Goal: Task Accomplishment & Management: Manage account settings

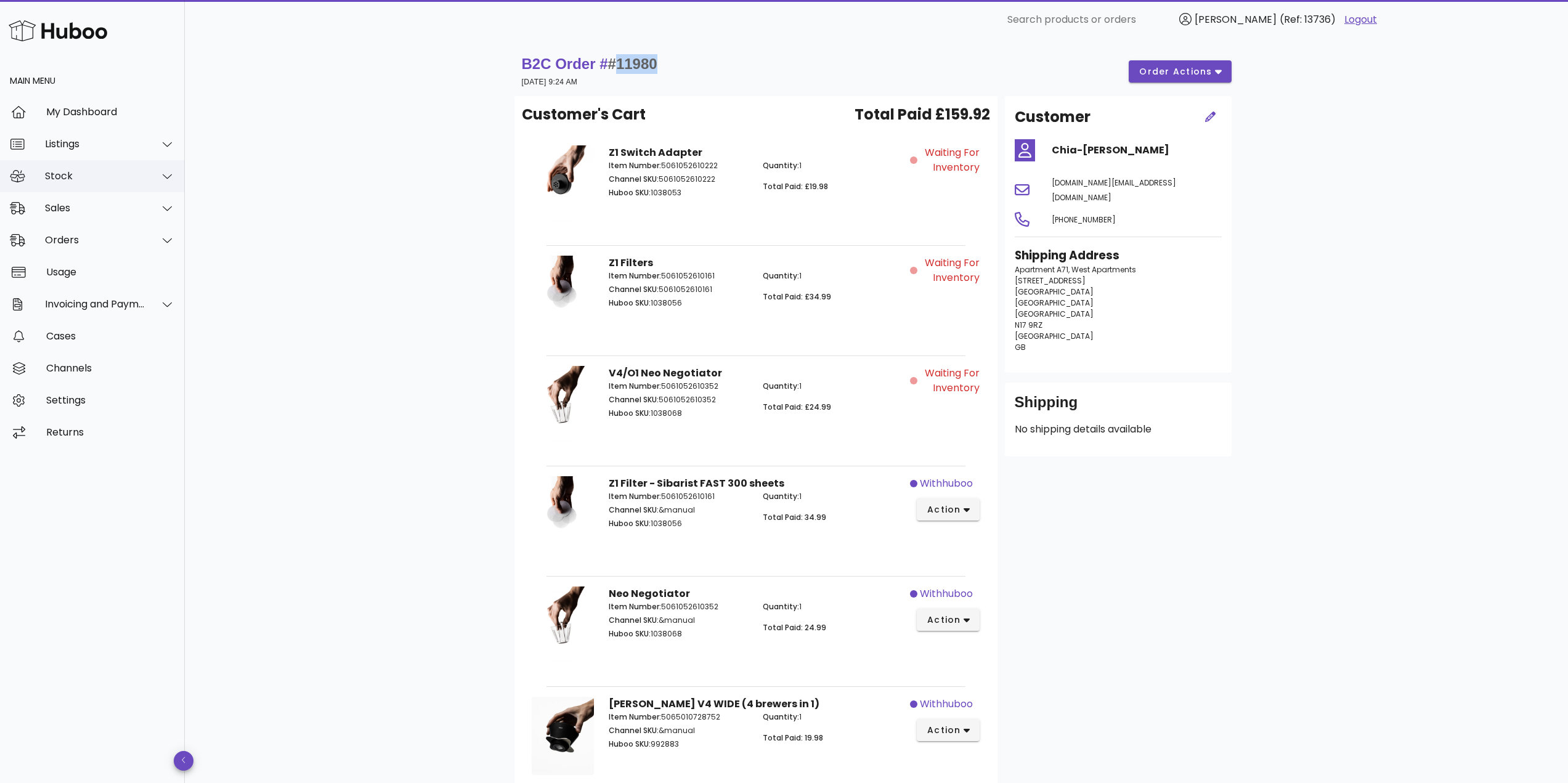
click at [118, 168] on div "Stock" at bounding box center [92, 176] width 185 height 32
click at [132, 174] on div "Stock" at bounding box center [95, 176] width 101 height 12
click at [83, 233] on div "Orders" at bounding box center [92, 241] width 185 height 32
click at [88, 277] on div "Orders" at bounding box center [110, 271] width 130 height 12
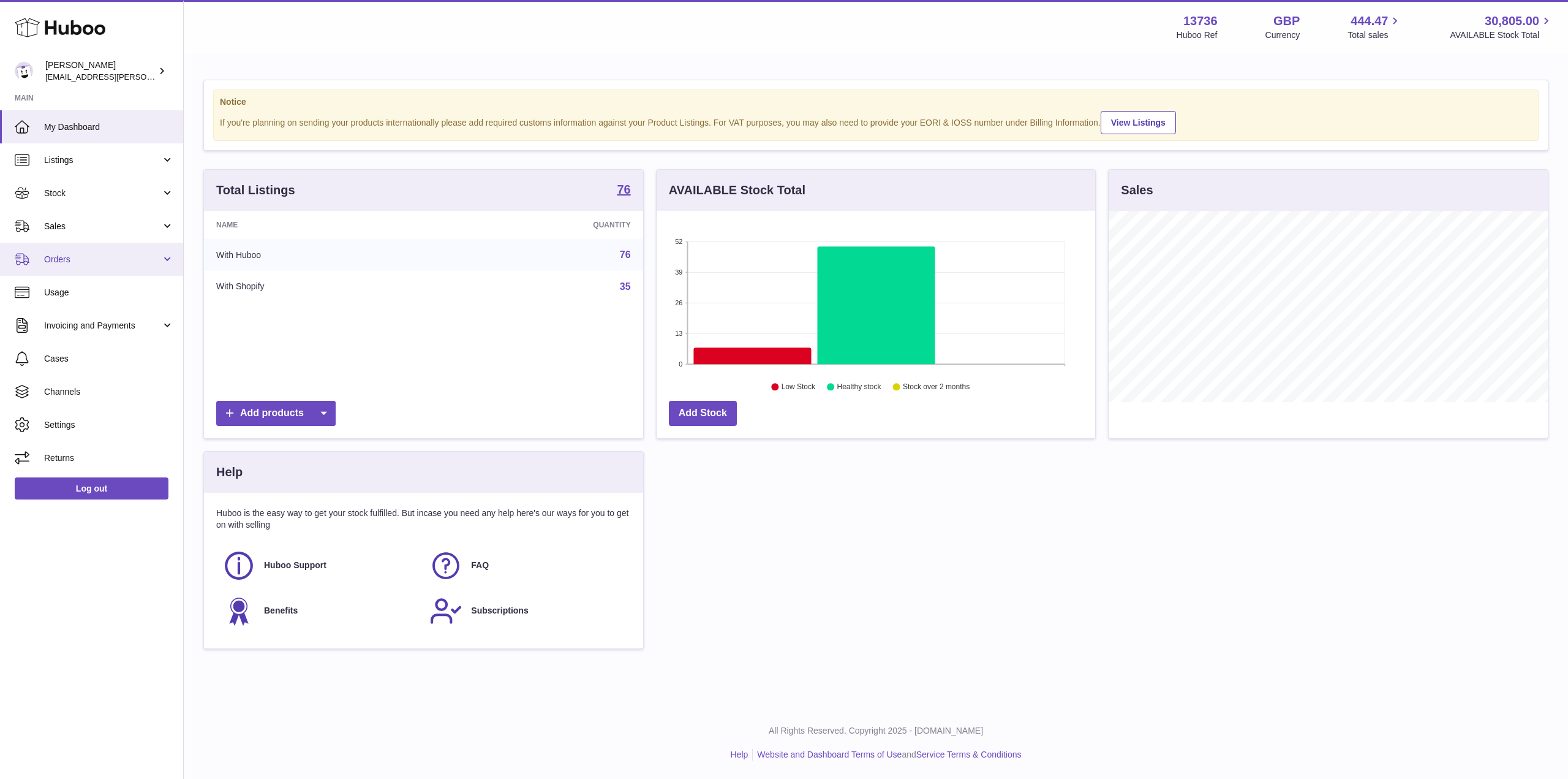
scroll to position [191, 439]
click at [93, 200] on link "Stock" at bounding box center [91, 193] width 183 height 33
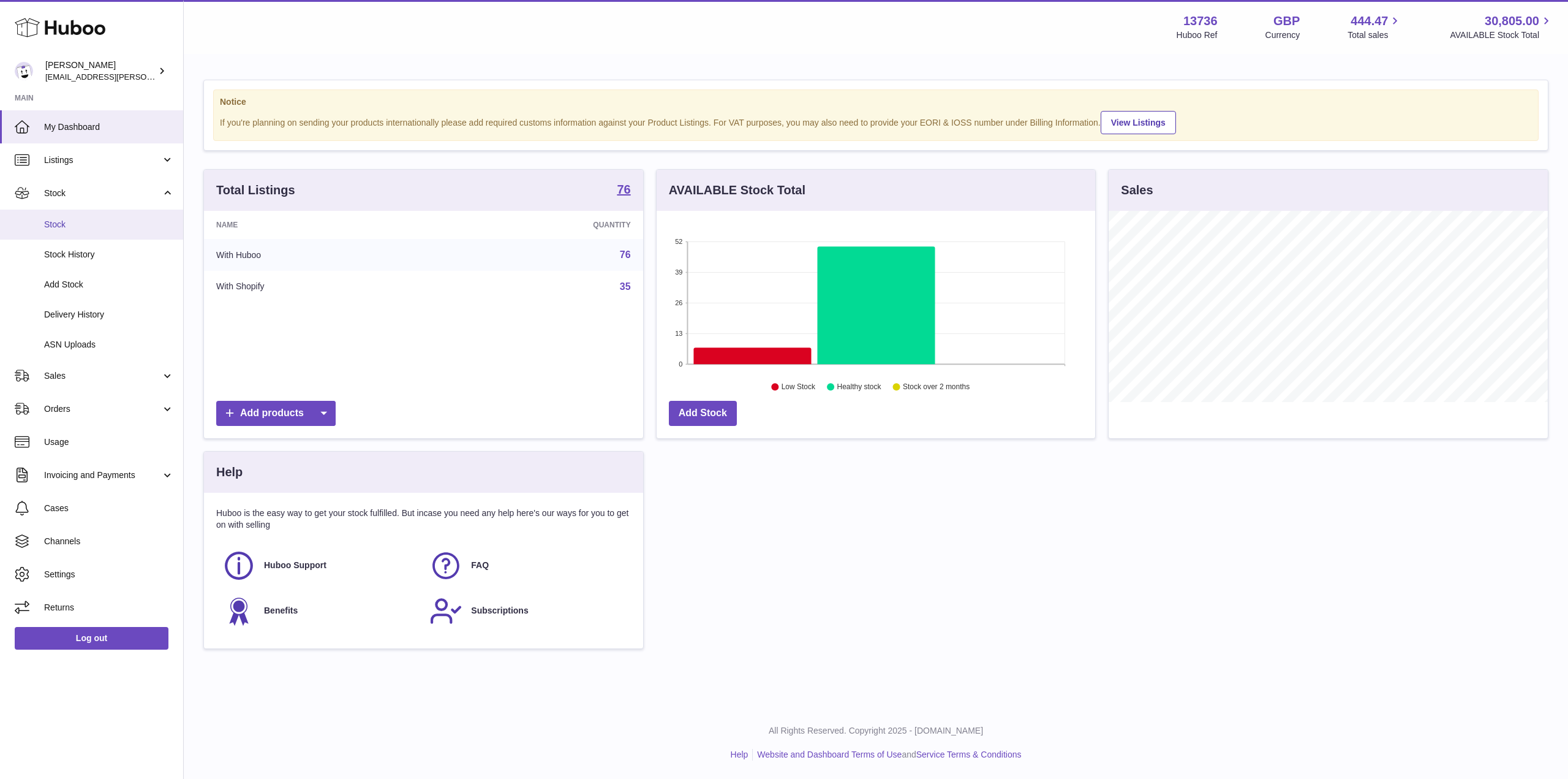
click at [94, 212] on link "Stock" at bounding box center [91, 225] width 183 height 30
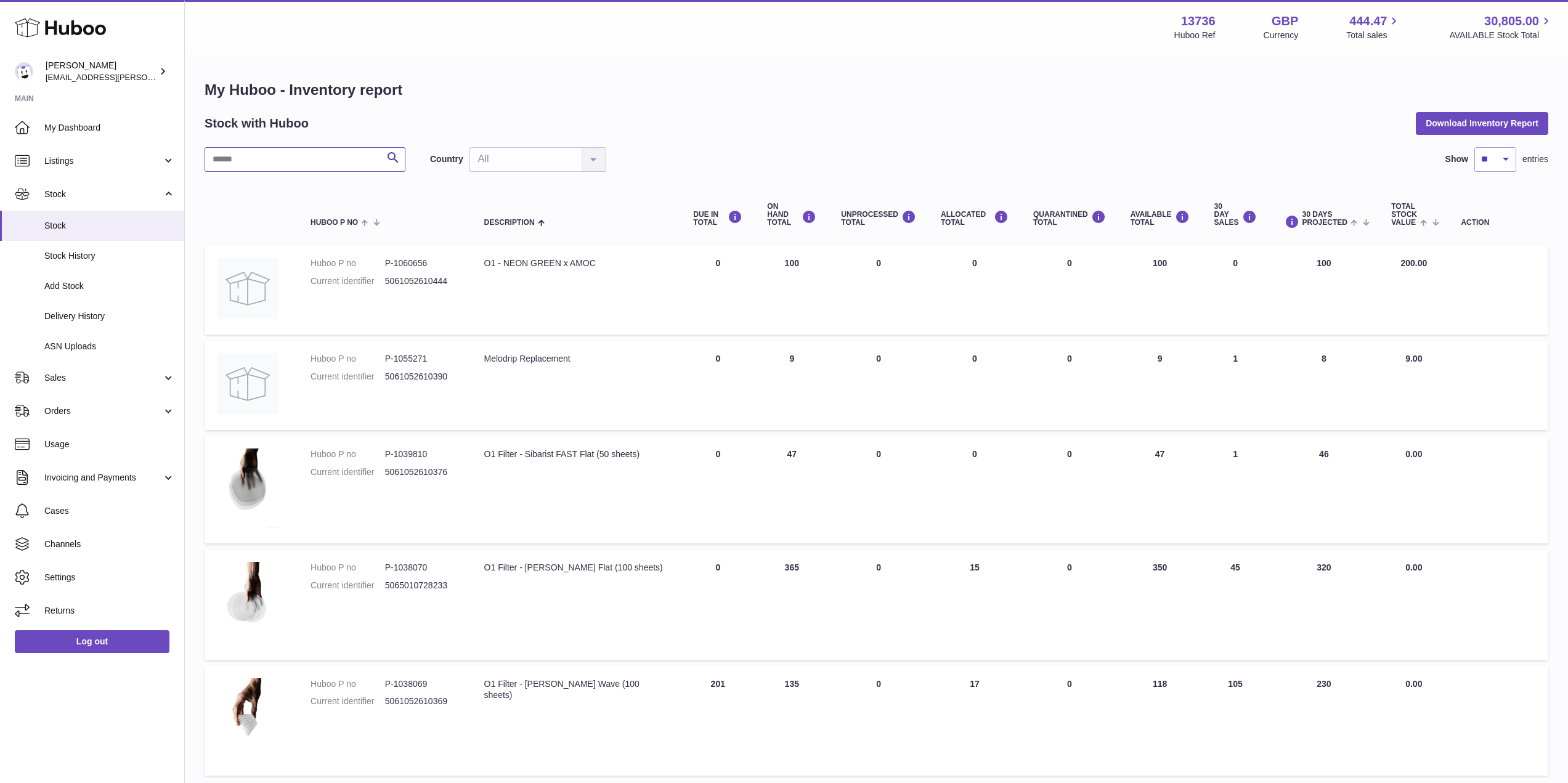
click at [325, 168] on input "text" at bounding box center [305, 159] width 201 height 25
type input "********"
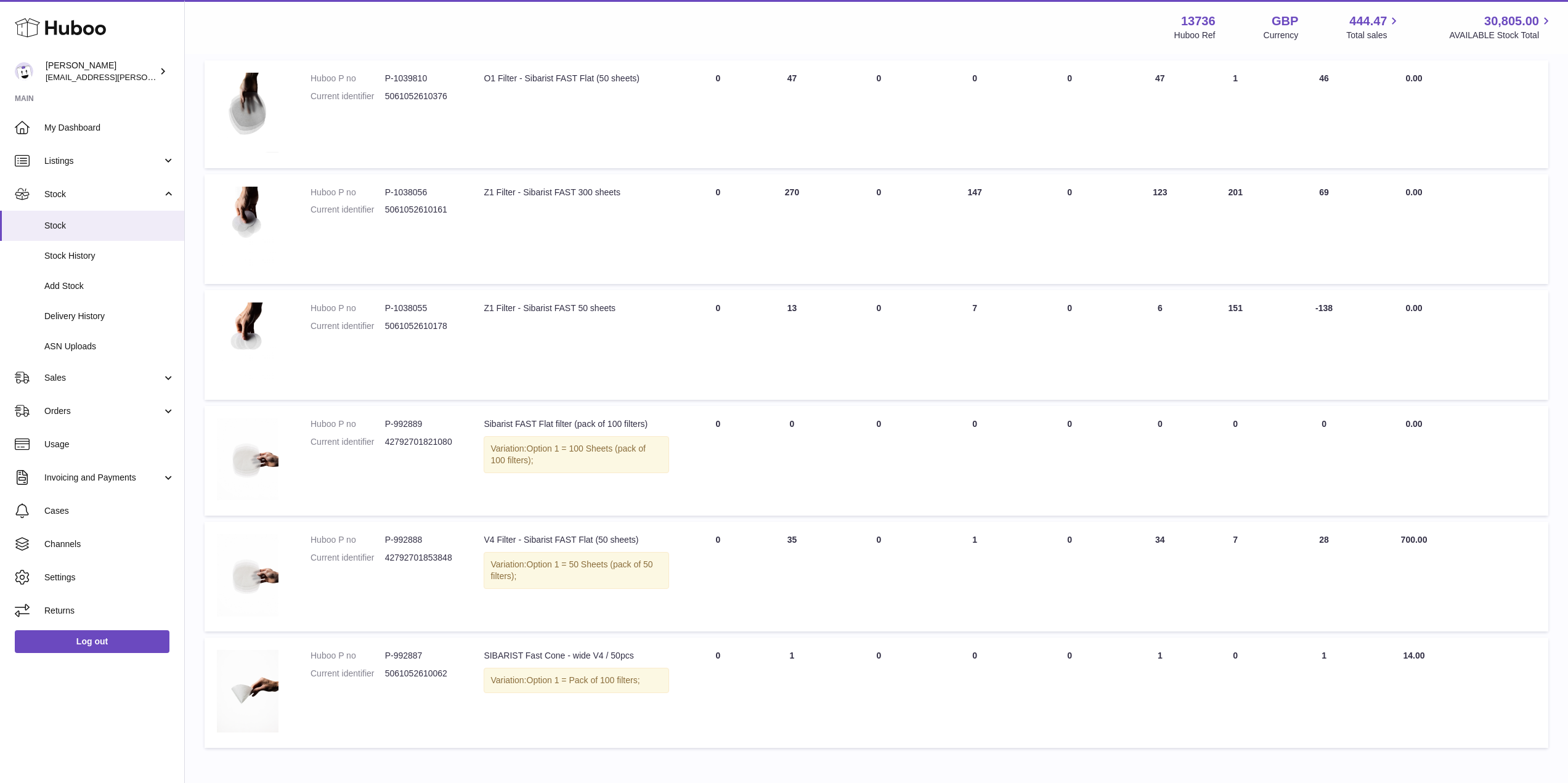
scroll to position [123, 0]
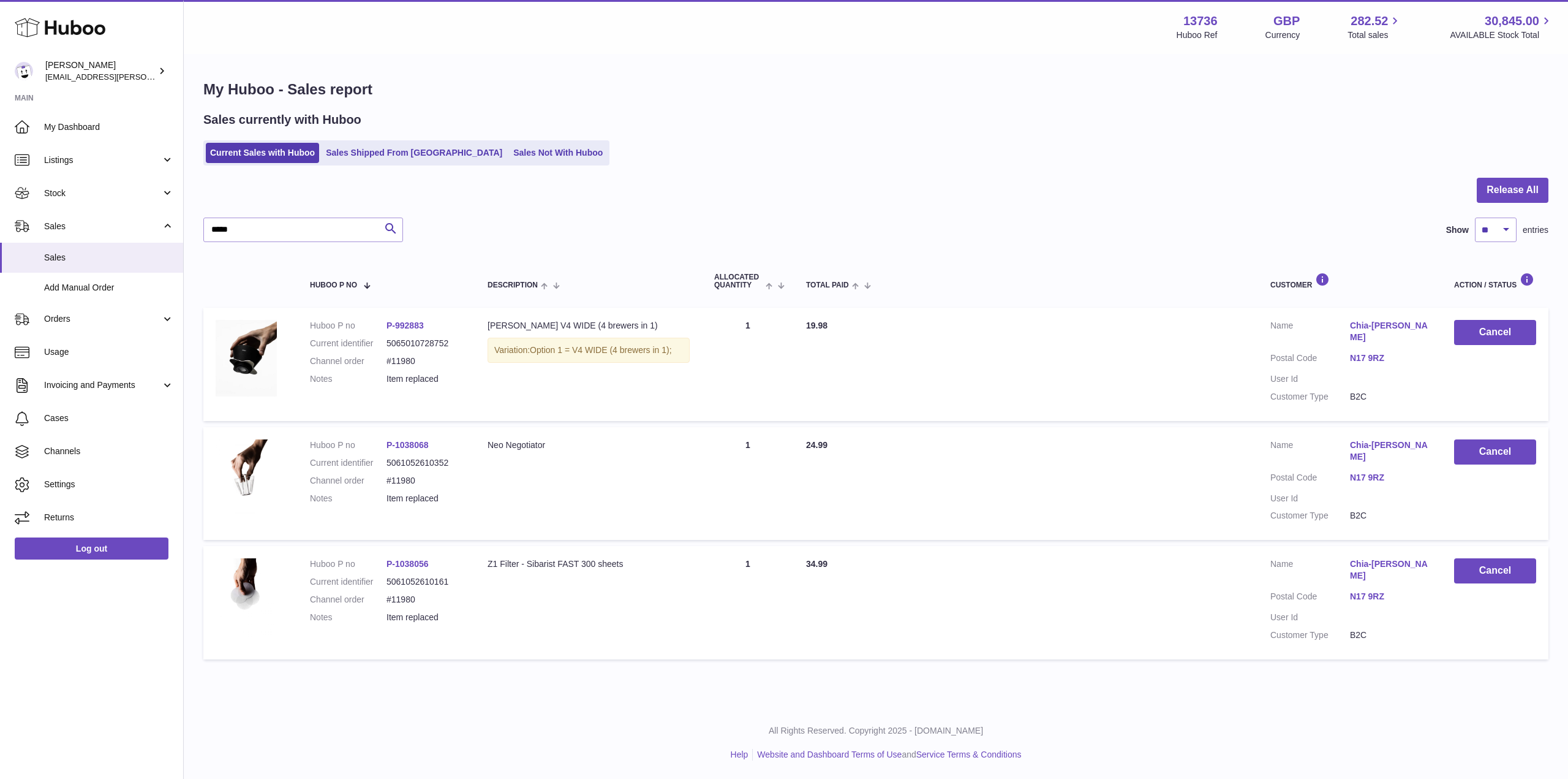
click at [375, 139] on div "Sales currently with Huboo Current Sales with Huboo Sales Shipped From Huboo Sa…" at bounding box center [876, 139] width 1345 height 54
click at [379, 142] on ul "Current Sales with Huboo Sales Shipped From Huboo Sales Not With Huboo" at bounding box center [406, 153] width 406 height 25
click at [384, 144] on link "Sales Shipped From Huboo" at bounding box center [414, 153] width 185 height 21
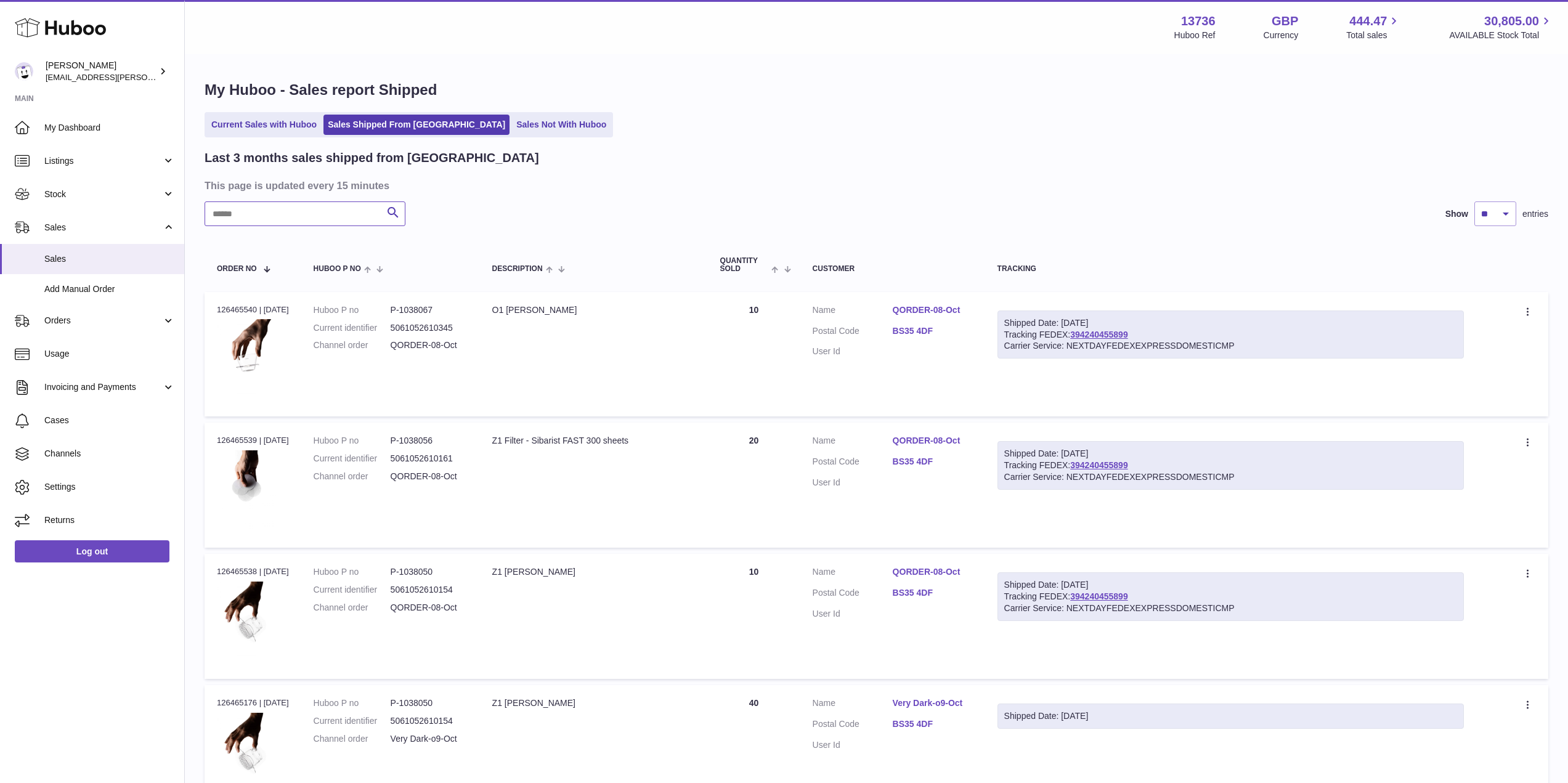
click at [273, 225] on input "text" at bounding box center [305, 213] width 201 height 25
paste input "*******"
type input "*******"
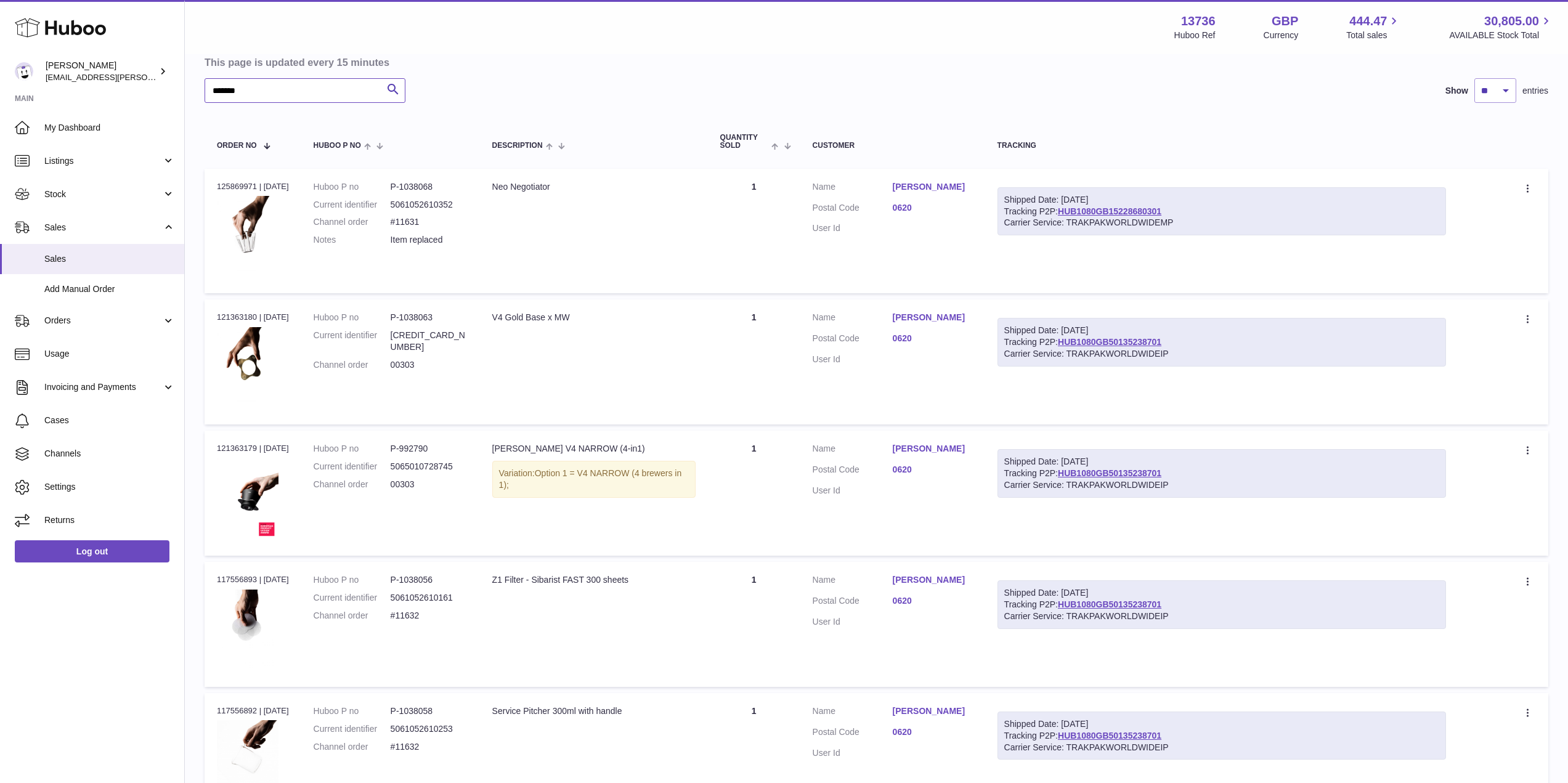
scroll to position [184, 0]
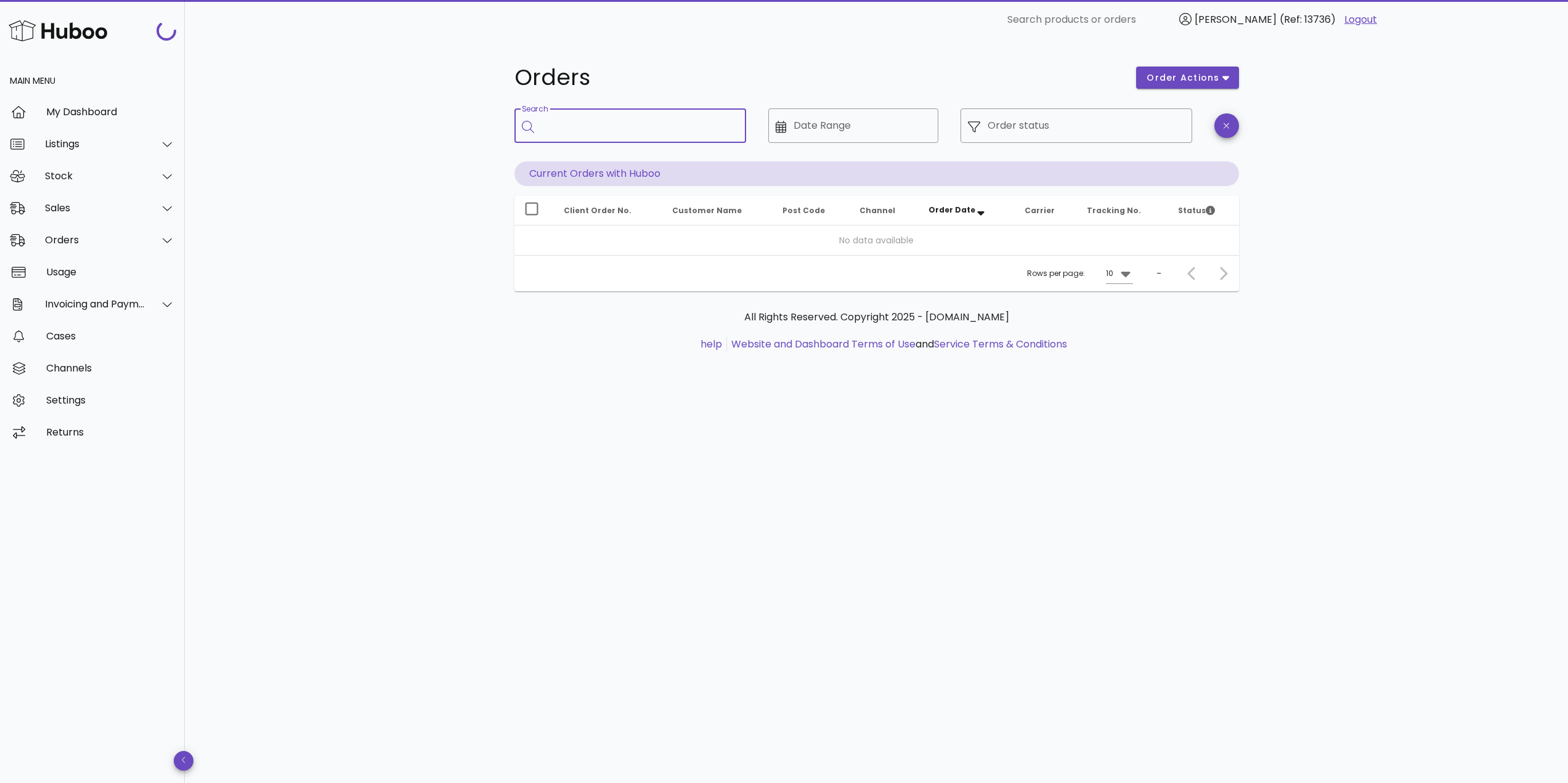
click at [594, 121] on input "Search" at bounding box center [639, 125] width 195 height 20
paste input "*****"
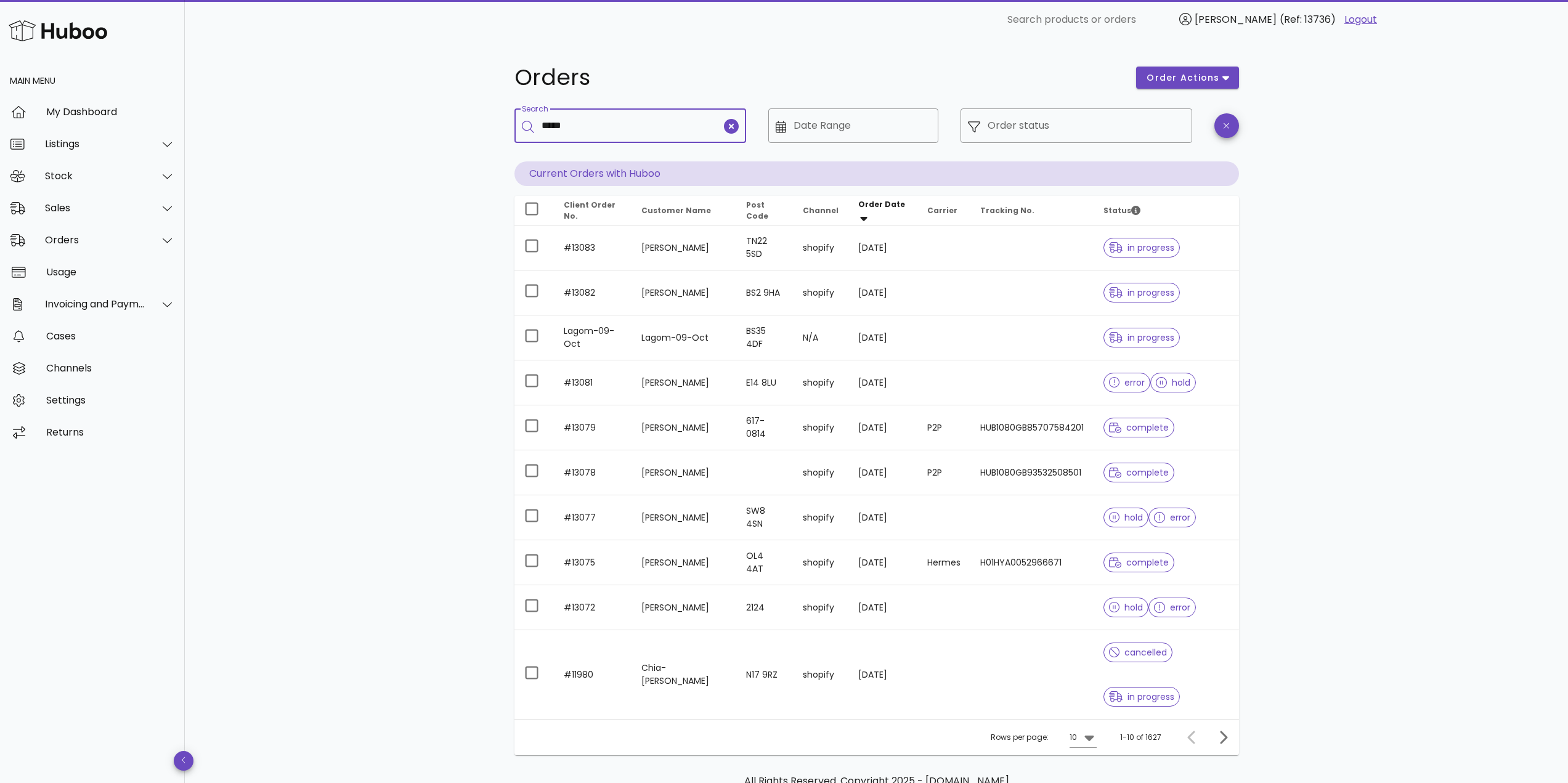
type input "*****"
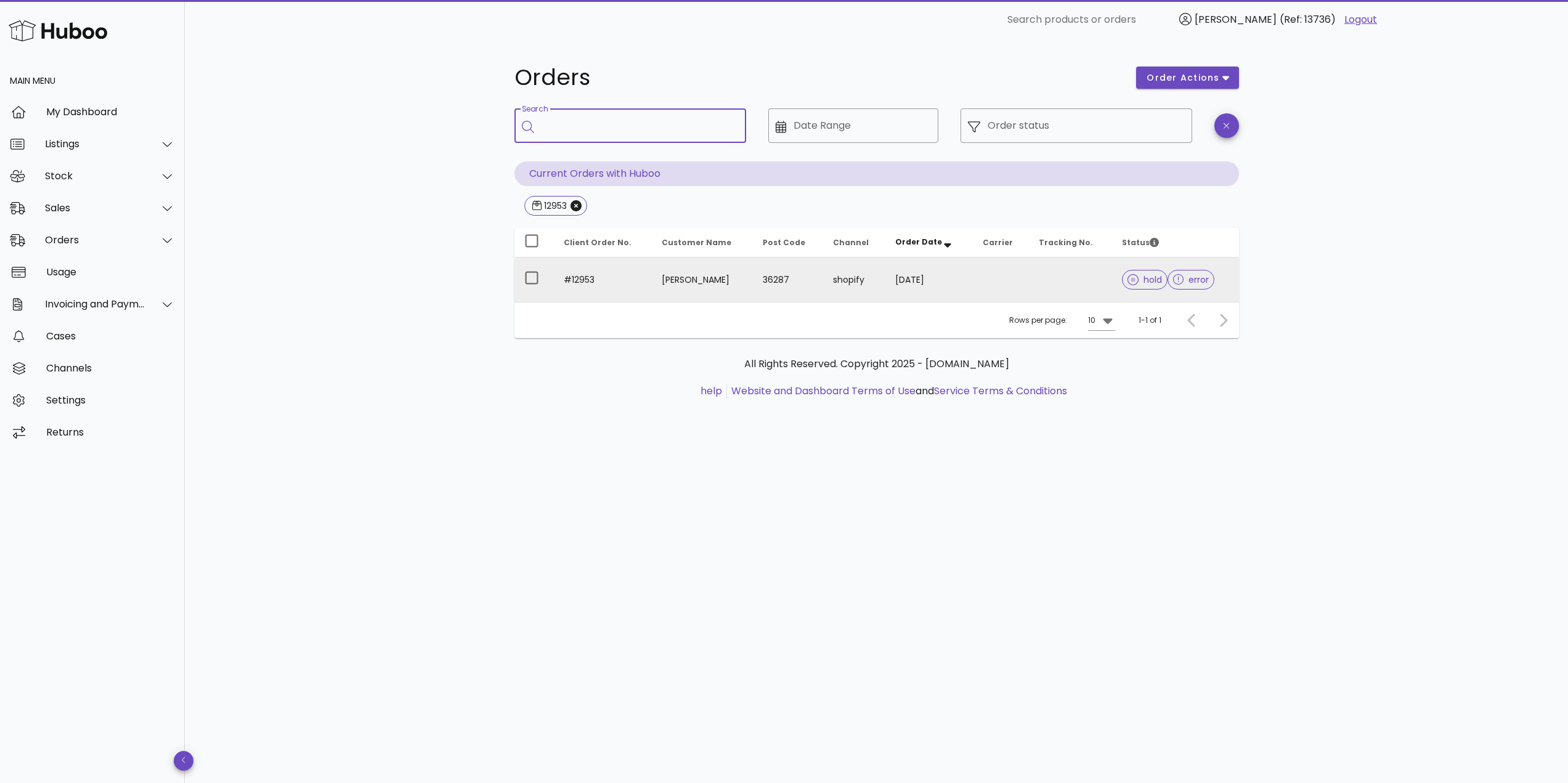
click at [636, 282] on td "#12953" at bounding box center [603, 279] width 99 height 45
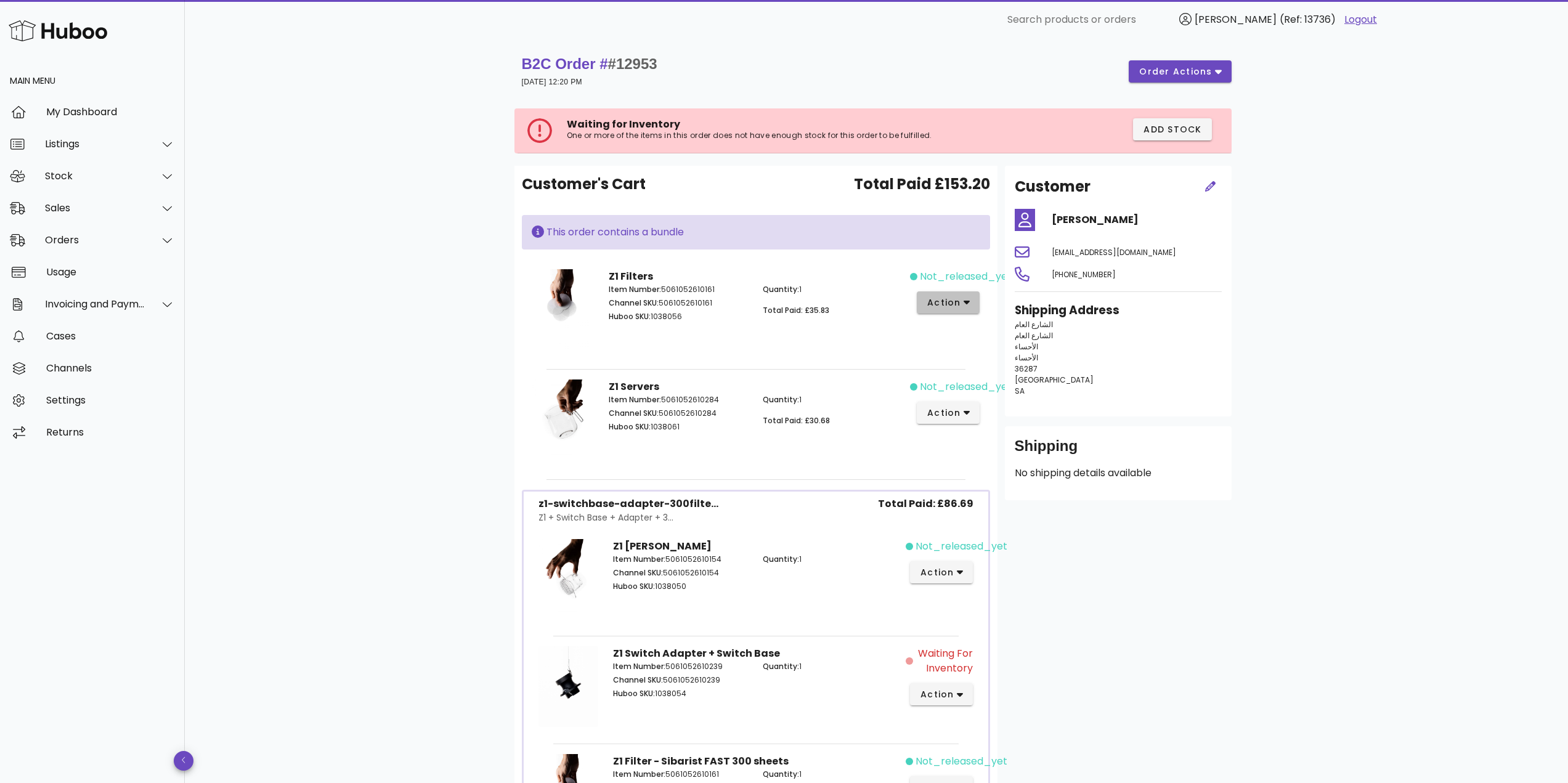
click at [922, 308] on button "action" at bounding box center [949, 302] width 63 height 22
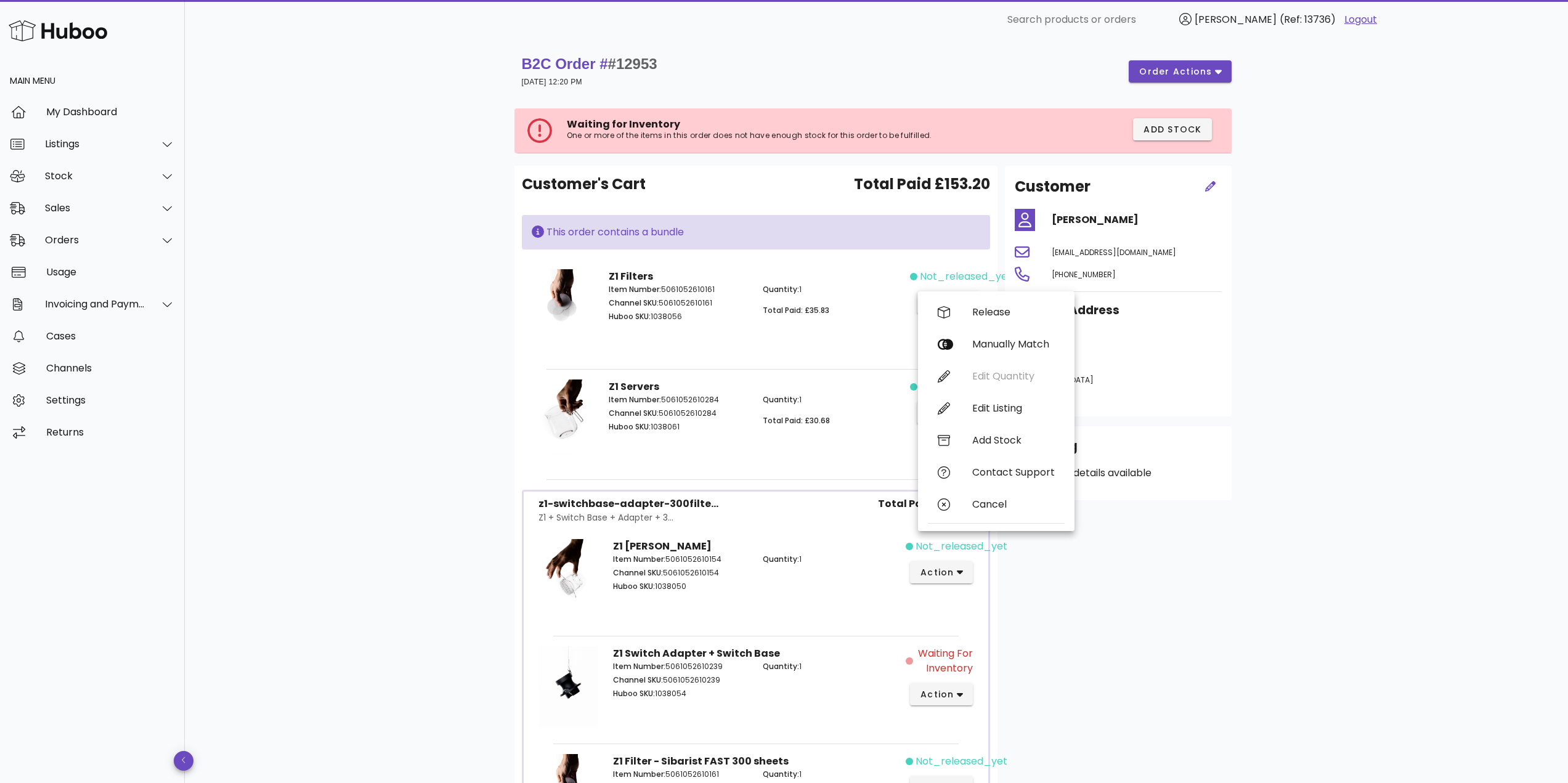
click at [488, 346] on div "B2C Order # #12953 [DATE] 12:20 PM order actions Waiting for Inventory One or m…" at bounding box center [876, 502] width 783 height 926
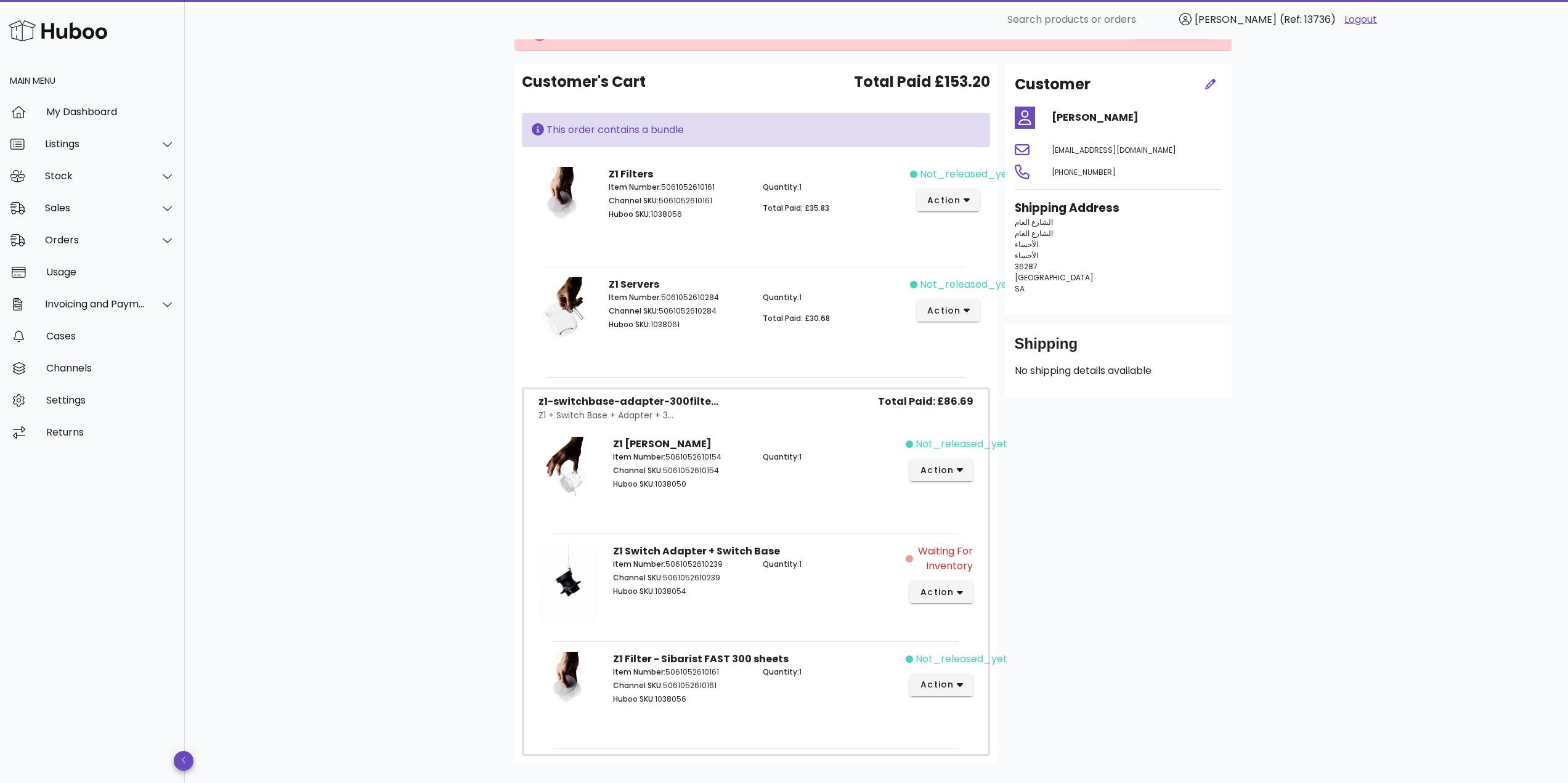
scroll to position [123, 0]
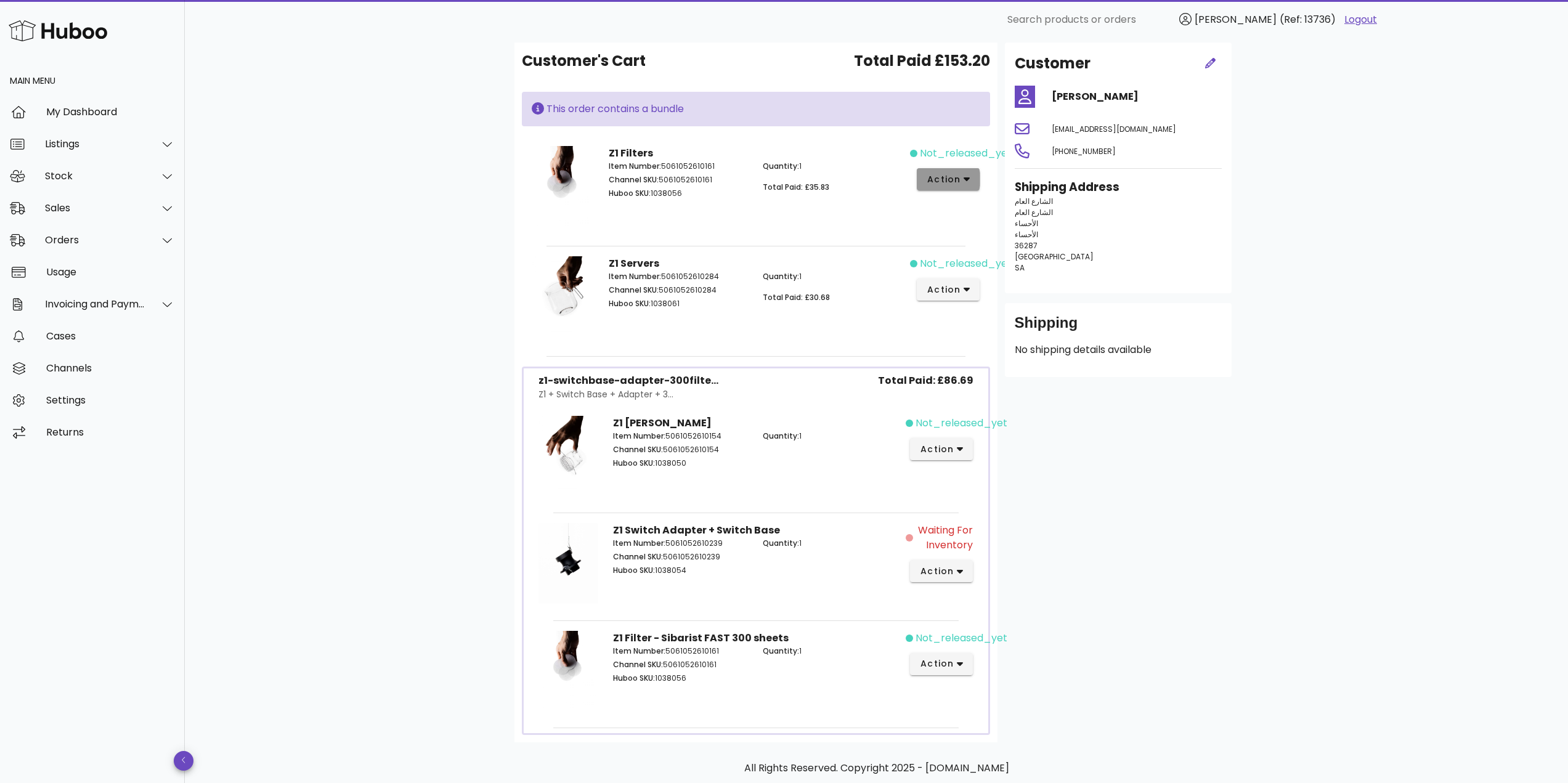
click at [936, 181] on span "action" at bounding box center [943, 179] width 34 height 13
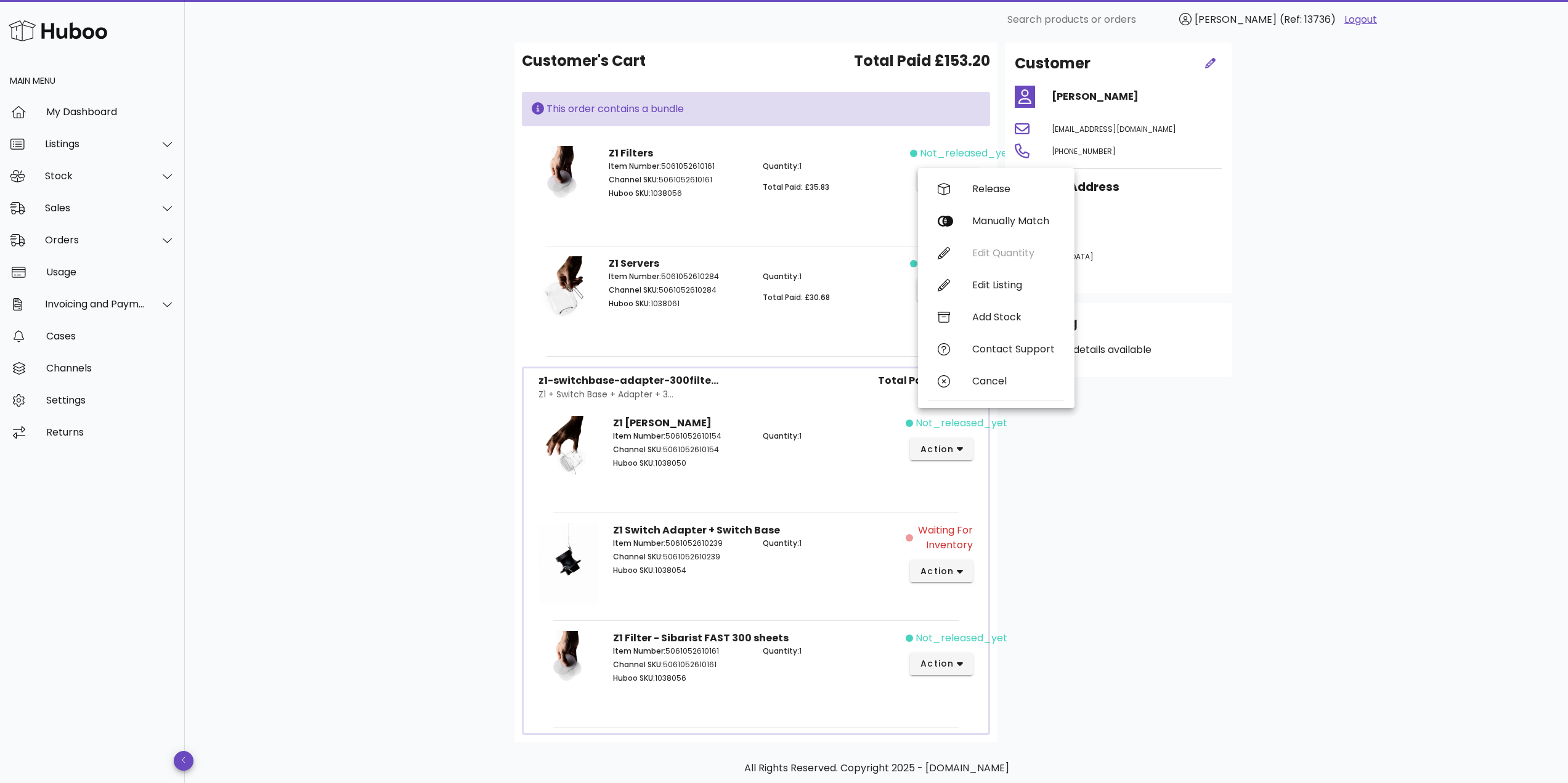
click at [375, 302] on div "B2C Order # #12953 [DATE] 12:20 PM order actions Waiting for Inventory One or m…" at bounding box center [876, 379] width 1383 height 926
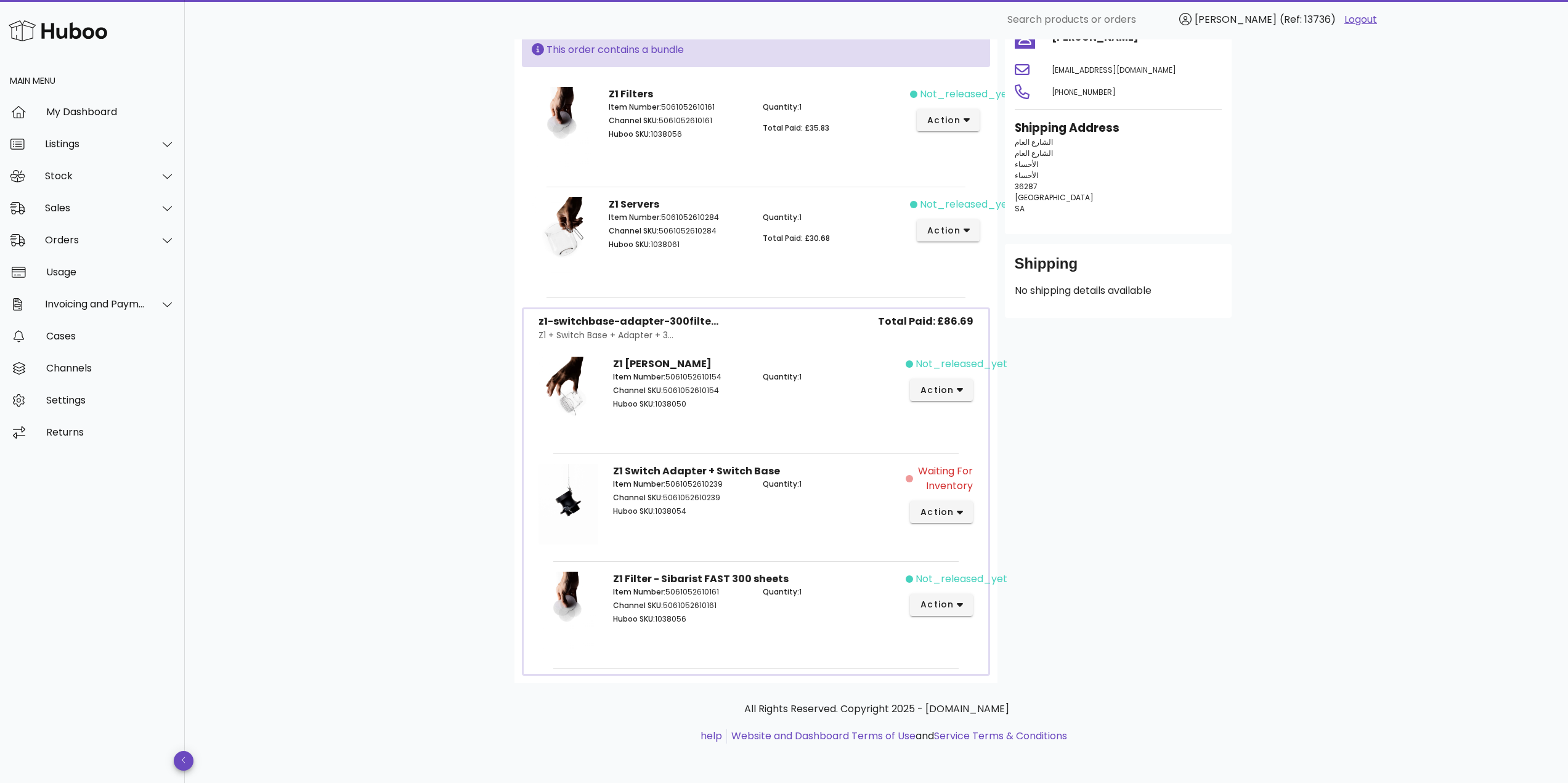
scroll to position [59, 0]
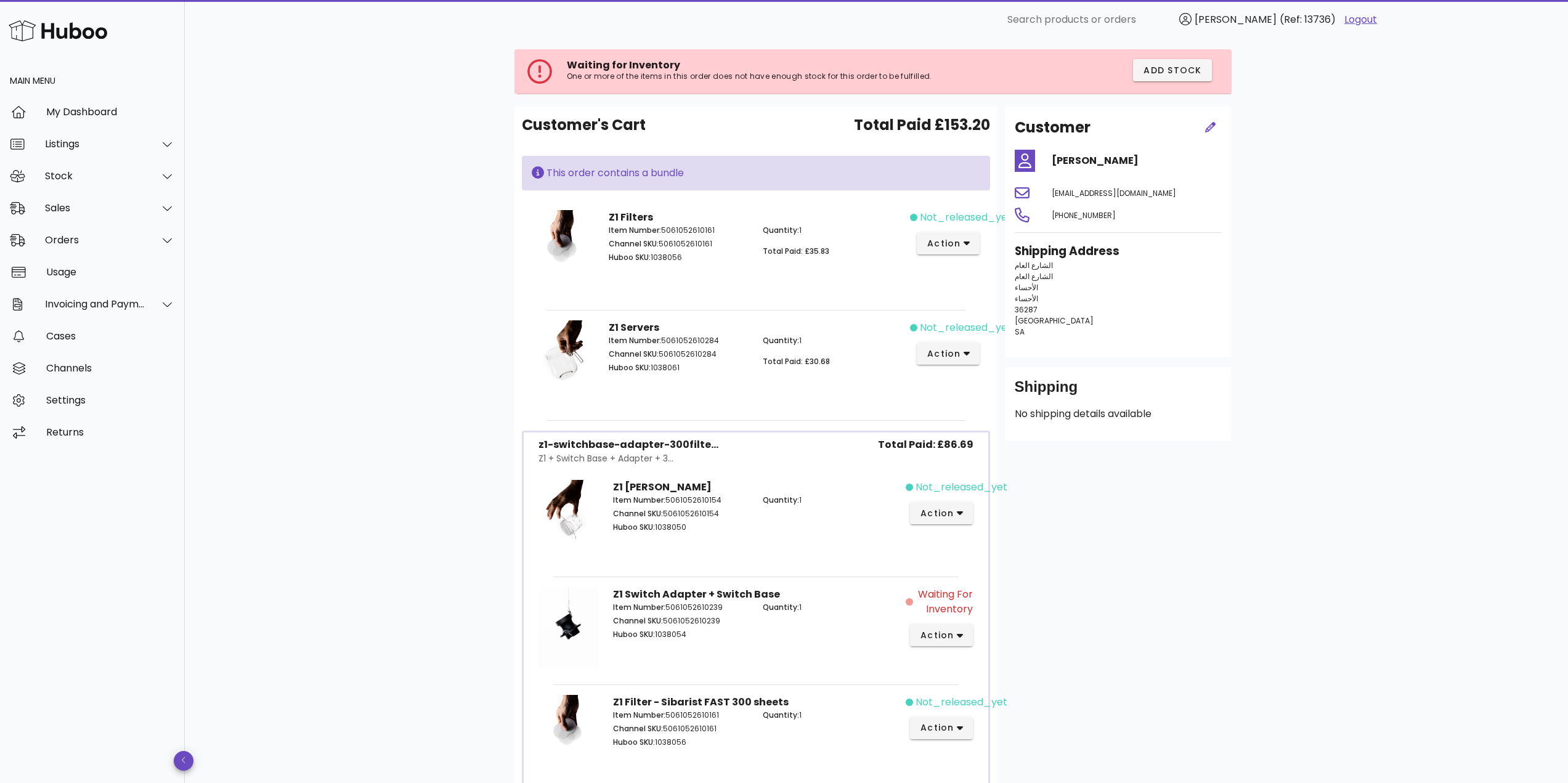
click at [971, 257] on div "not_released_yet action" at bounding box center [948, 253] width 77 height 102
click at [961, 248] on span "action" at bounding box center [949, 244] width 44 height 13
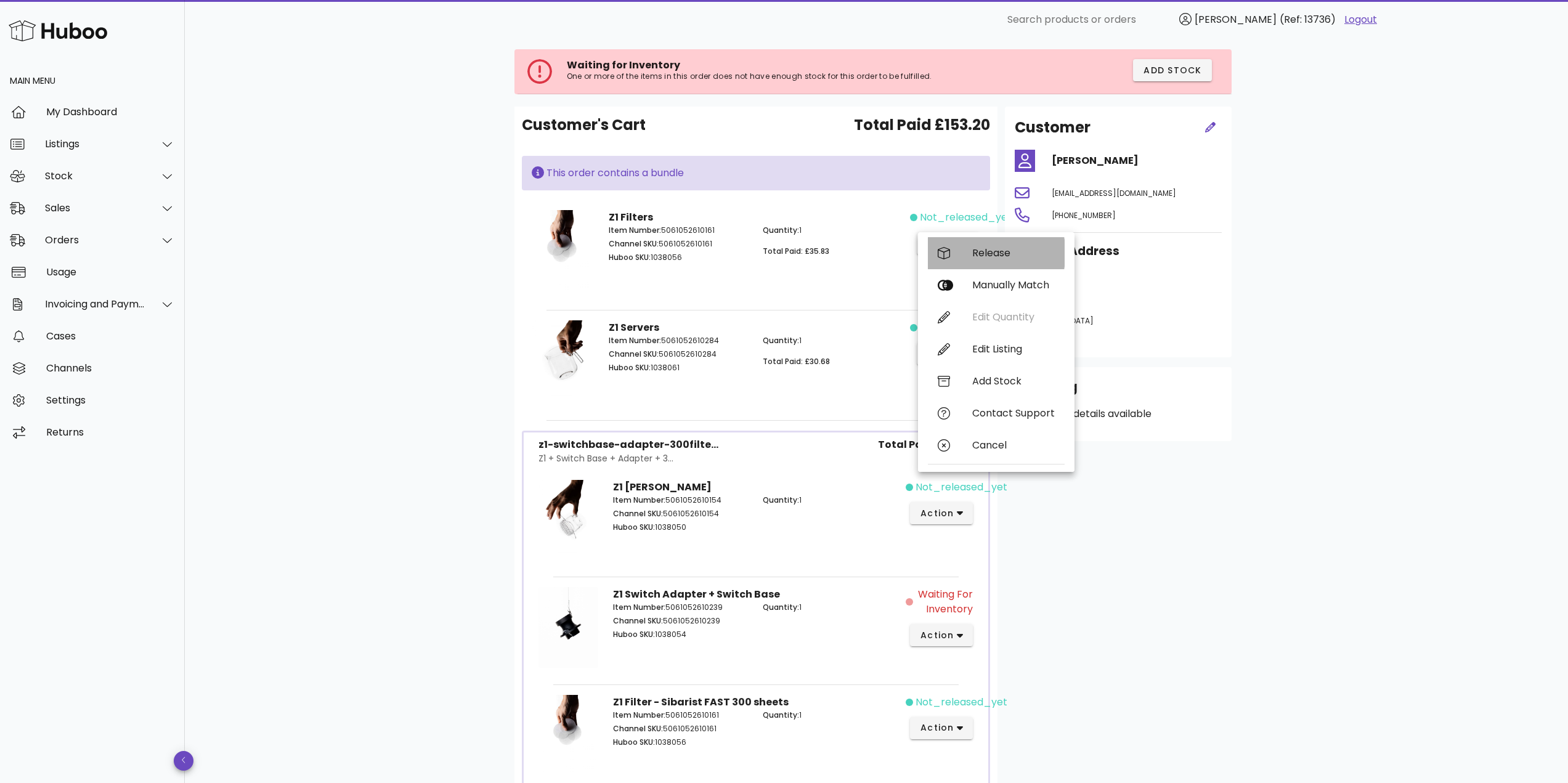
click at [987, 255] on div "Release" at bounding box center [1014, 253] width 83 height 12
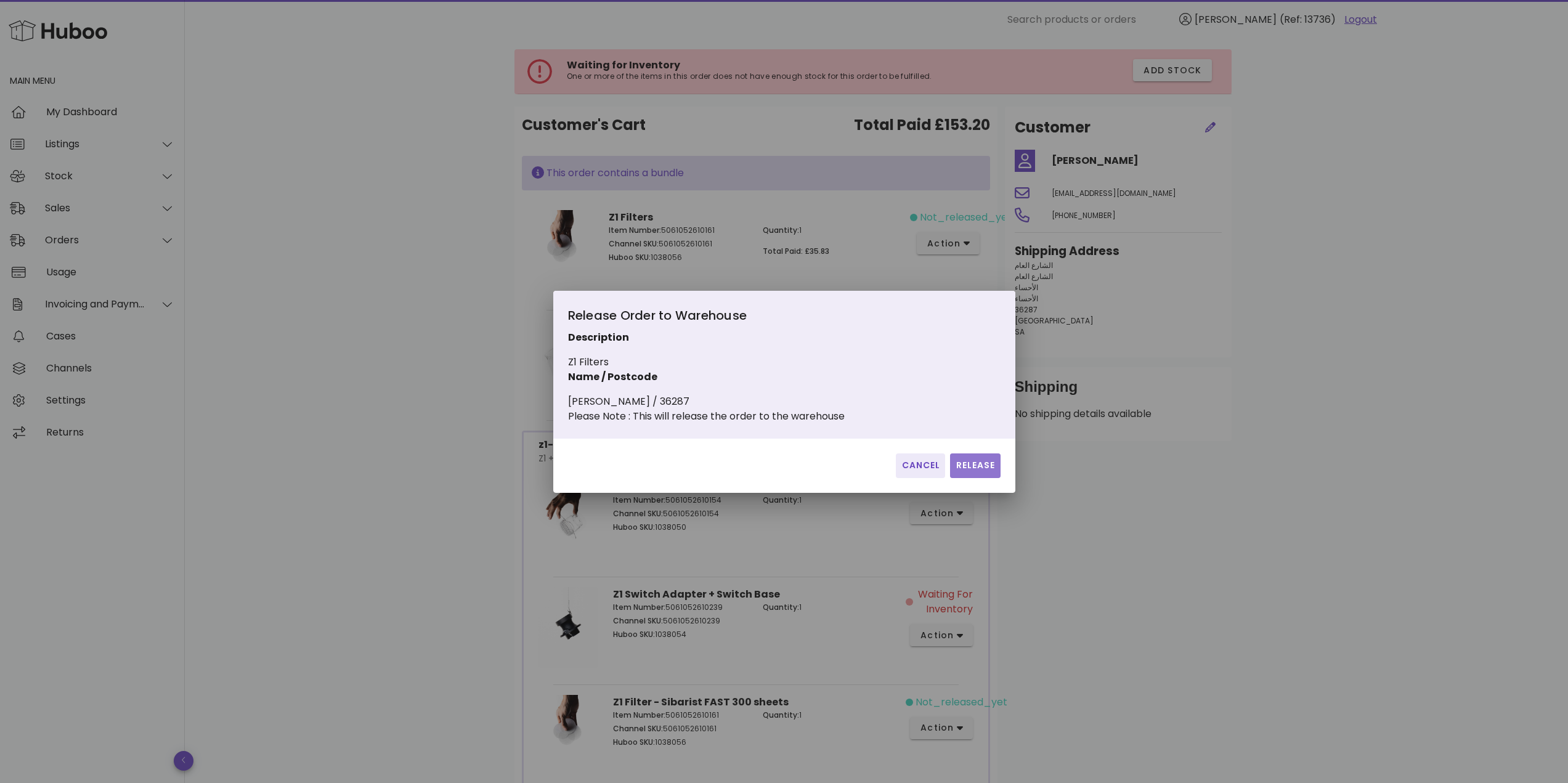
click at [962, 471] on span "Release" at bounding box center [975, 465] width 40 height 13
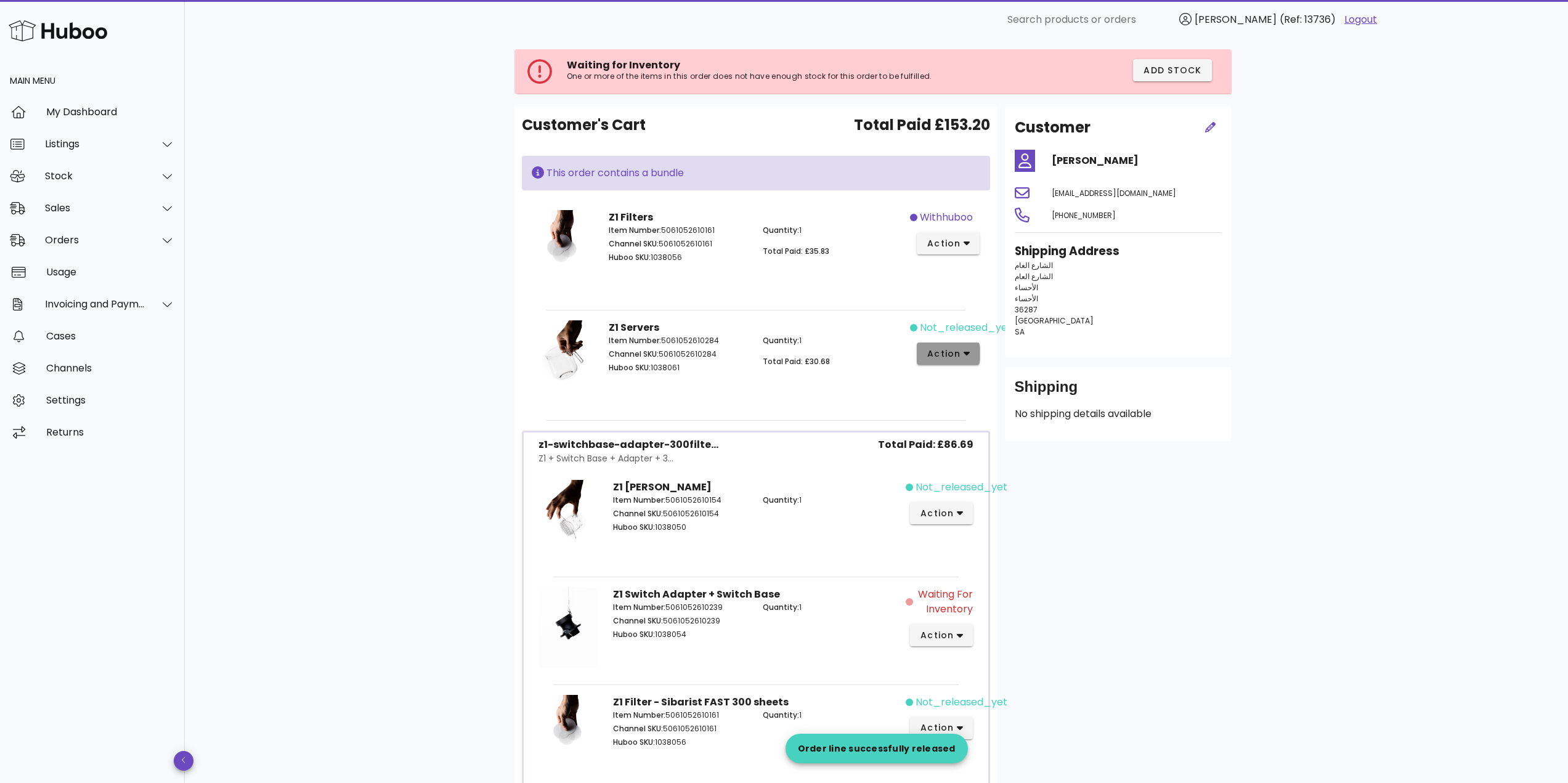
click at [958, 349] on span "action" at bounding box center [943, 353] width 34 height 13
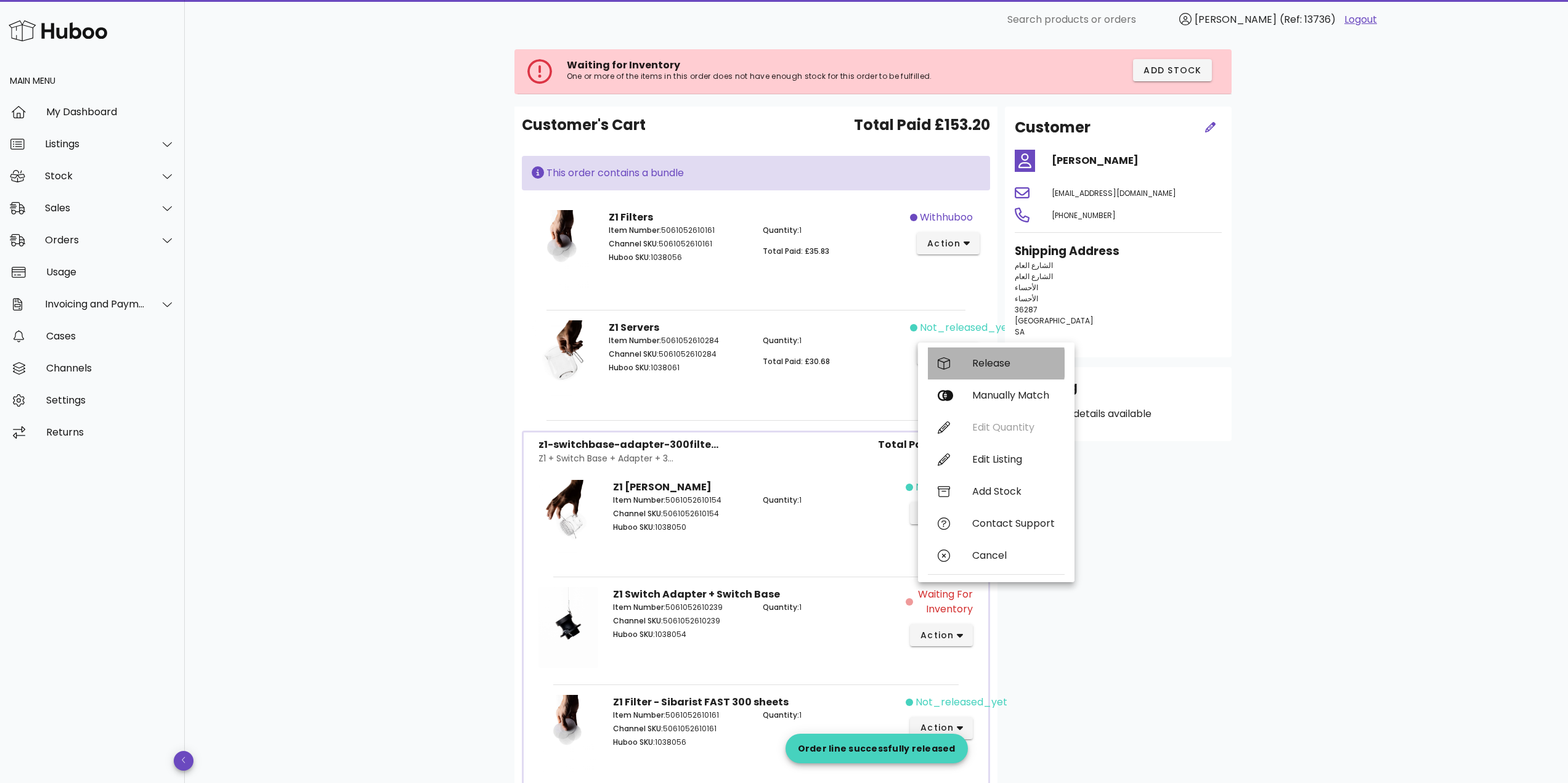
click at [969, 358] on div "Release" at bounding box center [996, 363] width 137 height 32
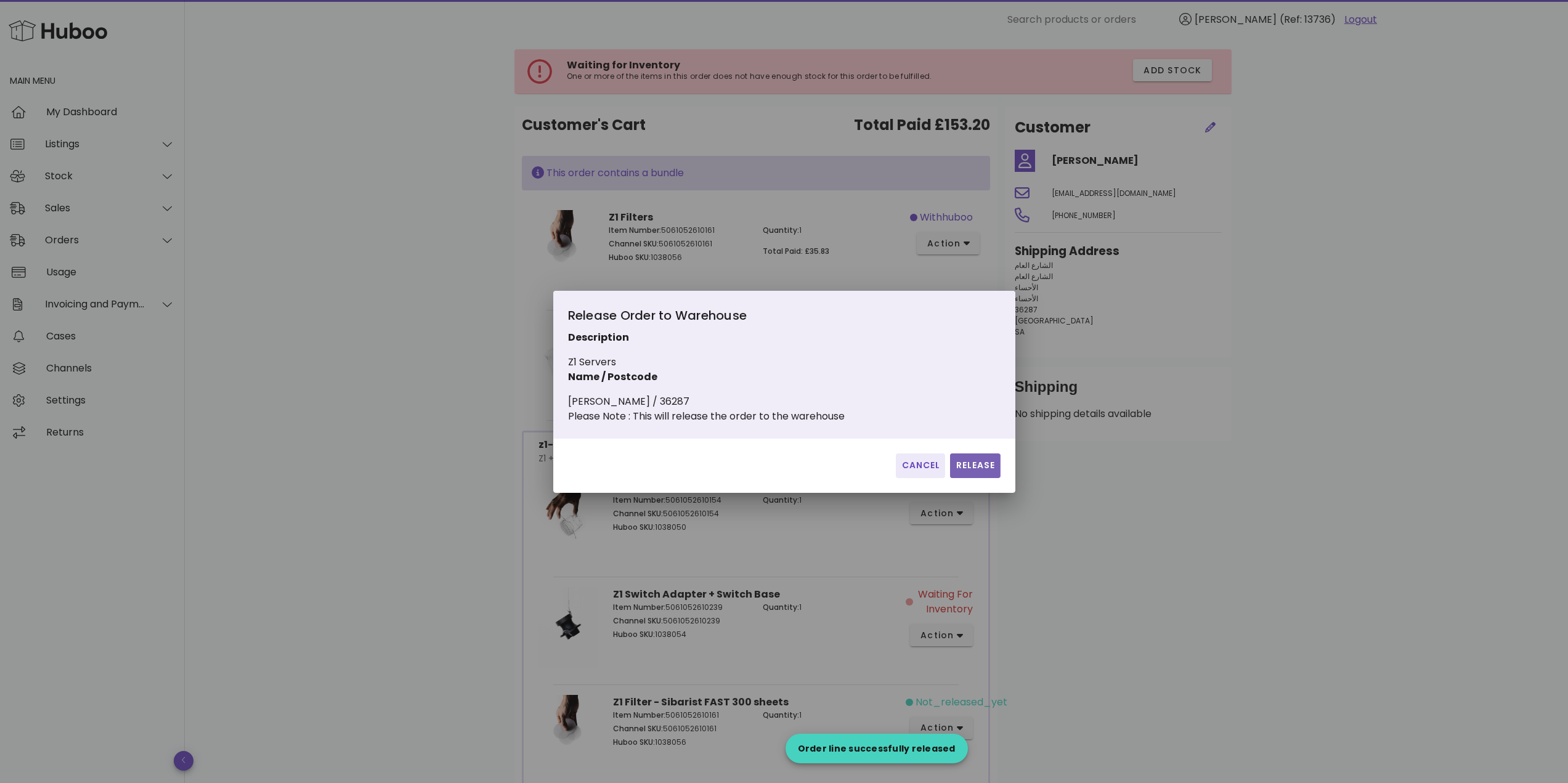
click at [983, 471] on span "Release" at bounding box center [975, 465] width 40 height 13
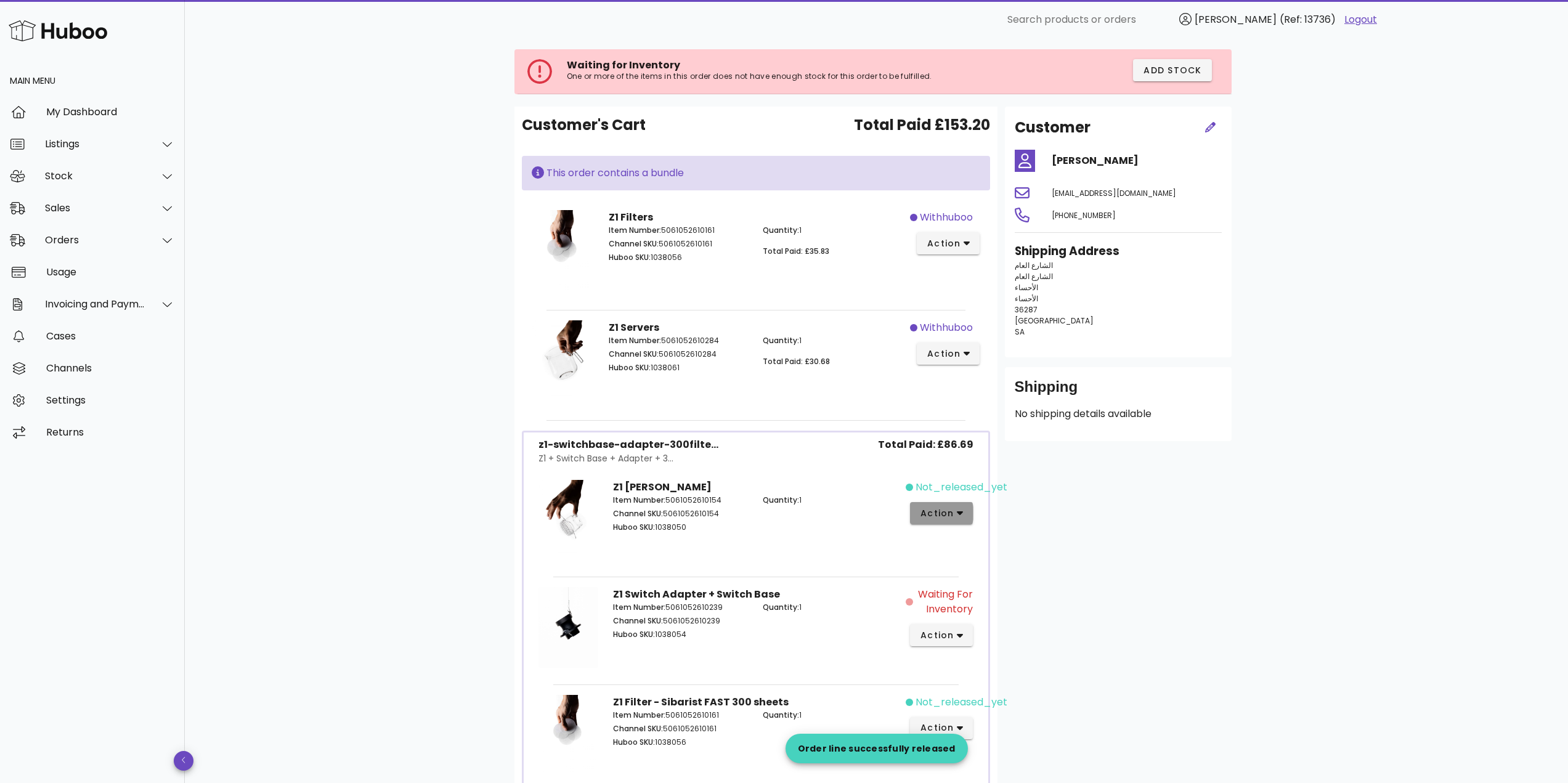
click at [959, 517] on icon "button" at bounding box center [960, 513] width 7 height 11
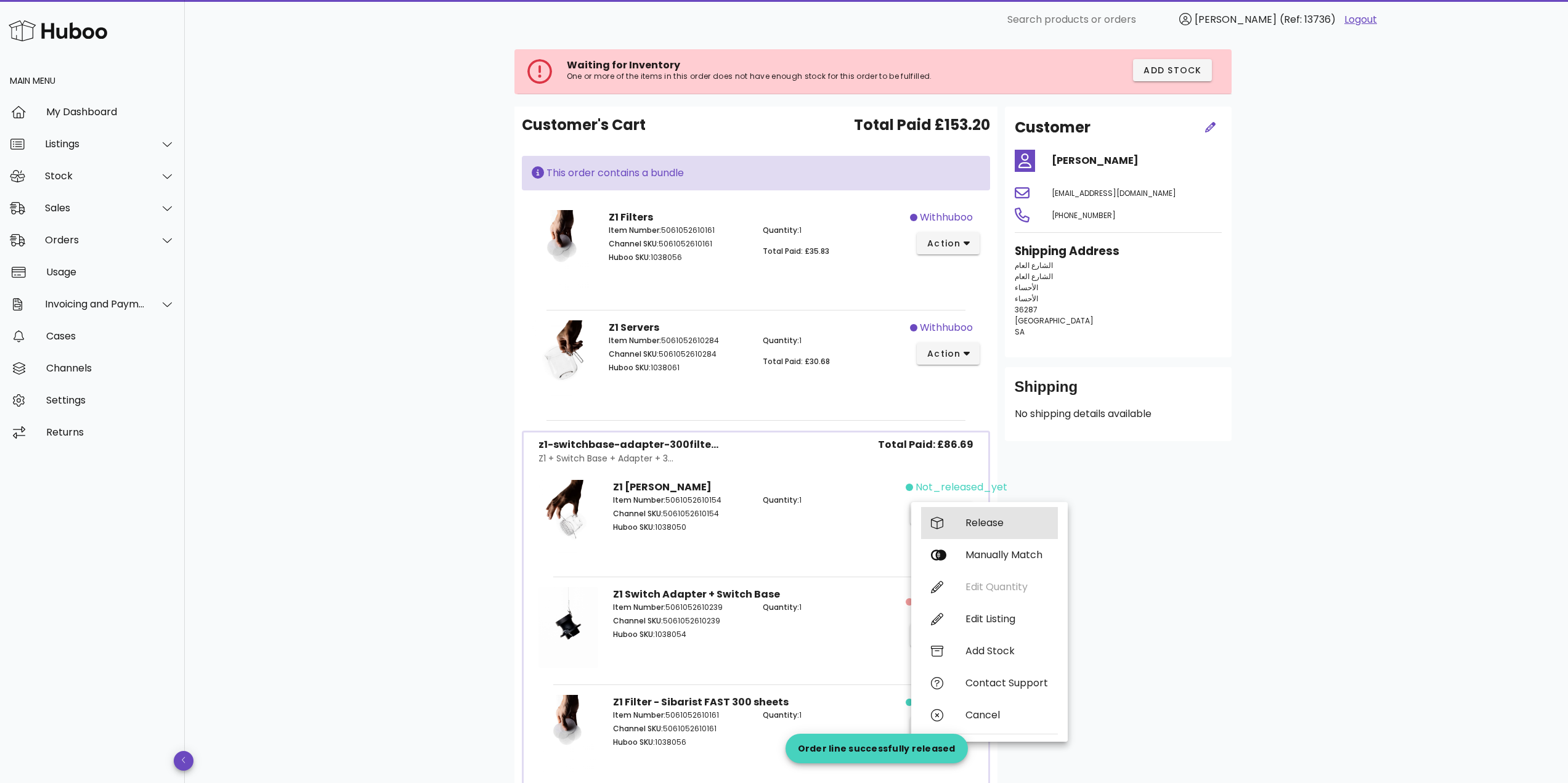
click at [981, 515] on div "Release" at bounding box center [989, 523] width 137 height 32
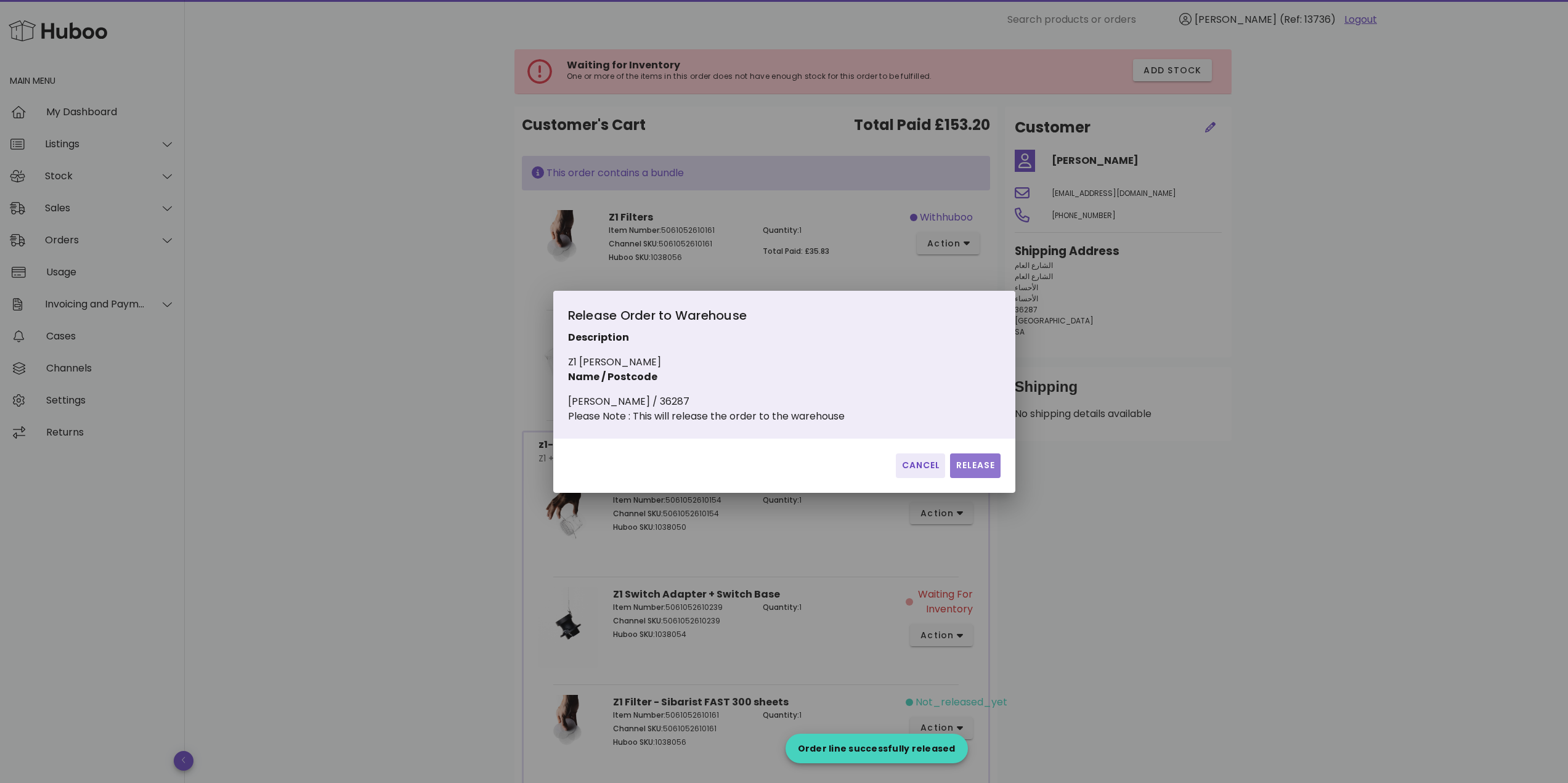
click at [969, 471] on span "Release" at bounding box center [975, 465] width 40 height 13
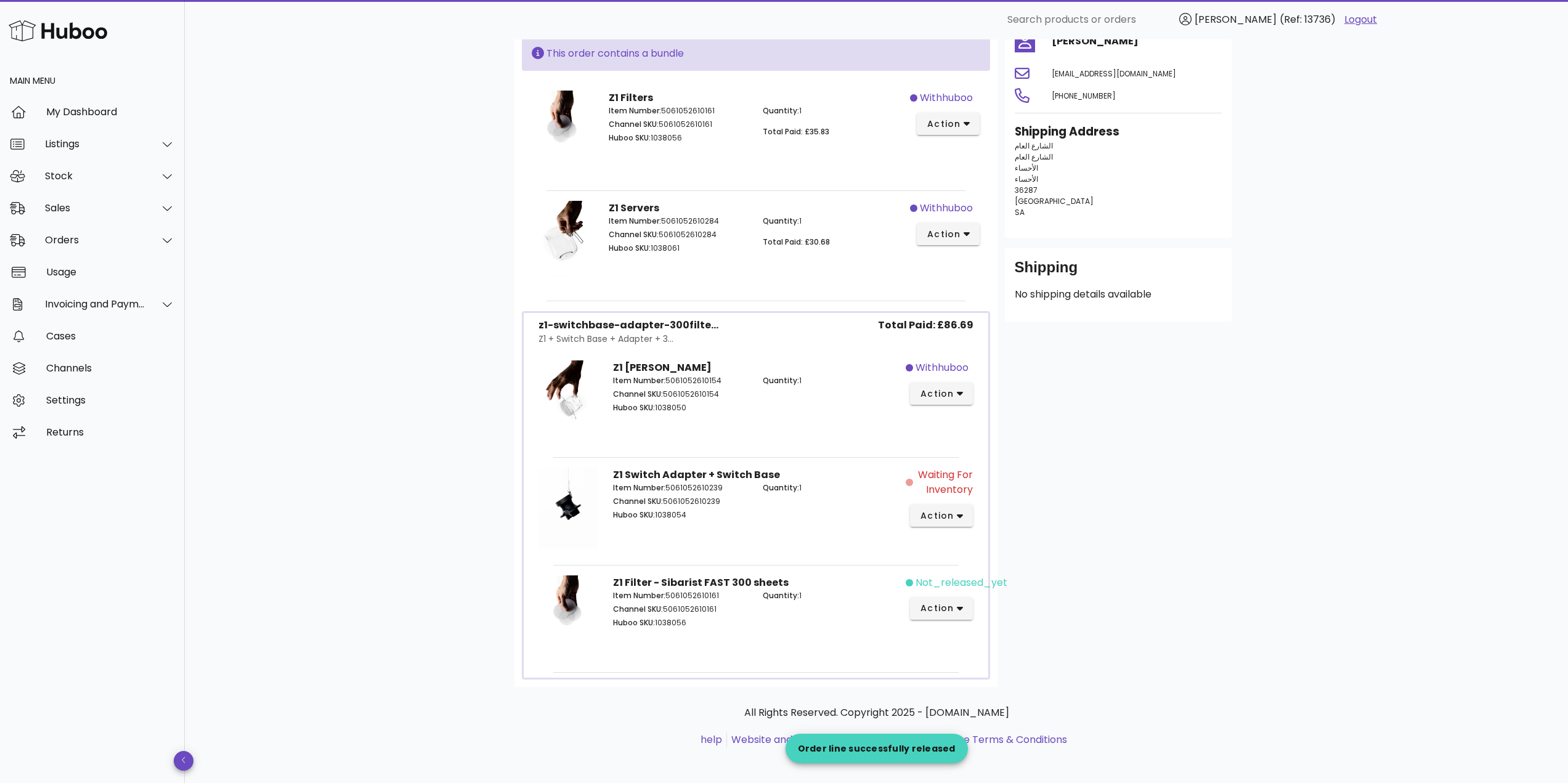
scroll to position [183, 0]
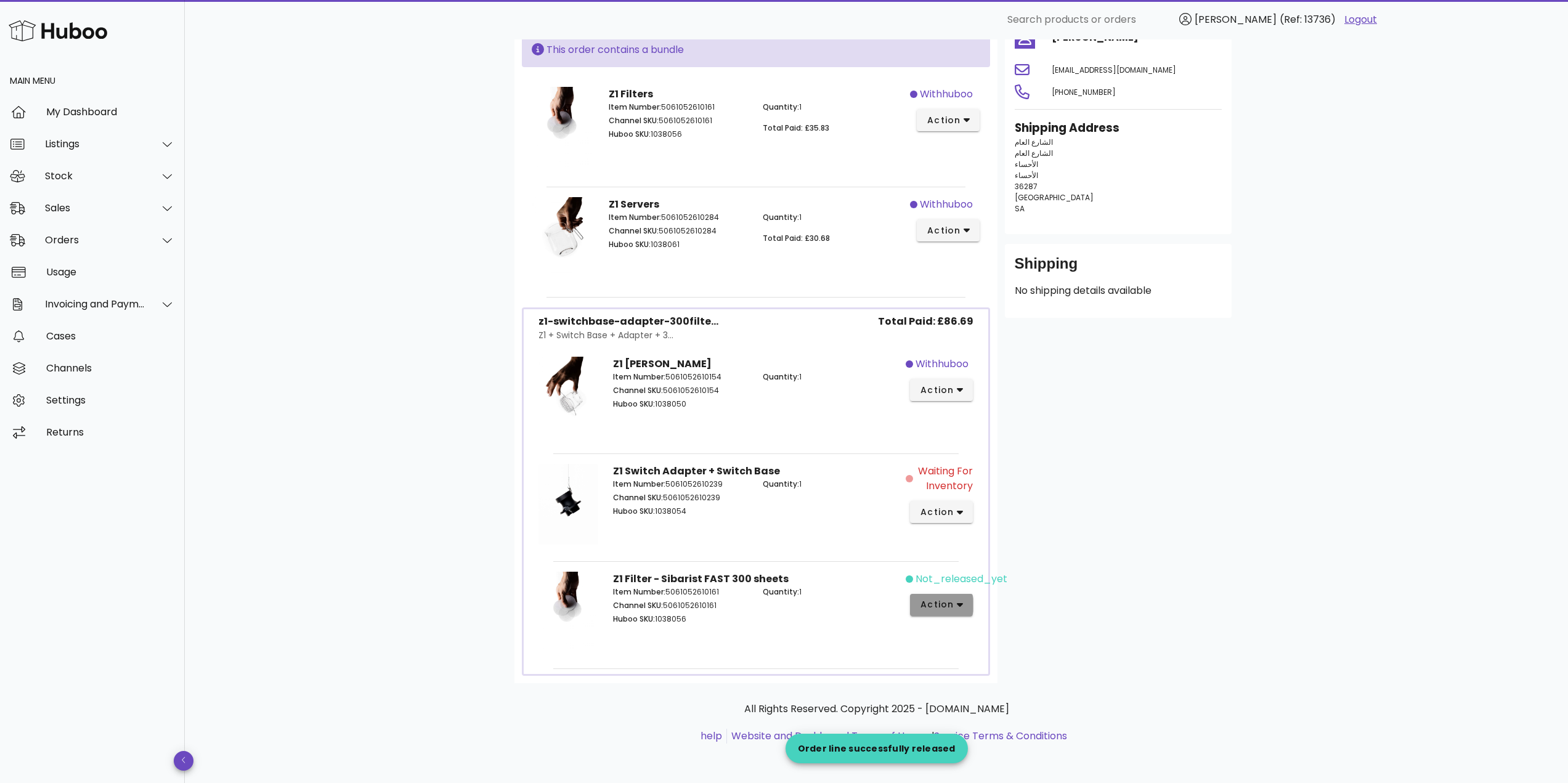
click at [951, 597] on button "action" at bounding box center [941, 604] width 63 height 22
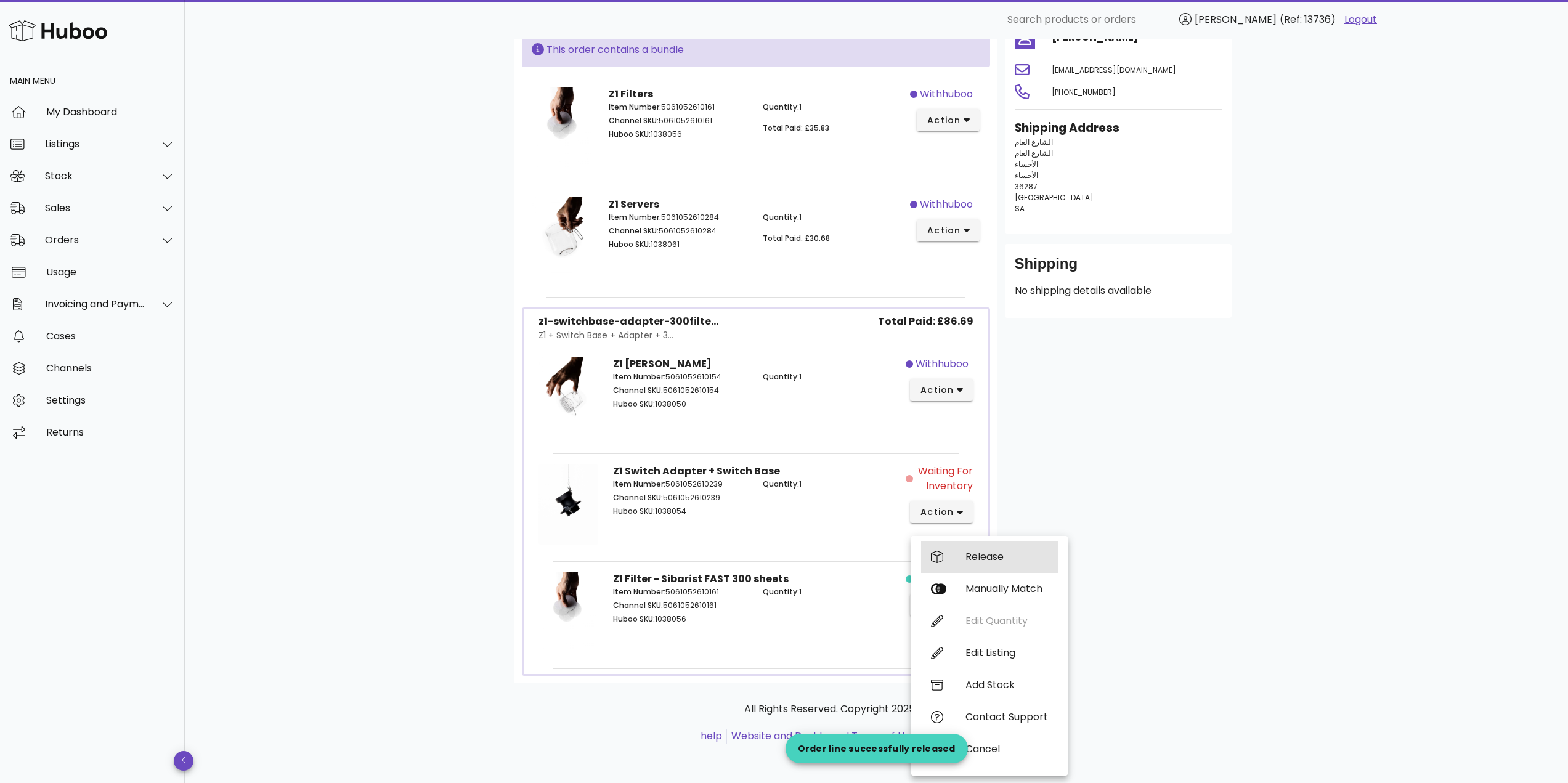
click at [961, 552] on div "Release" at bounding box center [989, 557] width 137 height 32
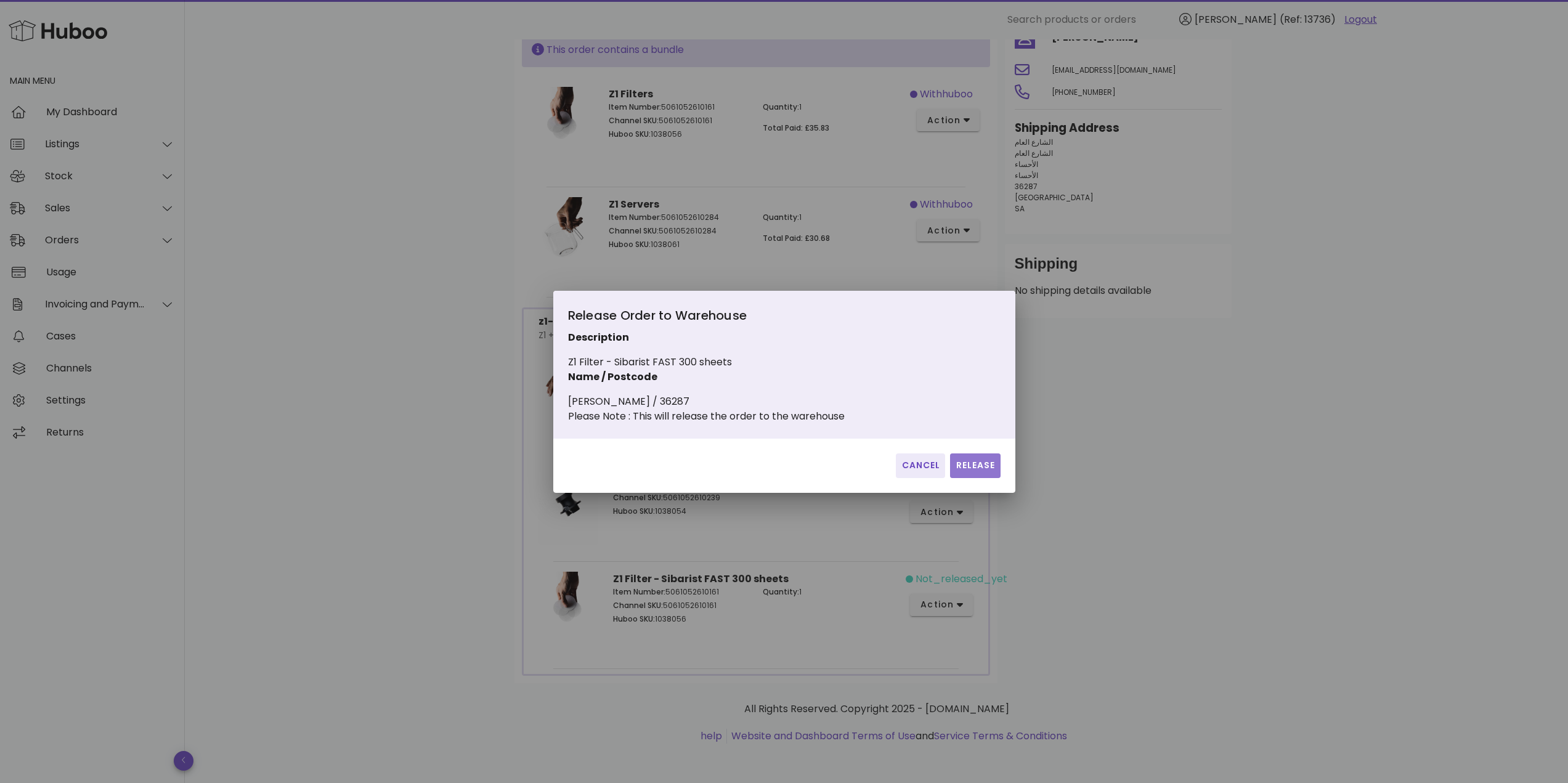
click at [970, 470] on span "Release" at bounding box center [975, 465] width 40 height 13
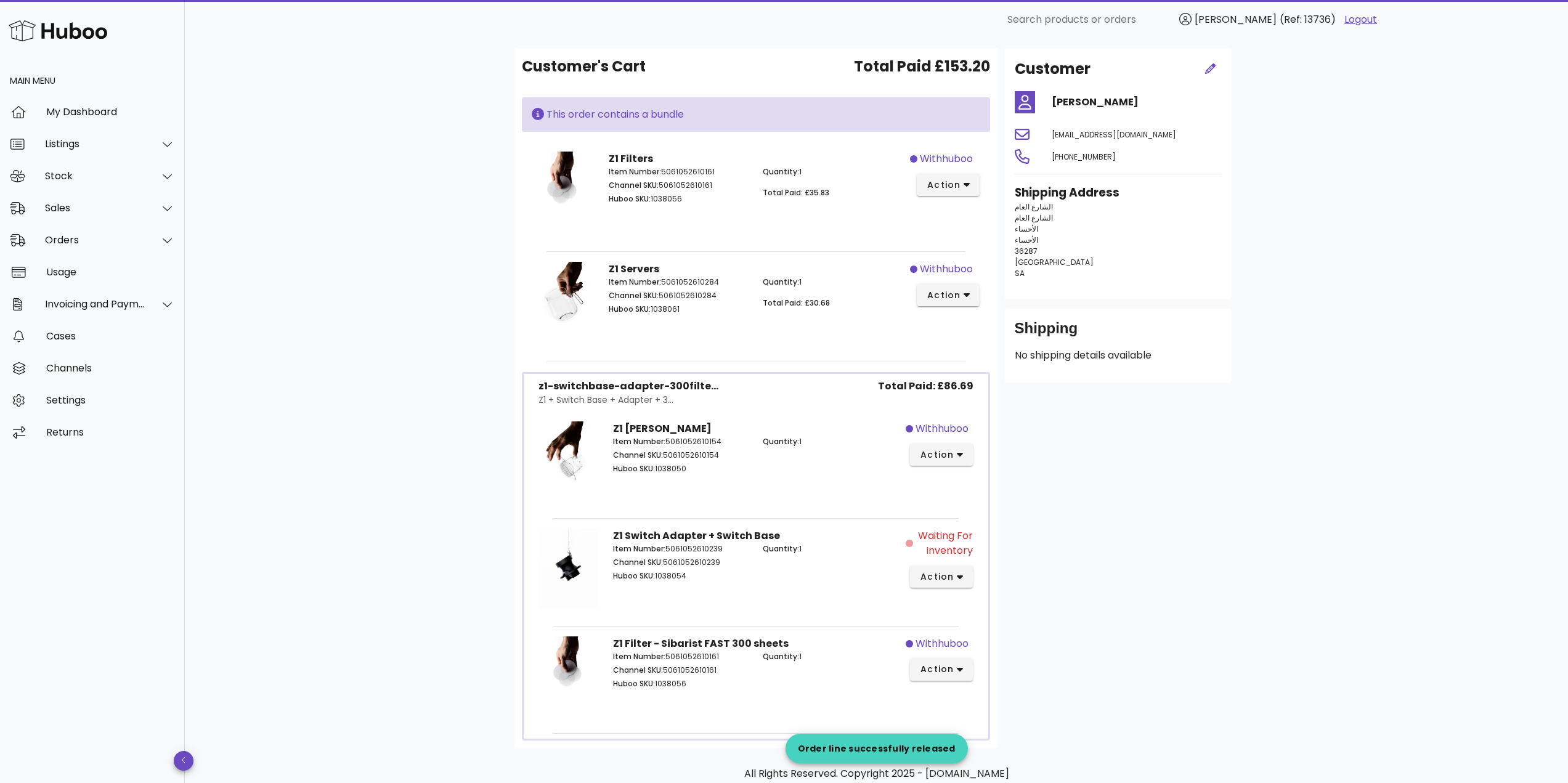
scroll to position [123, 0]
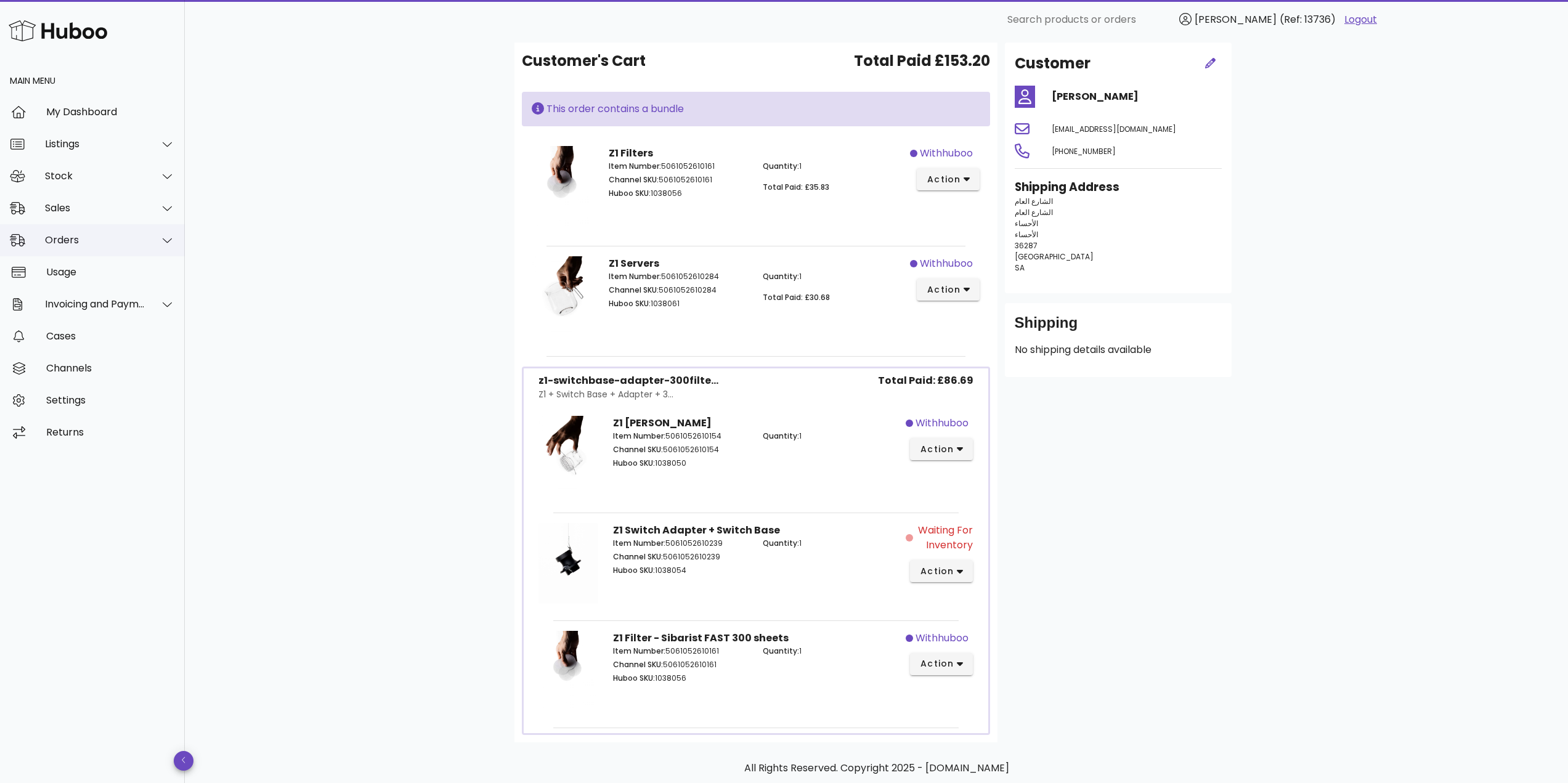
click at [93, 232] on div "Orders" at bounding box center [92, 241] width 185 height 32
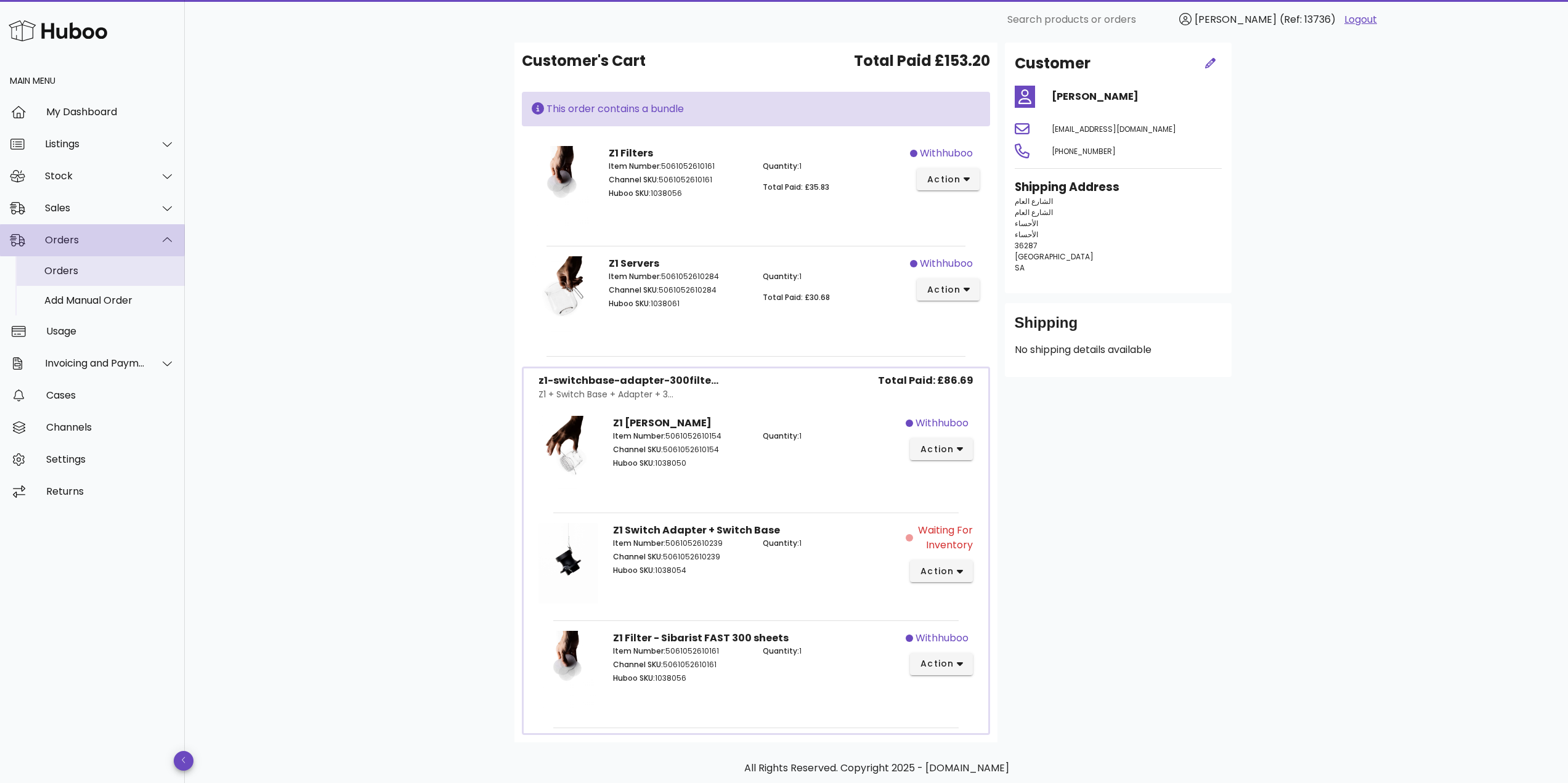
click at [92, 265] on div "Orders" at bounding box center [110, 271] width 130 height 12
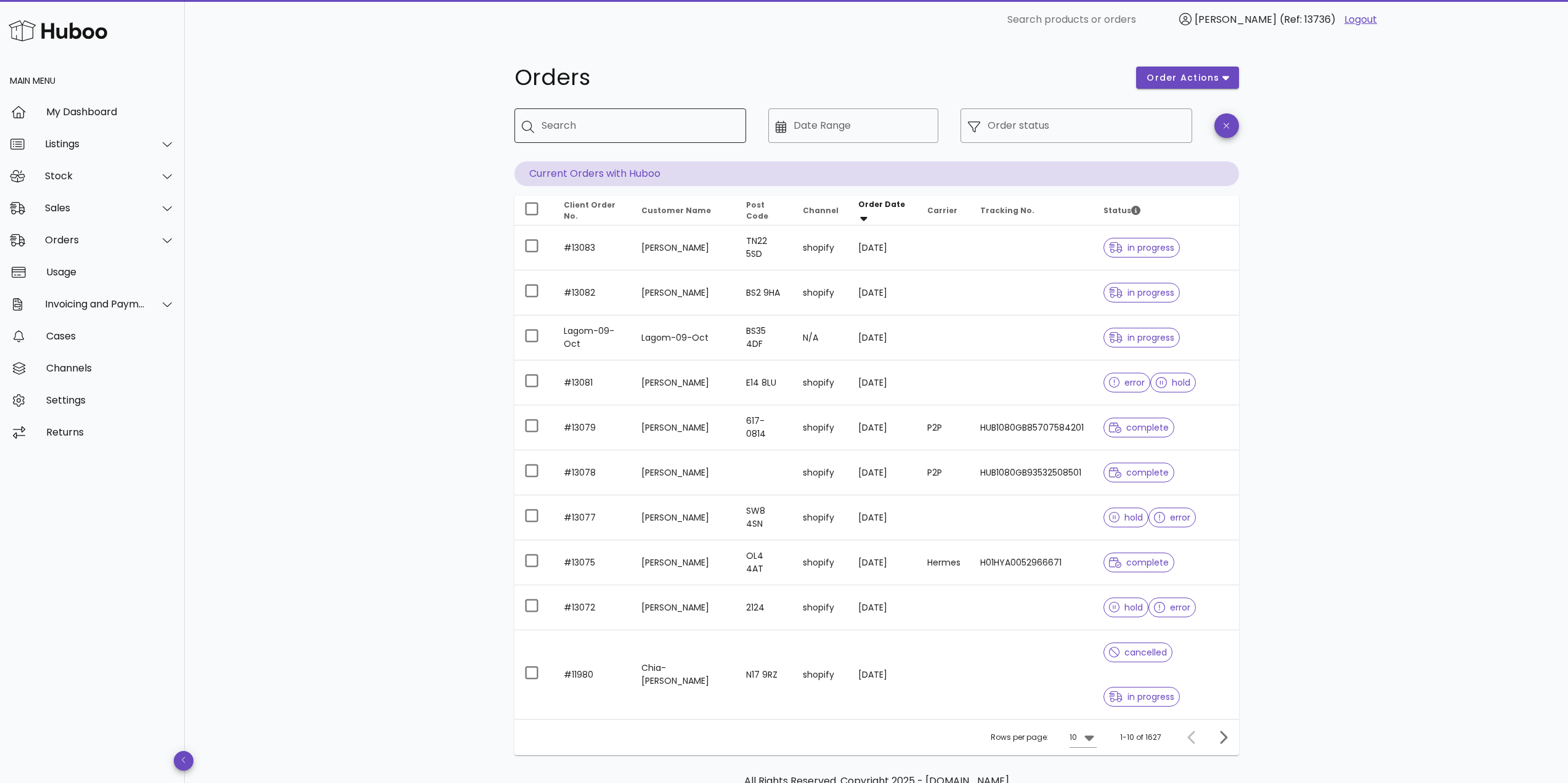
click at [611, 136] on div "Search" at bounding box center [639, 125] width 195 height 34
paste input "*****"
type input "*****"
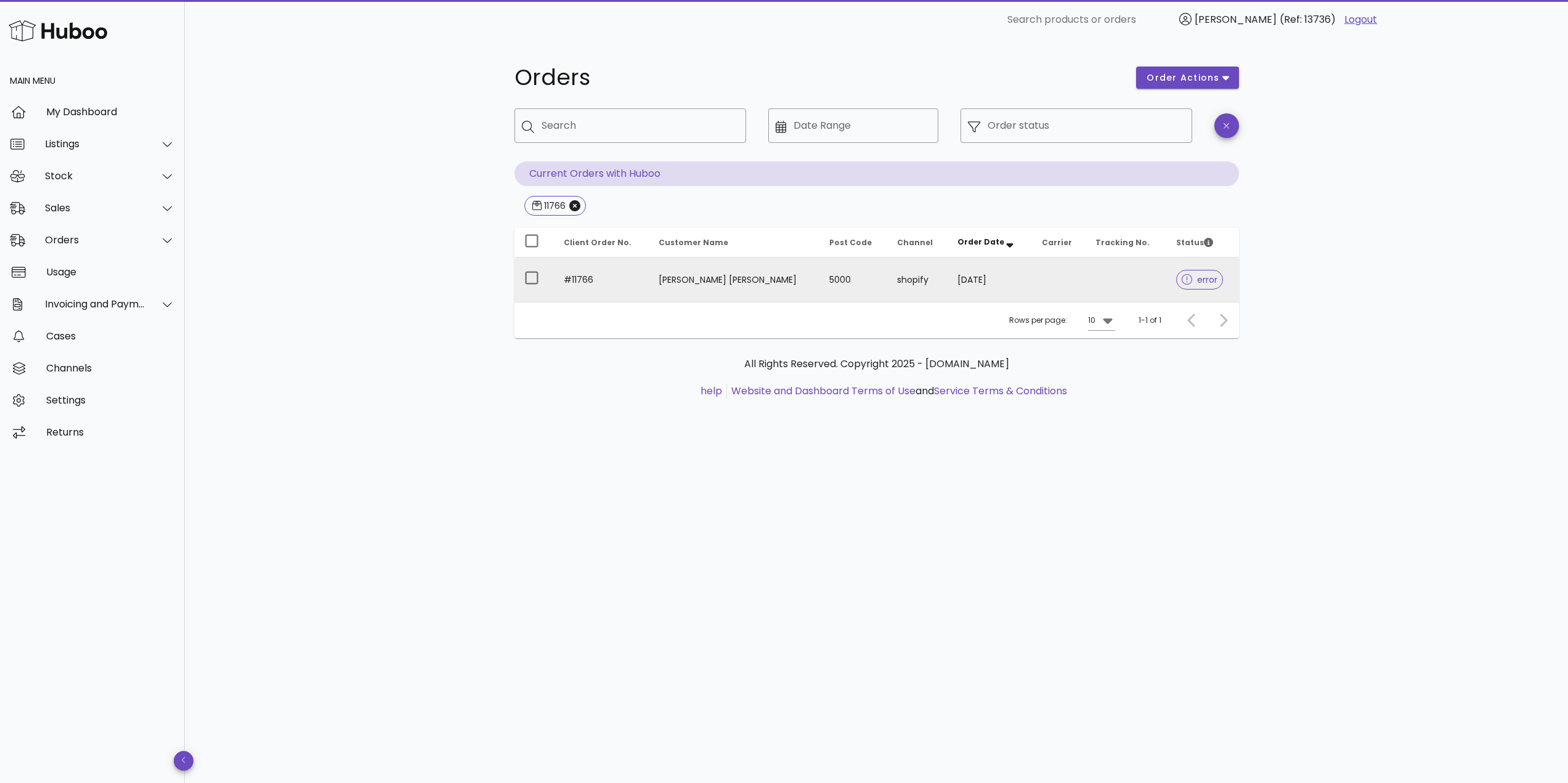
click at [618, 284] on td "#11766" at bounding box center [601, 279] width 95 height 45
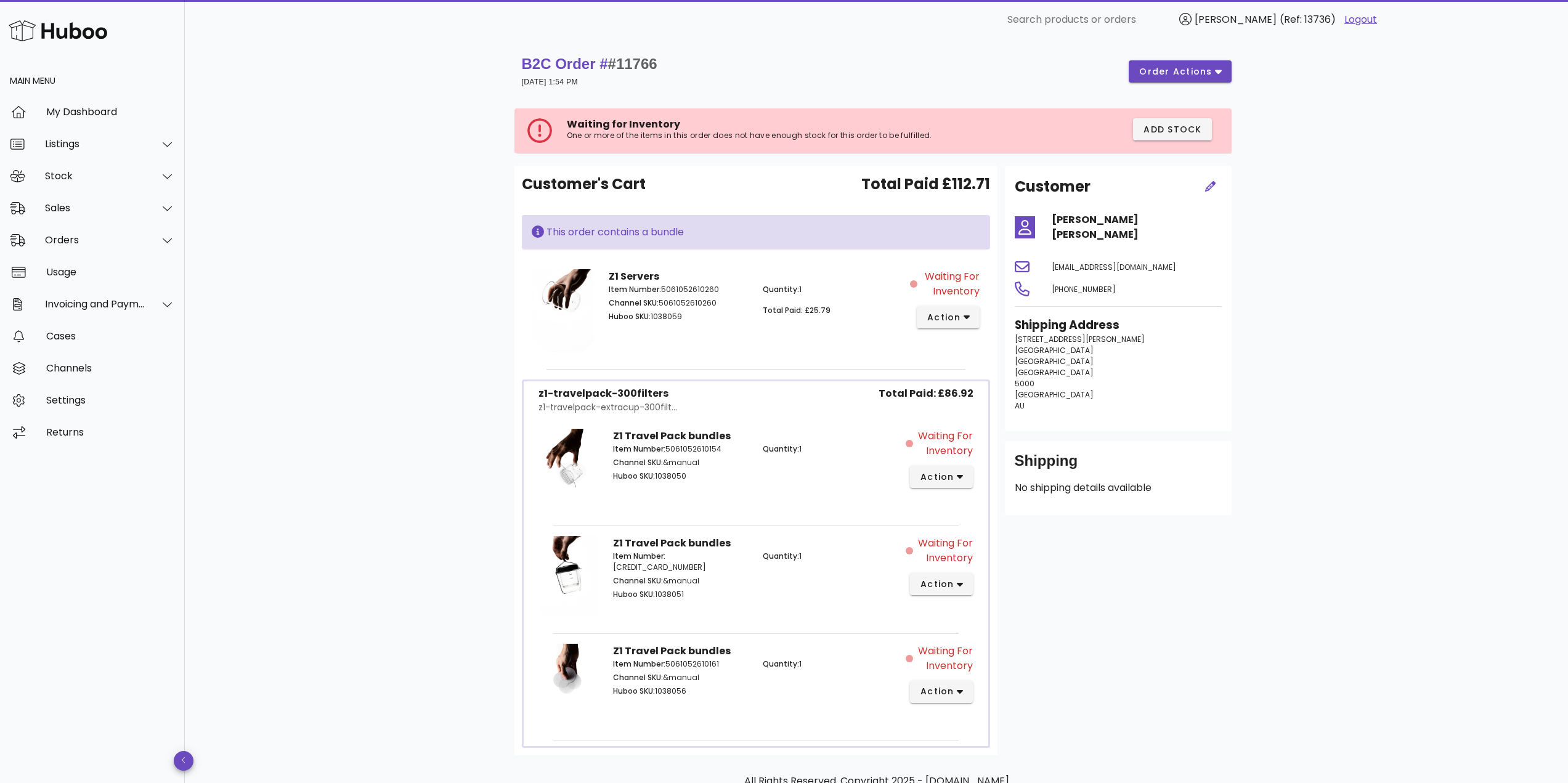
scroll to position [61, 0]
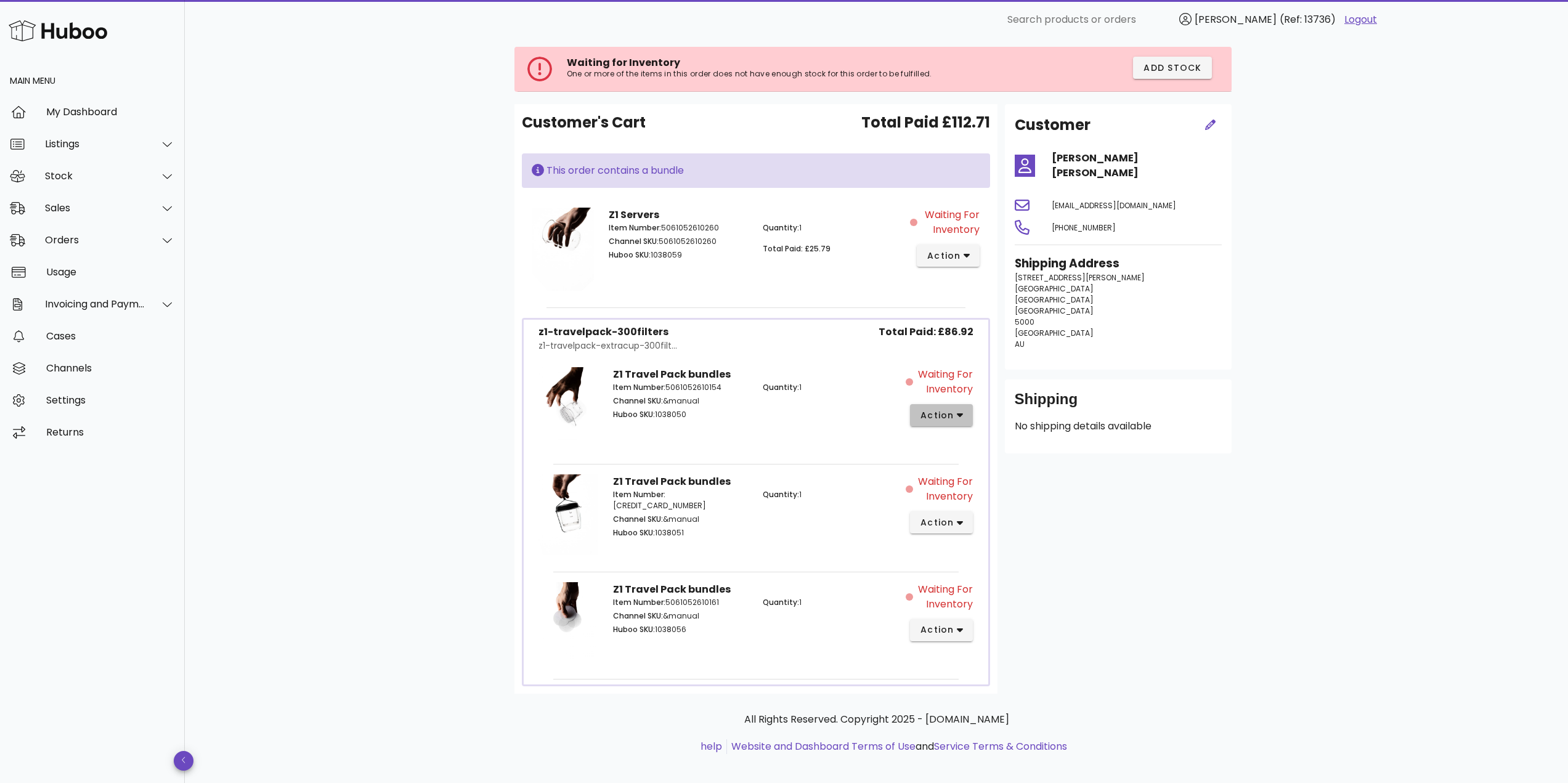
click at [949, 410] on span "action" at bounding box center [936, 415] width 34 height 13
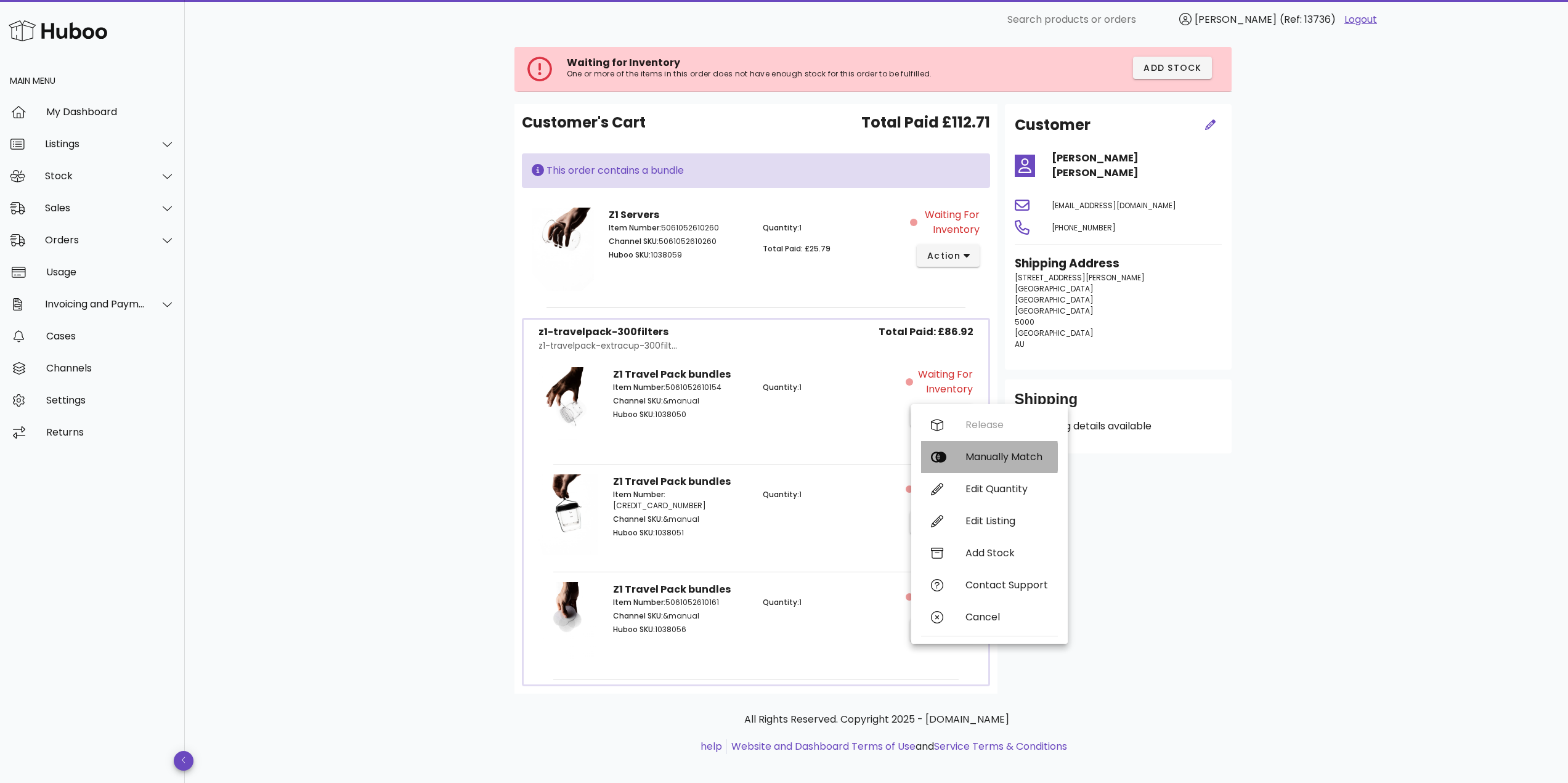
click at [988, 452] on div "Manually Match" at bounding box center [1007, 457] width 83 height 12
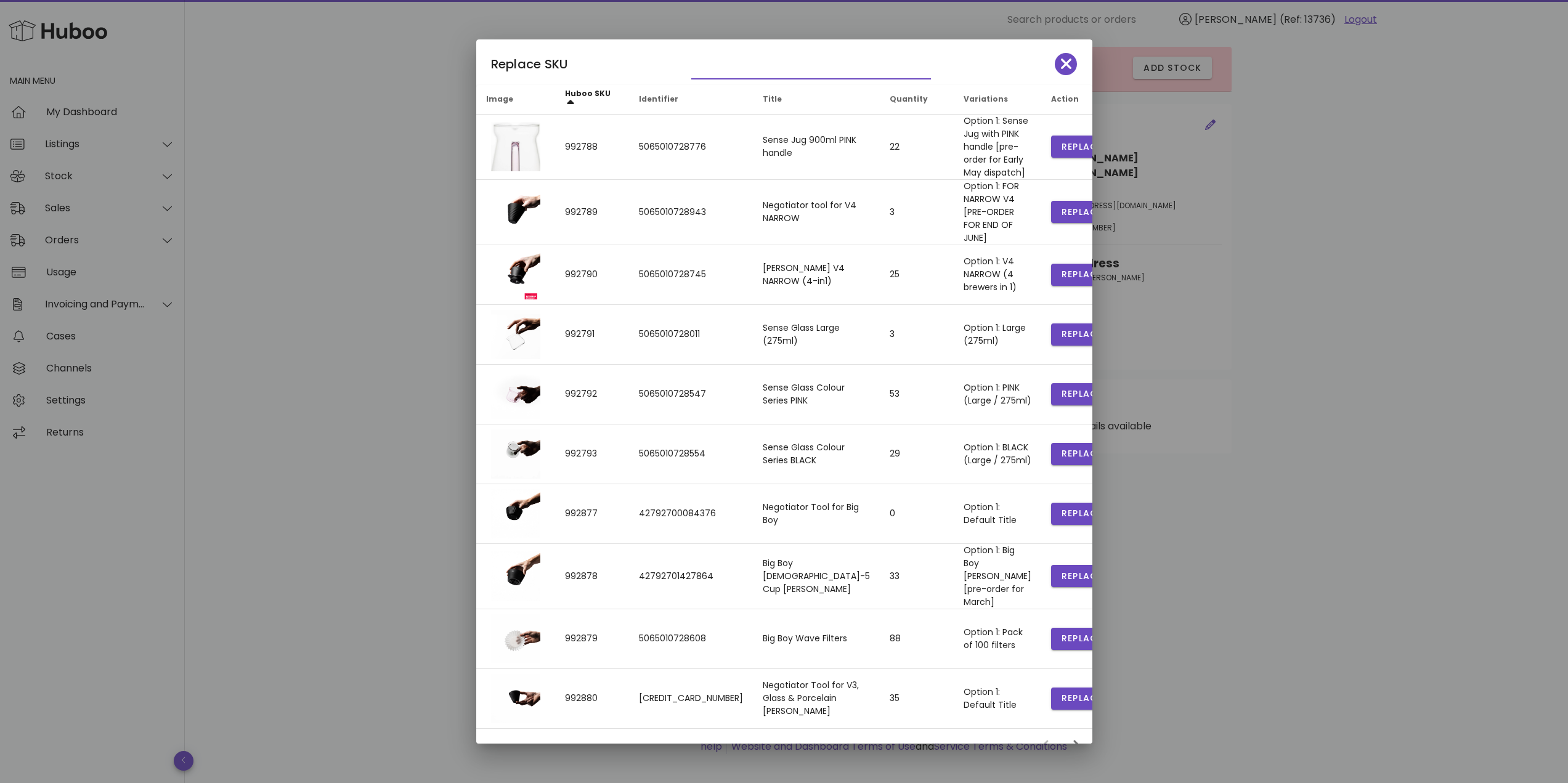
click at [716, 68] on input "text" at bounding box center [802, 69] width 223 height 20
type input "**"
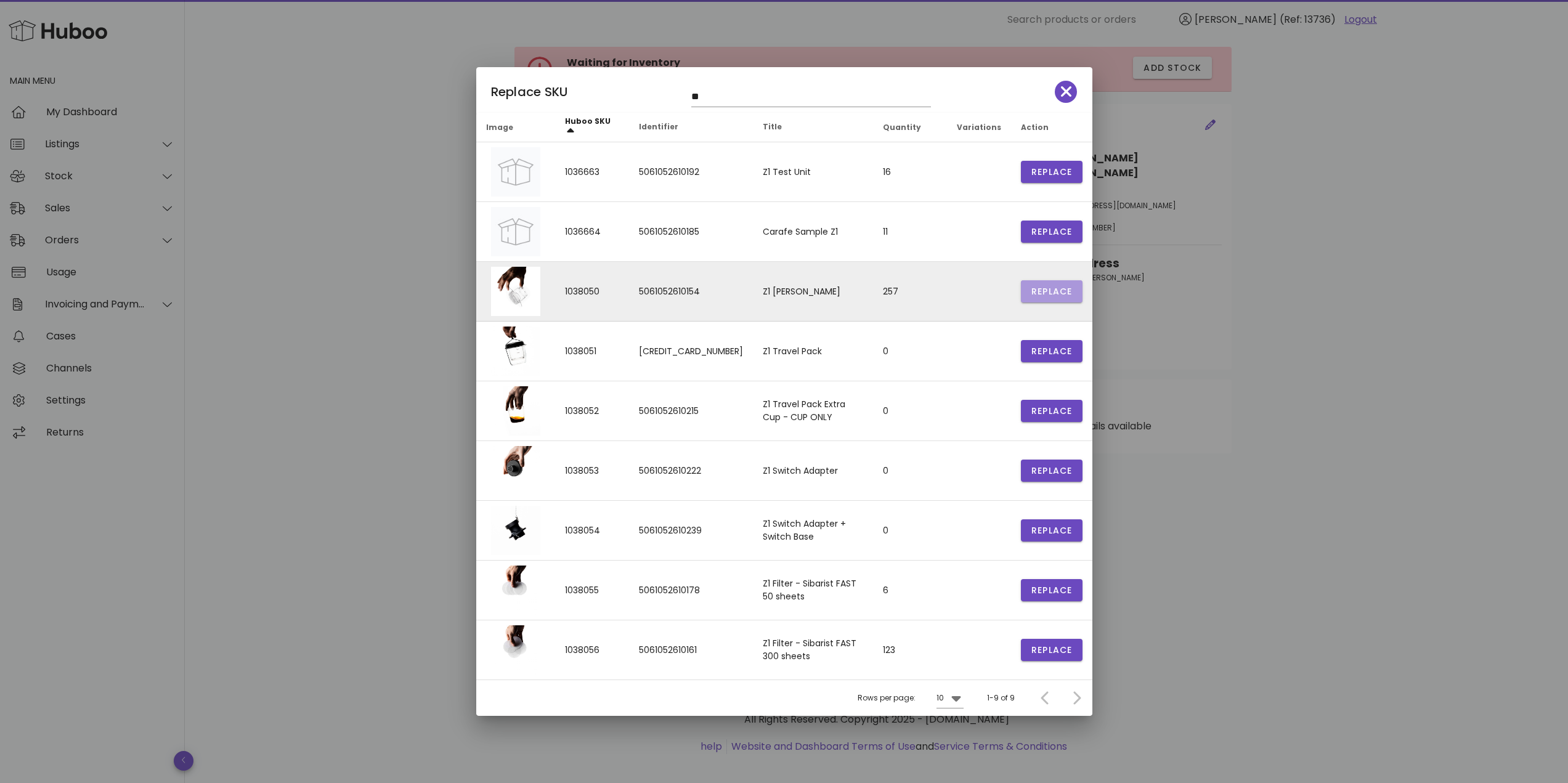
click at [1047, 293] on span "Replace" at bounding box center [1051, 292] width 42 height 13
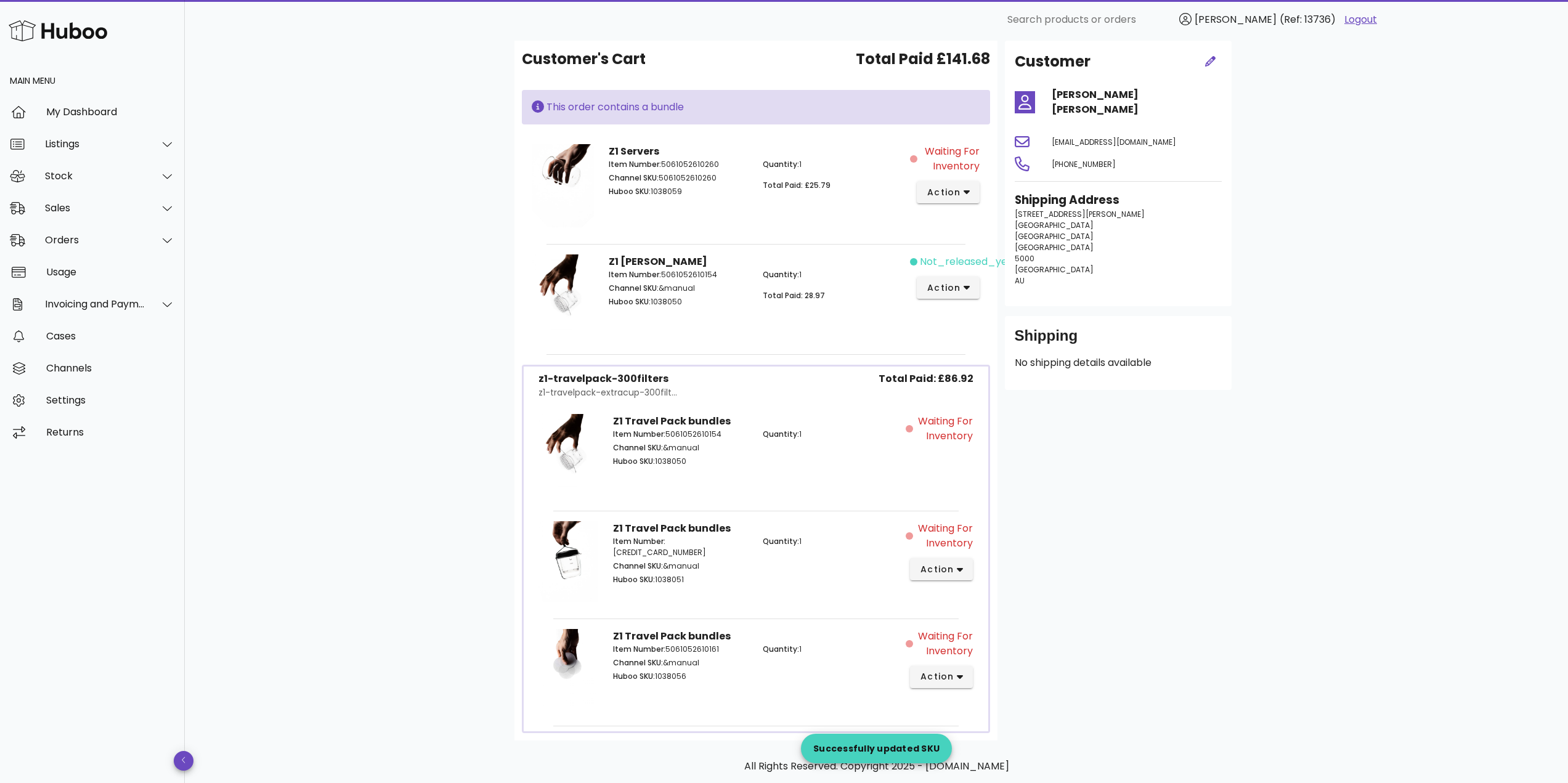
scroll to position [183, 0]
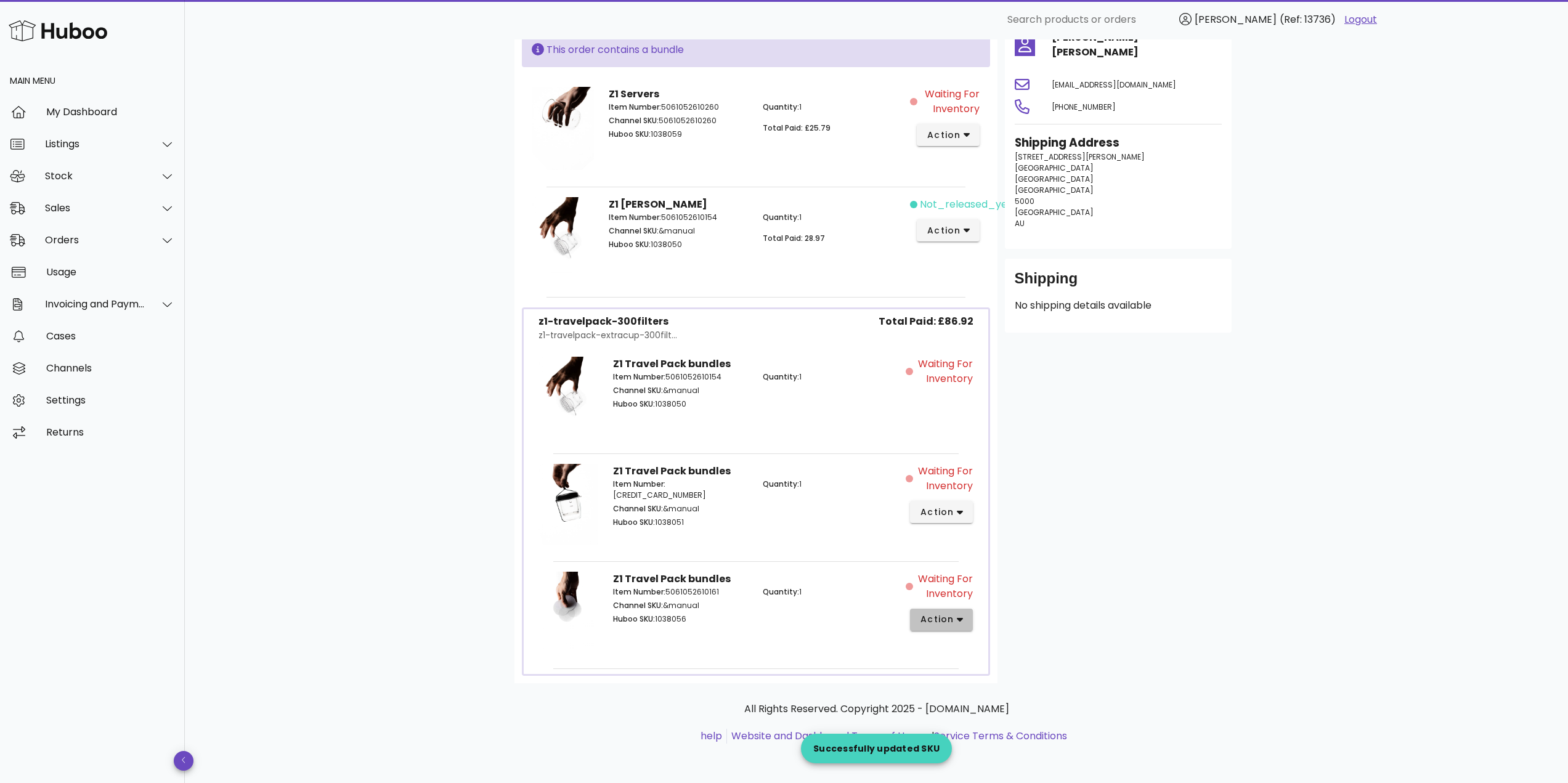
click at [945, 617] on span "action" at bounding box center [936, 619] width 34 height 13
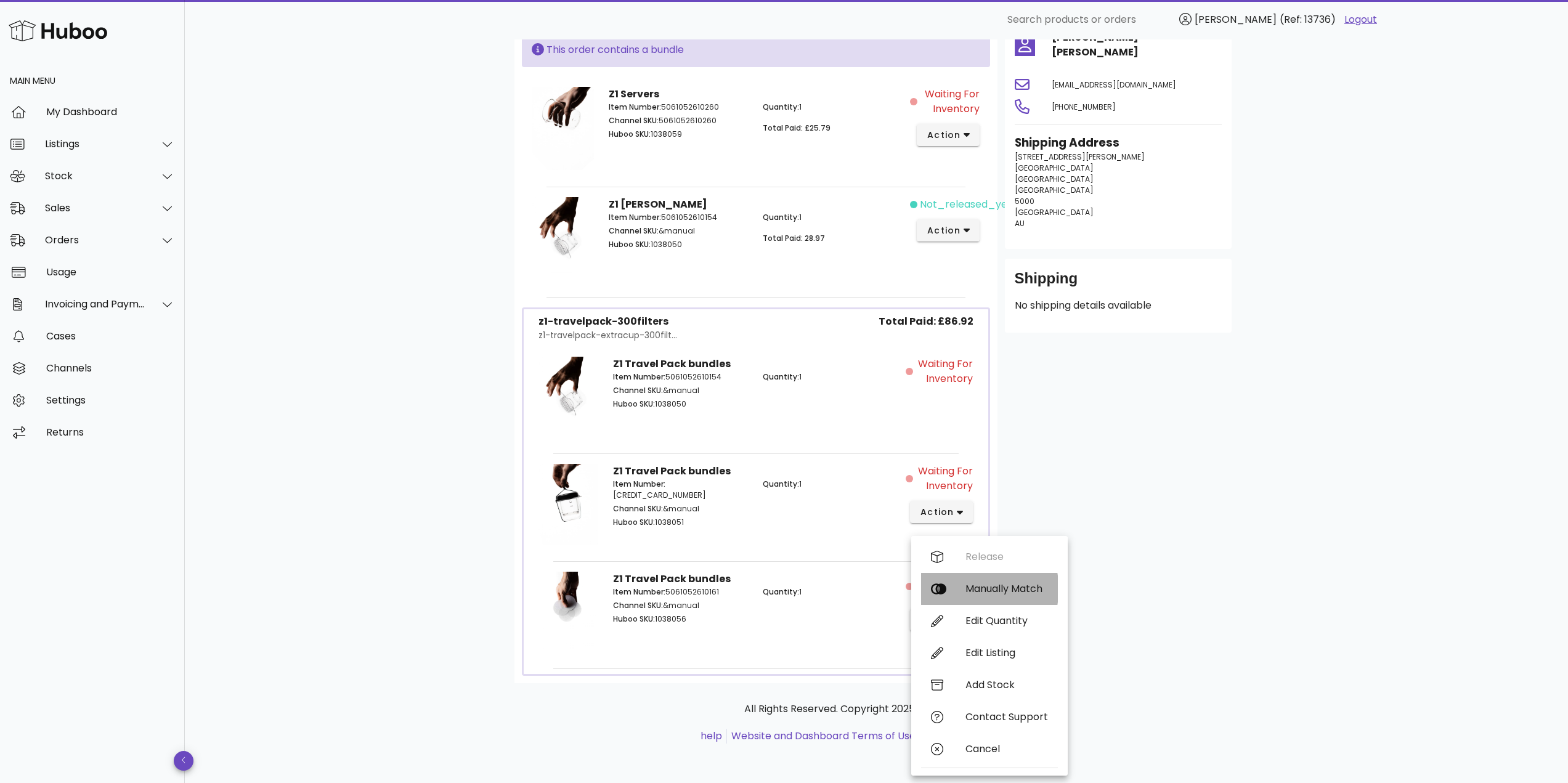
click at [987, 583] on div "Manually Match" at bounding box center [1007, 588] width 83 height 12
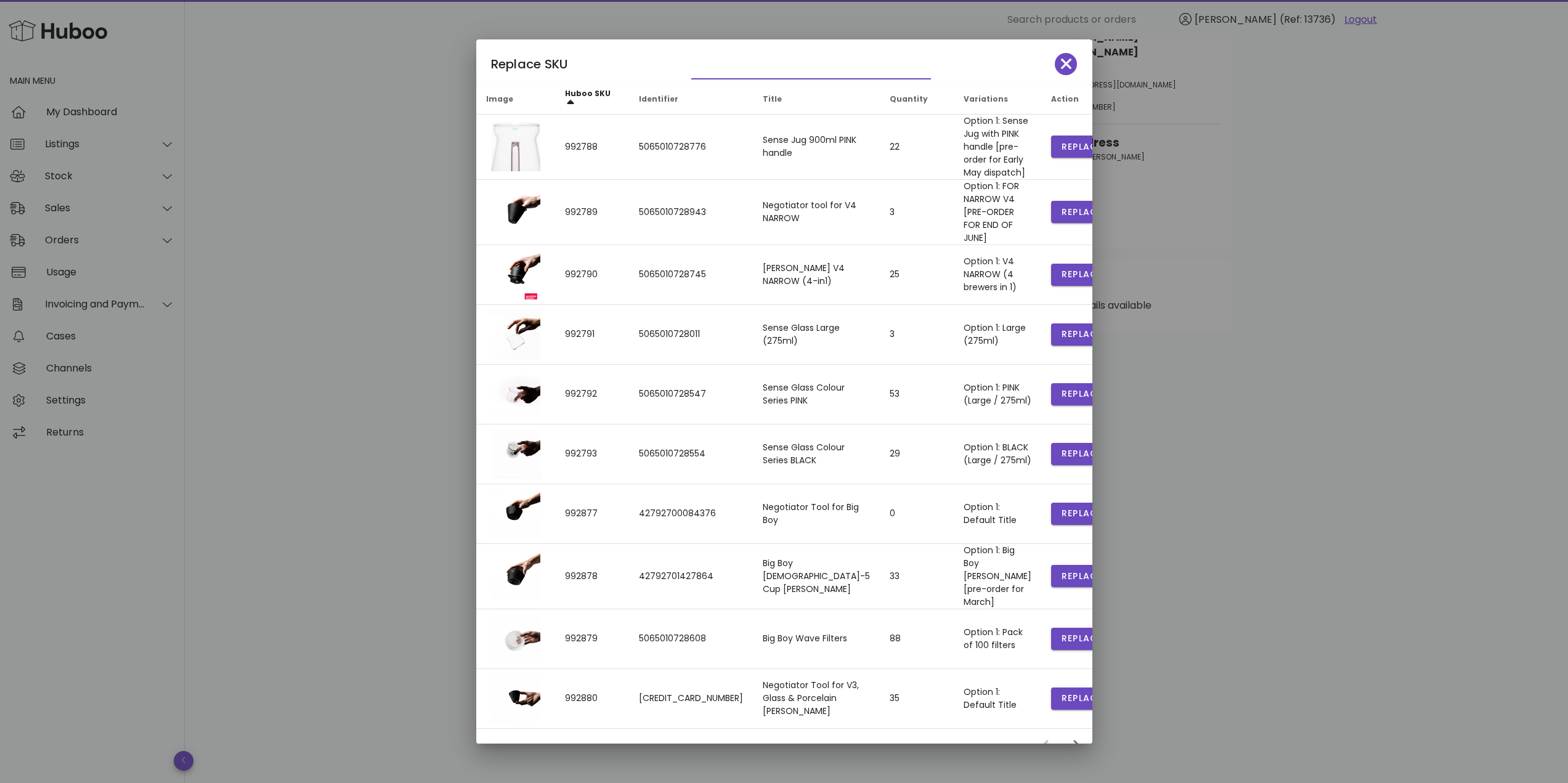
click at [748, 64] on input "text" at bounding box center [802, 69] width 223 height 20
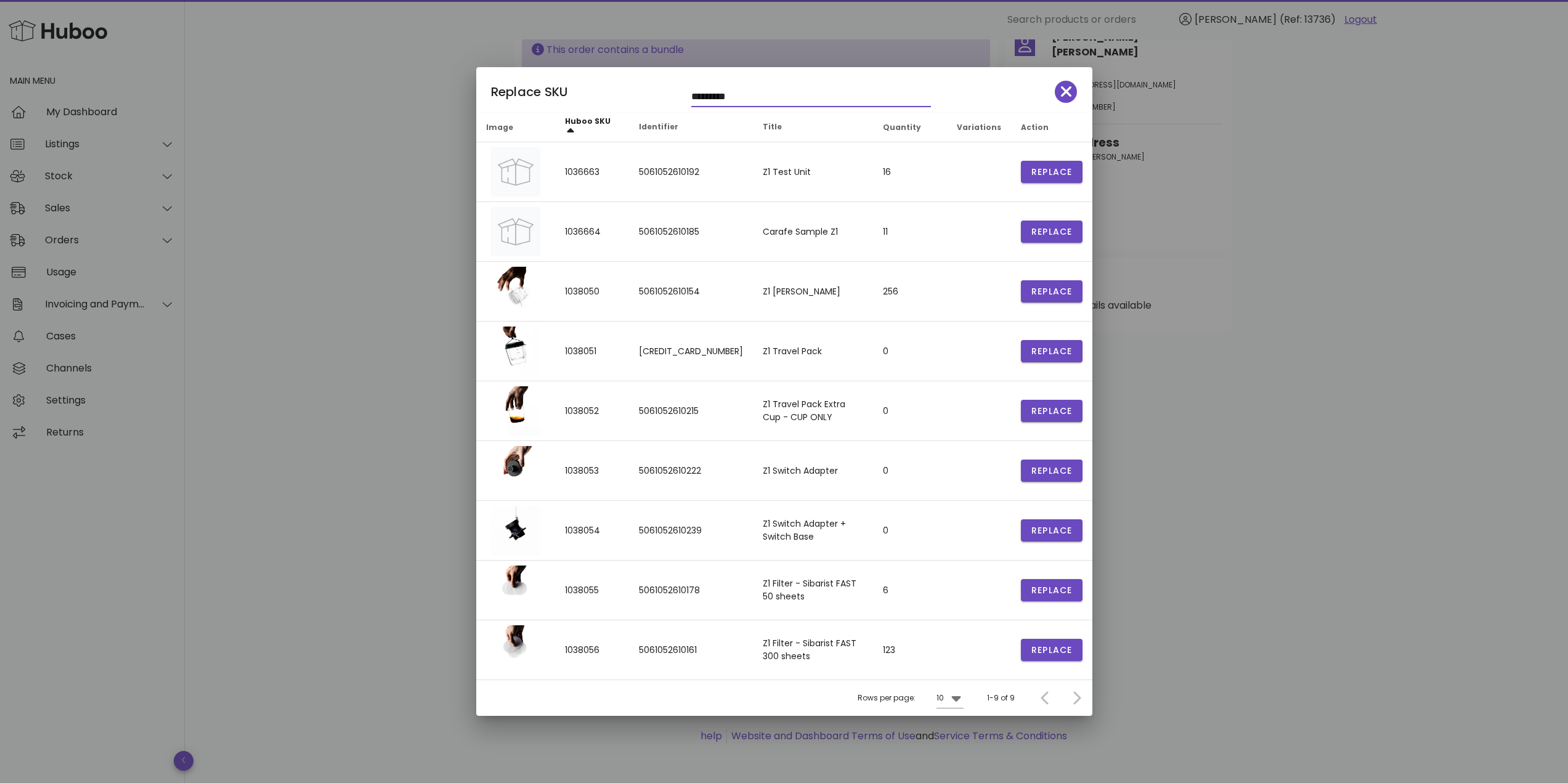
type input "*********"
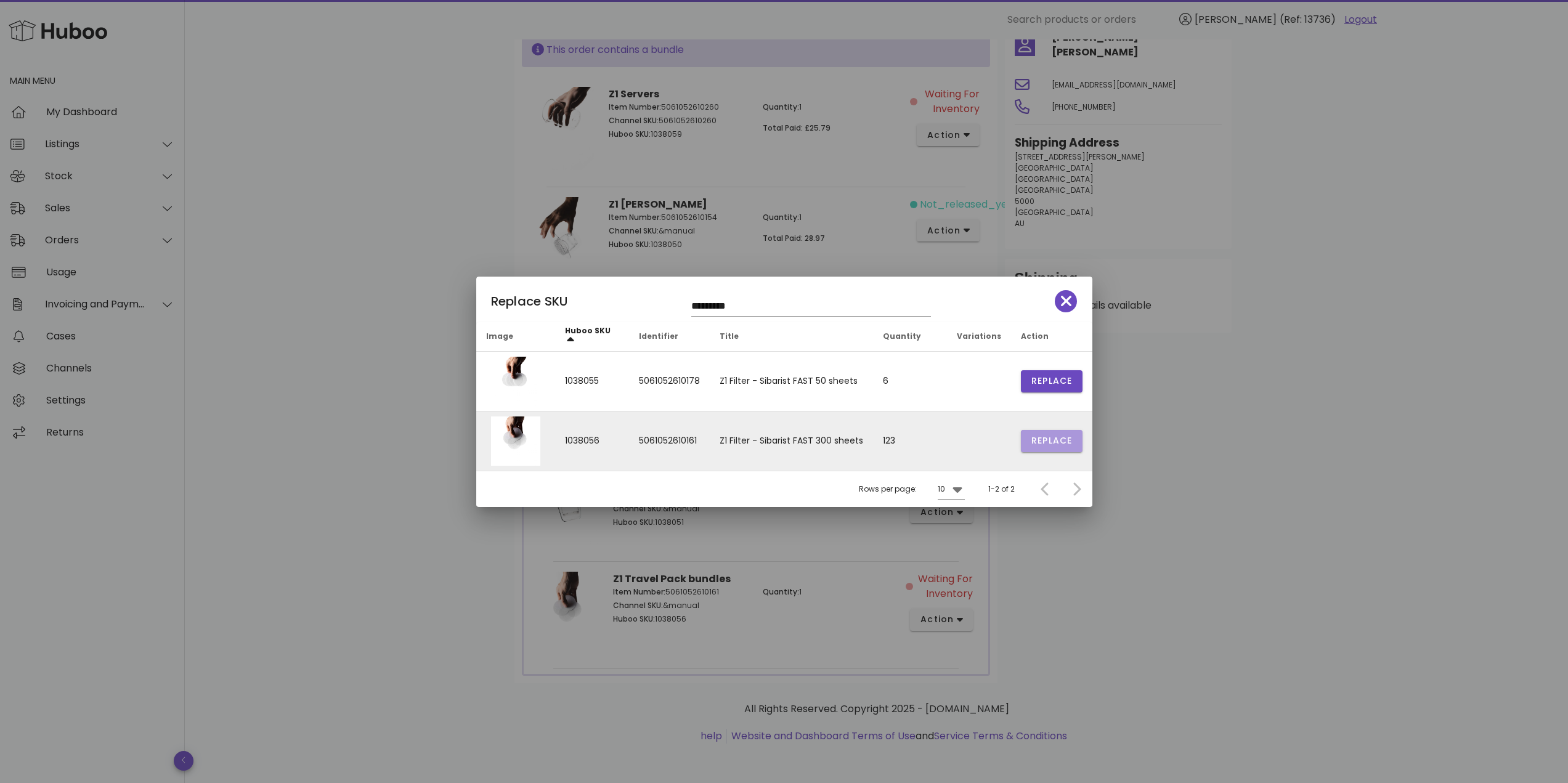
click at [1044, 442] on span "Replace" at bounding box center [1051, 441] width 42 height 13
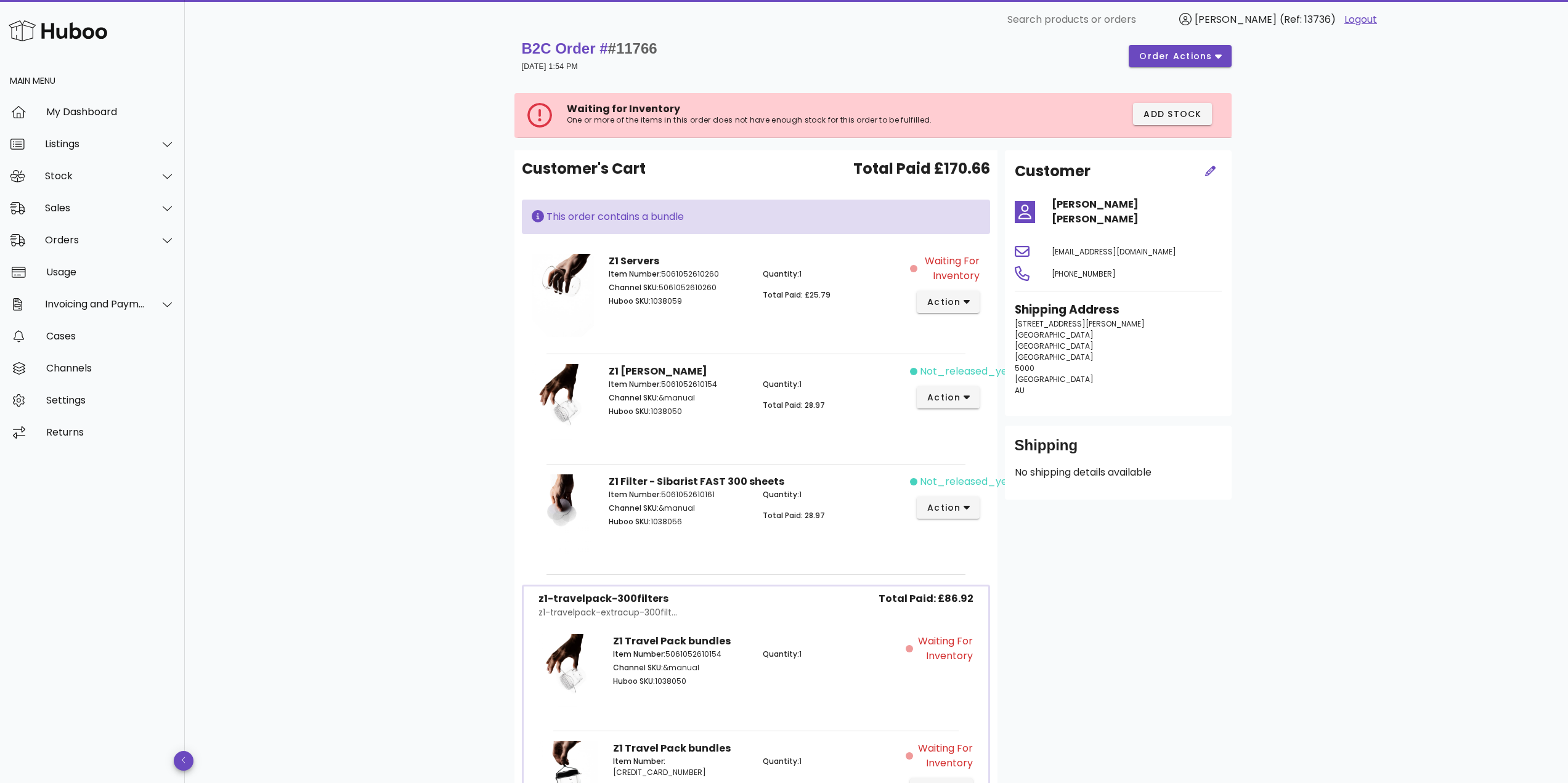
scroll to position [0, 0]
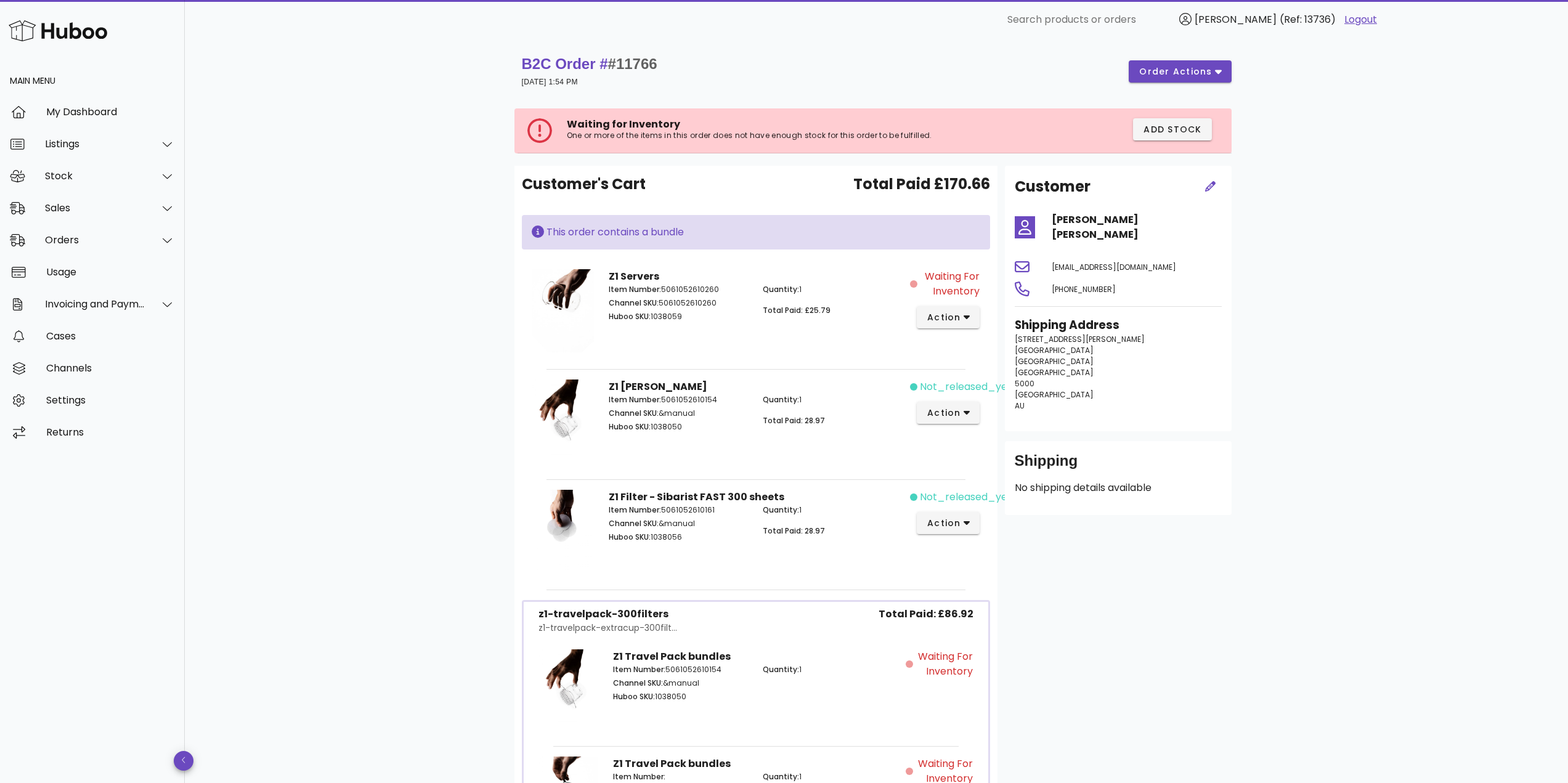
click at [644, 60] on span "#11766" at bounding box center [632, 64] width 49 height 17
copy span "11766"
click at [955, 316] on span "action" at bounding box center [943, 317] width 34 height 13
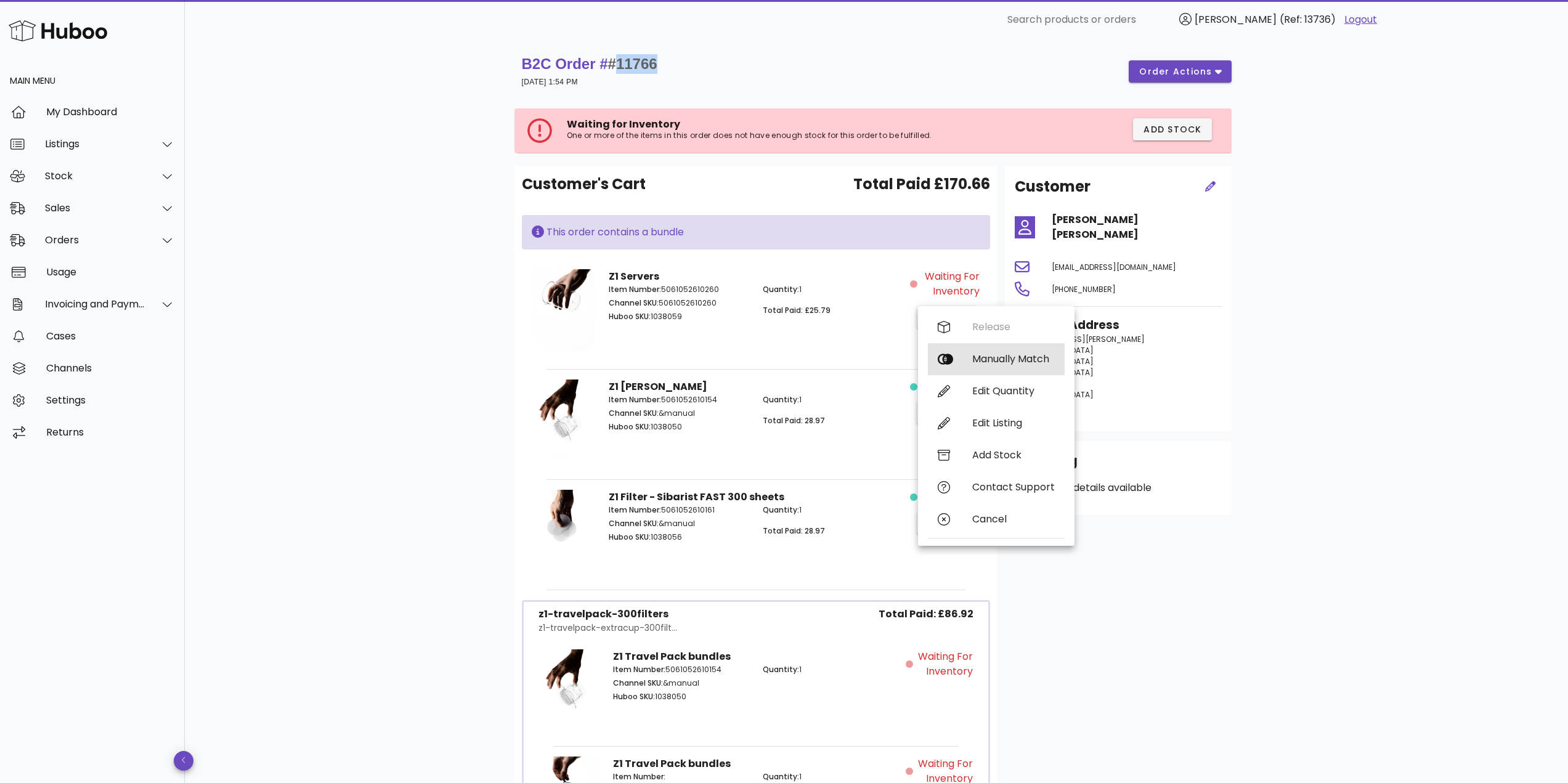
click at [987, 359] on div "Manually Match" at bounding box center [1014, 359] width 83 height 12
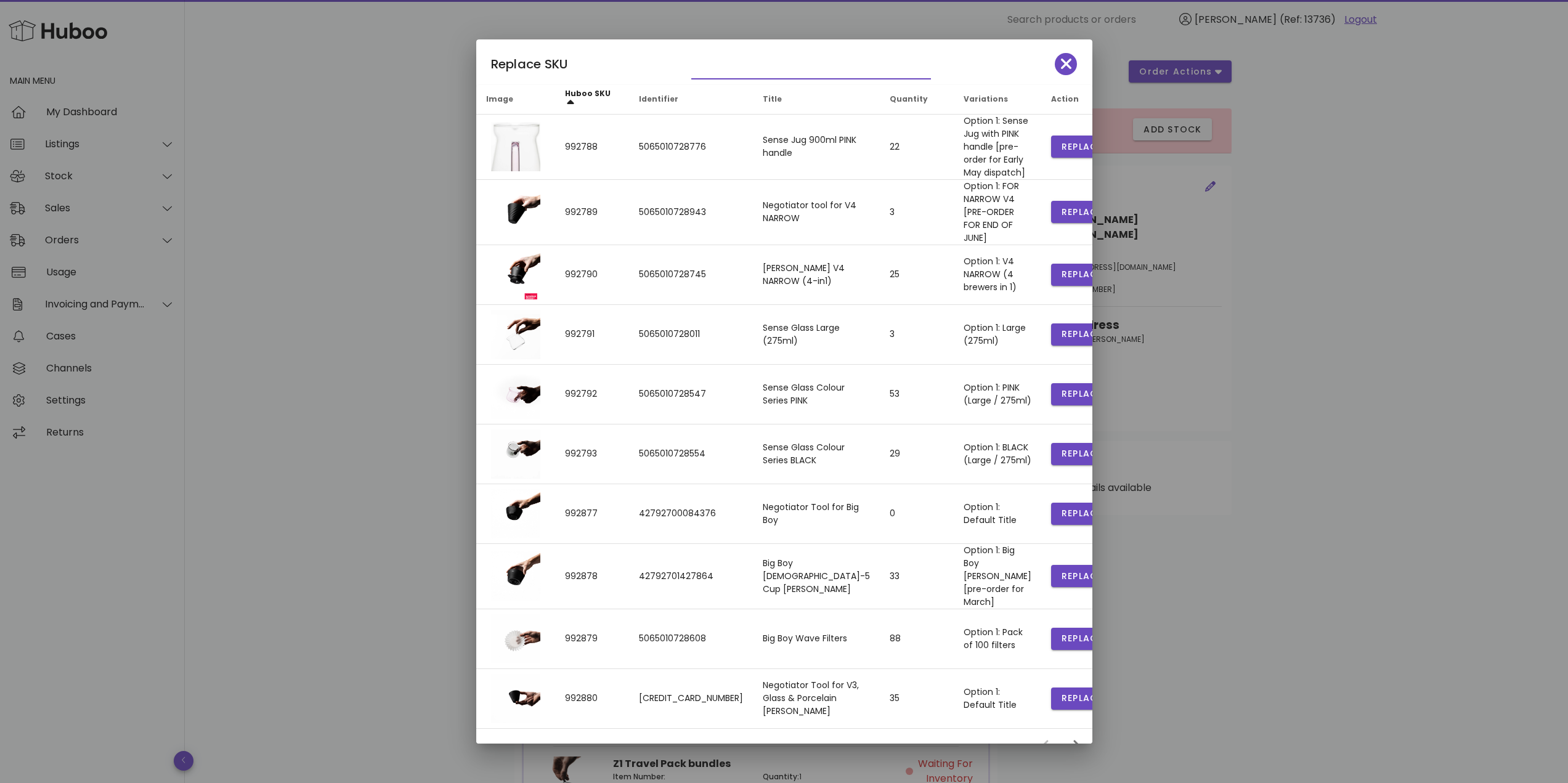
click at [714, 70] on input "text" at bounding box center [802, 69] width 223 height 20
type input "***"
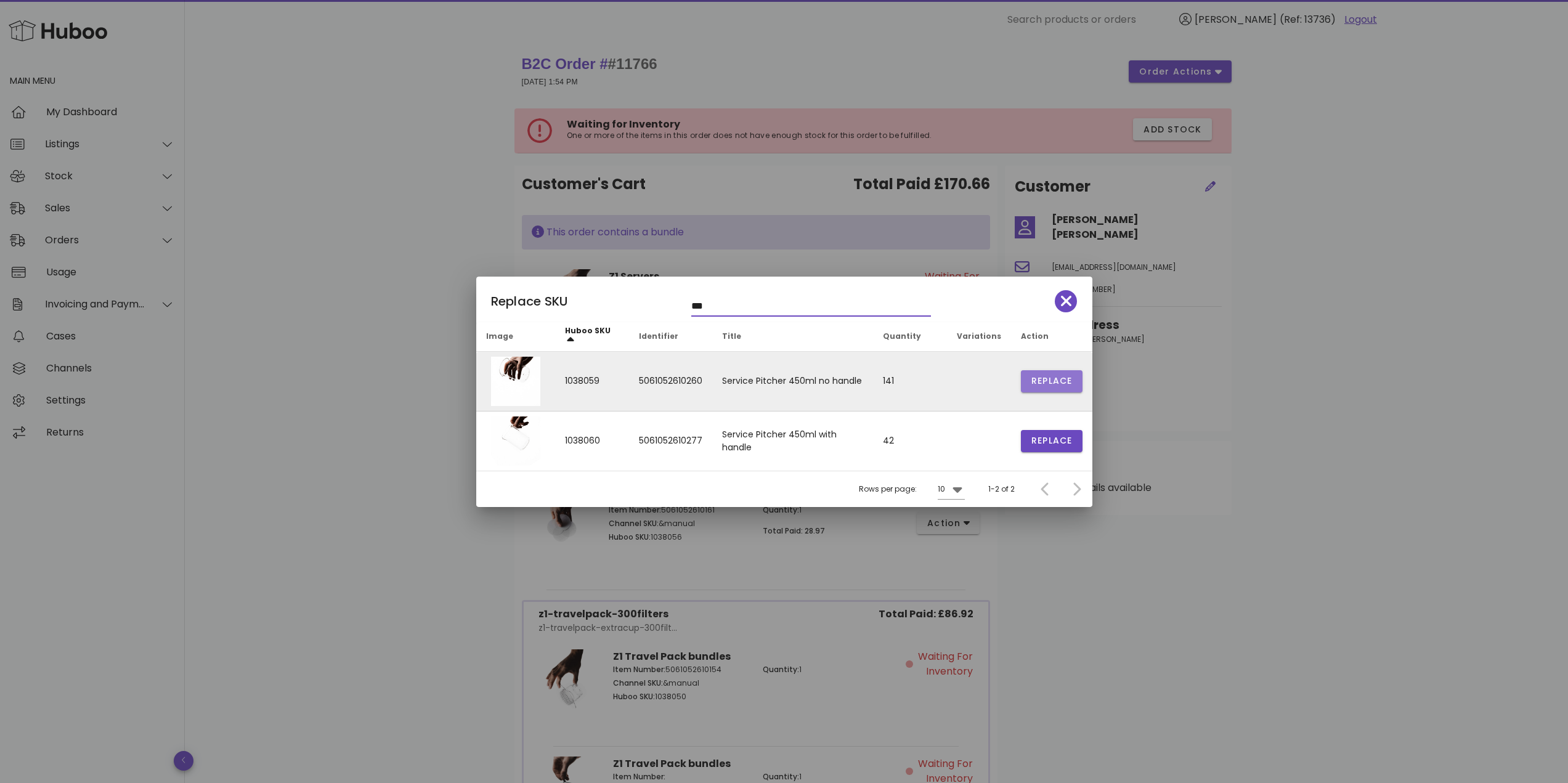
click at [1049, 381] on span "Replace" at bounding box center [1051, 381] width 42 height 13
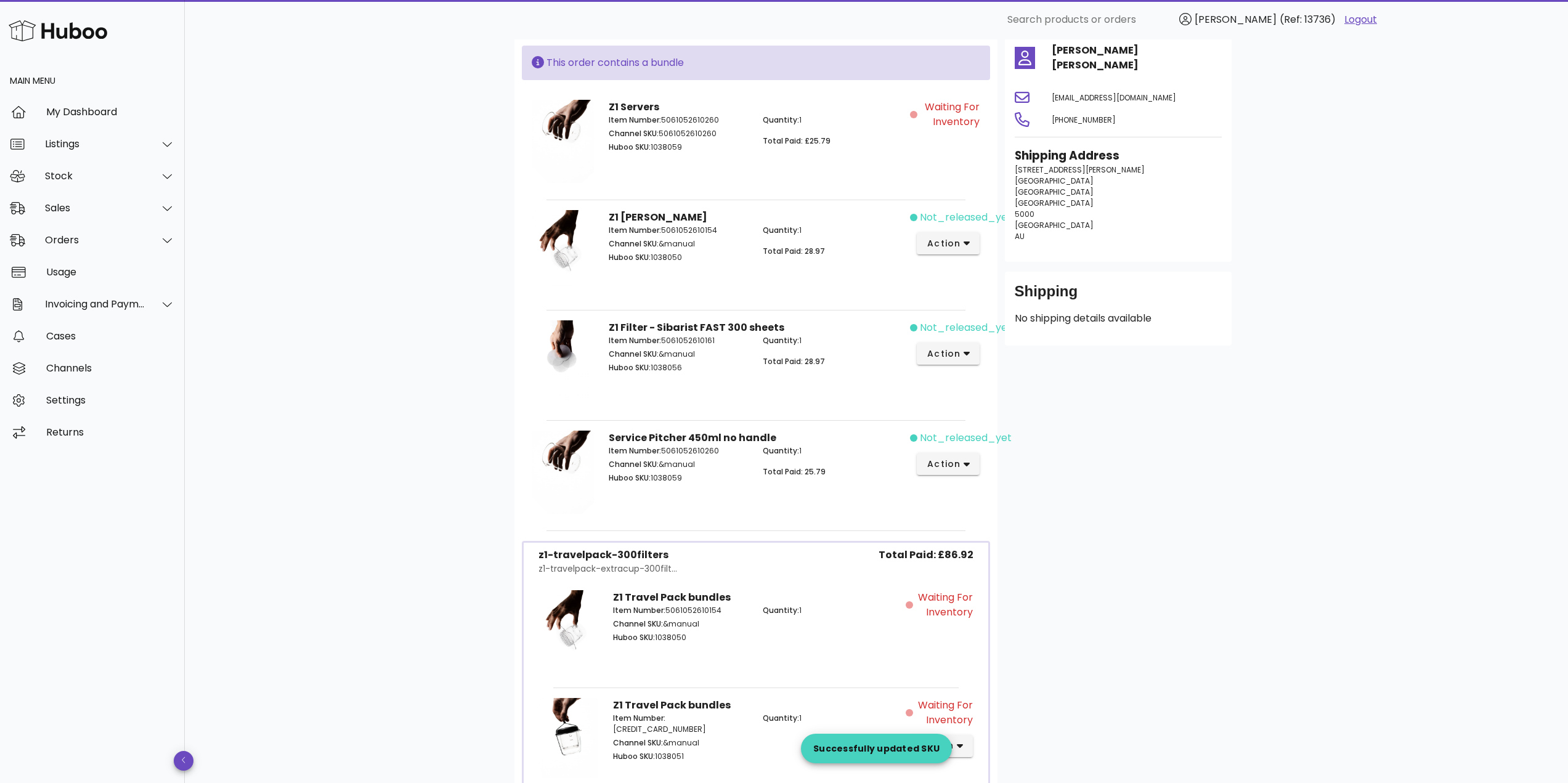
scroll to position [184, 0]
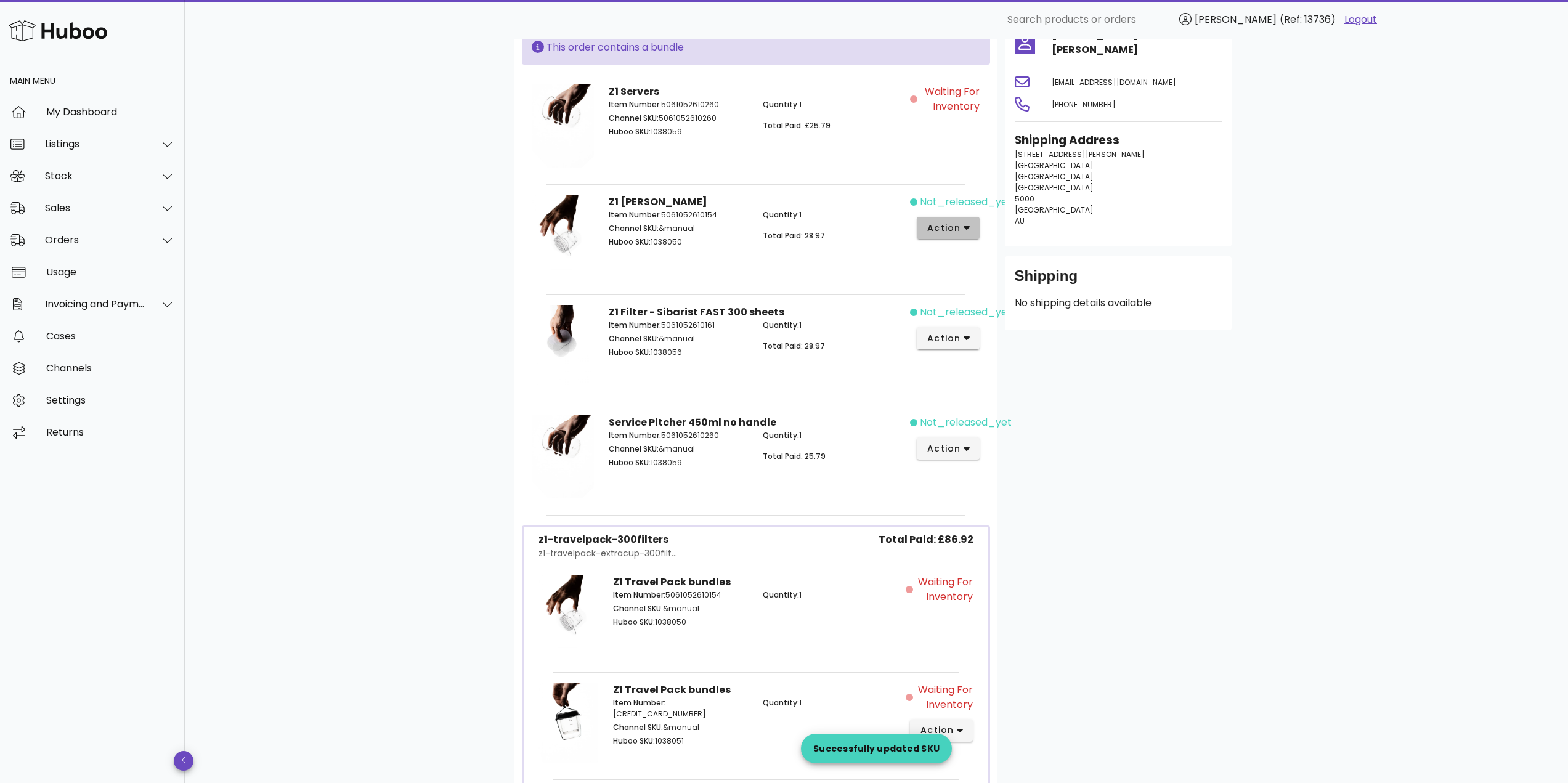
click at [965, 224] on icon "button" at bounding box center [967, 228] width 7 height 11
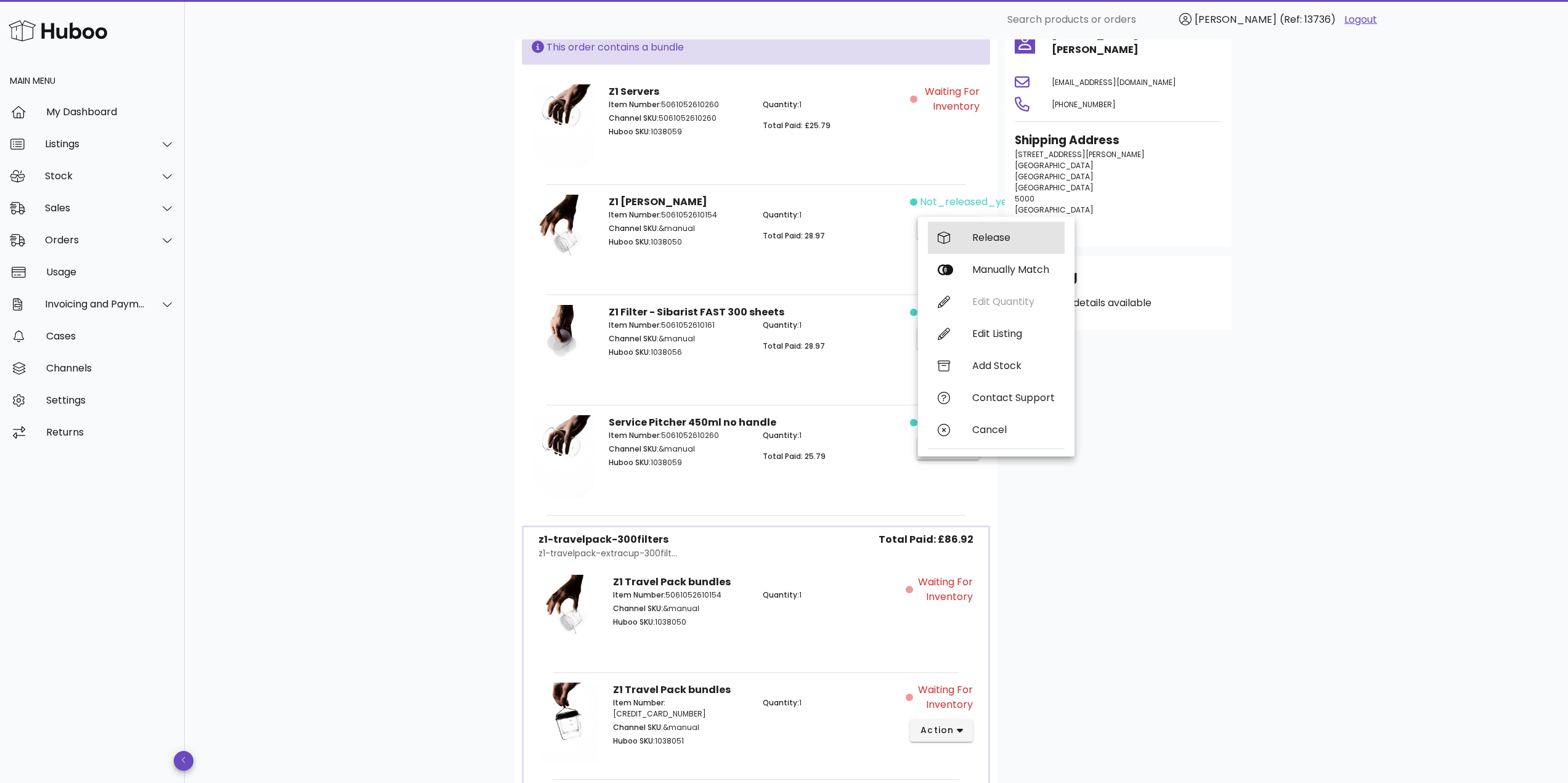
click at [963, 239] on div "Release" at bounding box center [996, 238] width 137 height 32
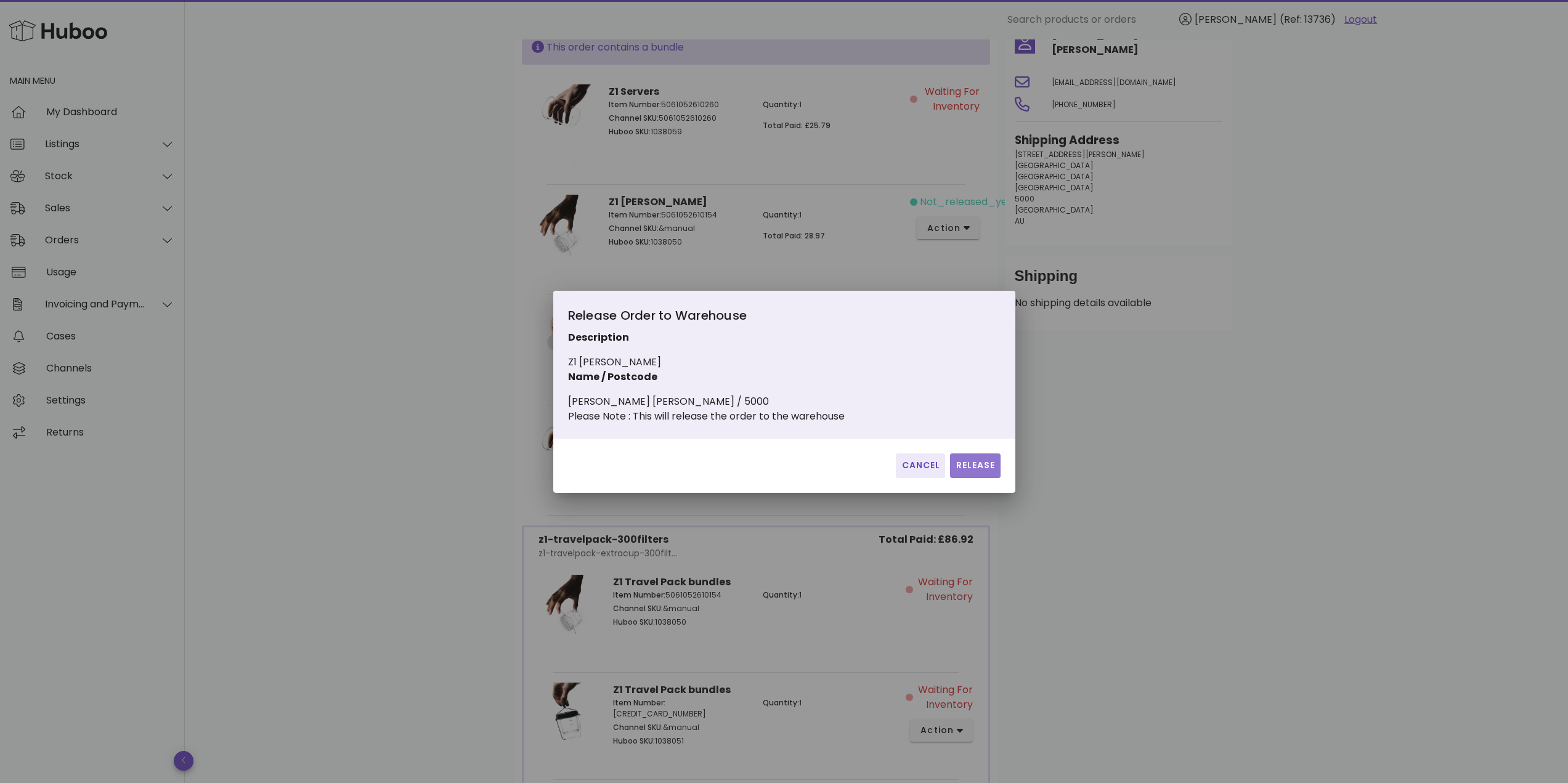
click at [968, 470] on span "Release" at bounding box center [975, 465] width 40 height 13
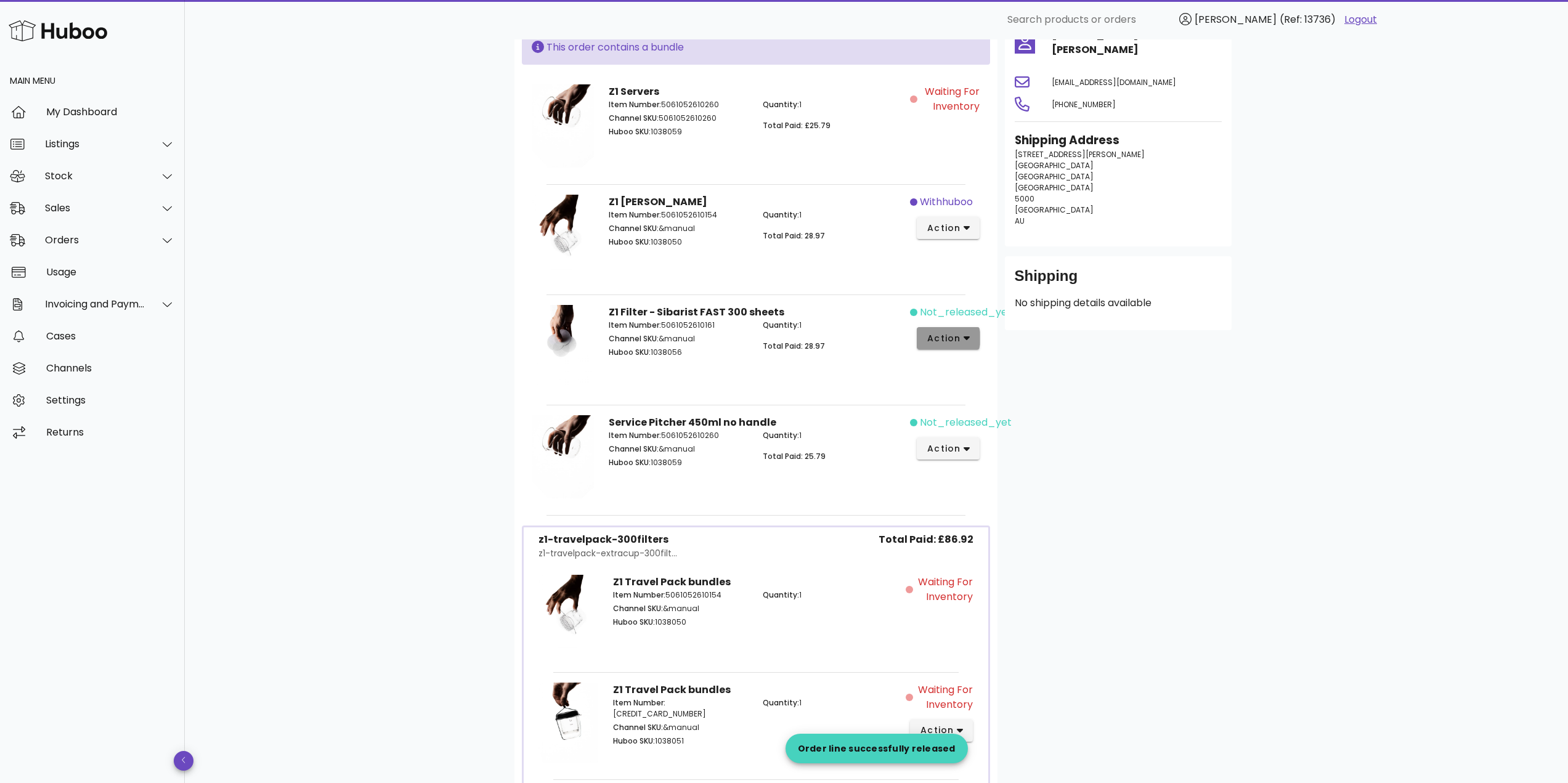
click at [926, 337] on button "action" at bounding box center [949, 338] width 63 height 22
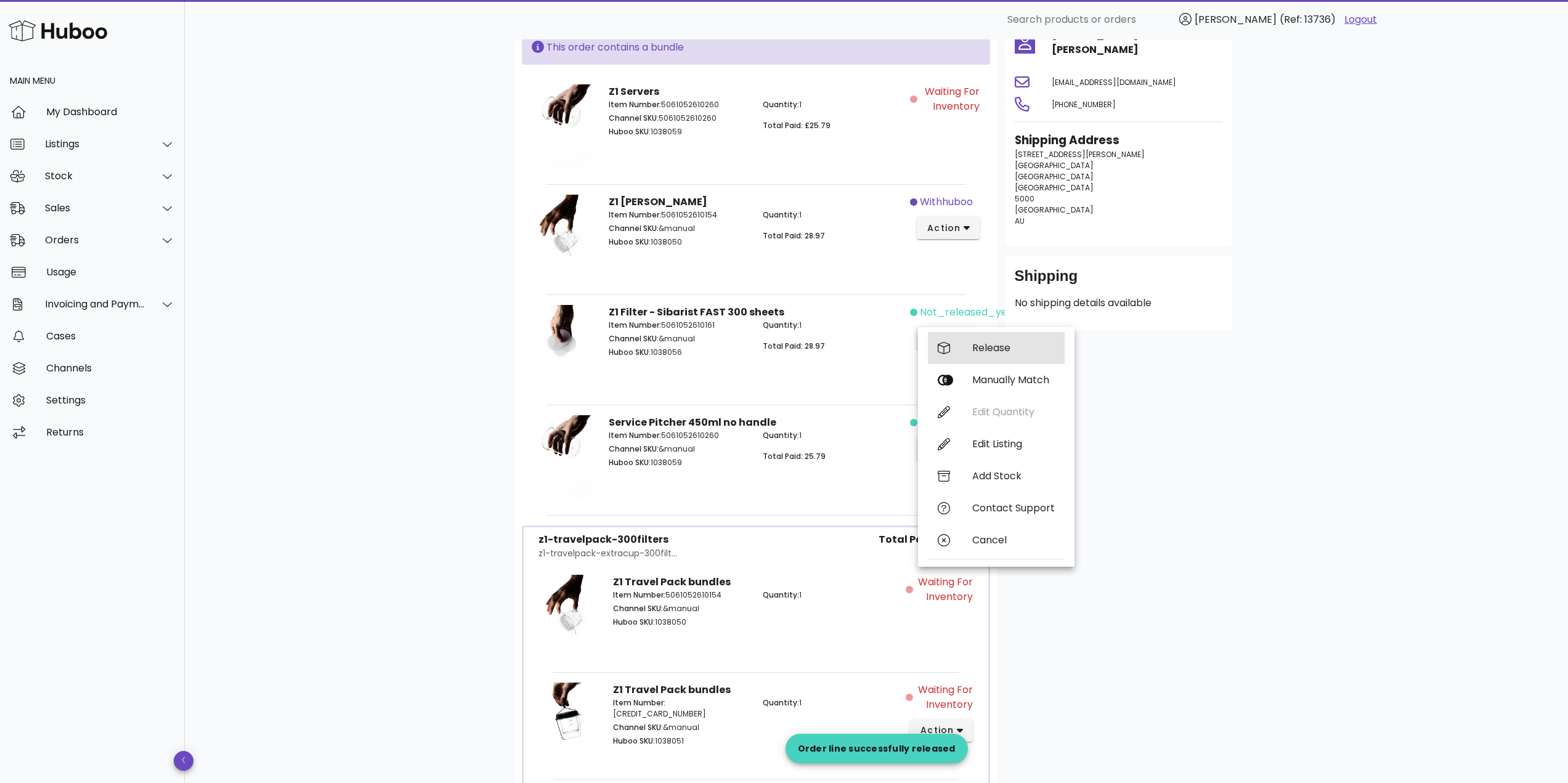
click at [962, 351] on div "Release" at bounding box center [996, 348] width 137 height 32
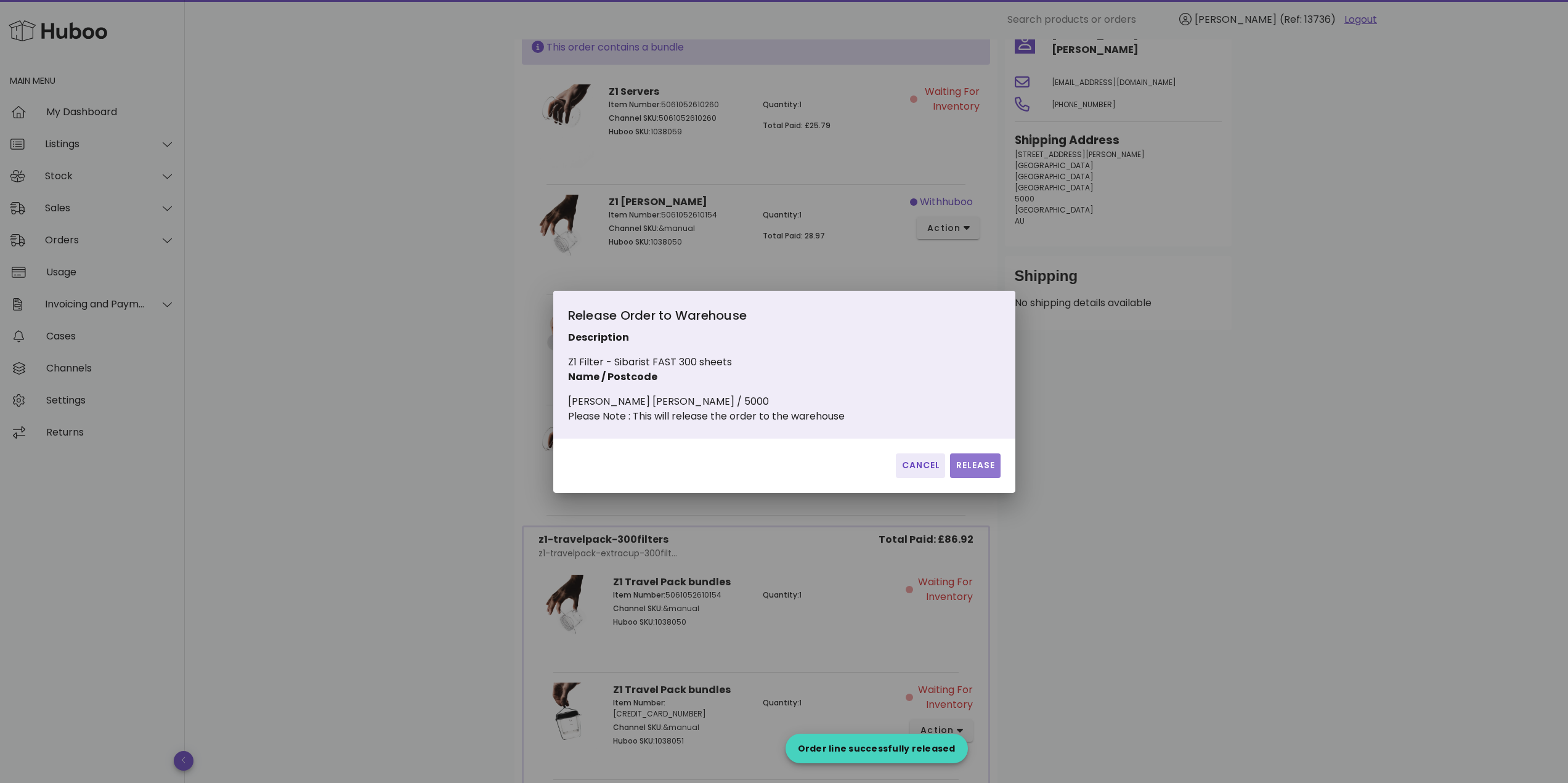
click at [987, 469] on span "Release" at bounding box center [975, 465] width 40 height 13
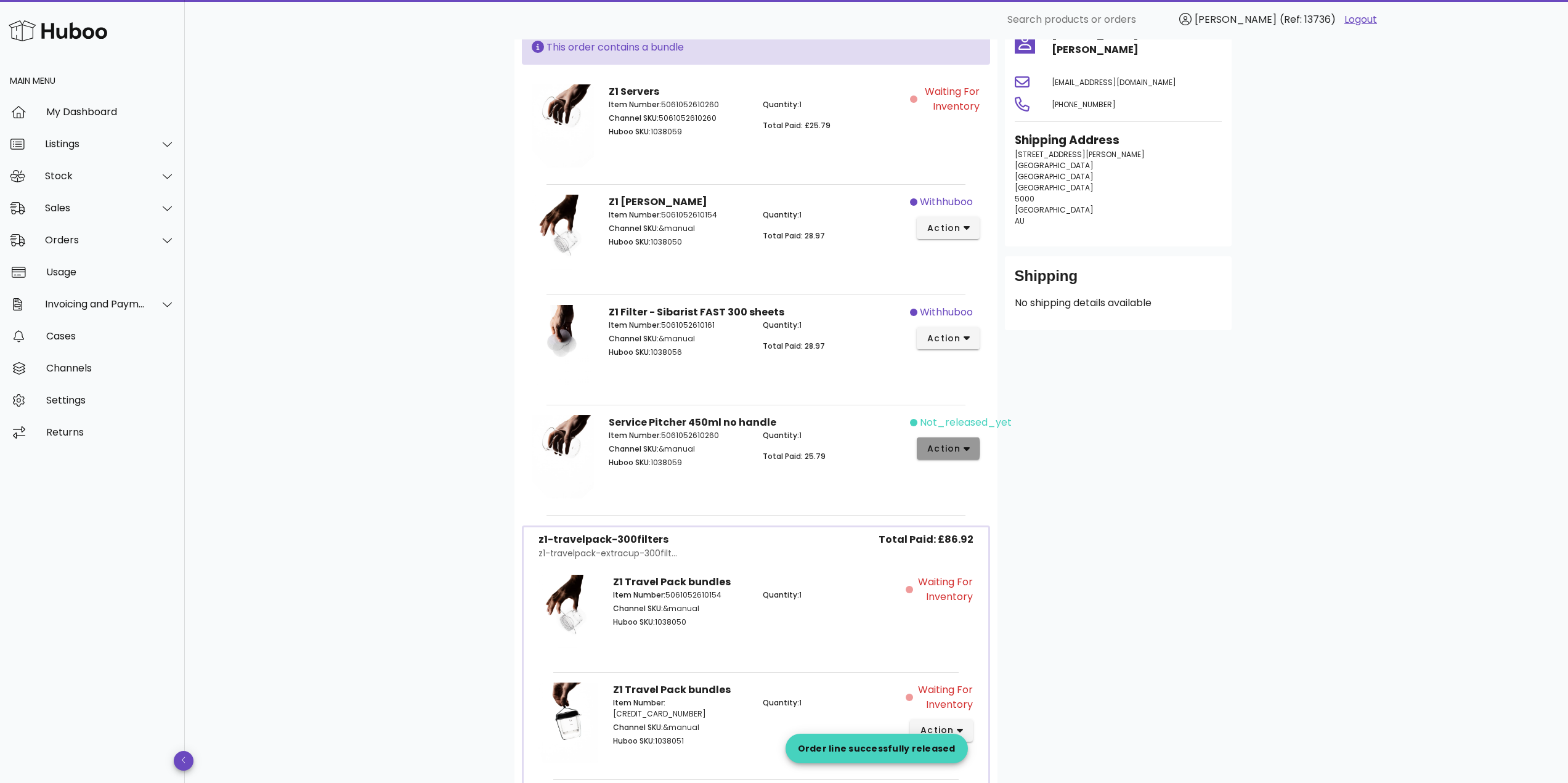
click at [960, 451] on span "action" at bounding box center [943, 449] width 34 height 13
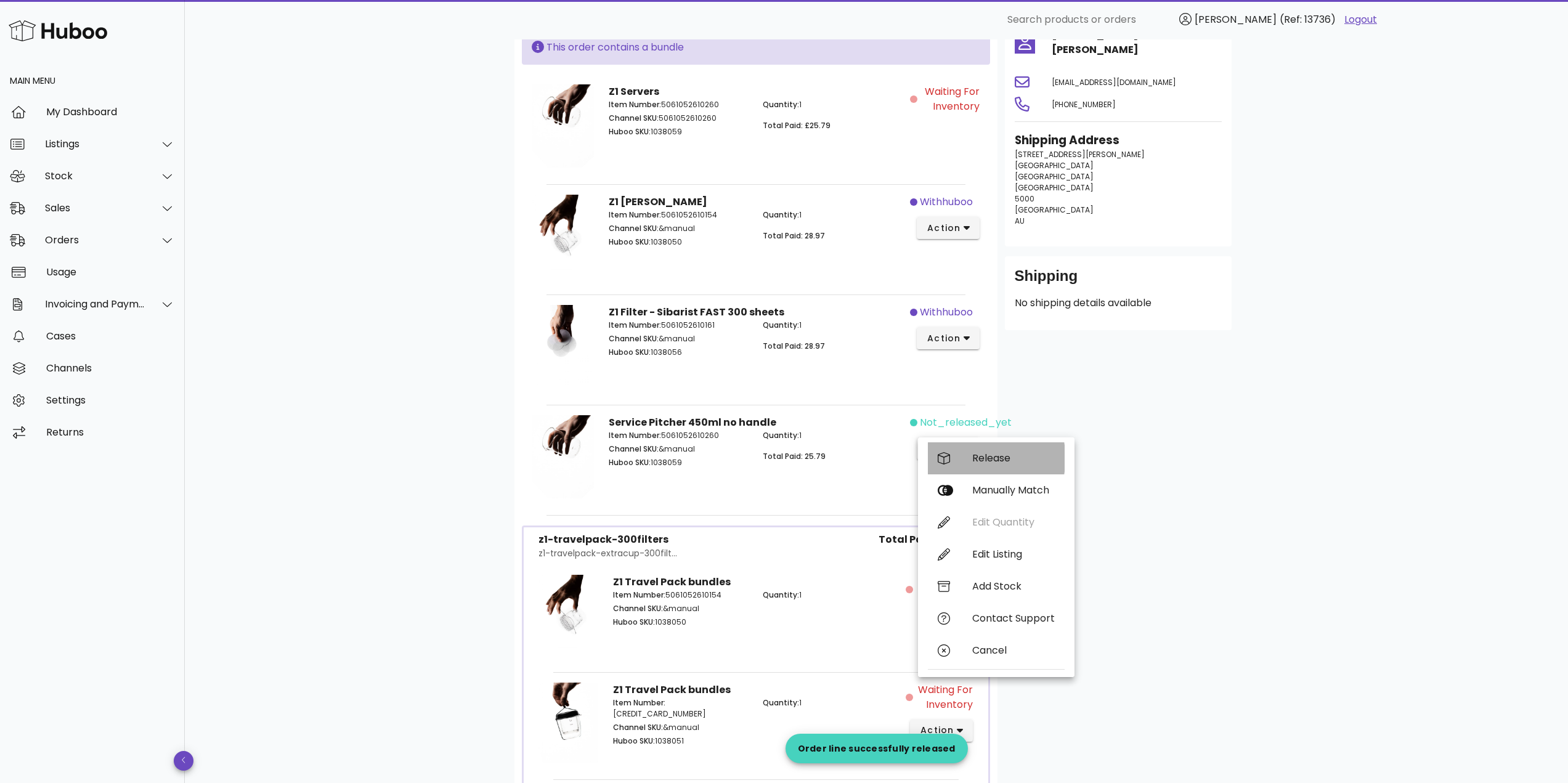
click at [990, 451] on div "Release" at bounding box center [996, 459] width 137 height 32
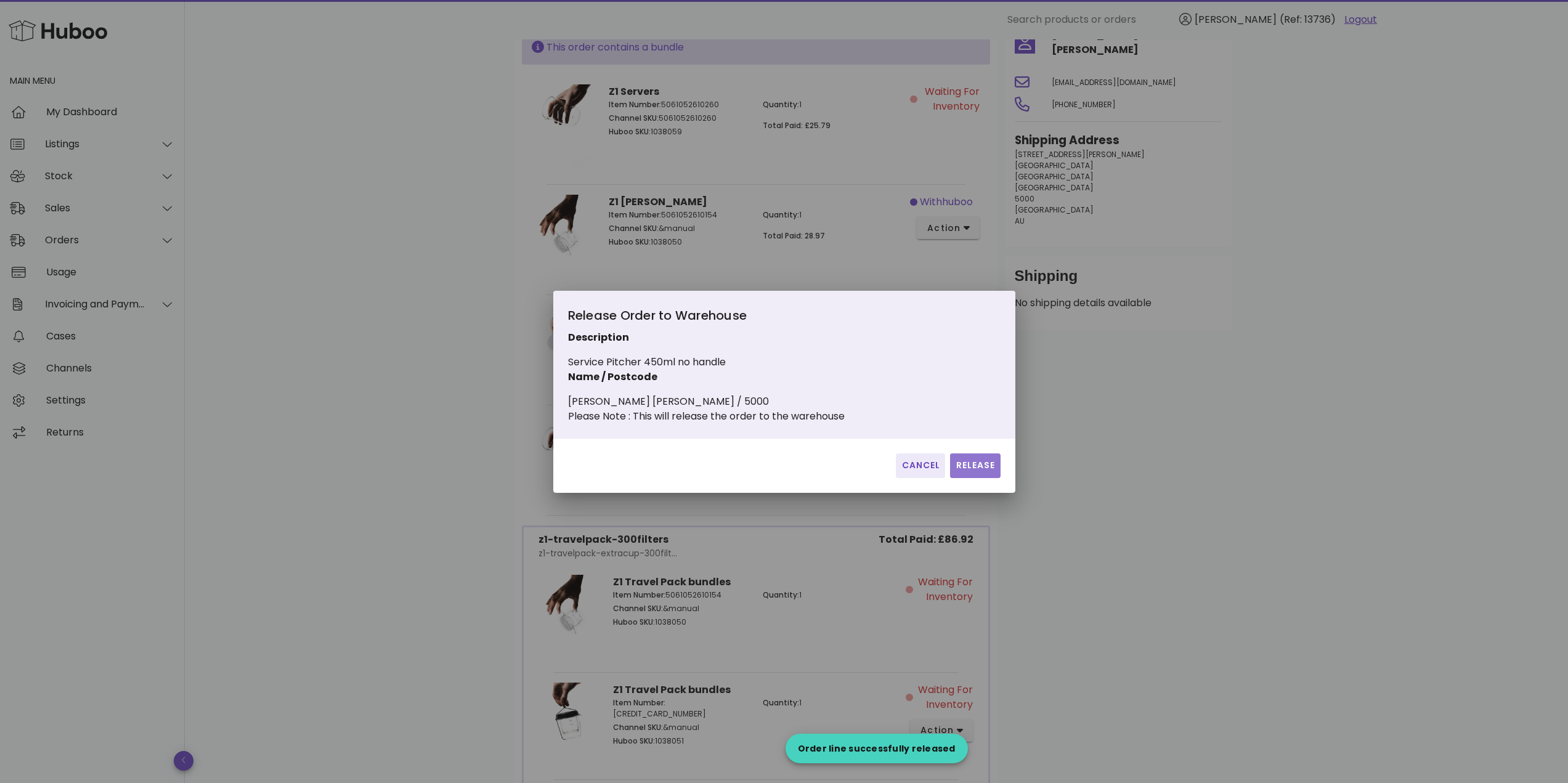
click at [978, 465] on button "Release" at bounding box center [974, 466] width 50 height 25
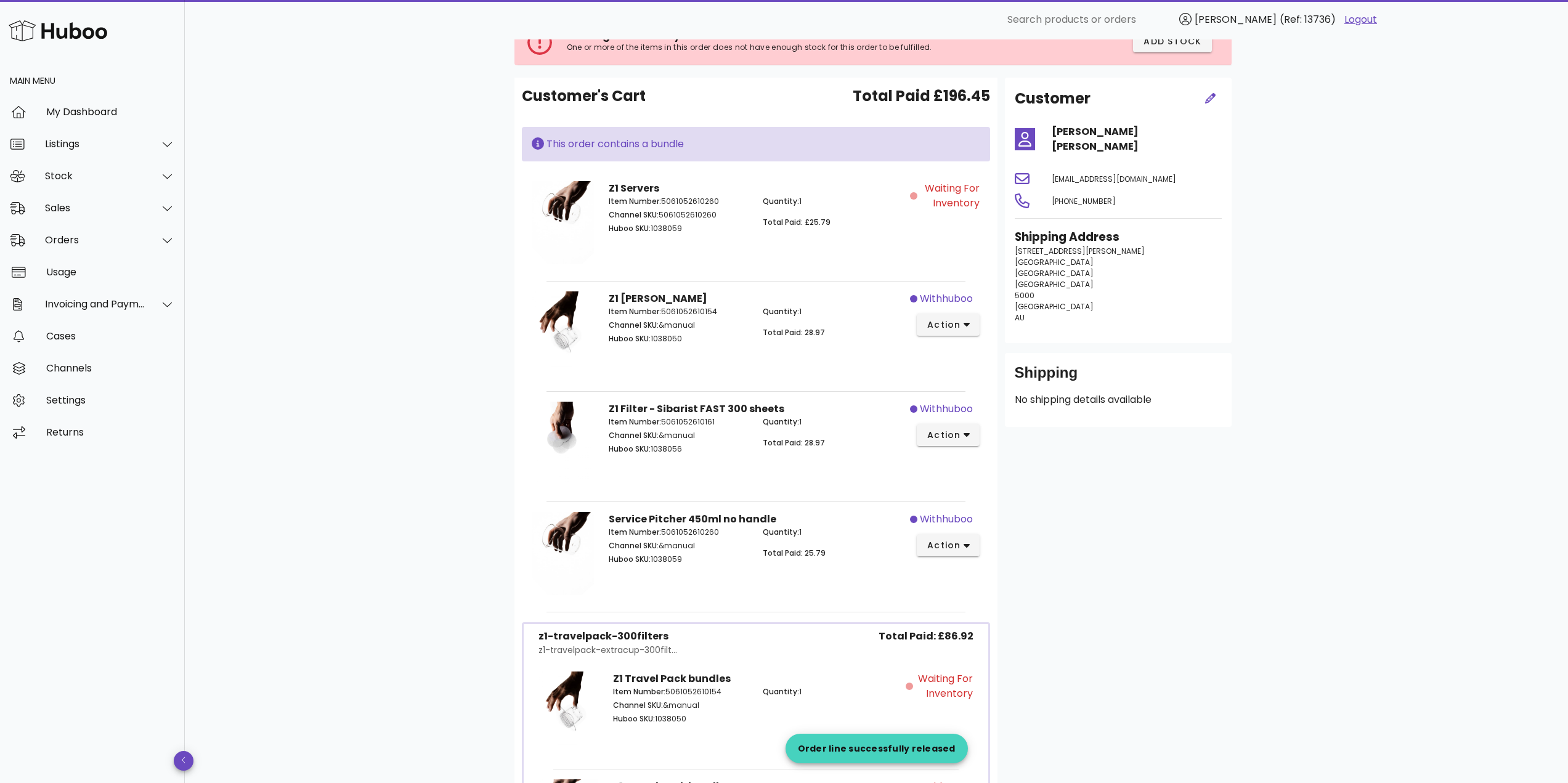
scroll to position [246, 0]
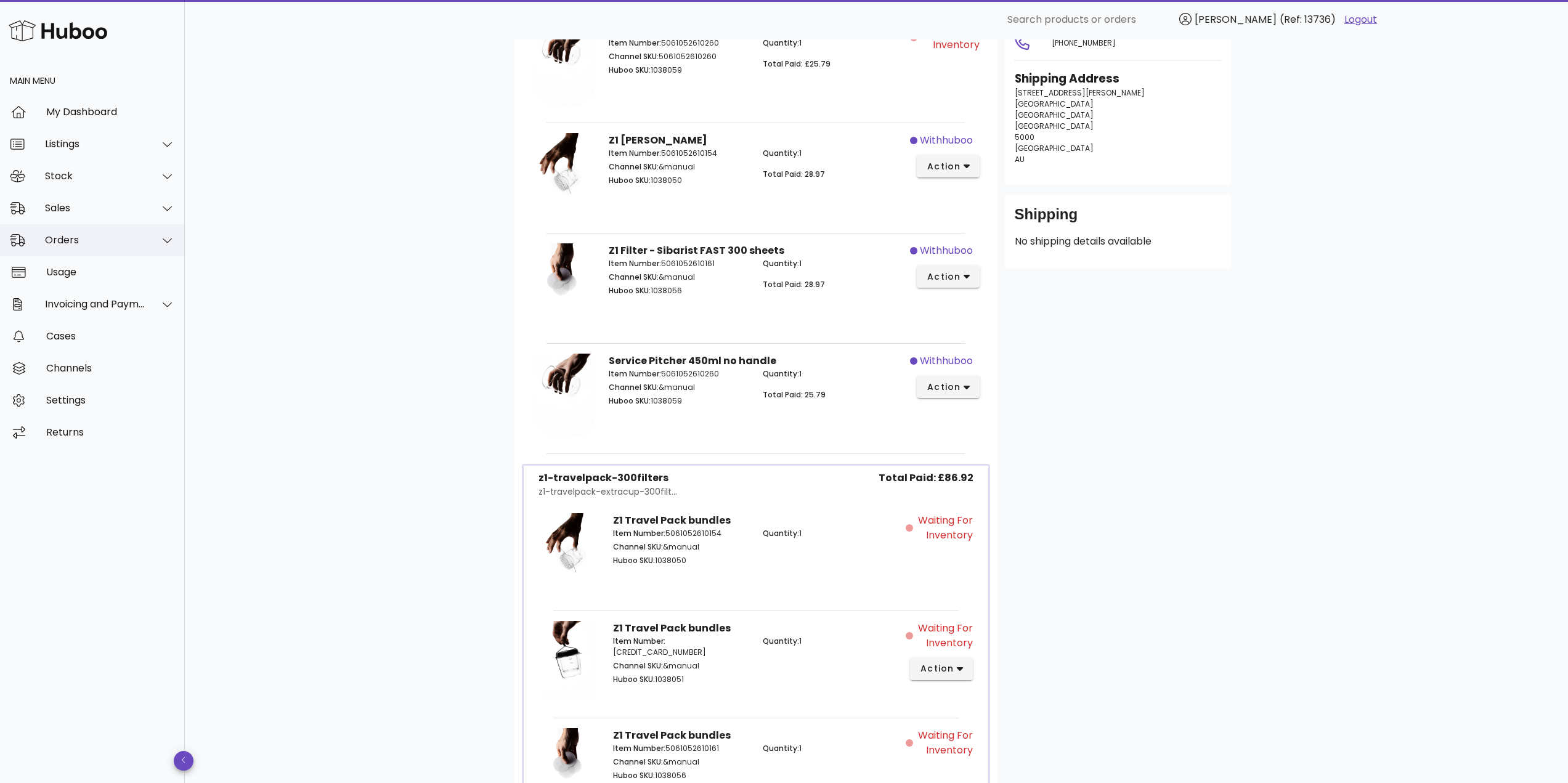
click at [100, 236] on div "Orders" at bounding box center [95, 240] width 101 height 12
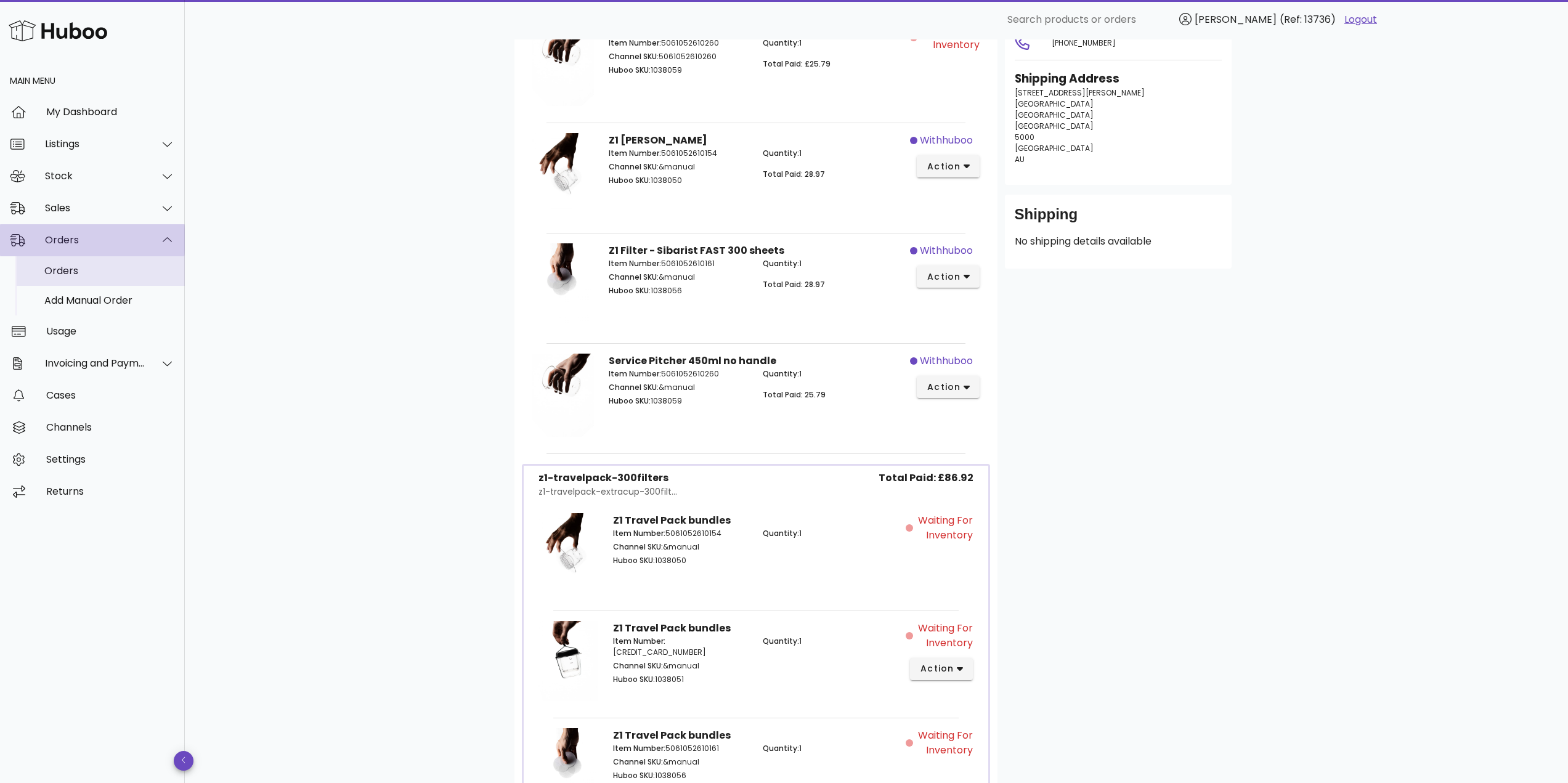
click at [100, 266] on div "Orders" at bounding box center [110, 271] width 130 height 12
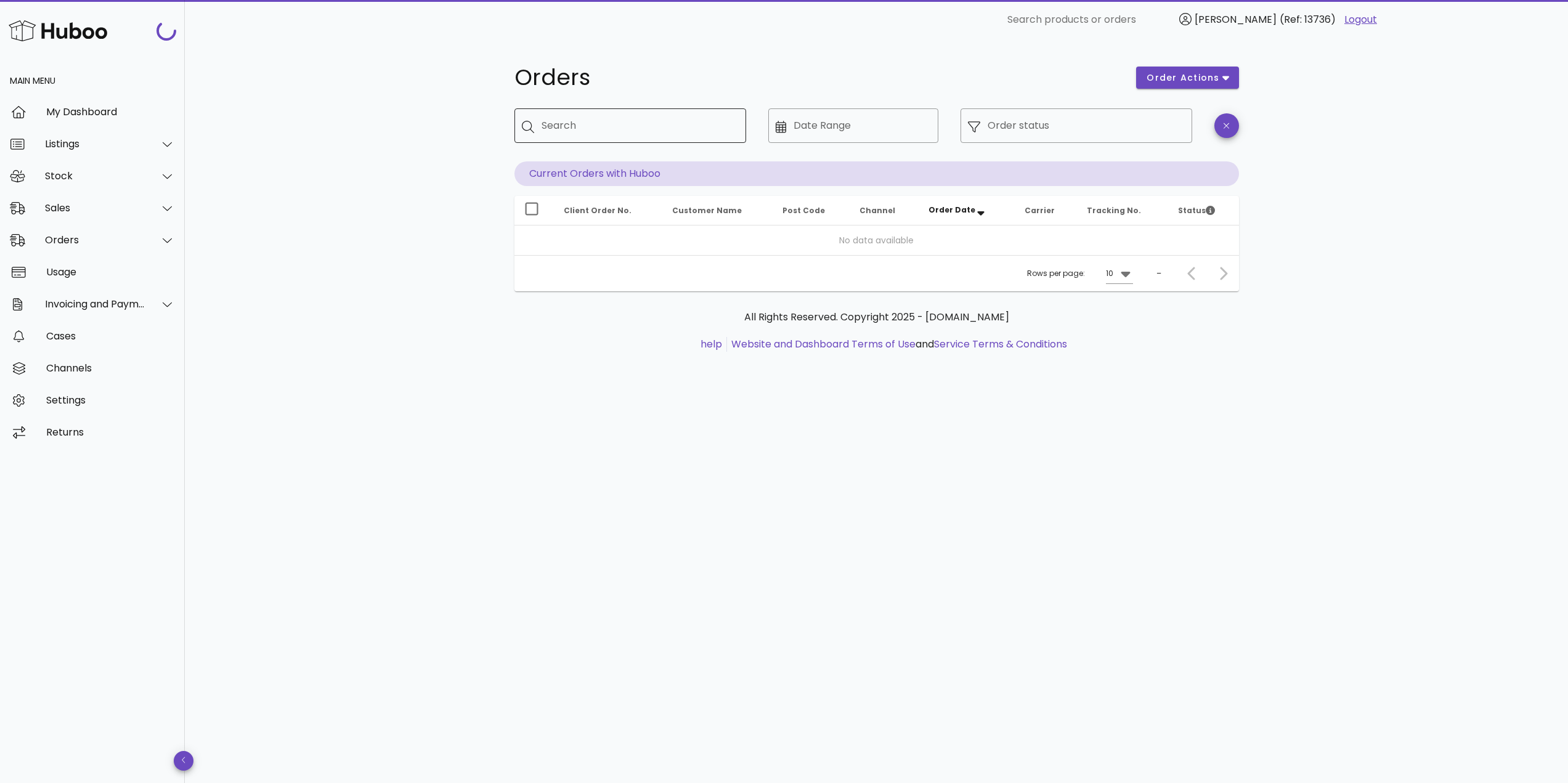
click at [569, 128] on input "Search" at bounding box center [639, 125] width 195 height 20
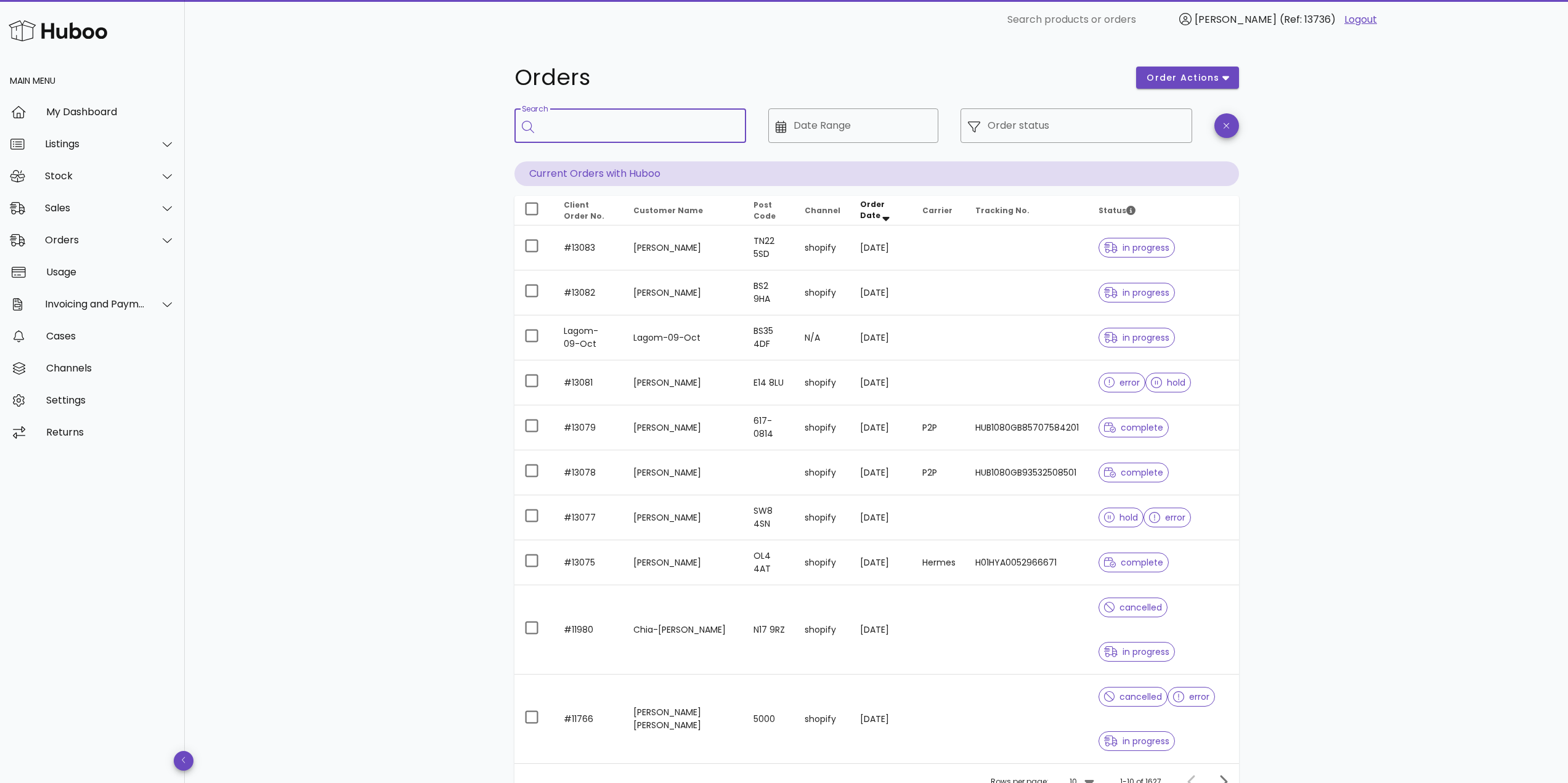
paste input "*****"
type input "*****"
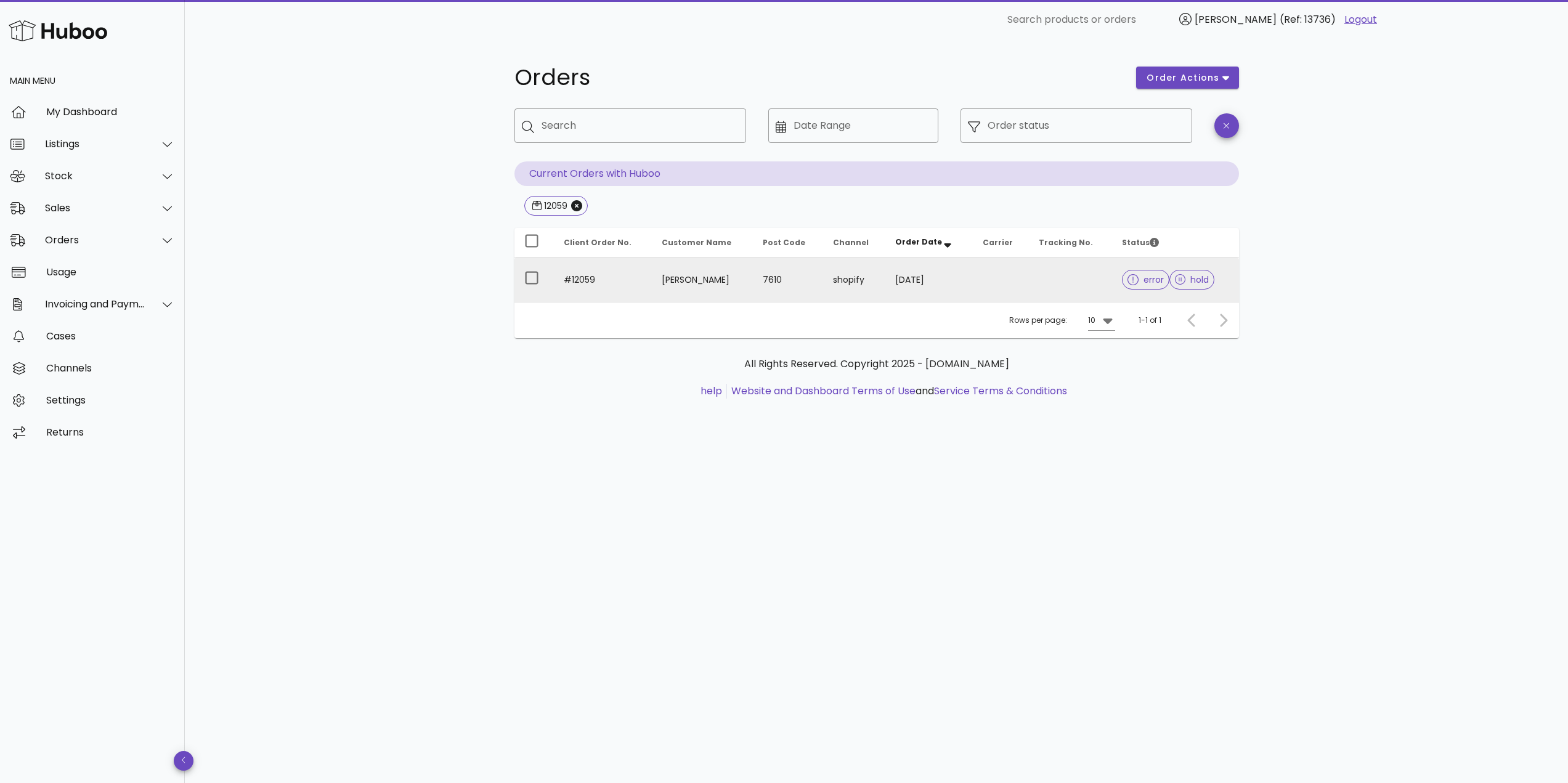
click at [663, 273] on td "Ben Harvey" at bounding box center [702, 279] width 101 height 45
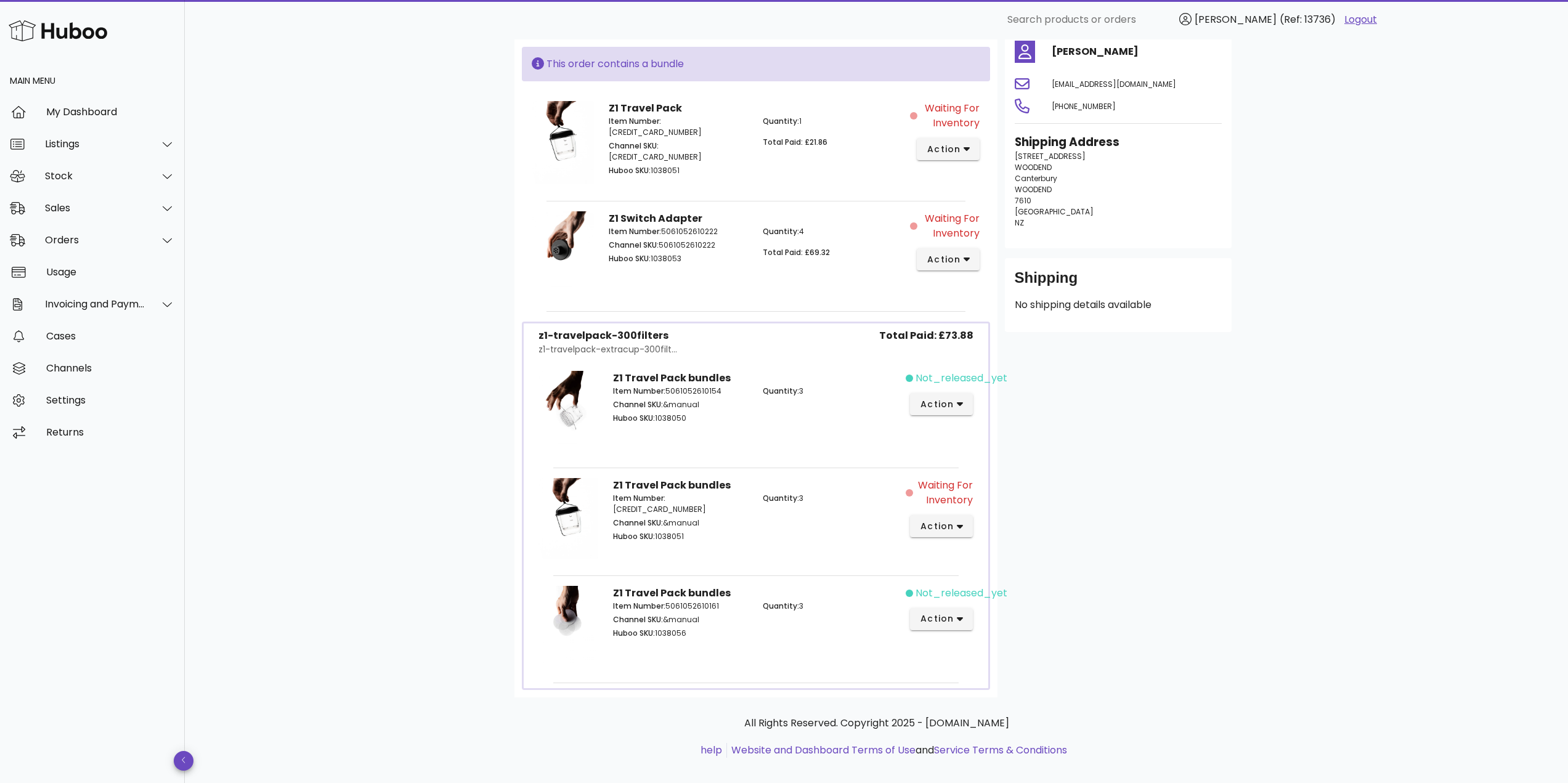
scroll to position [121, 0]
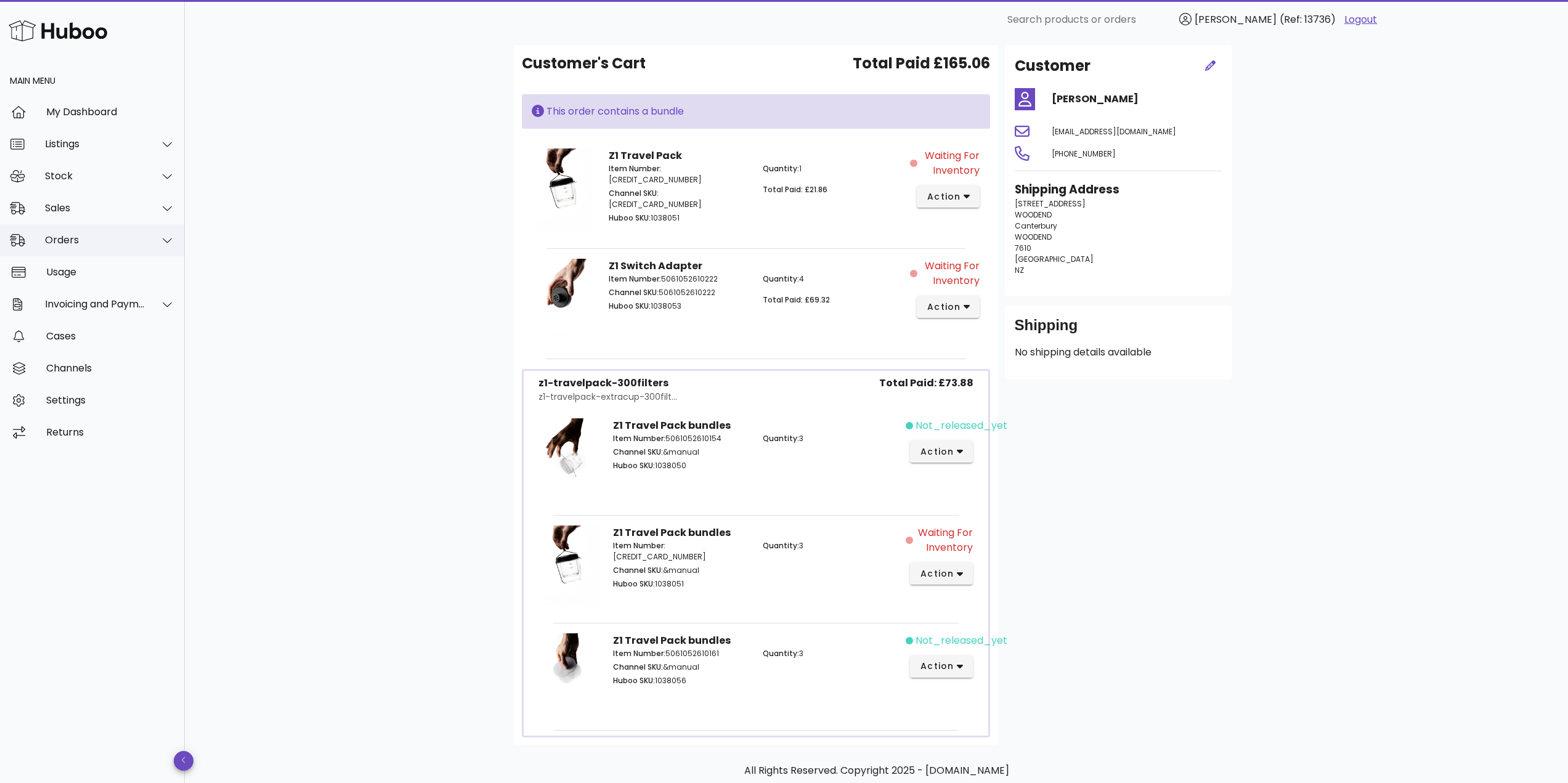
click at [70, 241] on div "Orders" at bounding box center [95, 240] width 101 height 12
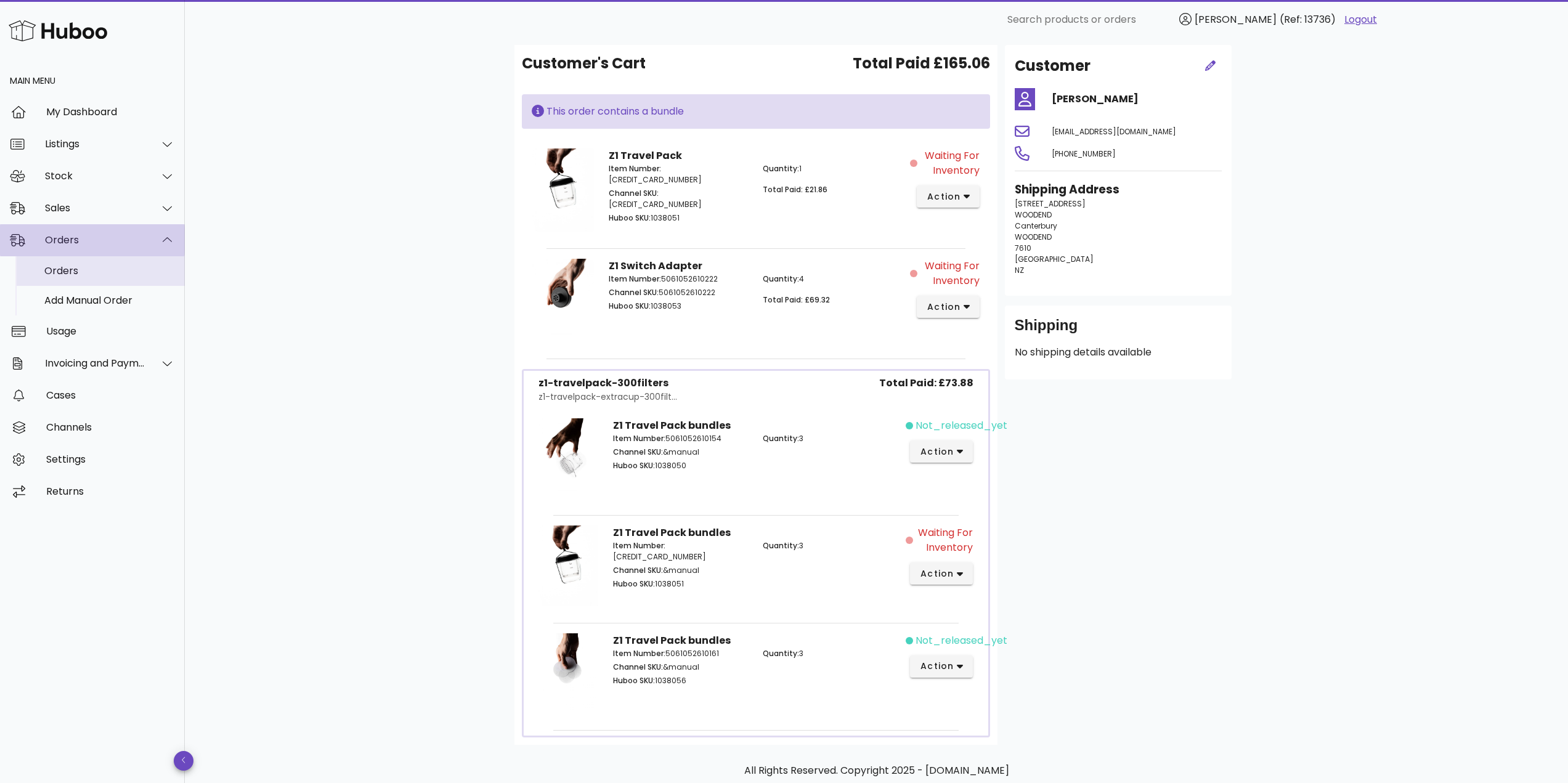
click at [83, 266] on div "Orders" at bounding box center [110, 271] width 130 height 12
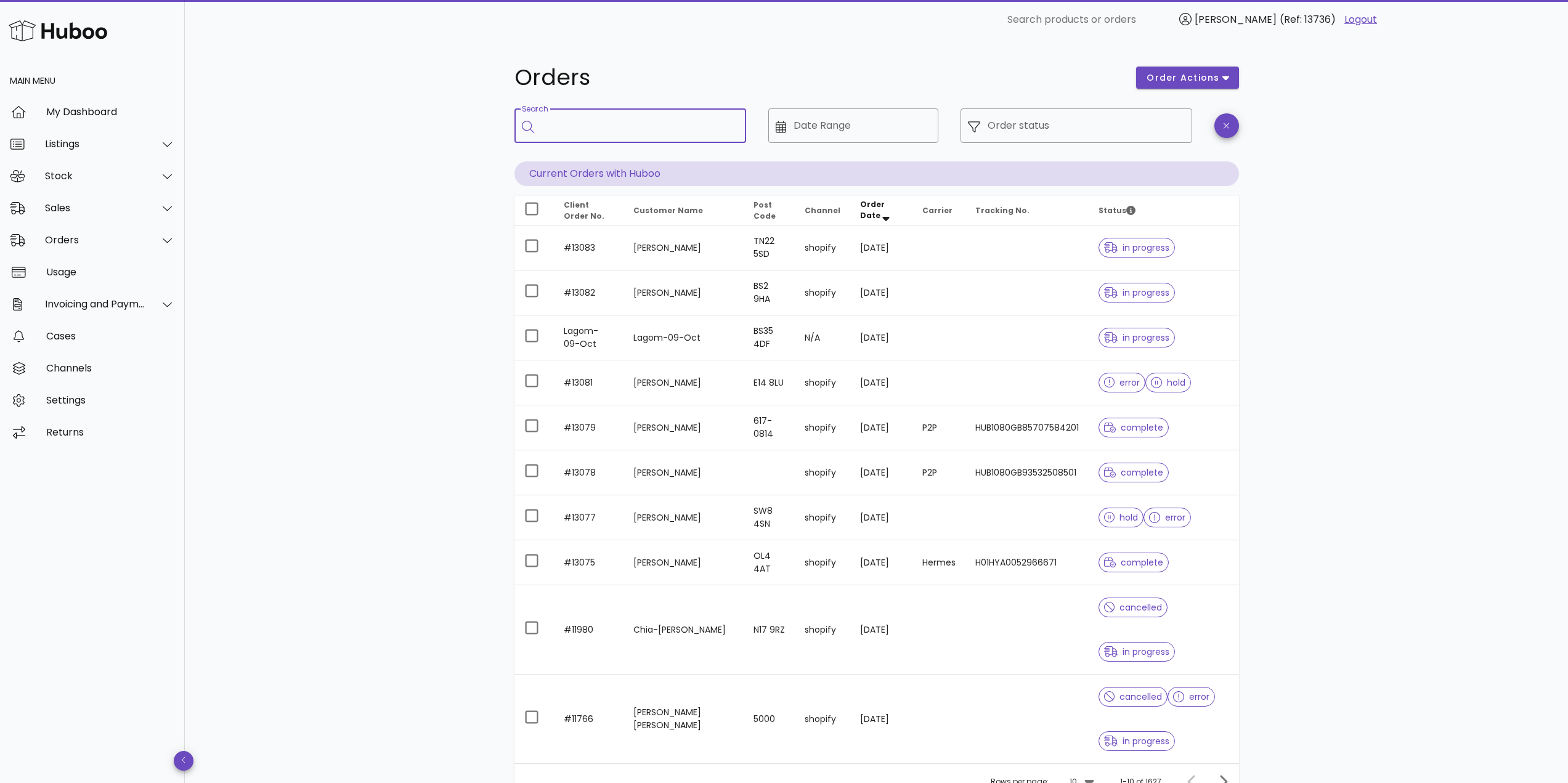
click at [604, 135] on input "Search" at bounding box center [639, 125] width 195 height 20
paste input "**********"
type input "**********"
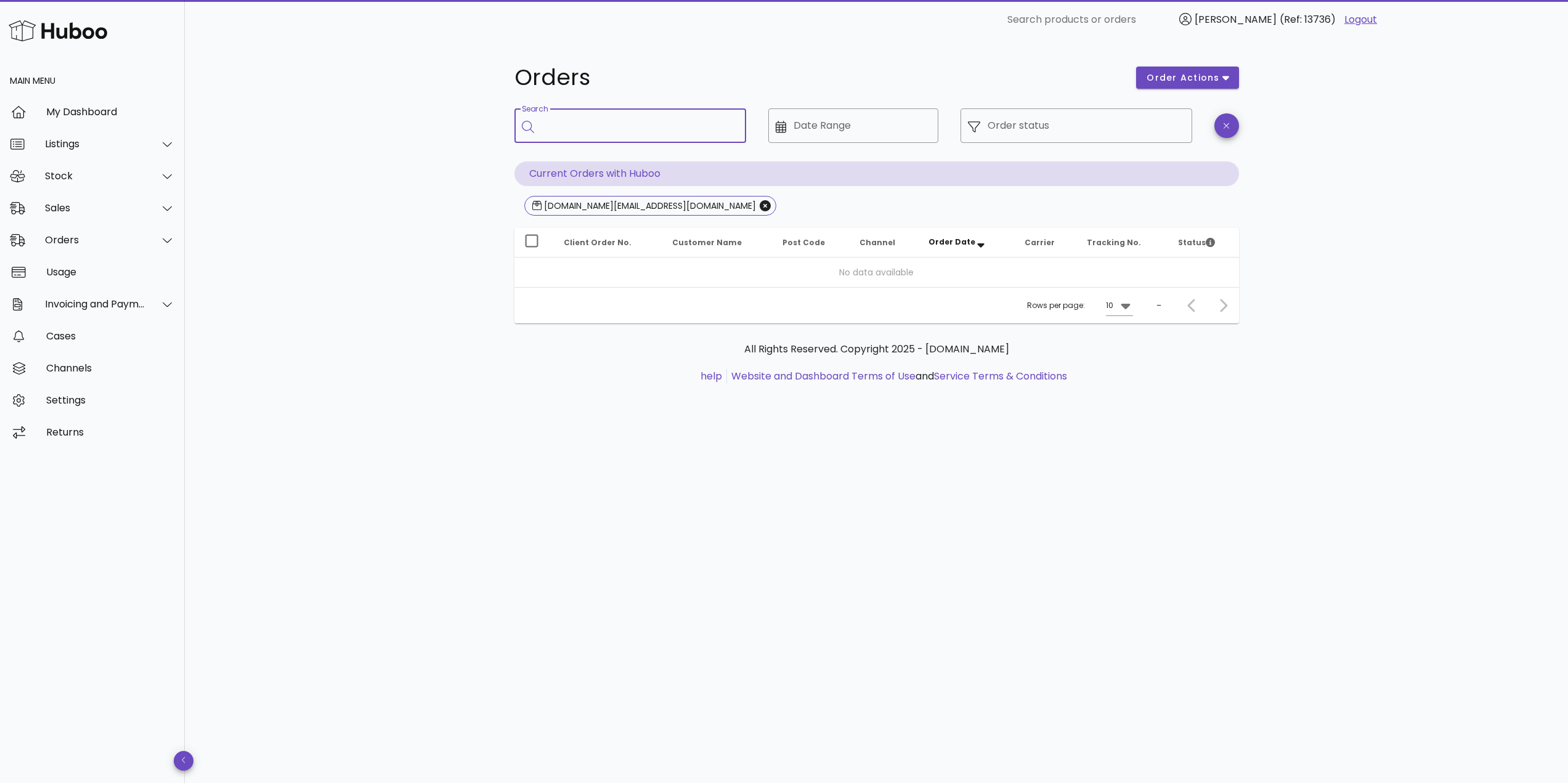
click at [607, 115] on div "Search" at bounding box center [639, 125] width 195 height 34
paste input "*****"
type input "*****"
click at [759, 204] on icon "Close" at bounding box center [765, 205] width 11 height 11
click at [442, 253] on div "Orders order actions ​ Search ​ Date Range ​ Order status Current Orders with H…" at bounding box center [876, 411] width 1383 height 743
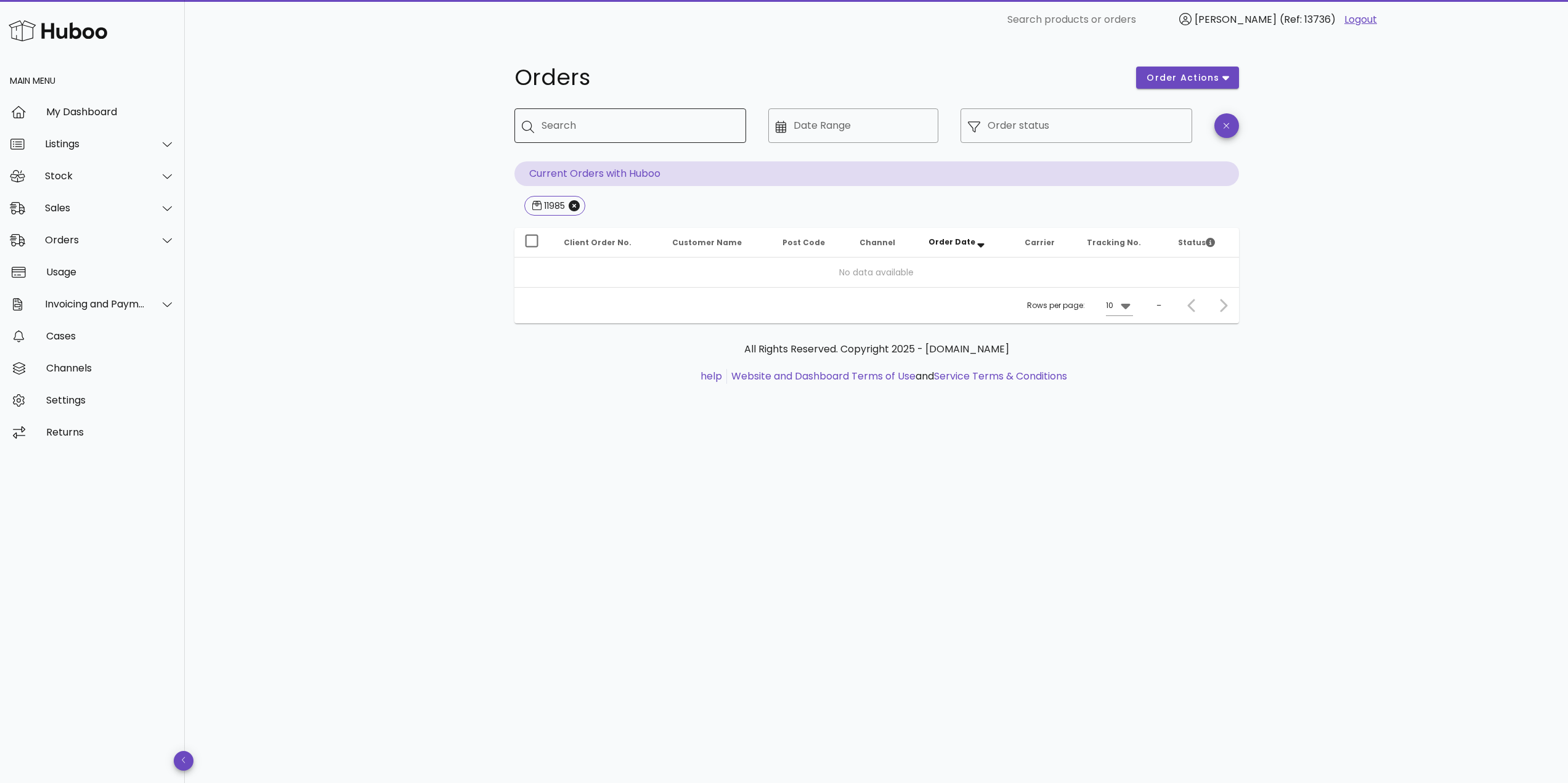
click at [592, 139] on div "Search" at bounding box center [639, 125] width 195 height 34
paste input "*****"
type input "*****"
click at [592, 130] on input "*****" at bounding box center [631, 125] width 180 height 20
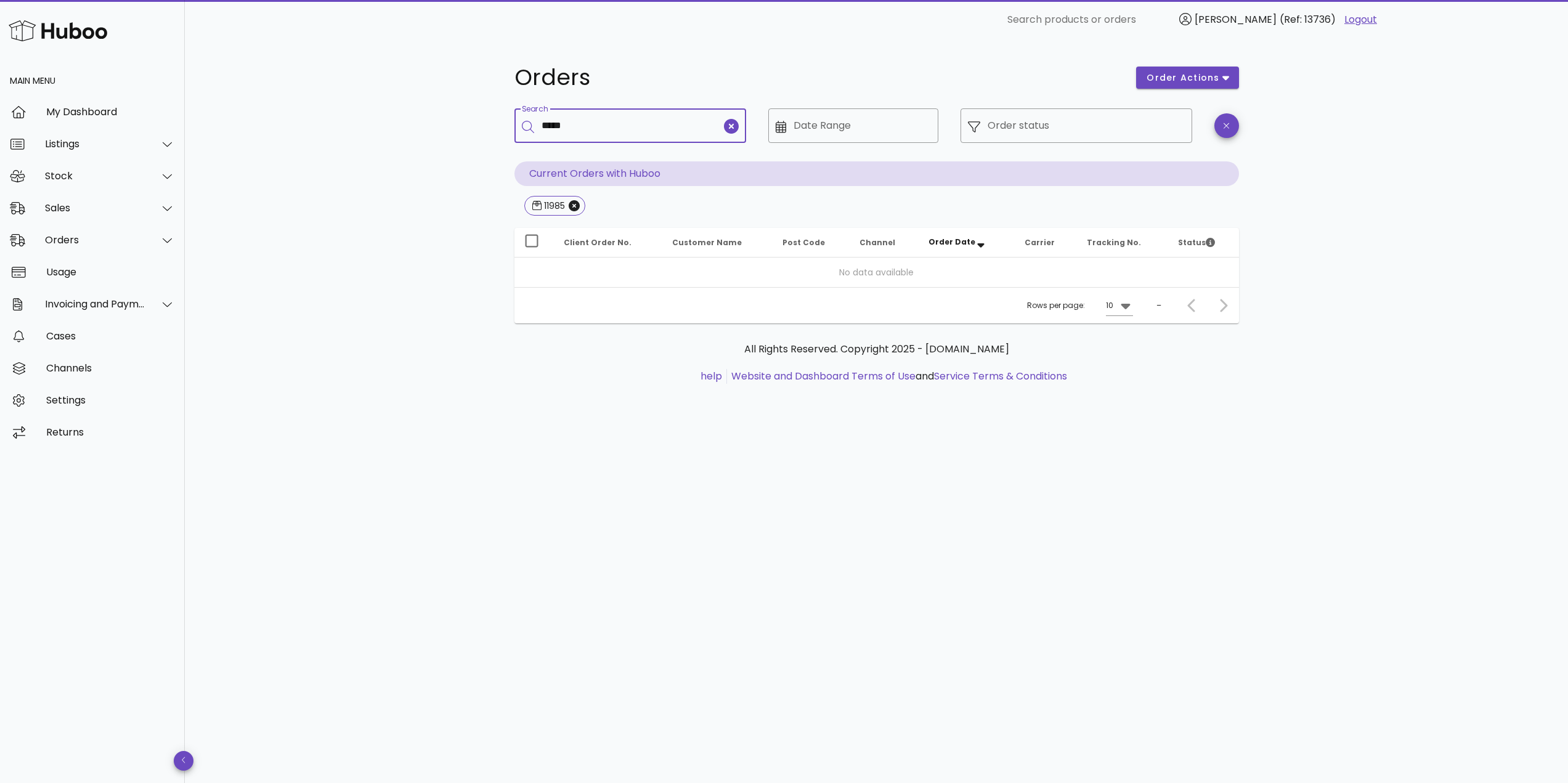
click at [592, 130] on input "*****" at bounding box center [631, 125] width 180 height 20
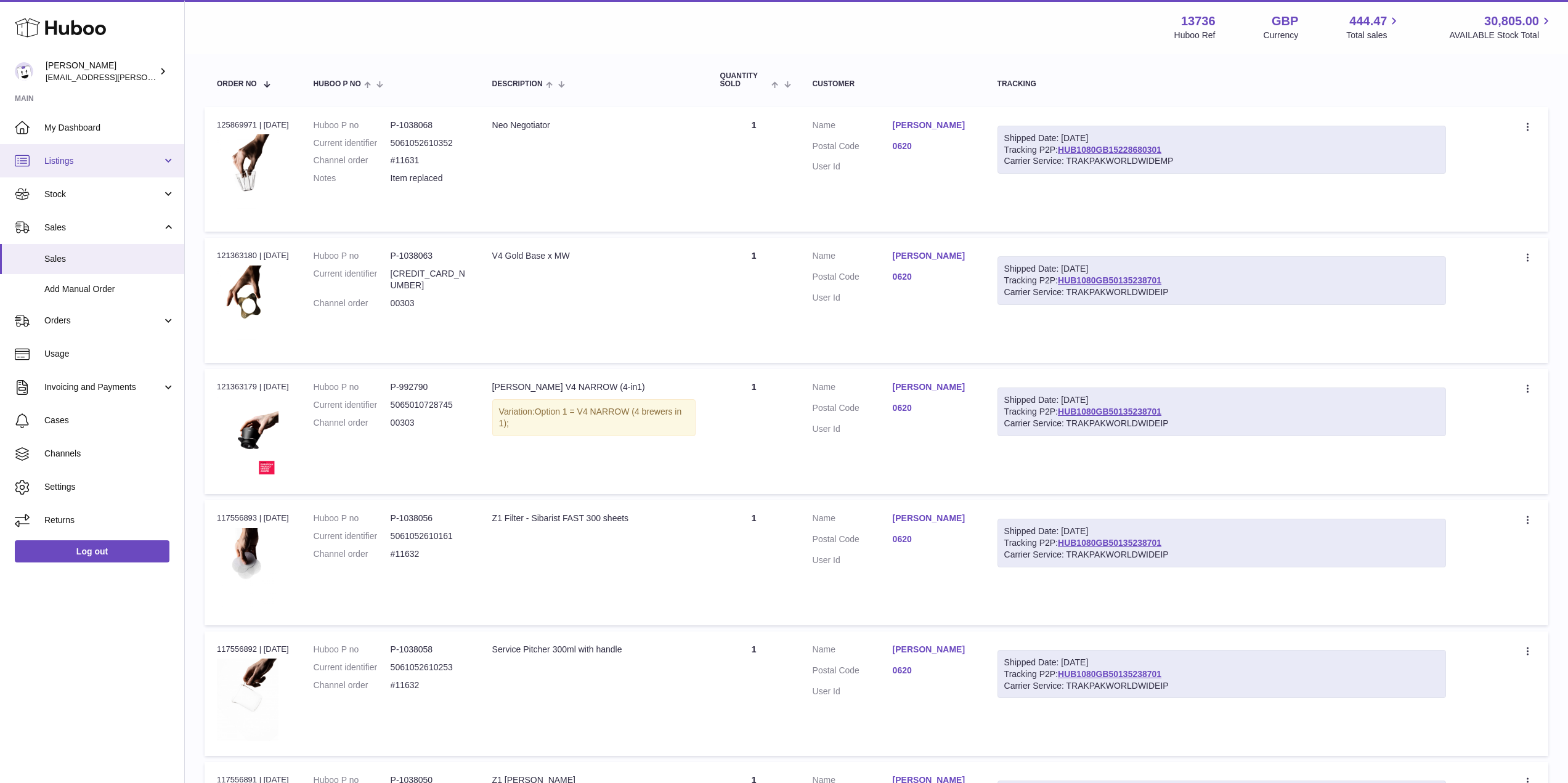
click at [123, 171] on link "Listings" at bounding box center [92, 161] width 184 height 34
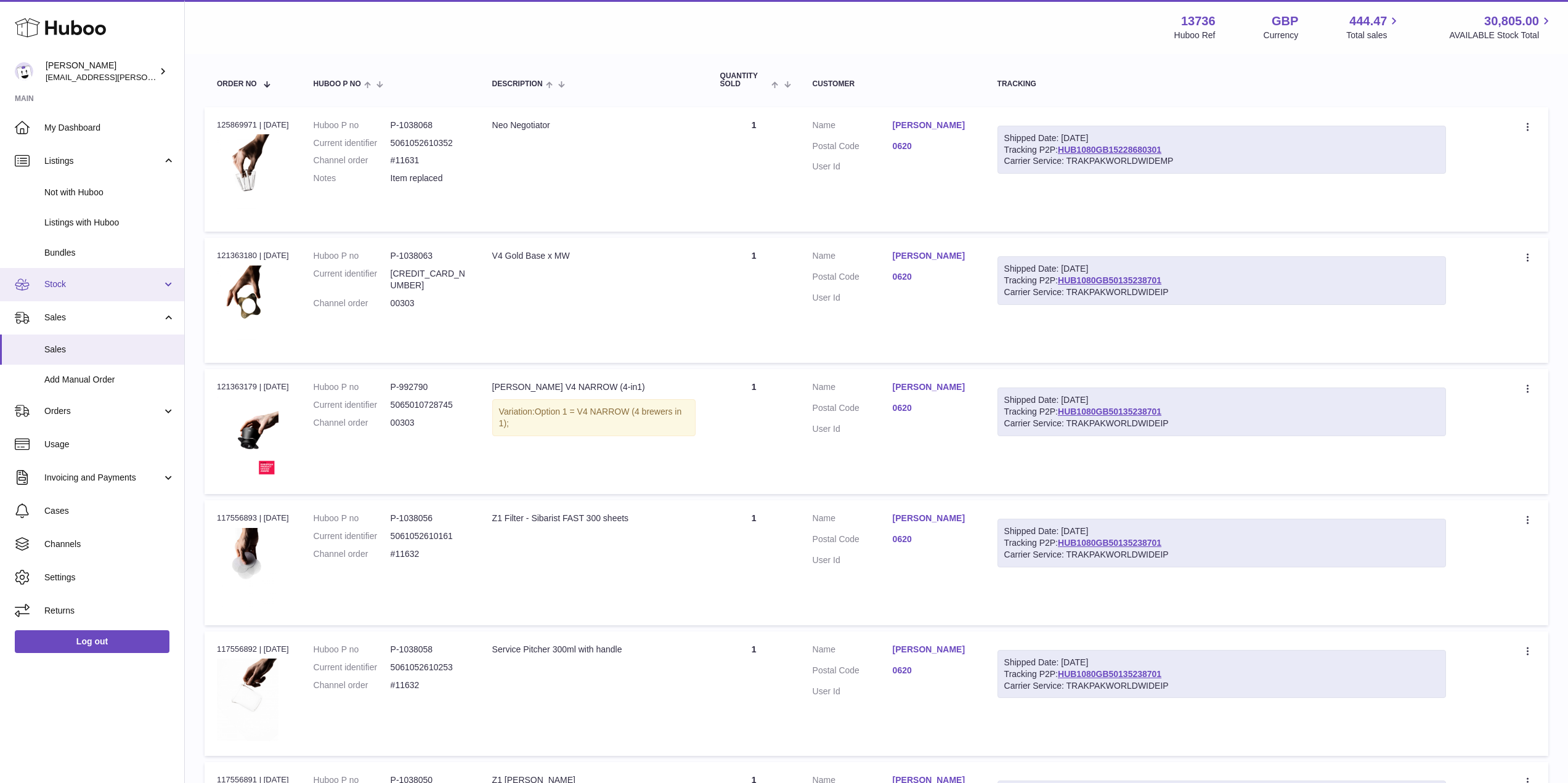
click at [95, 270] on link "Stock" at bounding box center [92, 284] width 184 height 34
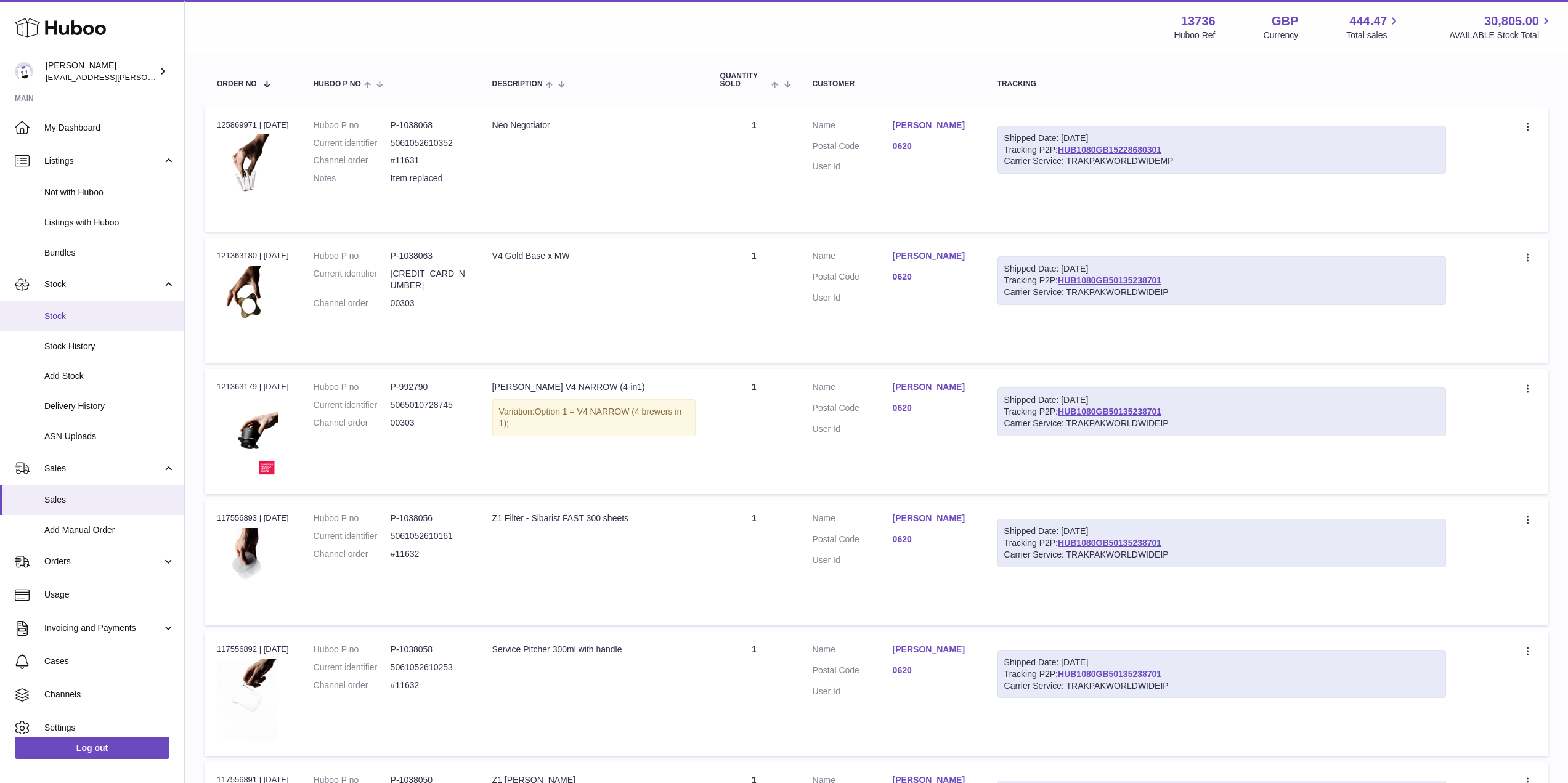
click at [85, 315] on span "Stock" at bounding box center [110, 316] width 130 height 12
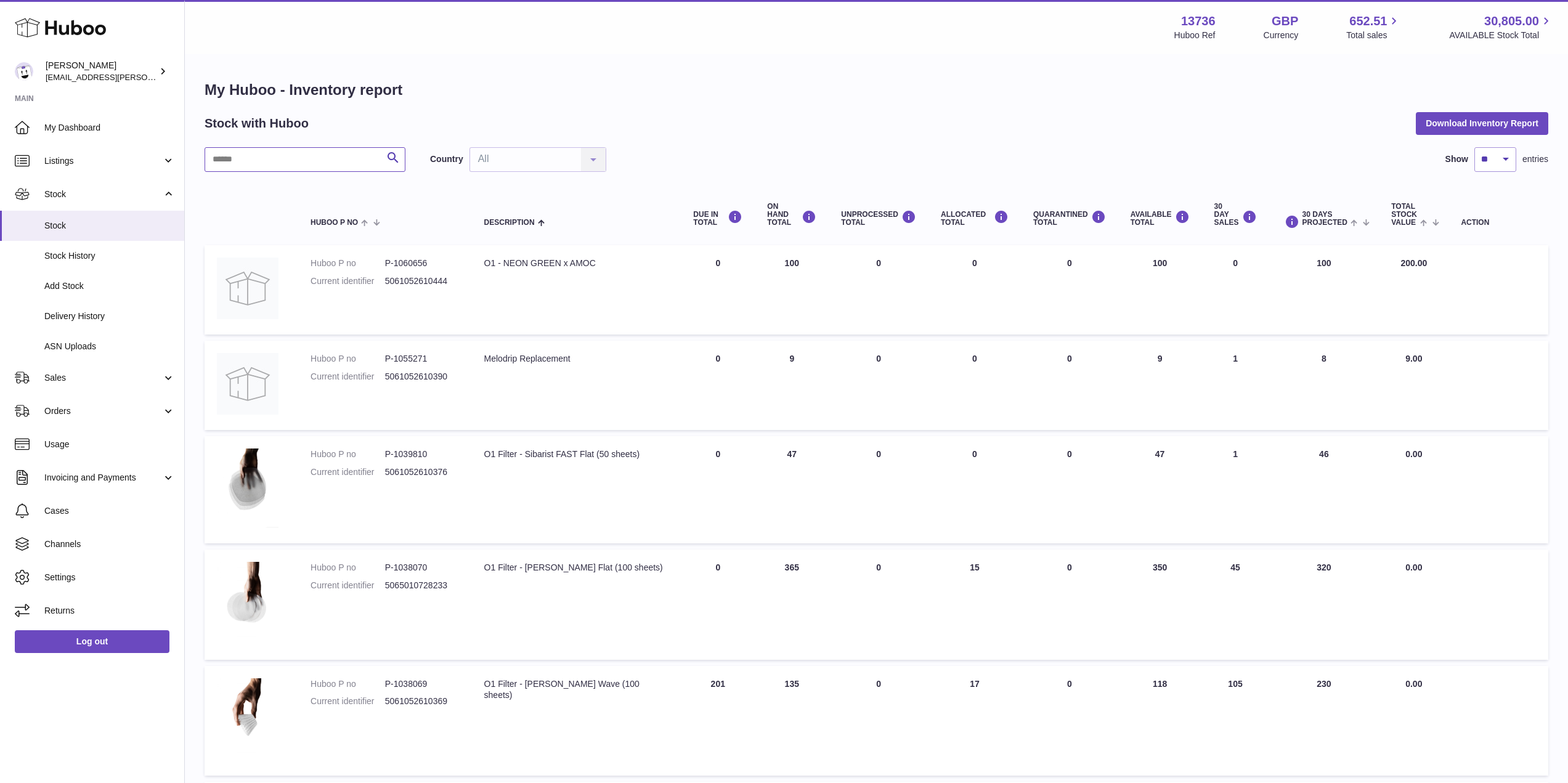
click at [312, 158] on input "text" at bounding box center [305, 159] width 201 height 25
type input "*****"
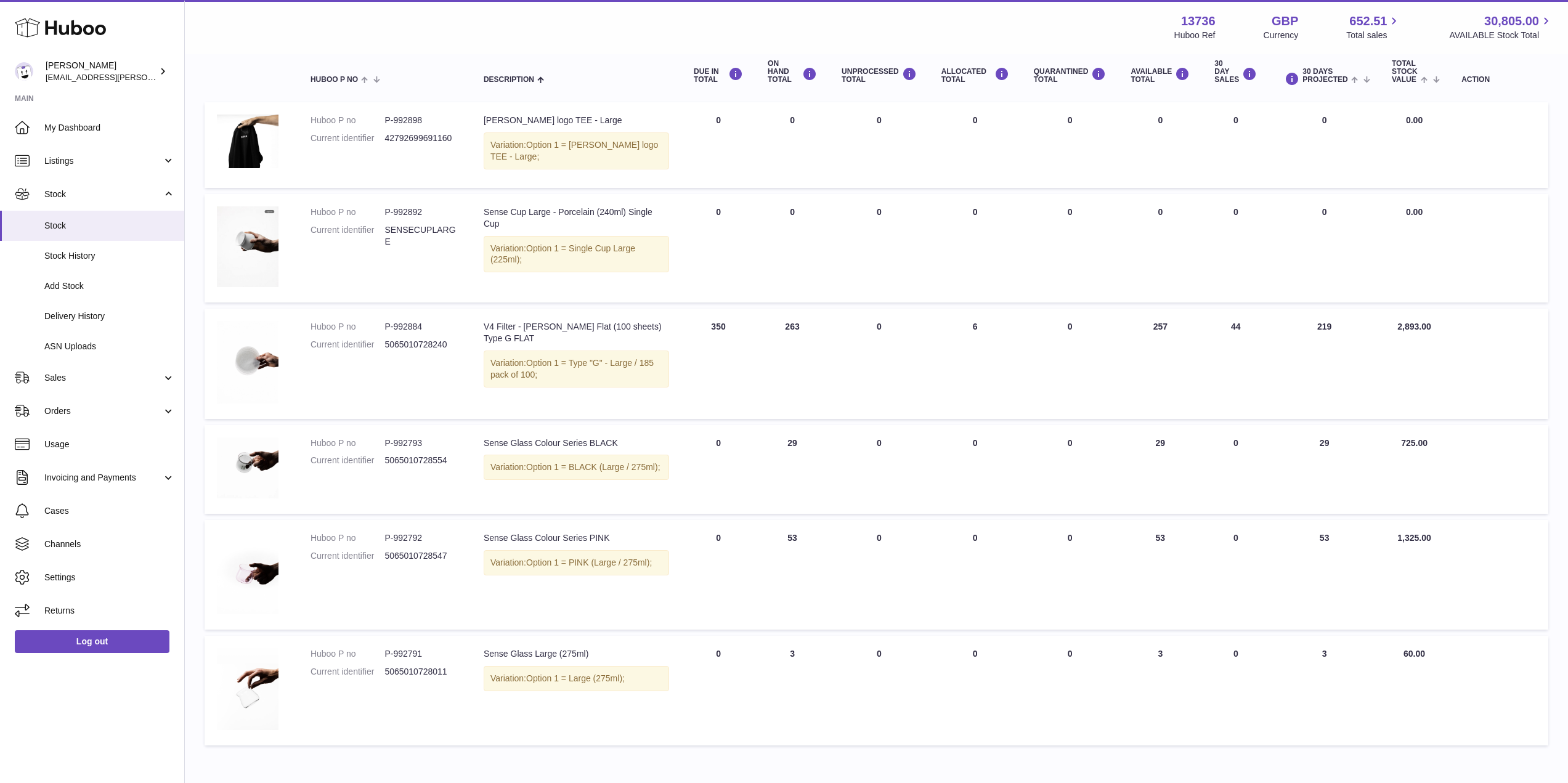
scroll to position [209, 0]
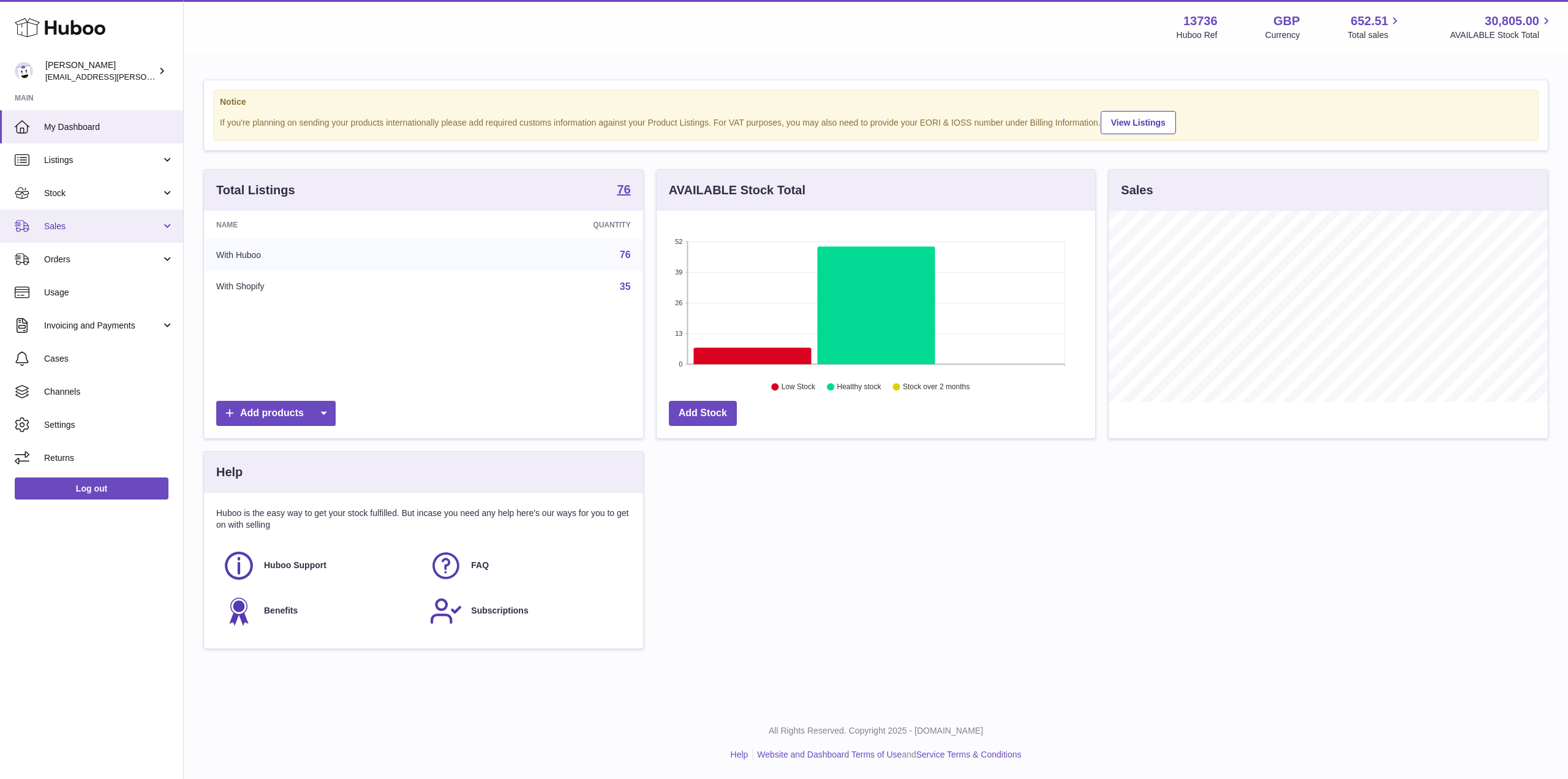
scroll to position [191, 439]
click at [96, 259] on span "Orders" at bounding box center [103, 259] width 117 height 12
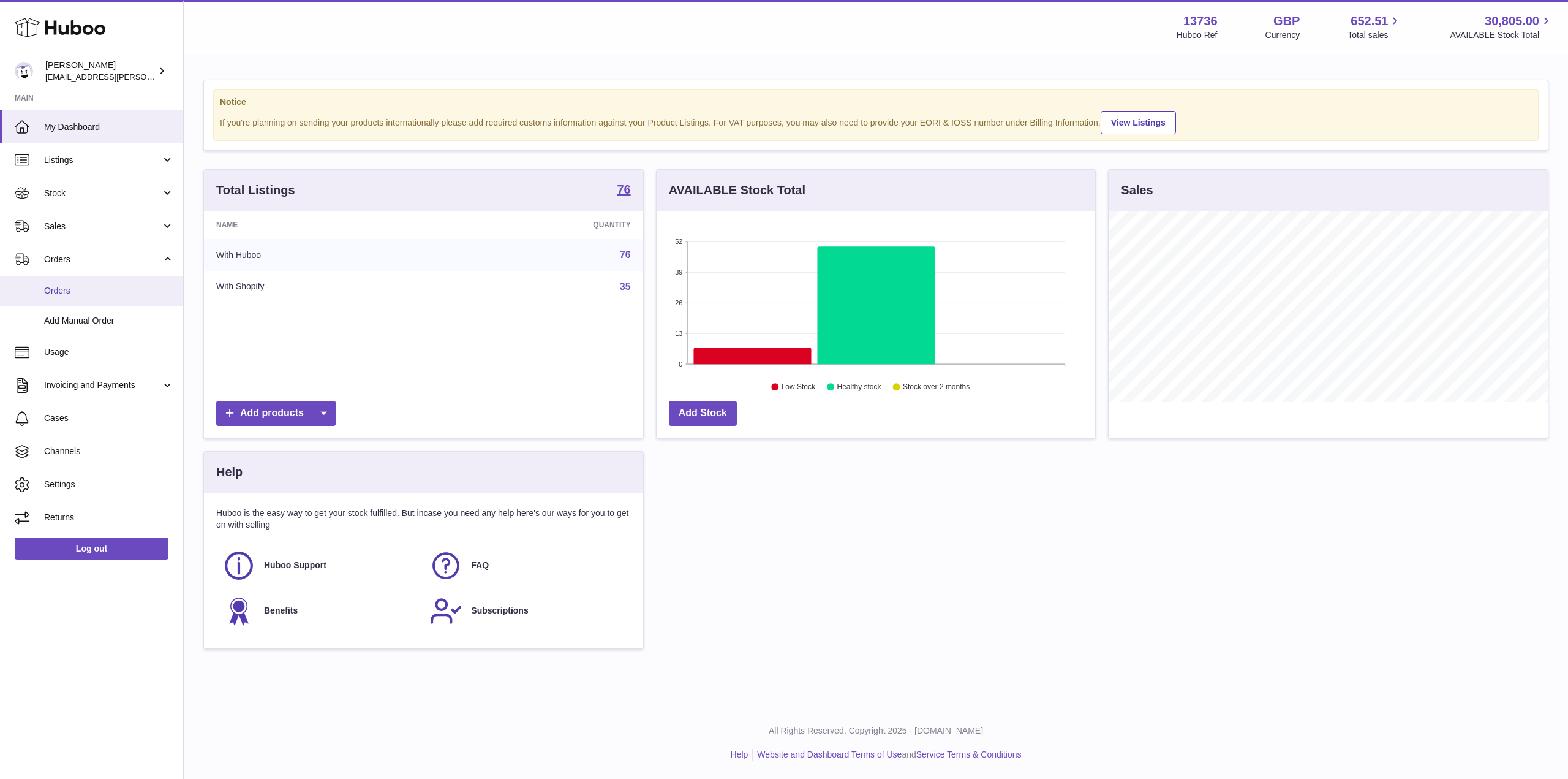
click at [89, 290] on span "Orders" at bounding box center [109, 291] width 130 height 12
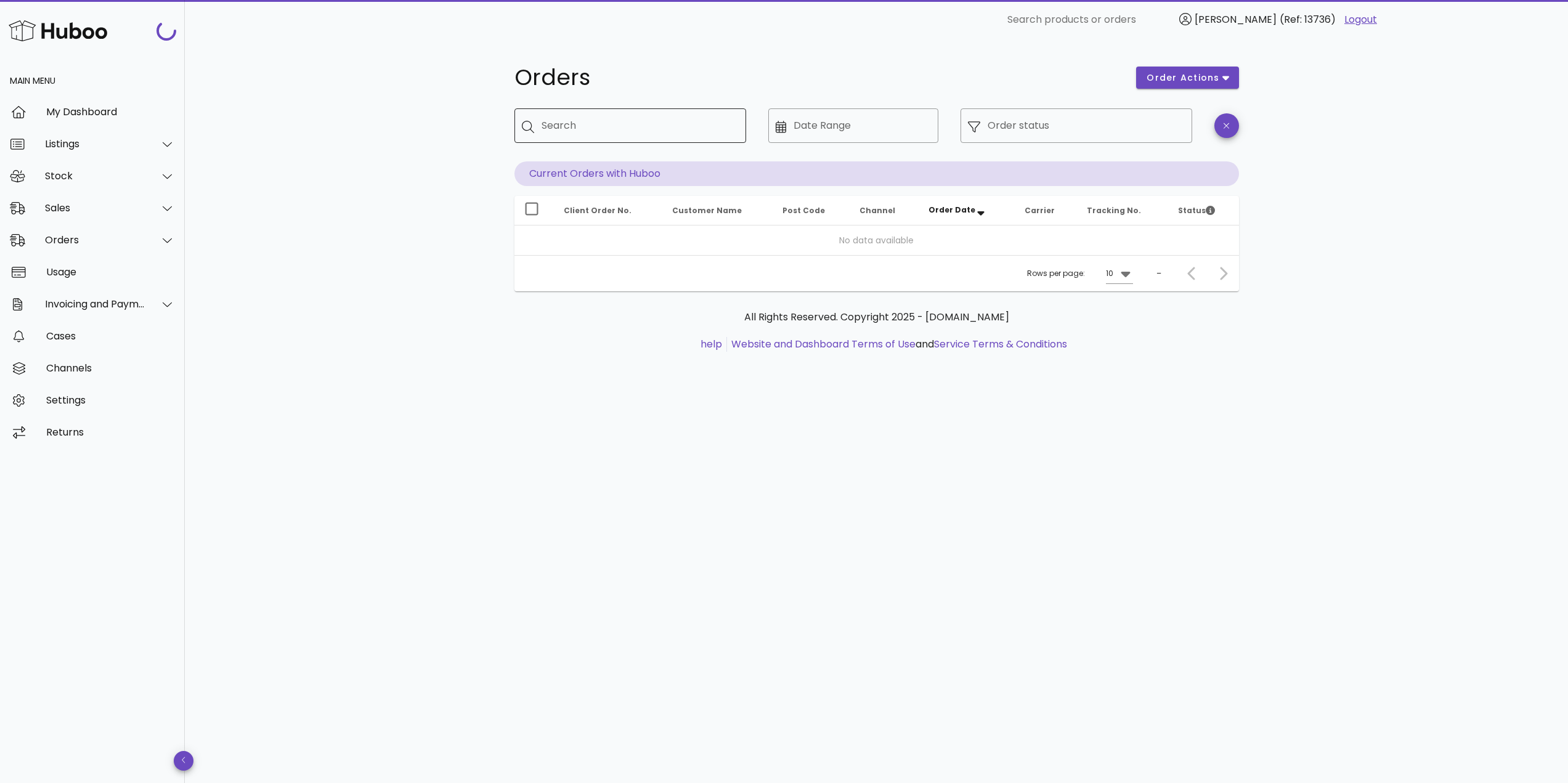
click at [569, 139] on div "Search" at bounding box center [639, 125] width 195 height 34
paste input "*****"
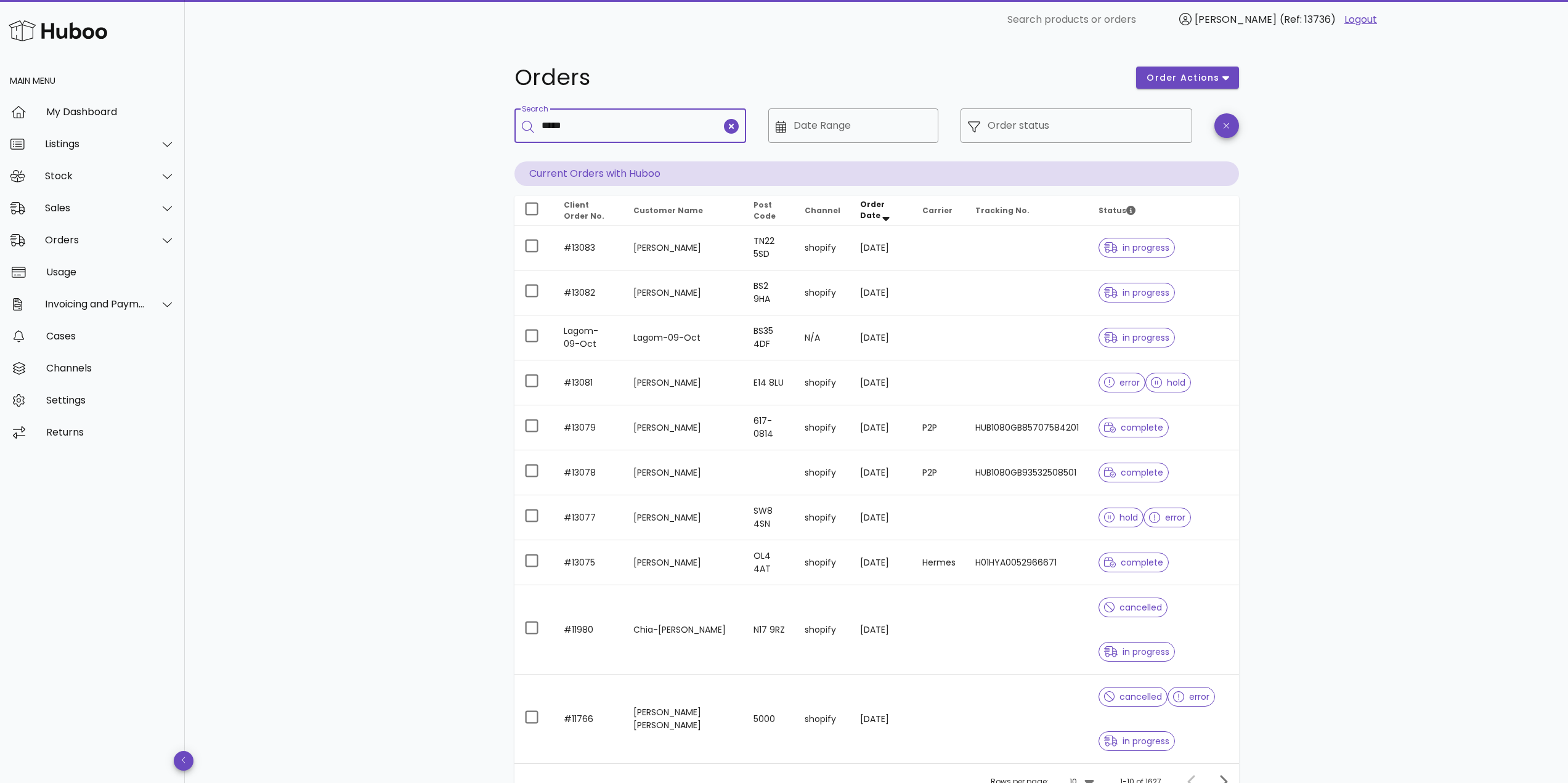
type input "*****"
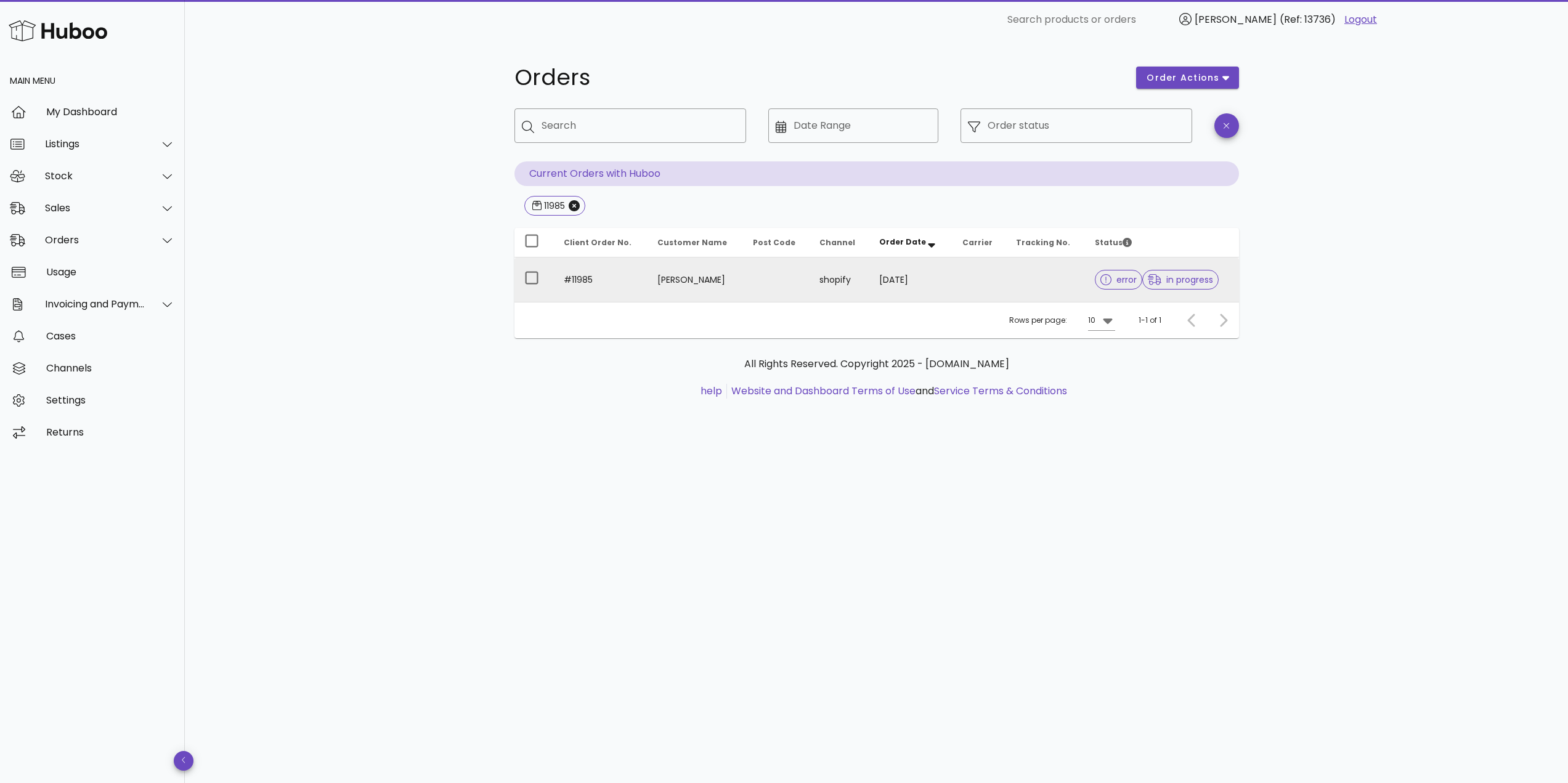
click at [612, 288] on td "#11985" at bounding box center [600, 279] width 94 height 45
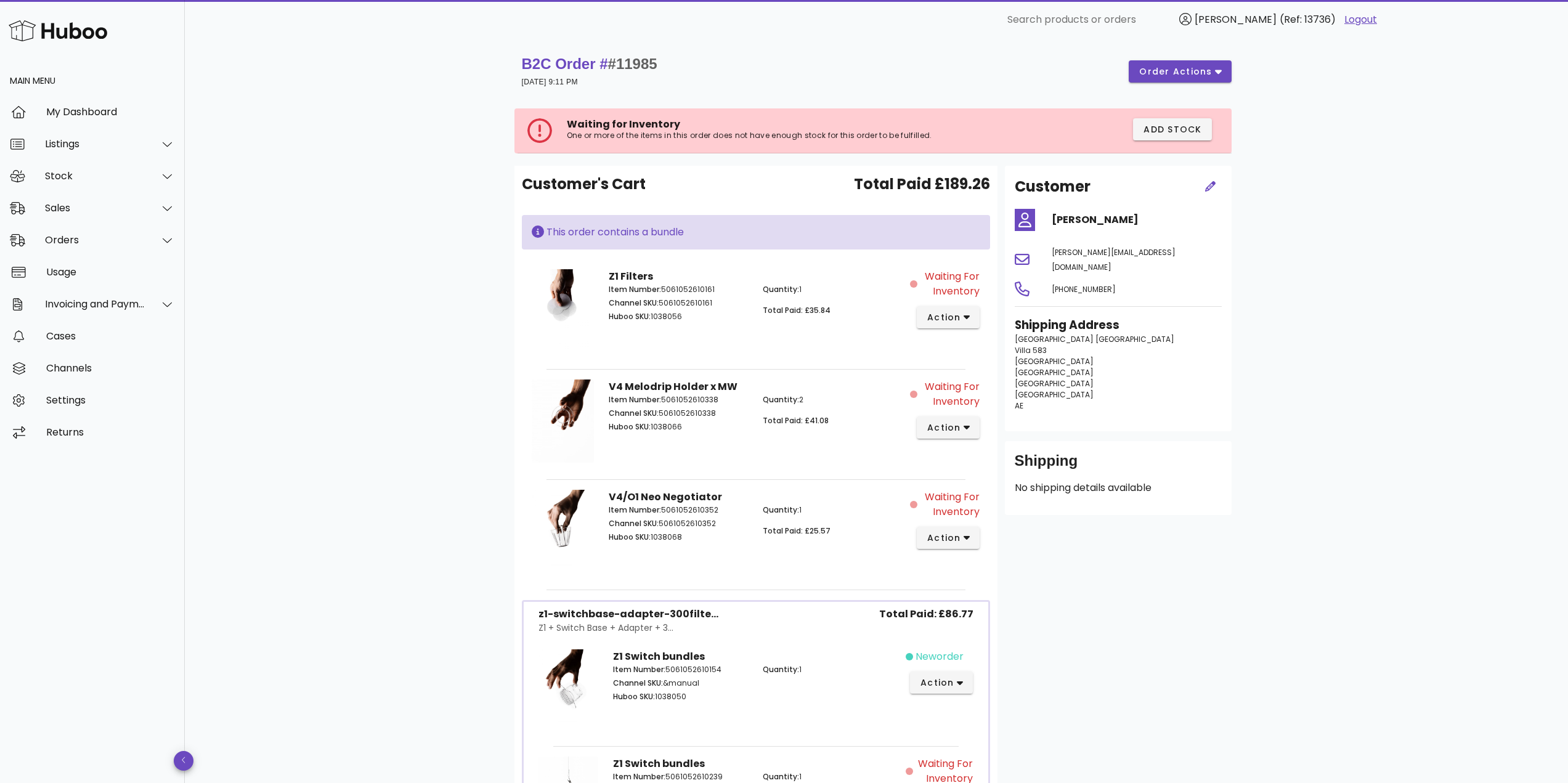
click at [401, 323] on div "B2C Order # #11985 08 June 2025 at 9:11 PM order actions Waiting for Inventory …" at bounding box center [876, 557] width 1383 height 1036
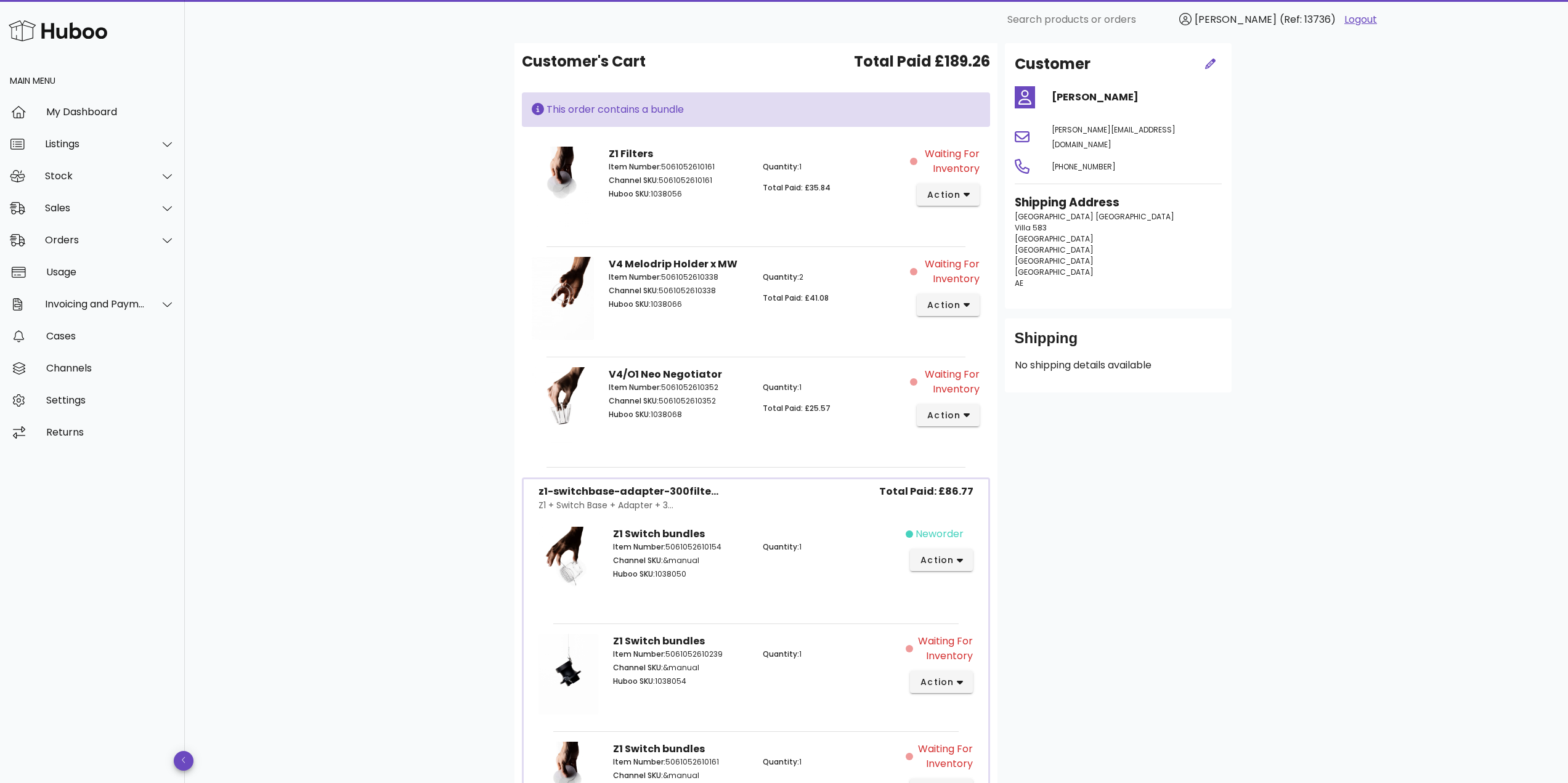
scroll to position [123, 0]
click at [947, 304] on span "action" at bounding box center [943, 304] width 34 height 13
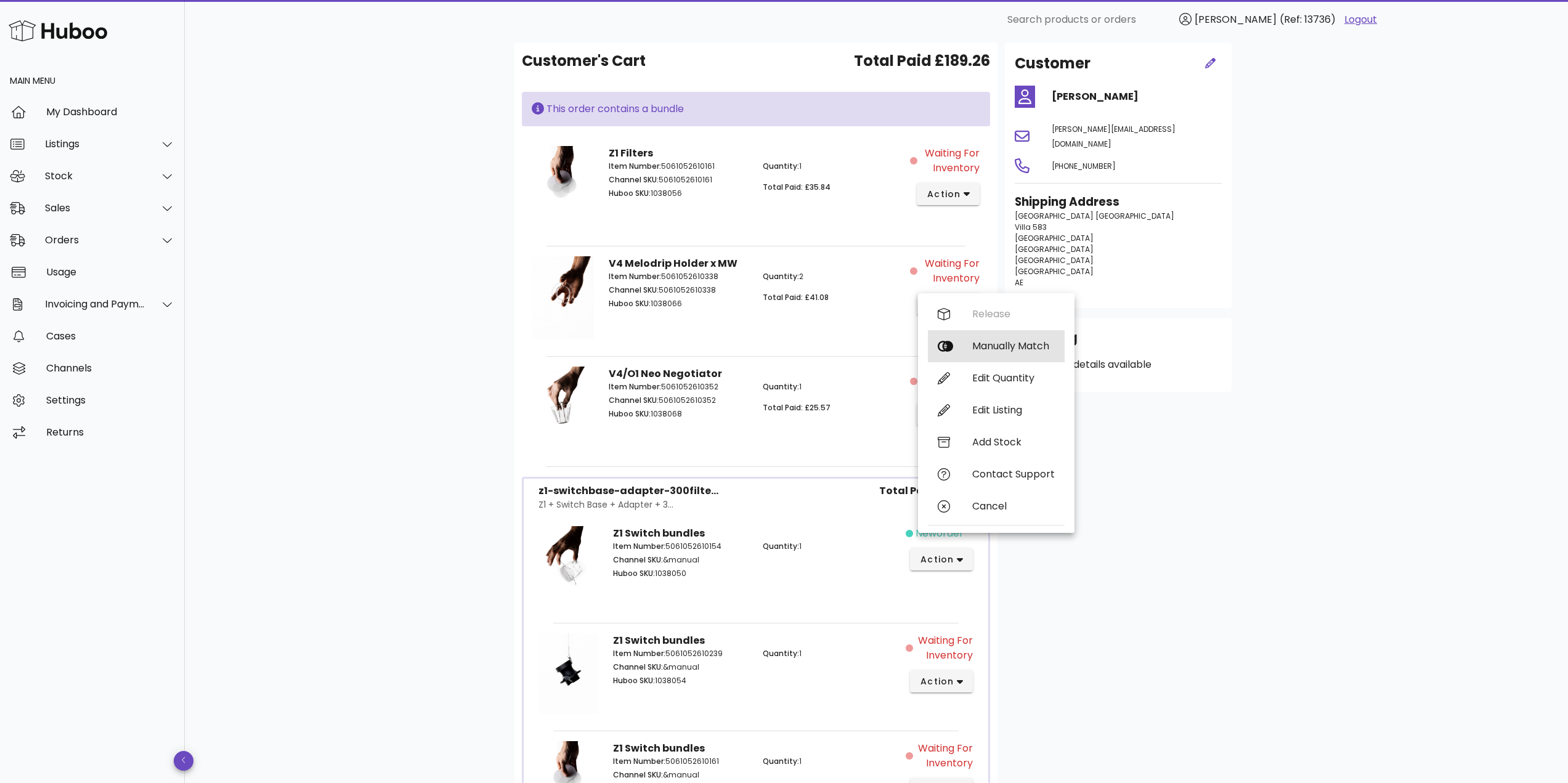
click at [978, 343] on div "Manually Match" at bounding box center [1014, 346] width 83 height 12
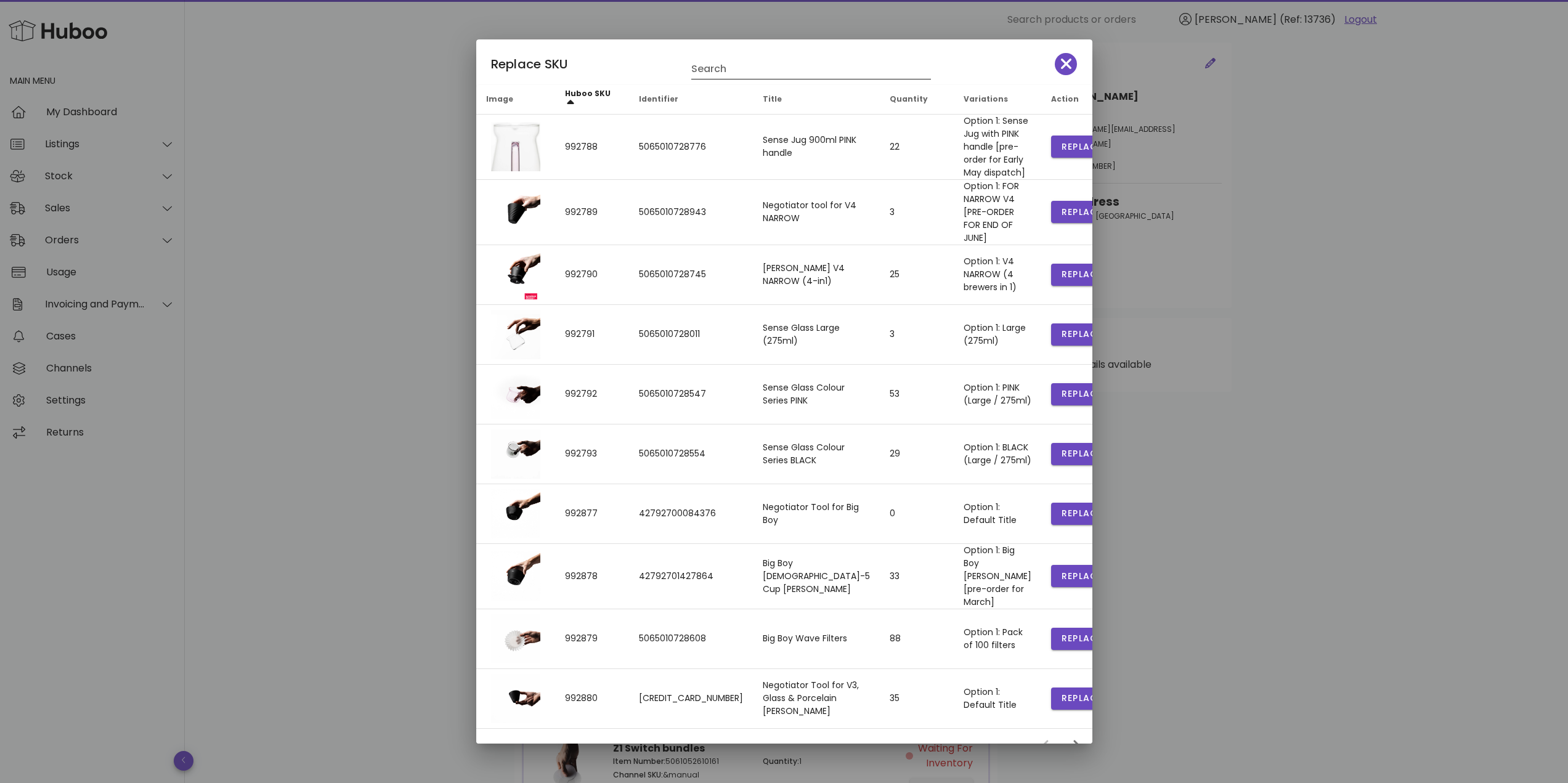
click at [740, 63] on input "Search" at bounding box center [802, 69] width 223 height 20
type input "**********"
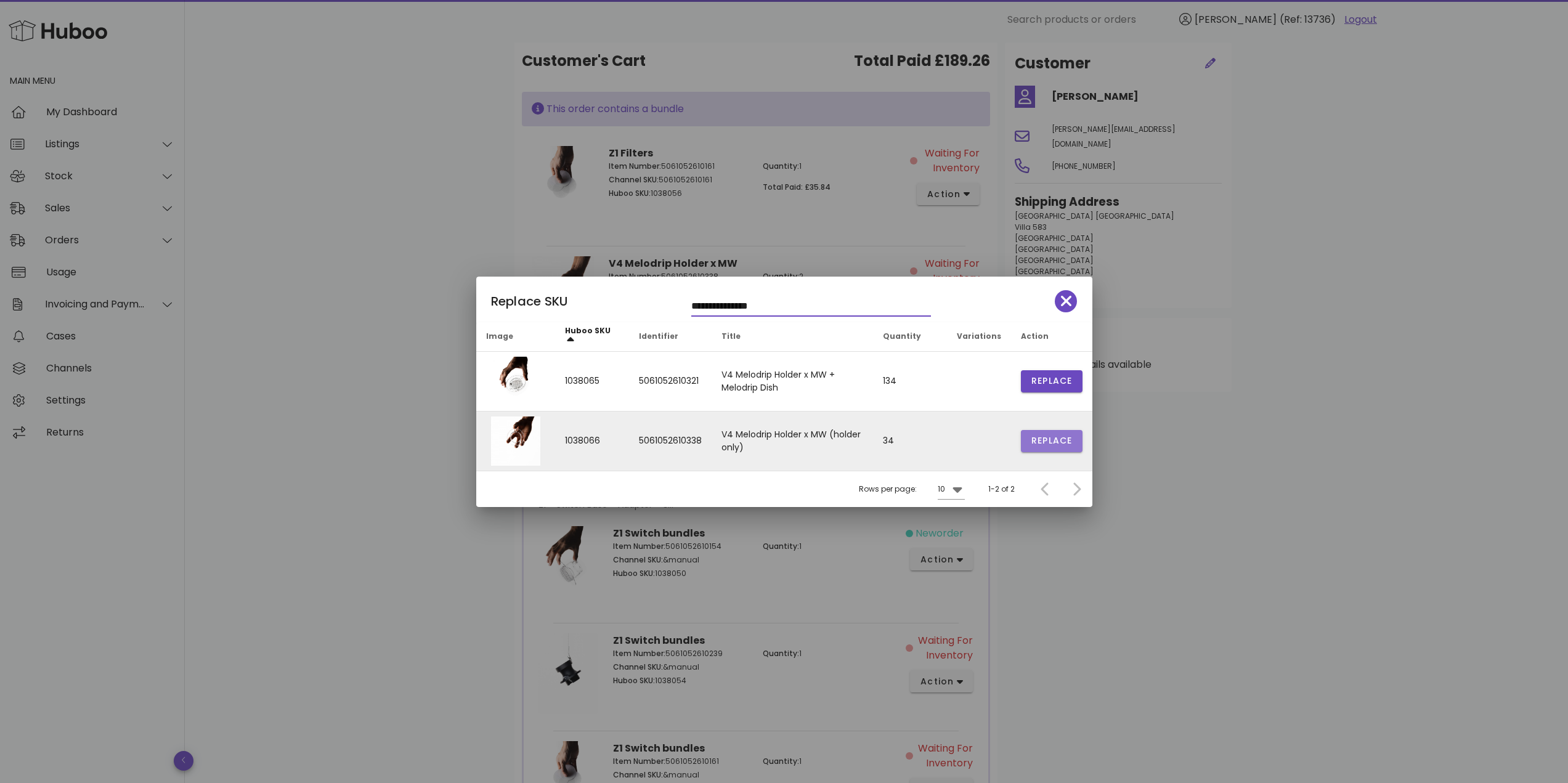
click at [1043, 442] on span "Replace" at bounding box center [1051, 441] width 42 height 13
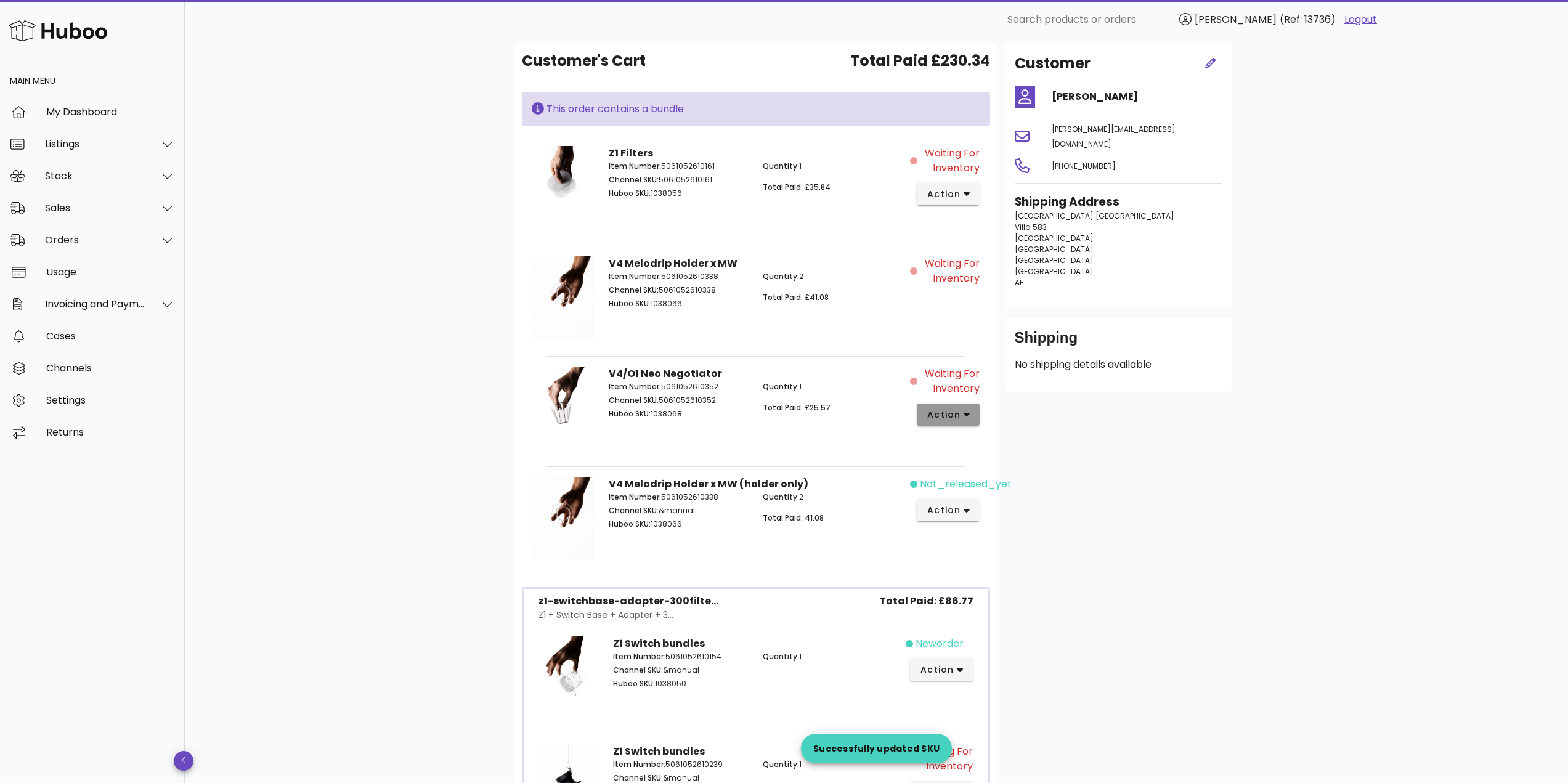
click at [934, 415] on span "action" at bounding box center [943, 415] width 34 height 13
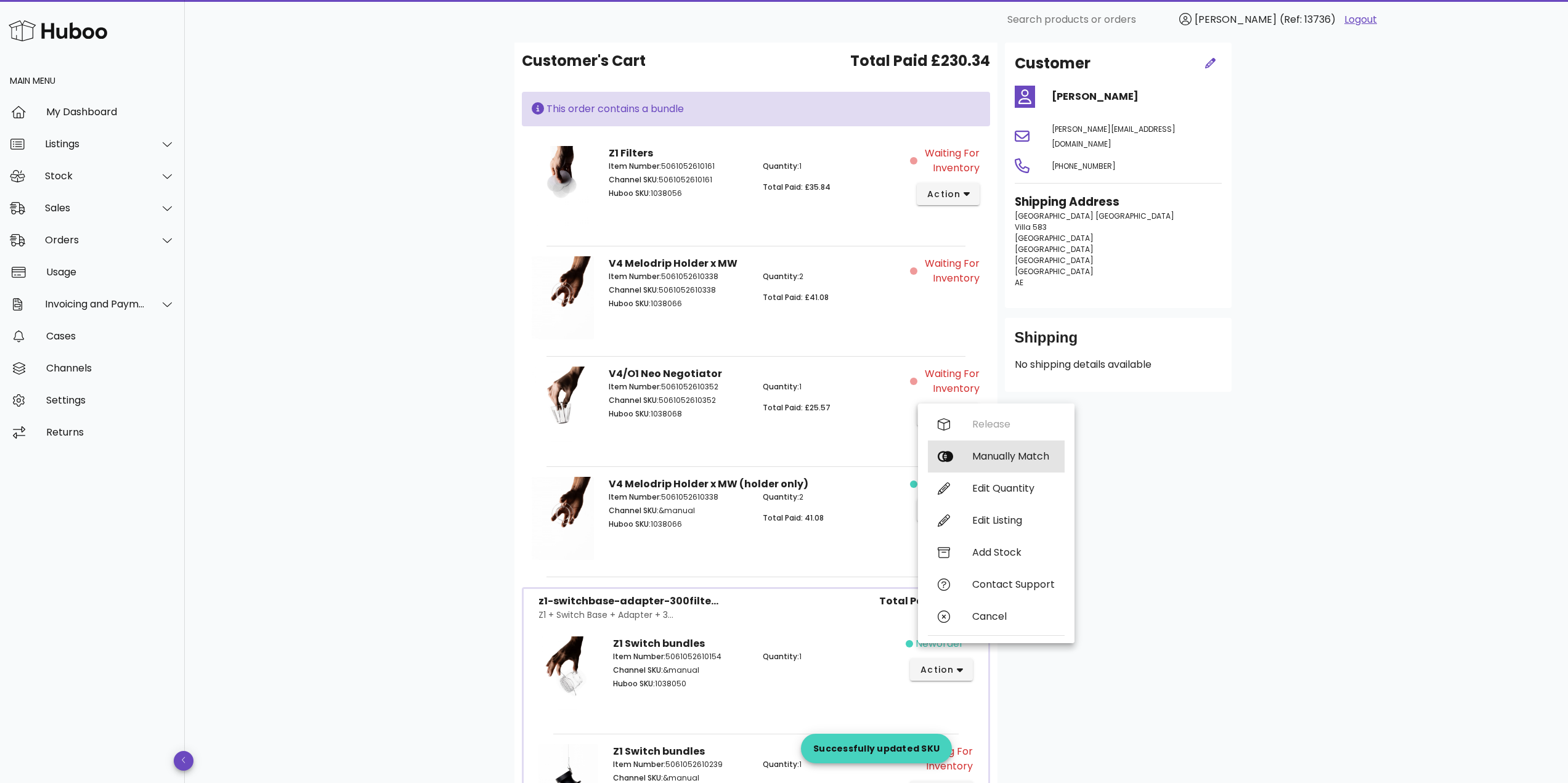
click at [979, 454] on div "Manually Match" at bounding box center [1014, 456] width 83 height 12
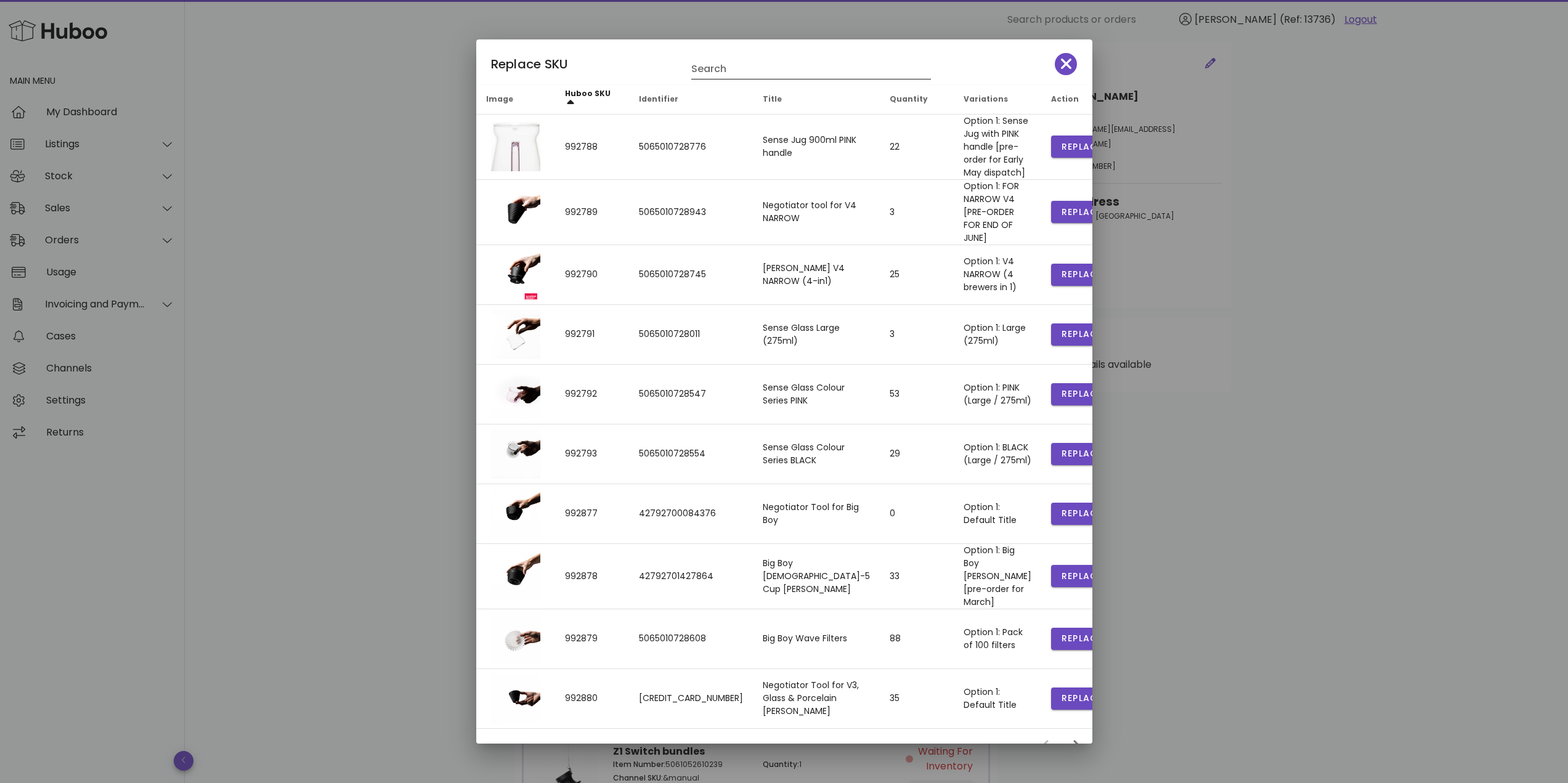
click at [742, 72] on input "Search" at bounding box center [802, 69] width 223 height 20
type input "***"
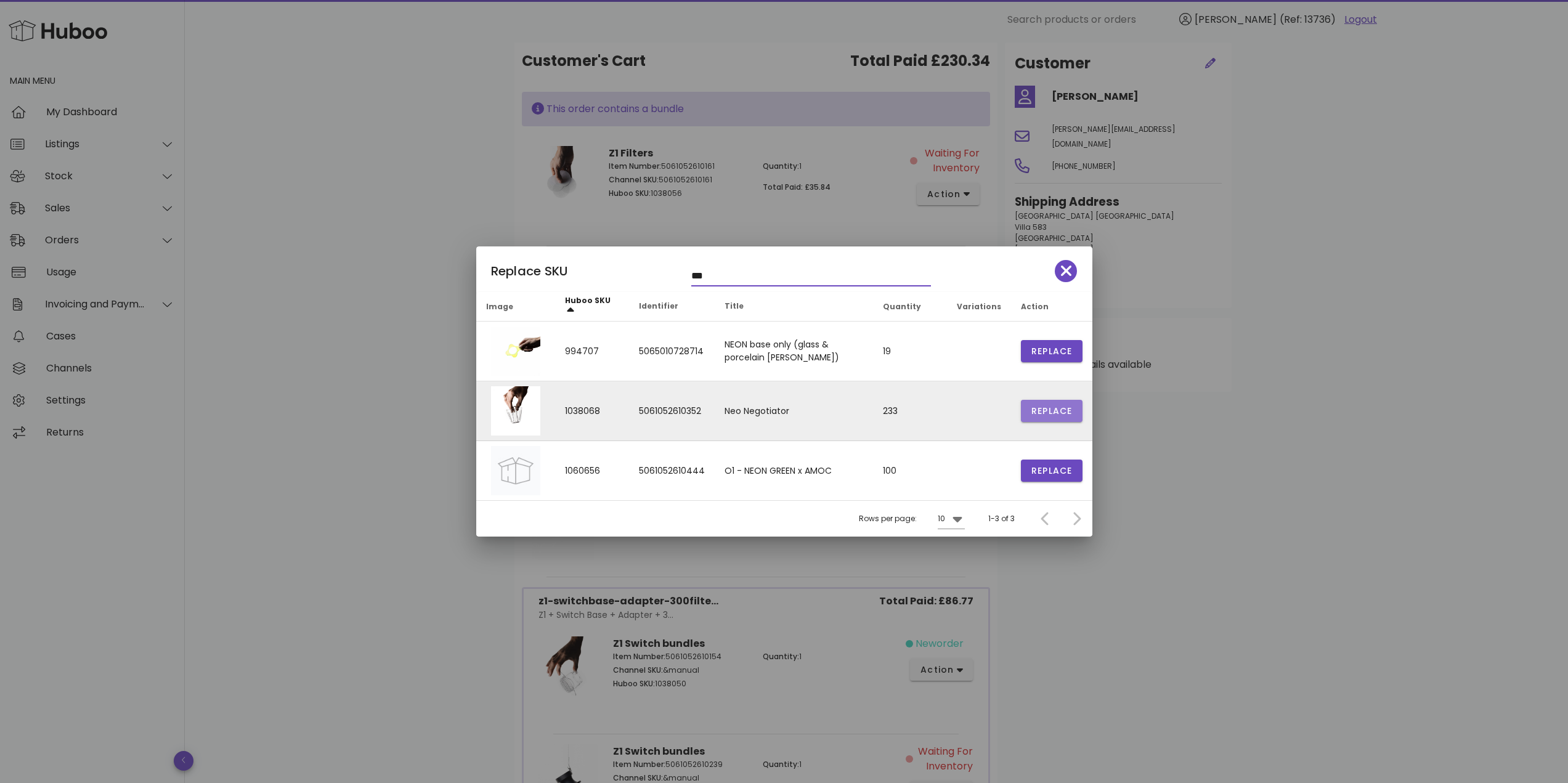
click at [1050, 412] on span "Replace" at bounding box center [1051, 411] width 42 height 13
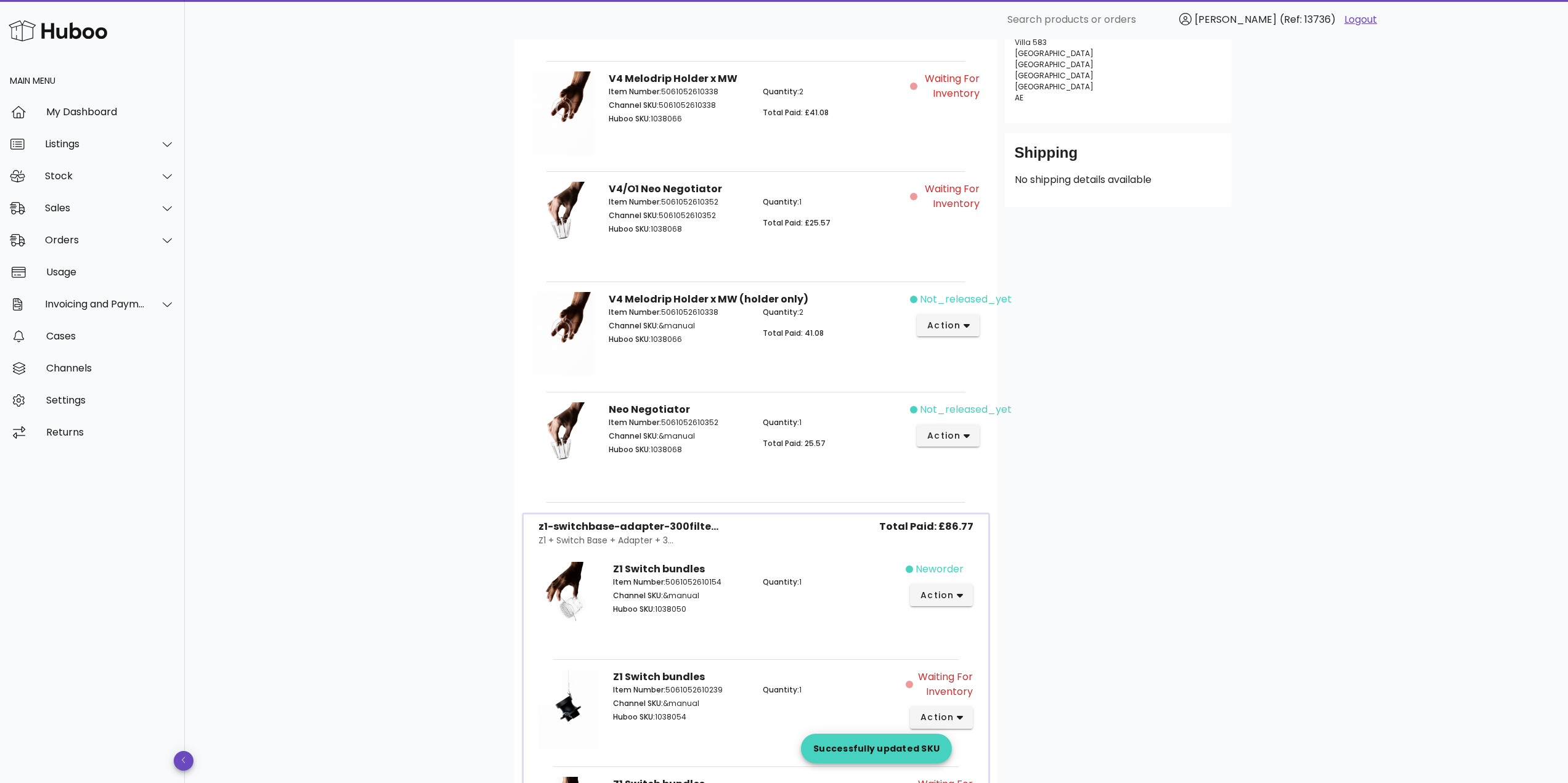
scroll to position [493, 0]
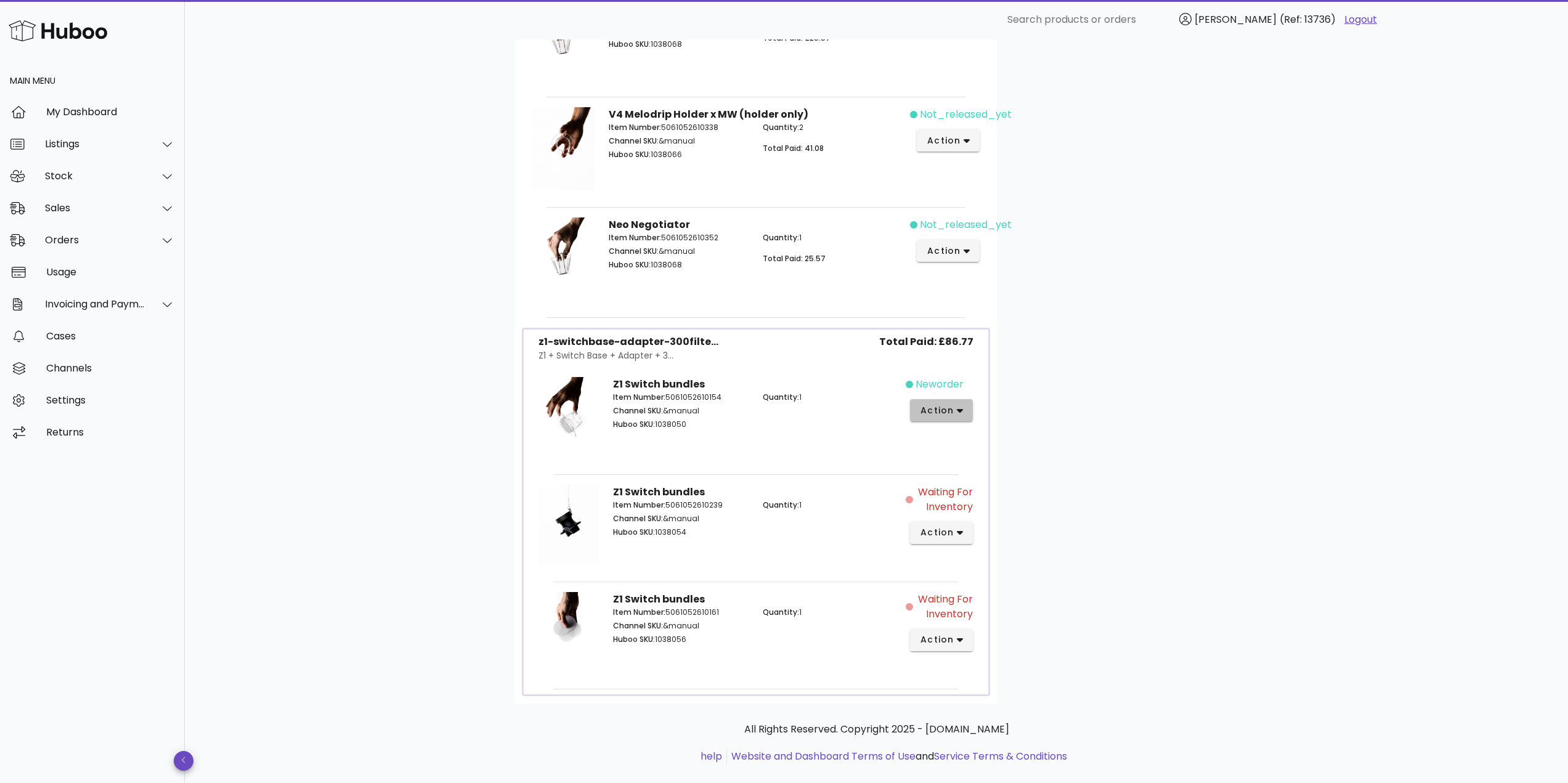
click at [941, 411] on span "action" at bounding box center [936, 410] width 34 height 13
click at [969, 450] on div "Manually Match" at bounding box center [1007, 451] width 83 height 12
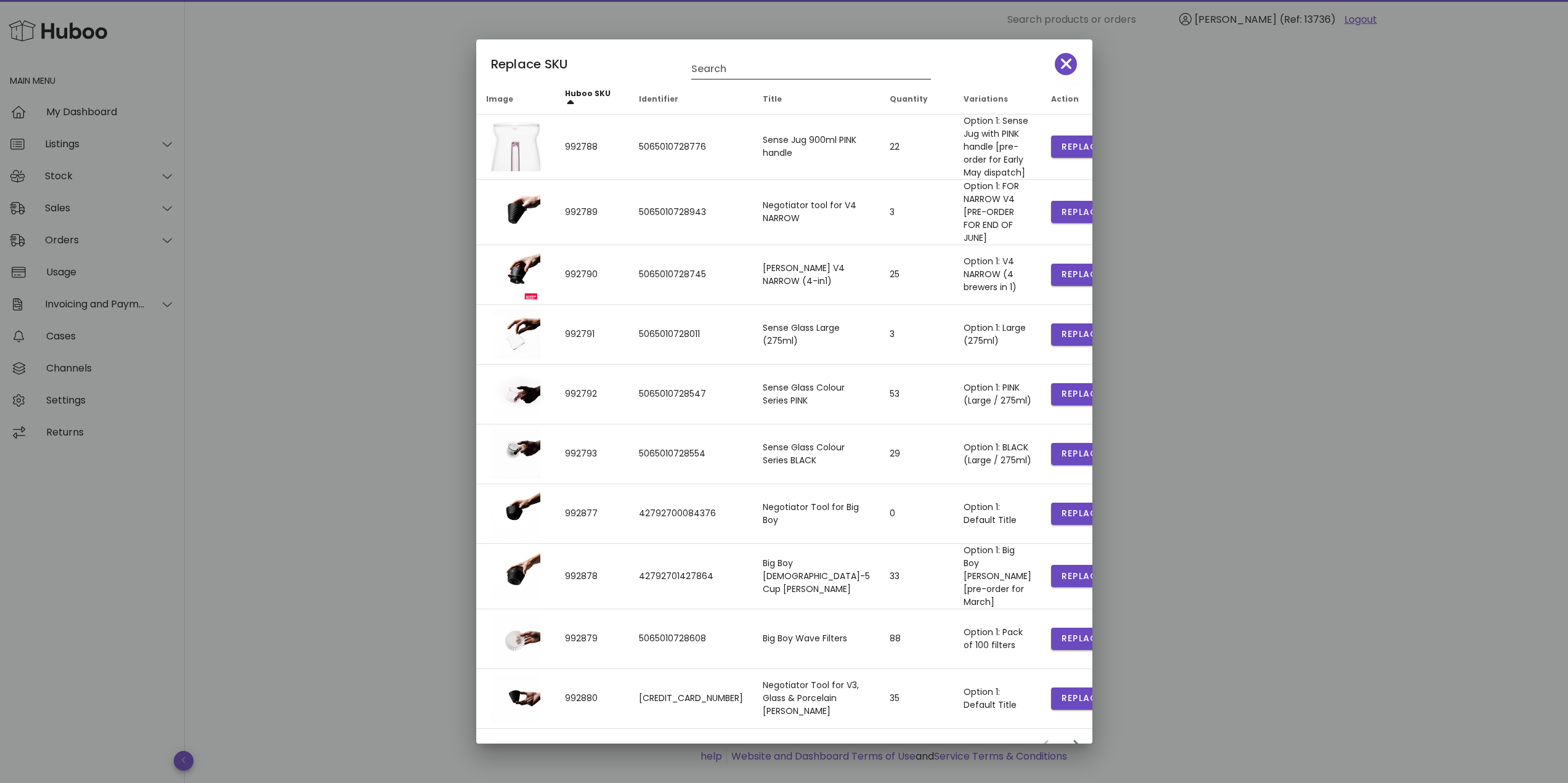
click at [706, 72] on input "Search" at bounding box center [802, 69] width 223 height 20
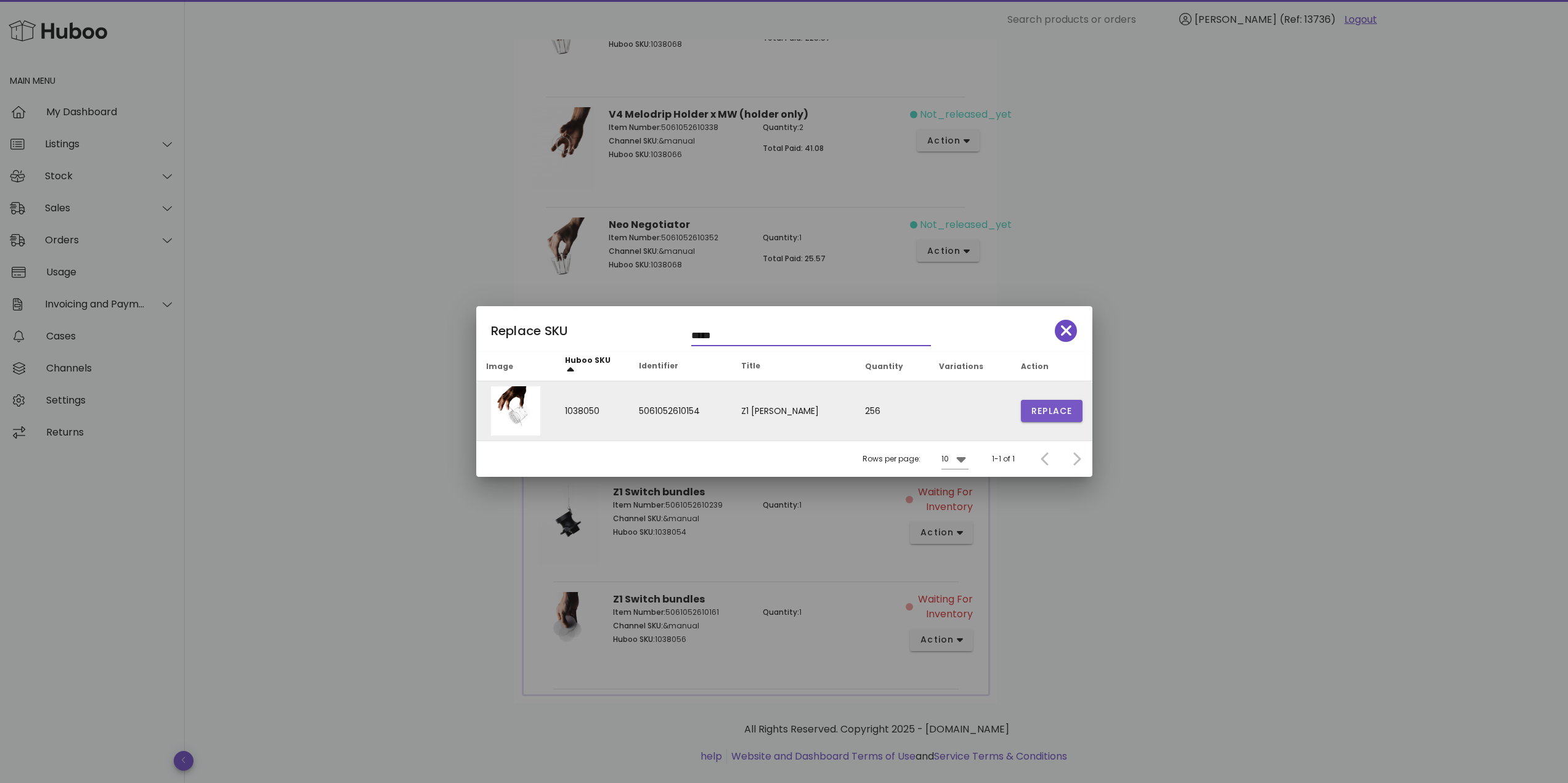
type input "*****"
click at [1055, 408] on span "Replace" at bounding box center [1051, 411] width 42 height 13
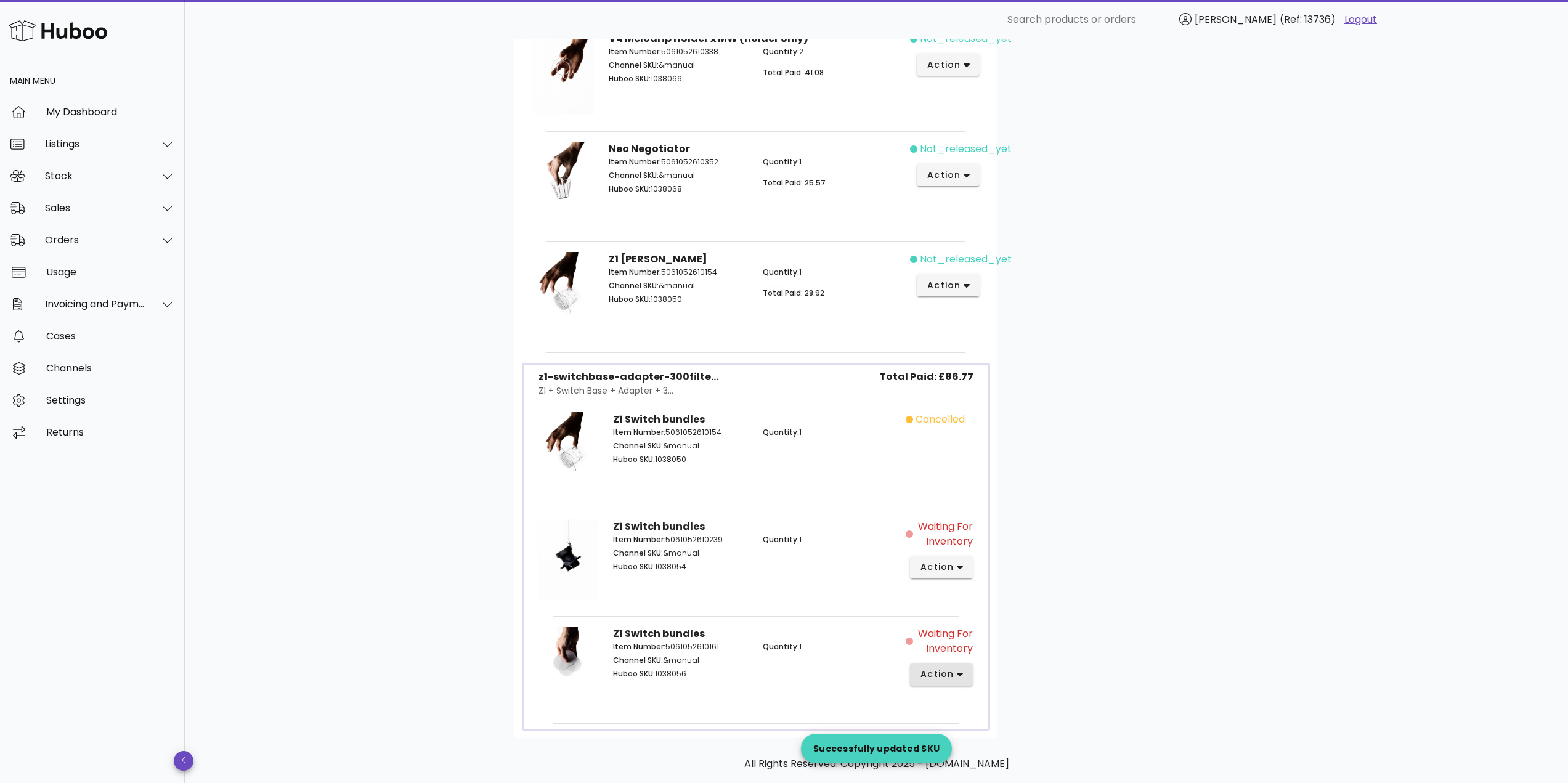
scroll to position [623, 0]
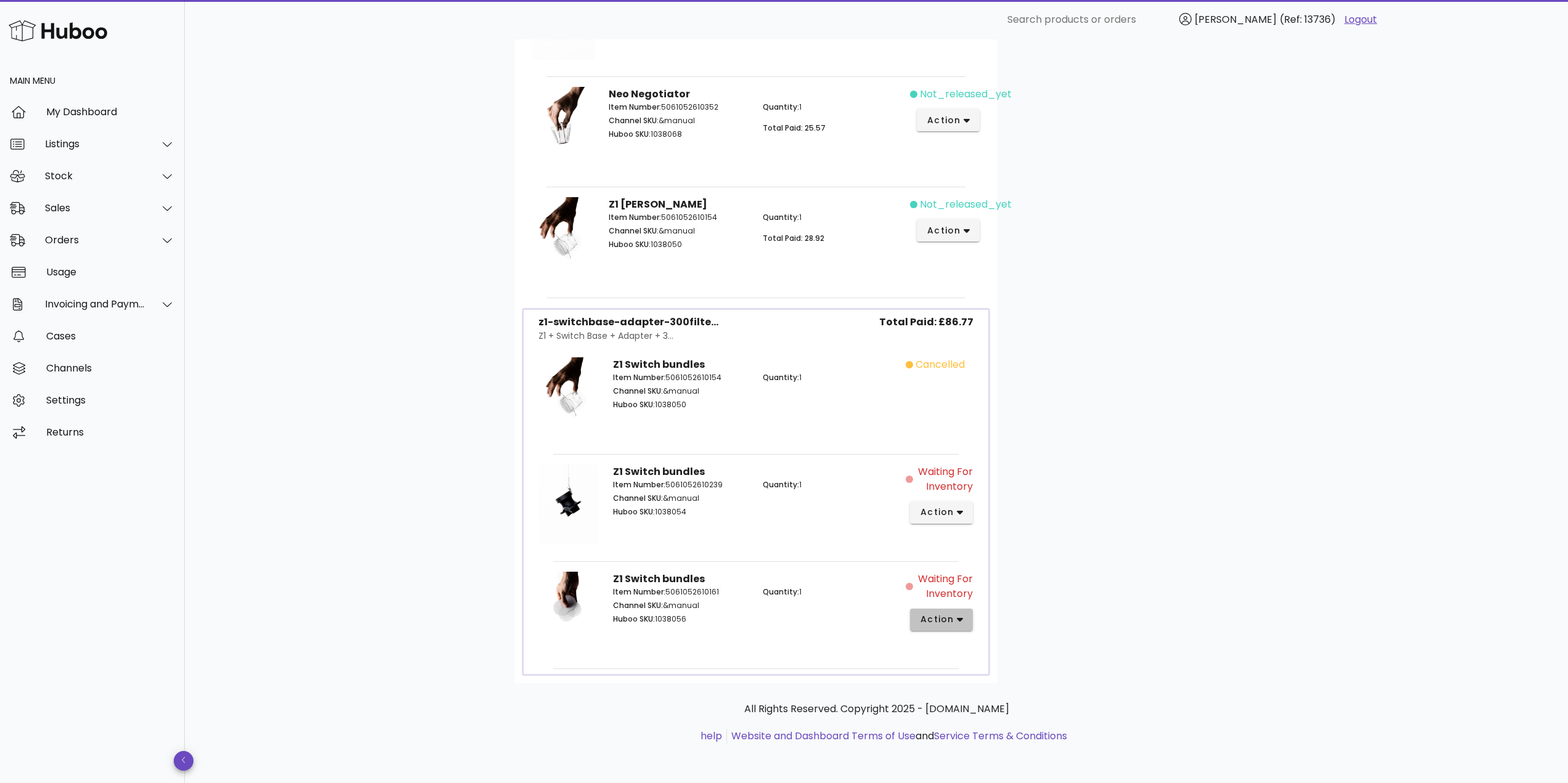
click at [943, 613] on span "action" at bounding box center [936, 619] width 34 height 13
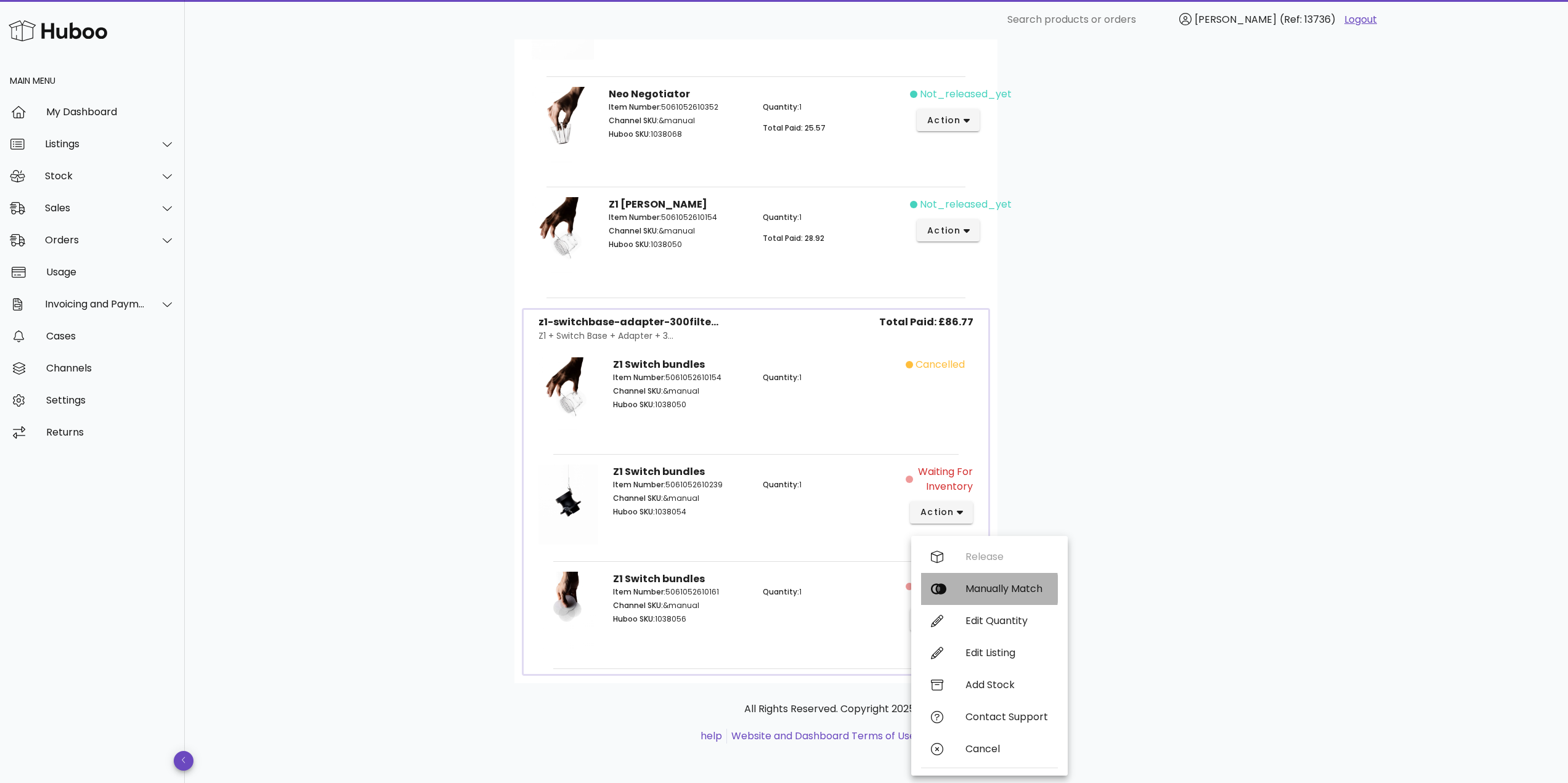
click at [985, 587] on div "Manually Match" at bounding box center [1007, 588] width 83 height 12
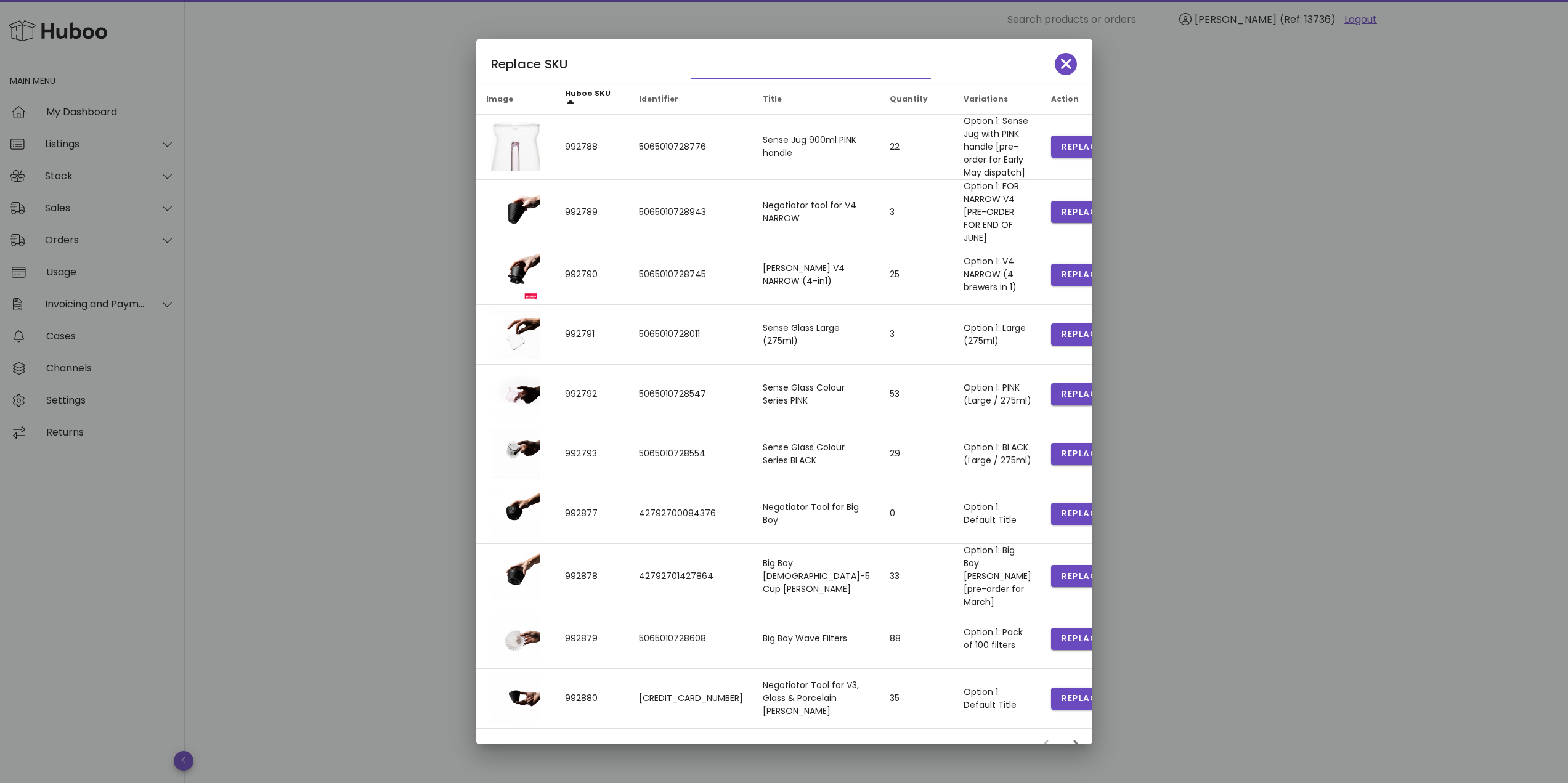
click at [736, 69] on input "text" at bounding box center [802, 69] width 223 height 20
type input "*********"
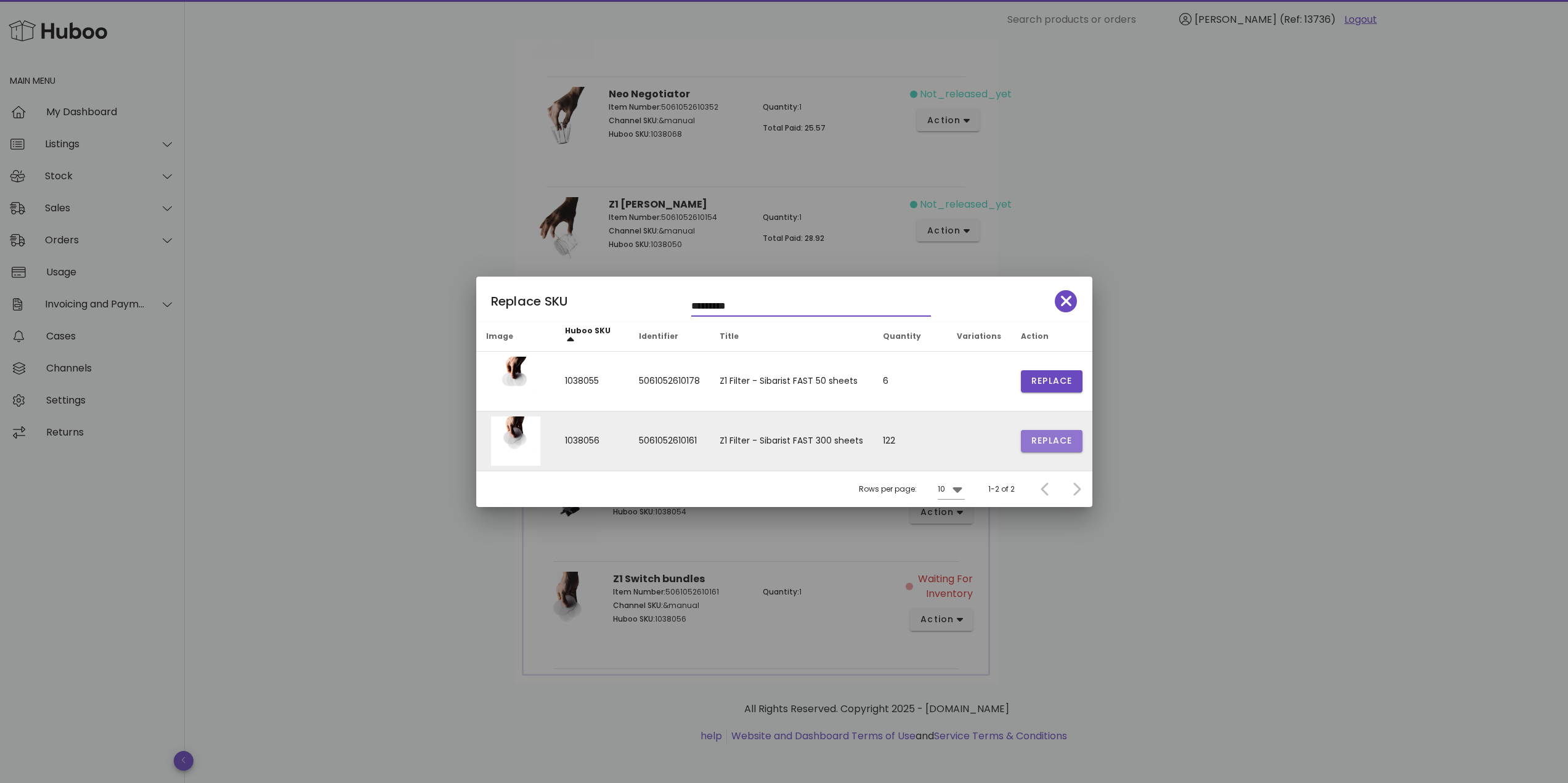
click at [1047, 446] on span "Replace" at bounding box center [1051, 441] width 42 height 13
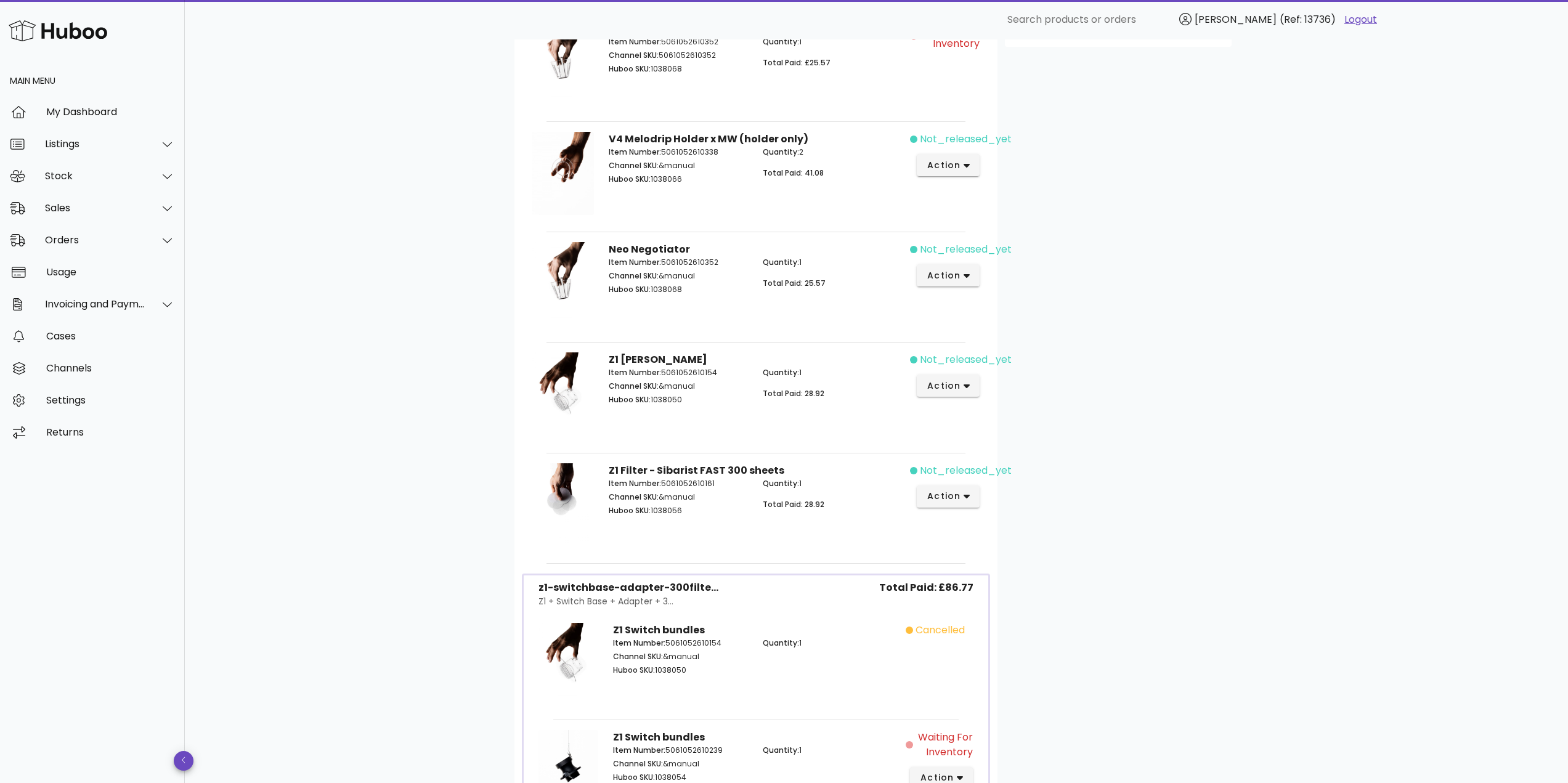
scroll to position [554, 0]
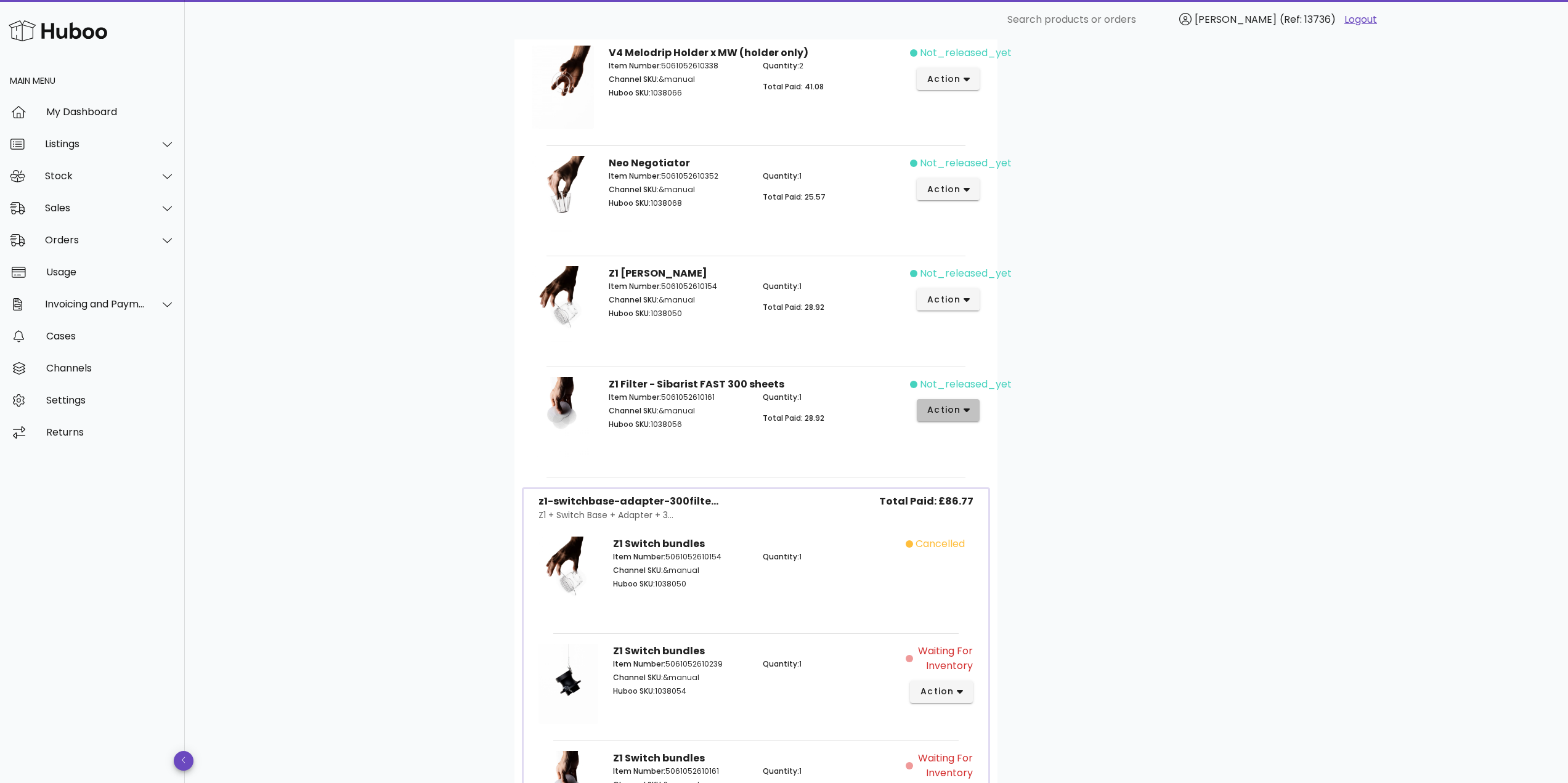
click at [948, 415] on span "action" at bounding box center [943, 410] width 34 height 13
click at [373, 306] on div "B2C Order # #11985 08 June 2025 at 9:11 PM order actions Waiting for Inventory …" at bounding box center [876, 224] width 1383 height 1477
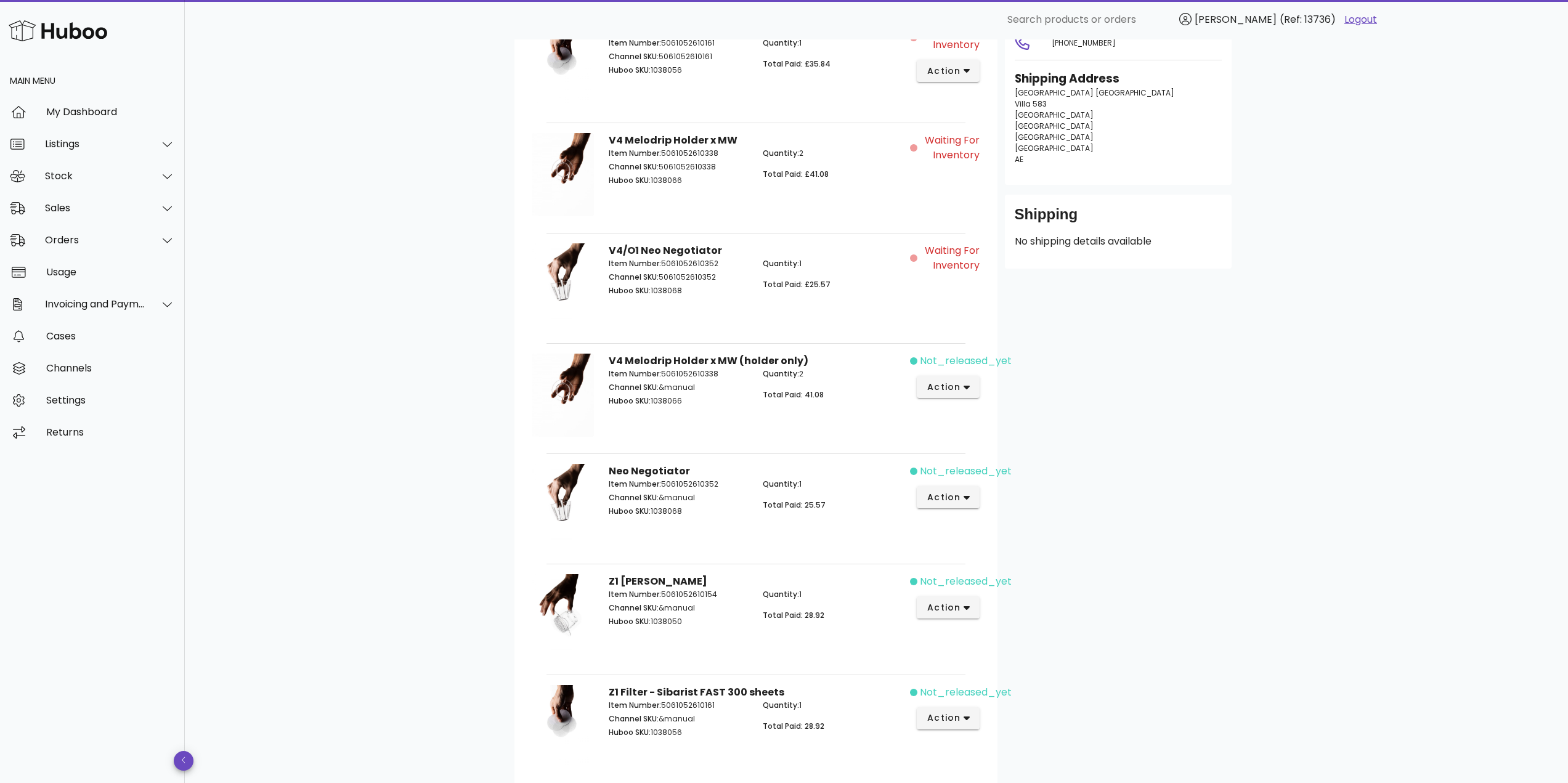
scroll to position [0, 0]
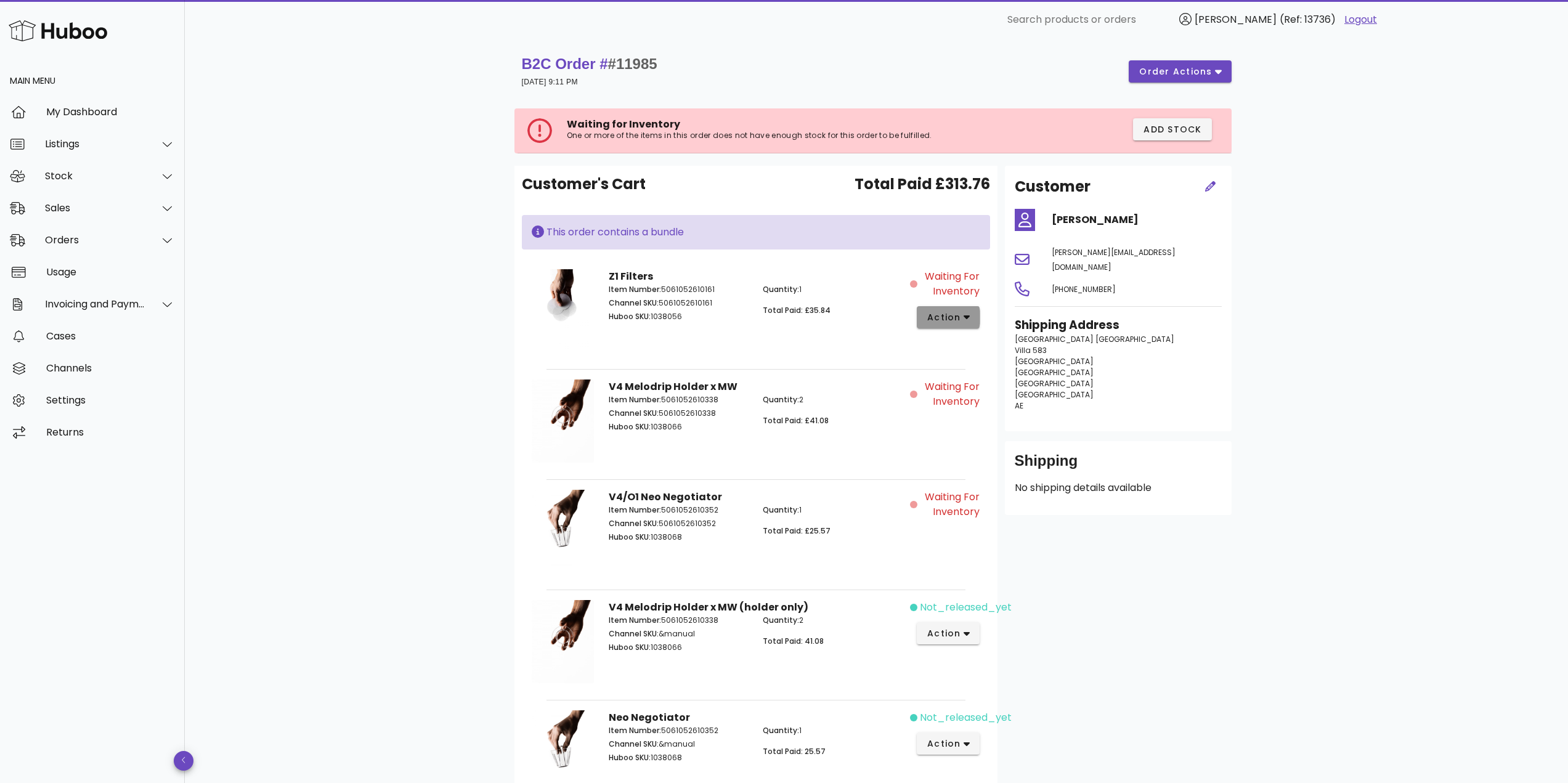
click at [954, 317] on span "action" at bounding box center [943, 317] width 34 height 13
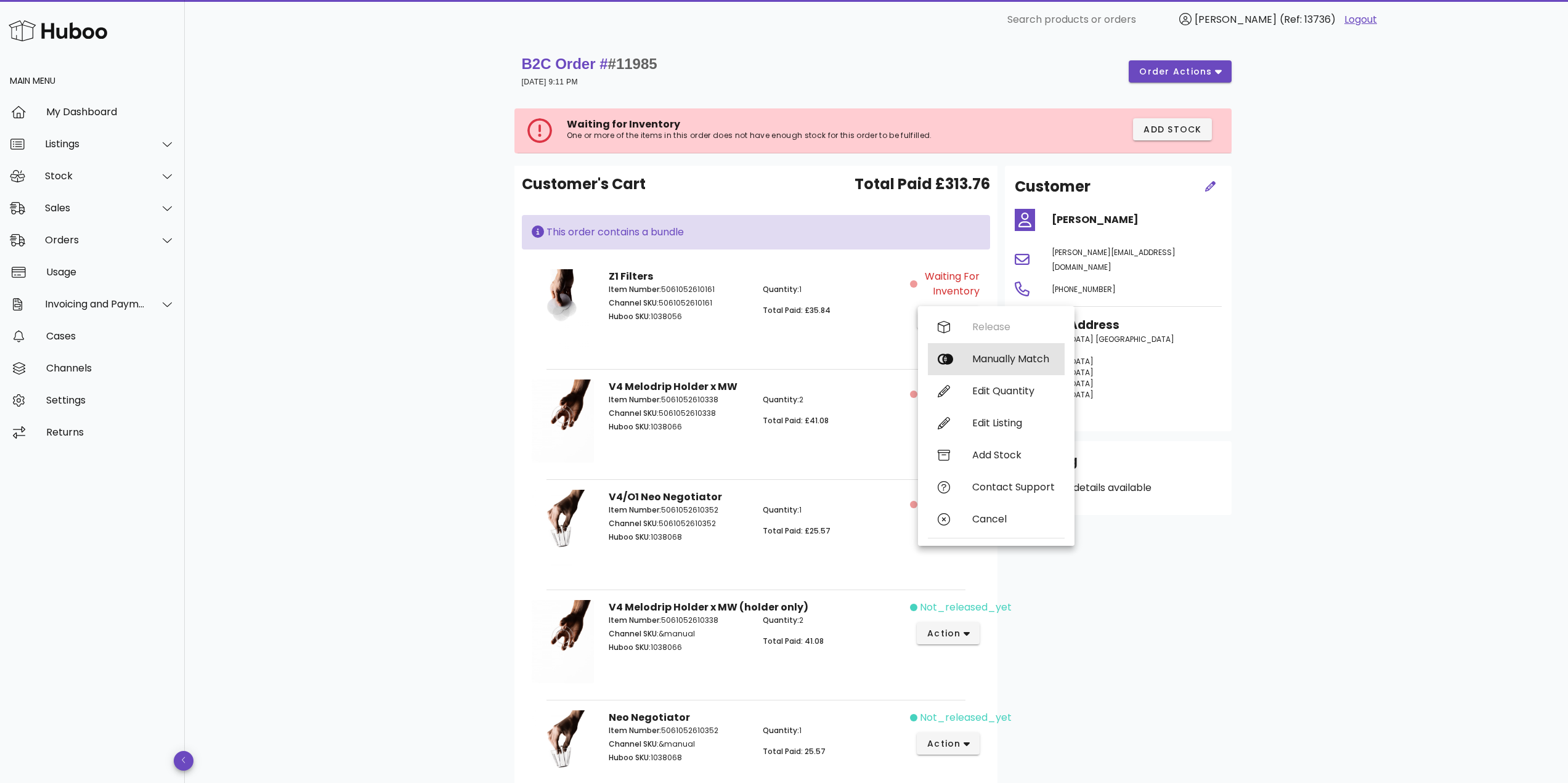
click at [1000, 361] on div "Manually Match" at bounding box center [1014, 359] width 83 height 12
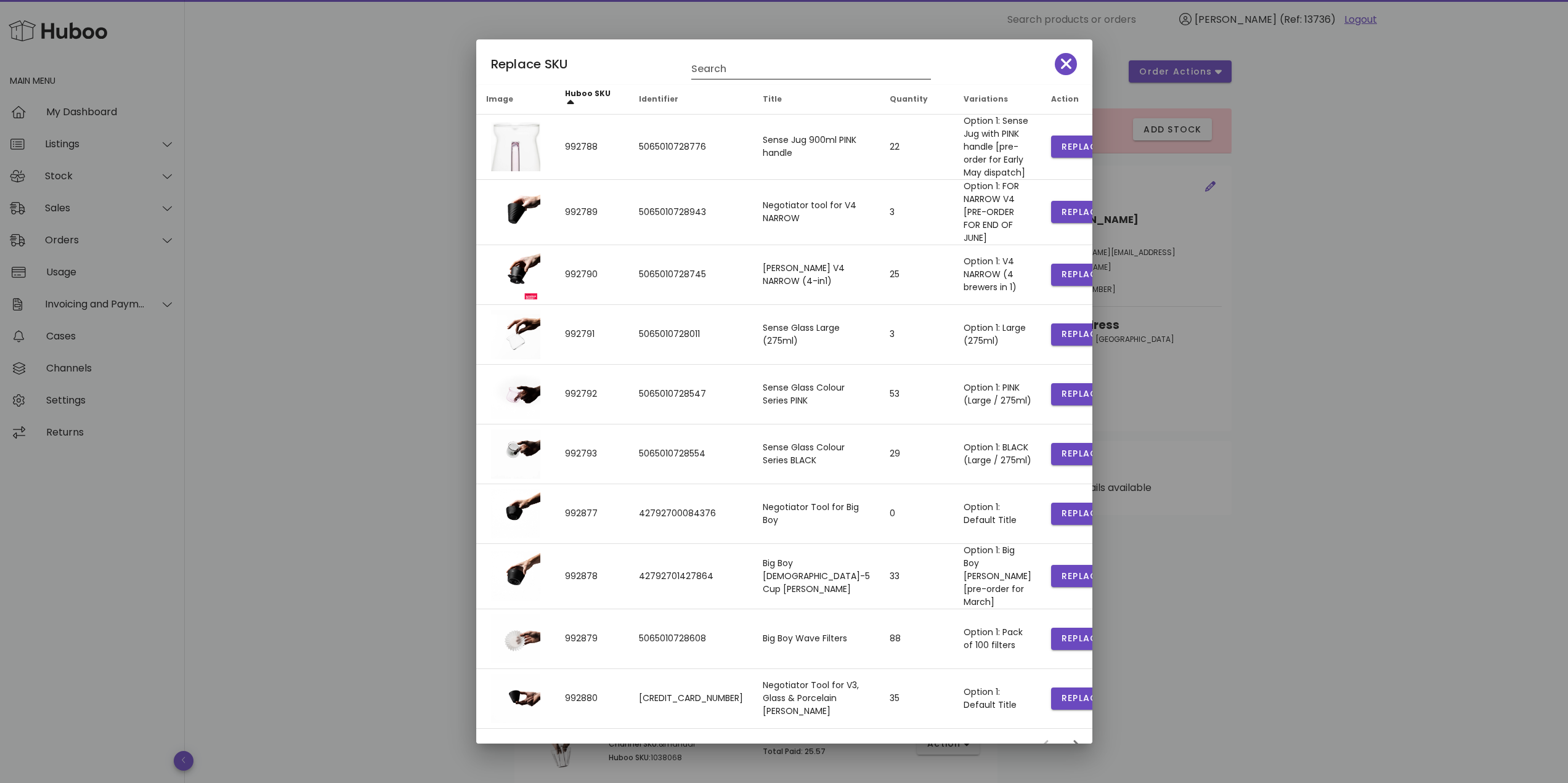
click at [735, 66] on input "Search" at bounding box center [802, 69] width 223 height 20
type input "*********"
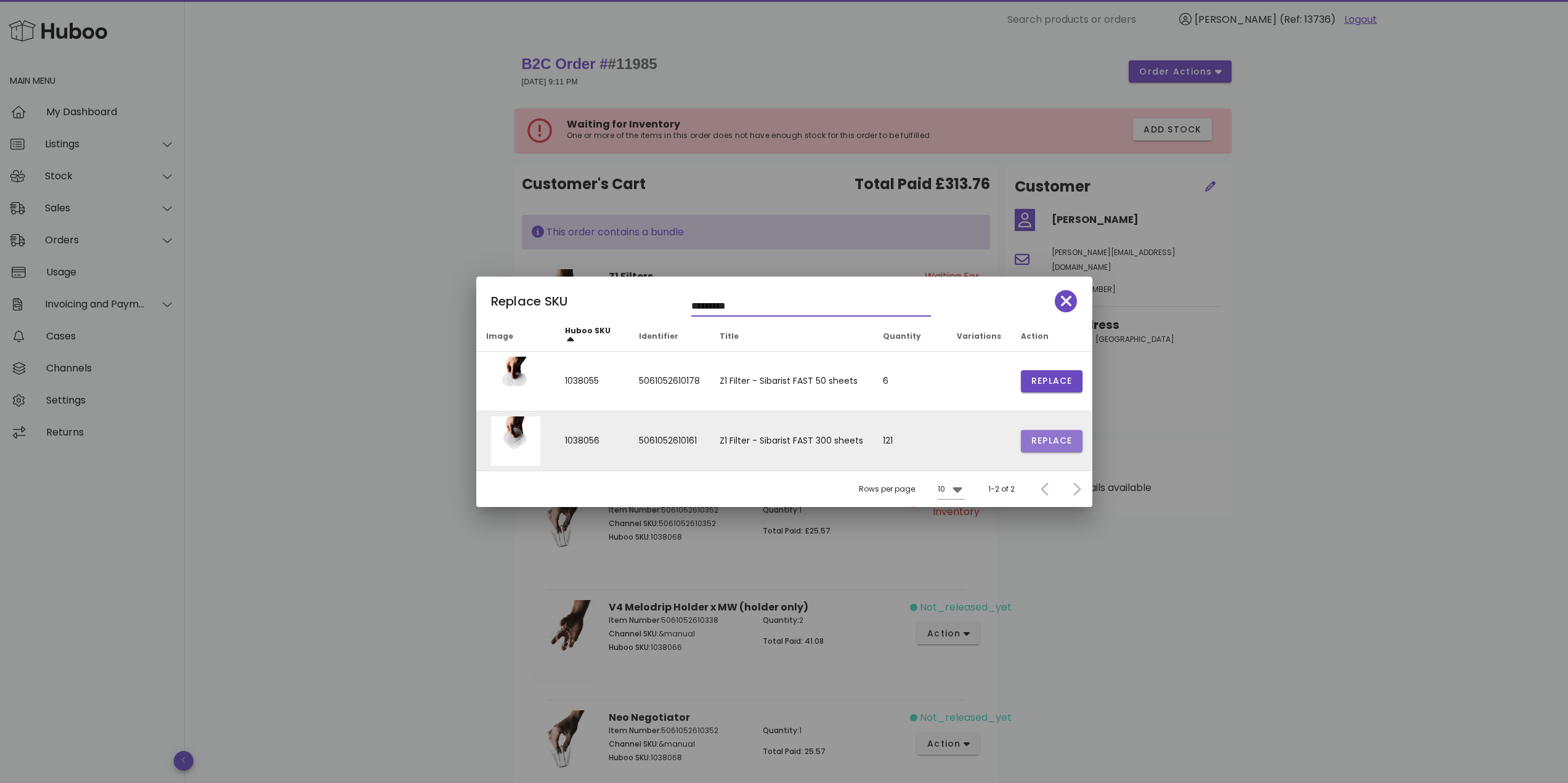
click at [1021, 445] on button "Replace" at bounding box center [1051, 441] width 61 height 22
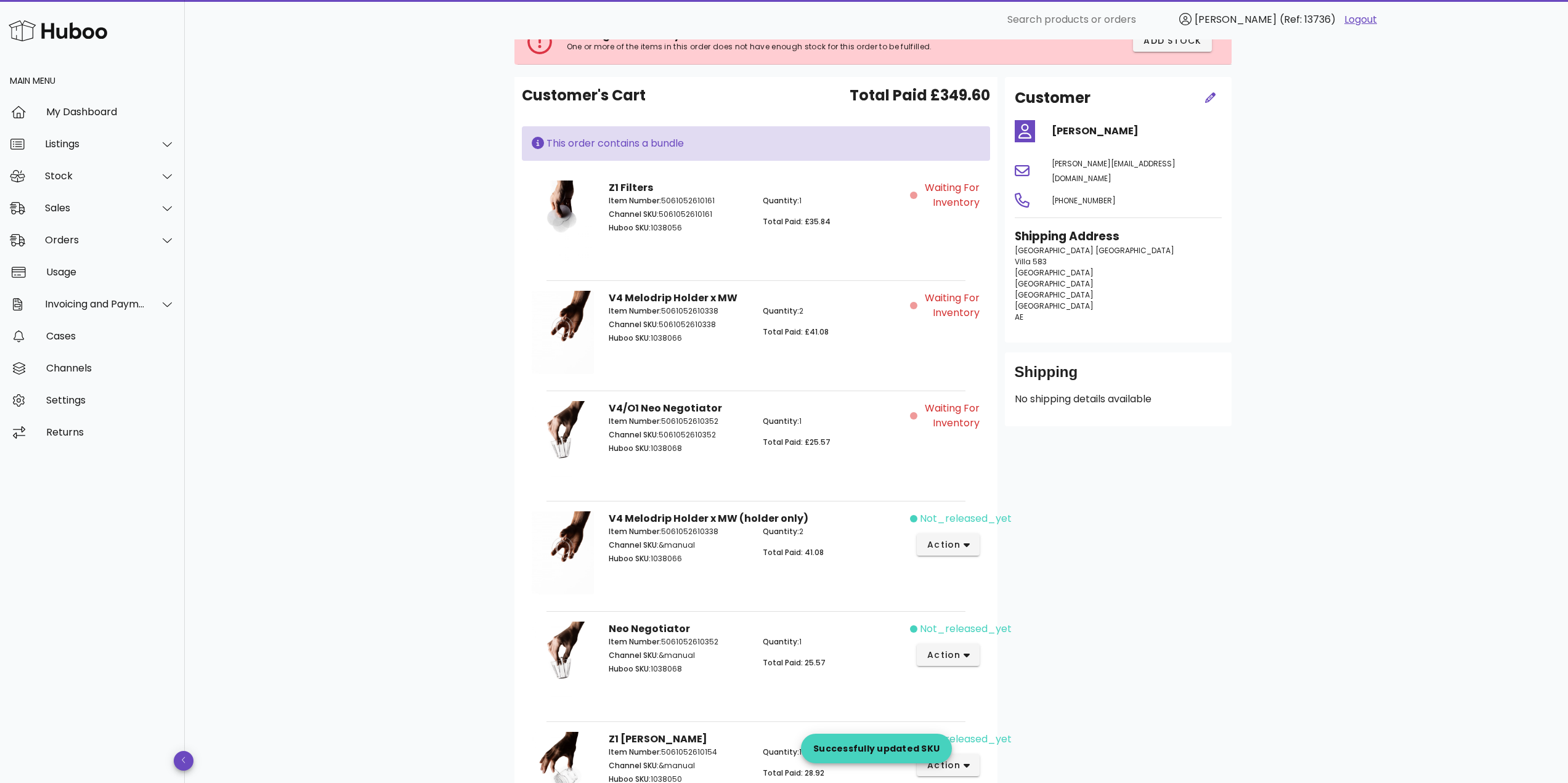
scroll to position [246, 0]
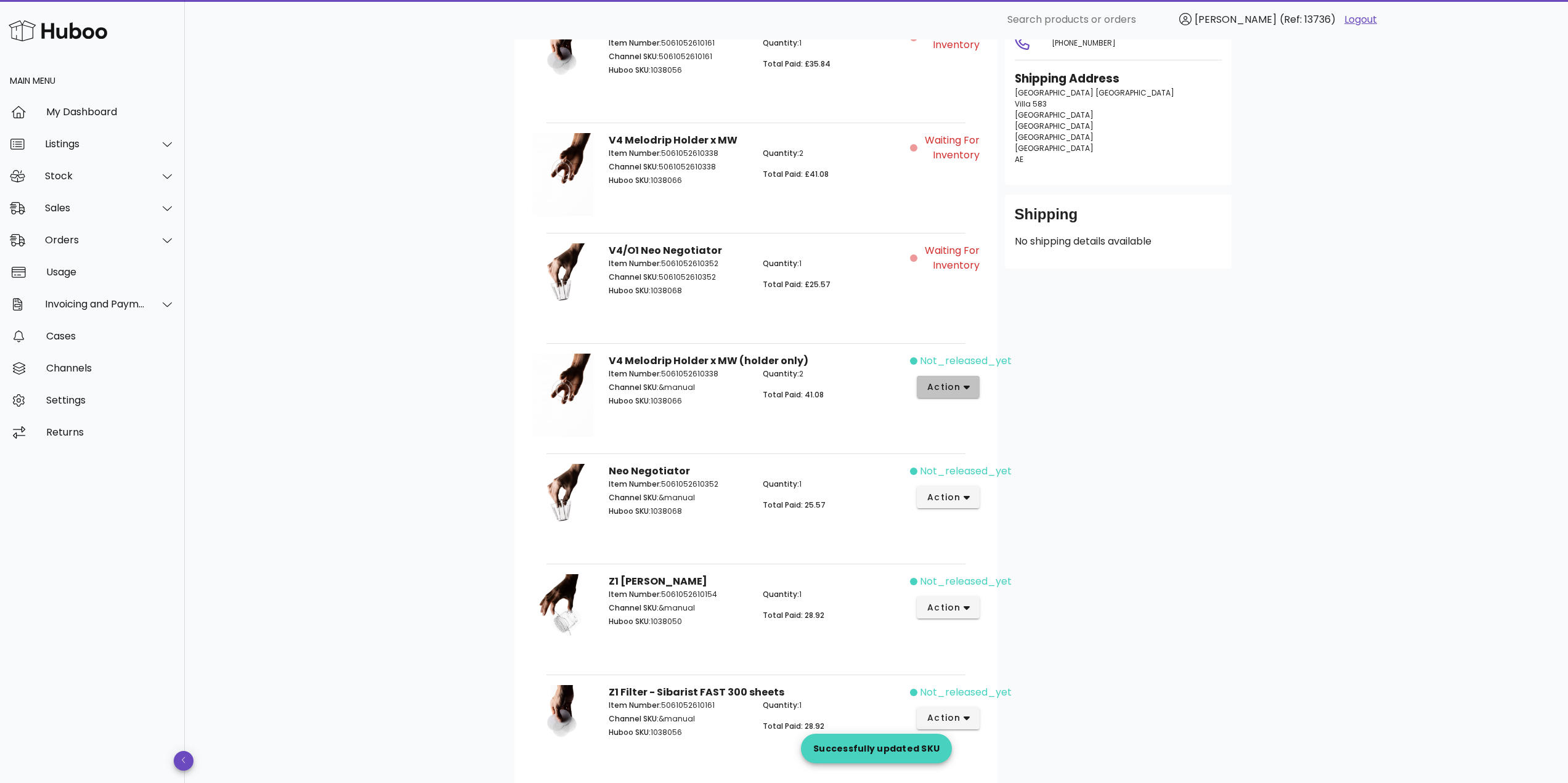
click at [957, 384] on span "action" at bounding box center [943, 387] width 34 height 13
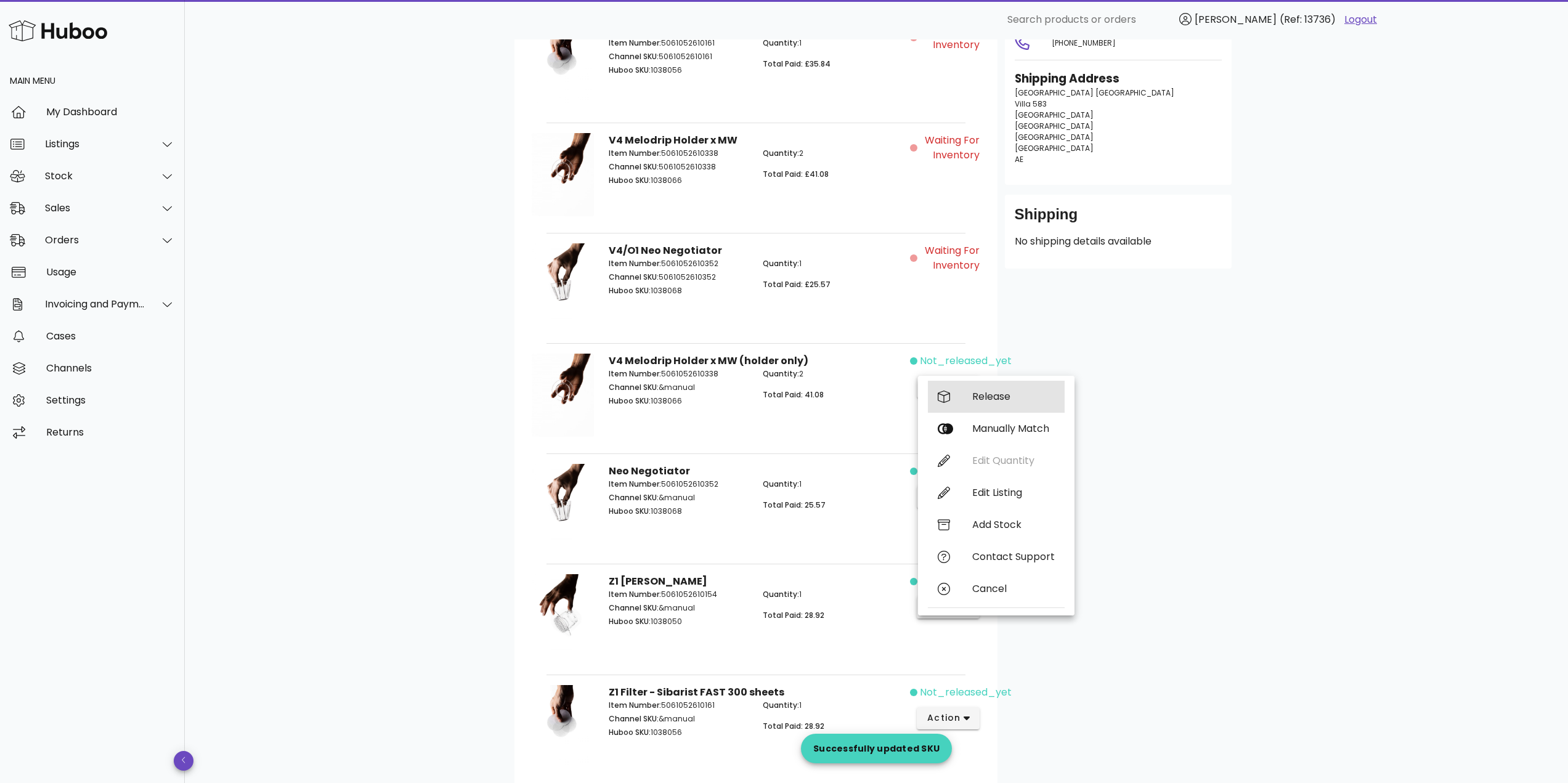
click at [981, 397] on div "Release" at bounding box center [1014, 396] width 83 height 12
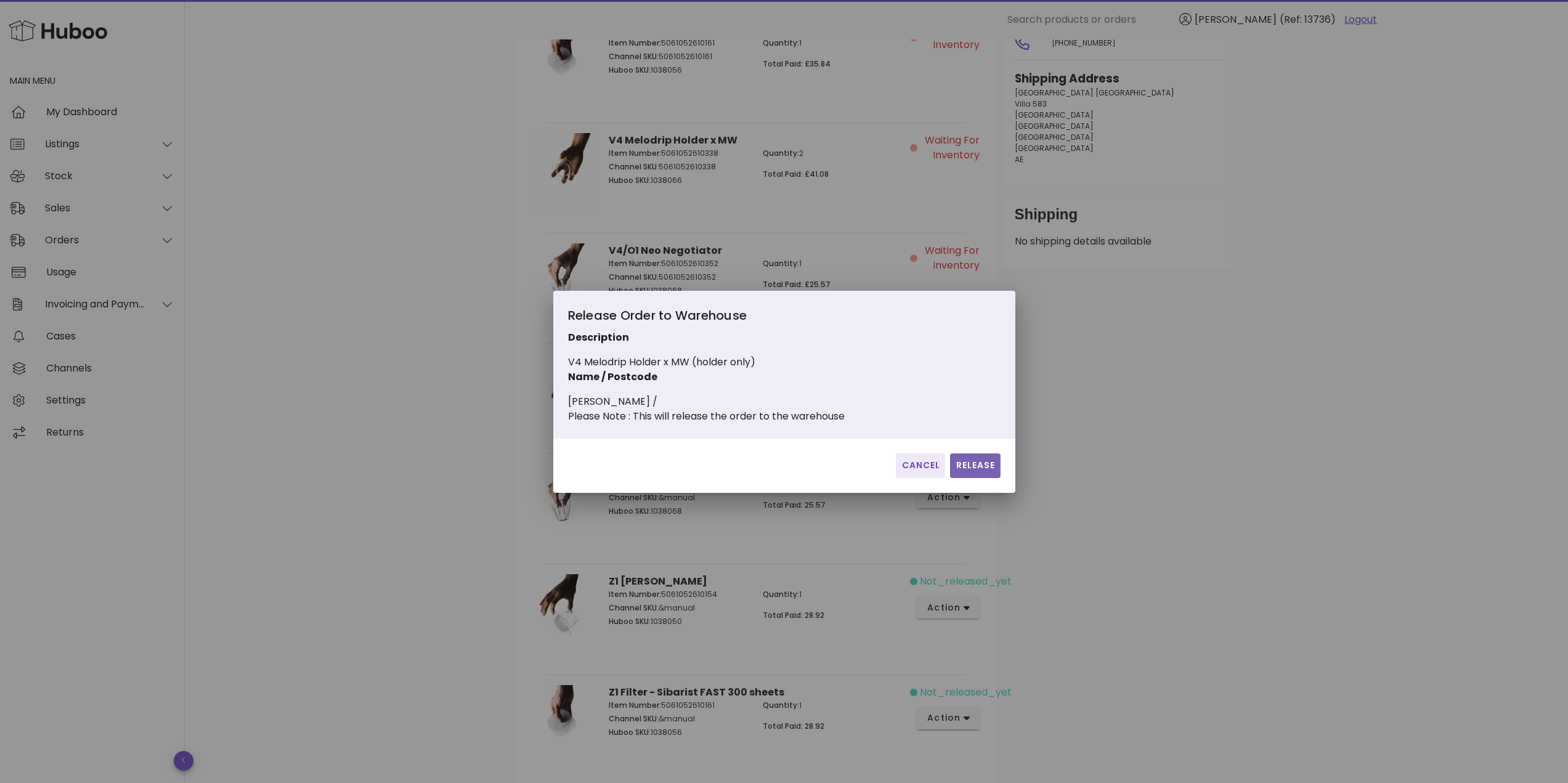
click at [969, 471] on span "Release" at bounding box center [975, 465] width 40 height 13
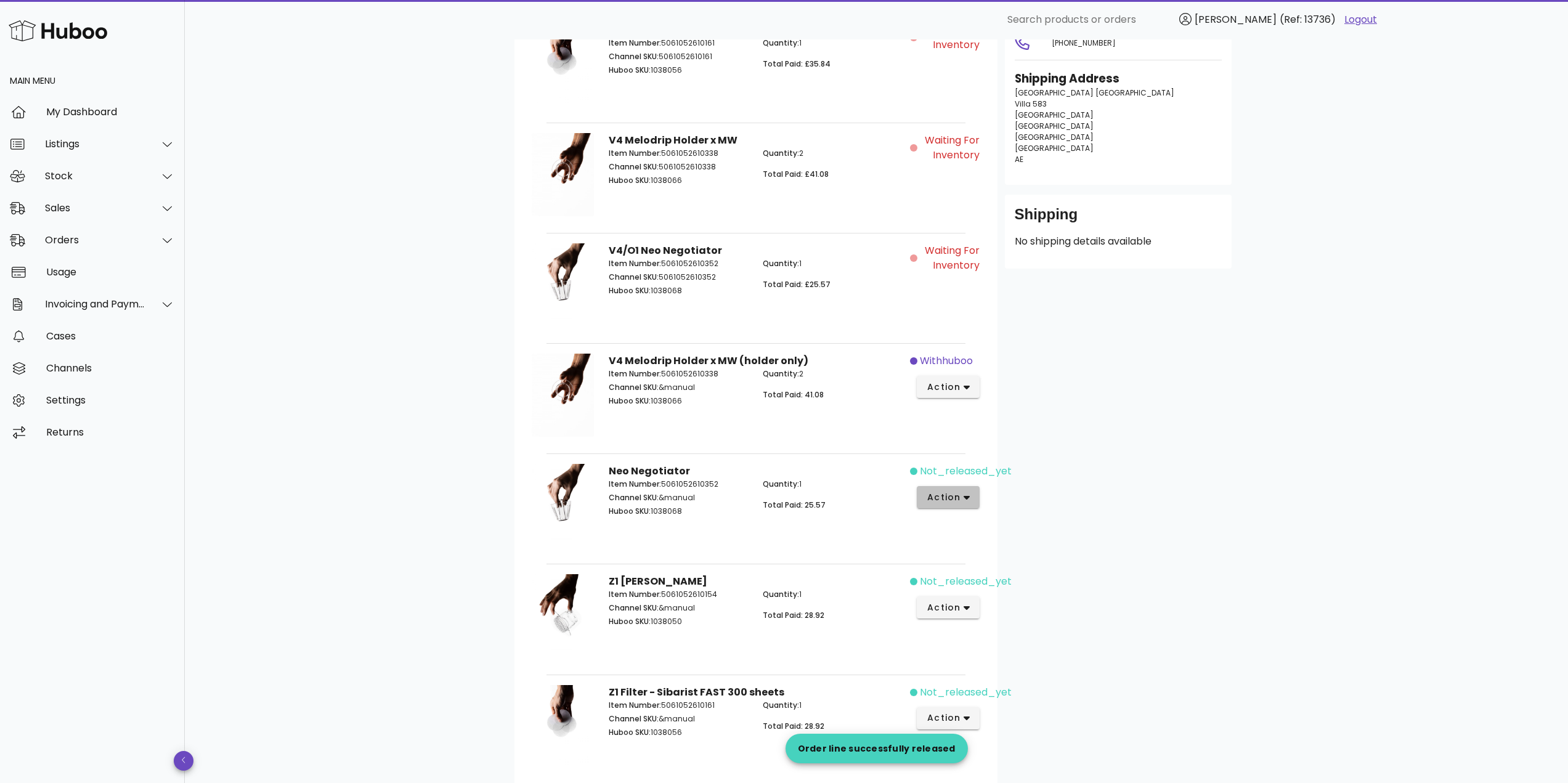
click at [952, 497] on span "action" at bounding box center [943, 497] width 34 height 13
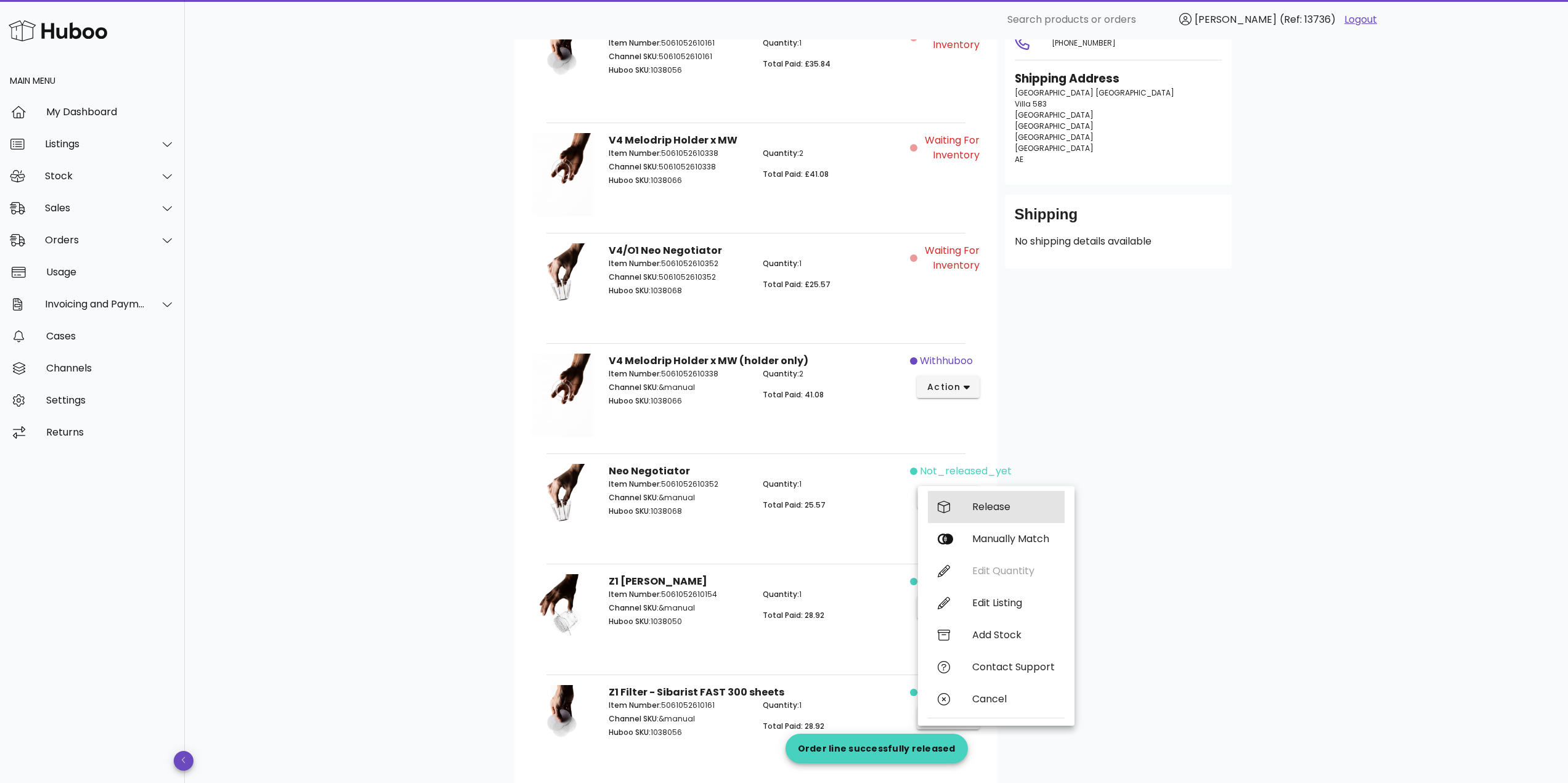
click at [1011, 502] on div "Release" at bounding box center [1014, 506] width 83 height 12
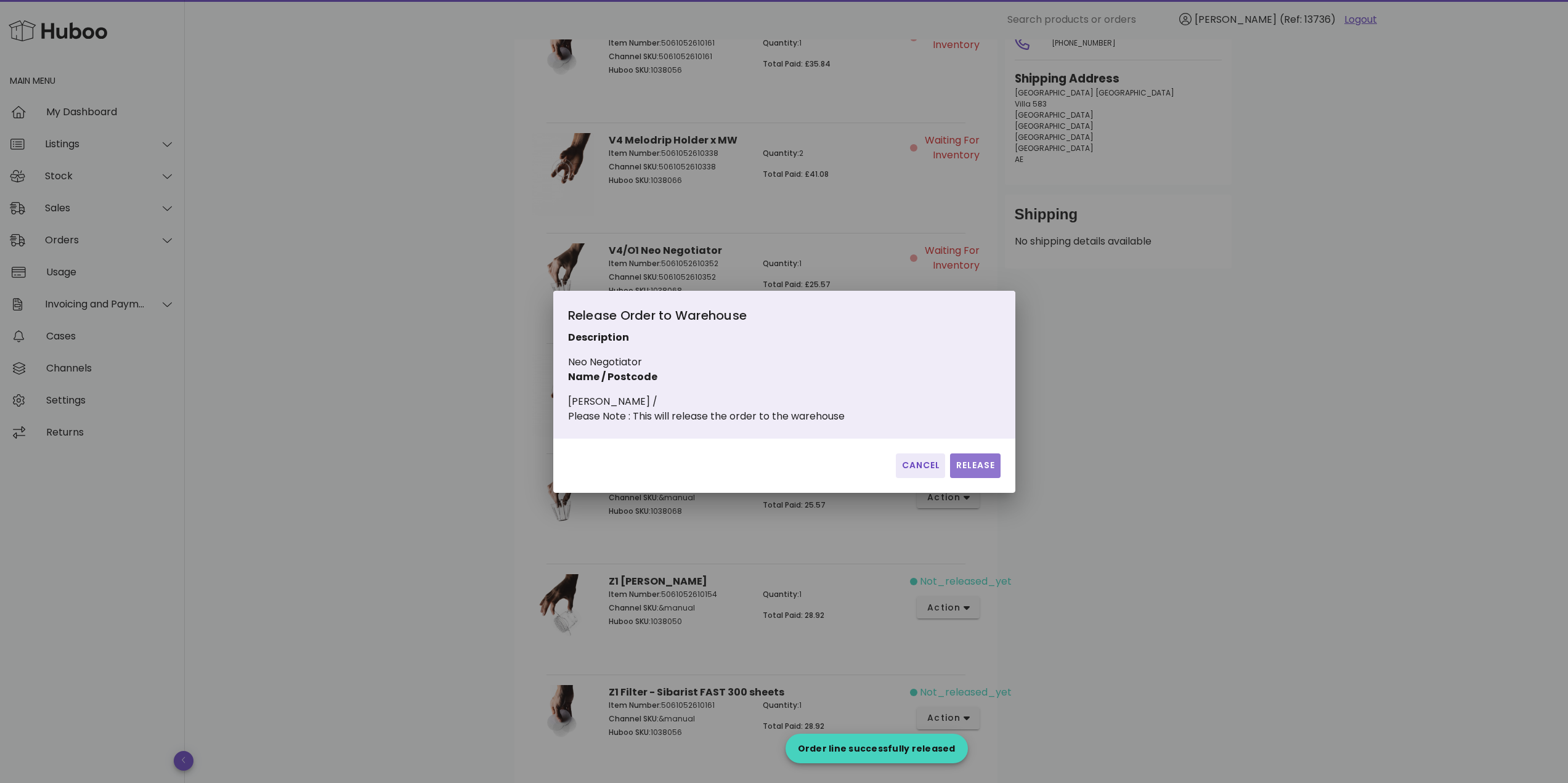
click at [979, 478] on button "Release" at bounding box center [974, 466] width 50 height 25
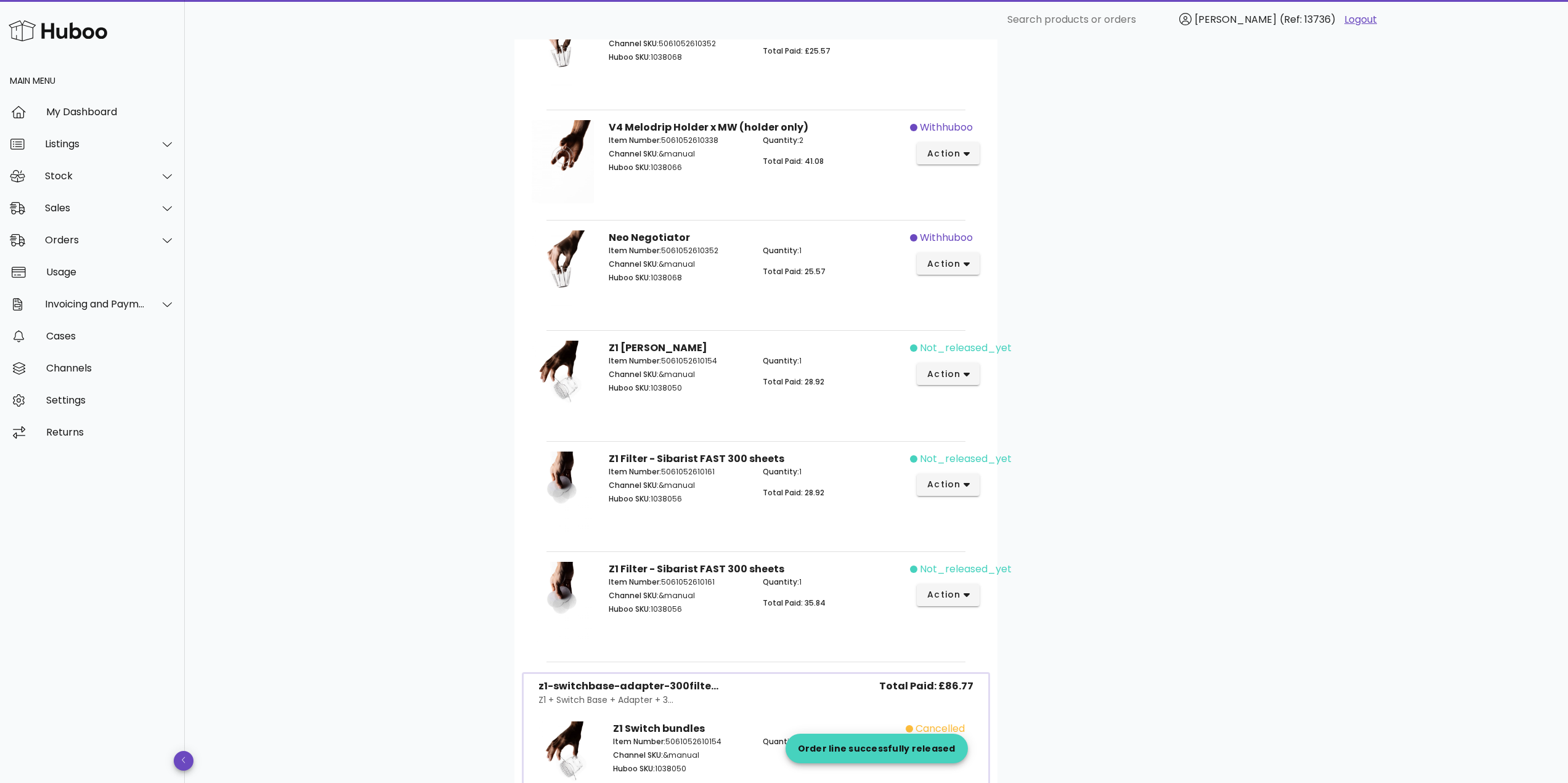
scroll to position [493, 0]
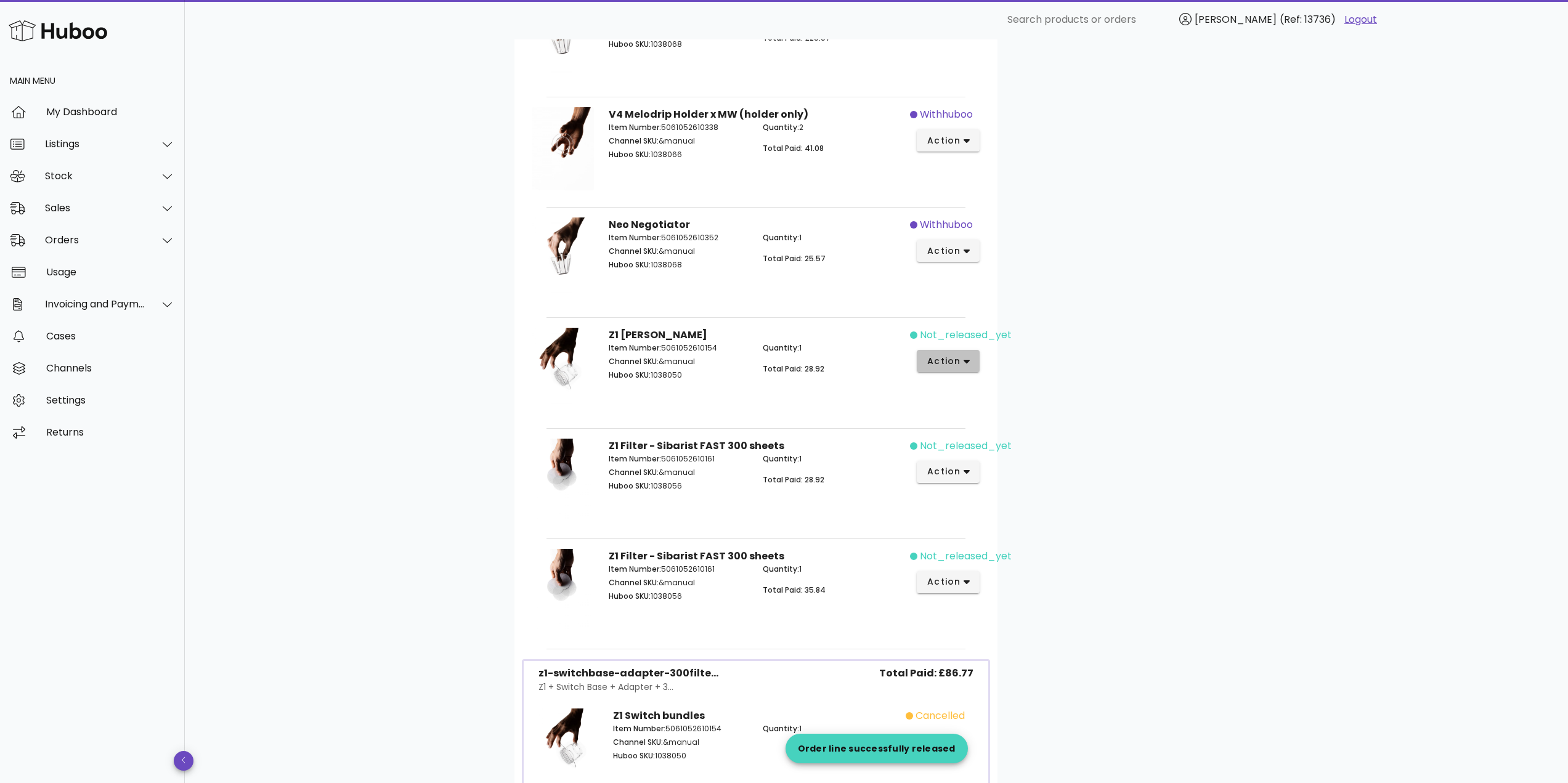
click at [947, 364] on span "action" at bounding box center [943, 361] width 34 height 13
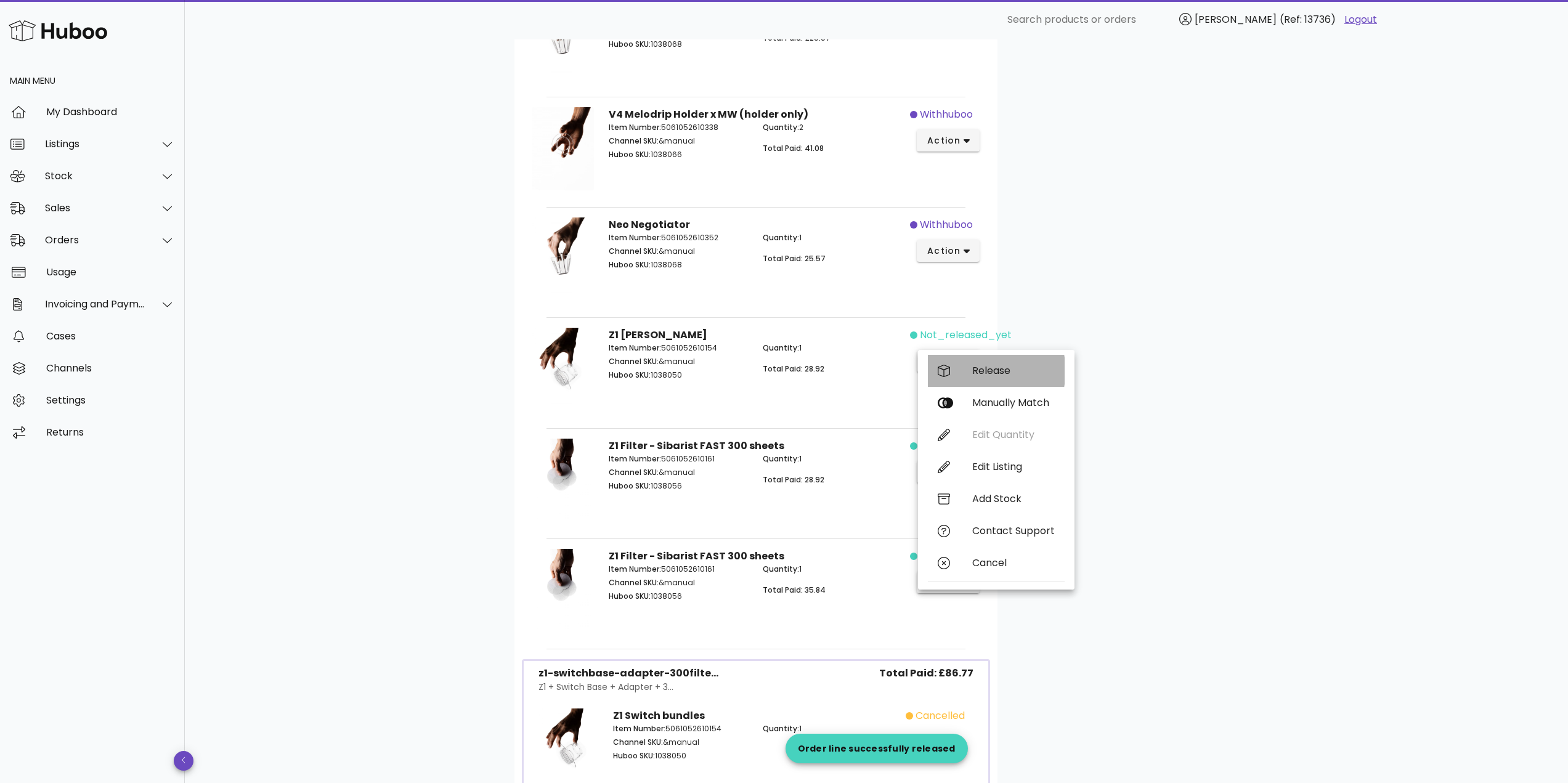
click at [975, 374] on div "Release" at bounding box center [1014, 370] width 83 height 12
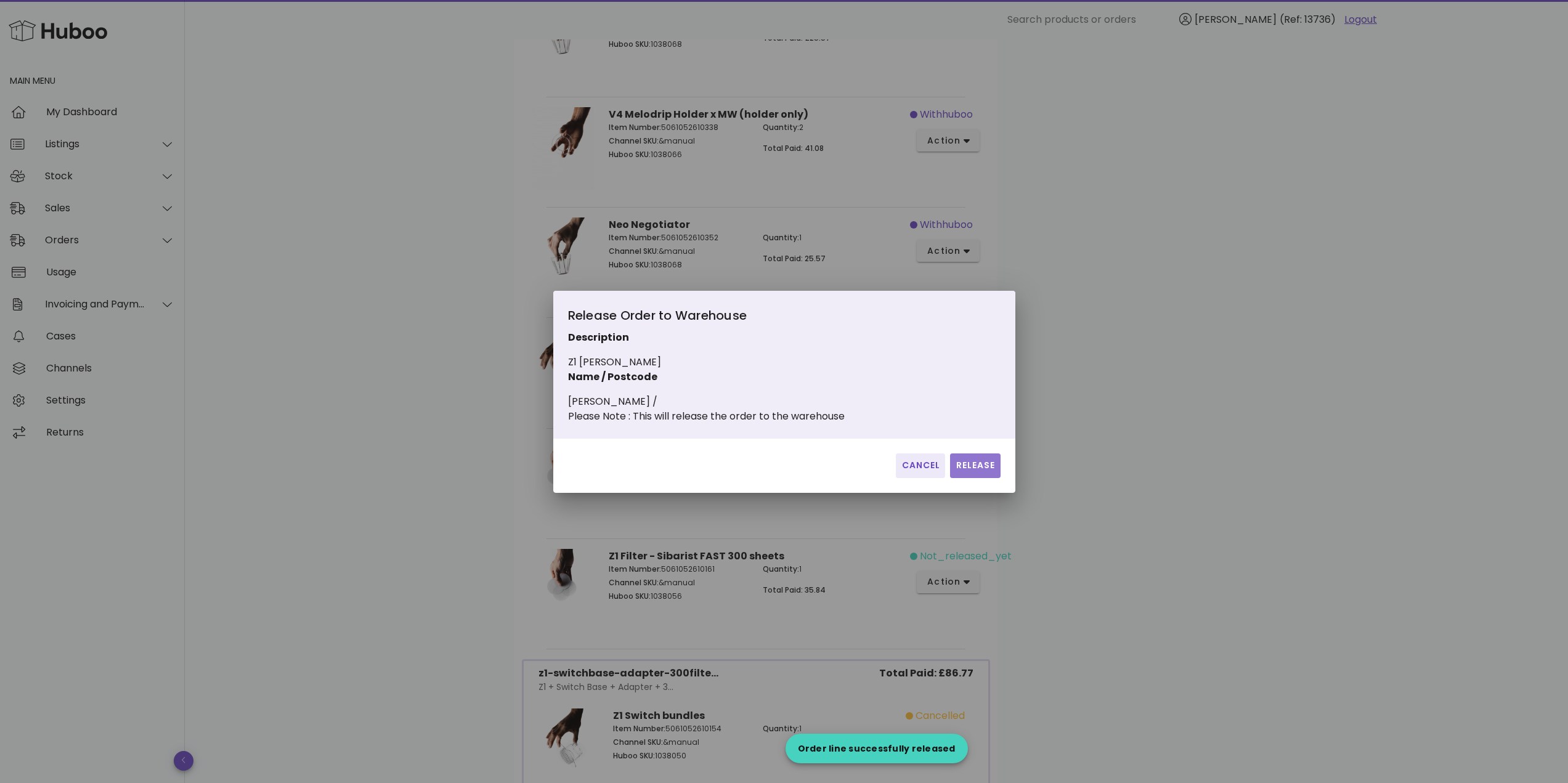
click at [987, 471] on span "Release" at bounding box center [975, 465] width 40 height 13
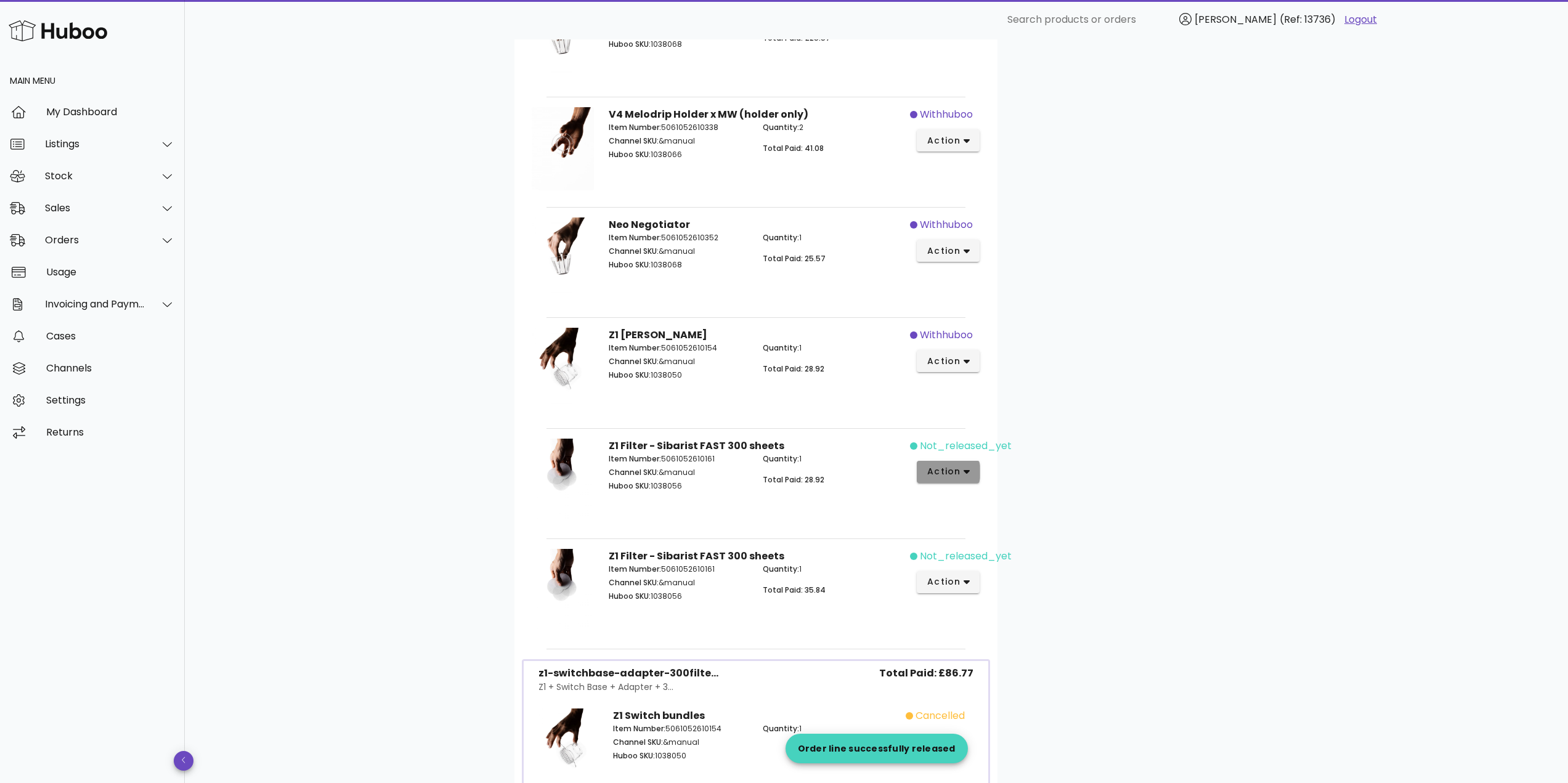
click at [947, 470] on span "action" at bounding box center [943, 471] width 34 height 13
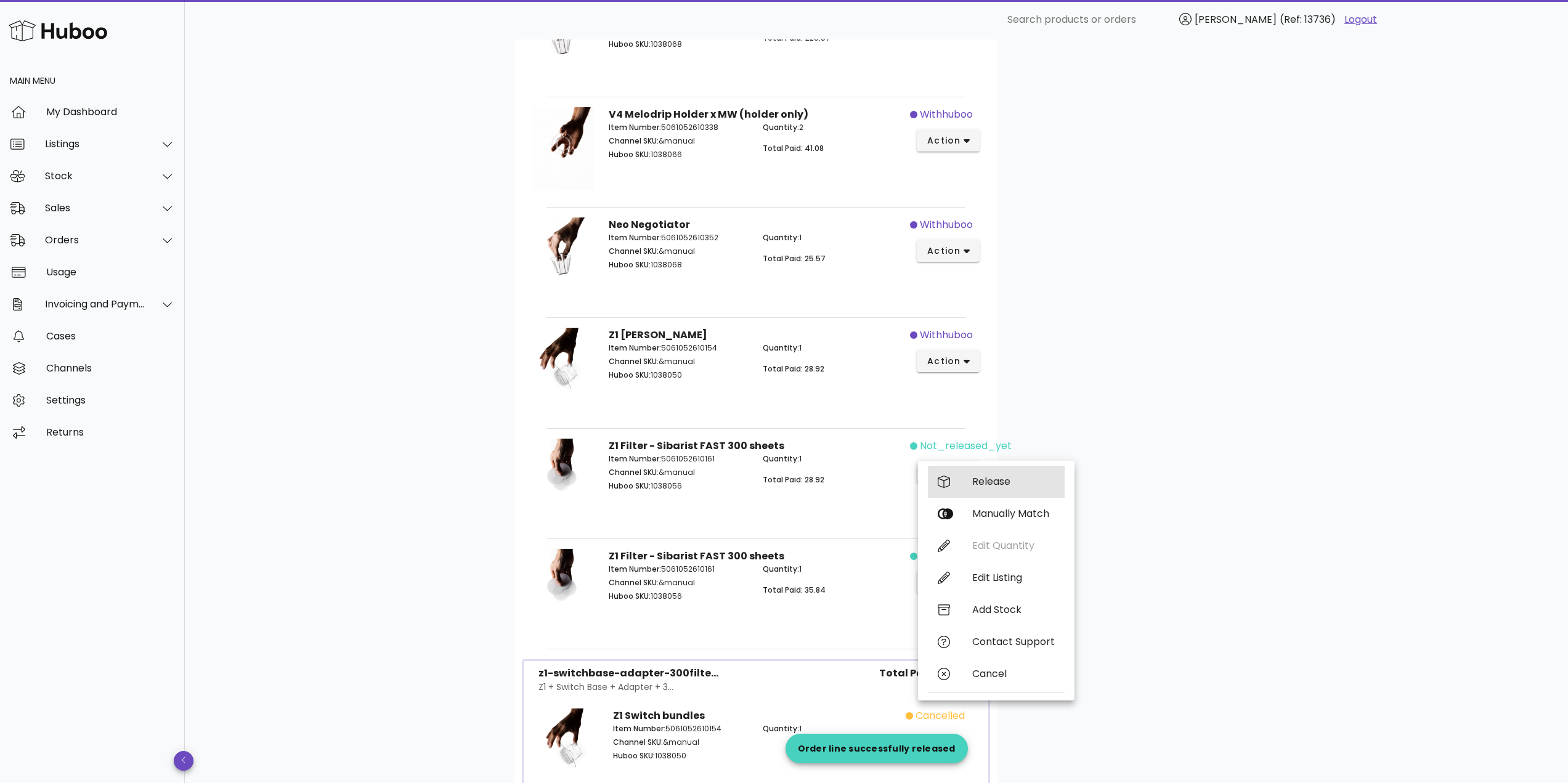
click at [979, 479] on div "Release" at bounding box center [1014, 481] width 83 height 12
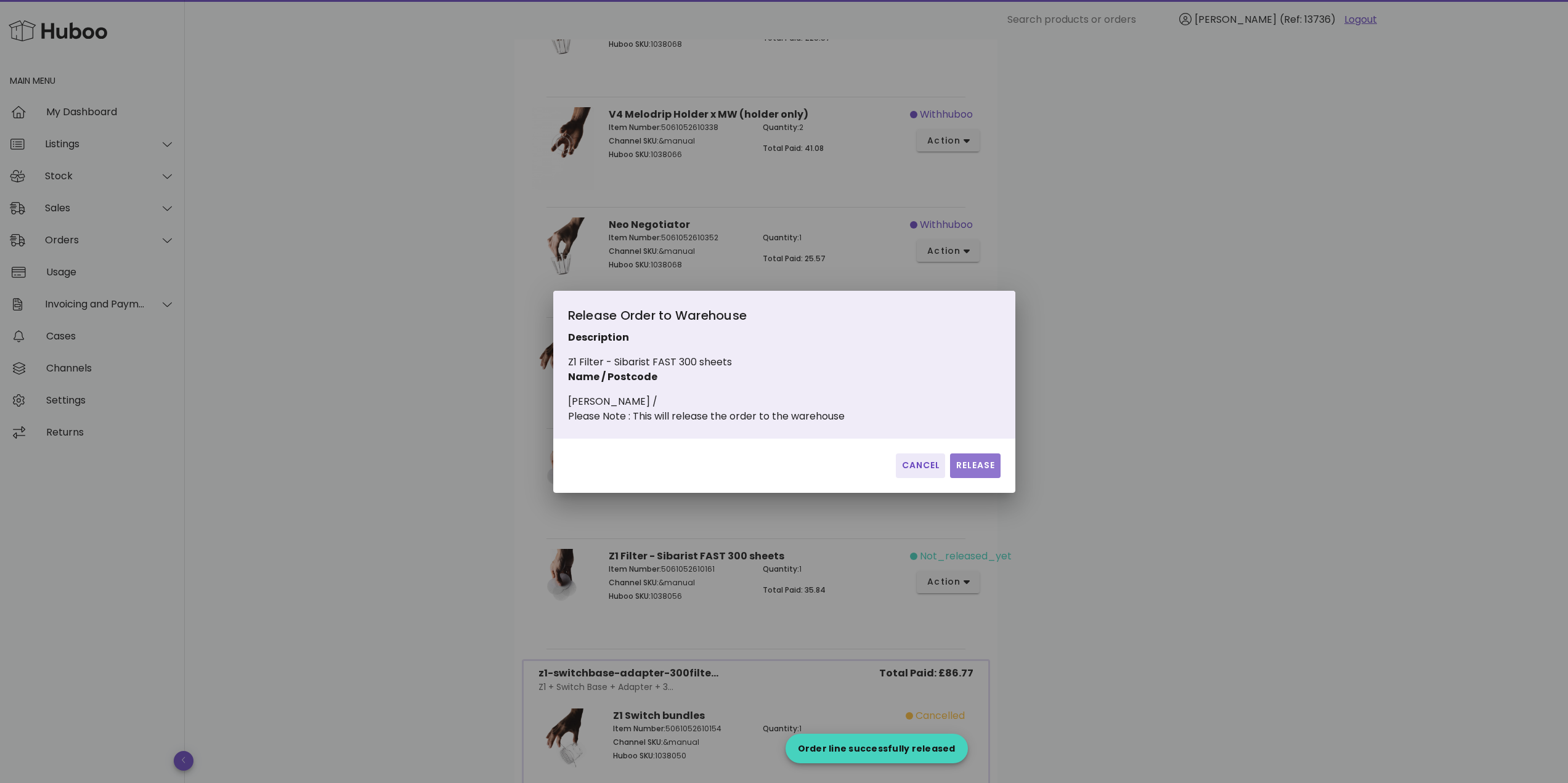
click at [974, 463] on button "Release" at bounding box center [974, 466] width 50 height 25
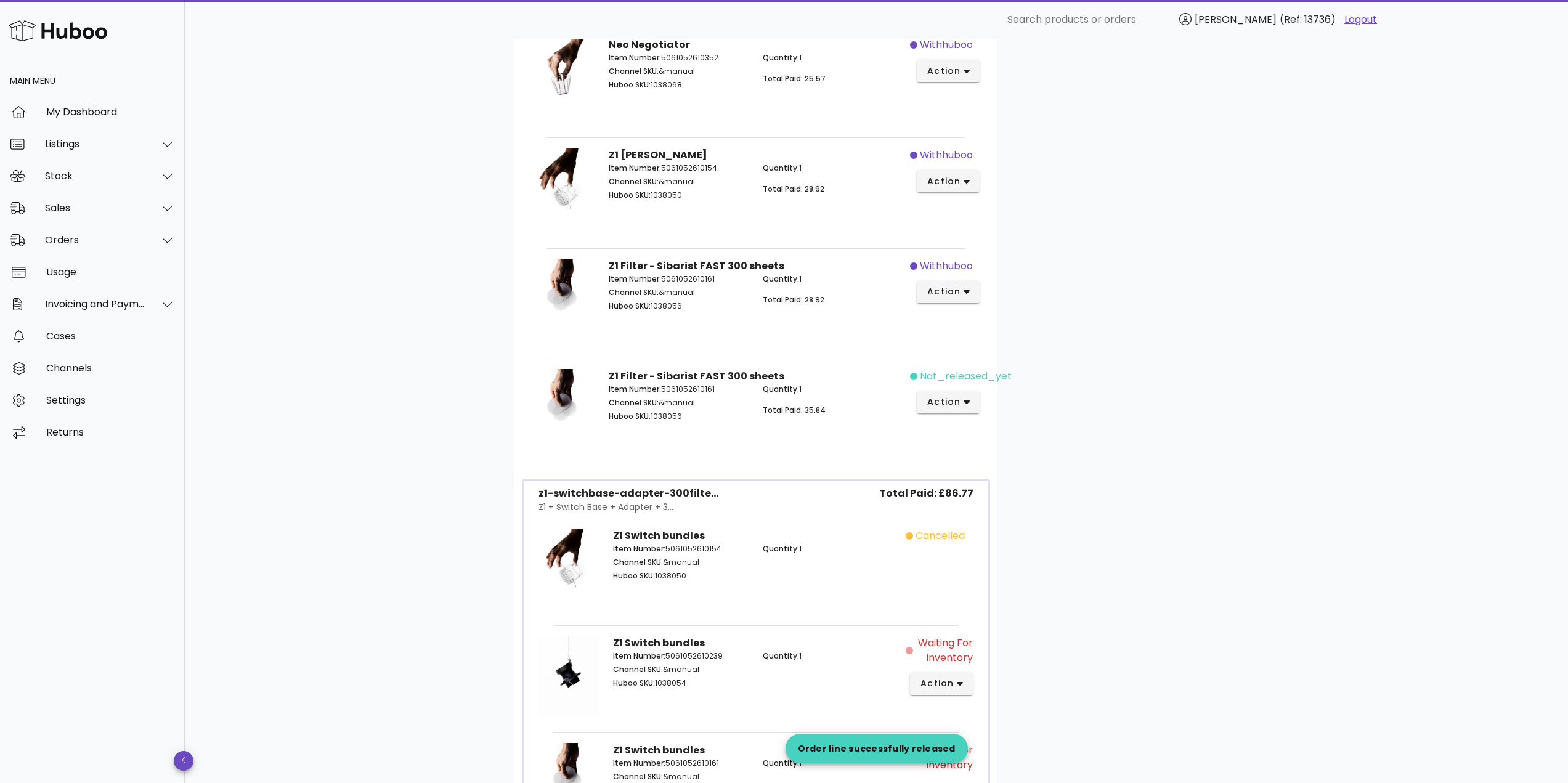
scroll to position [677, 0]
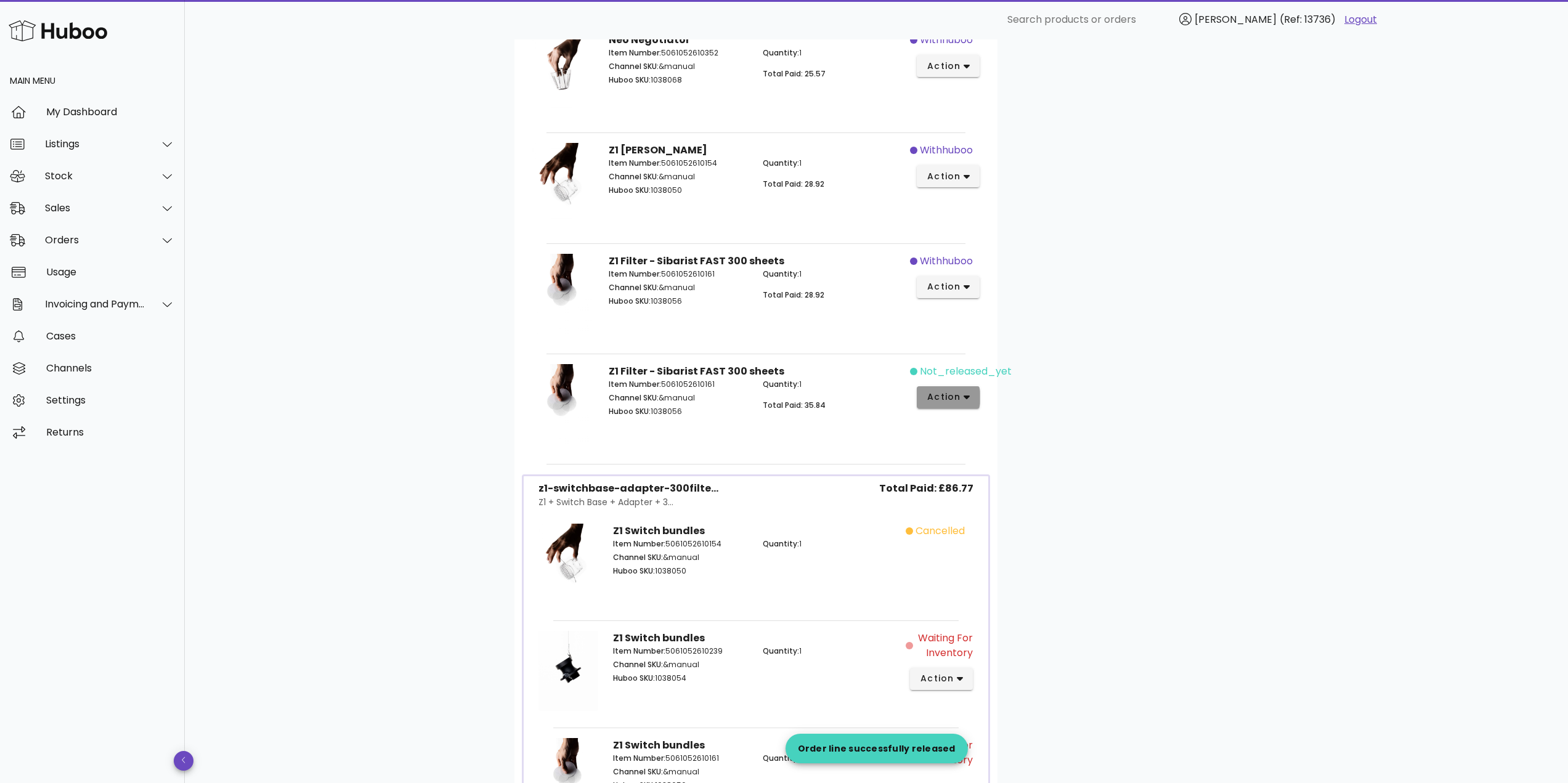
click at [951, 402] on span "action" at bounding box center [943, 397] width 34 height 13
click at [965, 407] on div "Release" at bounding box center [996, 407] width 137 height 32
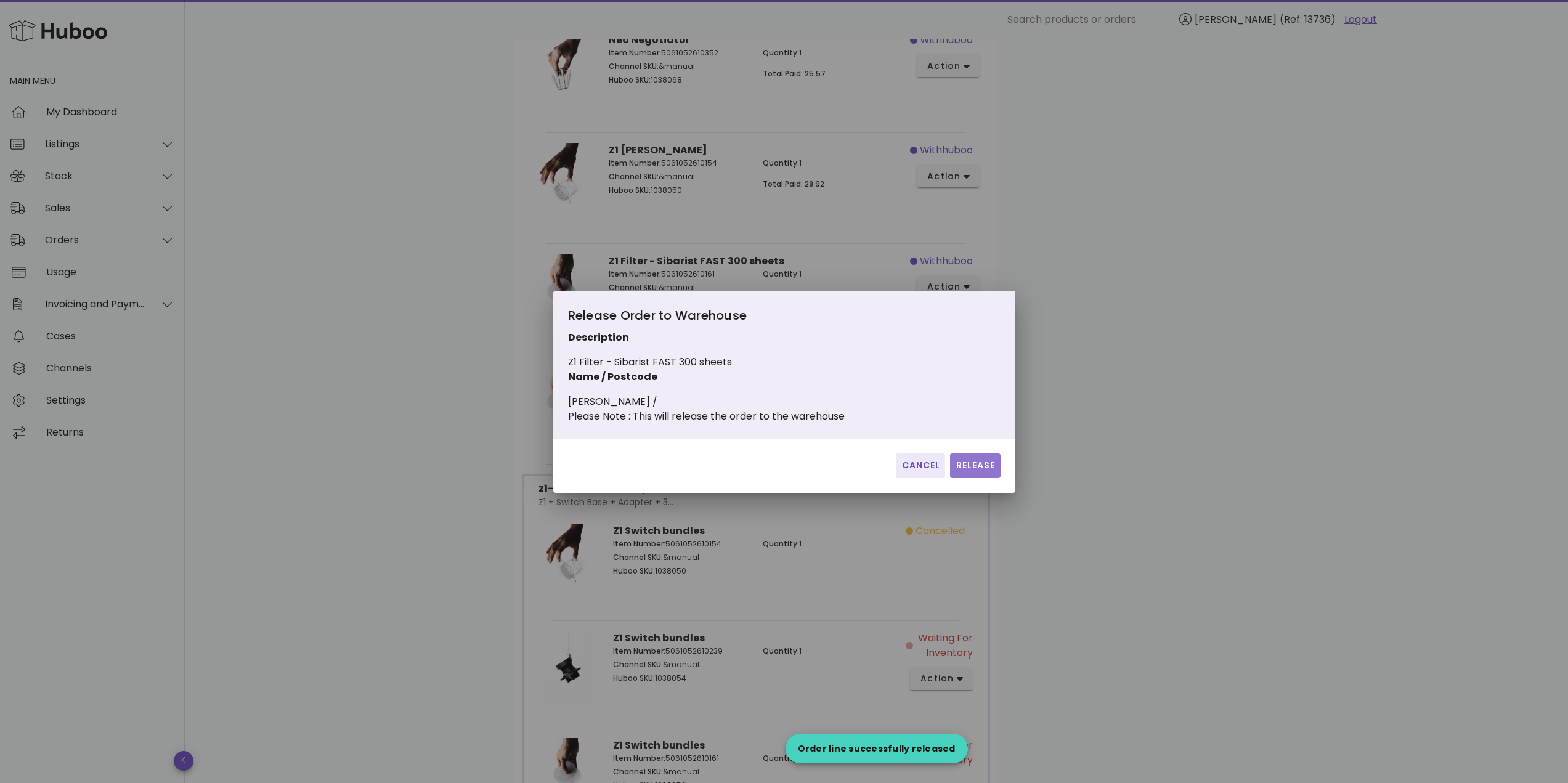
click at [971, 468] on span "Release" at bounding box center [975, 465] width 40 height 13
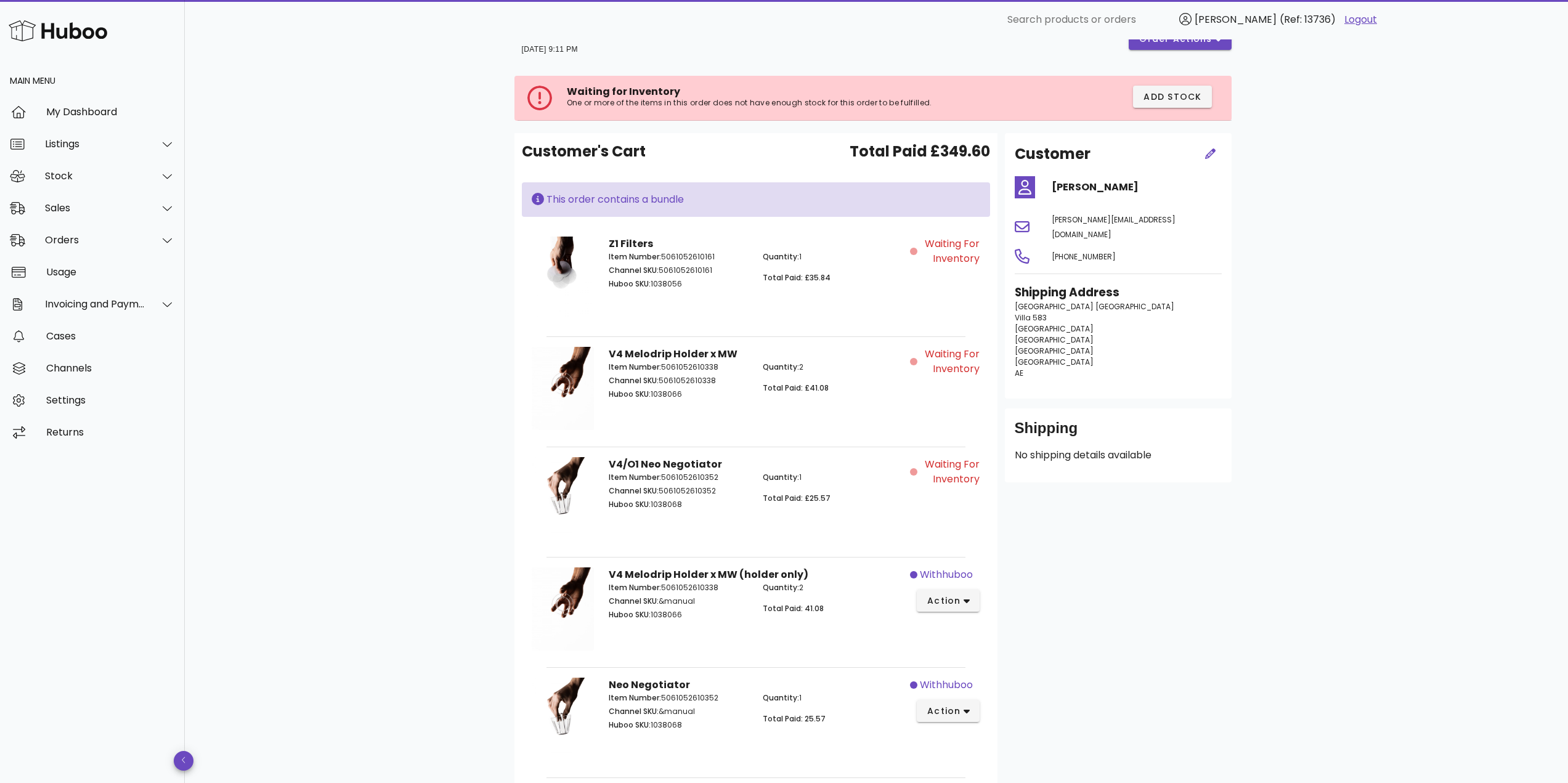
scroll to position [0, 0]
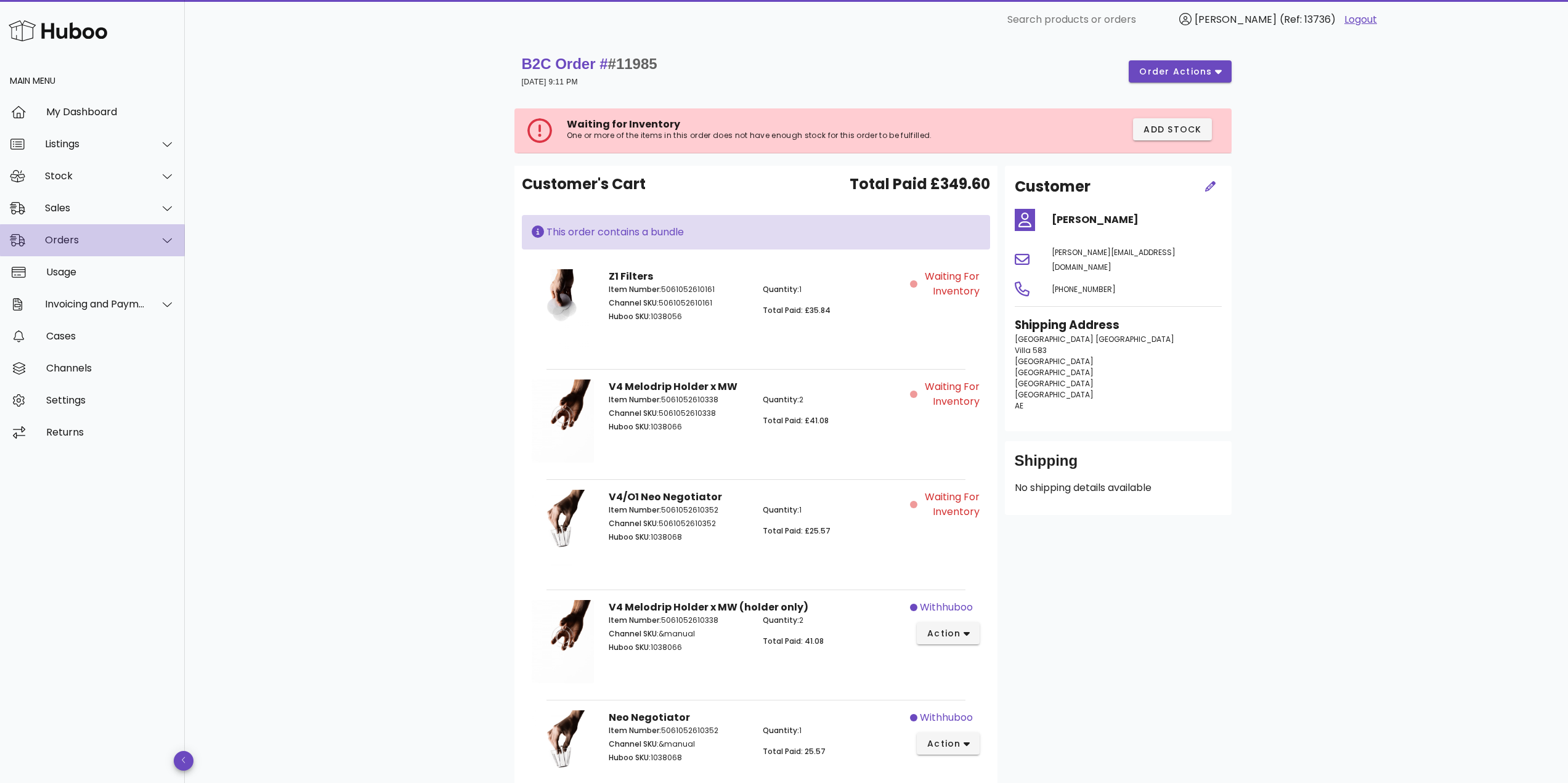
click at [73, 250] on div "Orders" at bounding box center [92, 241] width 185 height 32
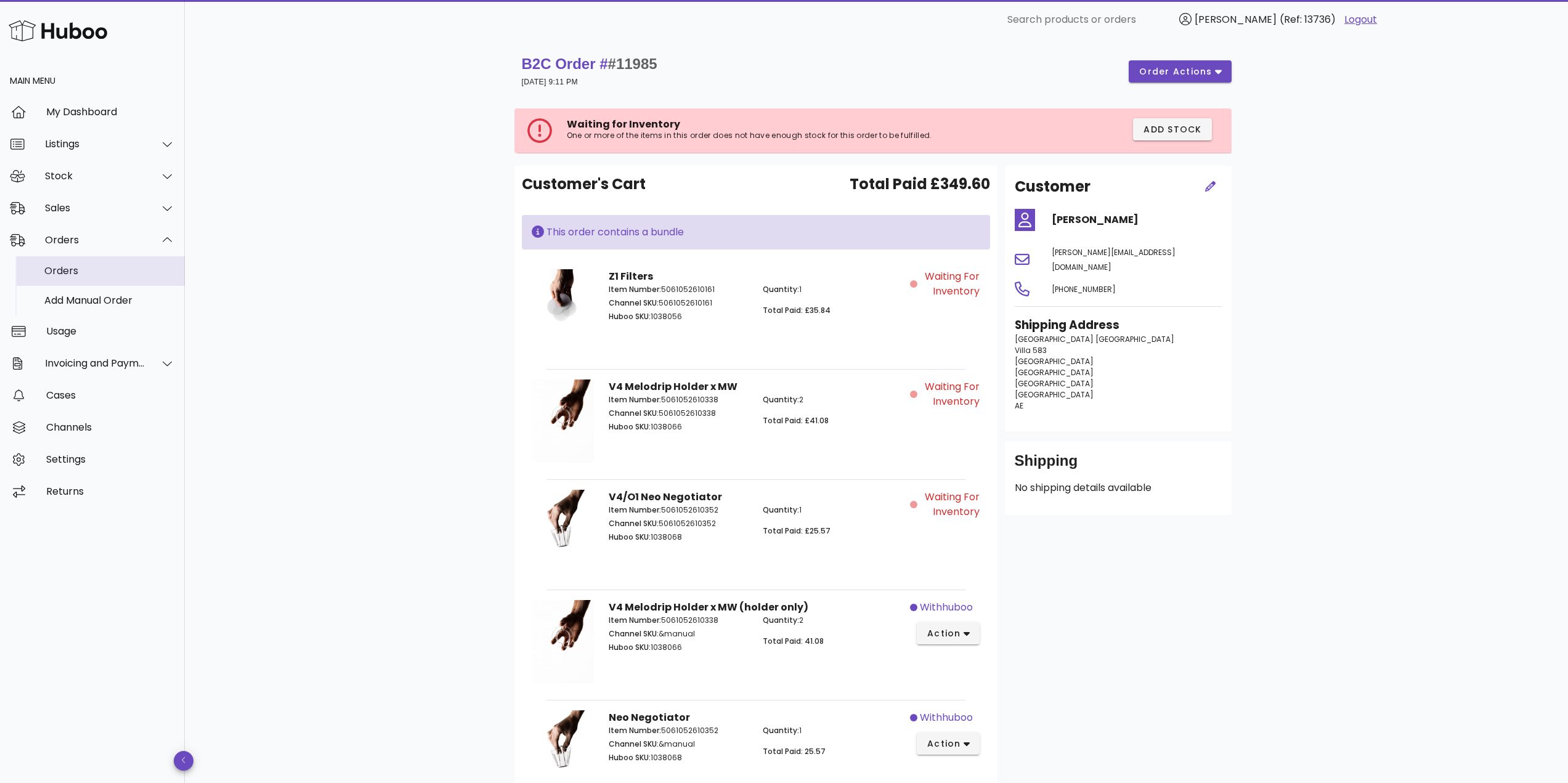
drag, startPoint x: 74, startPoint y: 254, endPoint x: 74, endPoint y: 274, distance: 20.0
click at [74, 274] on div "Orders" at bounding box center [110, 271] width 130 height 12
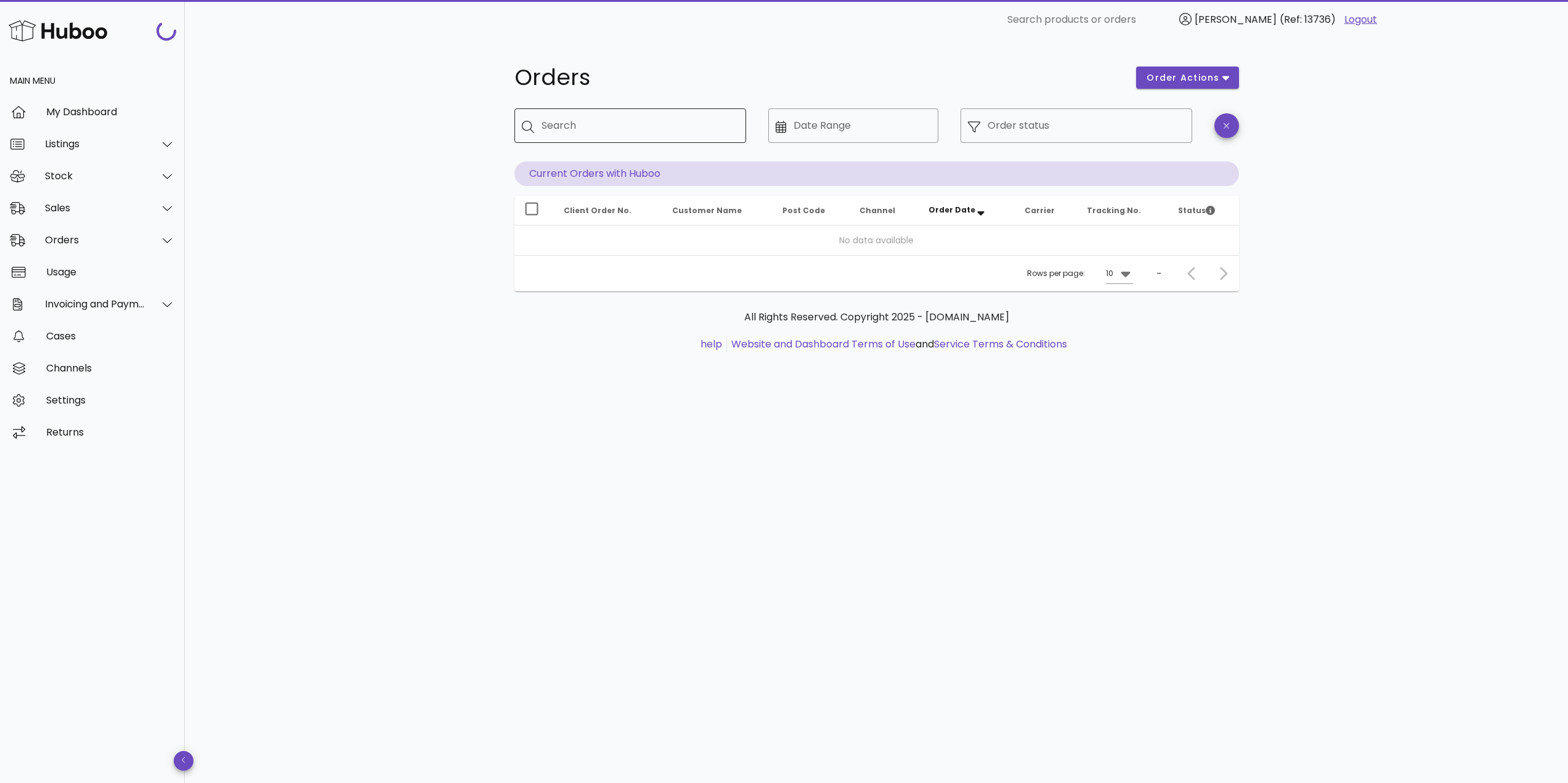
click at [586, 128] on input "Search" at bounding box center [639, 125] width 195 height 20
paste input "*****"
type input "*****"
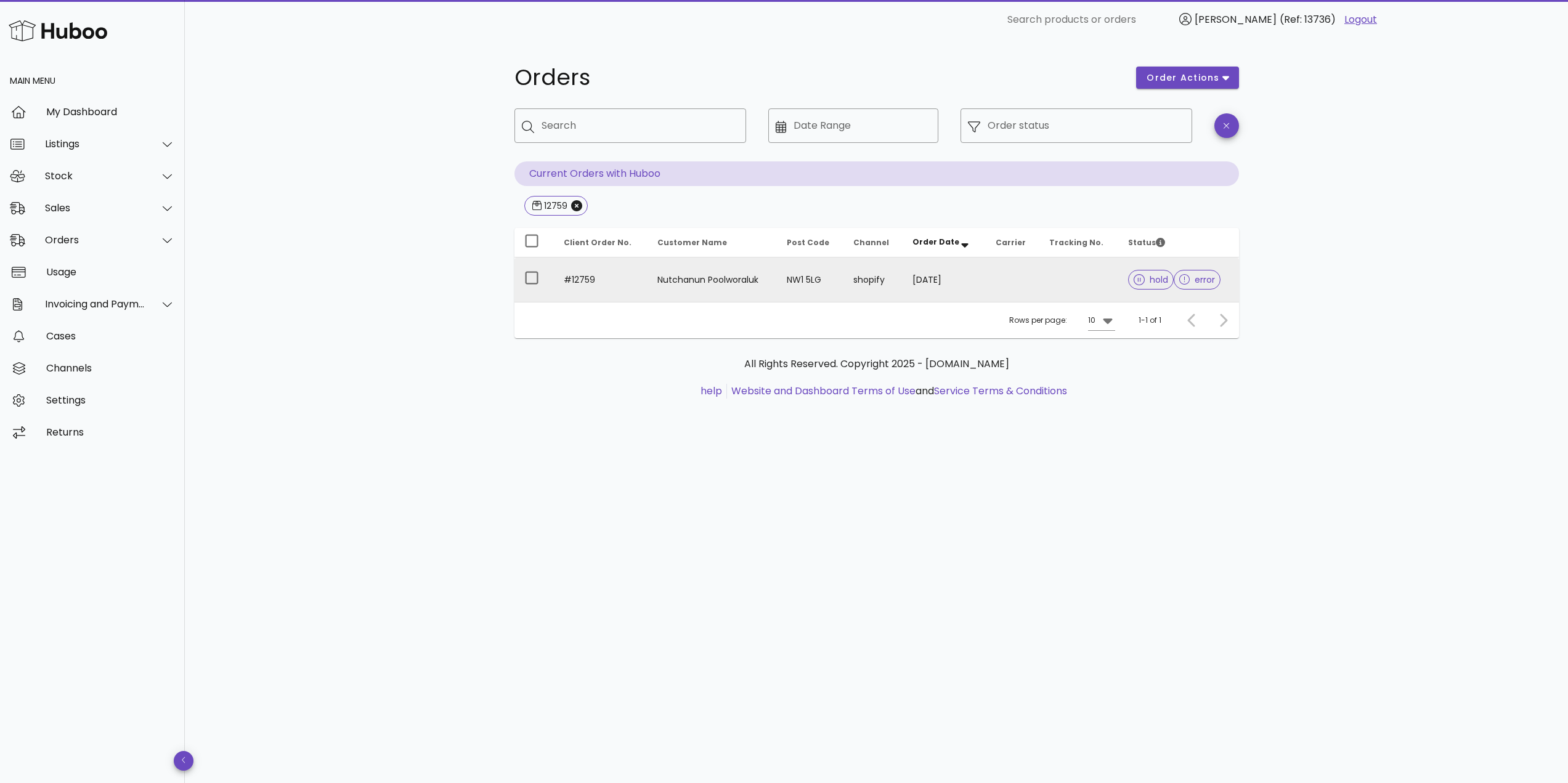
click at [613, 272] on td "#12759" at bounding box center [600, 279] width 94 height 45
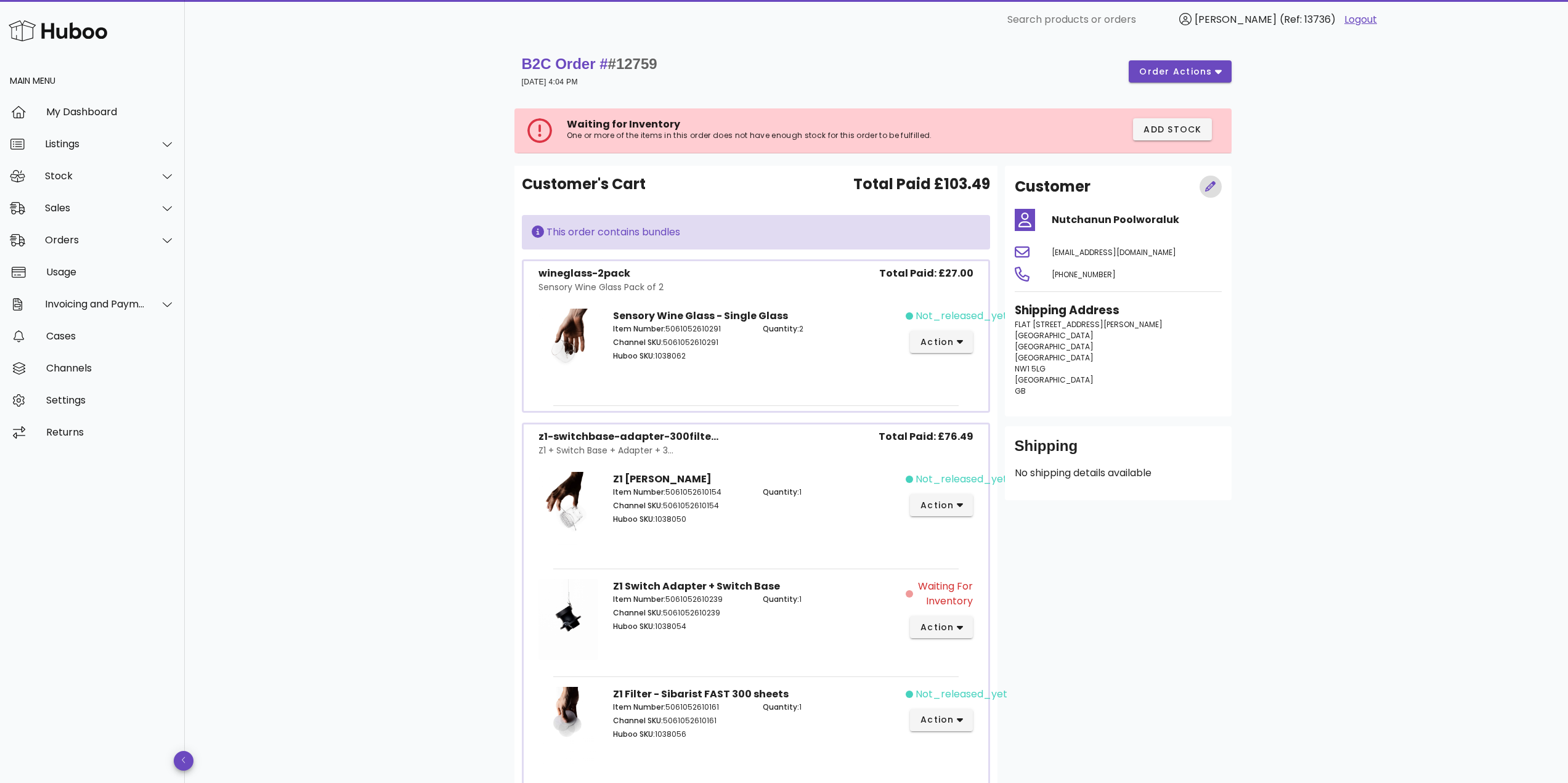
click at [1214, 184] on icon "button" at bounding box center [1211, 186] width 10 height 10
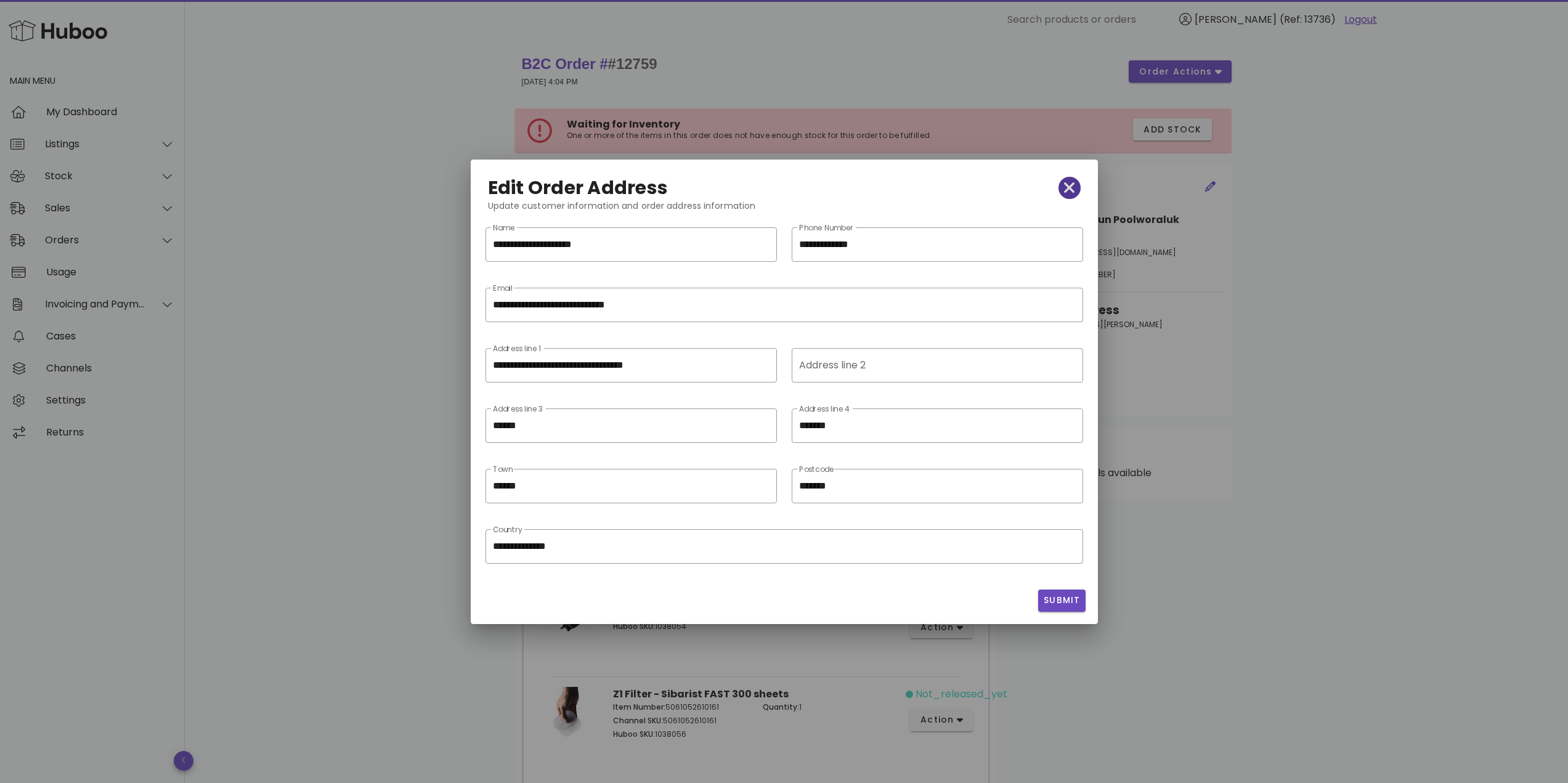
click at [1067, 192] on icon "button" at bounding box center [1069, 188] width 11 height 17
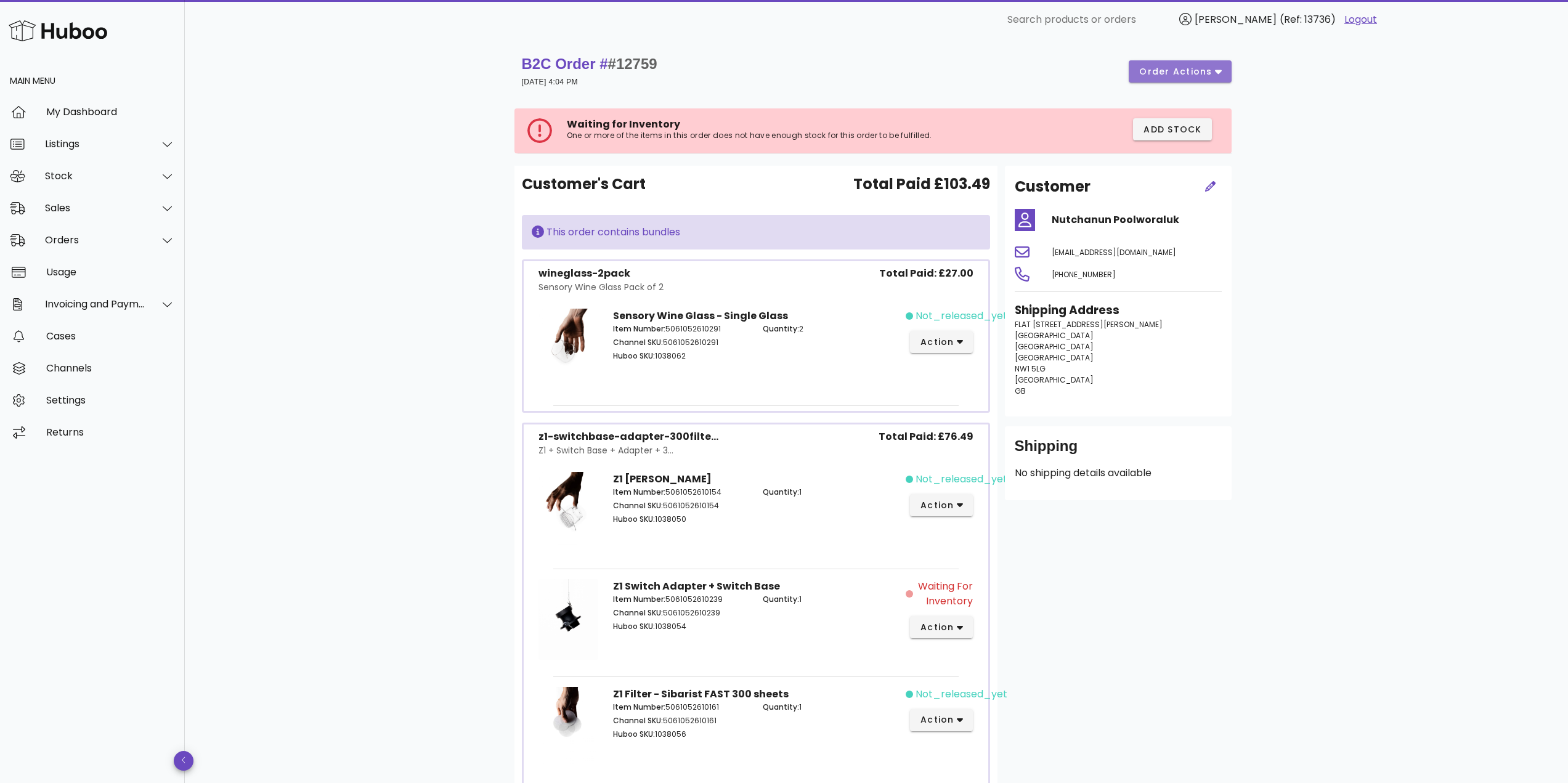
click at [1169, 73] on span "order actions" at bounding box center [1175, 72] width 74 height 13
click at [376, 312] on div "B2C Order # #12759 11 September 2025 at 4:04 PM order actions Waiting for Inven…" at bounding box center [876, 468] width 1383 height 858
click at [1209, 190] on icon "button" at bounding box center [1211, 186] width 11 height 11
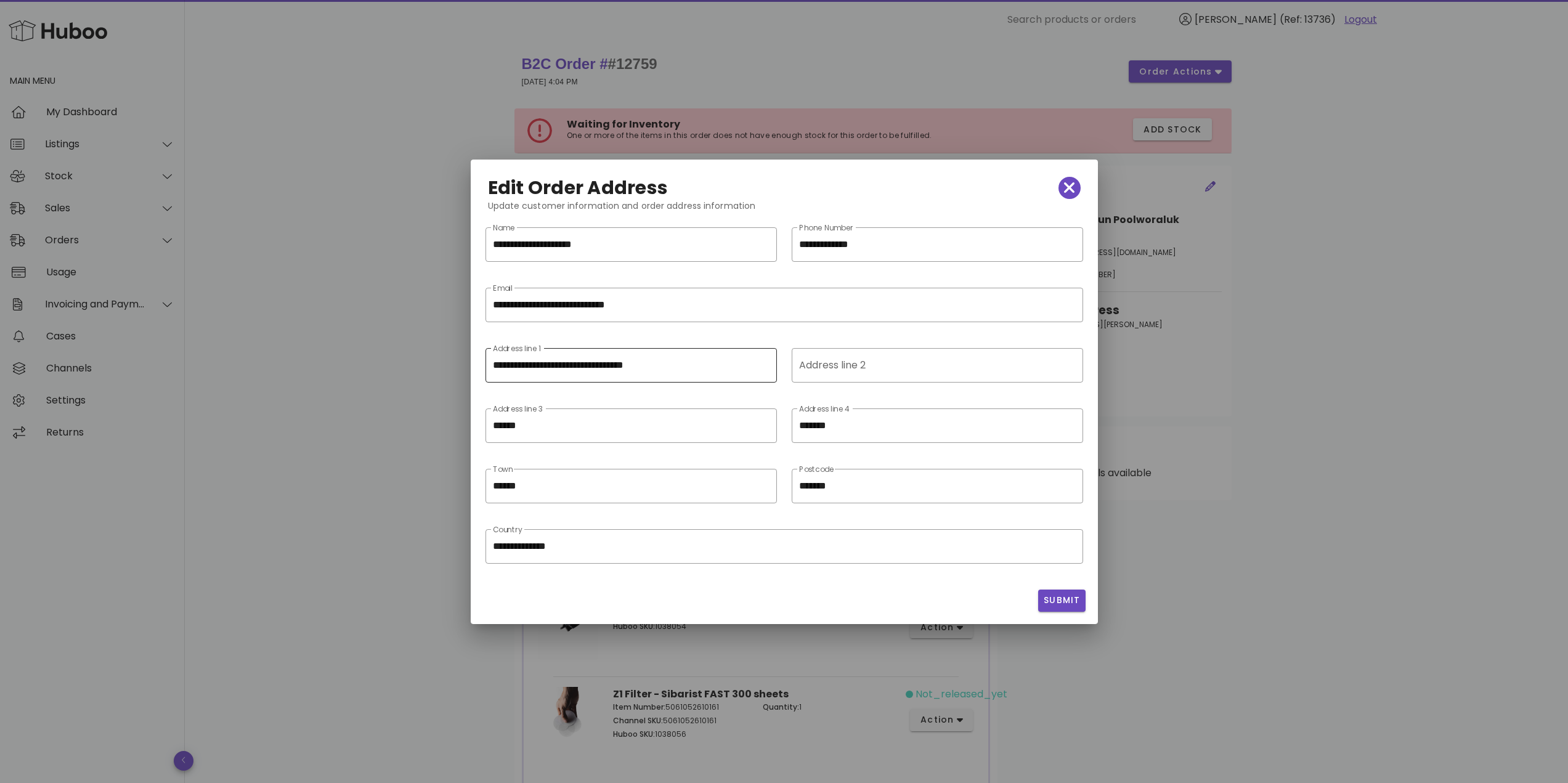
click at [552, 366] on input "**********" at bounding box center [631, 365] width 277 height 20
paste input "text"
type input "**********"
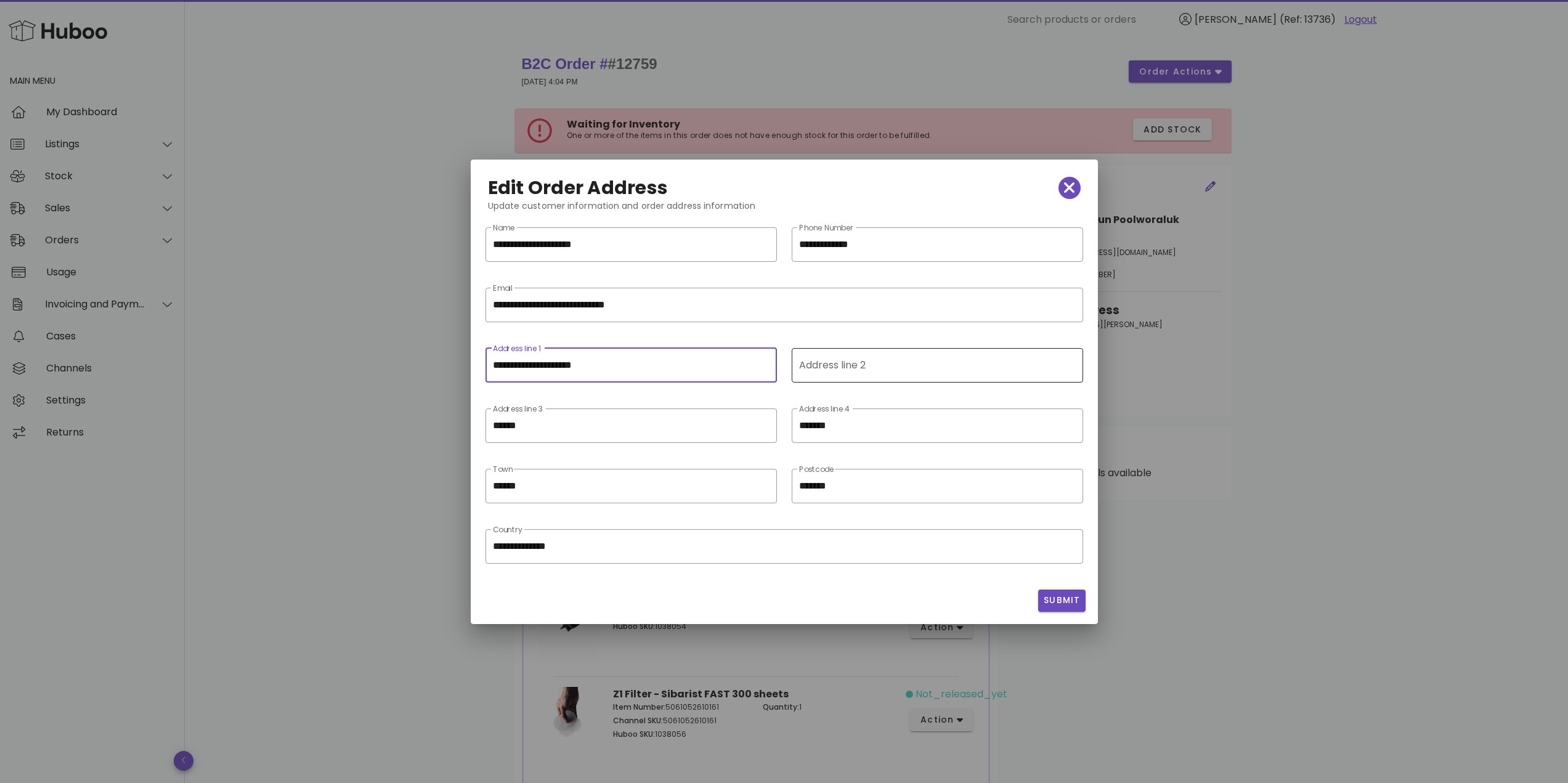
click at [845, 367] on input "Address line 2" at bounding box center [936, 365] width 274 height 20
paste input "**********"
type input "**********"
click at [859, 422] on input "*******" at bounding box center [929, 425] width 259 height 20
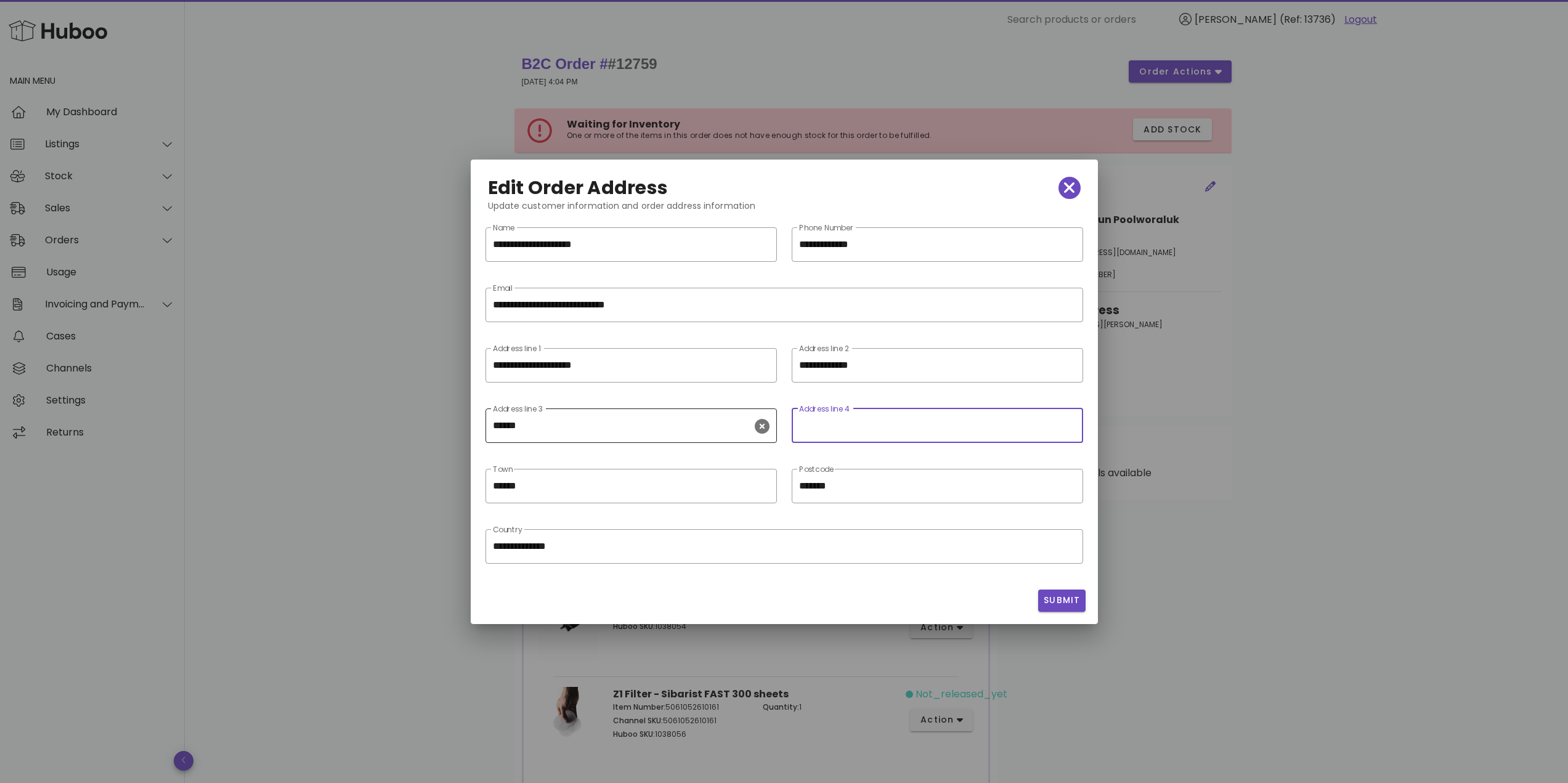
click at [545, 441] on div "Address line 3 ******" at bounding box center [623, 425] width 259 height 34
type input "*****"
click at [553, 423] on input "*****" at bounding box center [623, 425] width 259 height 20
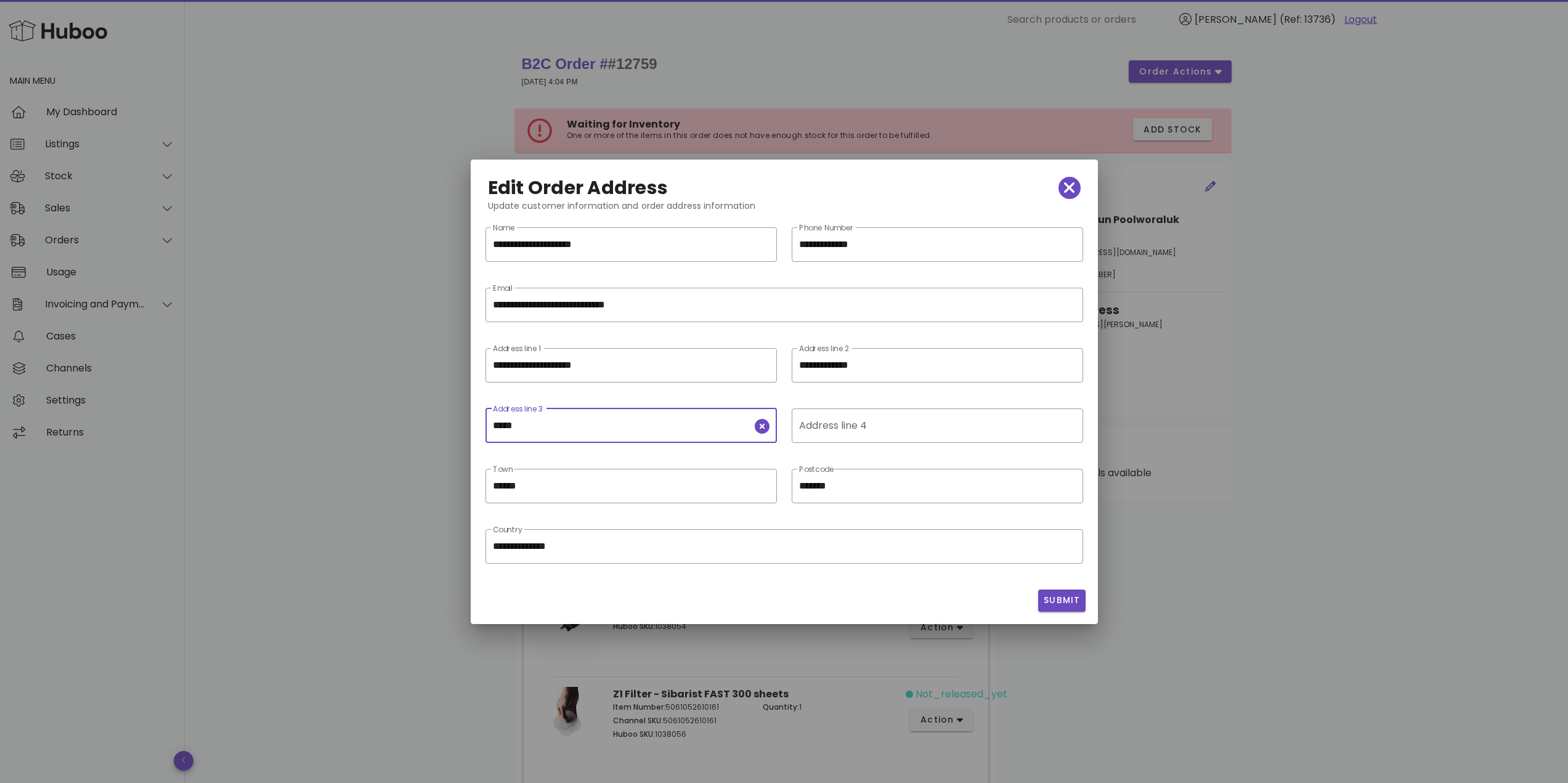
click at [553, 423] on input "*****" at bounding box center [623, 425] width 259 height 20
click at [822, 495] on input "*******" at bounding box center [937, 486] width 277 height 20
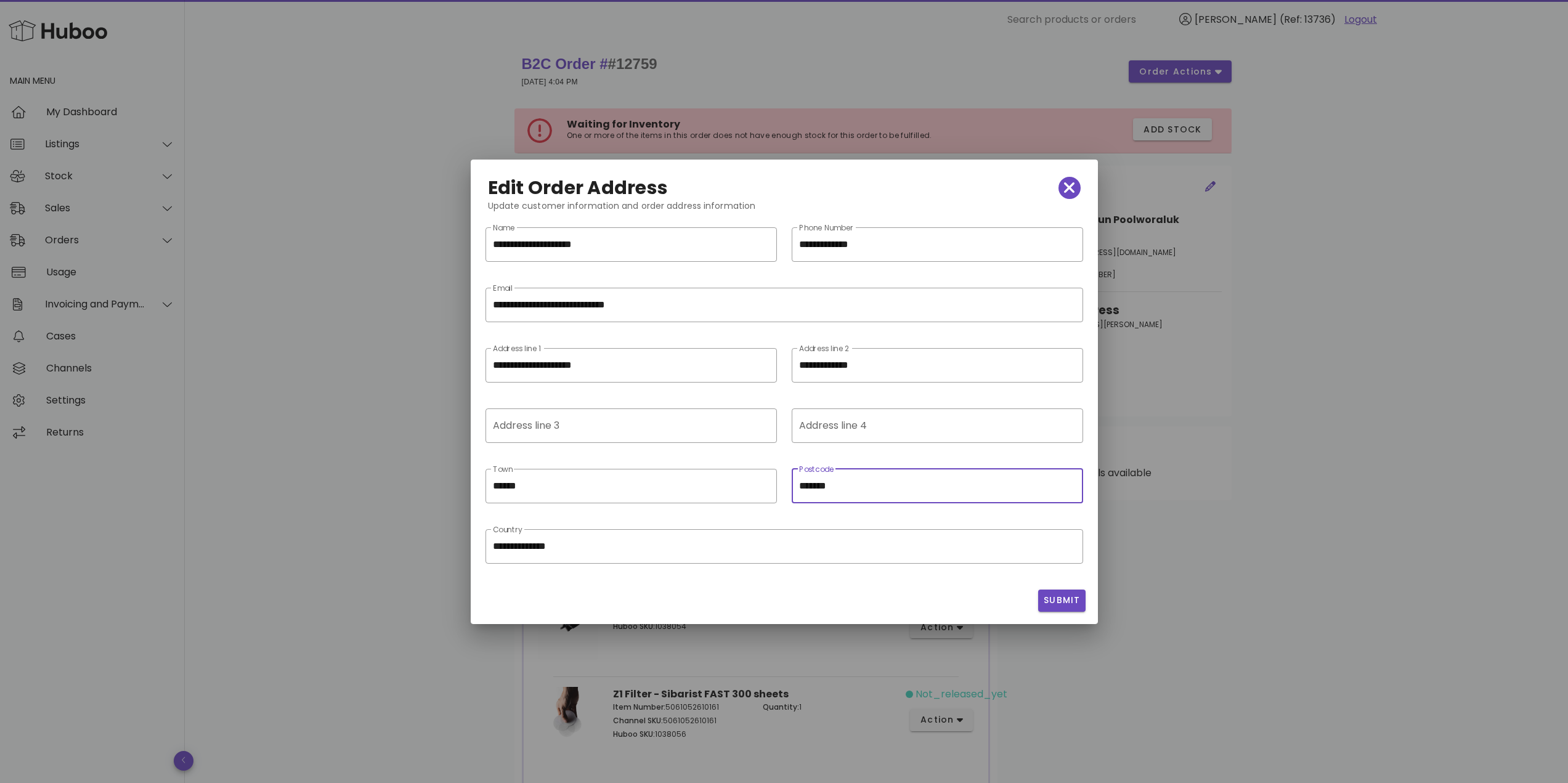
paste input "text"
type input "******"
click at [850, 519] on div "​ Postcode ******" at bounding box center [938, 495] width 292 height 53
click at [1068, 593] on span "Submit" at bounding box center [1061, 600] width 37 height 13
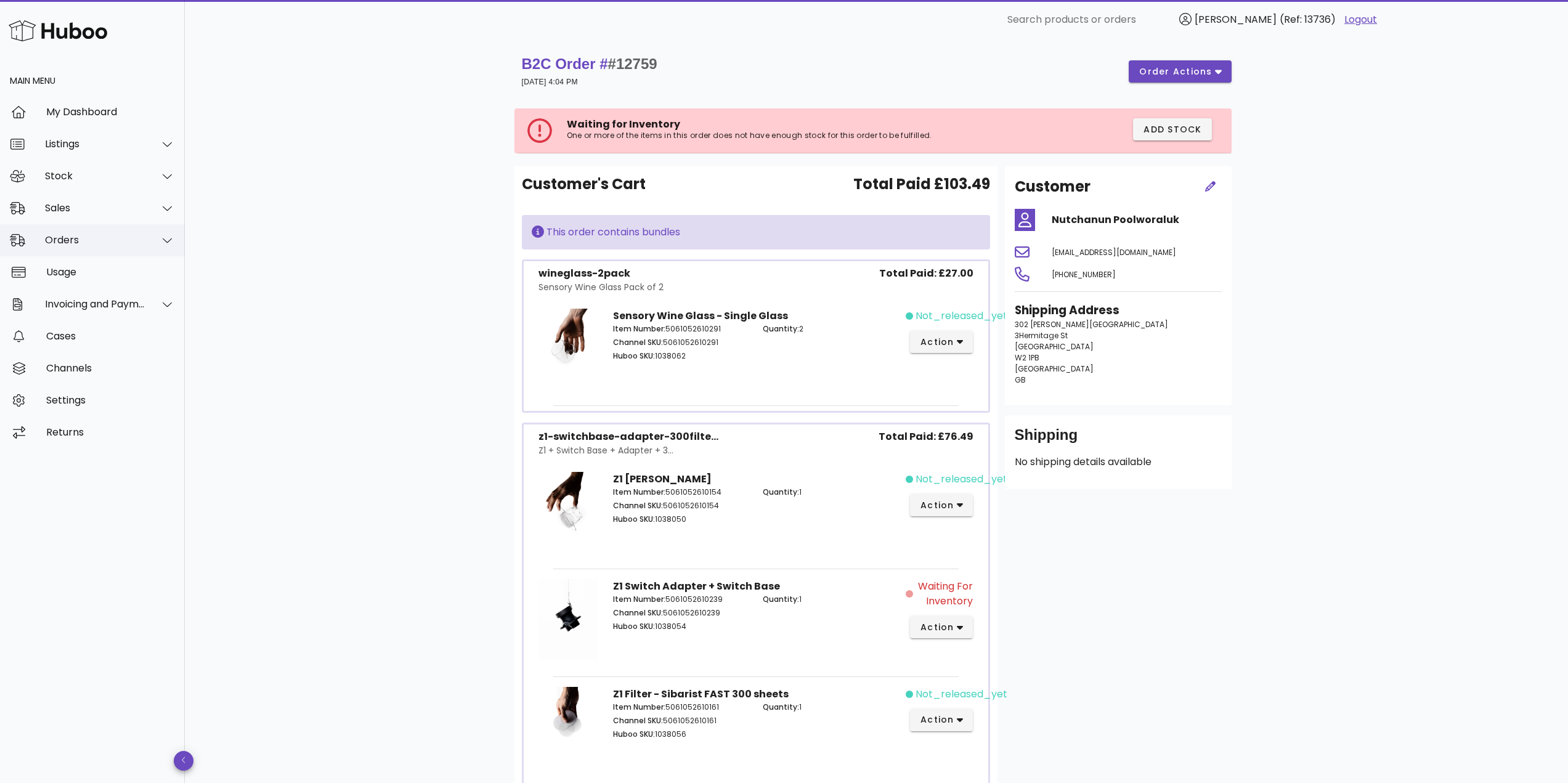
click at [113, 237] on div "Orders" at bounding box center [95, 240] width 101 height 12
click at [97, 264] on div "Orders" at bounding box center [110, 270] width 130 height 26
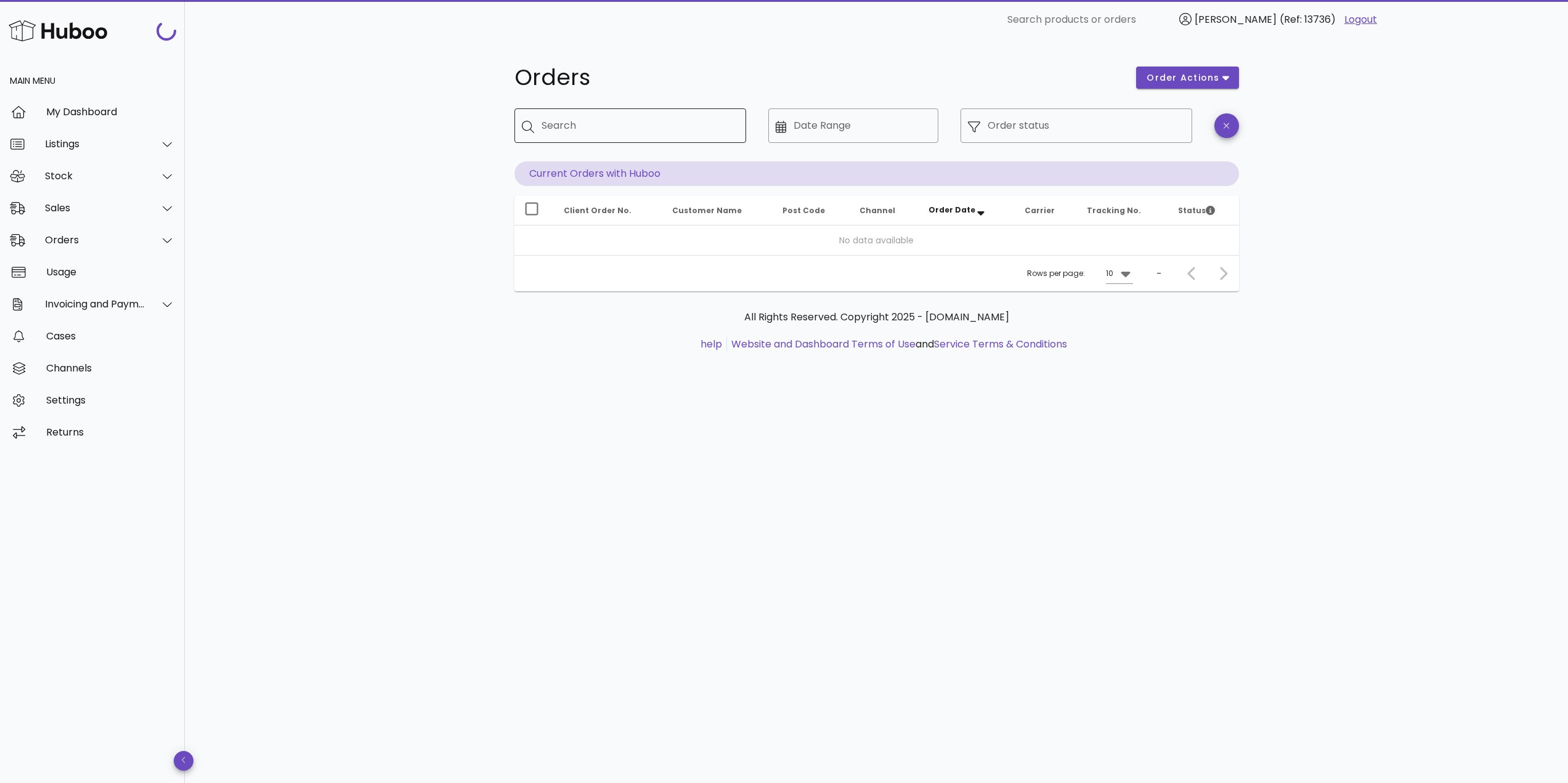
click at [647, 126] on input "Search" at bounding box center [639, 125] width 195 height 20
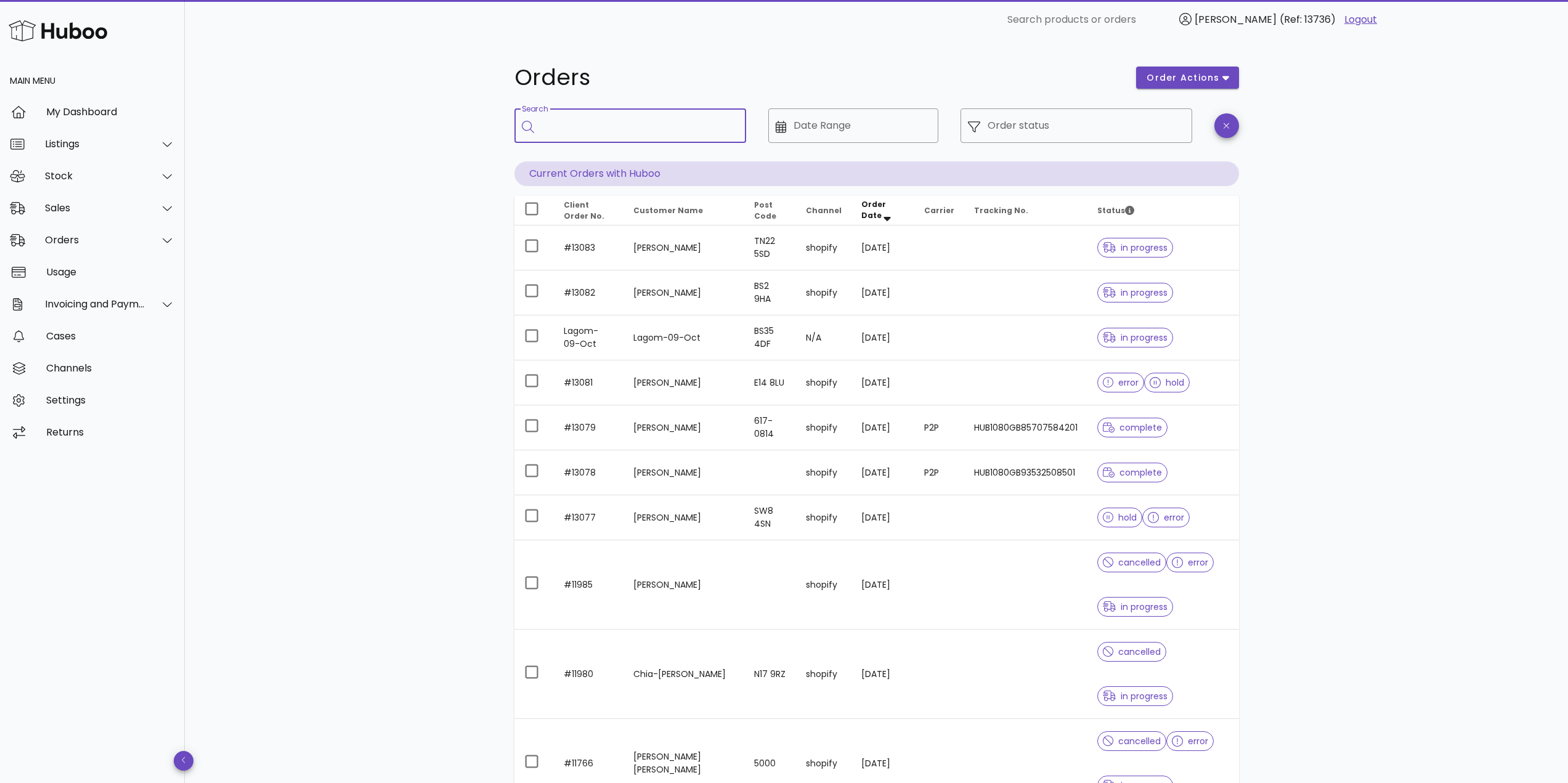
paste input "*****"
type input "*****"
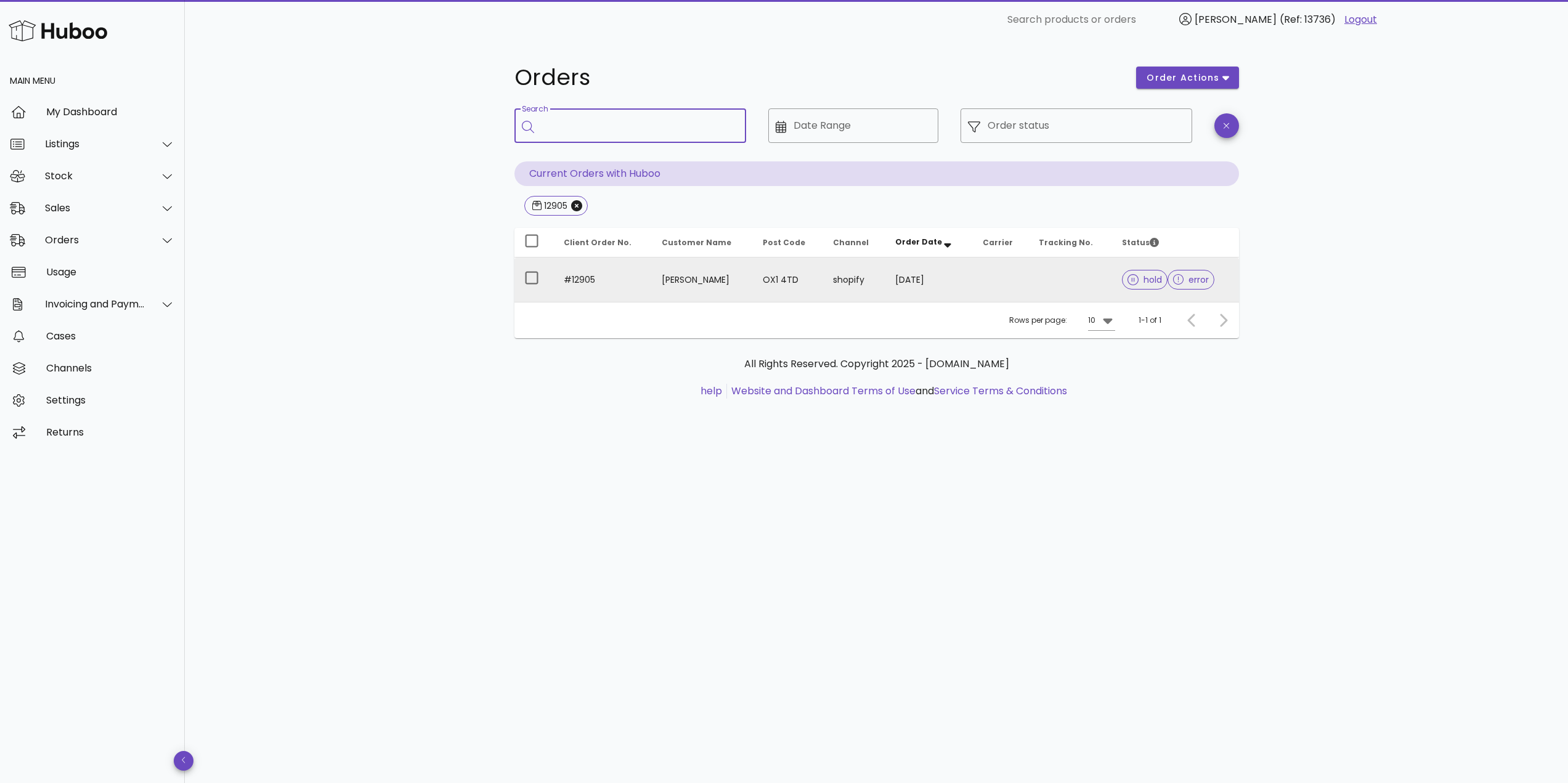
click at [612, 284] on td "#12905" at bounding box center [603, 279] width 99 height 45
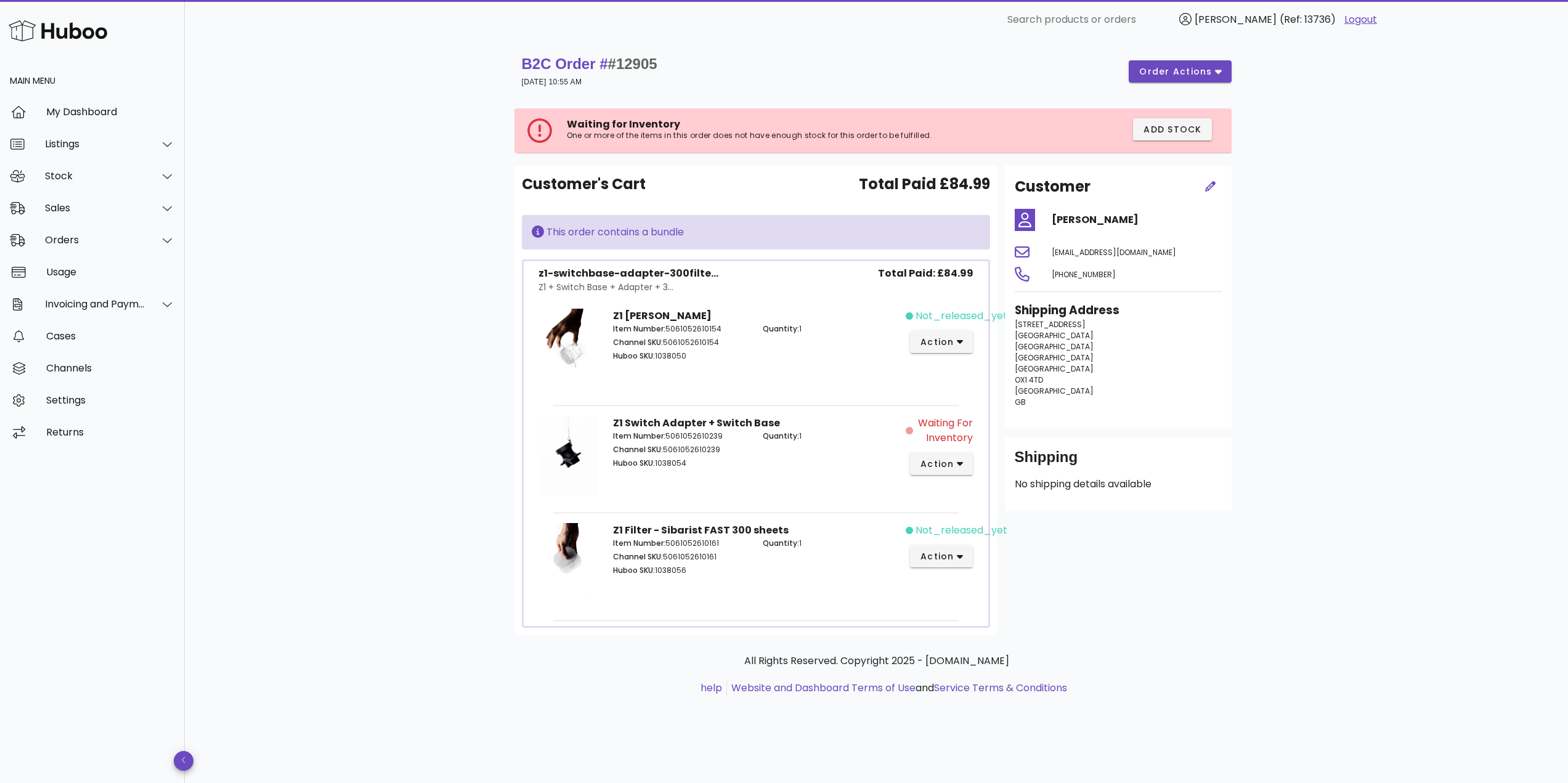
click at [425, 382] on div "B2C Order # #12905 27 September 2025 at 10:55 AM order actions Waiting for Inve…" at bounding box center [876, 411] width 1383 height 743
click at [938, 343] on span "action" at bounding box center [936, 342] width 34 height 13
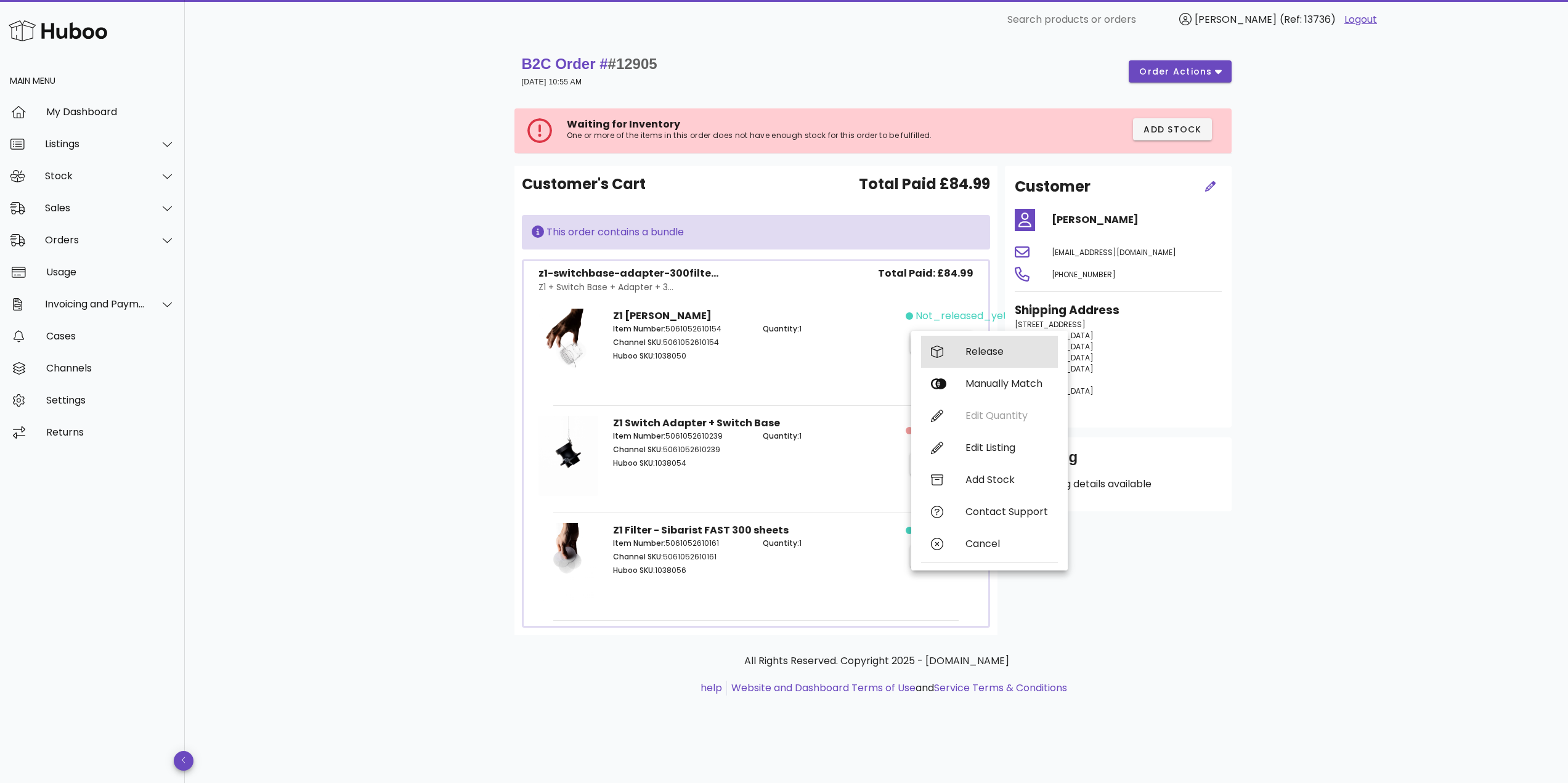
click at [976, 356] on div "Release" at bounding box center [1007, 352] width 83 height 12
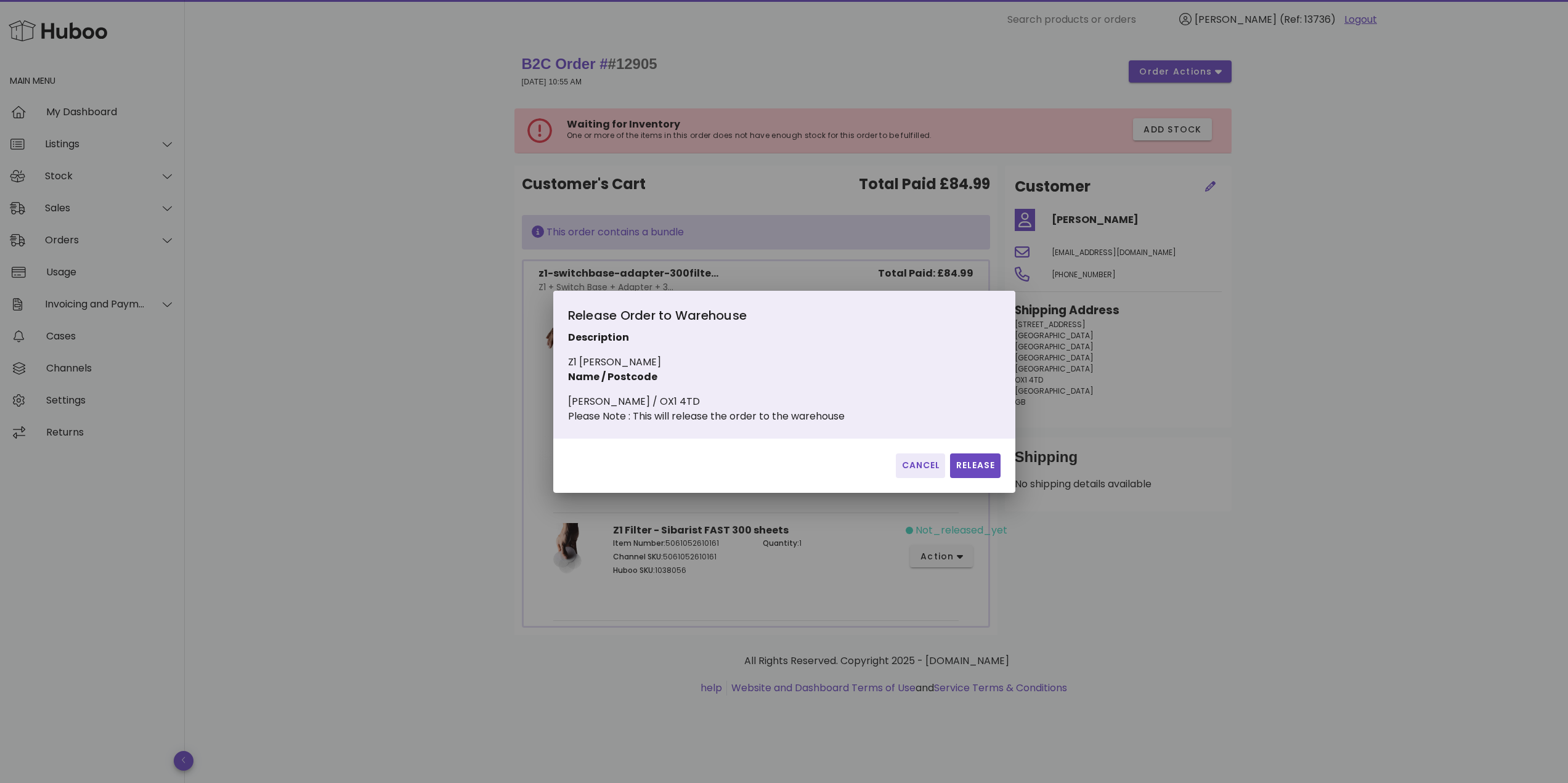
click at [421, 240] on div at bounding box center [784, 392] width 1568 height 783
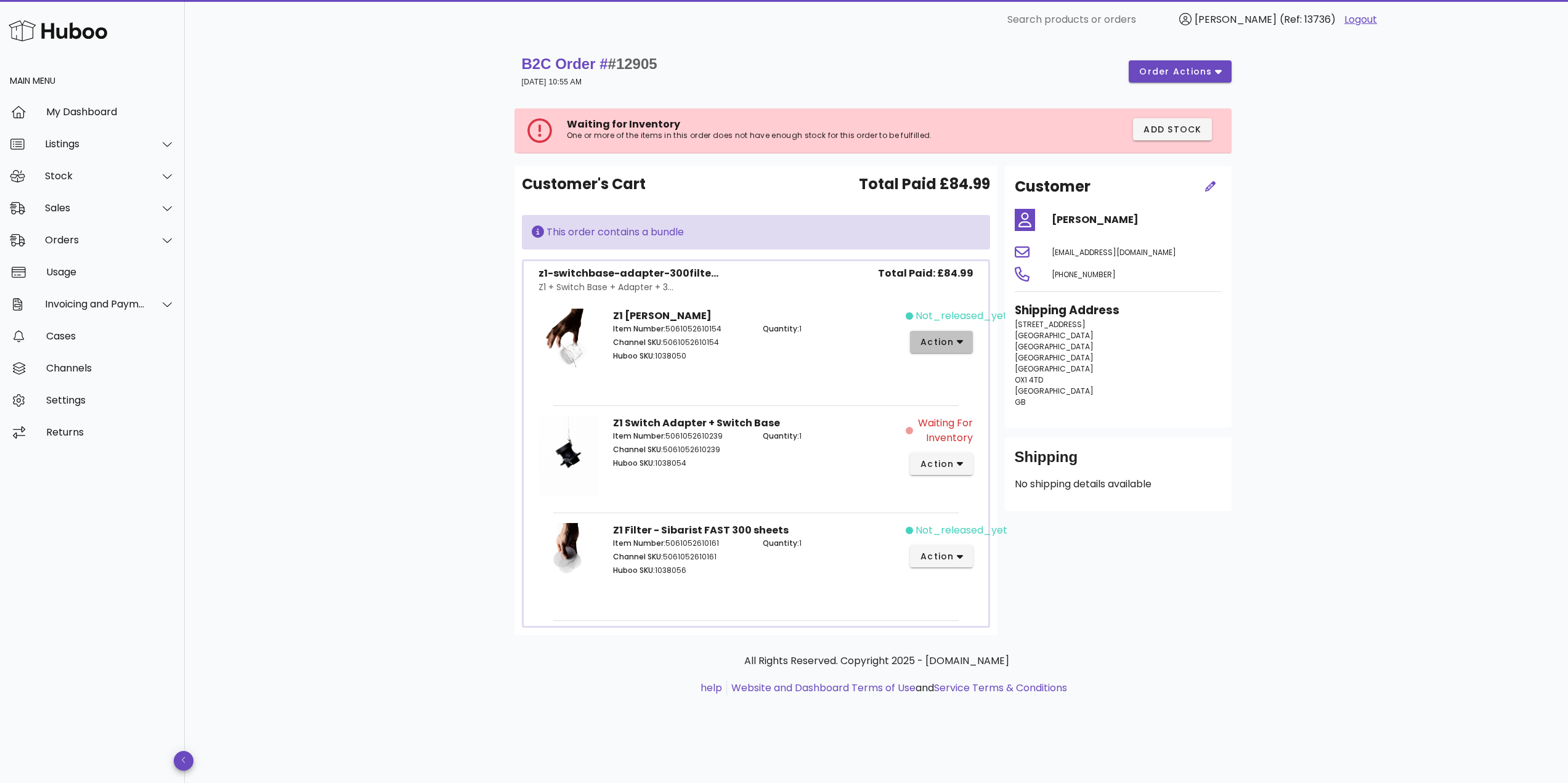
click at [943, 334] on button "action" at bounding box center [941, 342] width 63 height 22
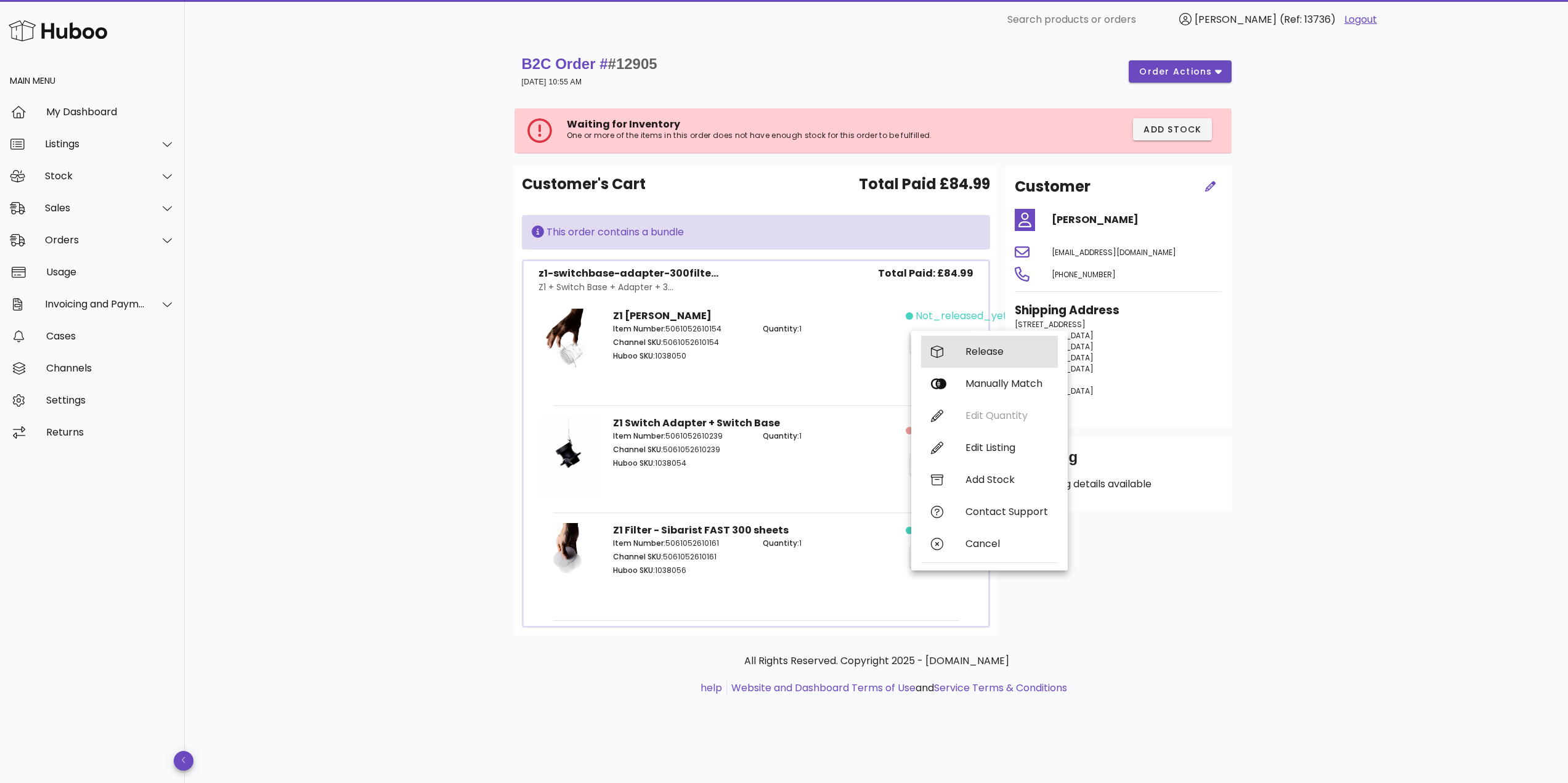
click at [980, 350] on div "Release" at bounding box center [1007, 352] width 83 height 12
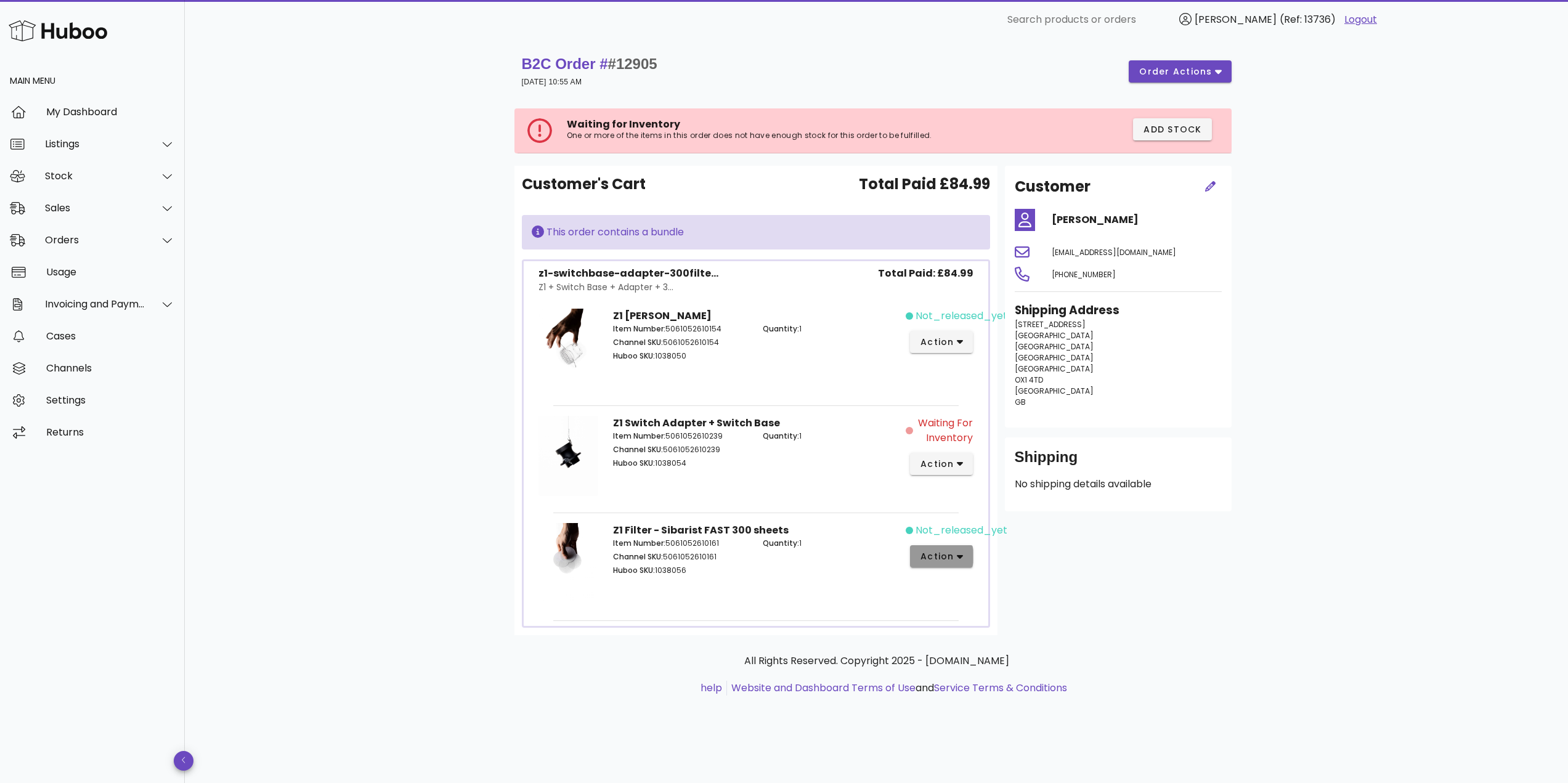
click at [950, 553] on span "action" at bounding box center [936, 557] width 34 height 13
click at [967, 554] on div "Release" at bounding box center [1007, 557] width 83 height 12
click at [955, 335] on span "action" at bounding box center [941, 342] width 44 height 13
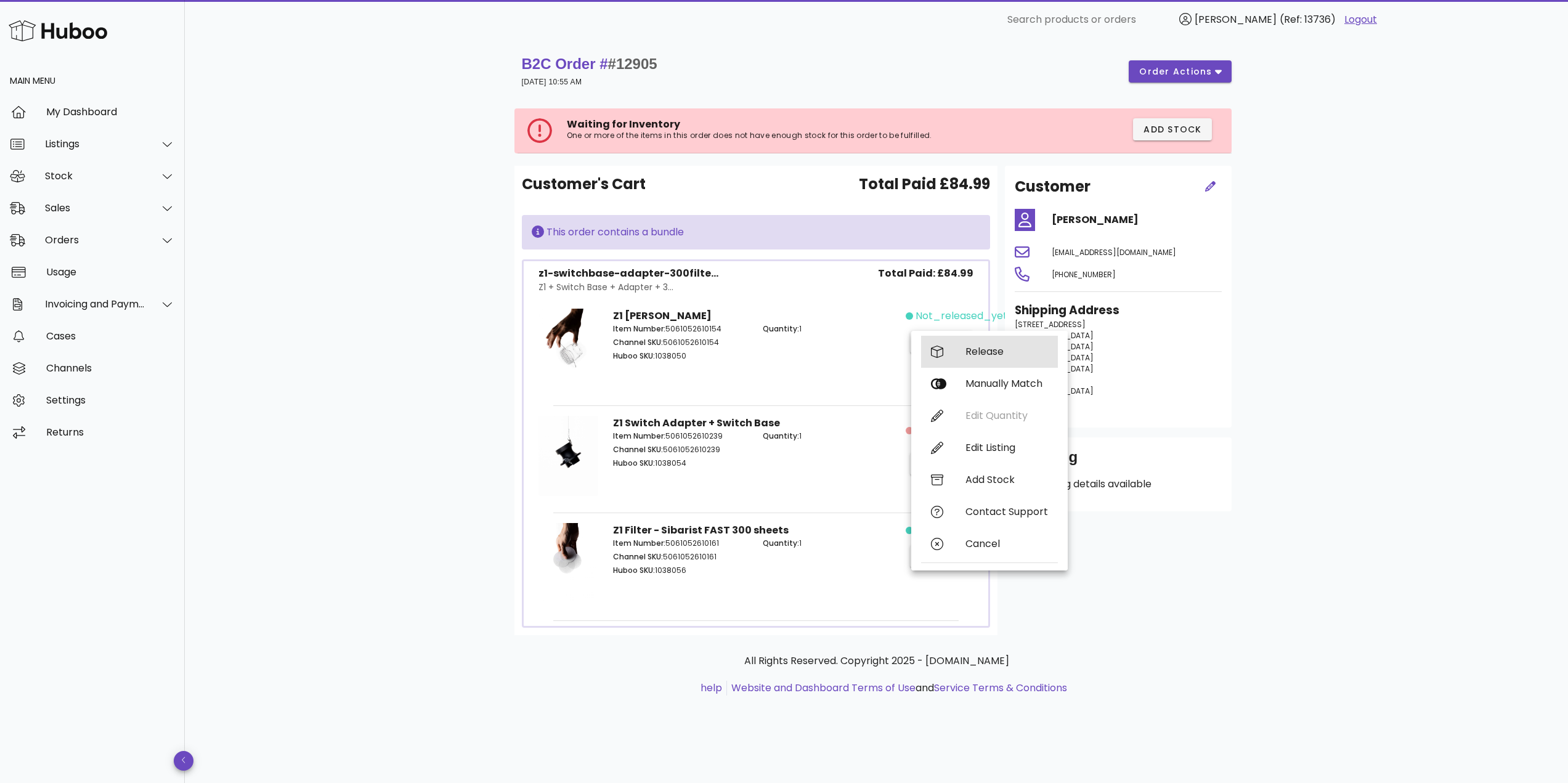
click at [969, 353] on div "Release" at bounding box center [1007, 352] width 83 height 12
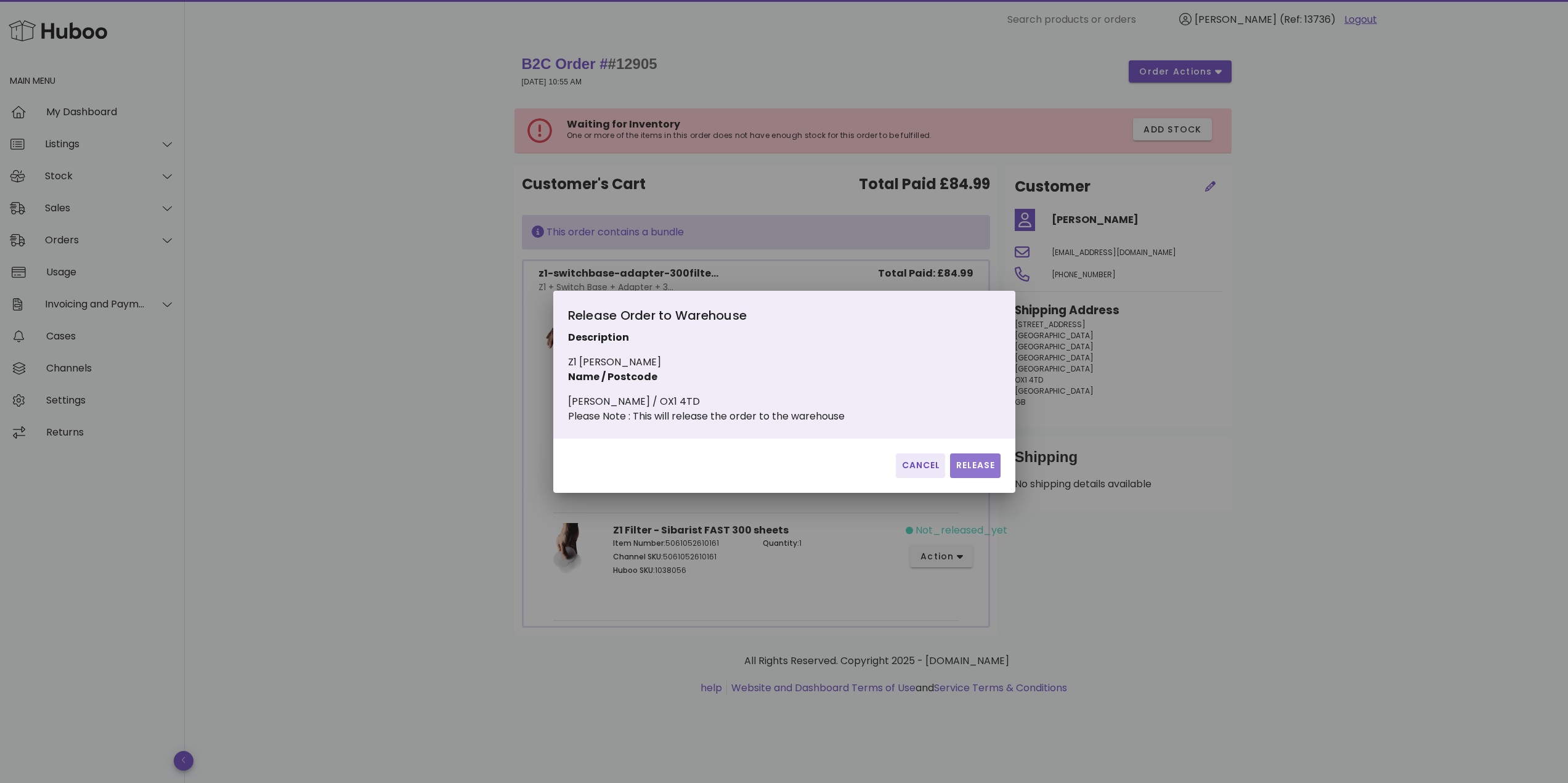
click at [962, 461] on button "Release" at bounding box center [974, 466] width 50 height 25
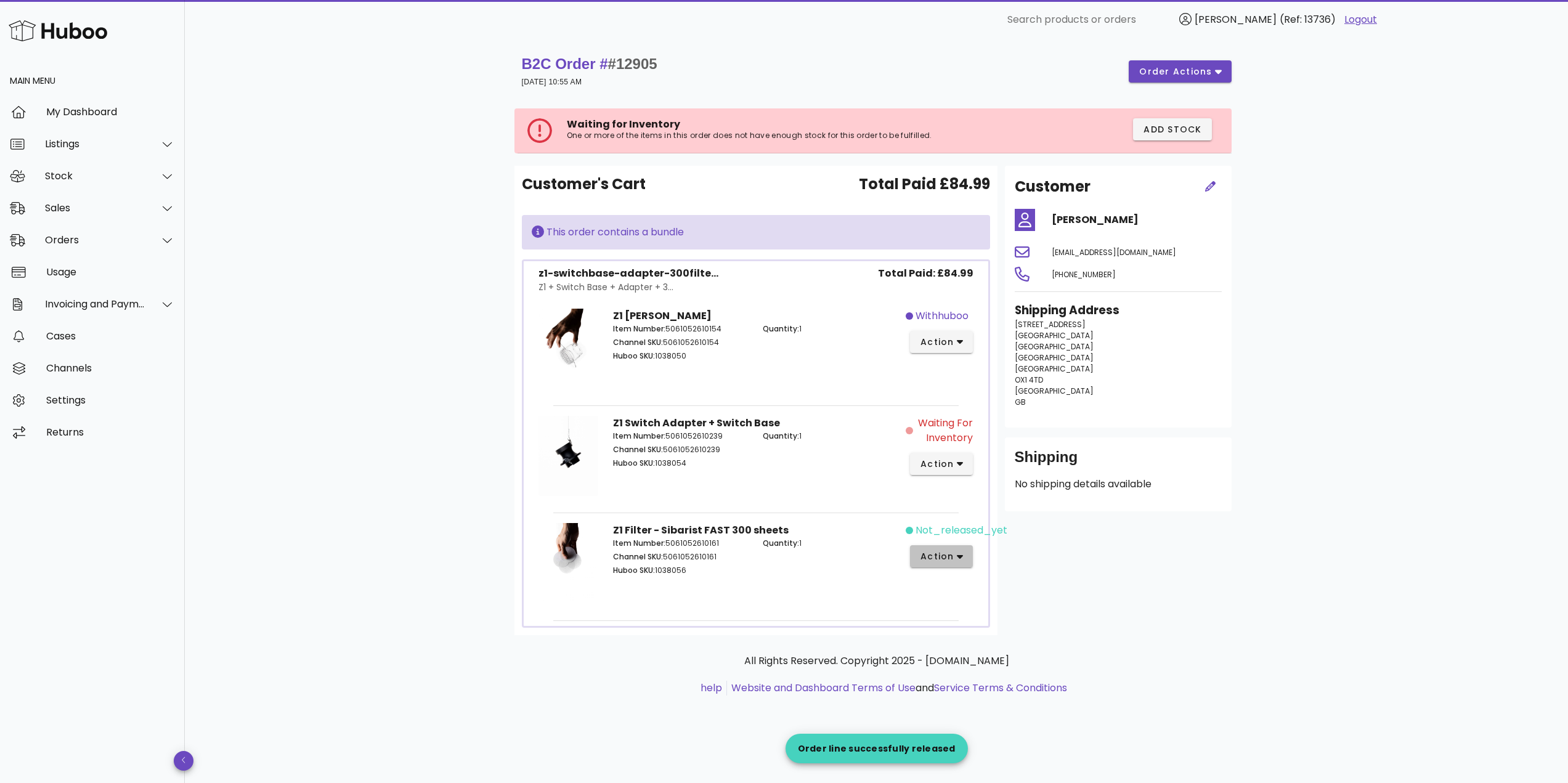
click at [947, 557] on span "action" at bounding box center [936, 557] width 34 height 13
click at [994, 550] on div "Release" at bounding box center [989, 557] width 137 height 32
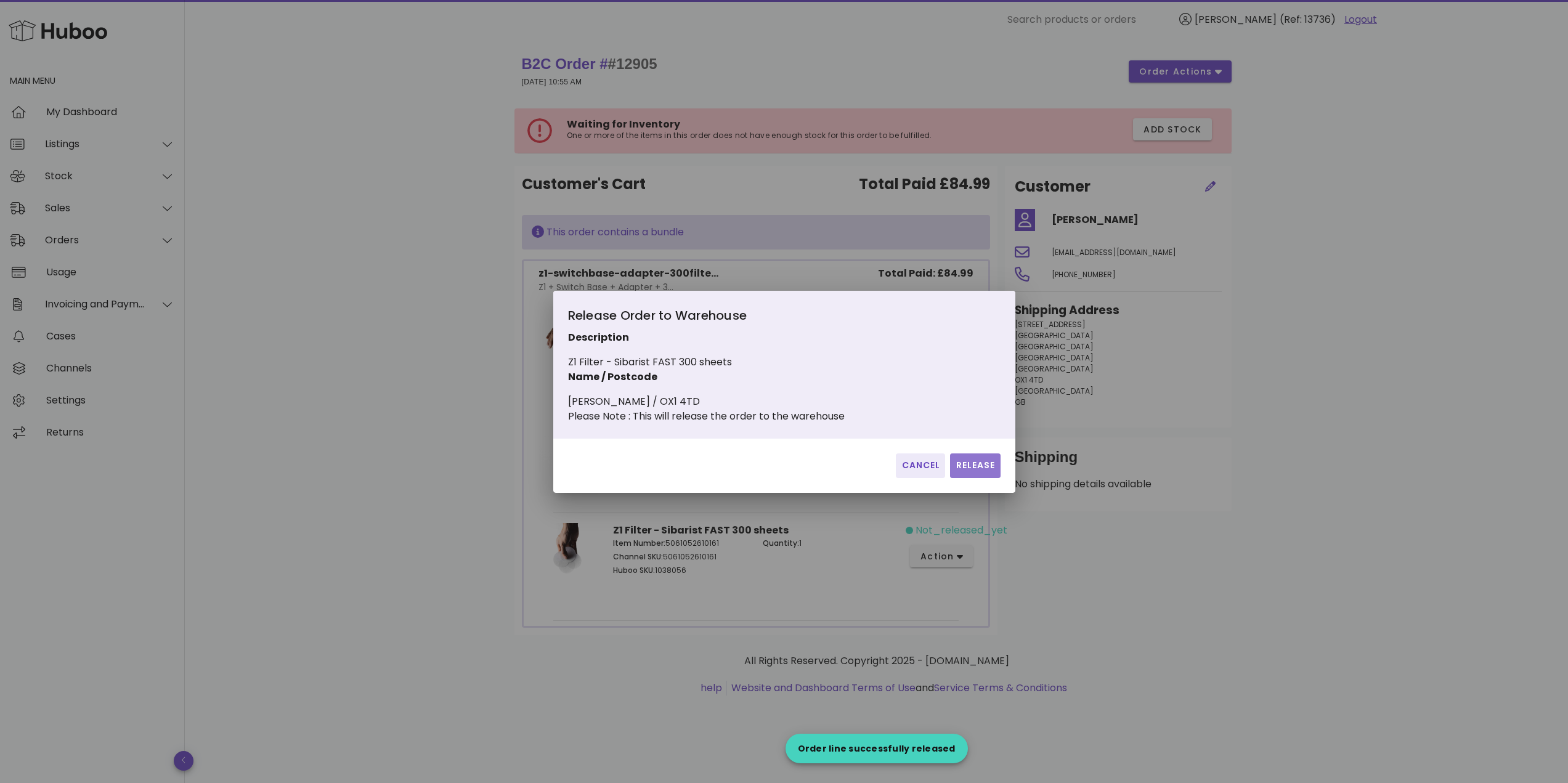
click at [975, 478] on button "Release" at bounding box center [974, 466] width 50 height 25
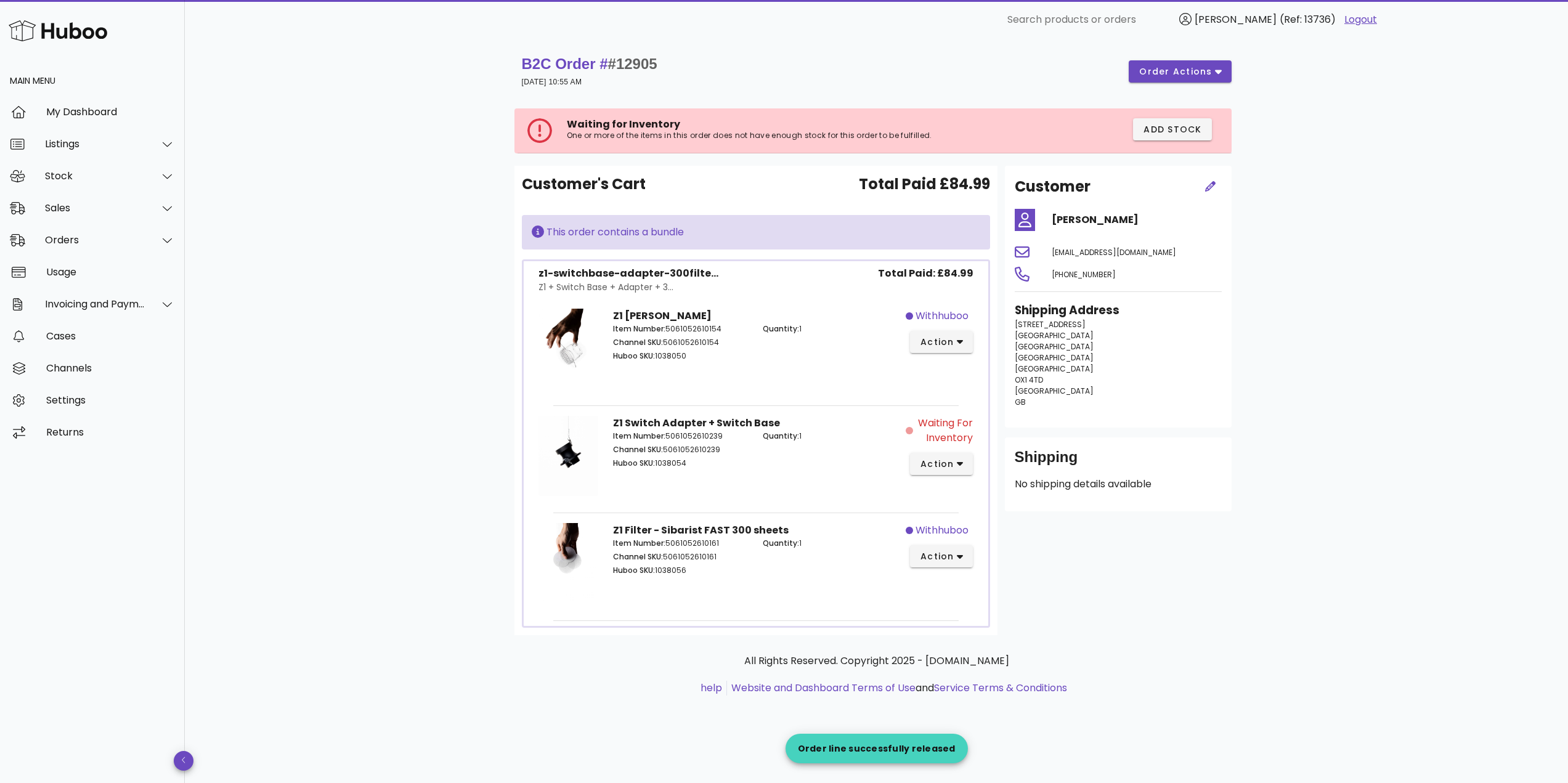
click at [372, 358] on div "B2C Order # #12905 27 September 2025 at 10:55 AM order actions Waiting for Inve…" at bounding box center [876, 411] width 1383 height 743
click at [61, 247] on div "Orders" at bounding box center [92, 241] width 185 height 32
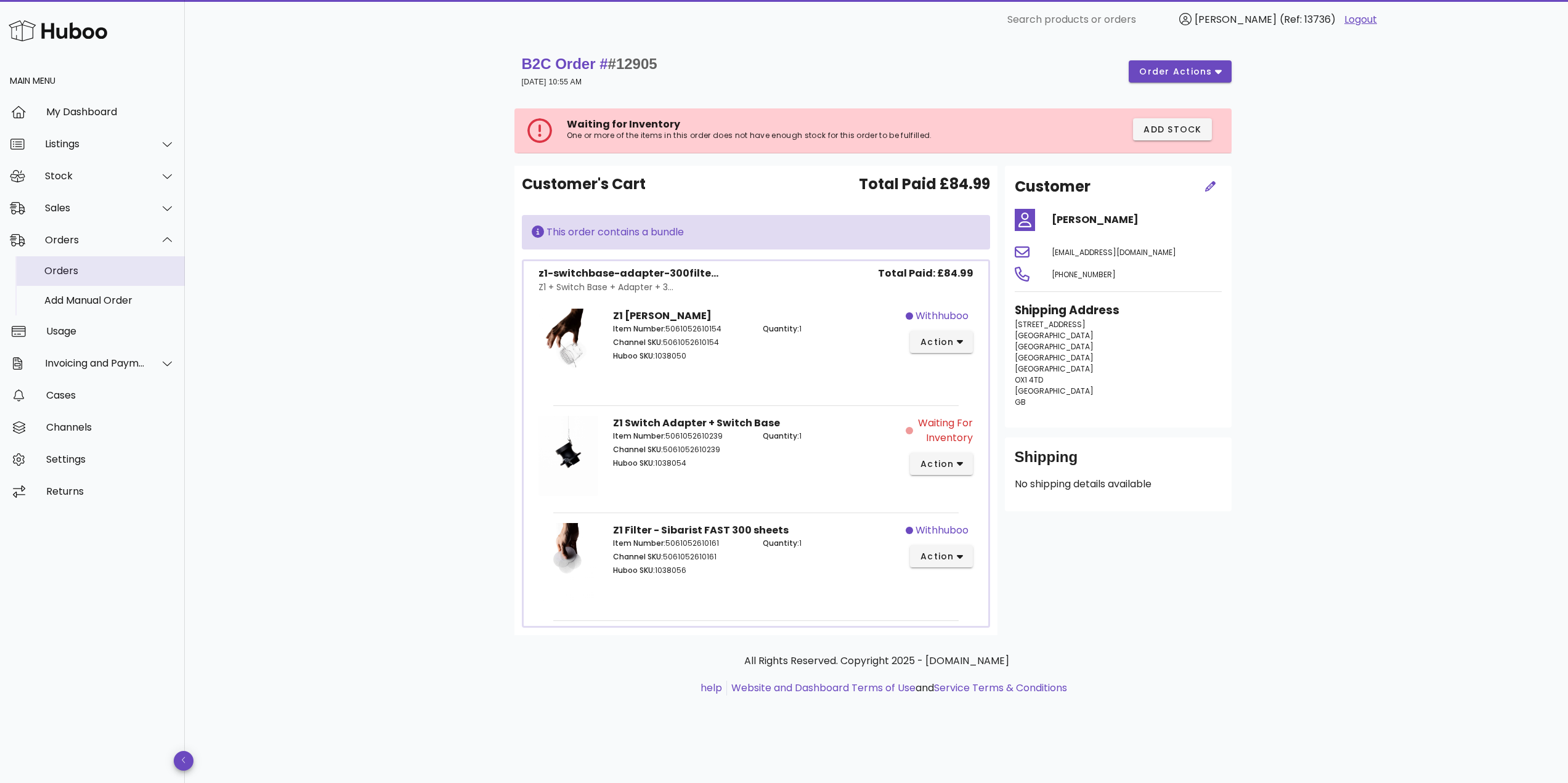
click at [85, 261] on div "Orders" at bounding box center [110, 270] width 130 height 26
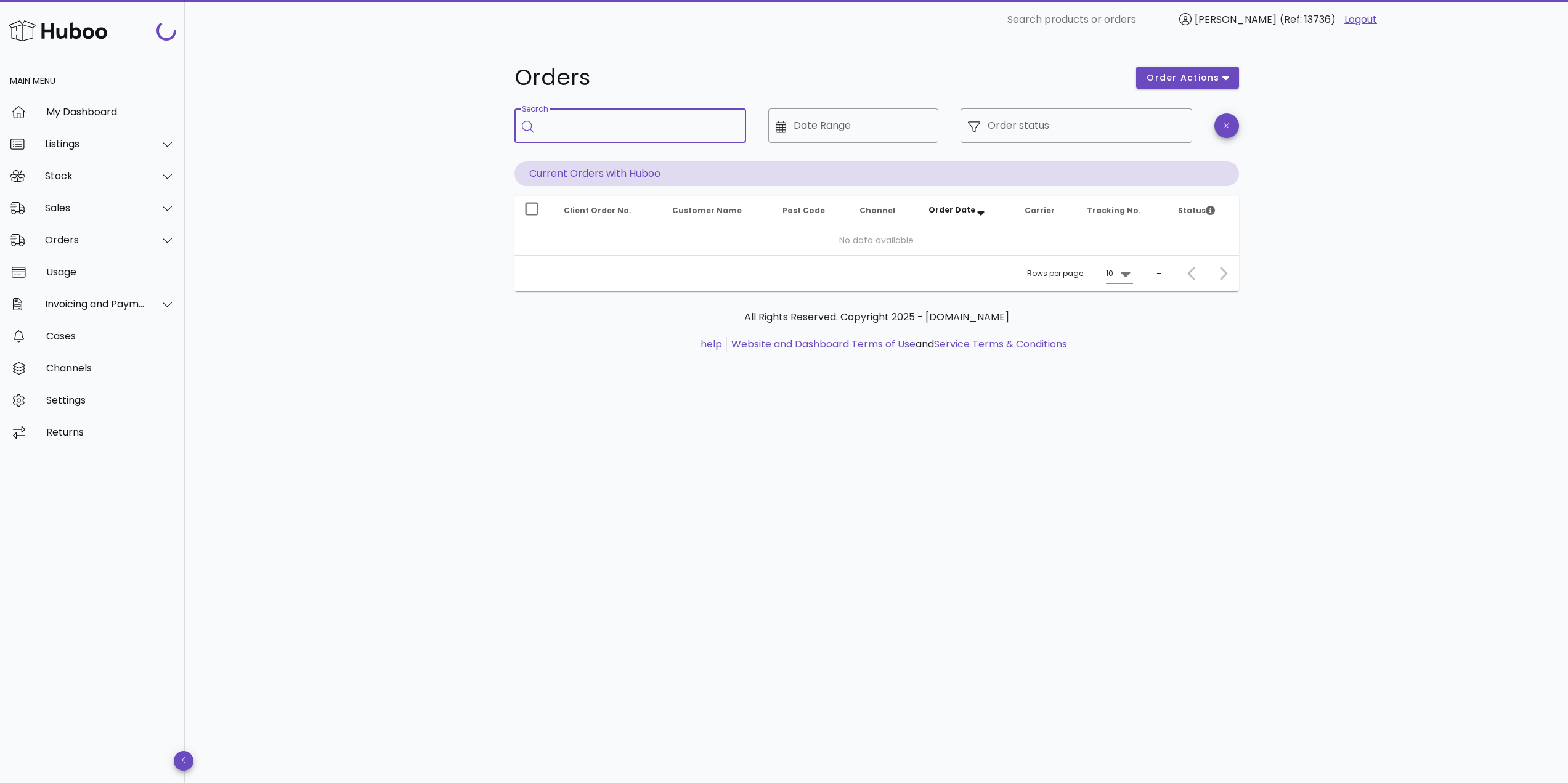
click at [583, 133] on input "Search" at bounding box center [639, 125] width 195 height 20
paste input "*****"
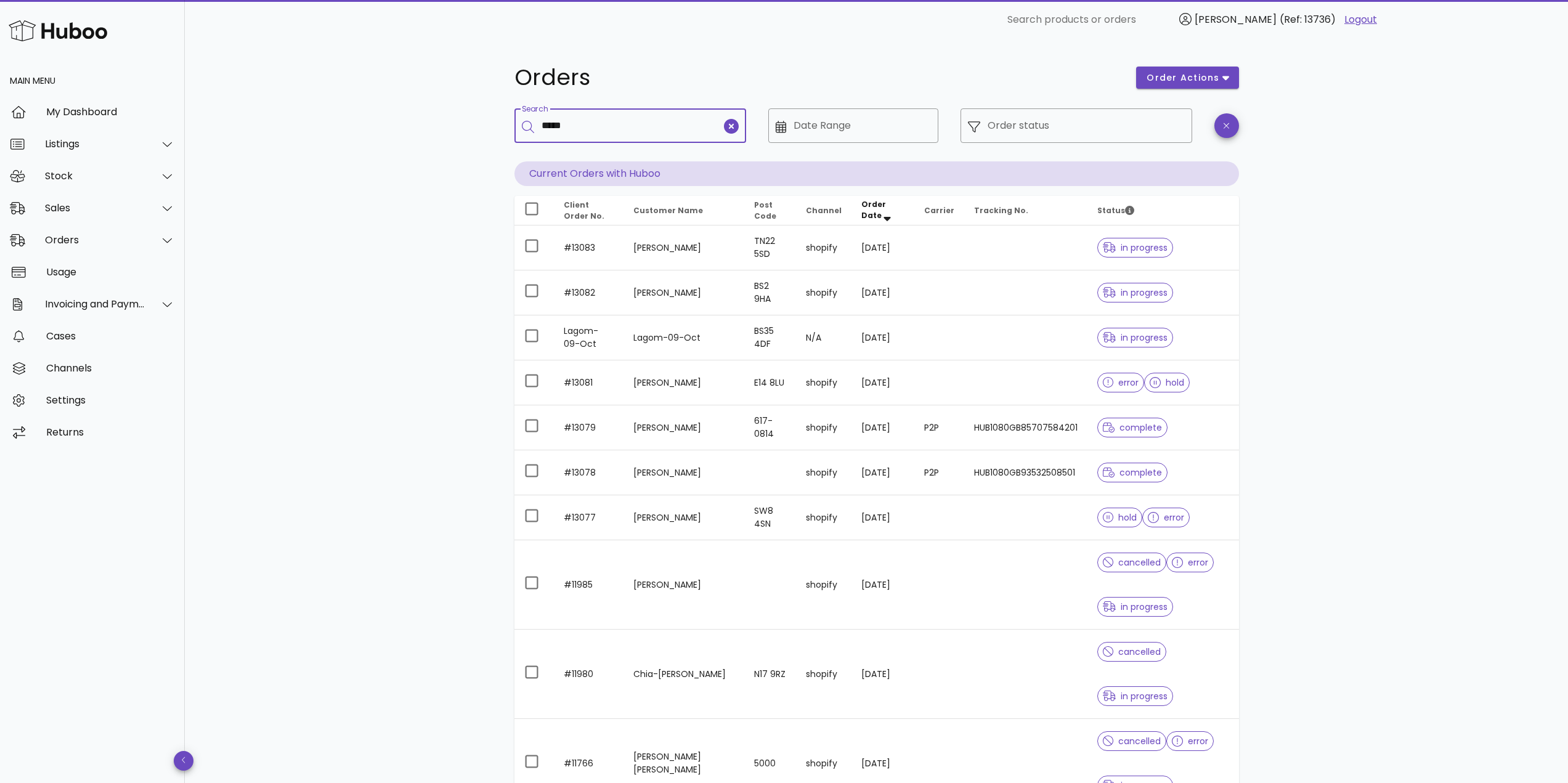
type input "*****"
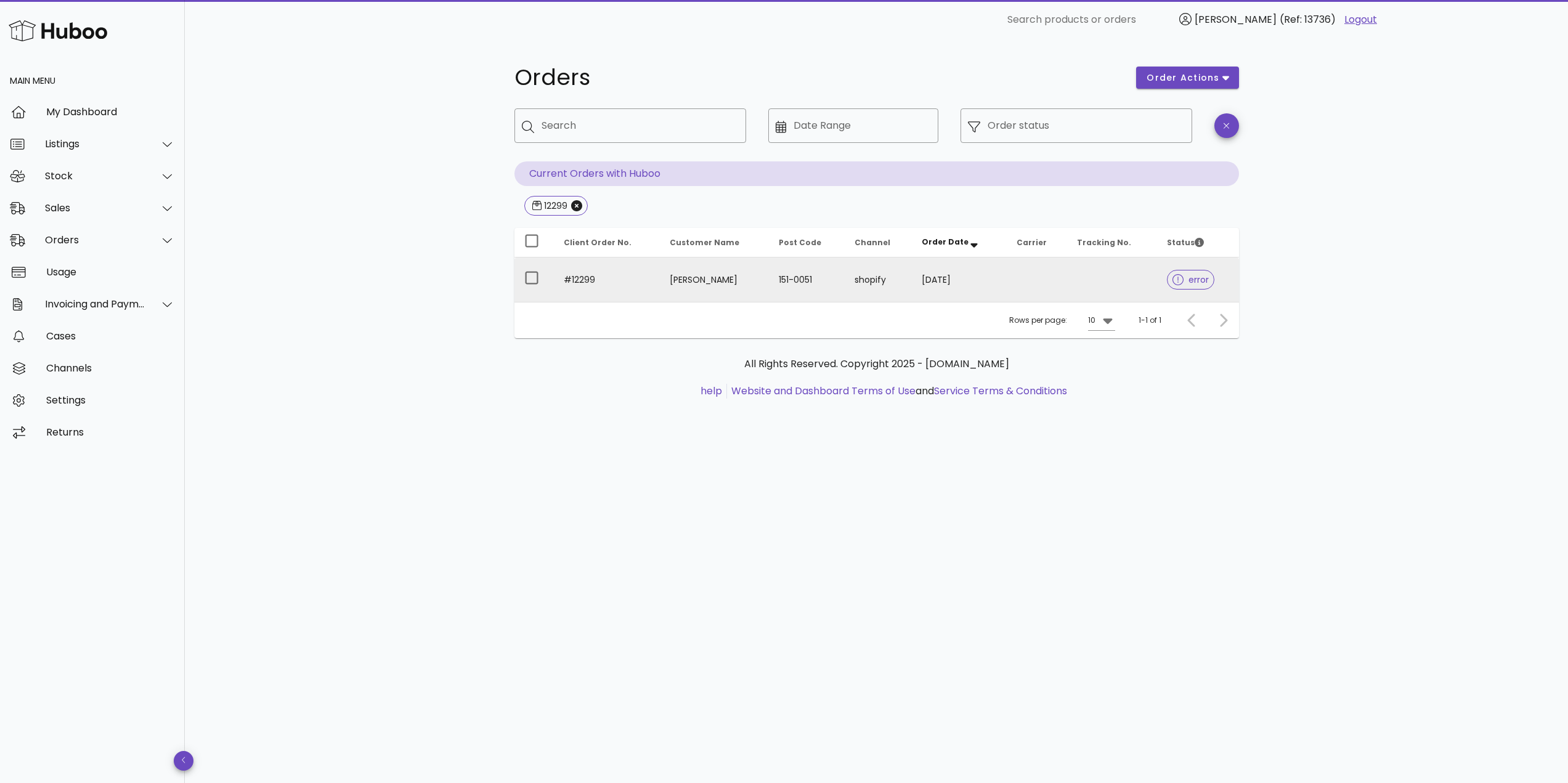
click at [660, 269] on td "[PERSON_NAME]" at bounding box center [714, 279] width 109 height 45
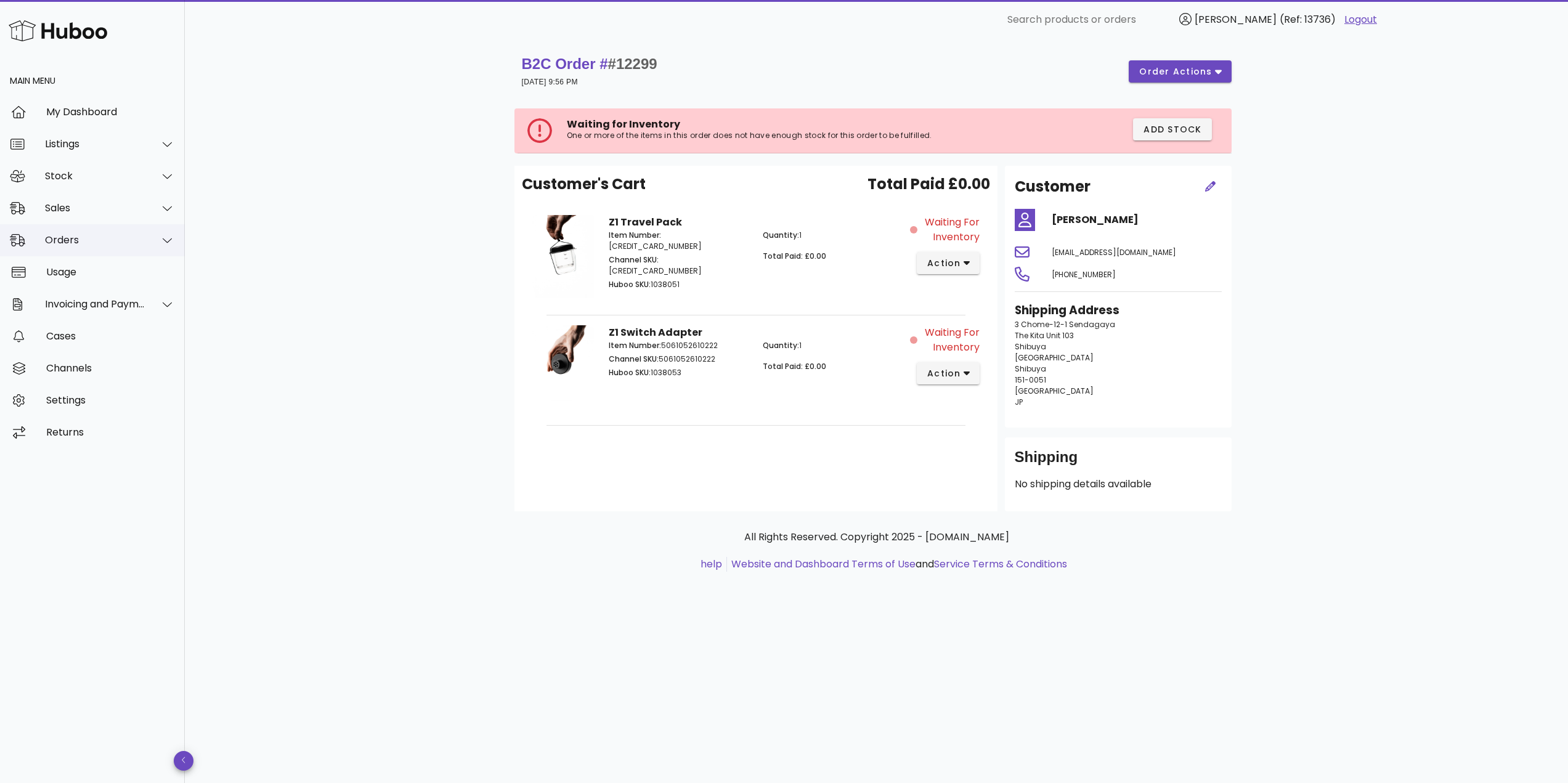
click at [86, 238] on div "Orders" at bounding box center [95, 240] width 101 height 12
click at [92, 273] on div "Orders" at bounding box center [110, 271] width 130 height 12
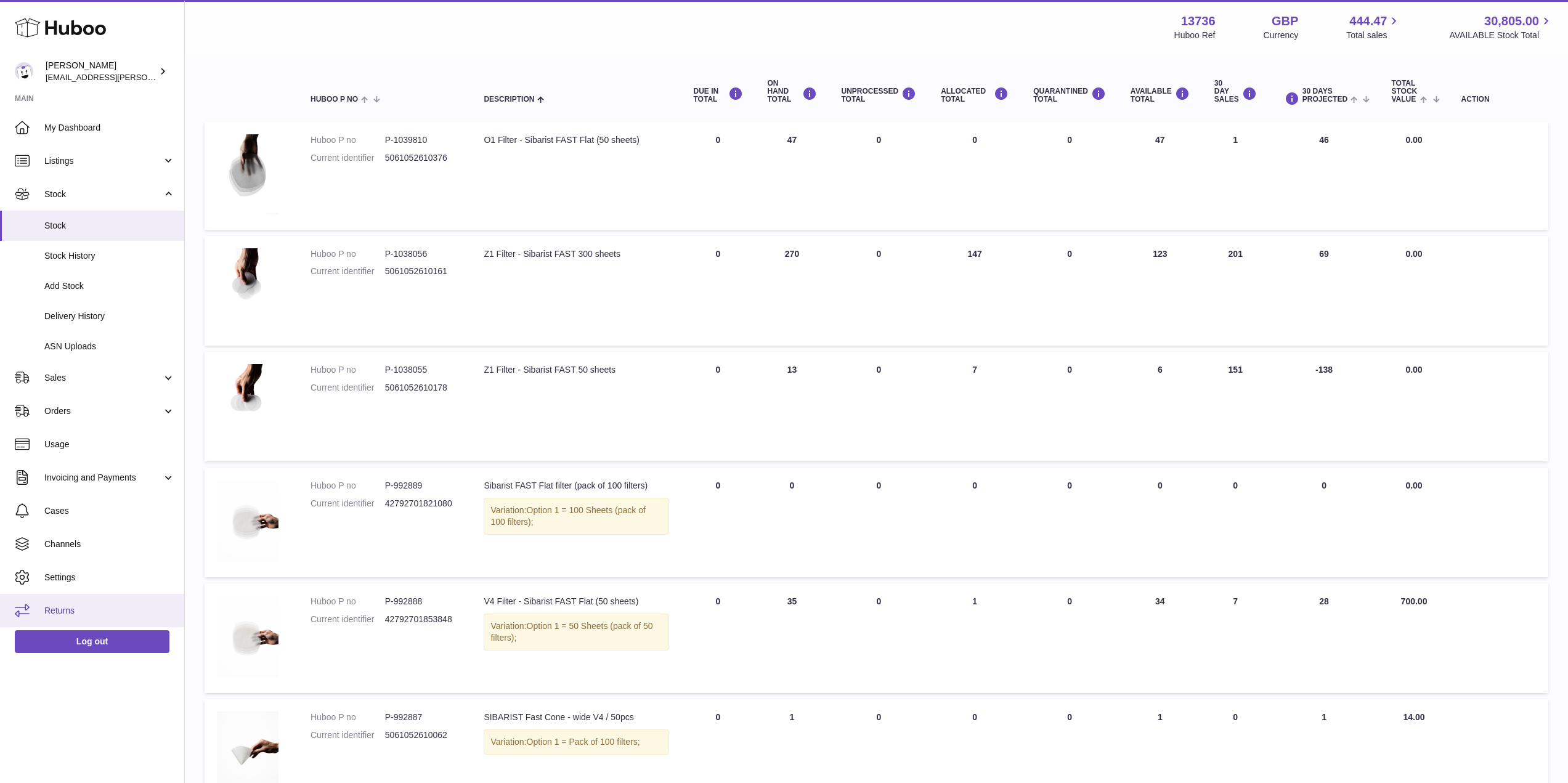
click at [83, 607] on span "Returns" at bounding box center [110, 611] width 130 height 12
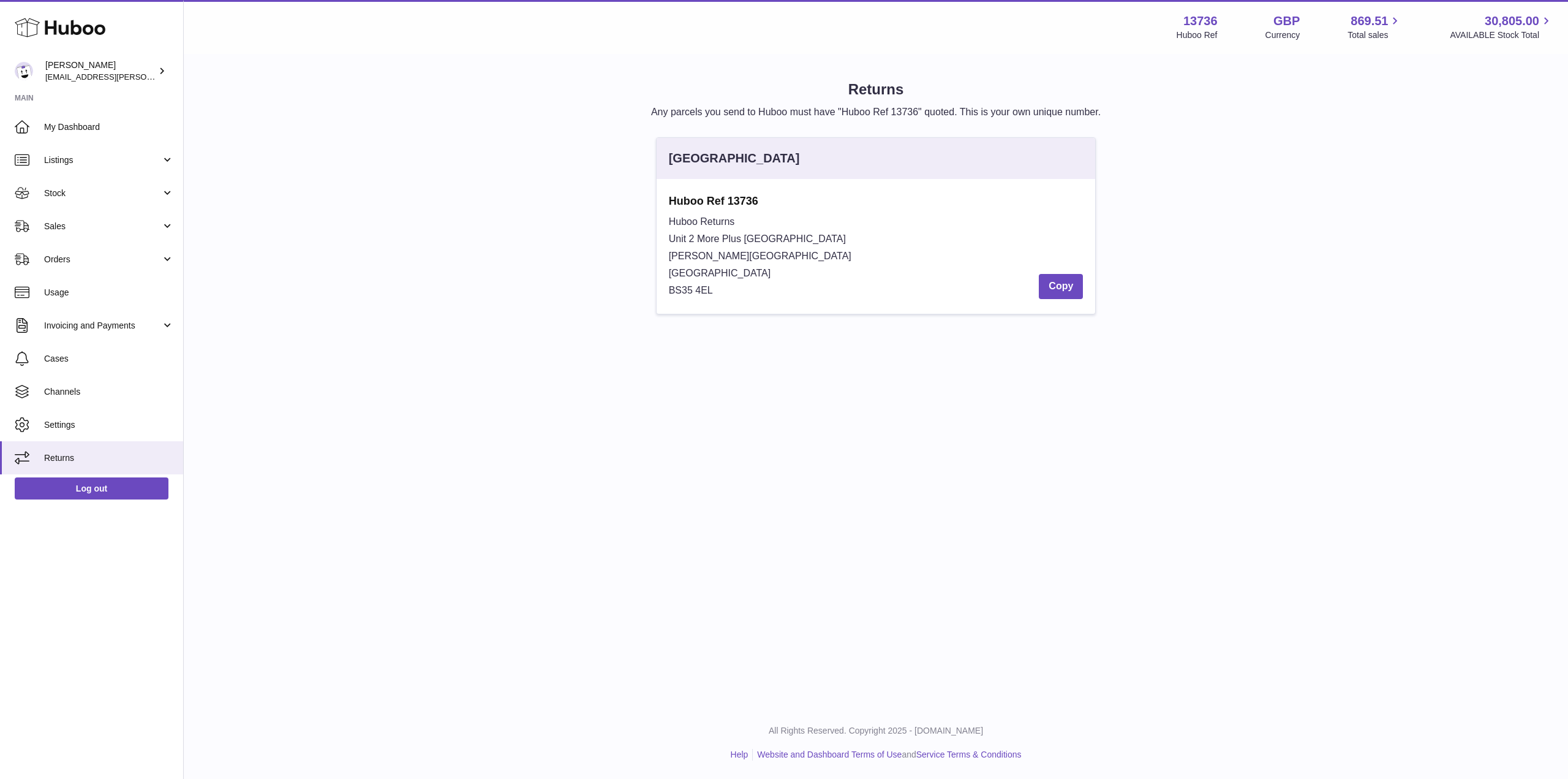
drag, startPoint x: 670, startPoint y: 203, endPoint x: 777, endPoint y: 290, distance: 137.9
click at [777, 290] on div "Huboo Ref 13736 Huboo Returns Unit 2 More [GEOGRAPHIC_DATA][STREET_ADDRESS][PER…" at bounding box center [876, 246] width 414 height 105
copy div "Huboo Ref 13736 Huboo Returns Unit [GEOGRAPHIC_DATA][PERSON_NAME]"
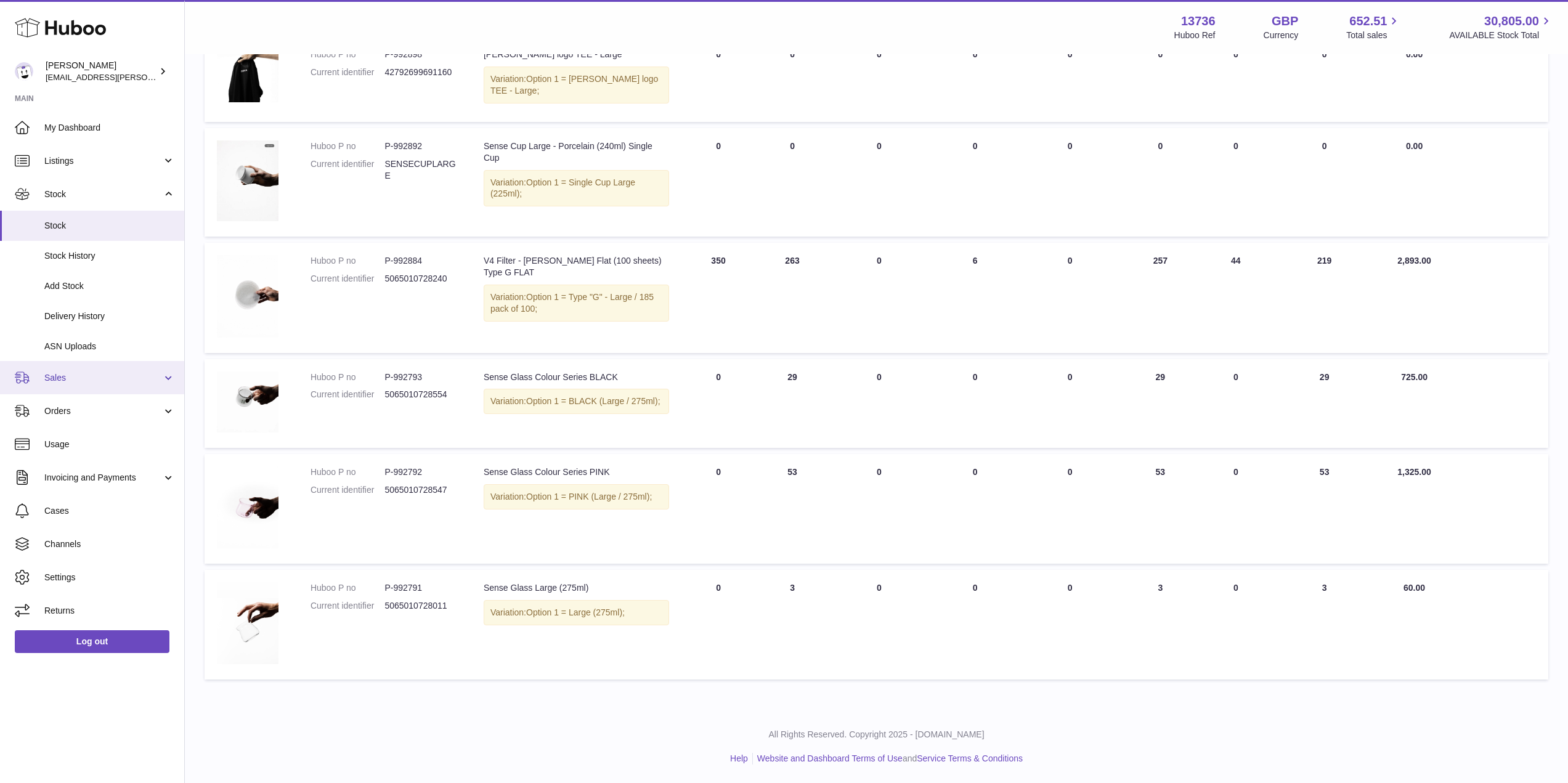
click at [83, 382] on span "Sales" at bounding box center [103, 378] width 117 height 12
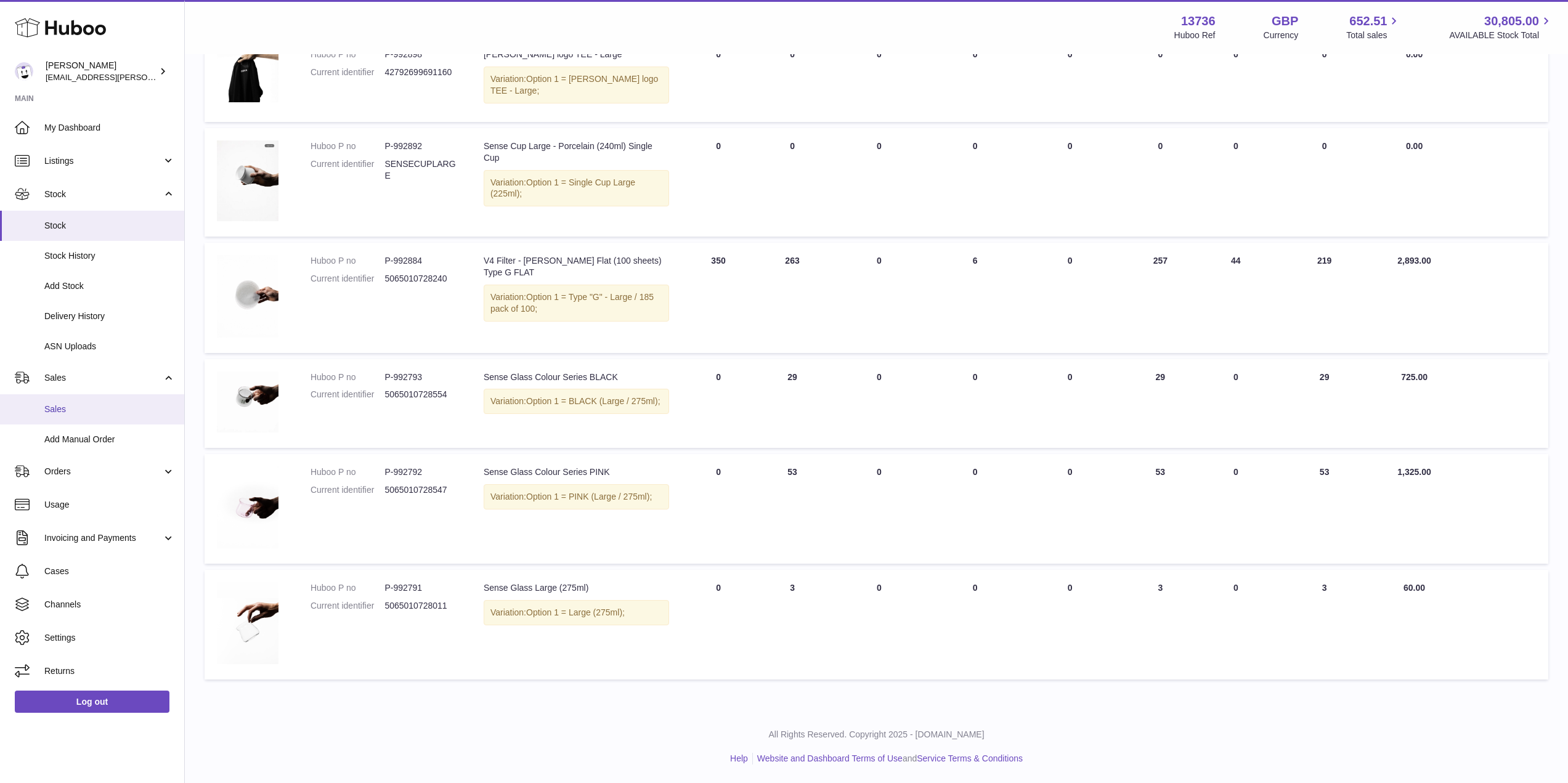
click at [77, 411] on span "Sales" at bounding box center [110, 409] width 130 height 12
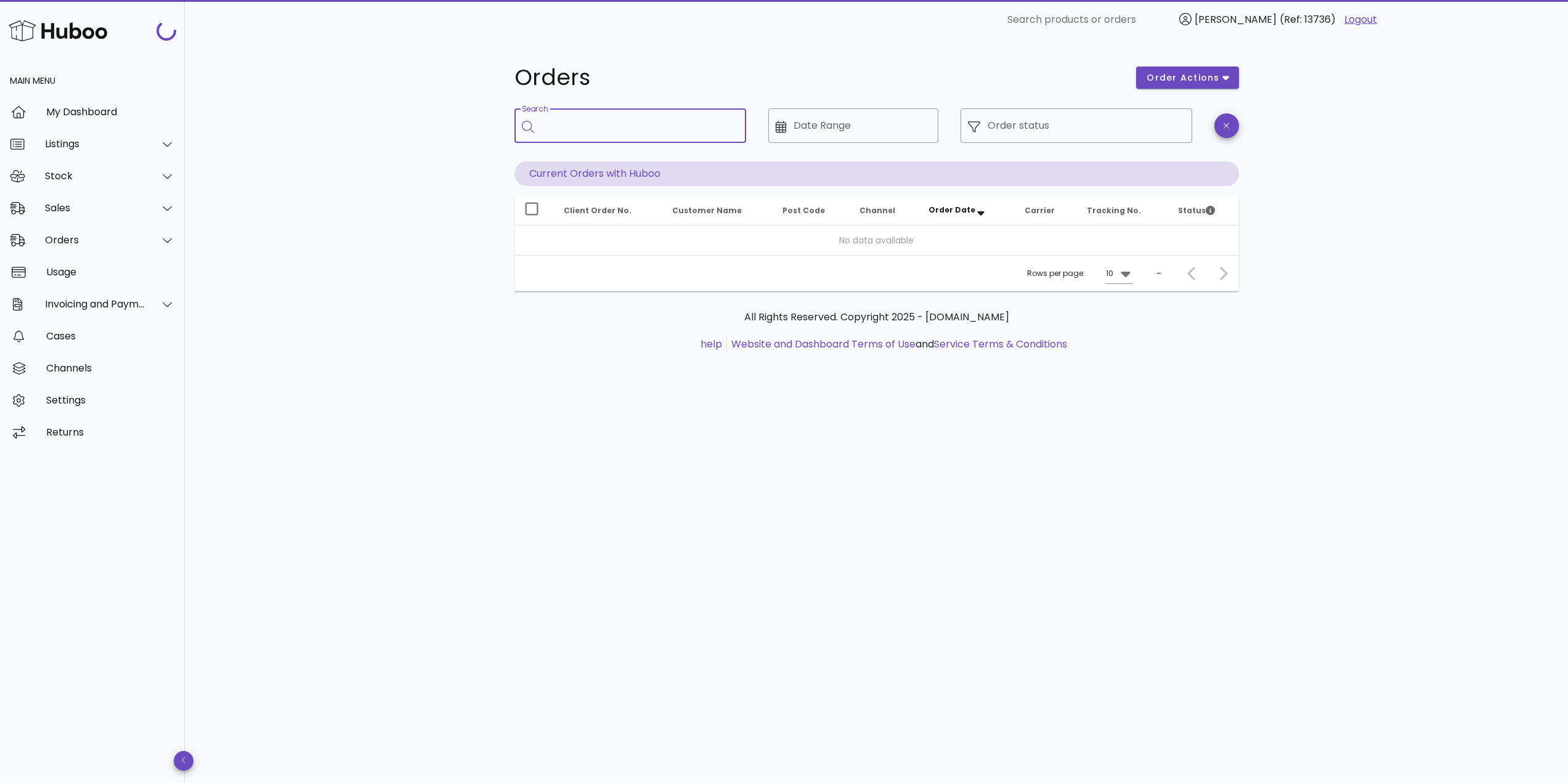
click at [605, 116] on input "Search" at bounding box center [639, 125] width 195 height 20
paste input "*****"
type input "*****"
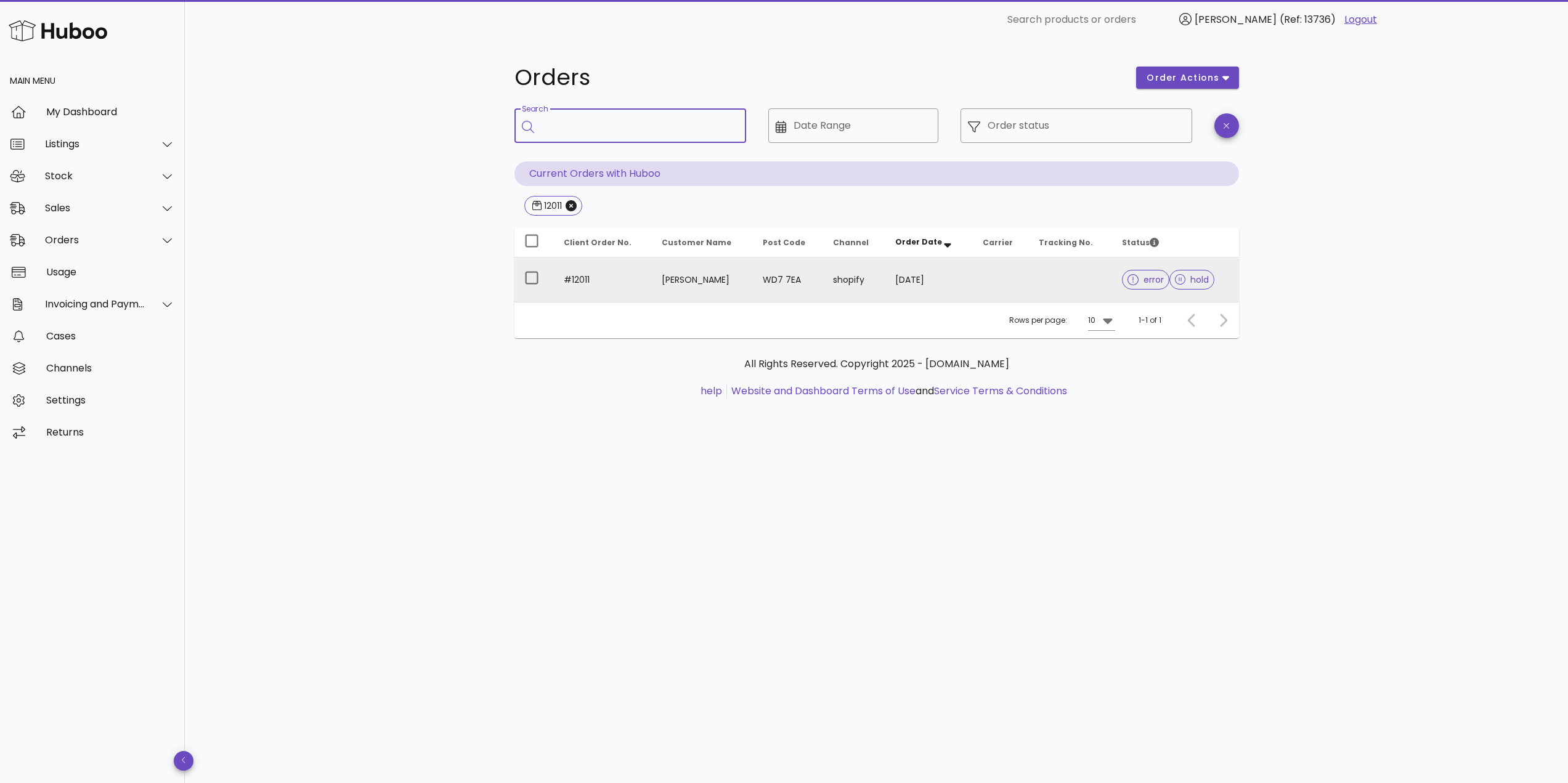
click at [623, 288] on td "#12011" at bounding box center [603, 279] width 99 height 45
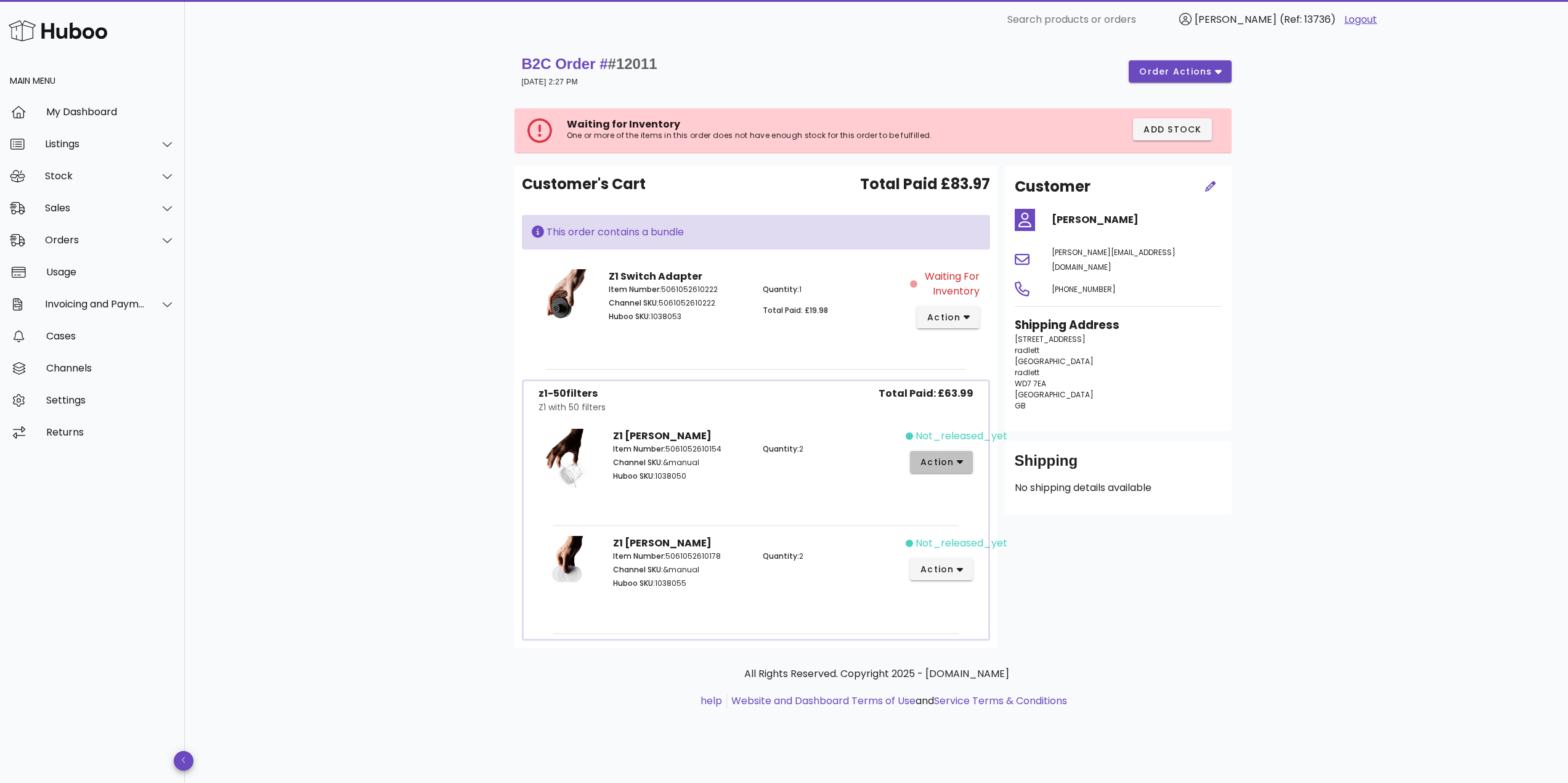
click at [954, 451] on button "action" at bounding box center [941, 462] width 63 height 22
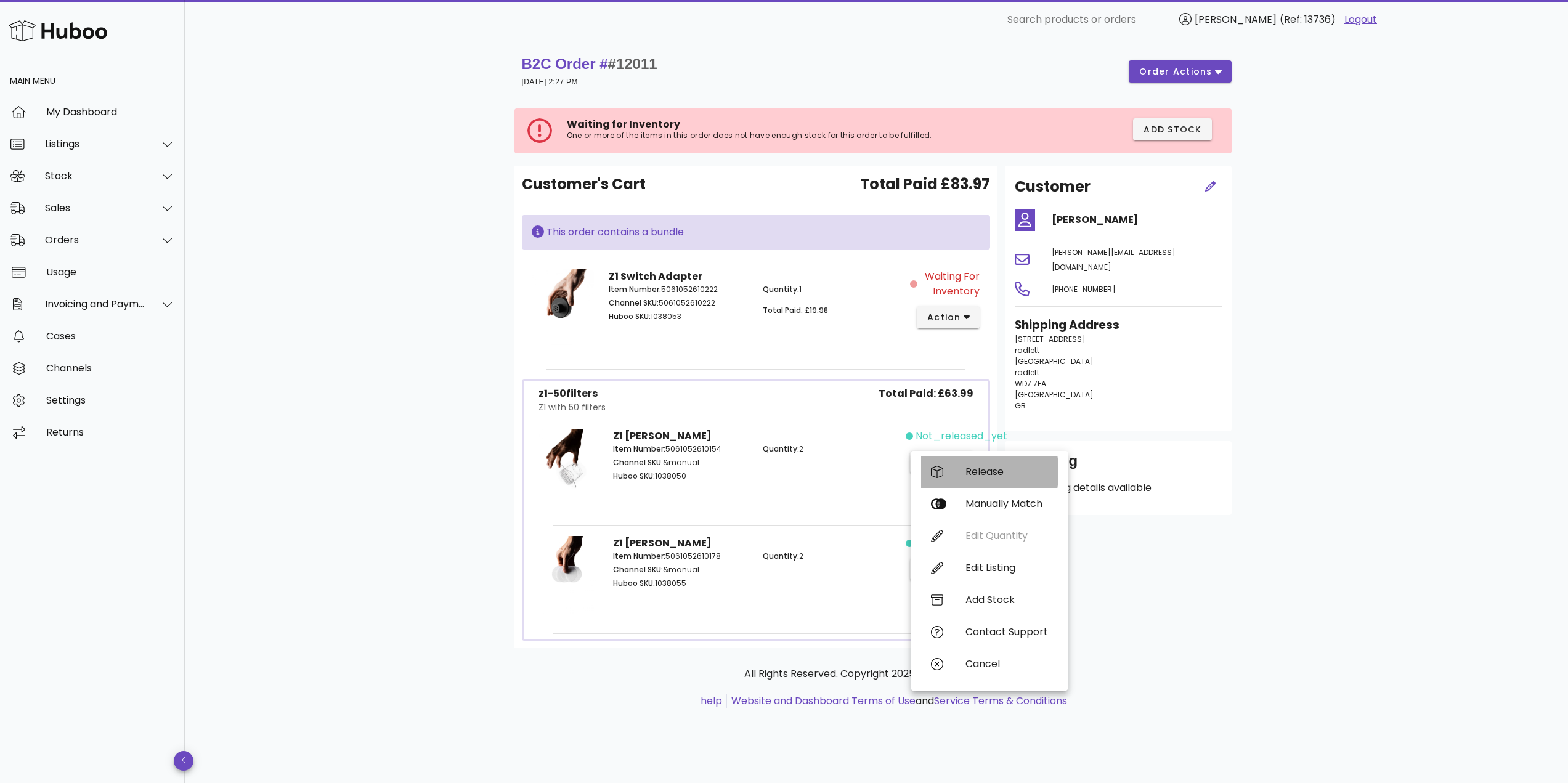
click at [961, 470] on div "Release" at bounding box center [989, 472] width 137 height 32
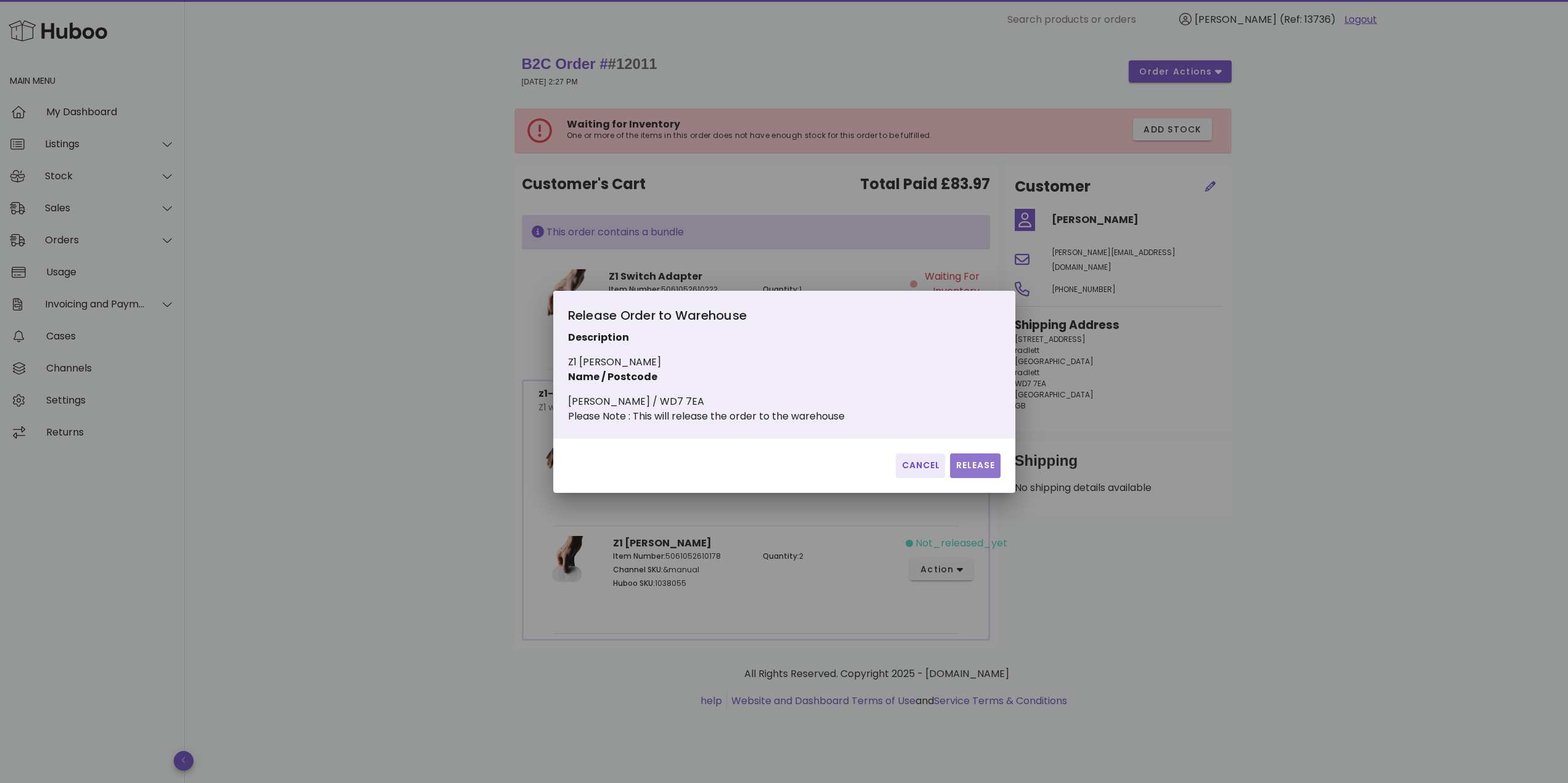
click at [969, 471] on span "Release" at bounding box center [975, 465] width 40 height 13
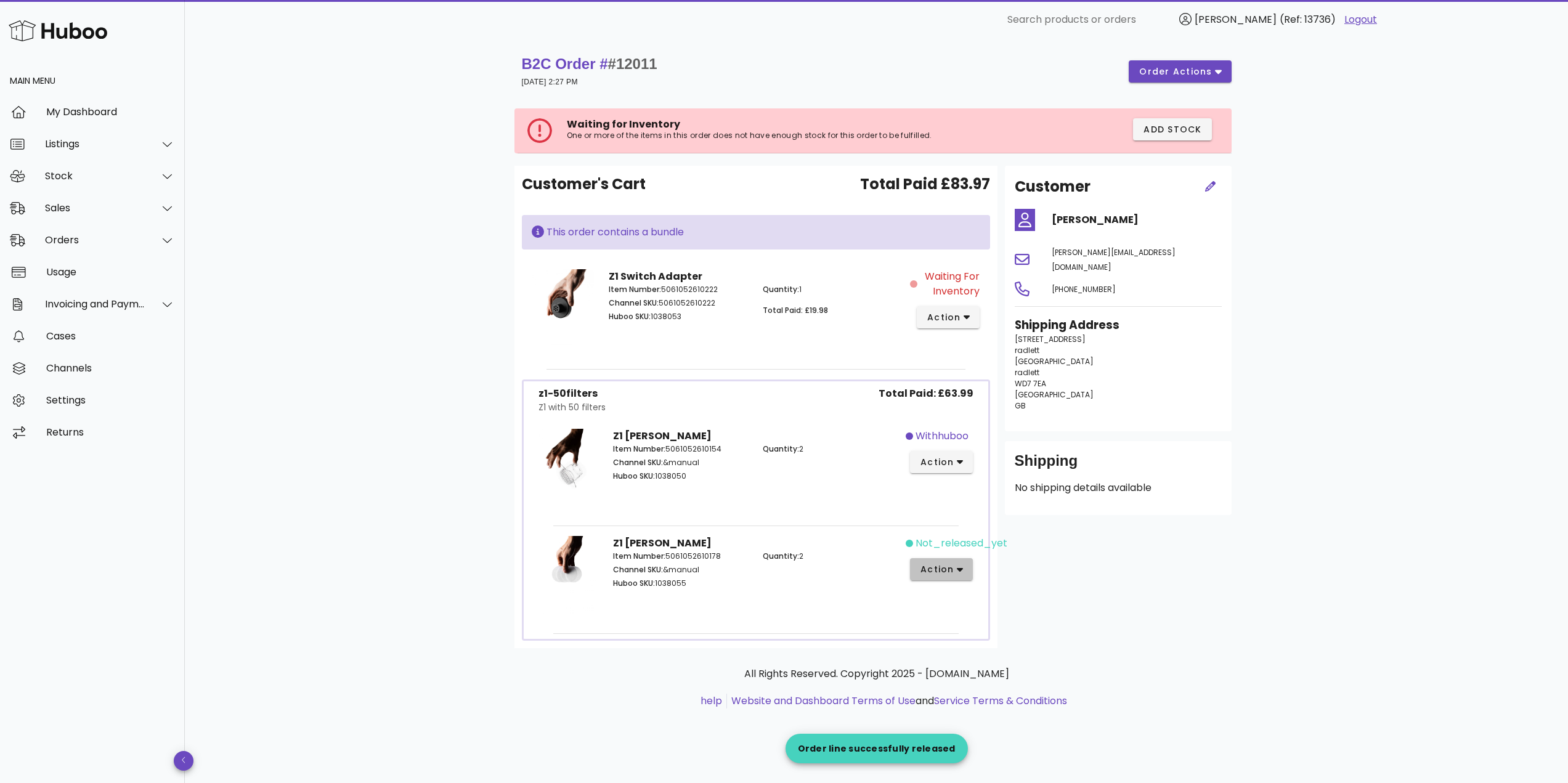
click at [947, 567] on span "action" at bounding box center [936, 570] width 34 height 13
click at [972, 553] on div "Release" at bounding box center [1007, 557] width 83 height 12
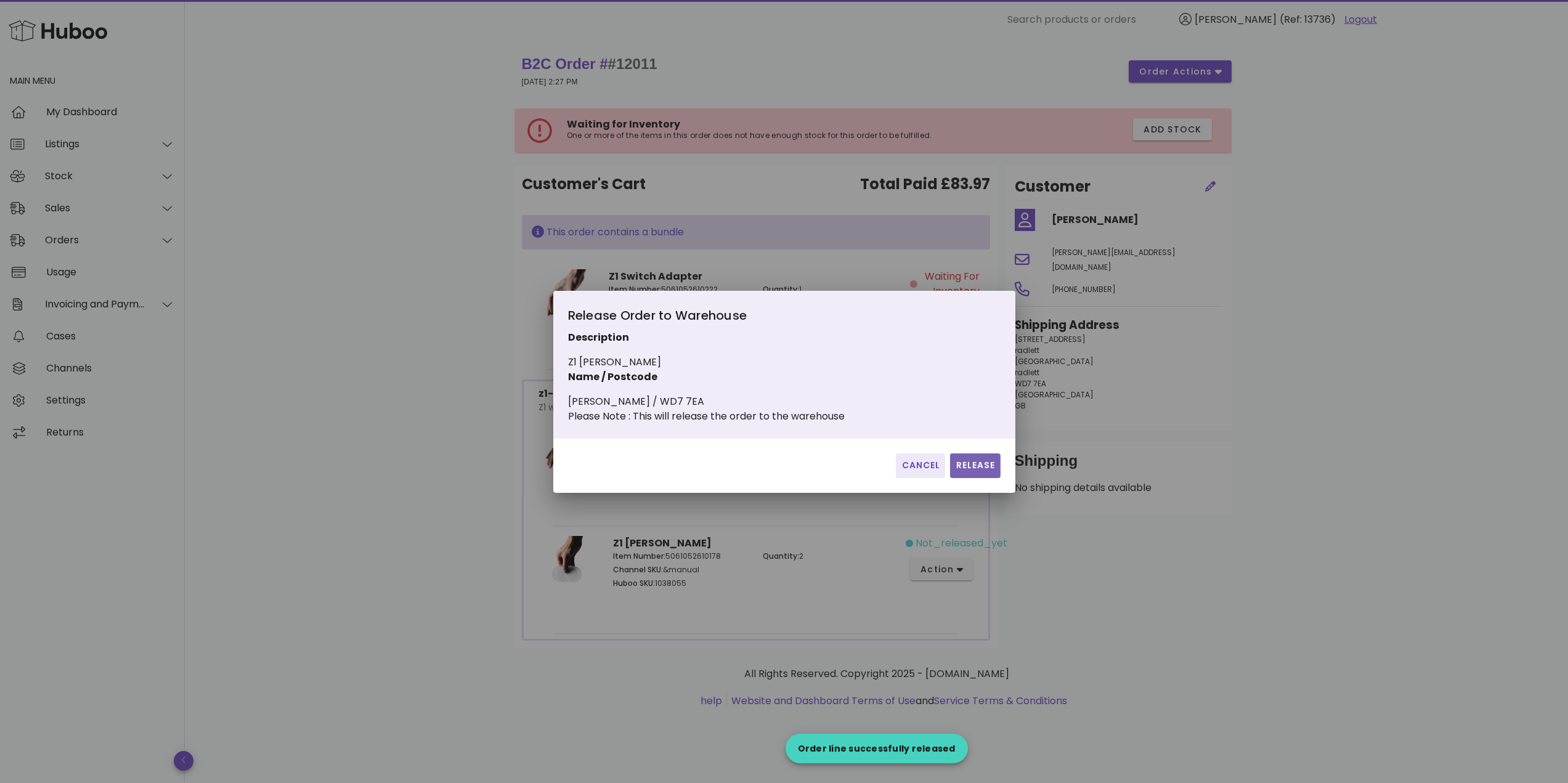
click at [970, 463] on button "Release" at bounding box center [974, 466] width 50 height 25
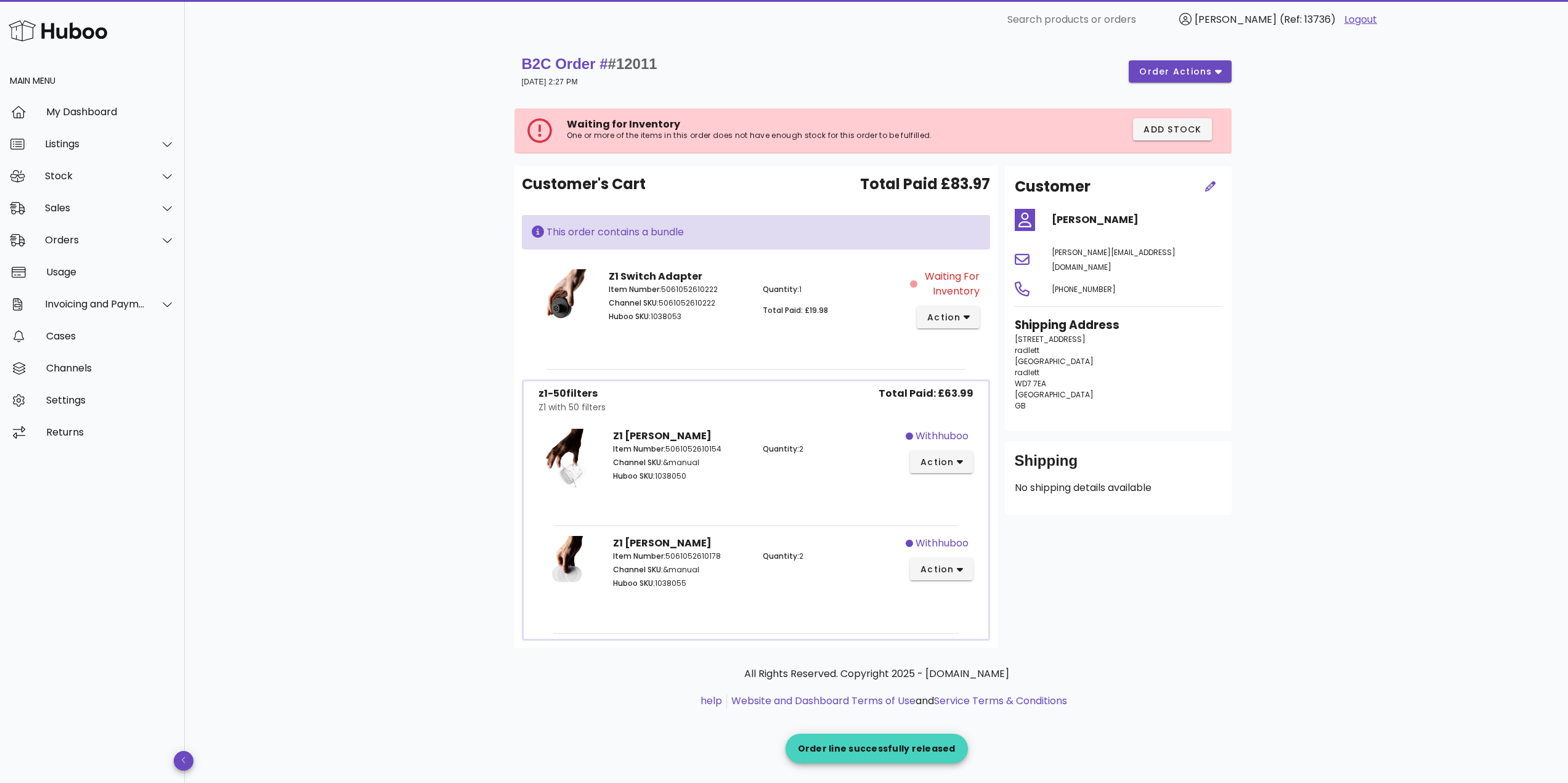
click at [318, 466] on div "B2C Order # #12011 12 June 2025 at 2:27 PM order actions Waiting for Inventory …" at bounding box center [876, 411] width 1383 height 743
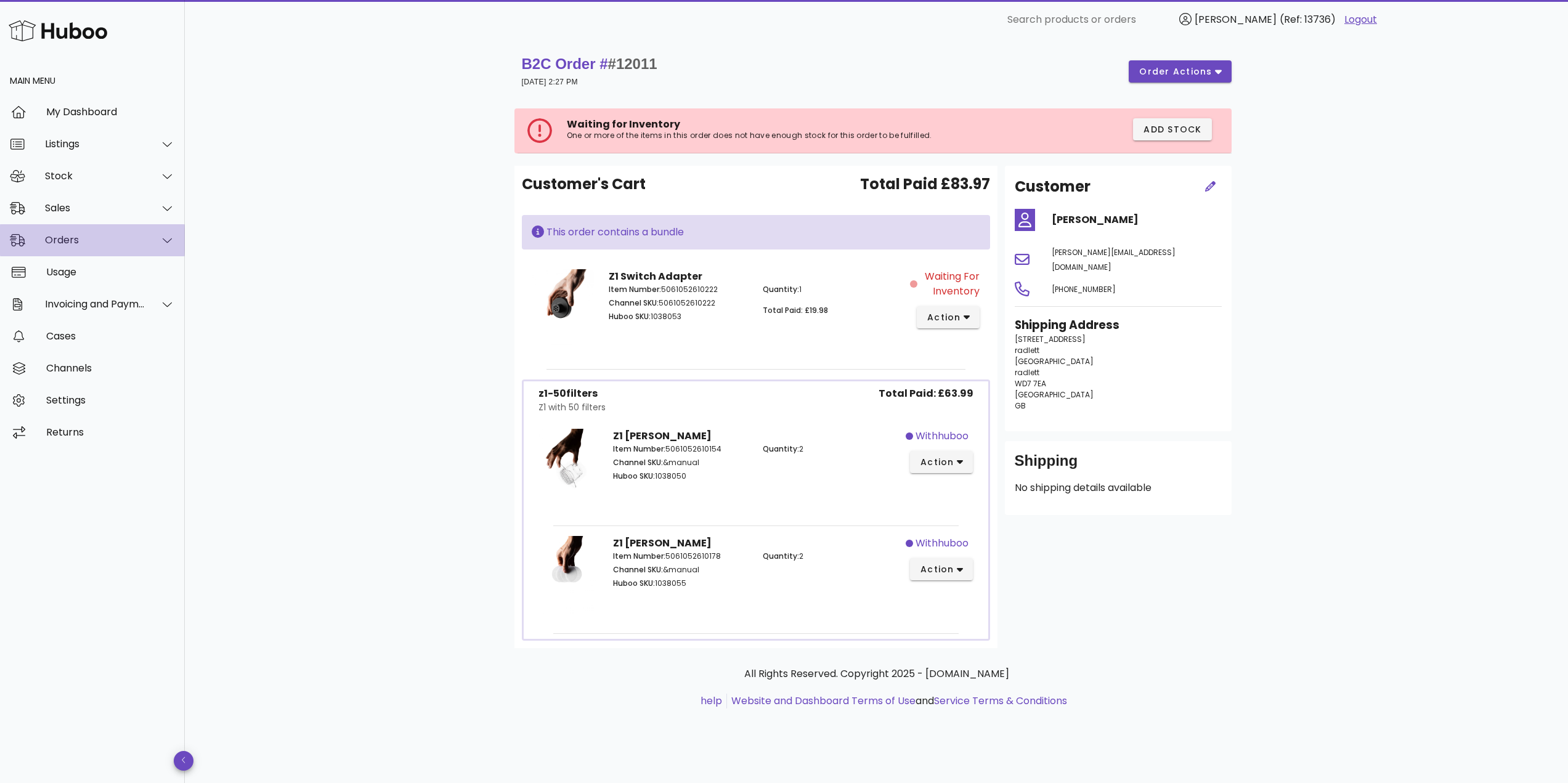
click at [76, 233] on div "Orders" at bounding box center [92, 241] width 185 height 32
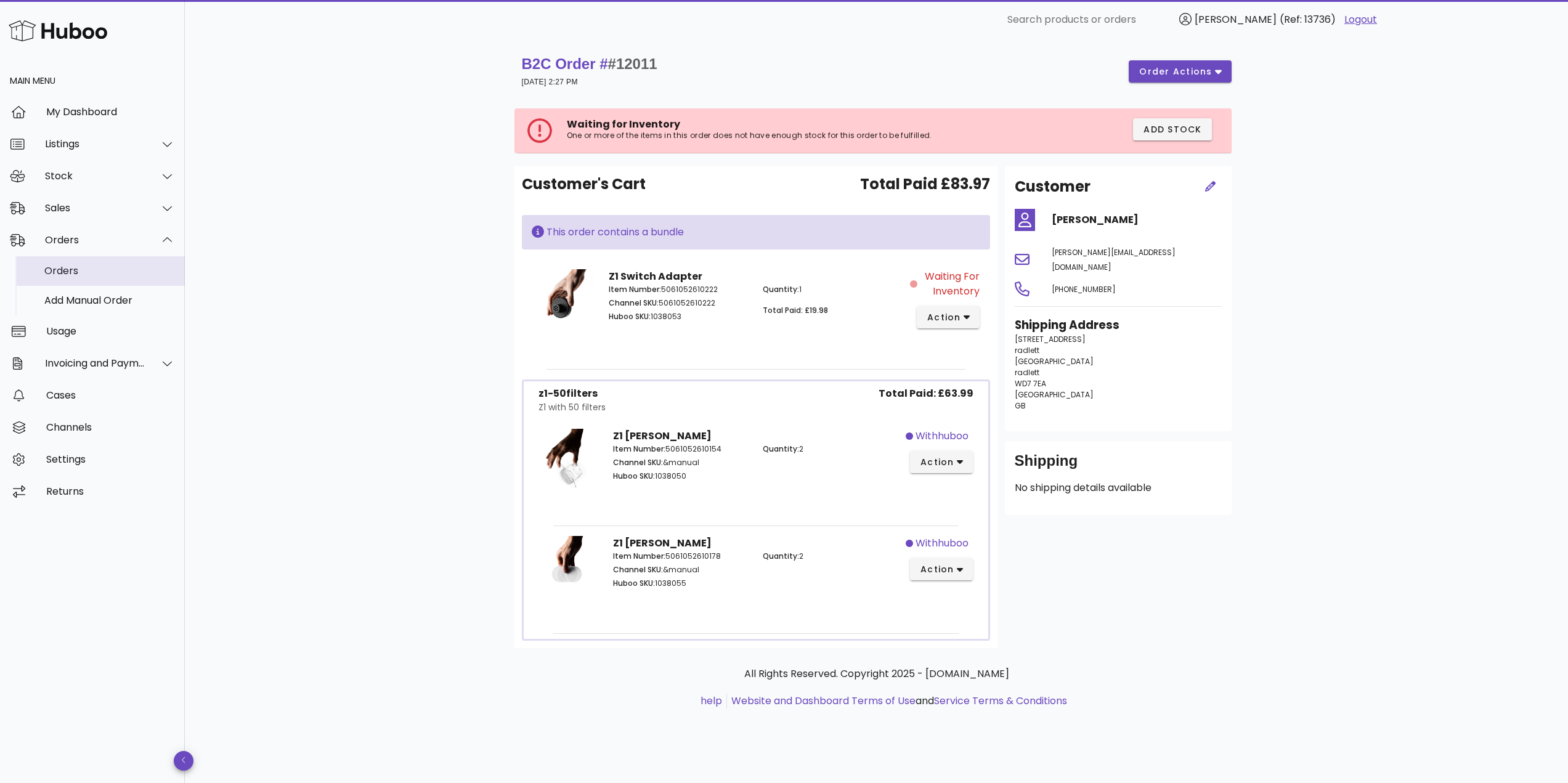
click at [83, 273] on div "Orders" at bounding box center [110, 271] width 130 height 12
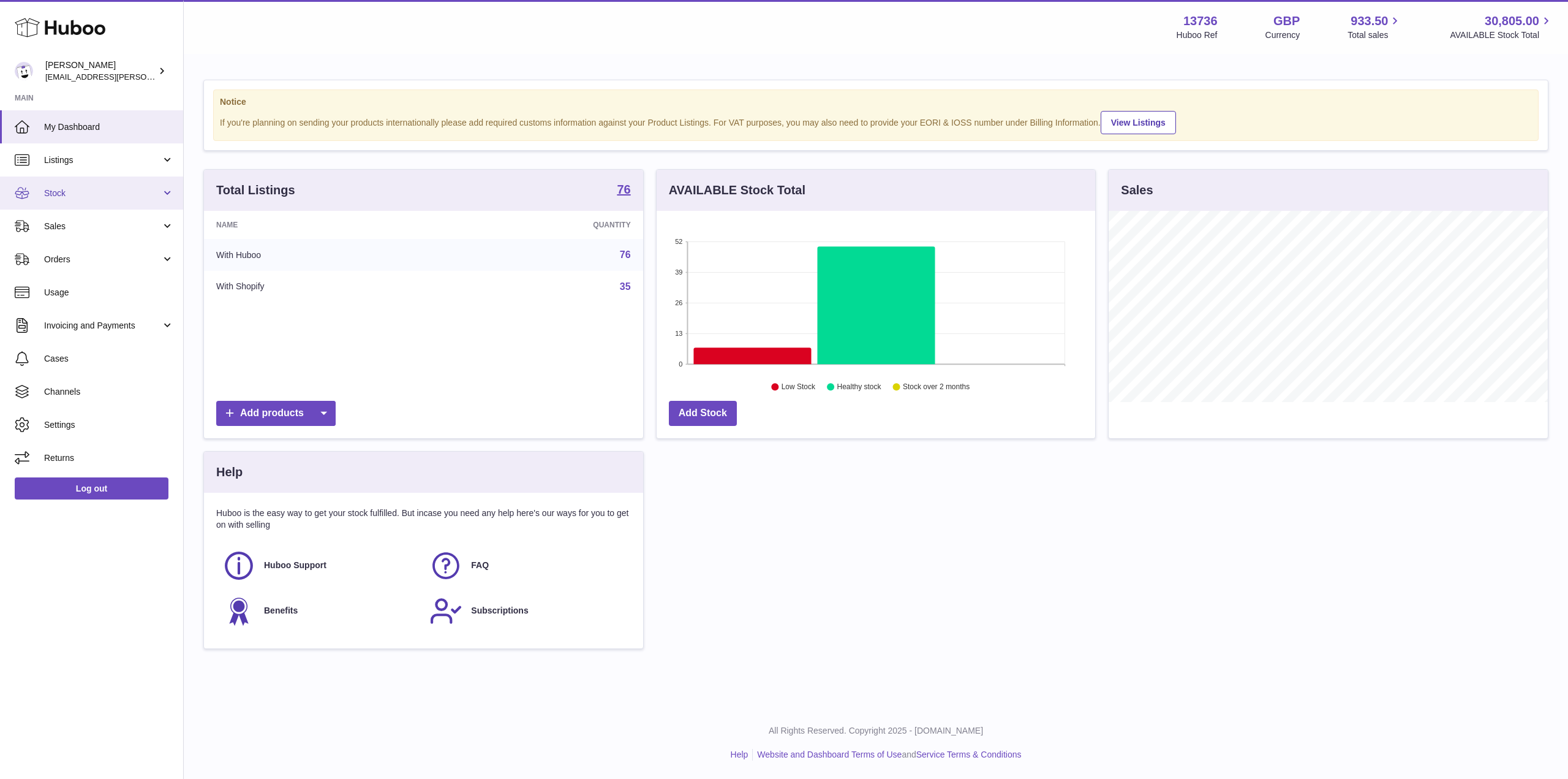
scroll to position [191, 439]
click at [115, 261] on span "Orders" at bounding box center [103, 259] width 117 height 12
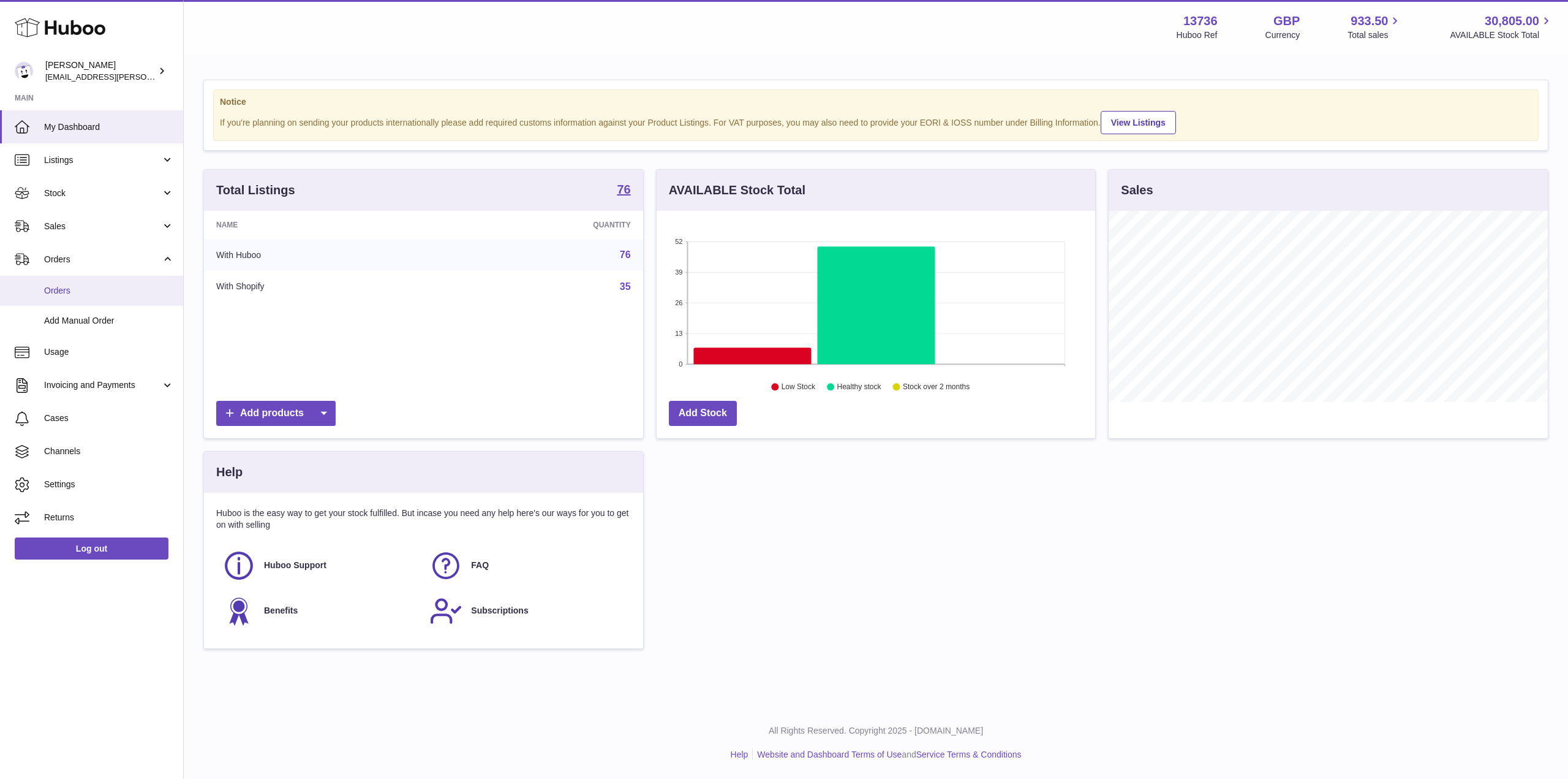
click at [99, 287] on span "Orders" at bounding box center [109, 291] width 130 height 12
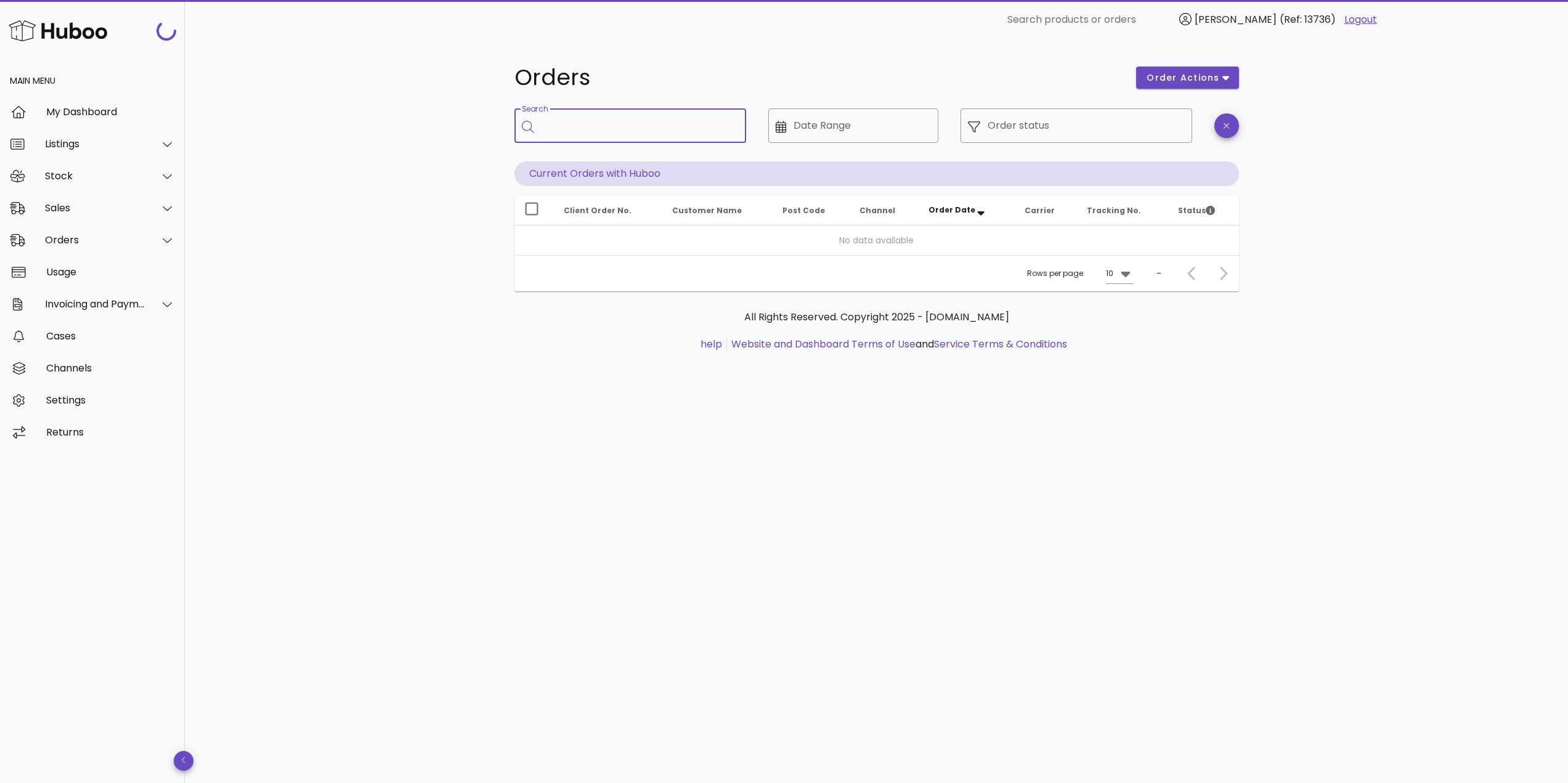
click at [585, 133] on input "Search" at bounding box center [639, 125] width 195 height 20
paste input "*****"
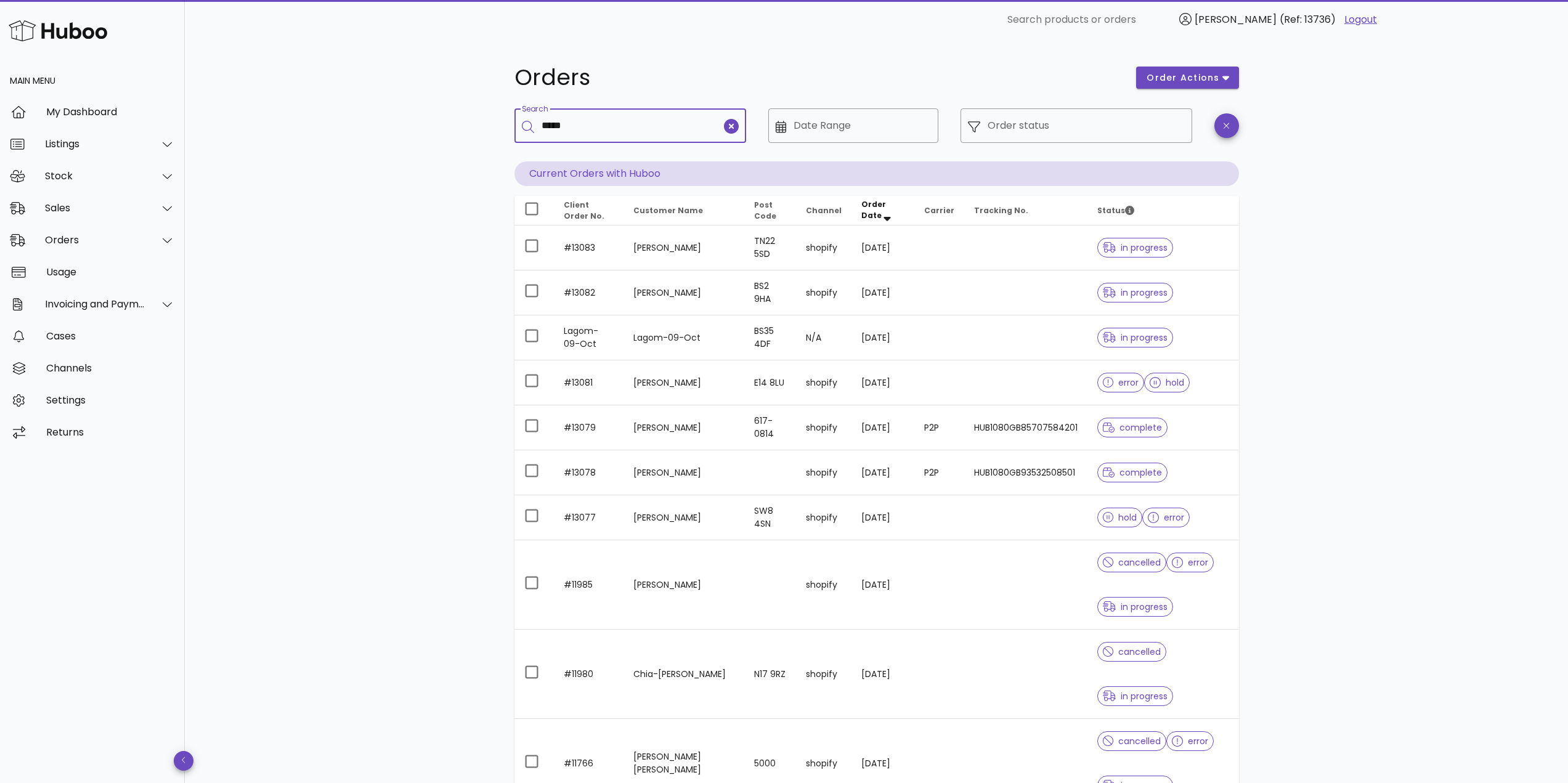
type input "*****"
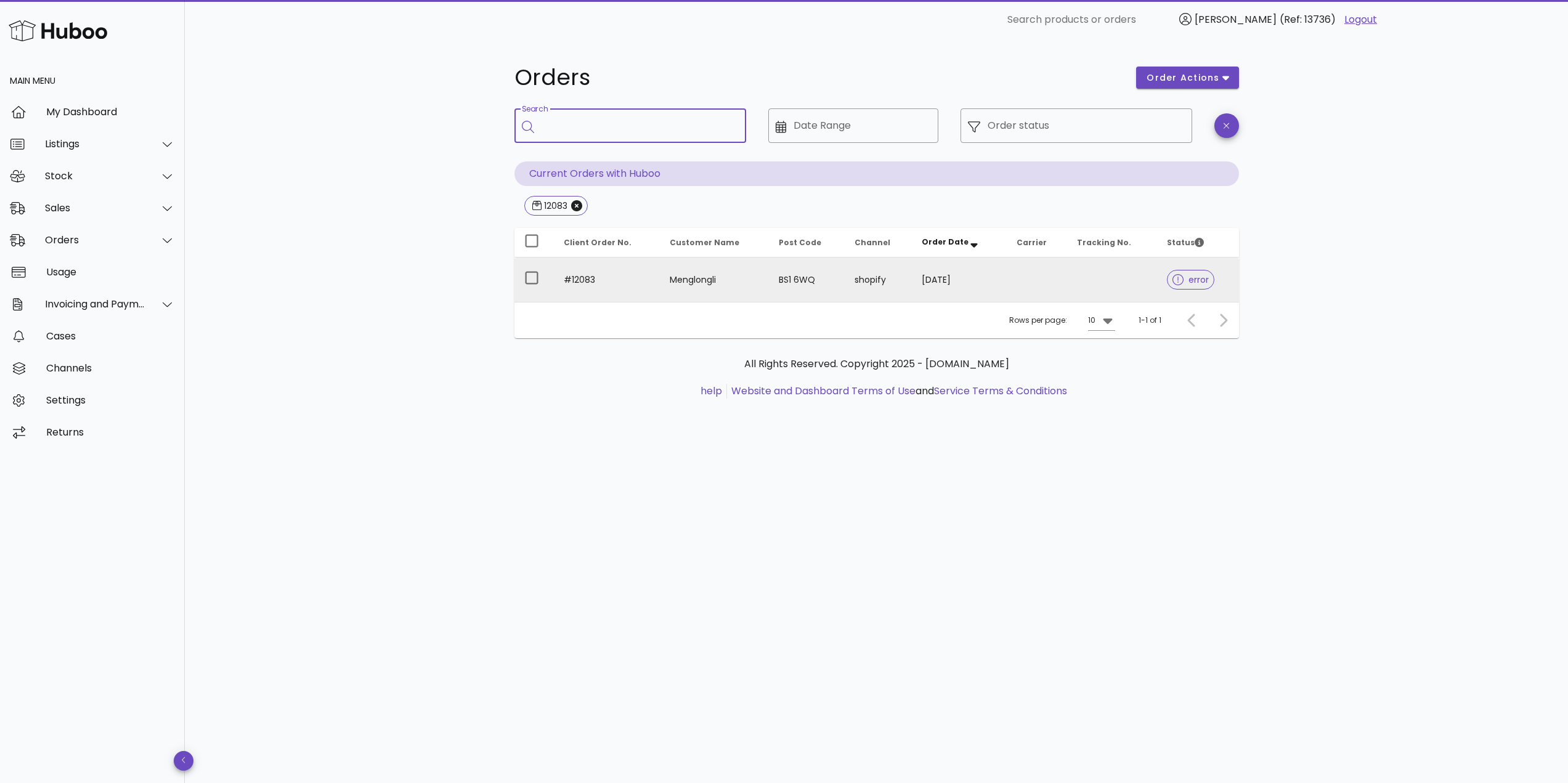
click at [628, 280] on td "#12083" at bounding box center [607, 279] width 106 height 45
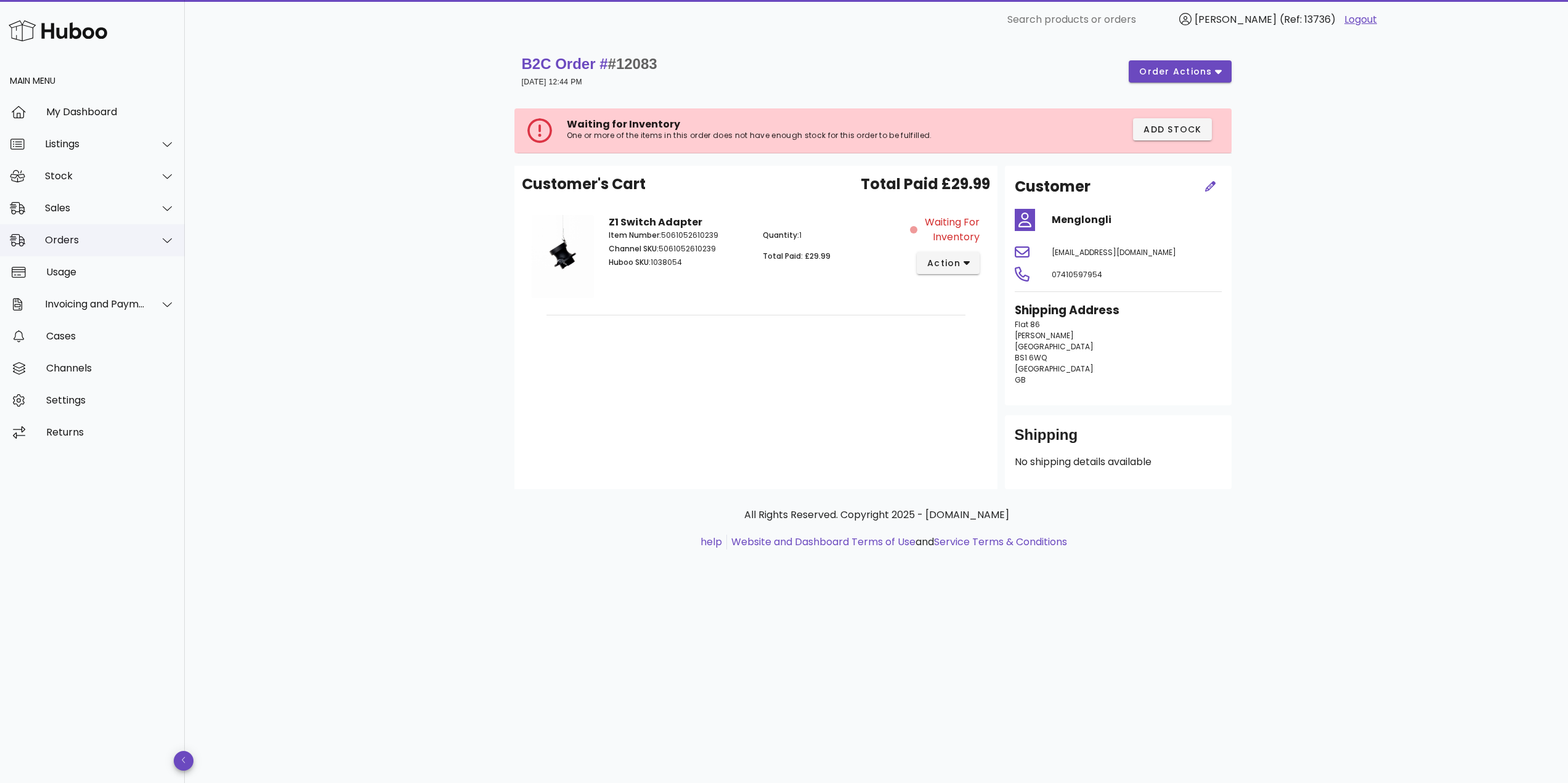
click at [103, 234] on div "Orders" at bounding box center [95, 240] width 101 height 12
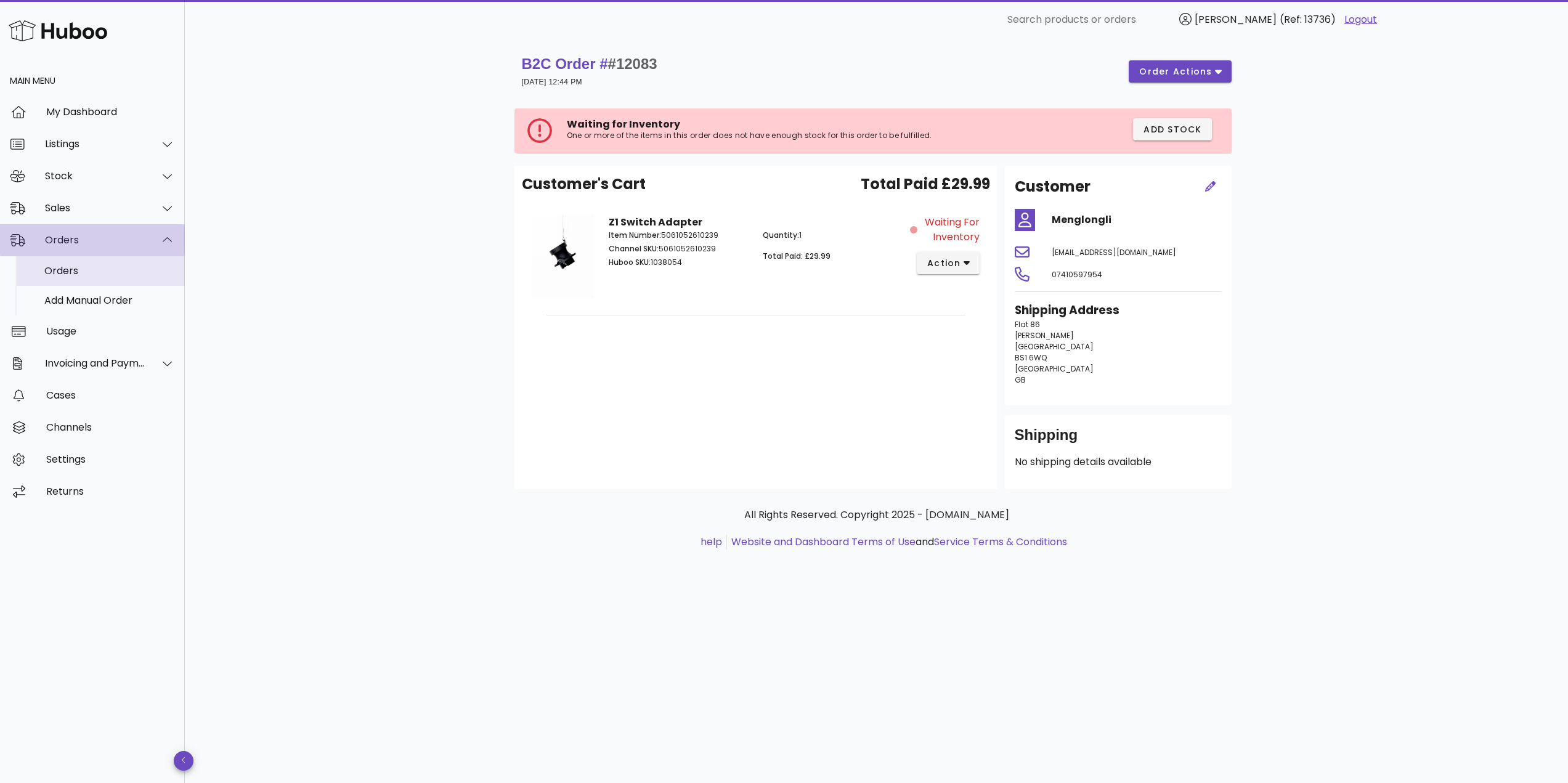
click at [101, 270] on div "Orders" at bounding box center [110, 271] width 130 height 12
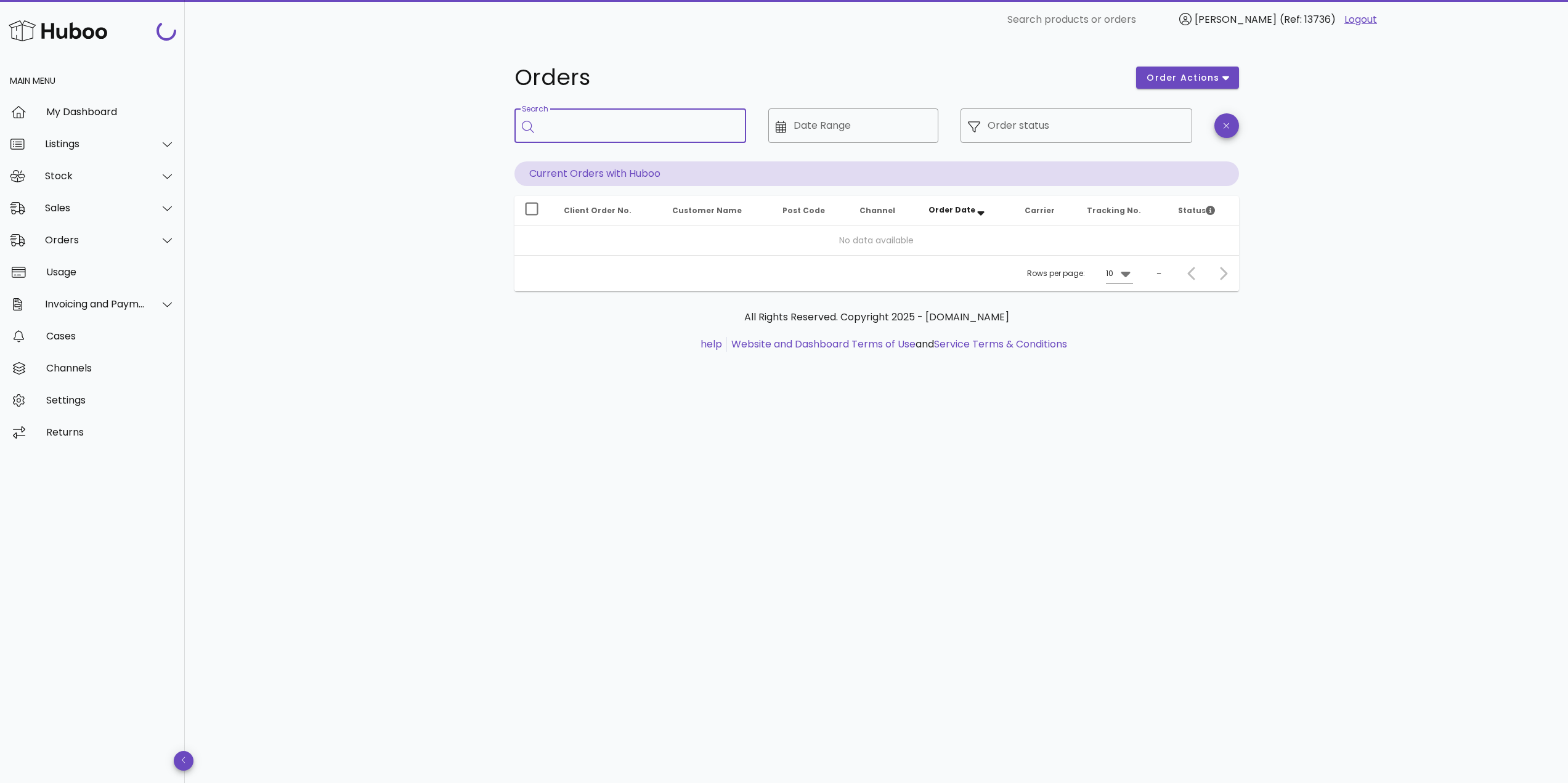
click at [606, 129] on input "Search" at bounding box center [639, 125] width 195 height 20
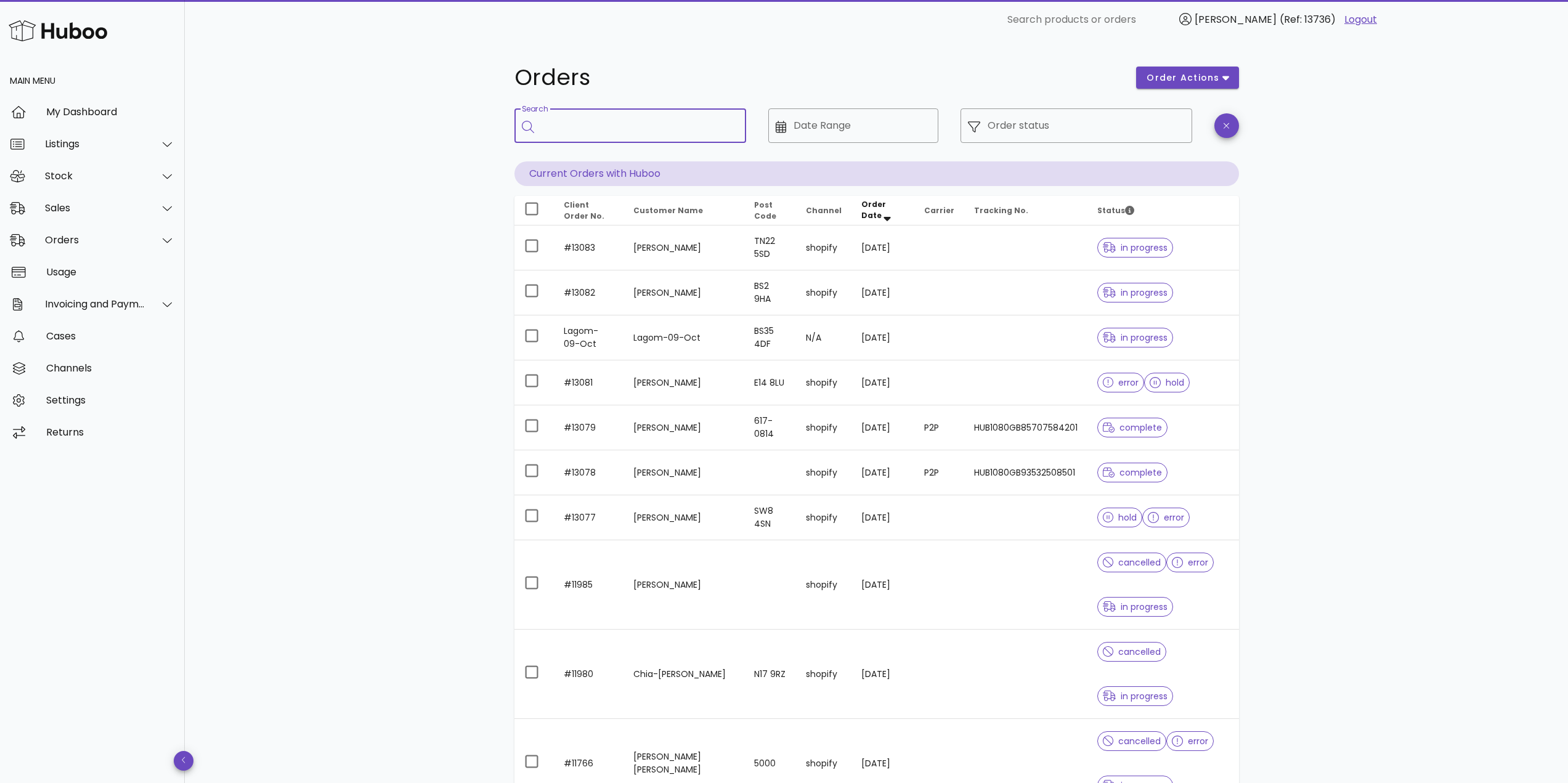
paste input "*****"
type input "*****"
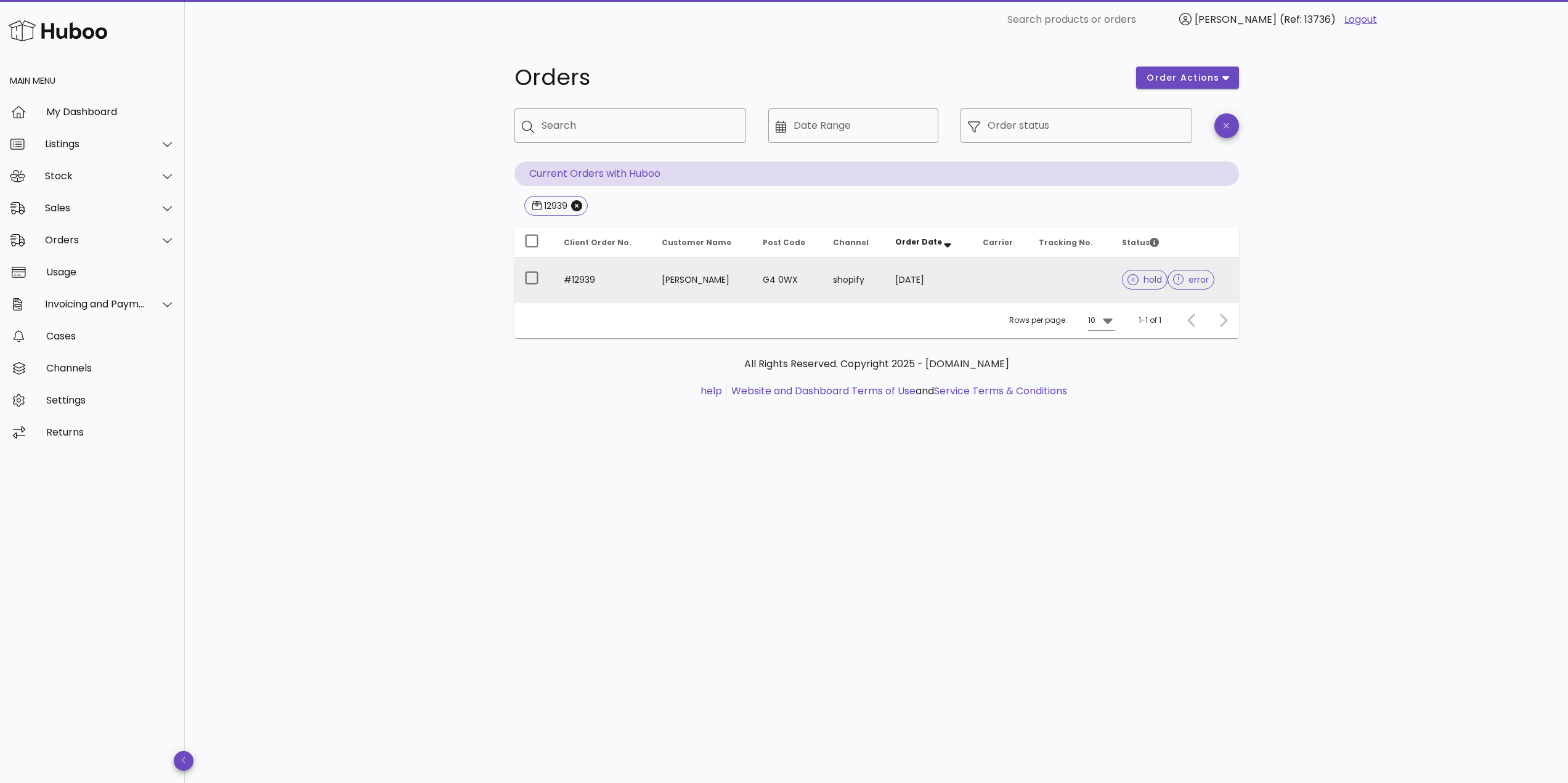
click at [612, 269] on td "#12939" at bounding box center [603, 279] width 99 height 45
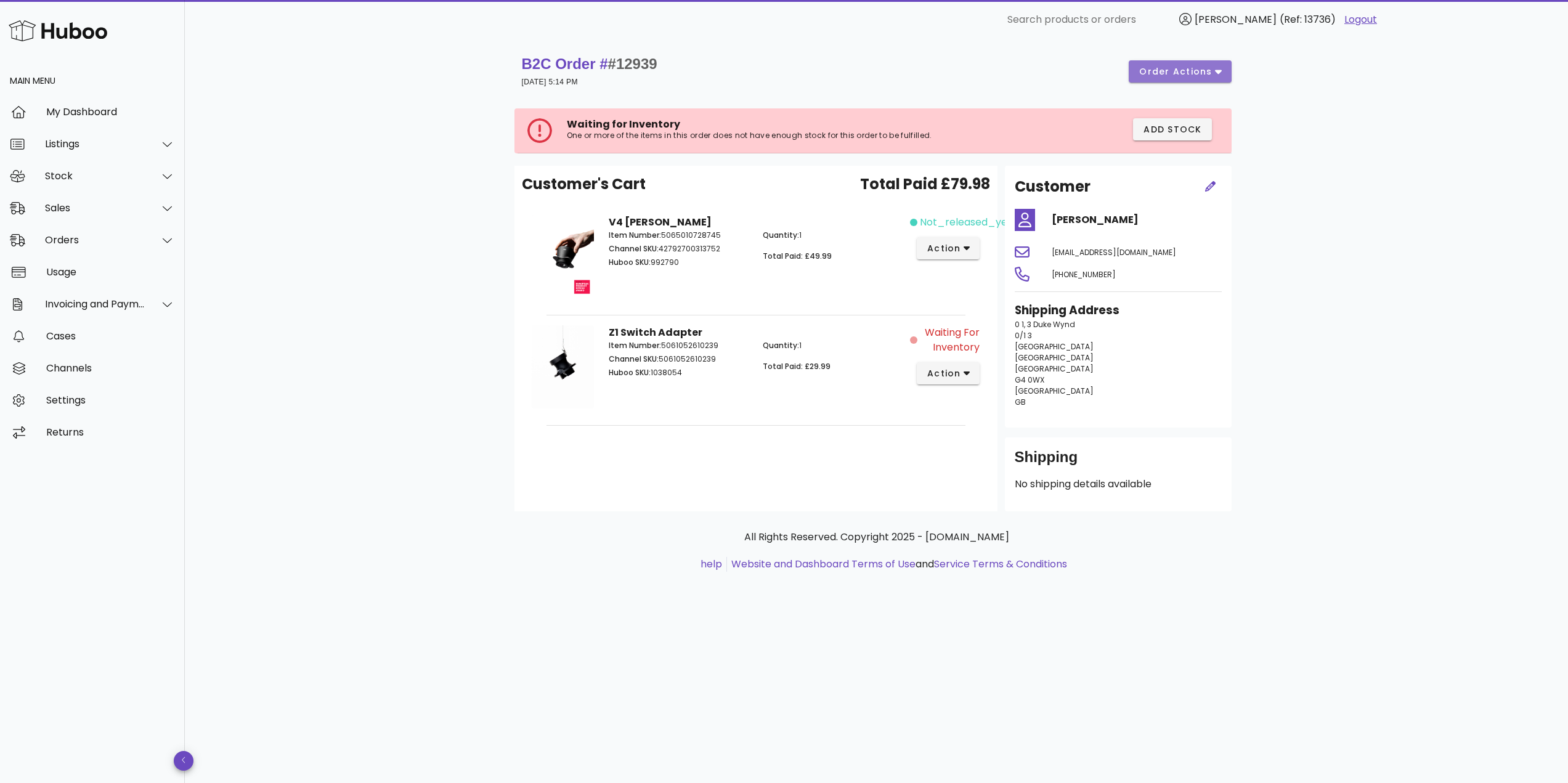
click at [1172, 72] on span "order actions" at bounding box center [1175, 72] width 74 height 13
click at [1192, 144] on div "Cancel" at bounding box center [1212, 145] width 52 height 12
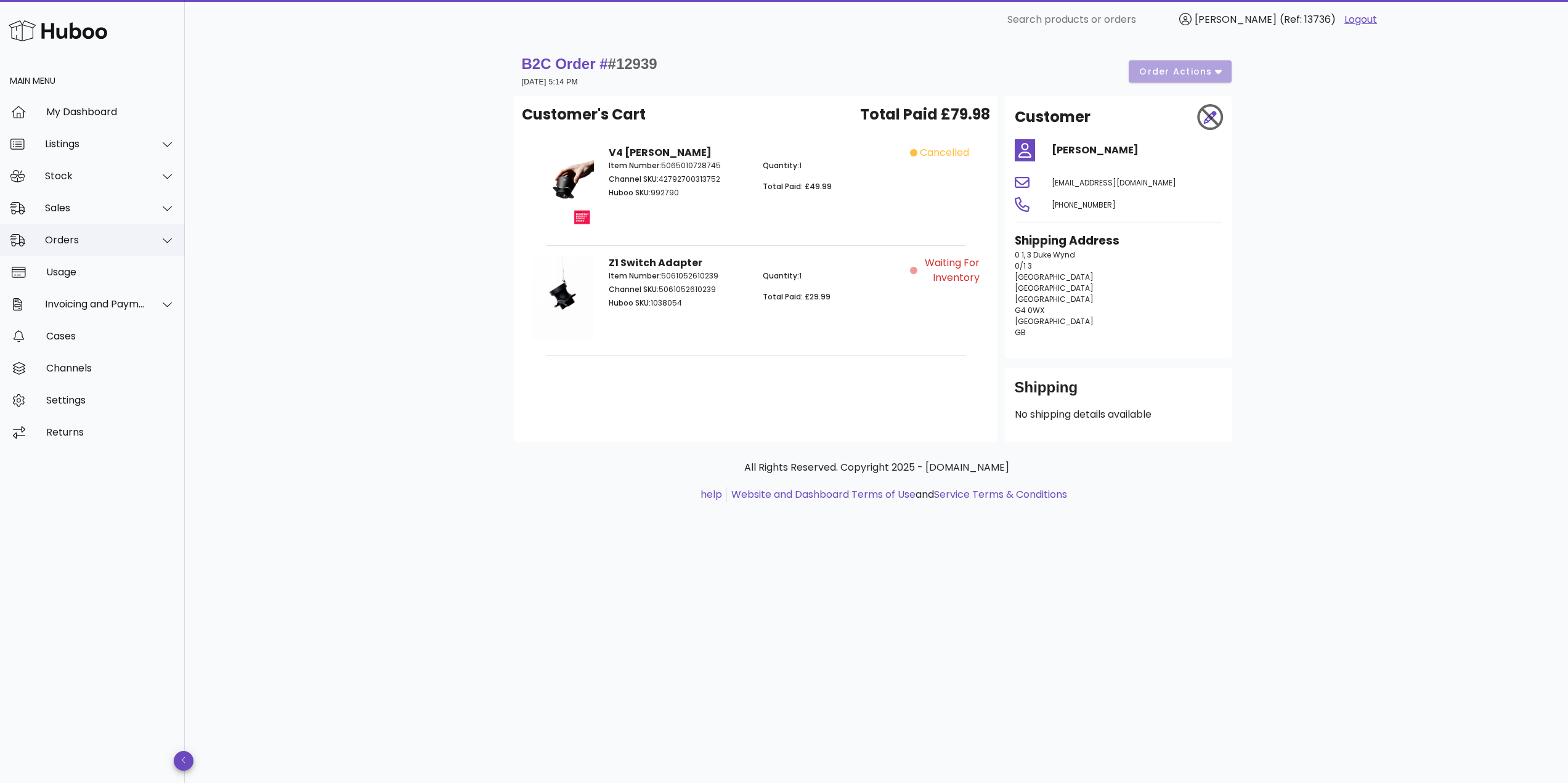
click at [141, 236] on div "Orders" at bounding box center [95, 240] width 101 height 12
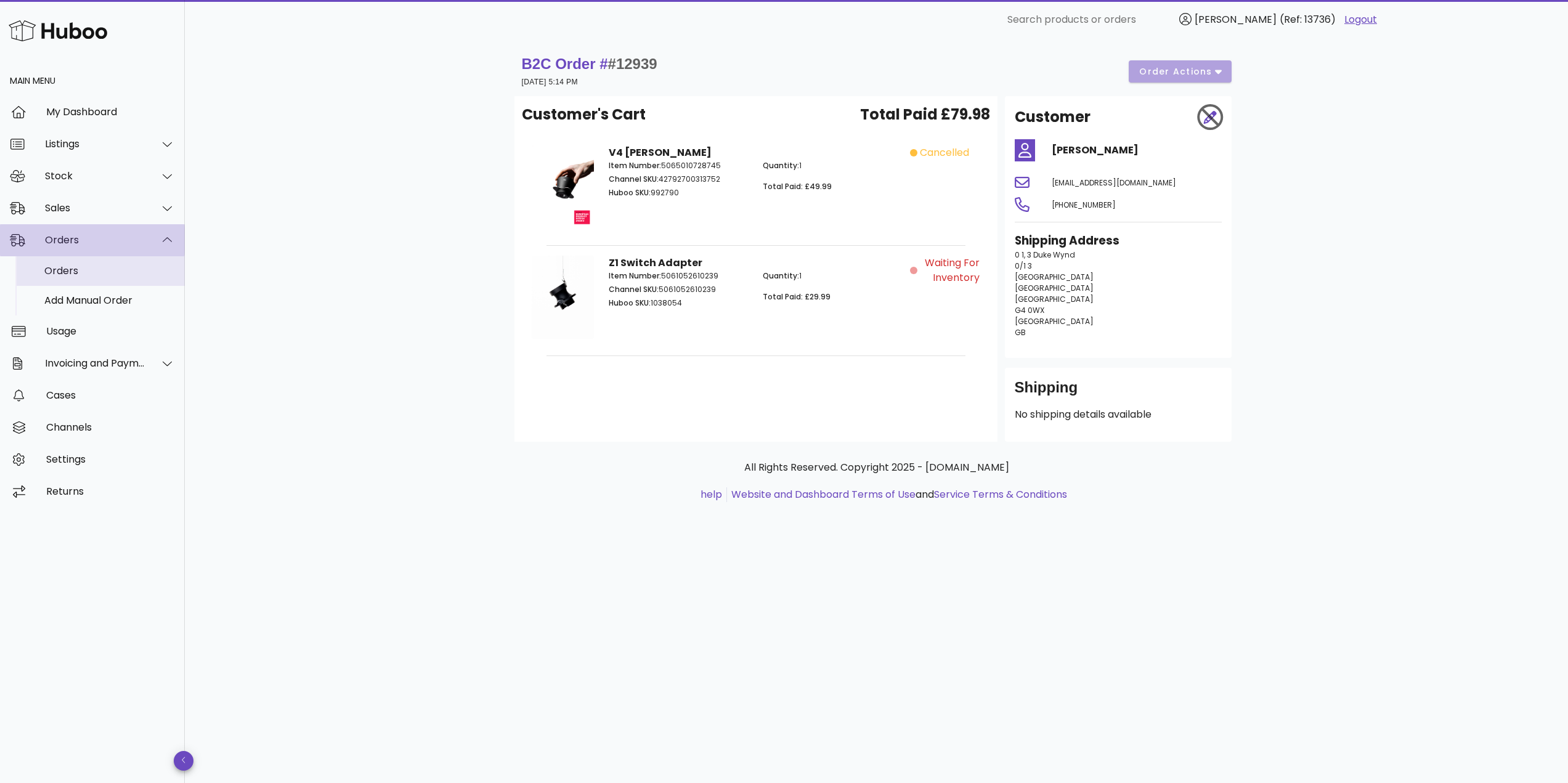
click at [117, 269] on div "Orders" at bounding box center [110, 271] width 130 height 12
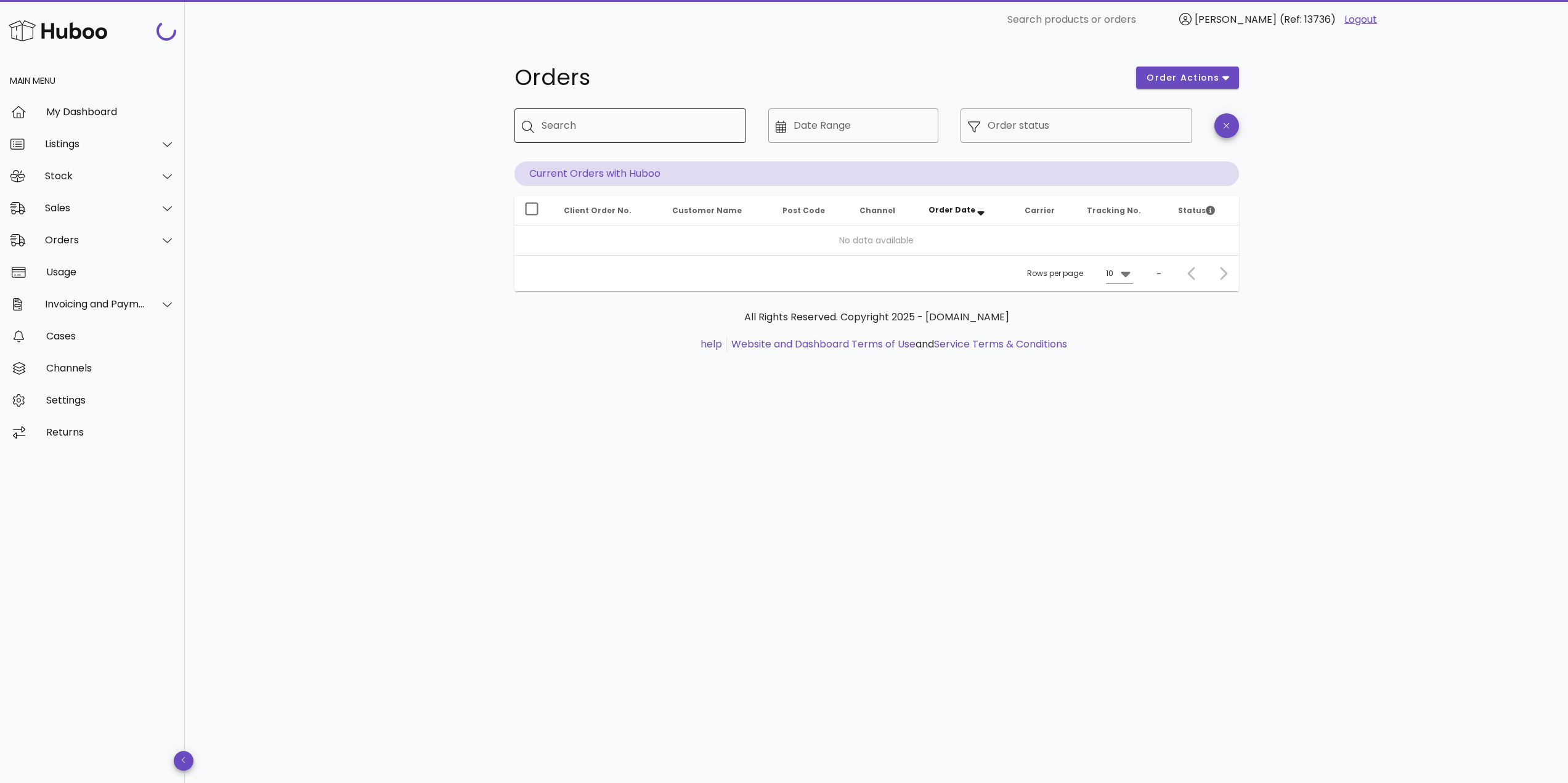
click at [595, 139] on div "Search" at bounding box center [639, 125] width 195 height 34
paste input "*****"
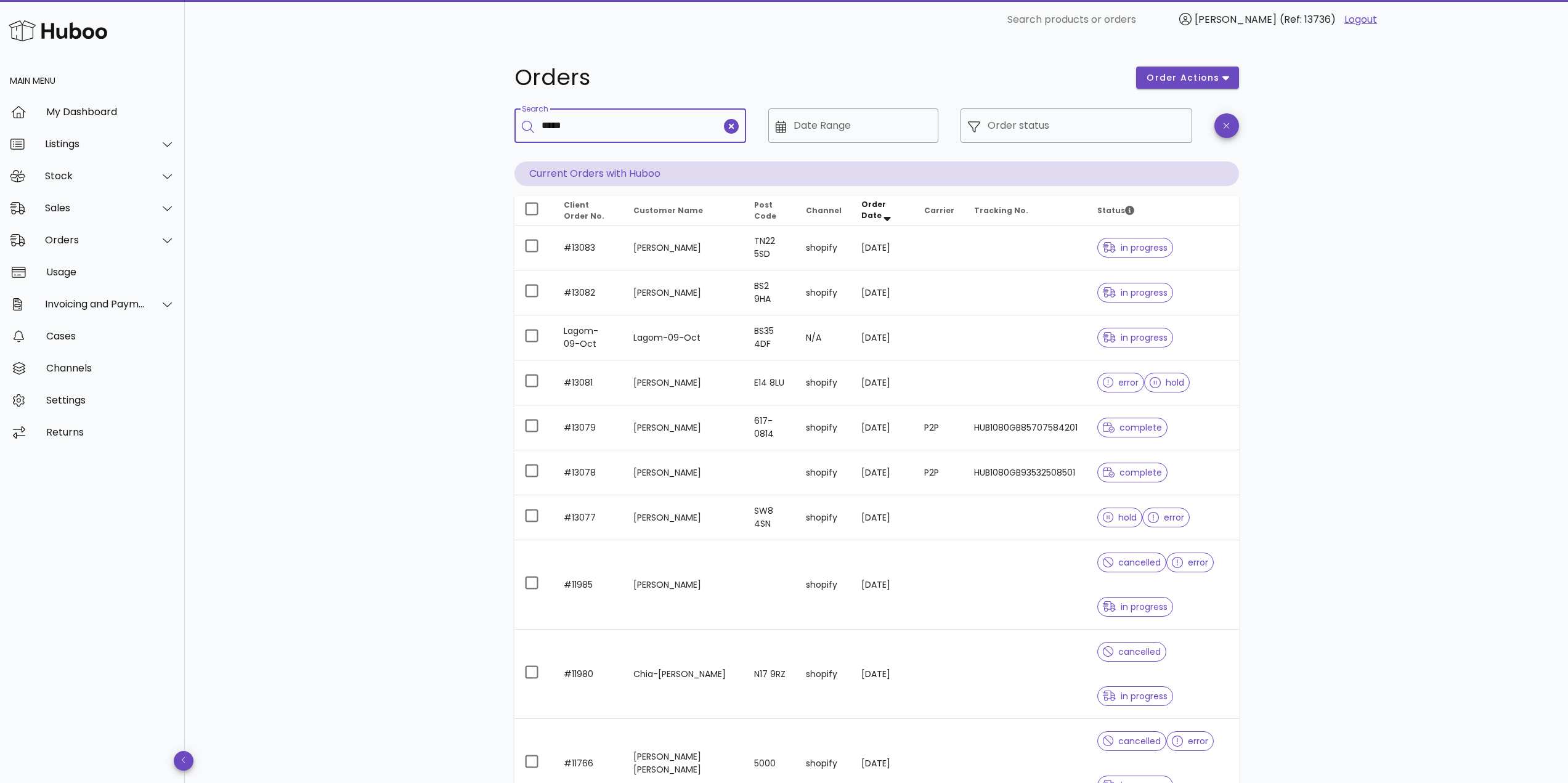
type input "*****"
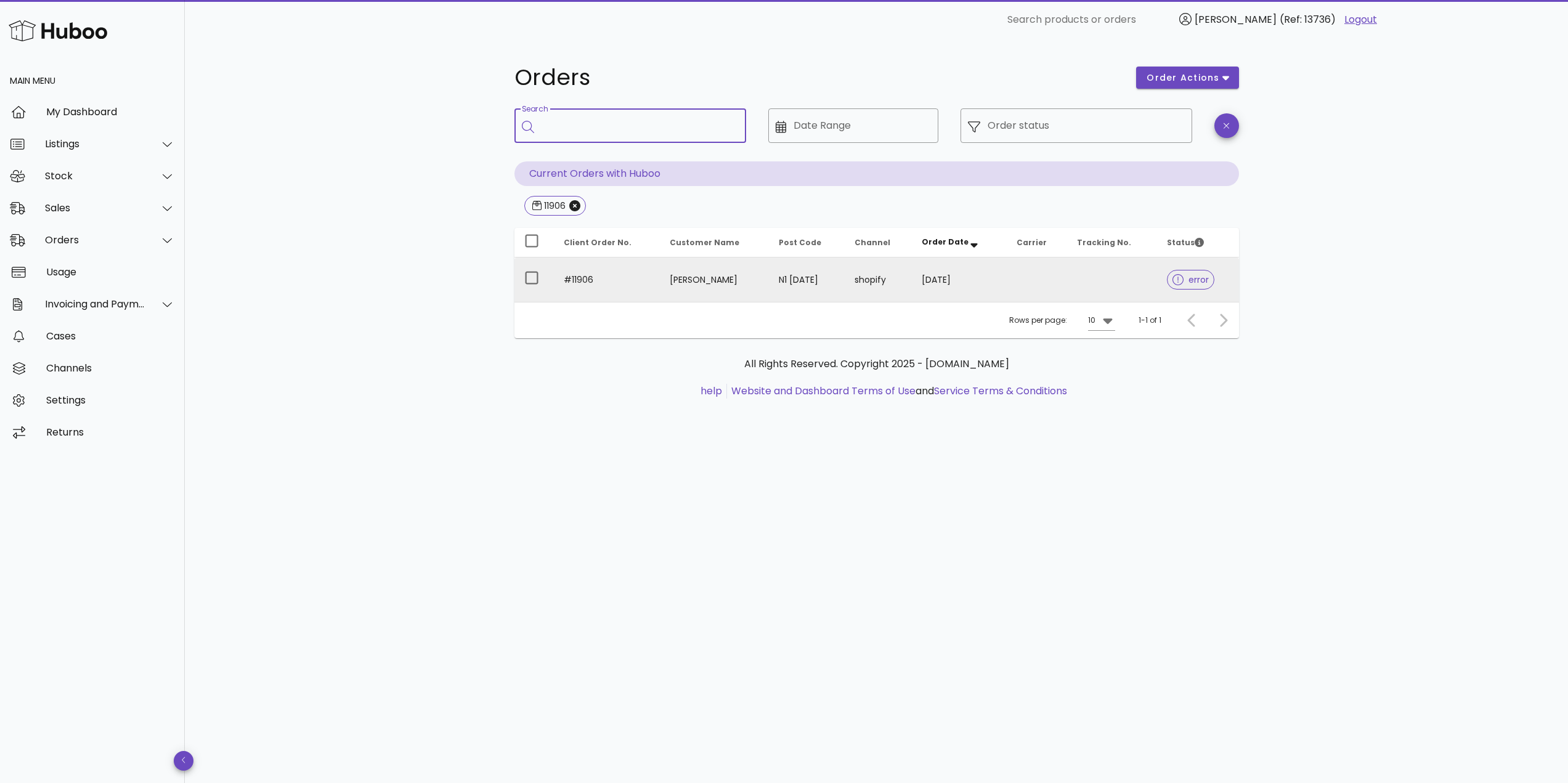
click at [644, 279] on td "#11906" at bounding box center [607, 279] width 106 height 45
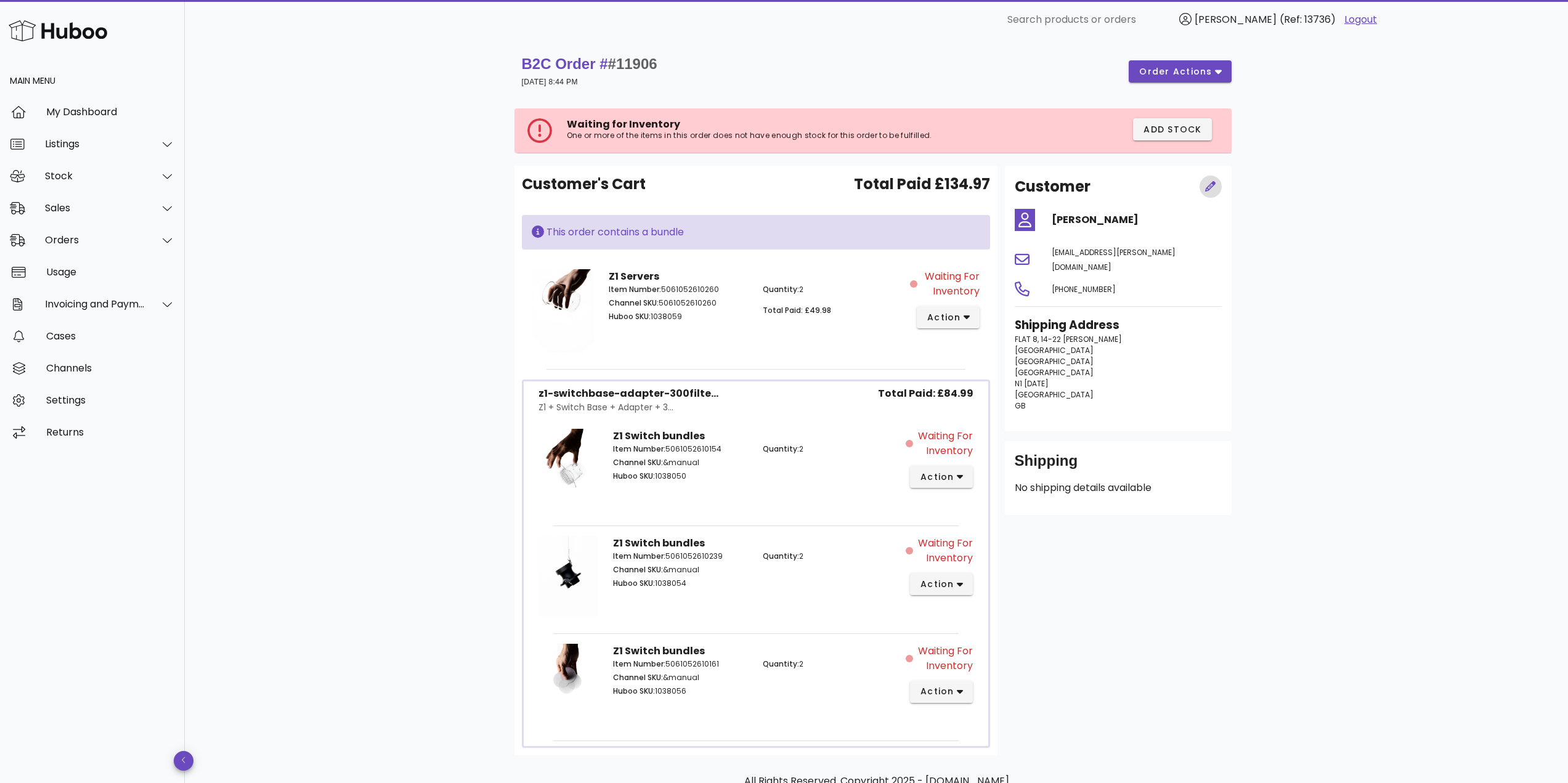
click at [1220, 188] on span "button" at bounding box center [1211, 187] width 22 height 13
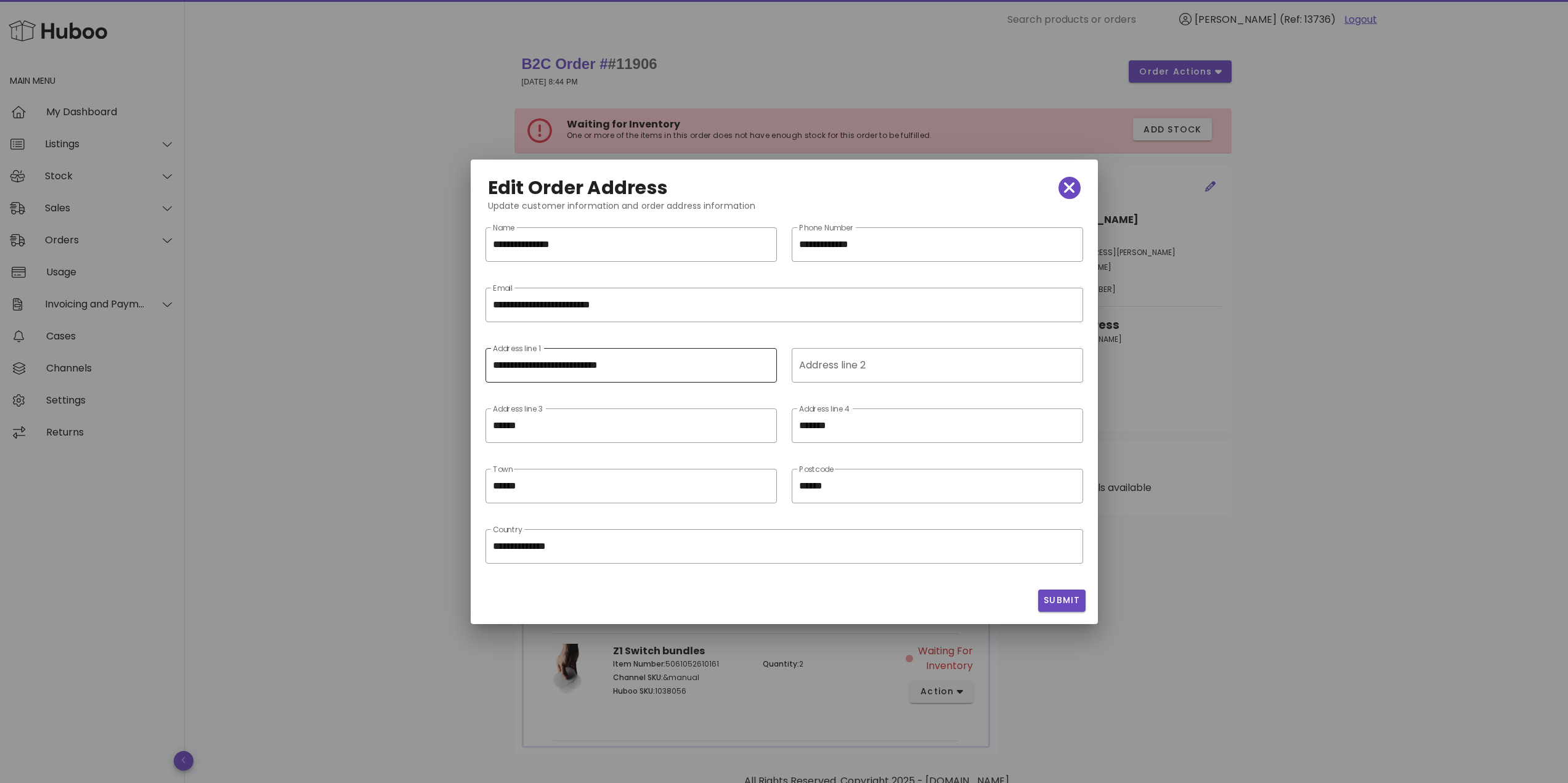
click at [552, 373] on input "**********" at bounding box center [631, 365] width 277 height 20
click at [550, 373] on input "**********" at bounding box center [631, 365] width 277 height 20
paste input "text"
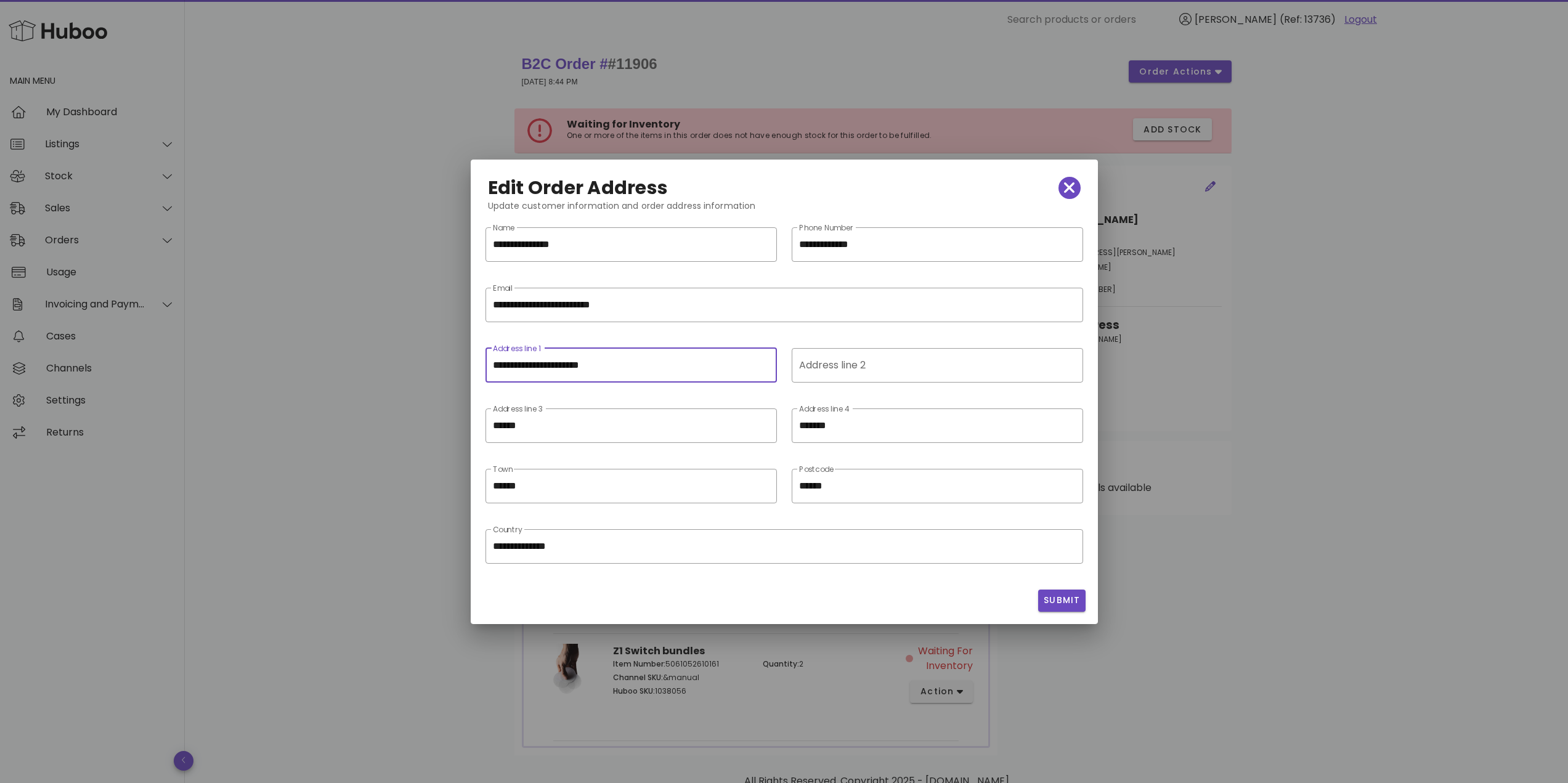
type input "**********"
click at [552, 430] on input "******" at bounding box center [623, 425] width 259 height 20
click at [823, 483] on input "******" at bounding box center [937, 486] width 277 height 20
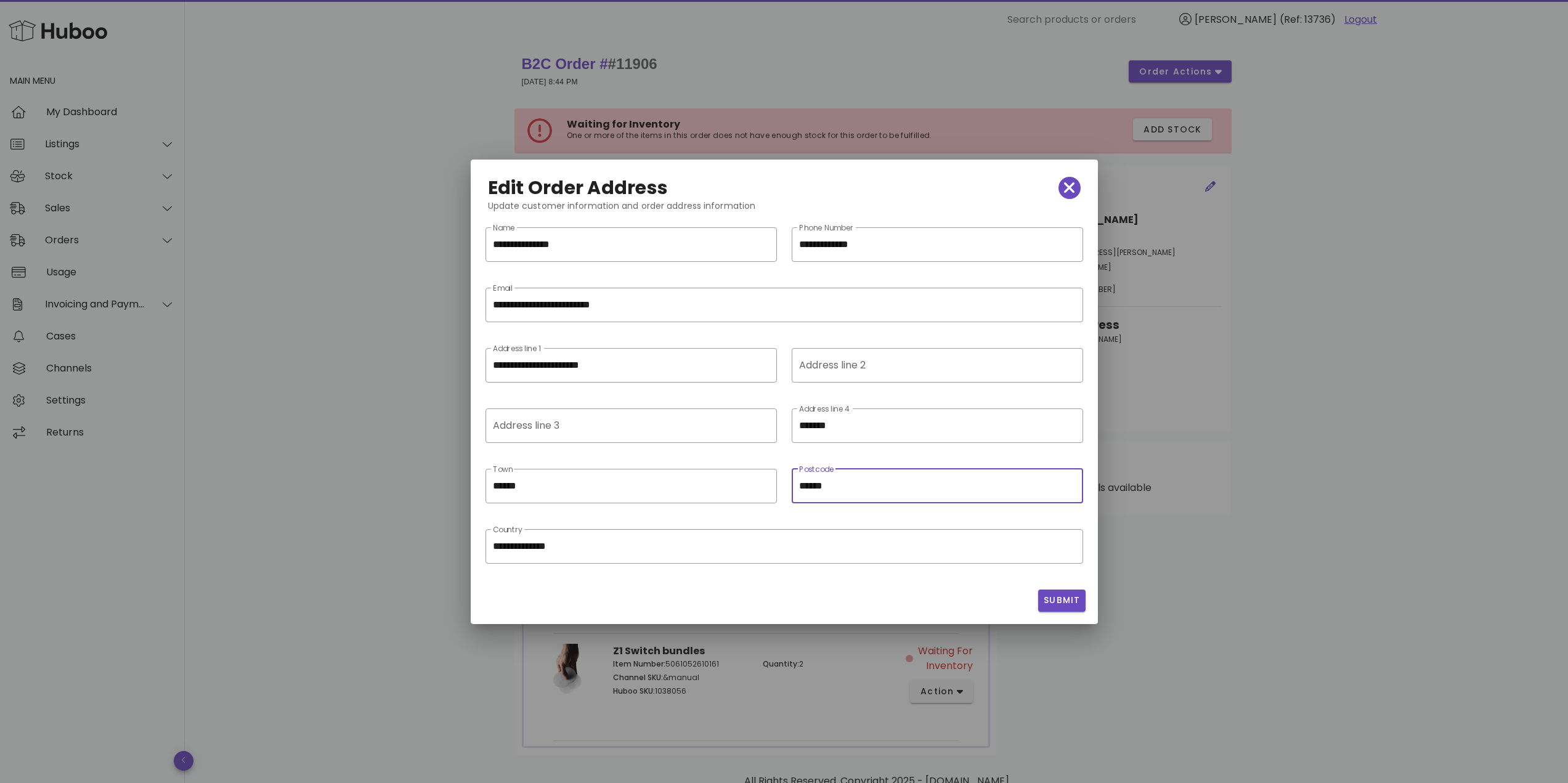
click at [823, 483] on input "******" at bounding box center [937, 486] width 277 height 20
paste input "text"
type input "******"
click at [841, 417] on input "*******" at bounding box center [929, 425] width 259 height 20
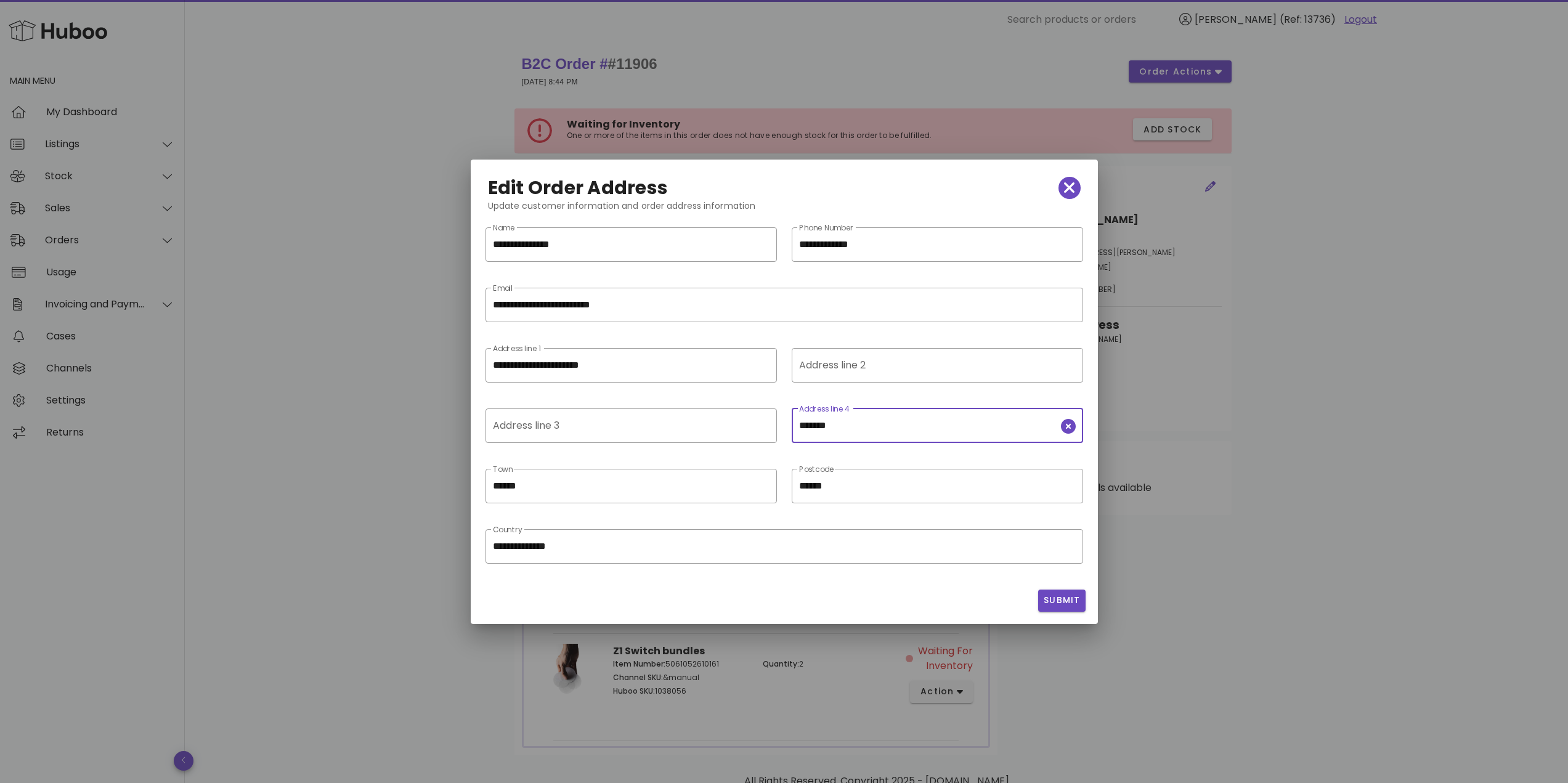
click at [841, 417] on input "*******" at bounding box center [929, 425] width 259 height 20
click at [704, 394] on div at bounding box center [631, 392] width 277 height 8
click at [858, 244] on input "**********" at bounding box center [937, 244] width 277 height 20
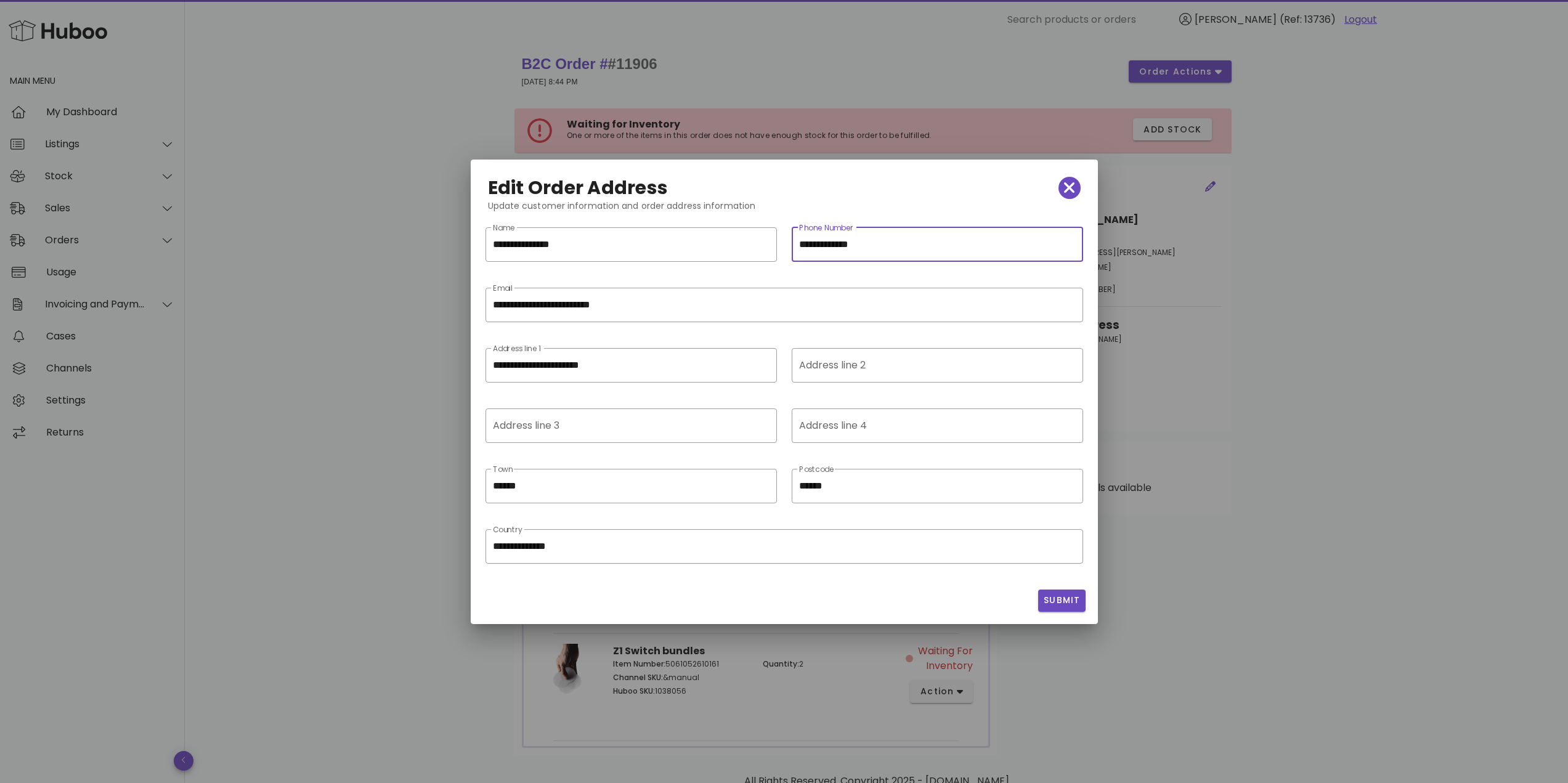
click at [858, 244] on input "**********" at bounding box center [937, 244] width 277 height 20
paste input "**"
type input "**********"
click at [929, 248] on input "**********" at bounding box center [937, 244] width 277 height 20
click at [1059, 600] on span "Submit" at bounding box center [1061, 600] width 37 height 13
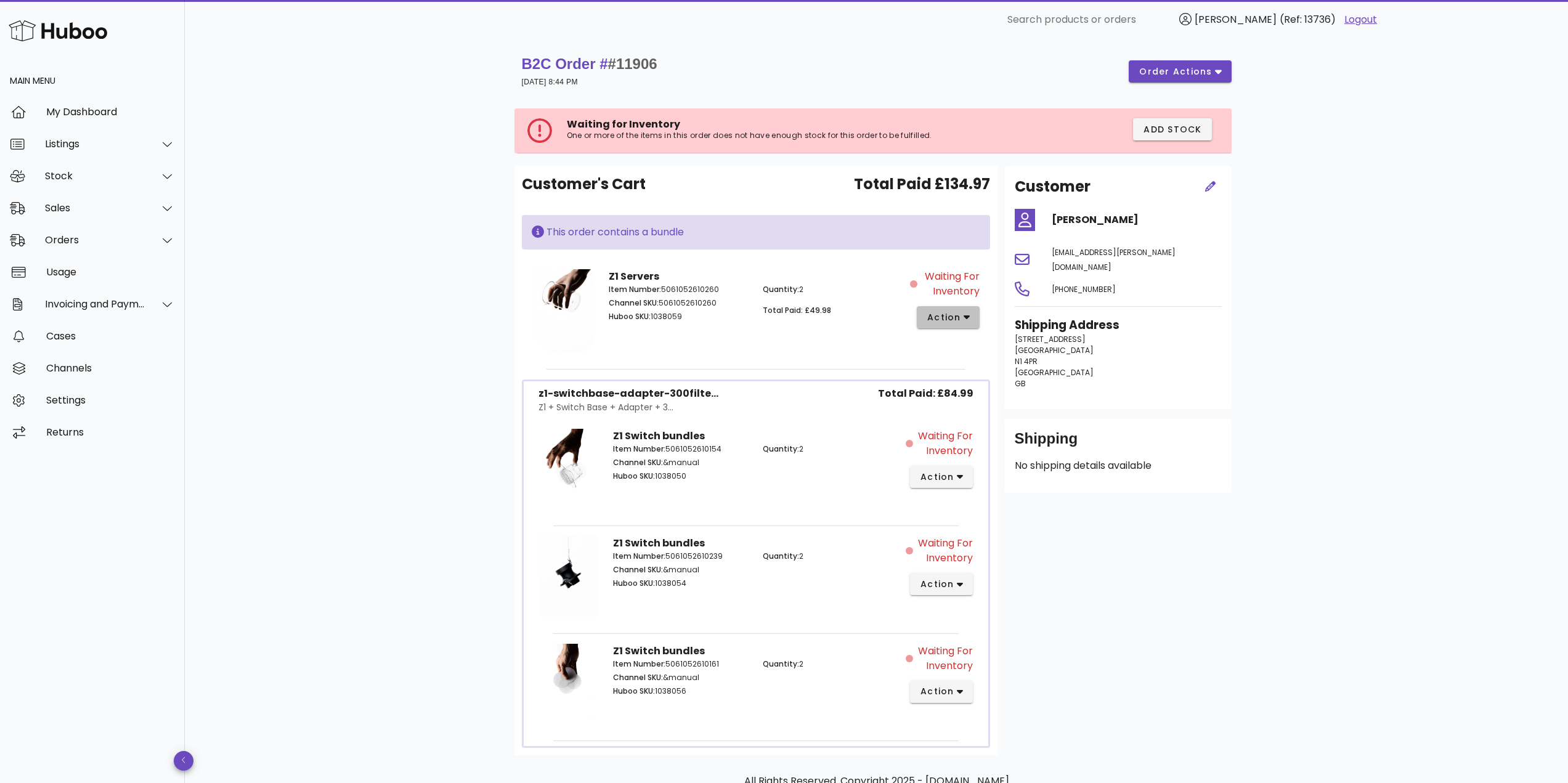
click at [960, 313] on span "action" at bounding box center [943, 317] width 34 height 13
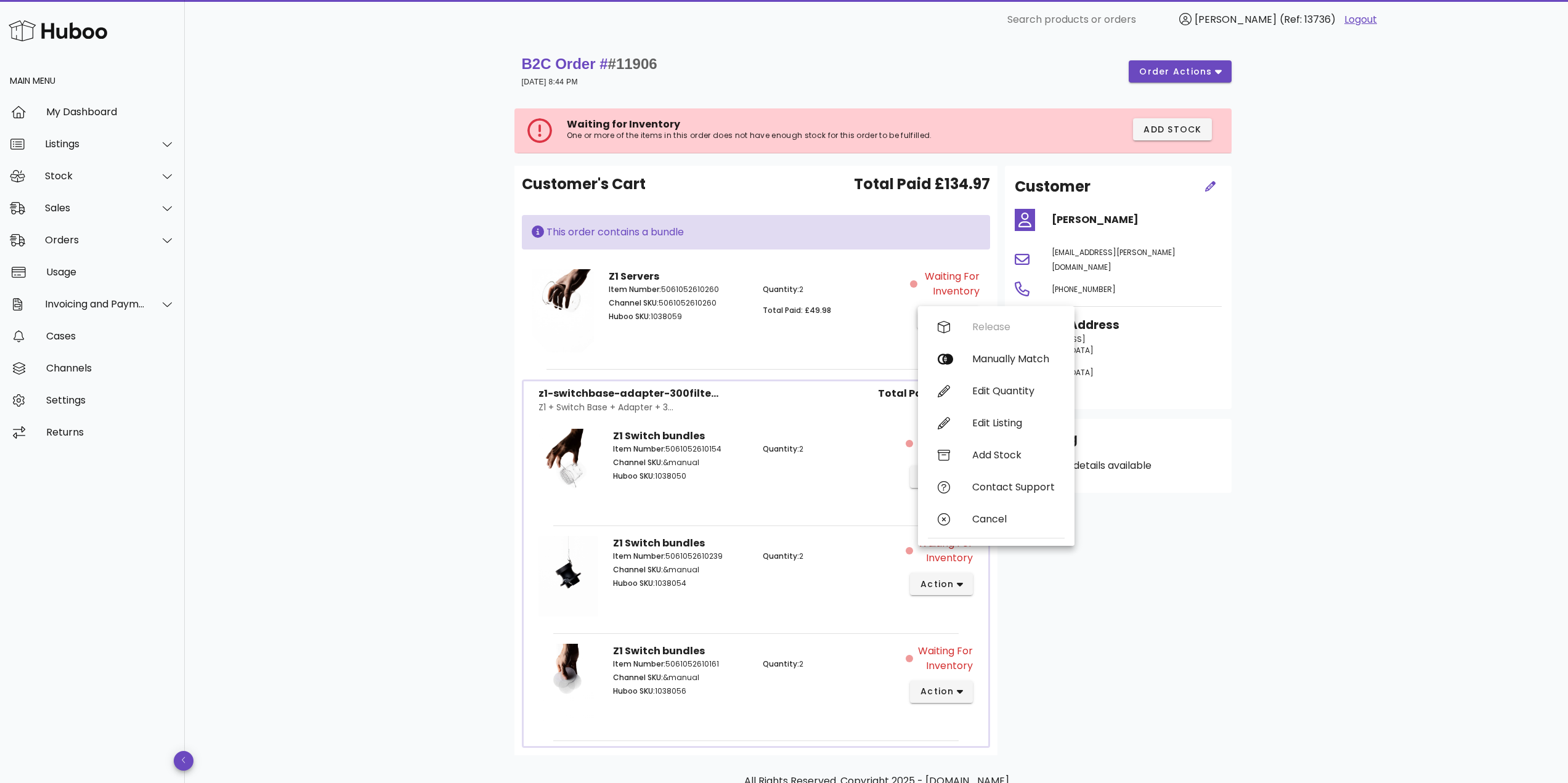
click at [653, 57] on span "#11906" at bounding box center [632, 64] width 49 height 17
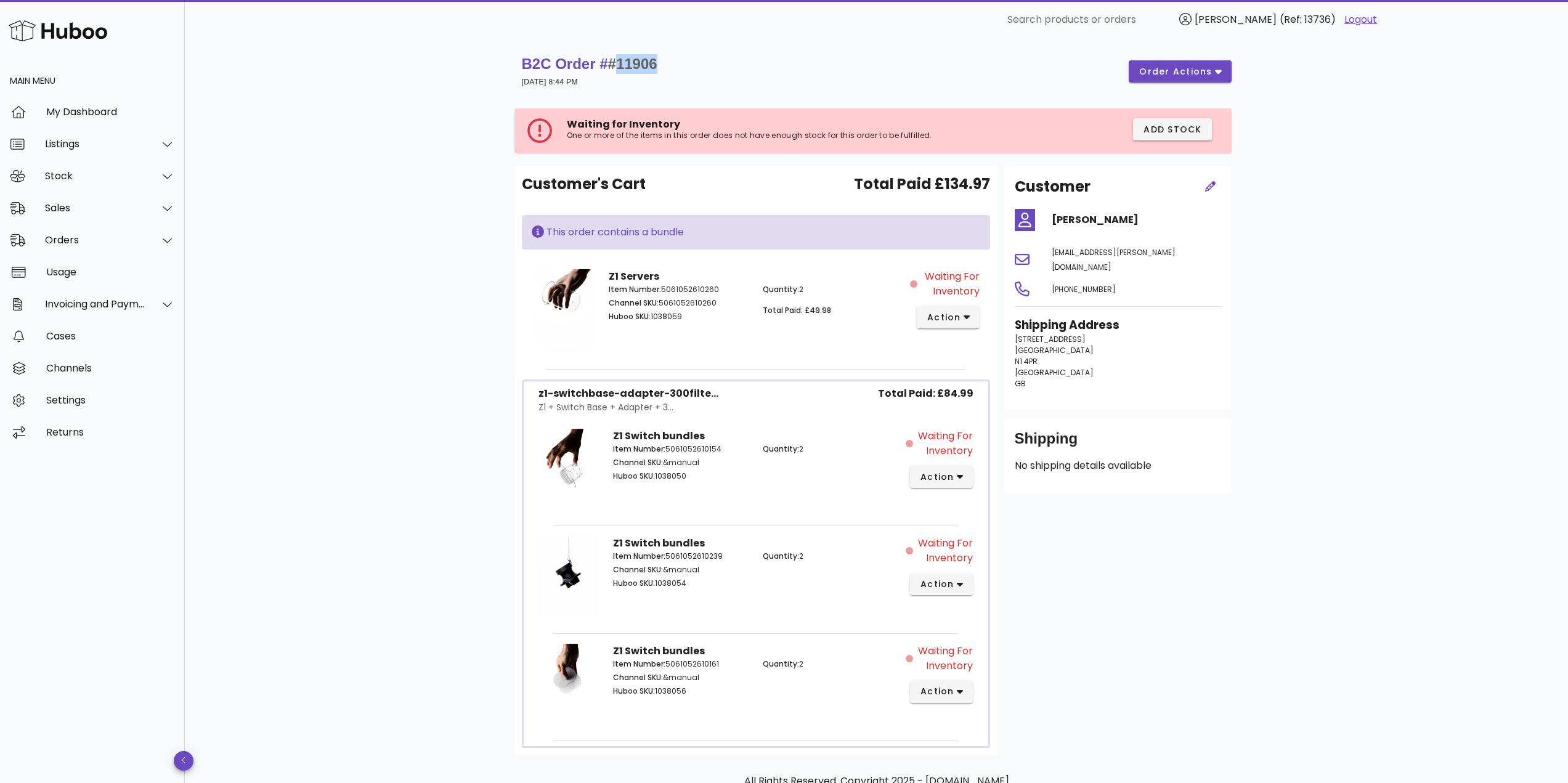
click at [653, 57] on span "#11906" at bounding box center [632, 64] width 49 height 17
click at [662, 71] on div "B2C Order # #11906 02 June 2025 at 8:44 PM order actions" at bounding box center [877, 71] width 710 height 34
click at [638, 61] on span "#11906" at bounding box center [632, 64] width 49 height 17
copy span "11906"
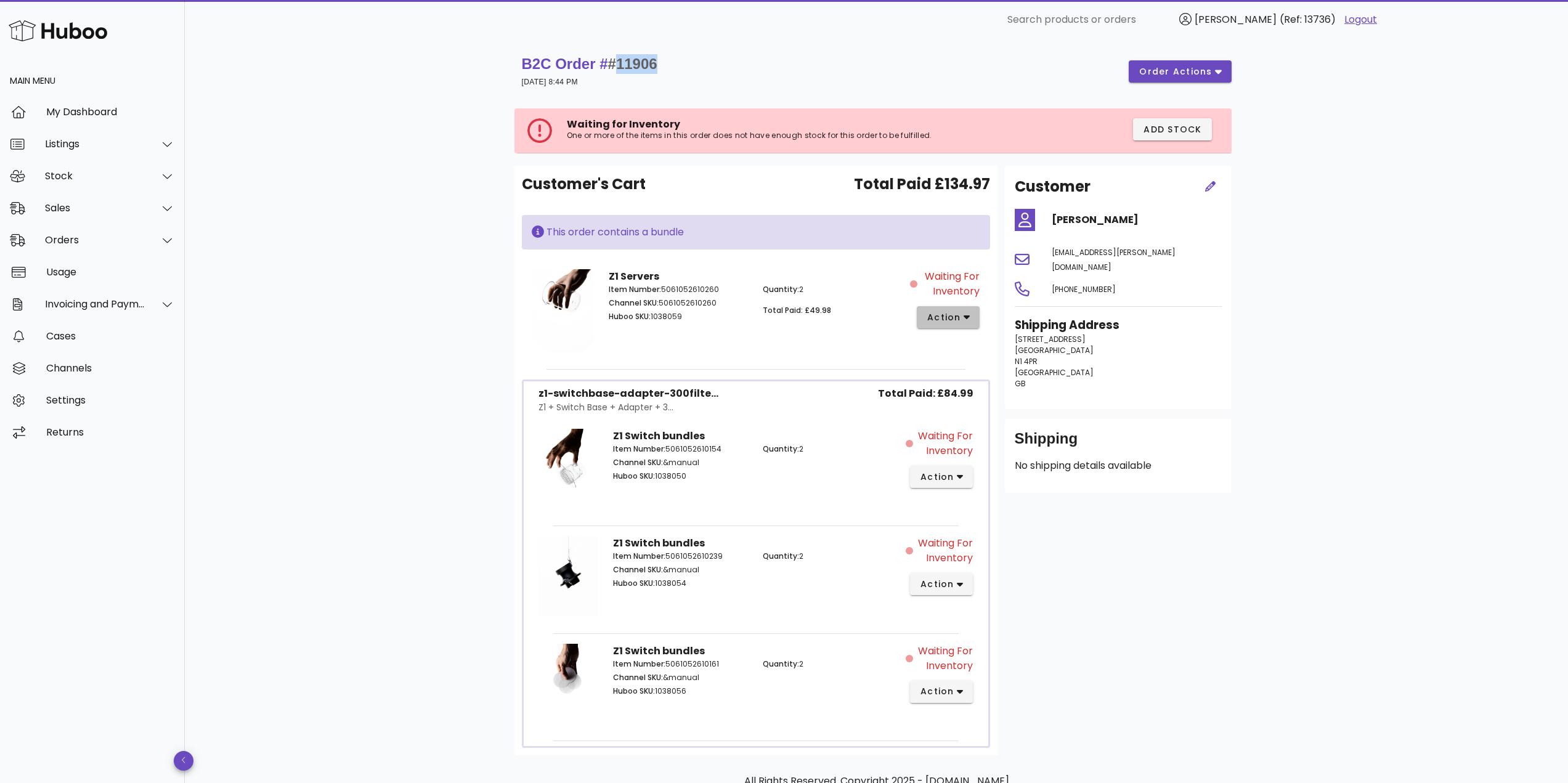
click at [952, 318] on span "action" at bounding box center [943, 317] width 34 height 13
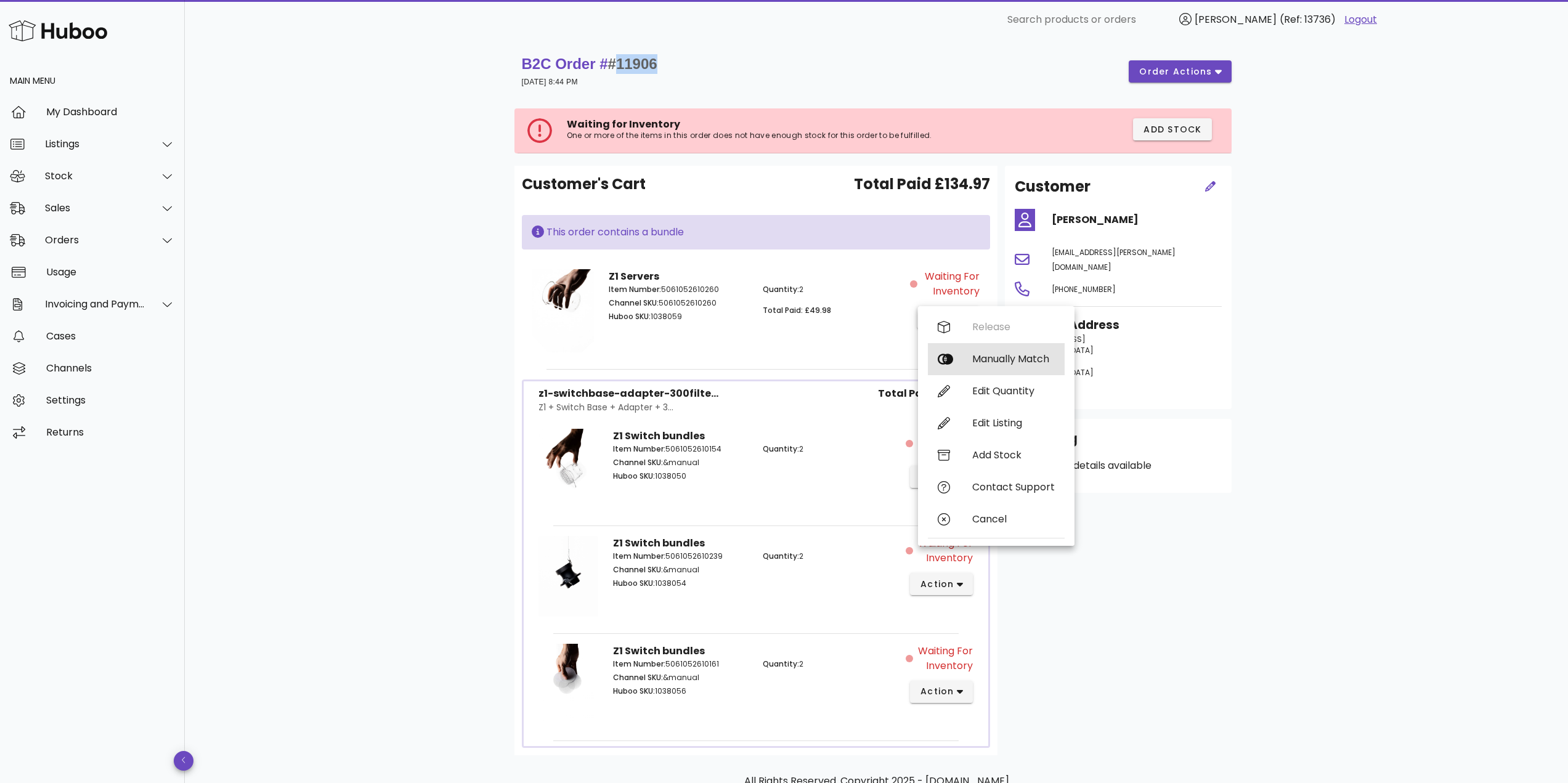
click at [989, 364] on div "Manually Match" at bounding box center [1014, 359] width 83 height 12
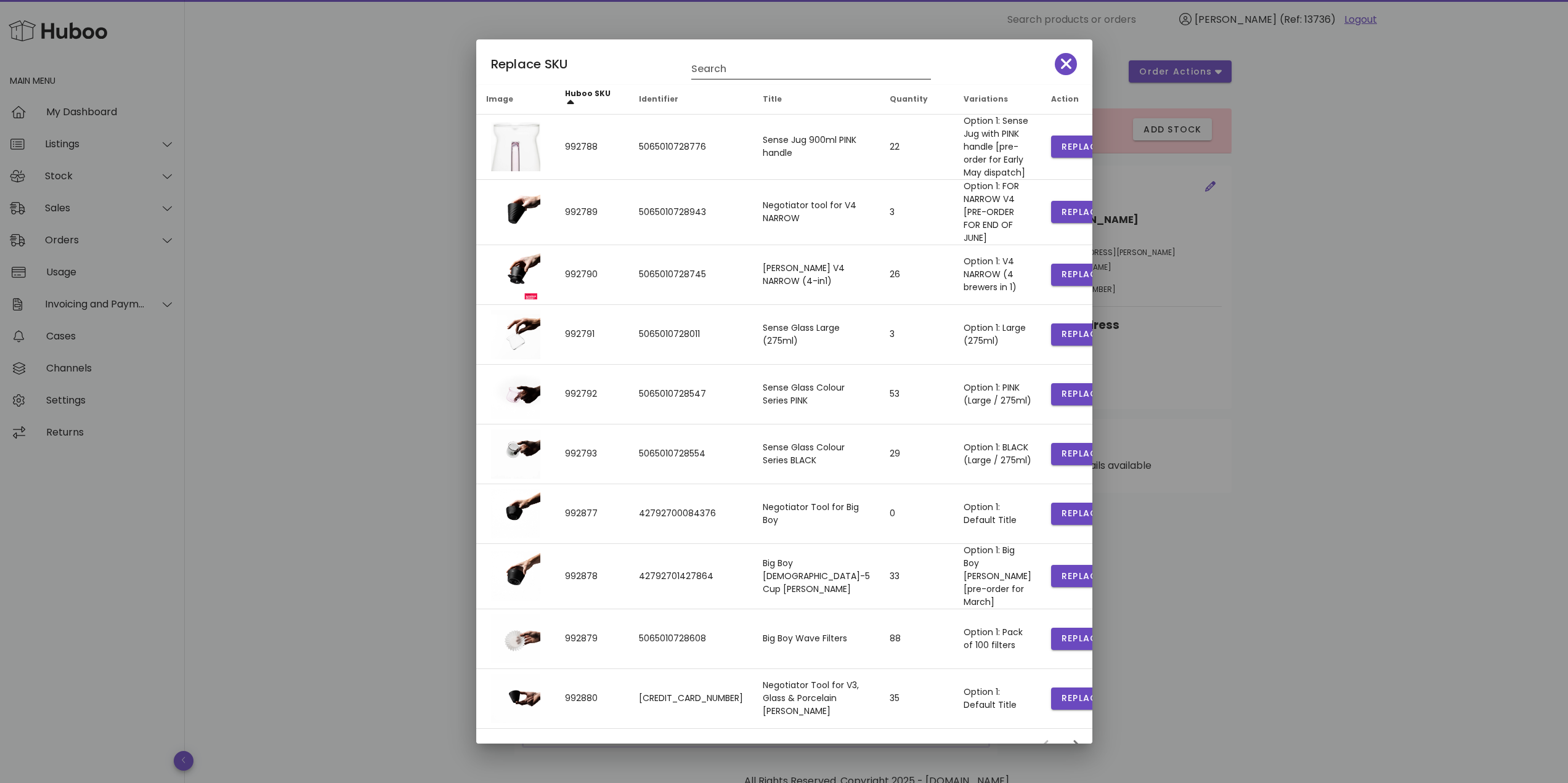
click at [722, 71] on input "Search" at bounding box center [802, 69] width 223 height 20
type input "***"
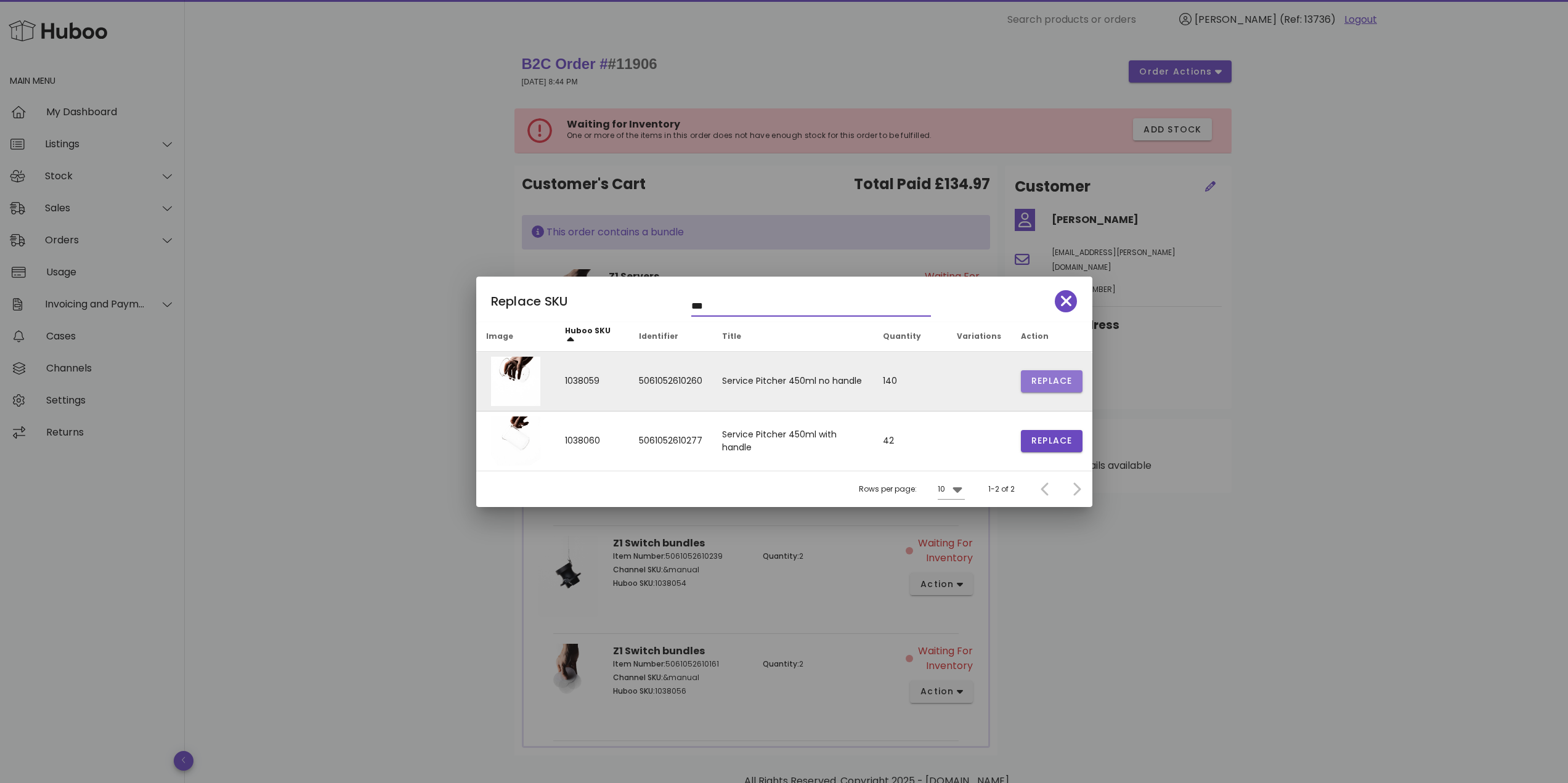
click at [1051, 383] on span "Replace" at bounding box center [1051, 381] width 42 height 13
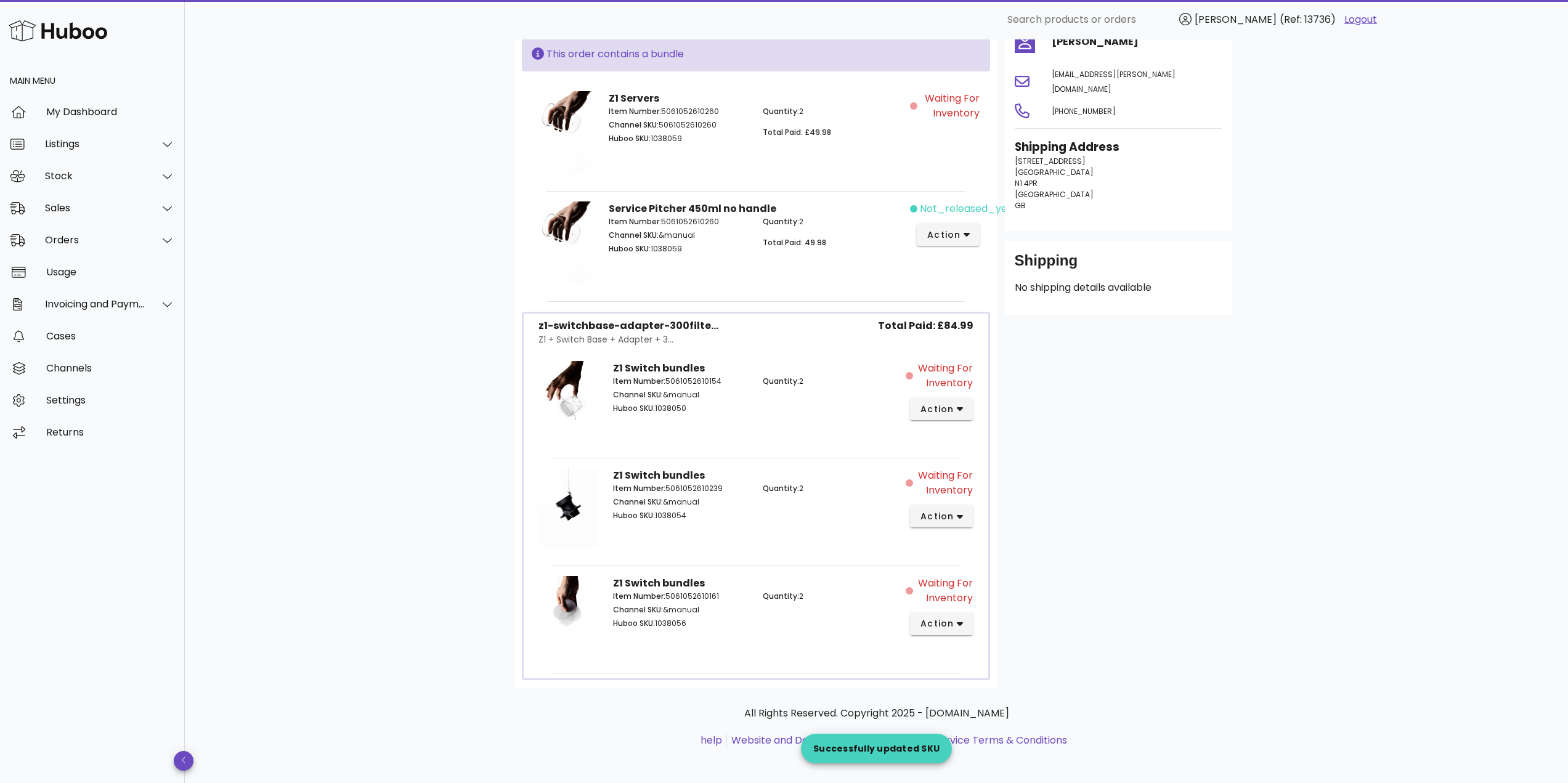
scroll to position [183, 0]
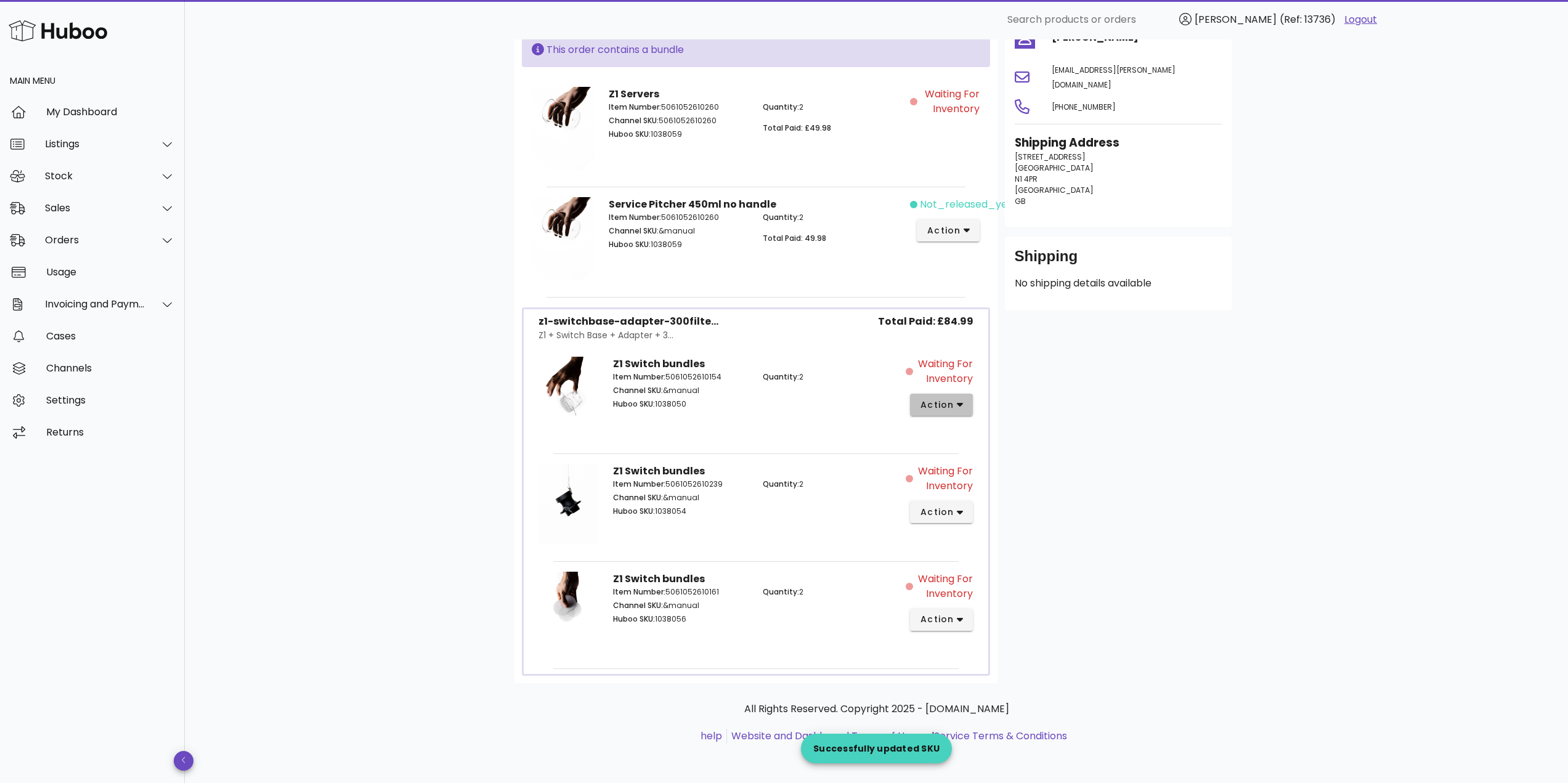
click at [947, 414] on button "action" at bounding box center [941, 404] width 63 height 22
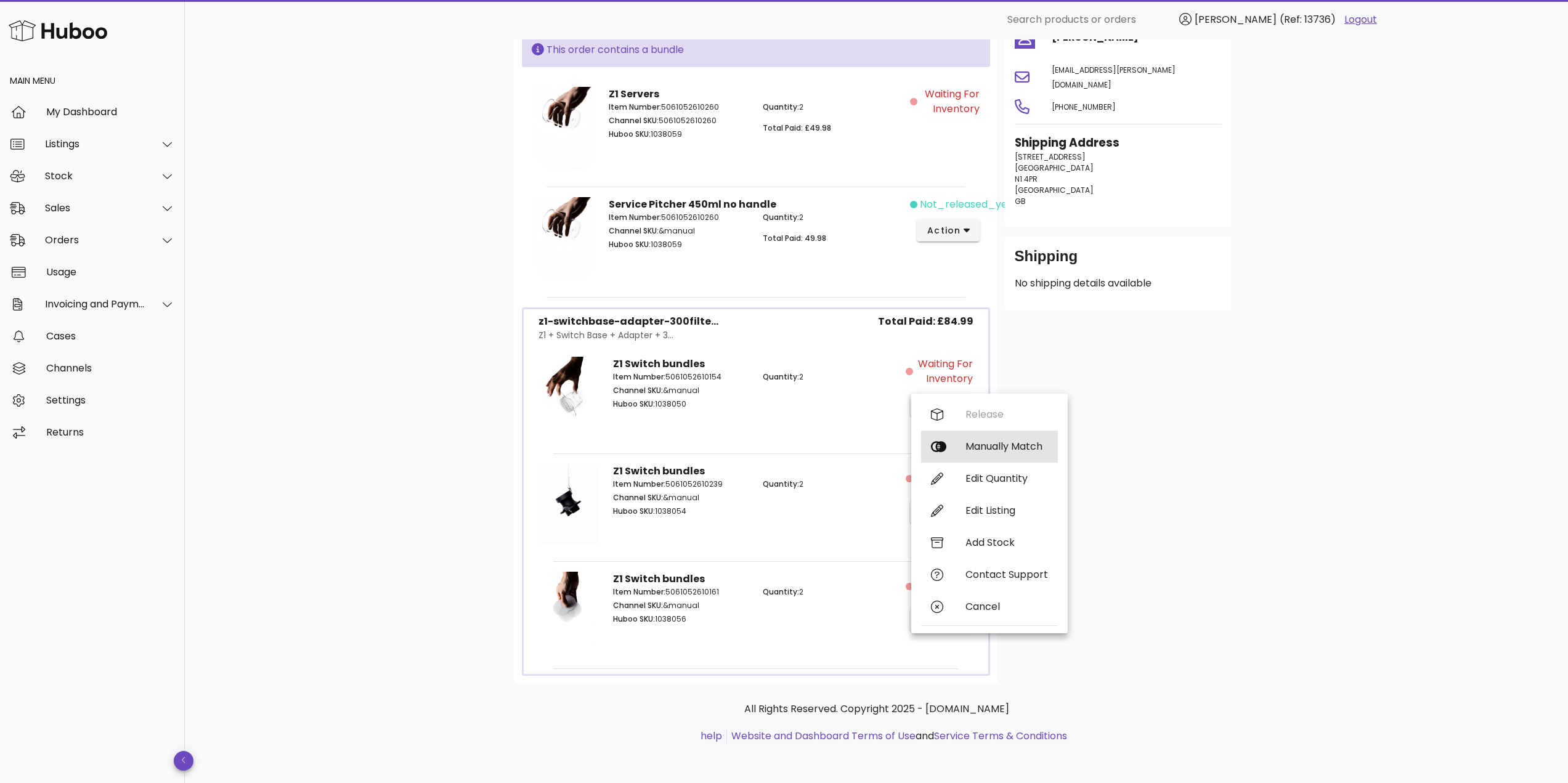
click at [980, 452] on div "Manually Match" at bounding box center [1007, 446] width 83 height 12
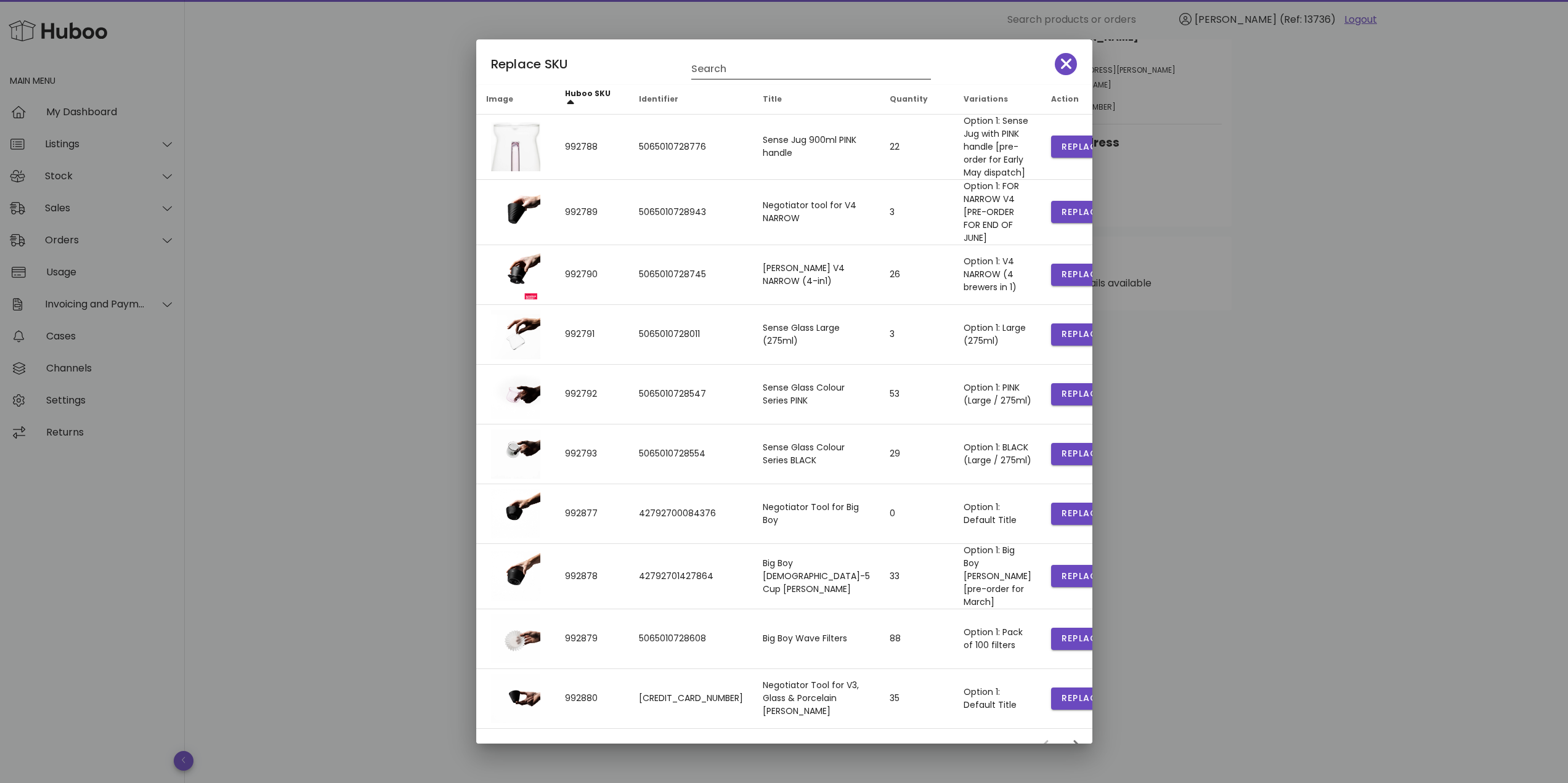
click at [732, 68] on input "Search" at bounding box center [802, 69] width 223 height 20
type input "****"
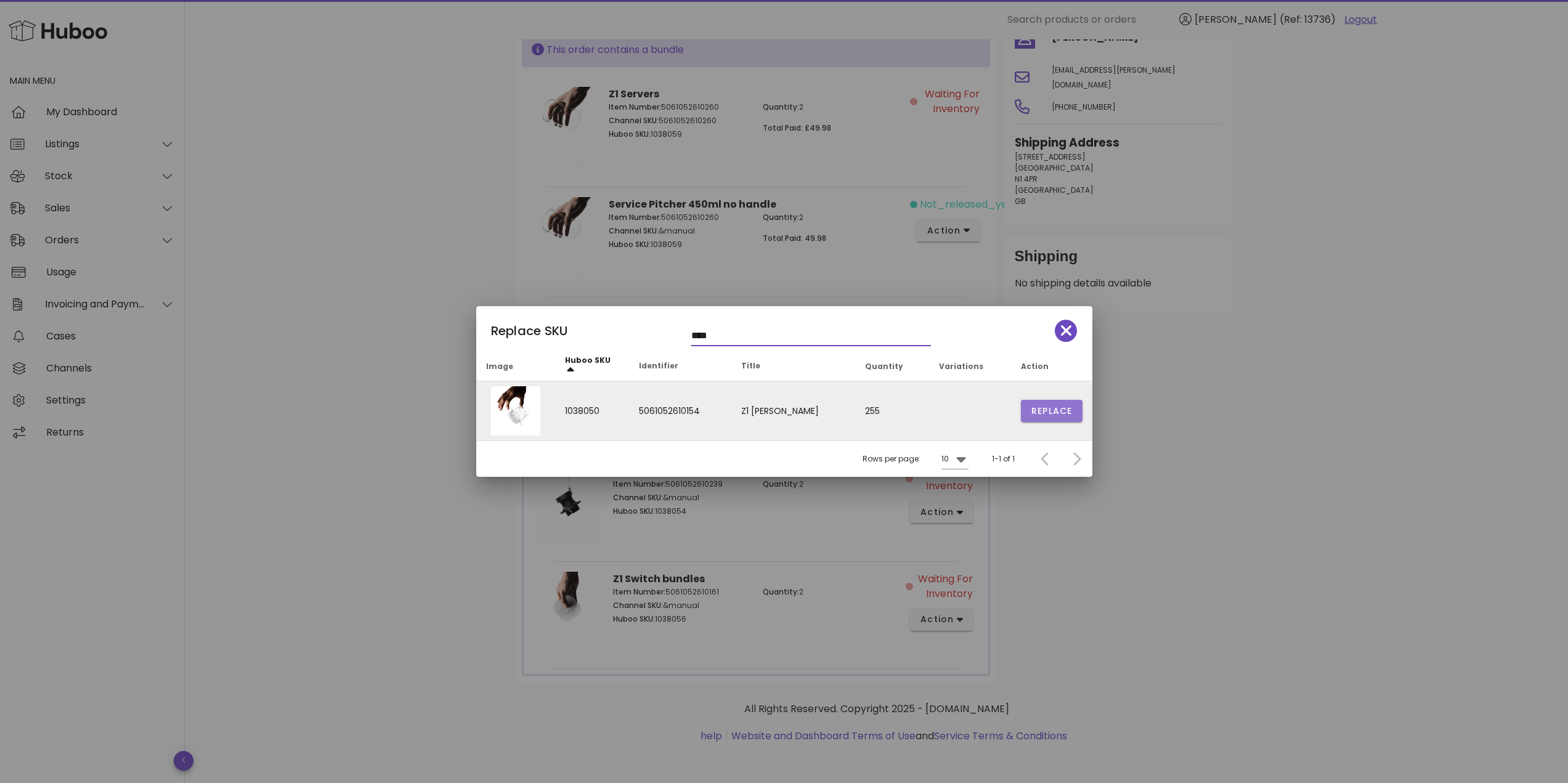
click at [1052, 415] on span "Replace" at bounding box center [1051, 411] width 42 height 13
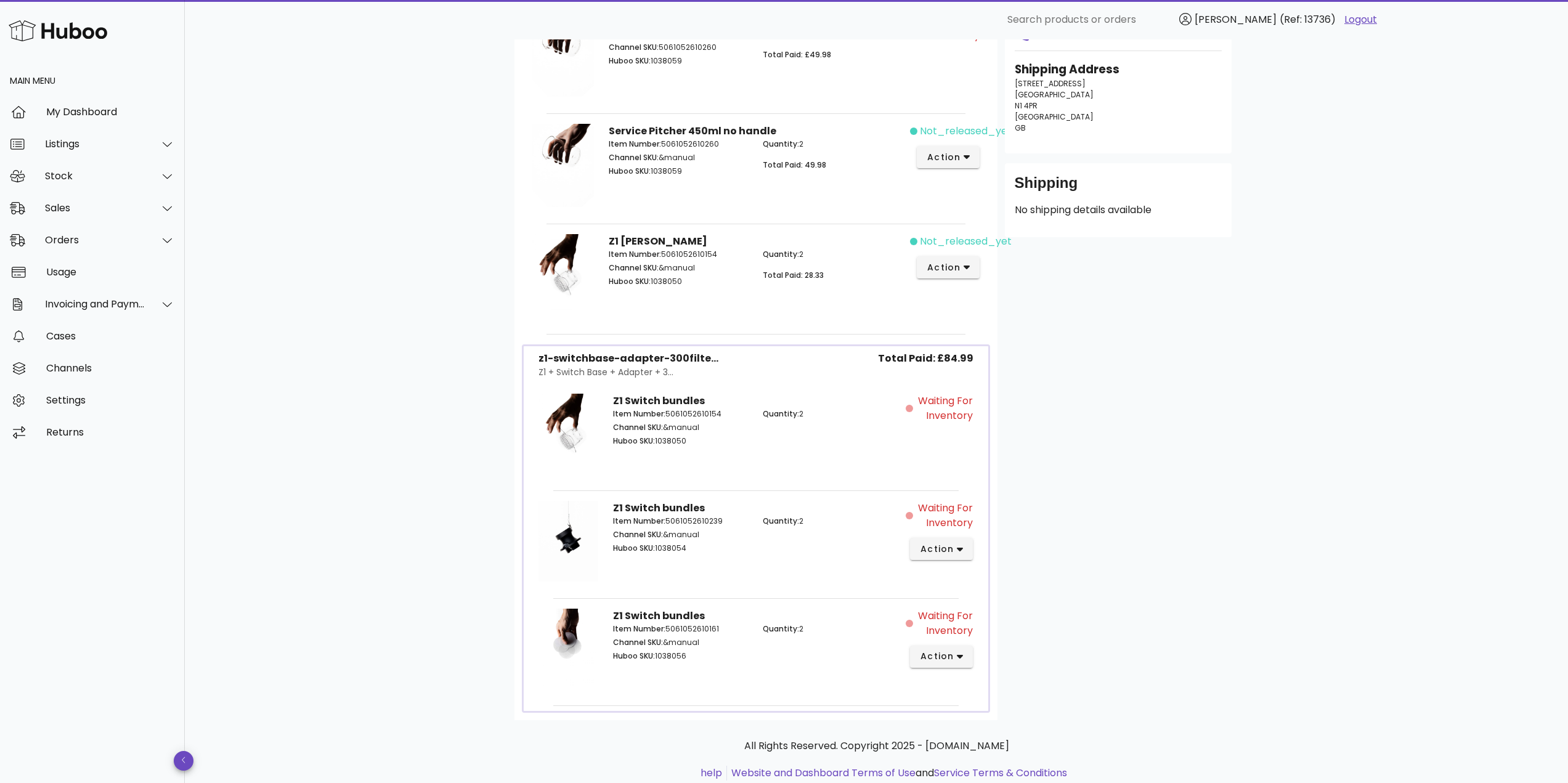
scroll to position [293, 0]
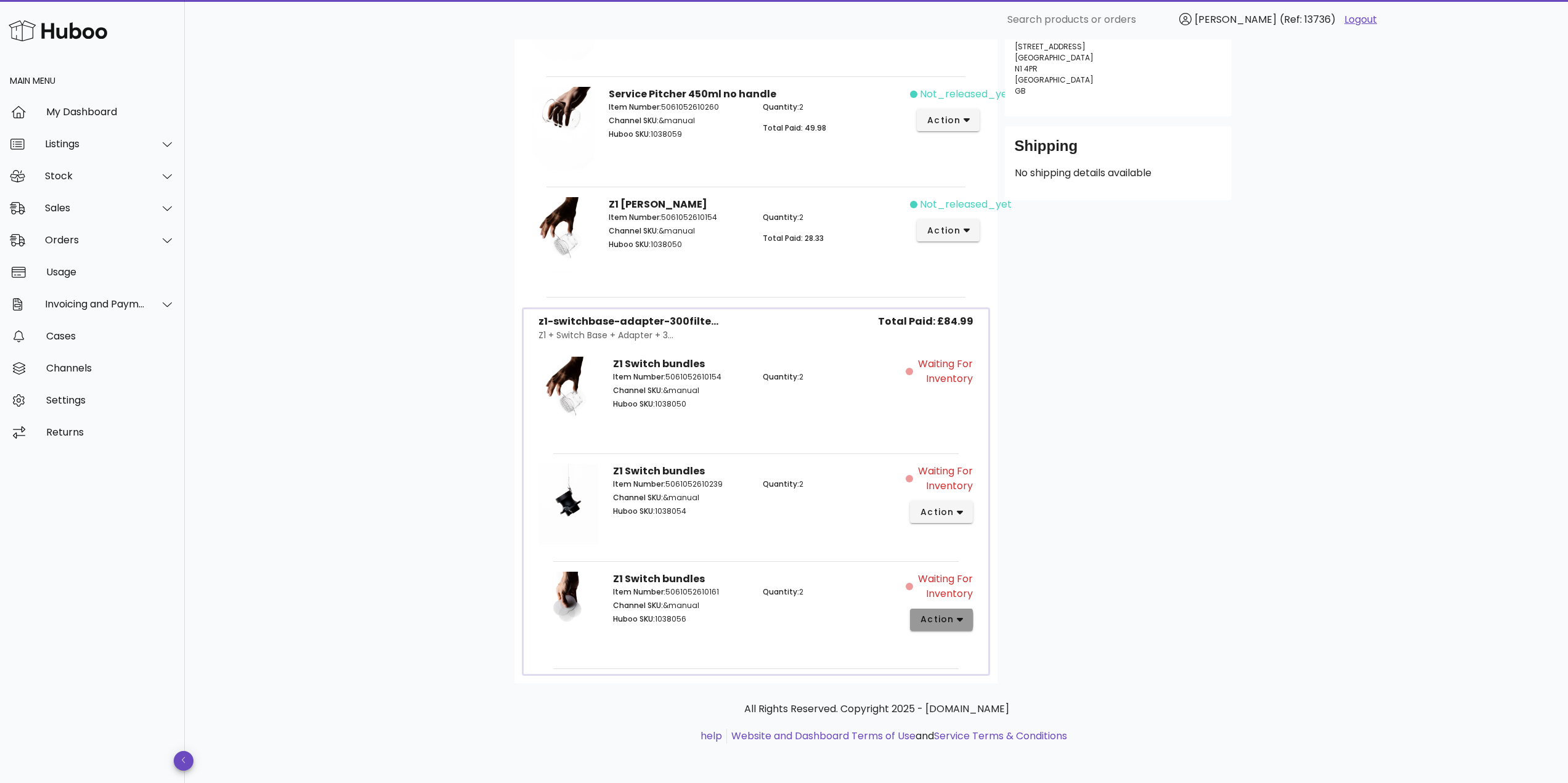
click at [936, 622] on span "action" at bounding box center [936, 619] width 34 height 13
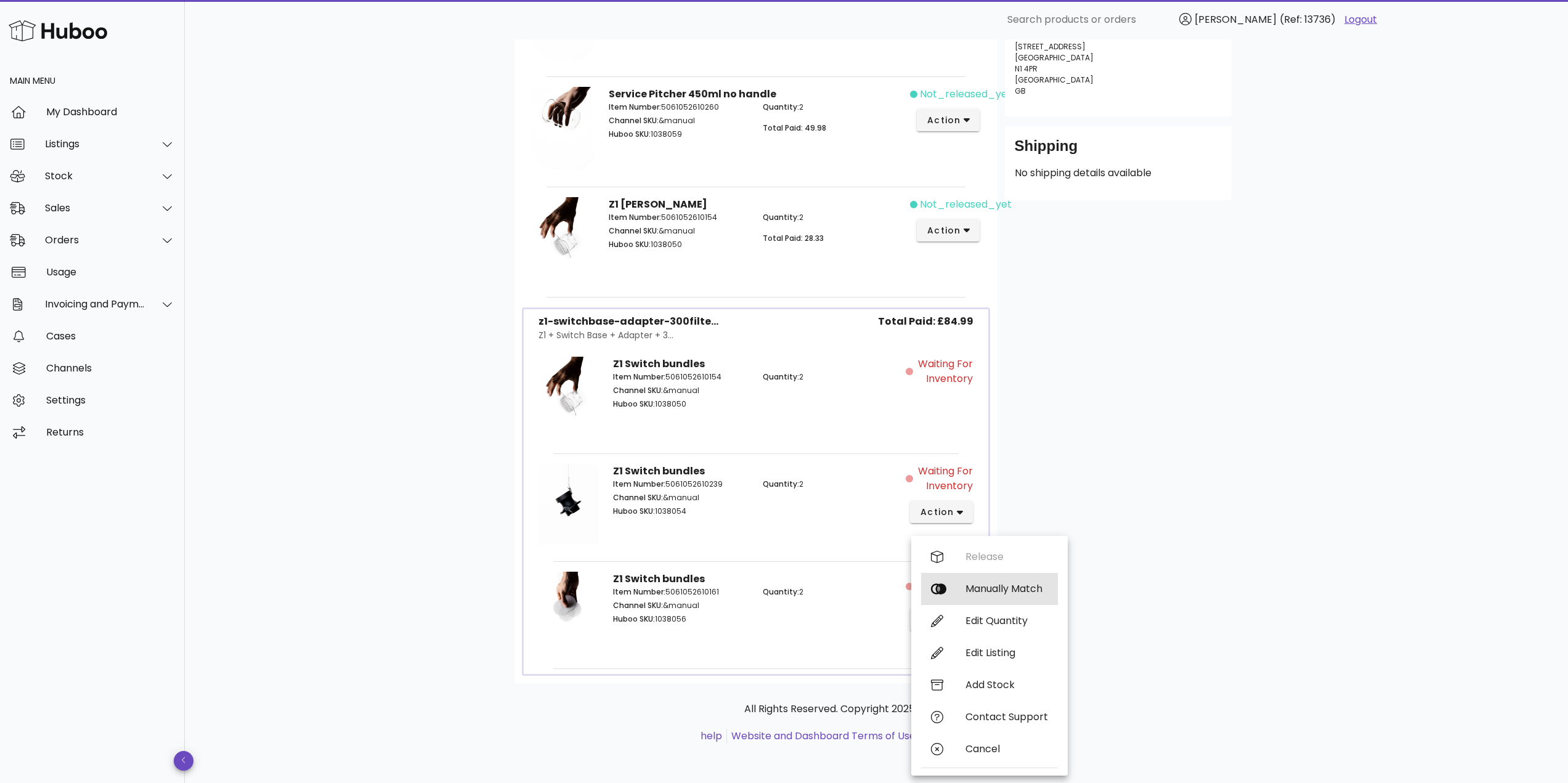
click at [970, 585] on div "Manually Match" at bounding box center [1007, 588] width 83 height 12
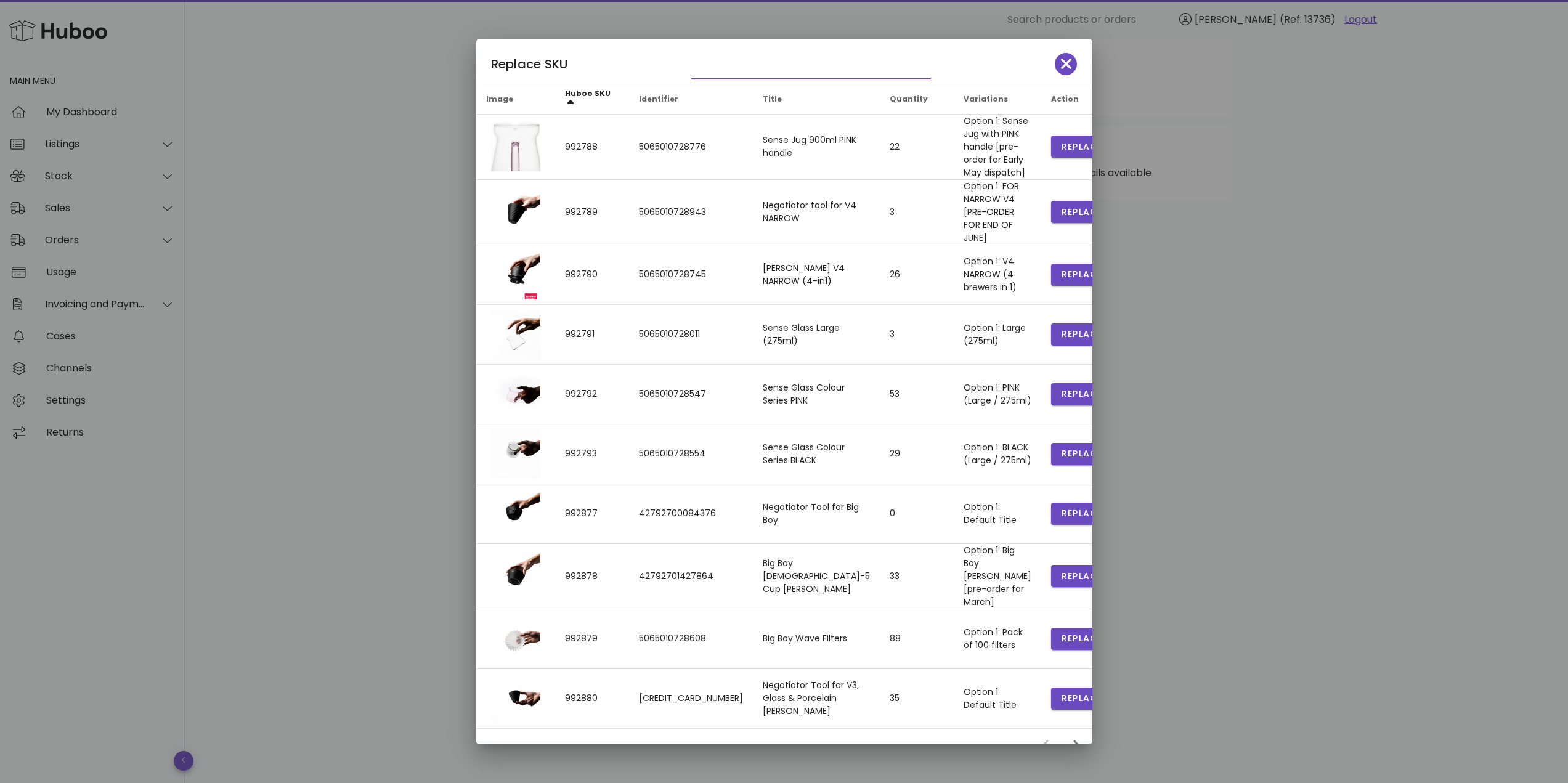
click at [727, 72] on input "text" at bounding box center [802, 69] width 223 height 20
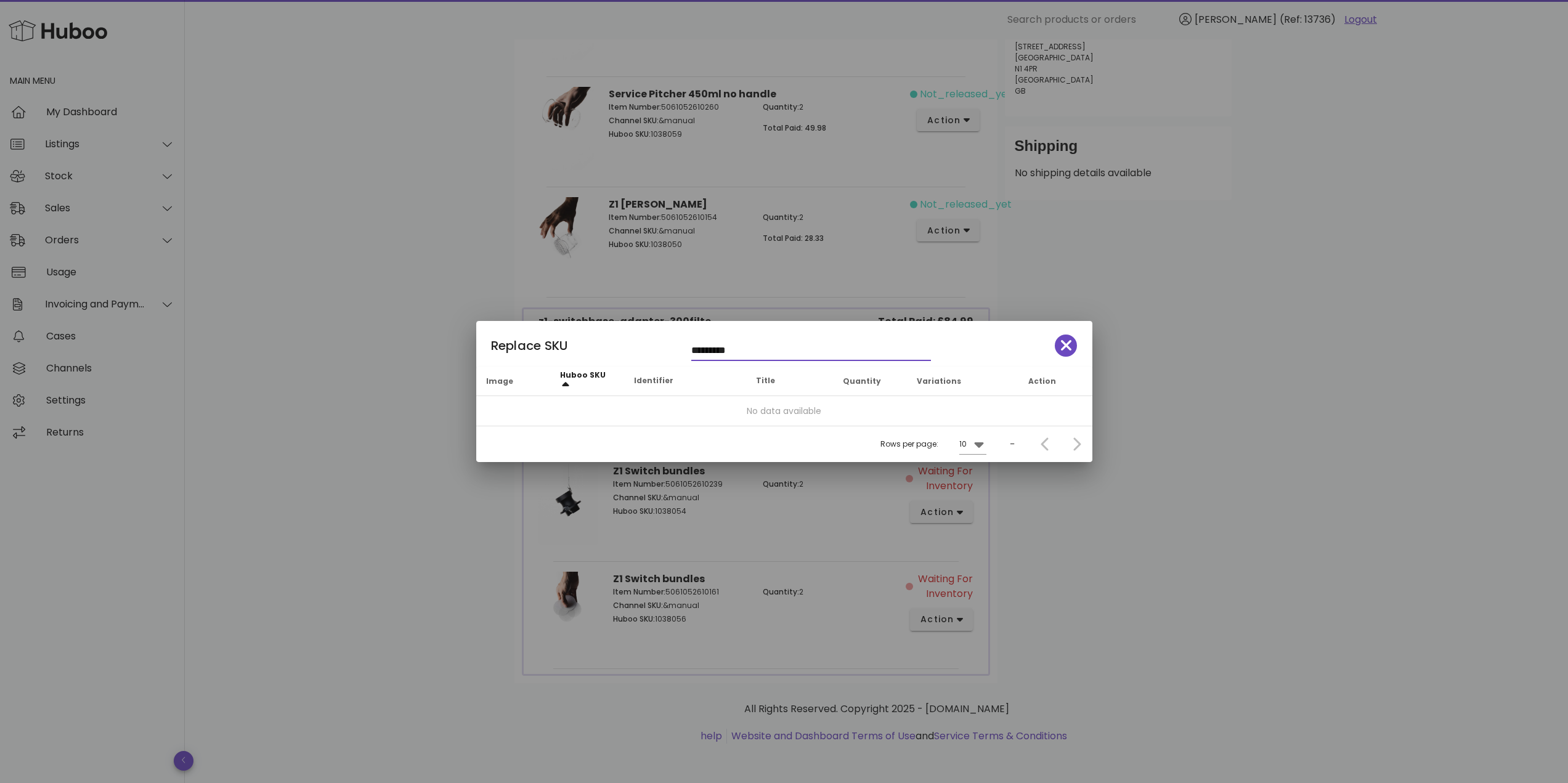
type input "*********"
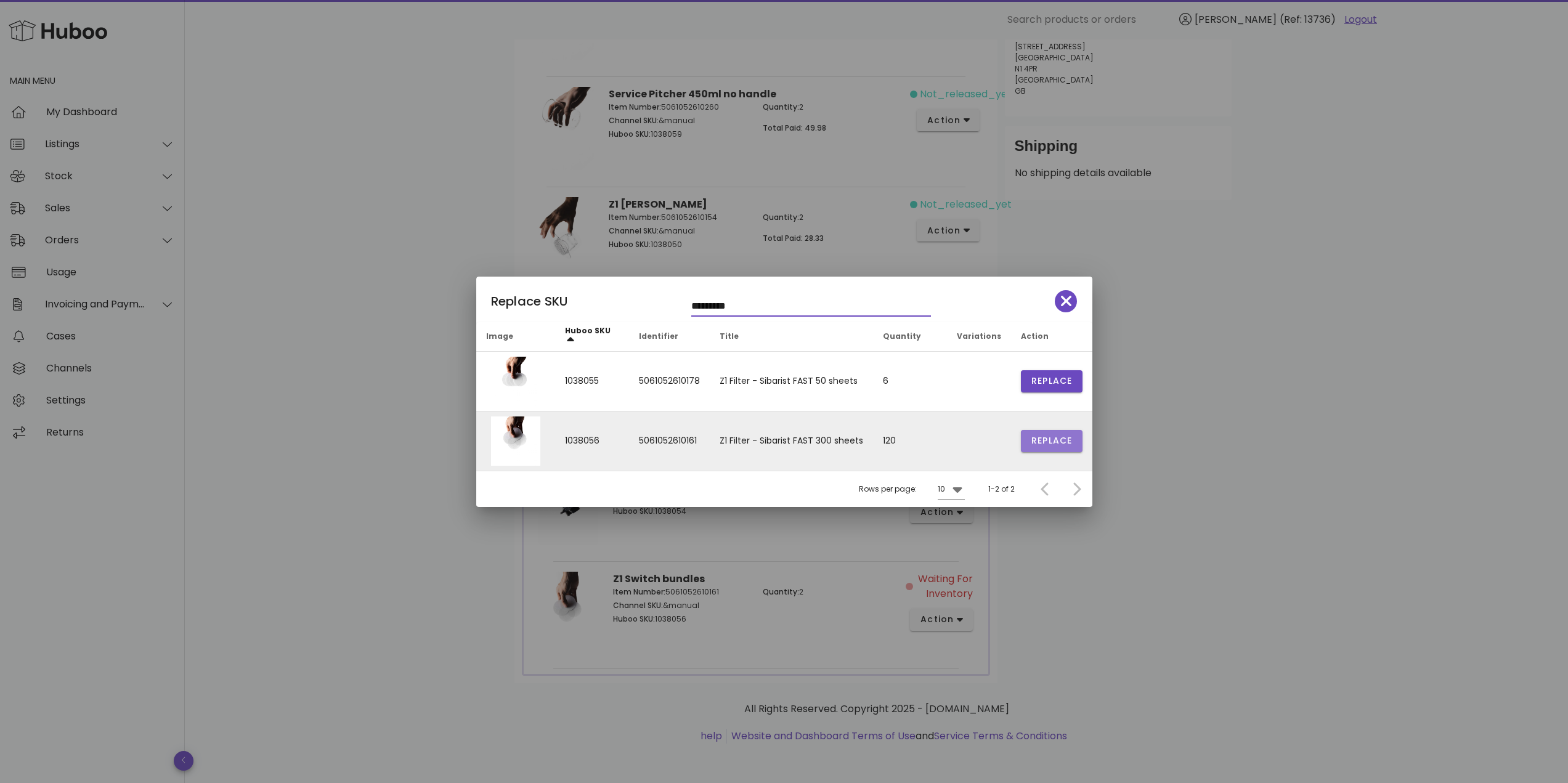
click at [1042, 448] on button "Replace" at bounding box center [1051, 441] width 61 height 22
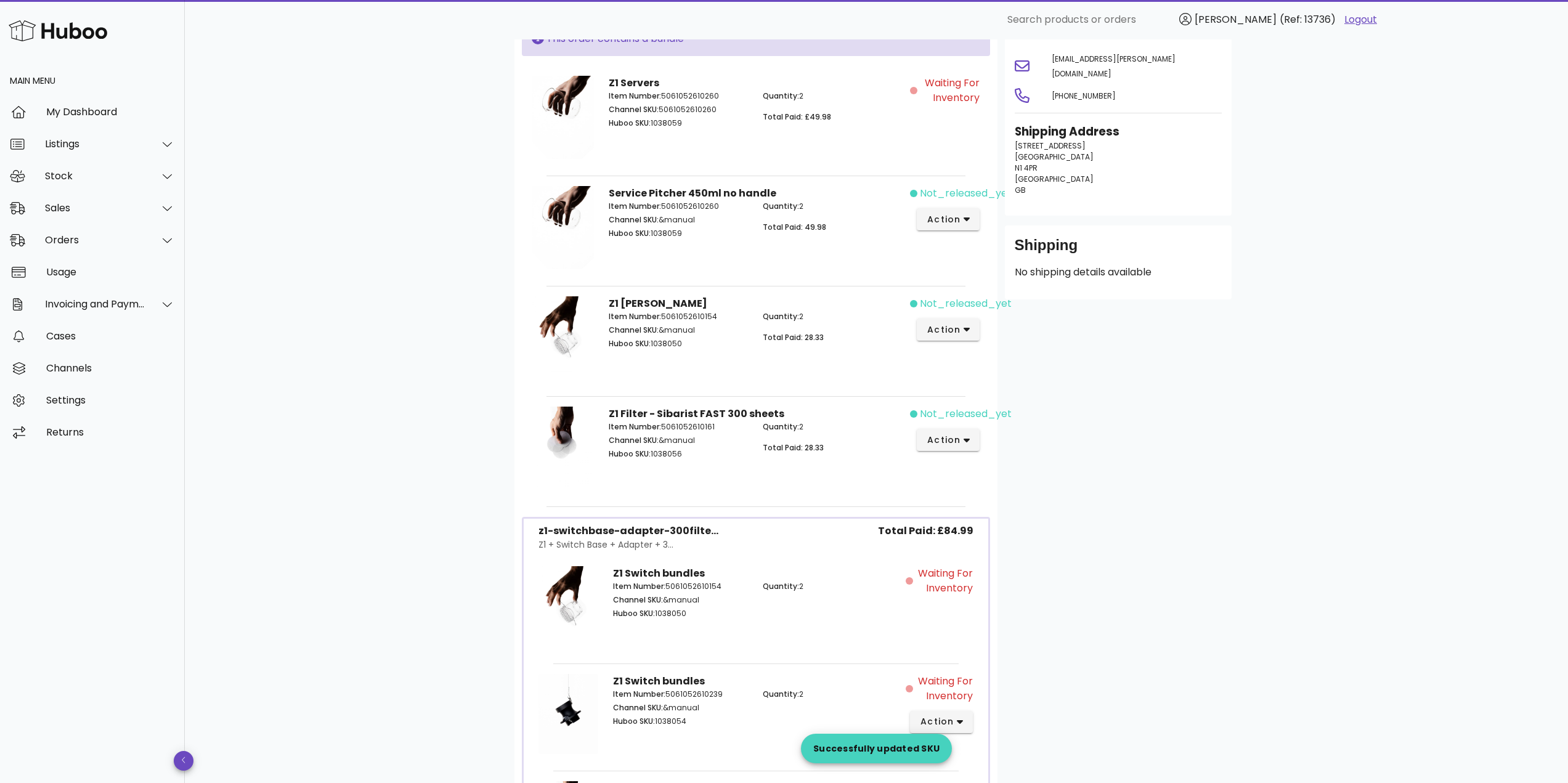
scroll to position [170, 0]
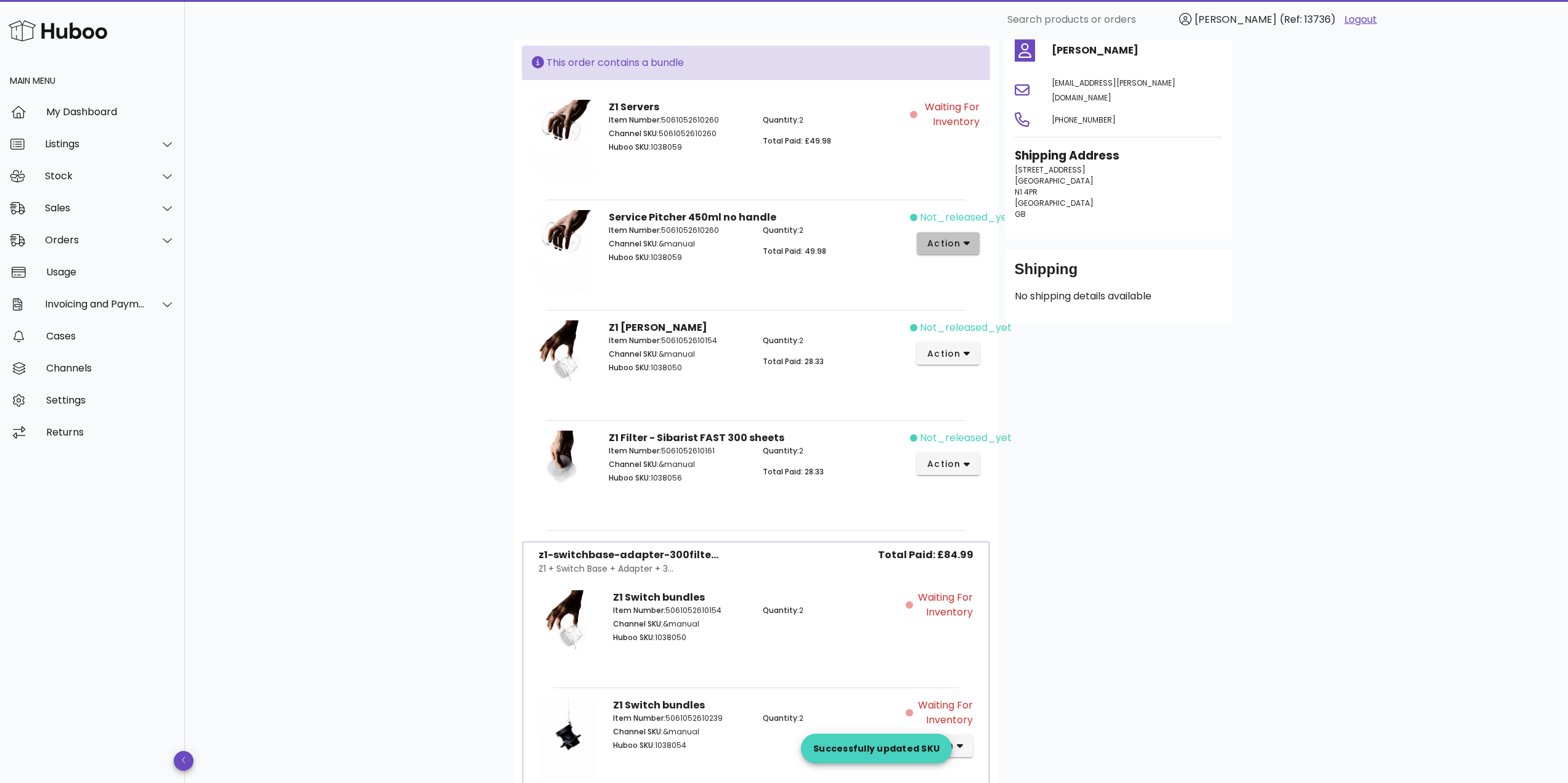
click at [954, 244] on span "action" at bounding box center [943, 244] width 34 height 13
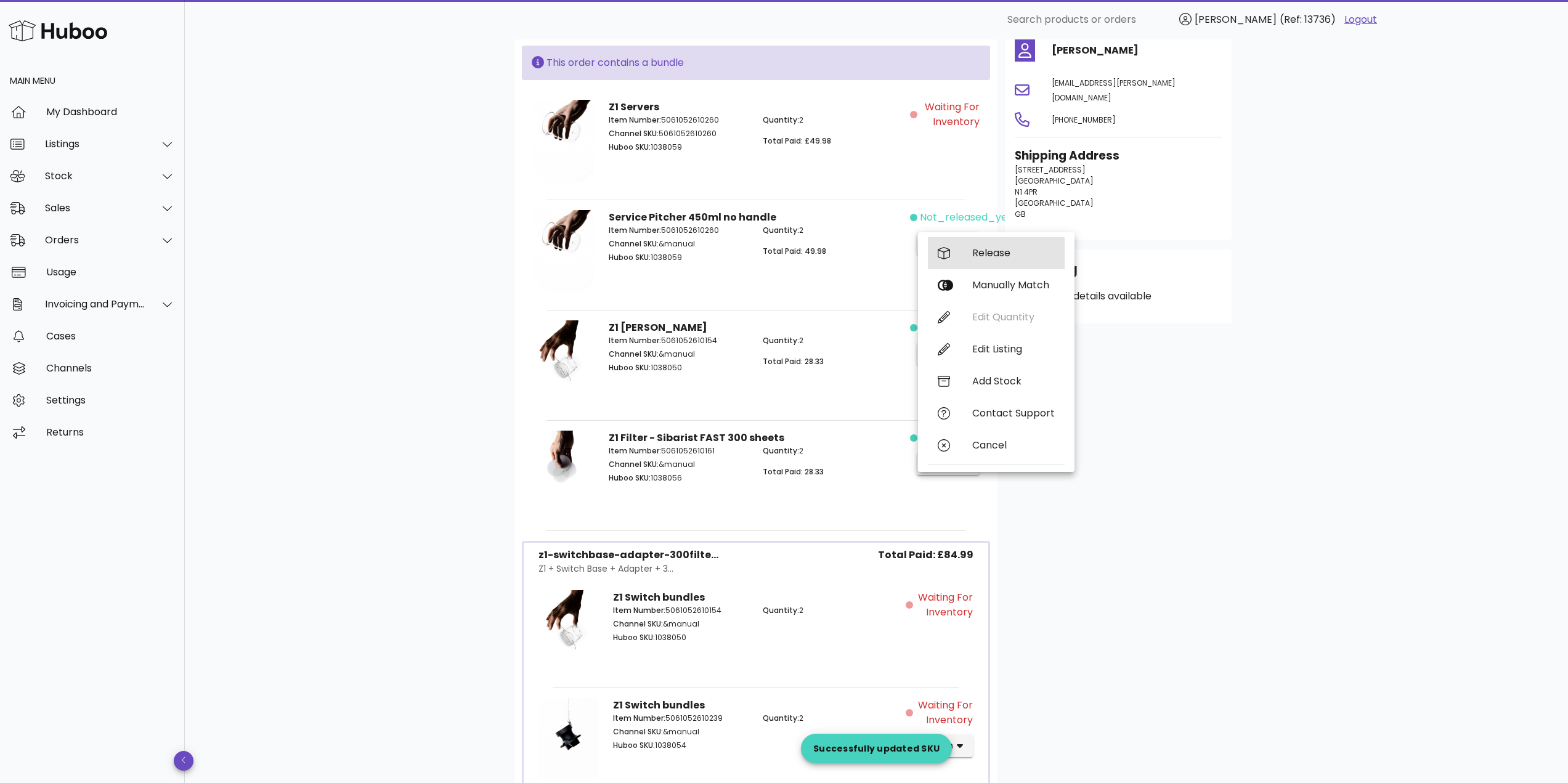
click at [970, 257] on div "Release" at bounding box center [996, 253] width 137 height 32
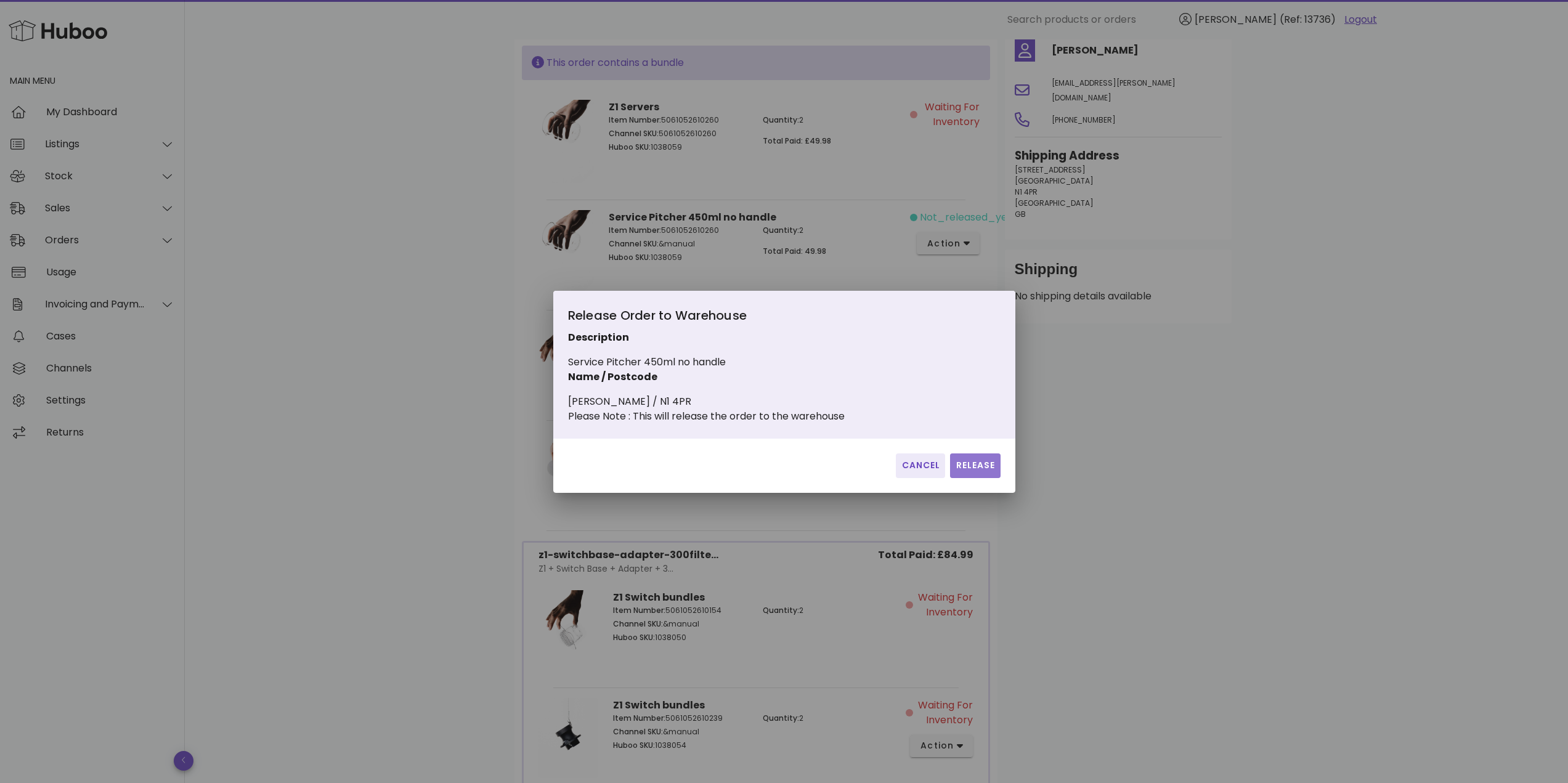
click at [979, 478] on button "Release" at bounding box center [974, 466] width 50 height 25
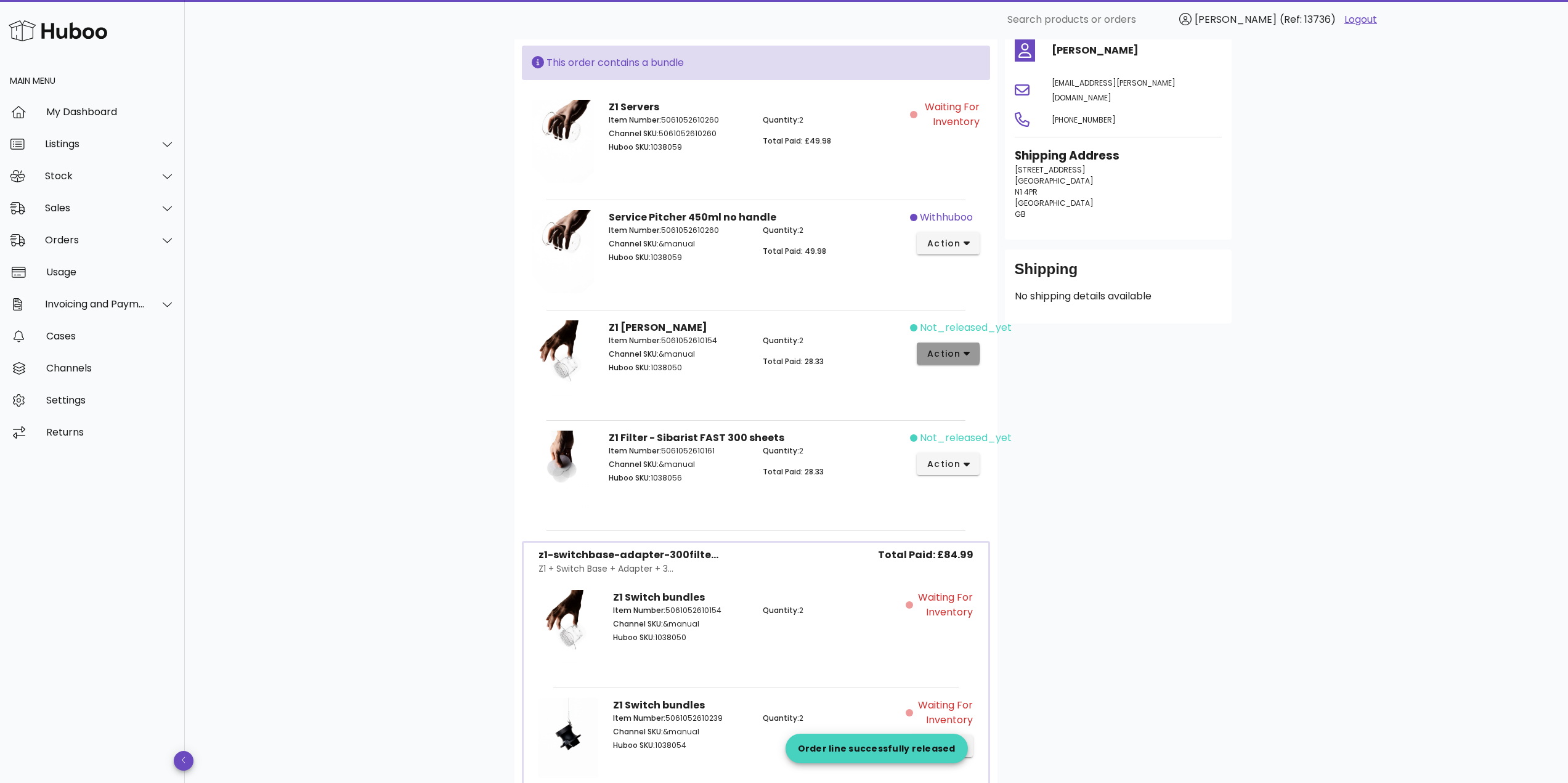
click at [960, 355] on span "action" at bounding box center [943, 353] width 34 height 13
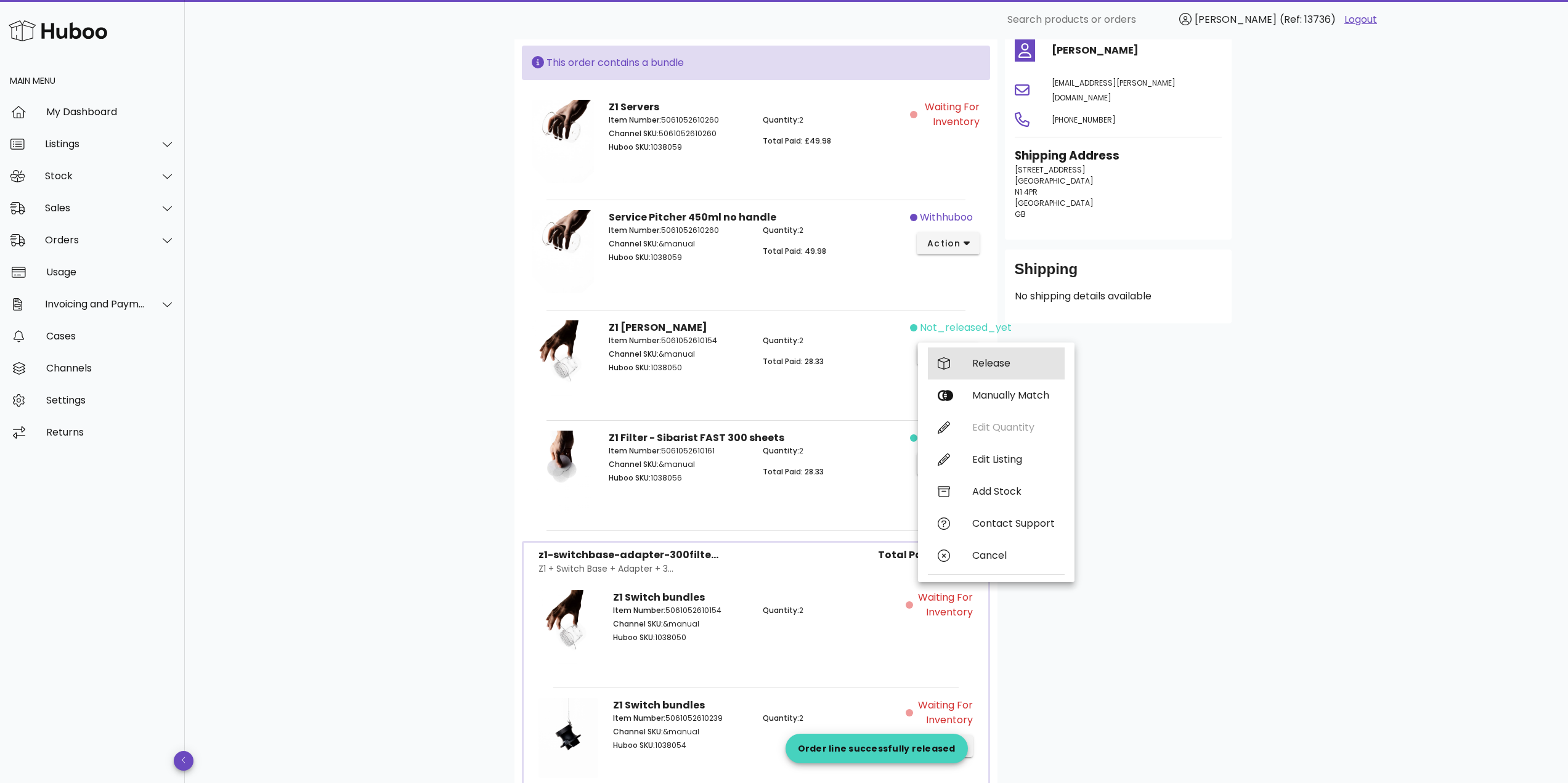
click at [988, 366] on div "Release" at bounding box center [1014, 363] width 83 height 12
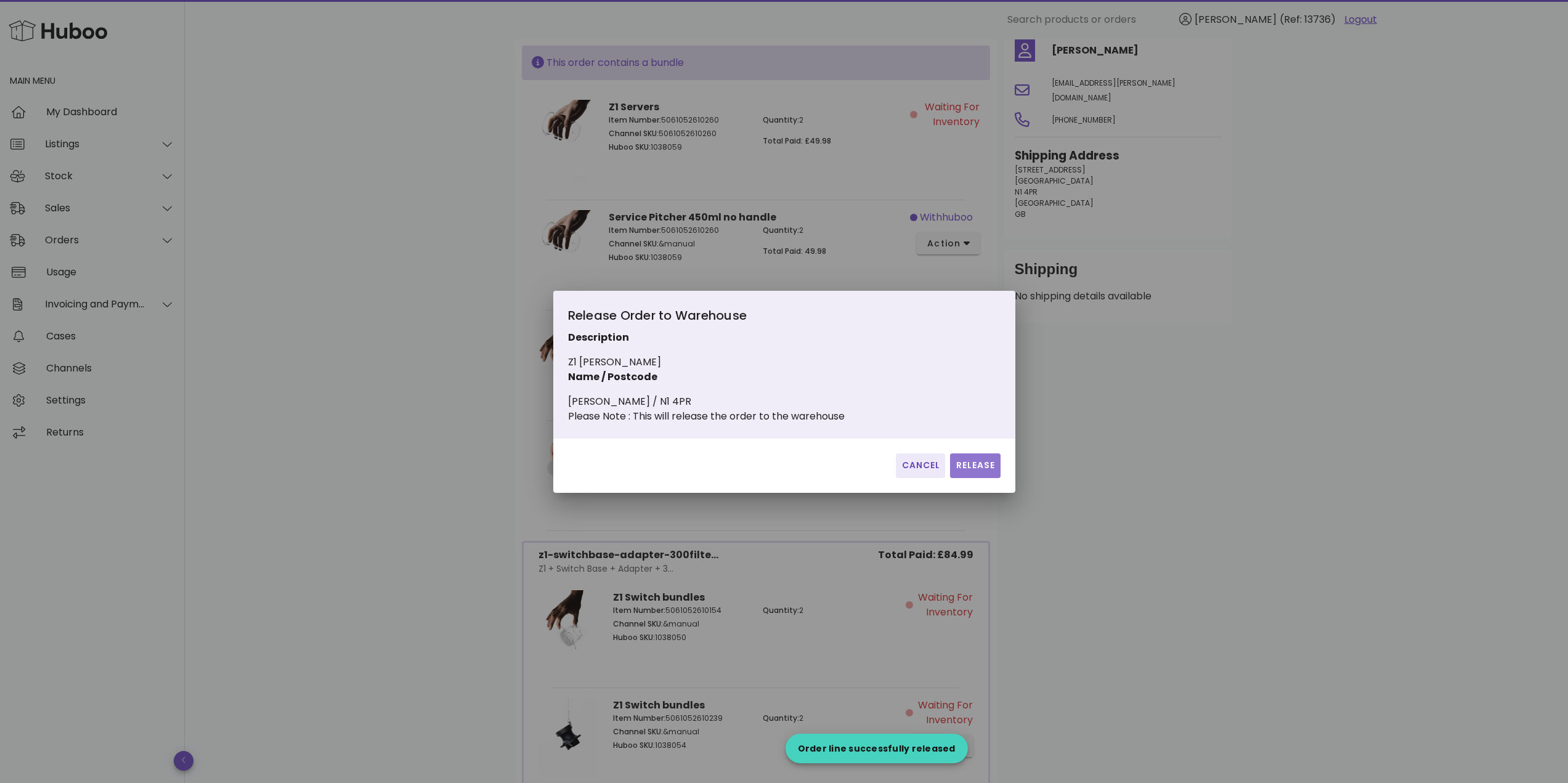
click at [975, 464] on button "Release" at bounding box center [974, 466] width 50 height 25
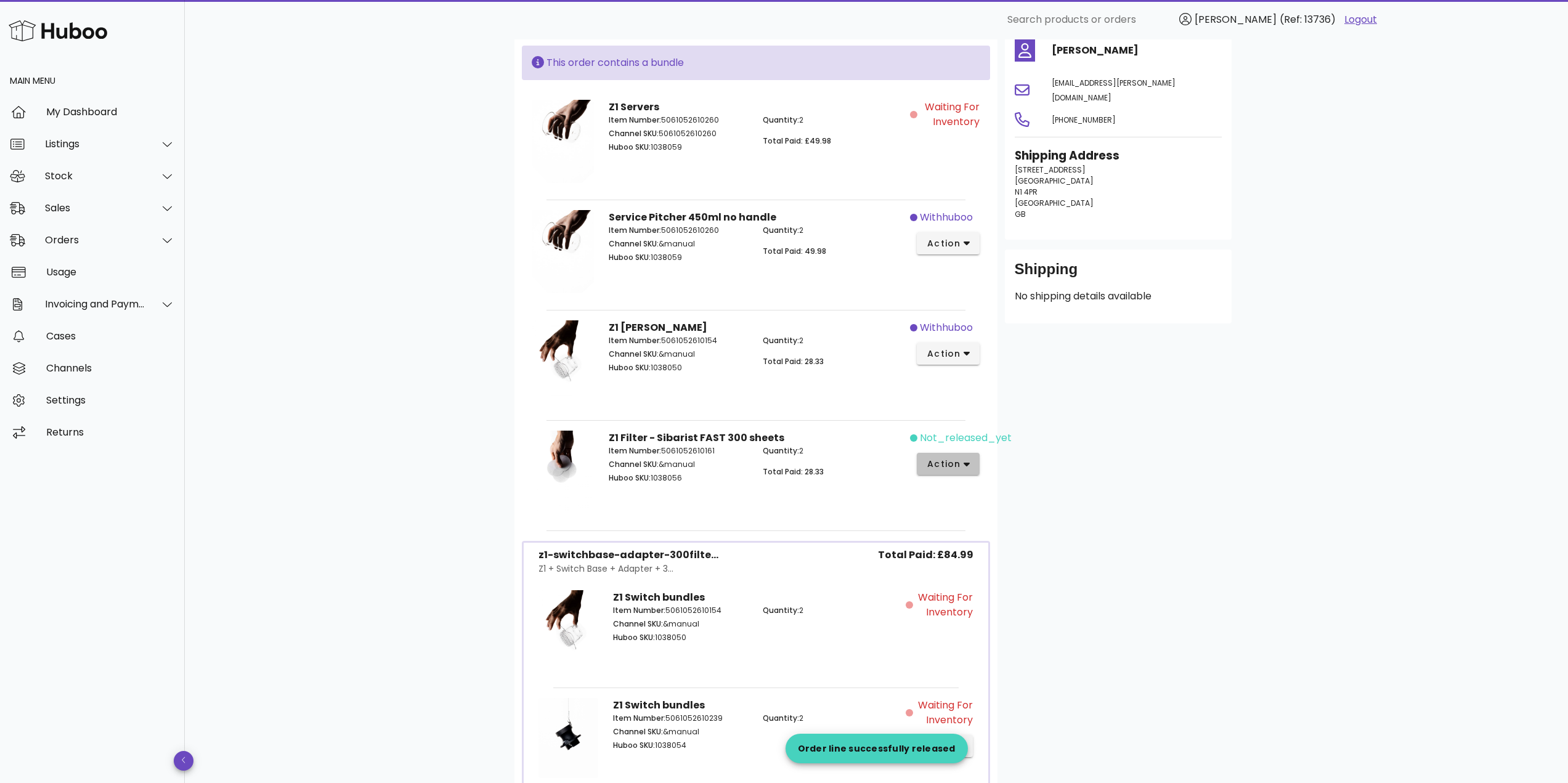
click at [934, 463] on span "action" at bounding box center [943, 464] width 34 height 13
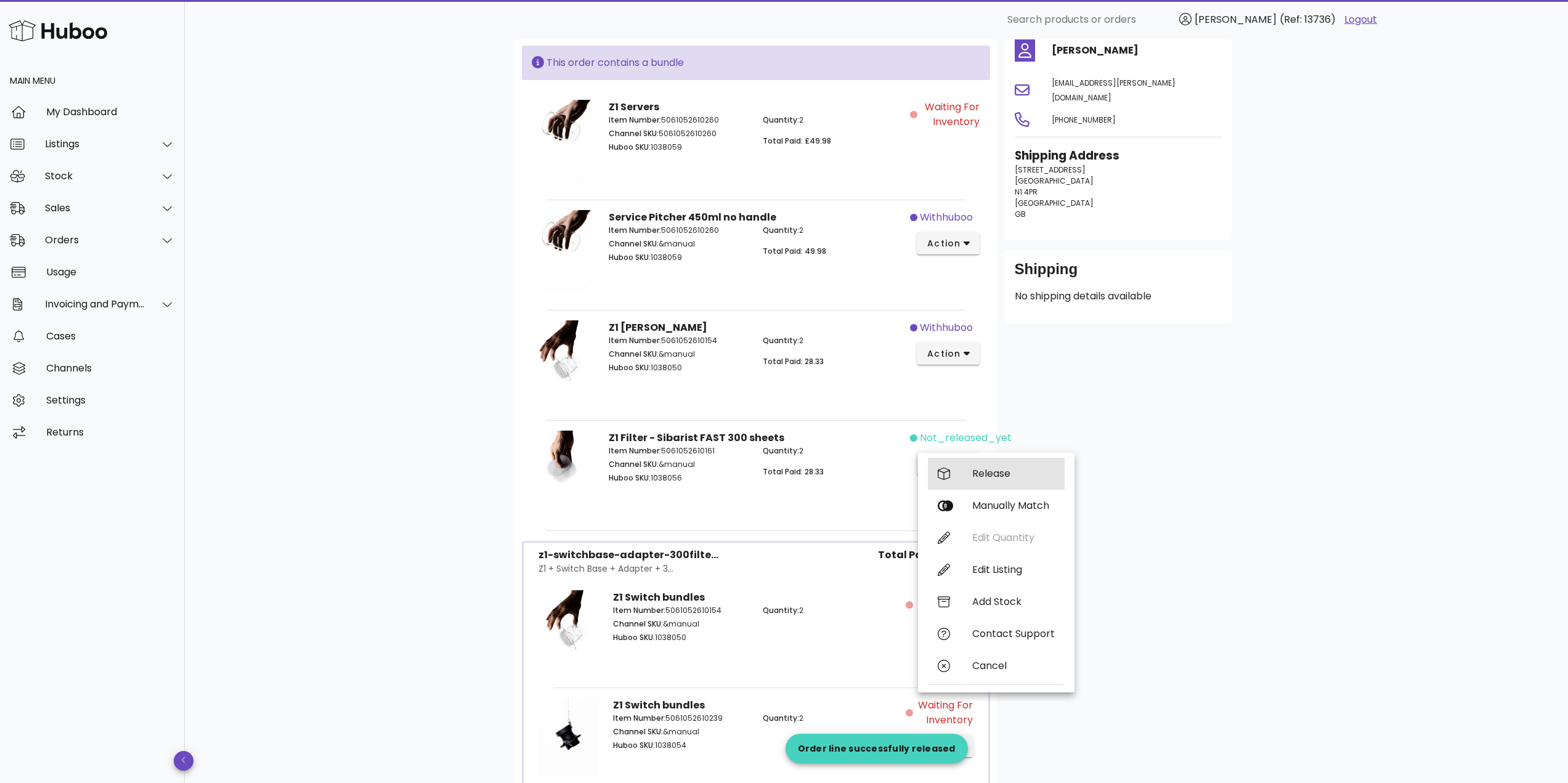
click at [990, 468] on div "Release" at bounding box center [1014, 473] width 83 height 12
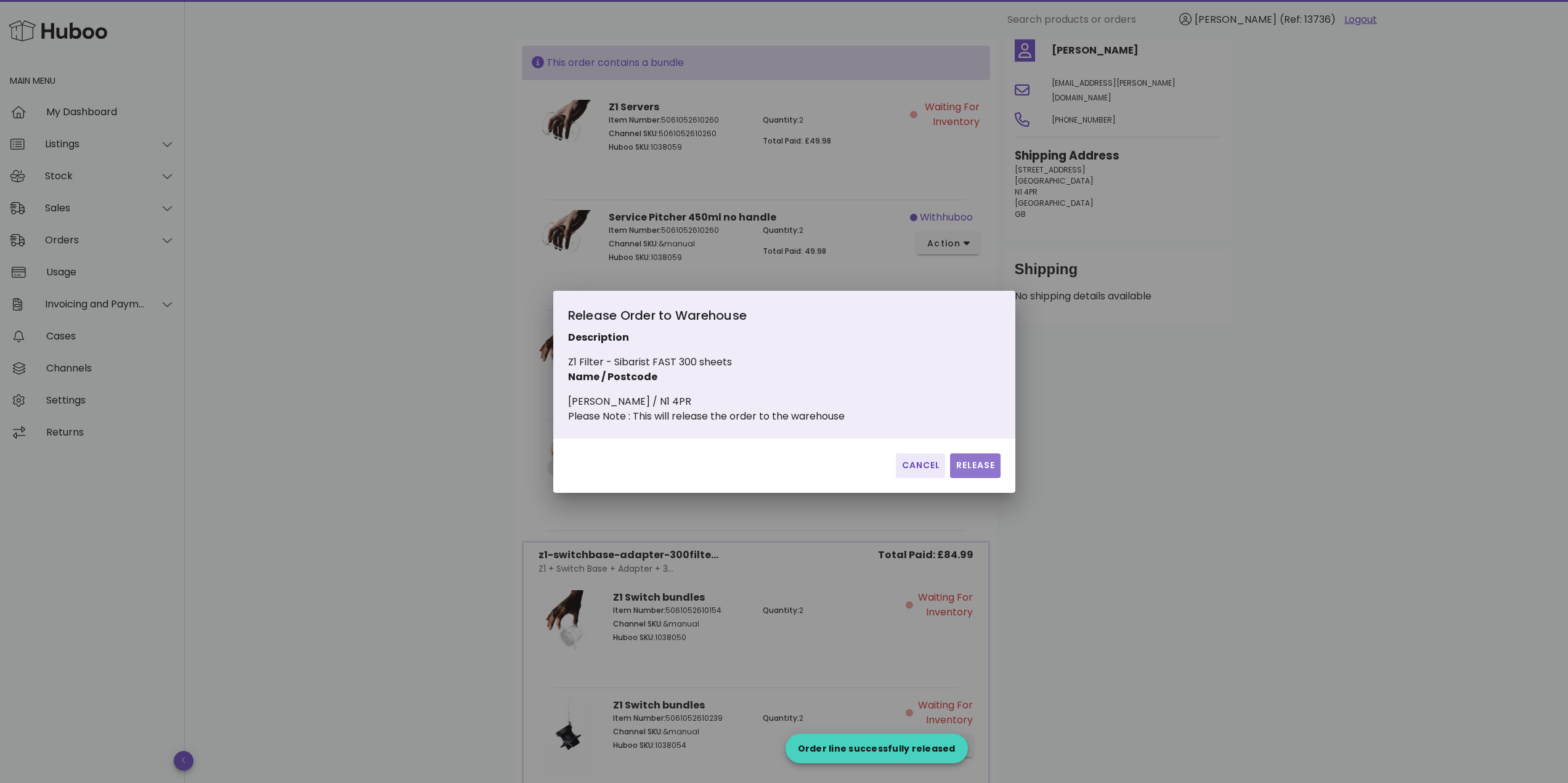
click at [971, 470] on span "Release" at bounding box center [975, 465] width 40 height 13
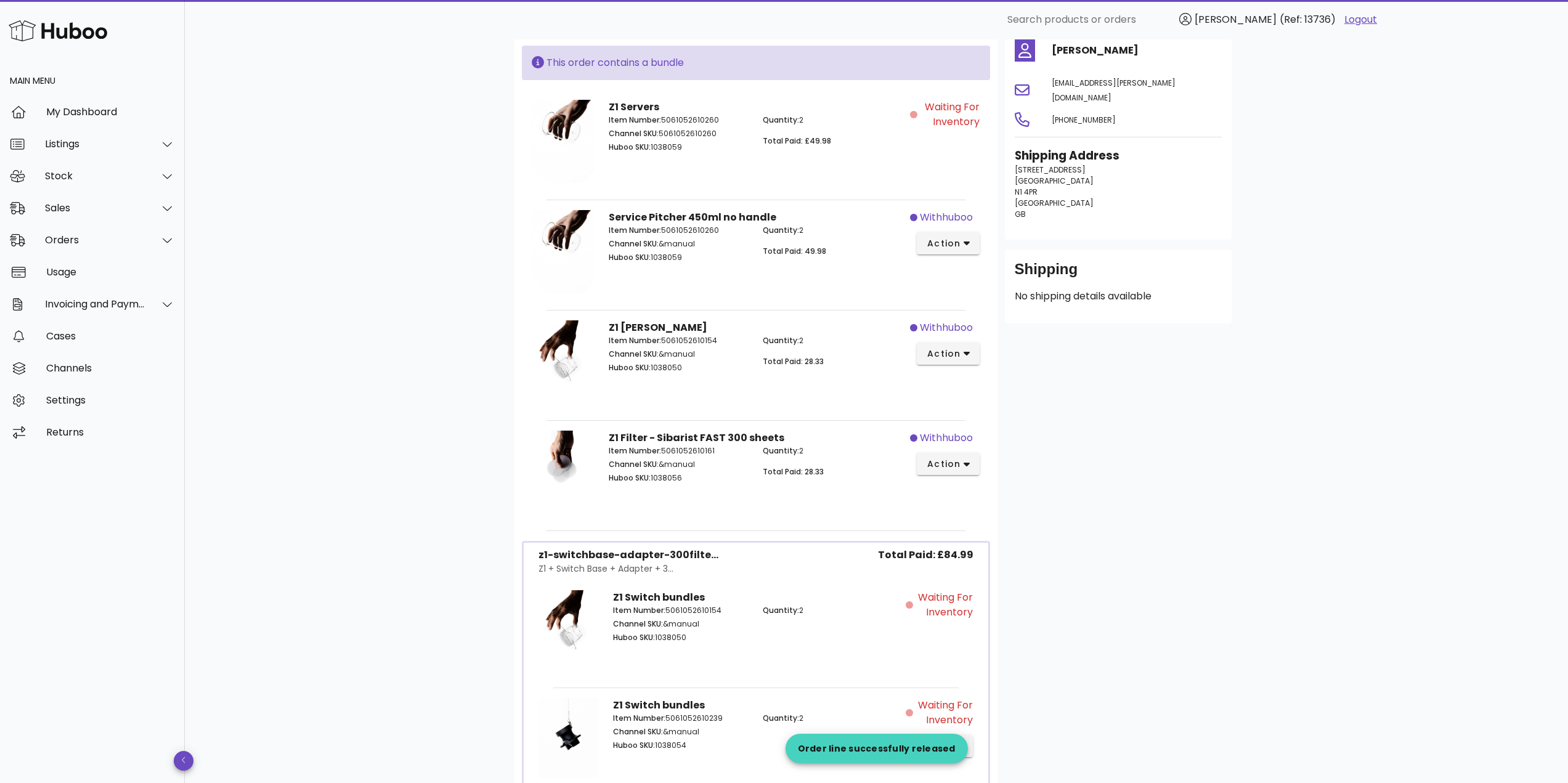
click at [1211, 450] on div "Customer Mikhail Maximov maksimov.michael@gmail.com +447778454852 Shipping Addr…" at bounding box center [1118, 456] width 241 height 920
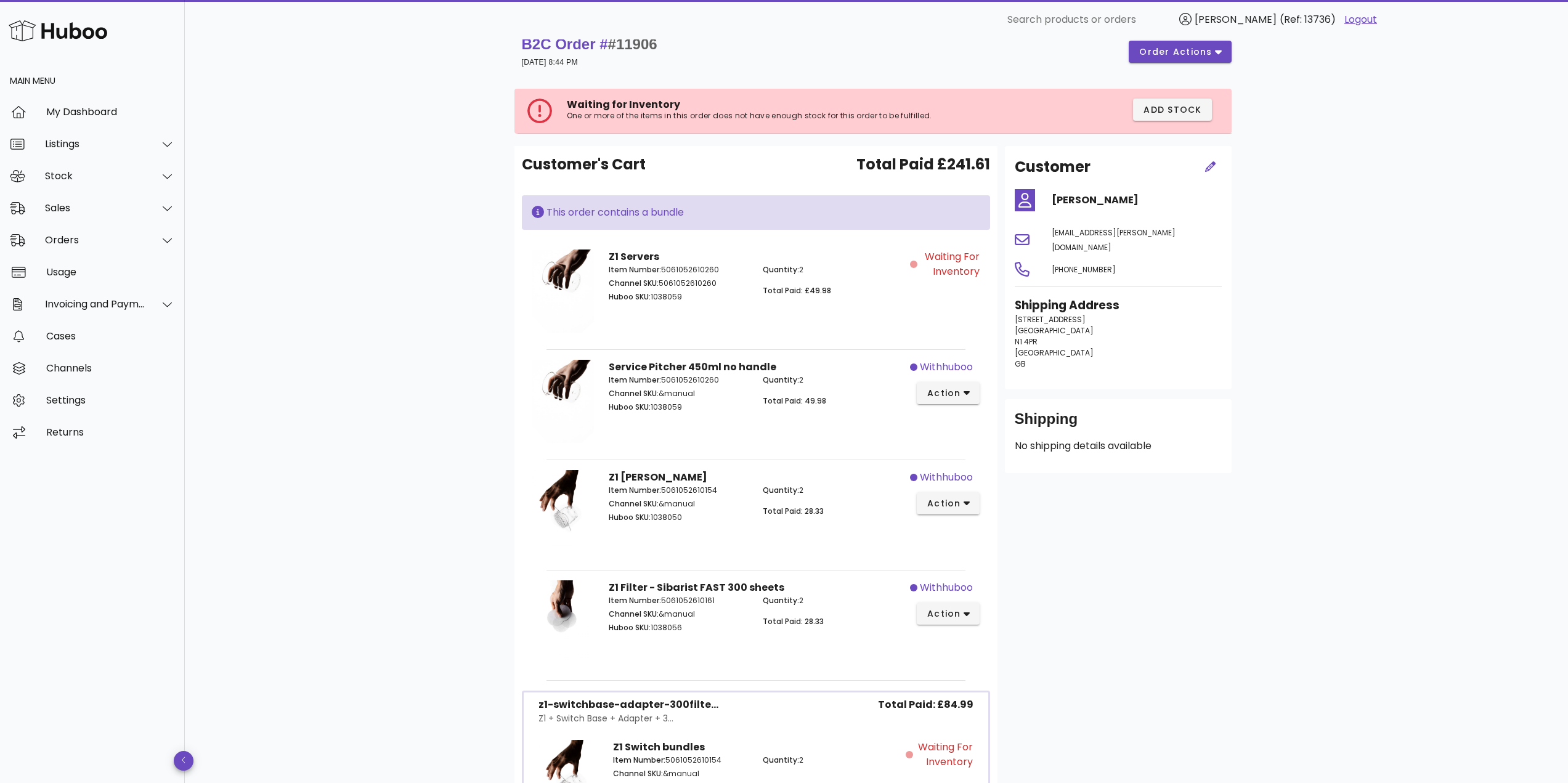
scroll to position [0, 0]
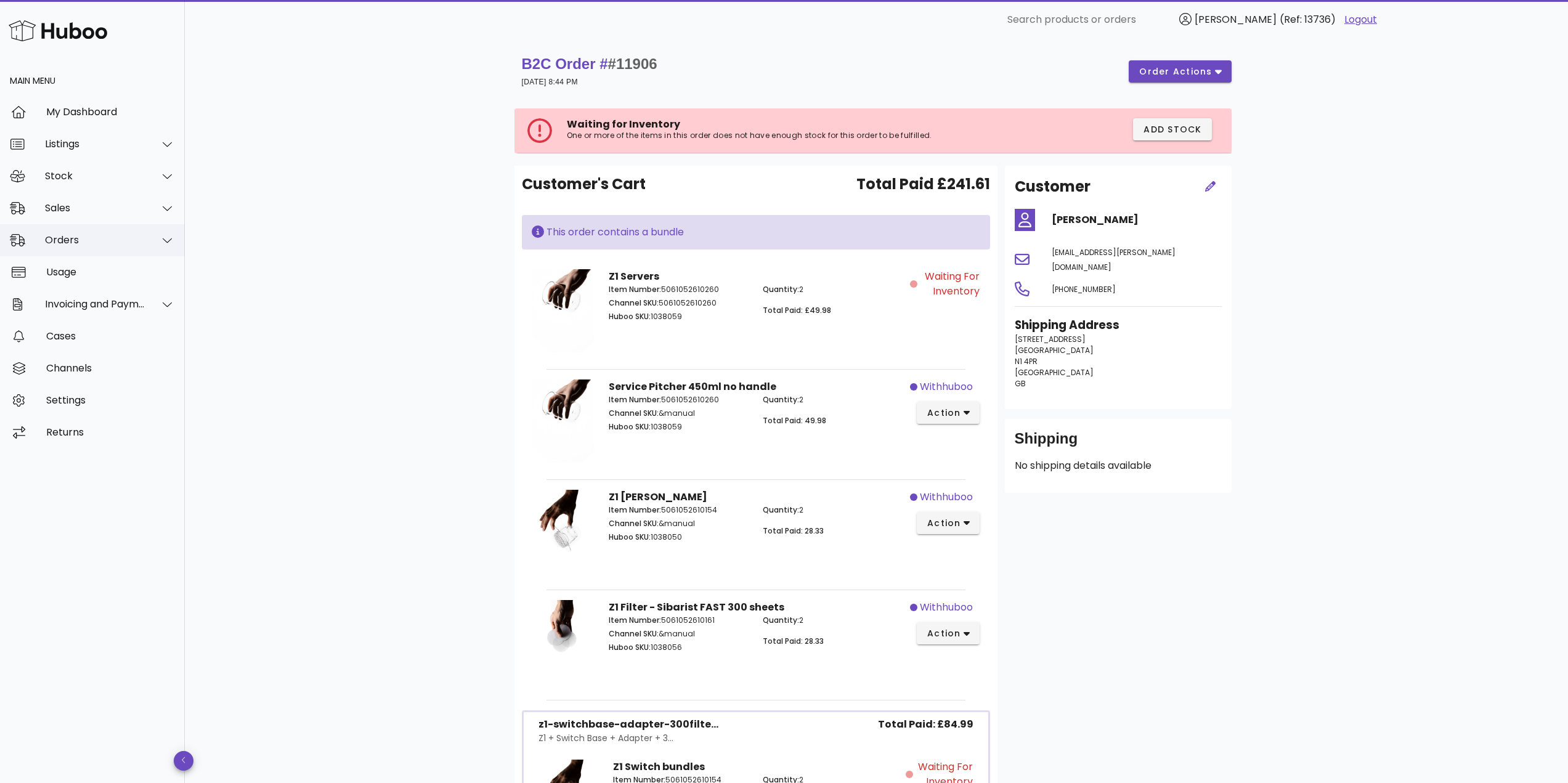
click at [85, 234] on div "Orders" at bounding box center [95, 240] width 101 height 12
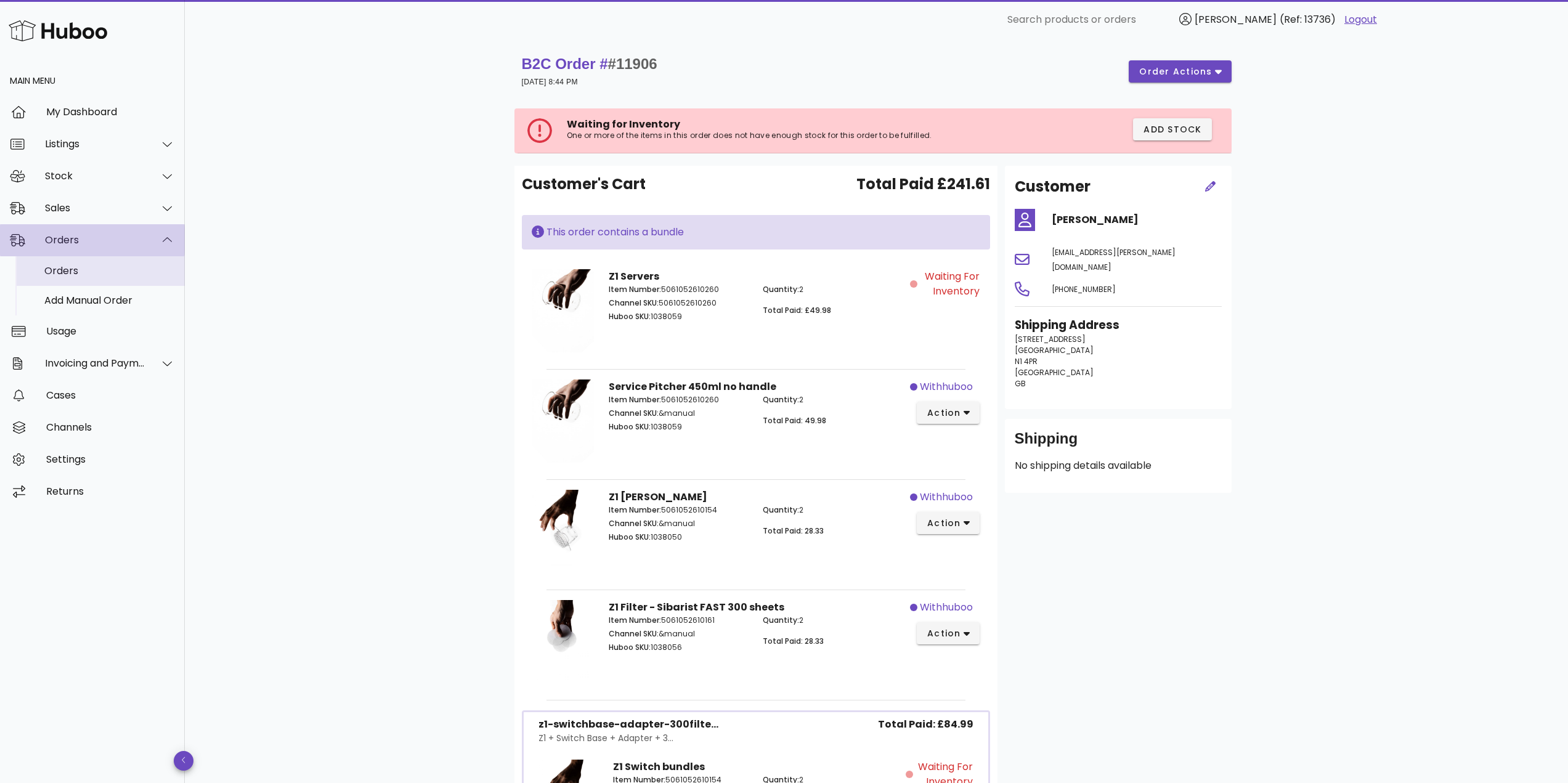
click at [88, 270] on div "Orders" at bounding box center [110, 271] width 130 height 12
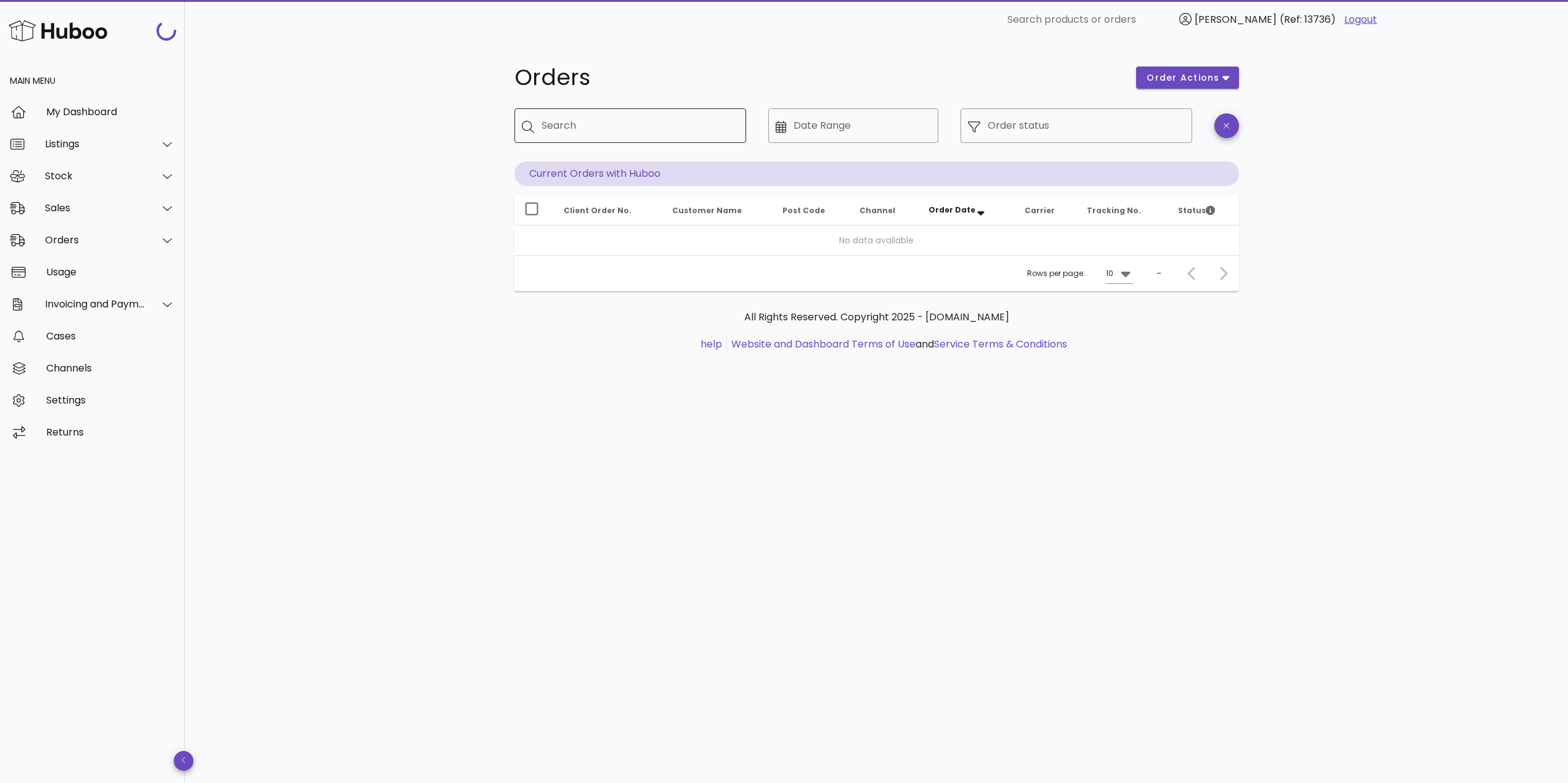
click at [614, 113] on div "Search" at bounding box center [639, 125] width 195 height 34
paste input "*****"
type input "*****"
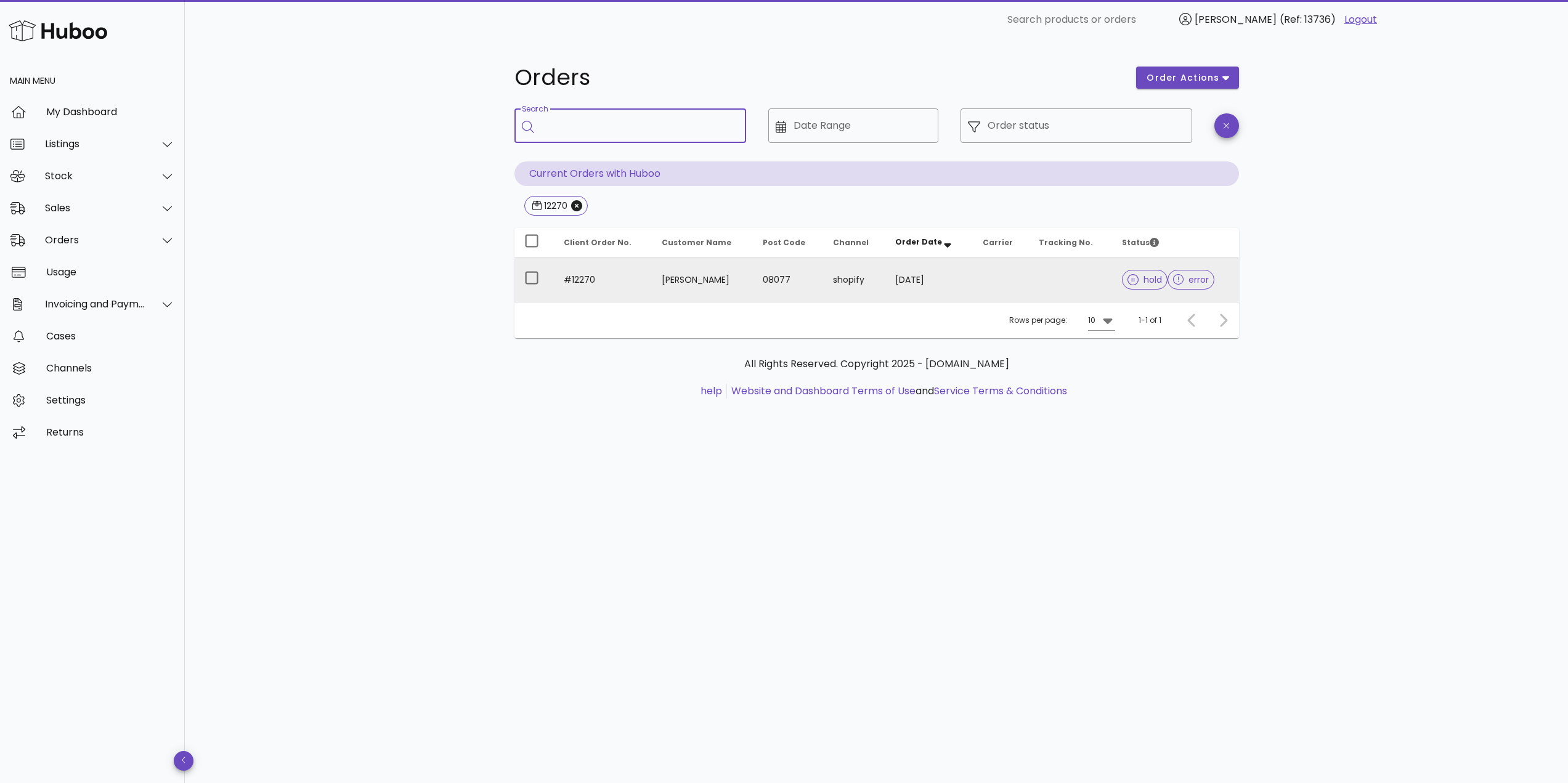
click at [619, 279] on td "#12270" at bounding box center [603, 279] width 99 height 45
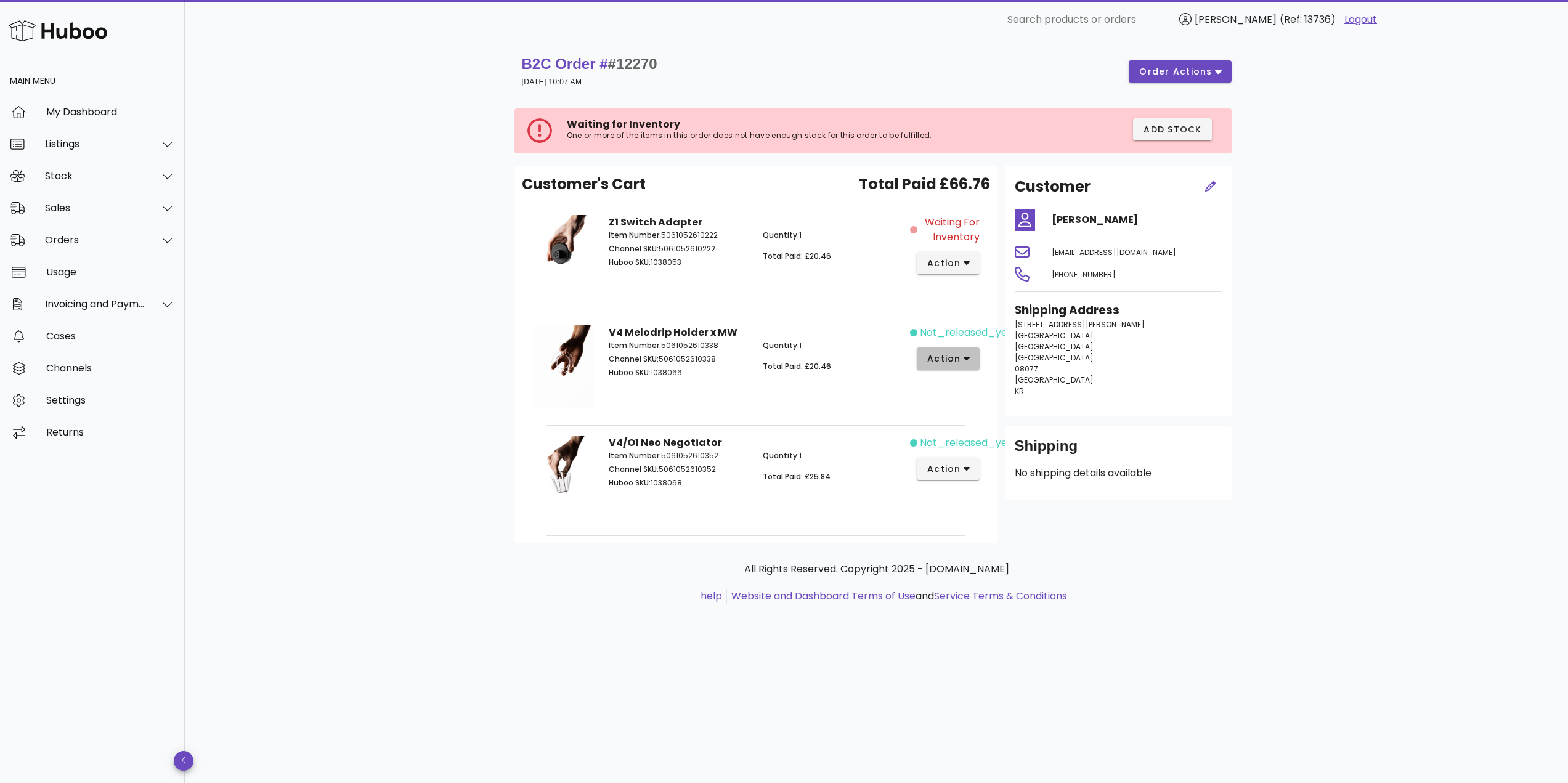
click at [957, 357] on span "action" at bounding box center [943, 359] width 34 height 13
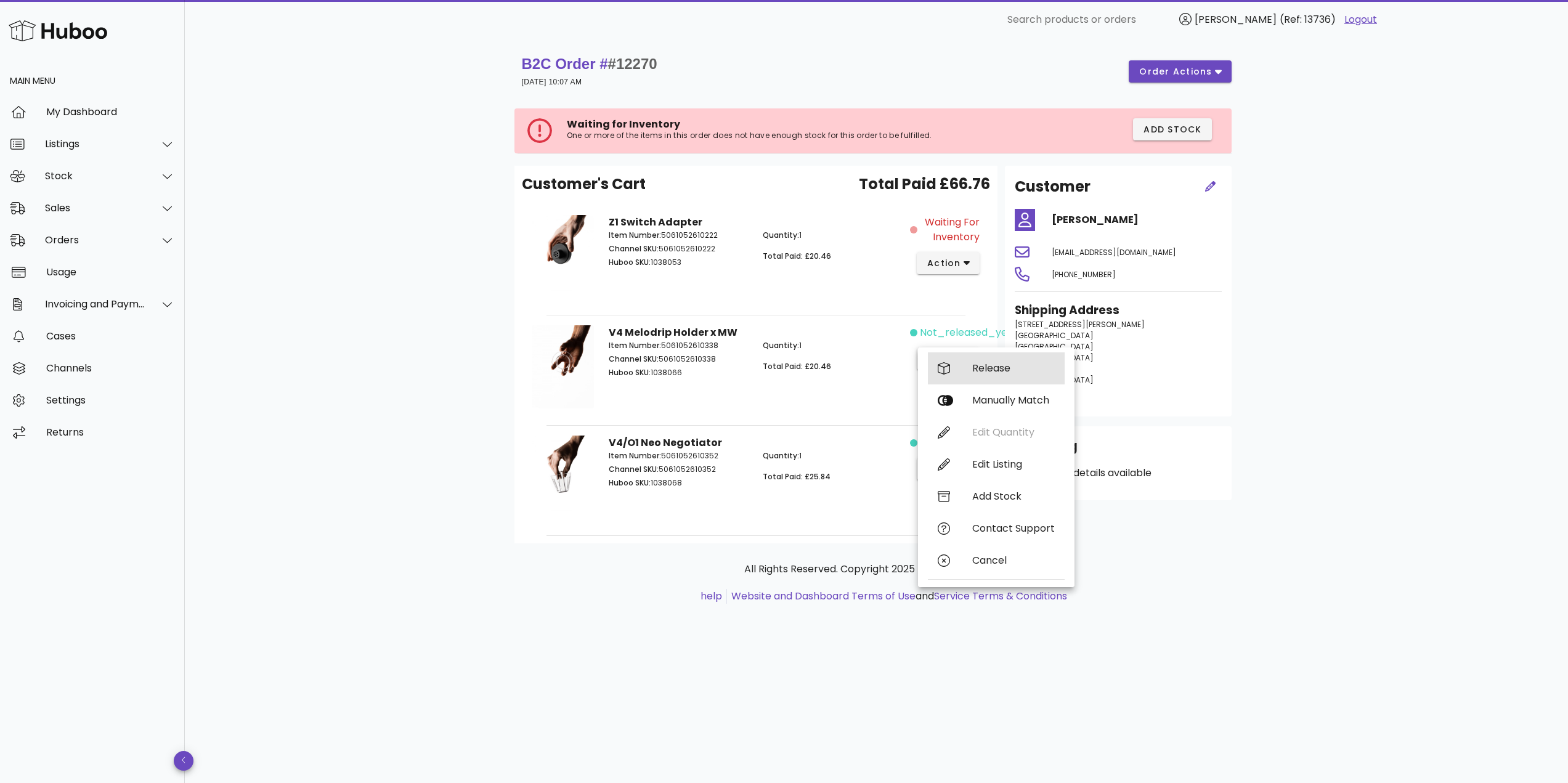
click at [959, 368] on div "Release" at bounding box center [996, 368] width 137 height 32
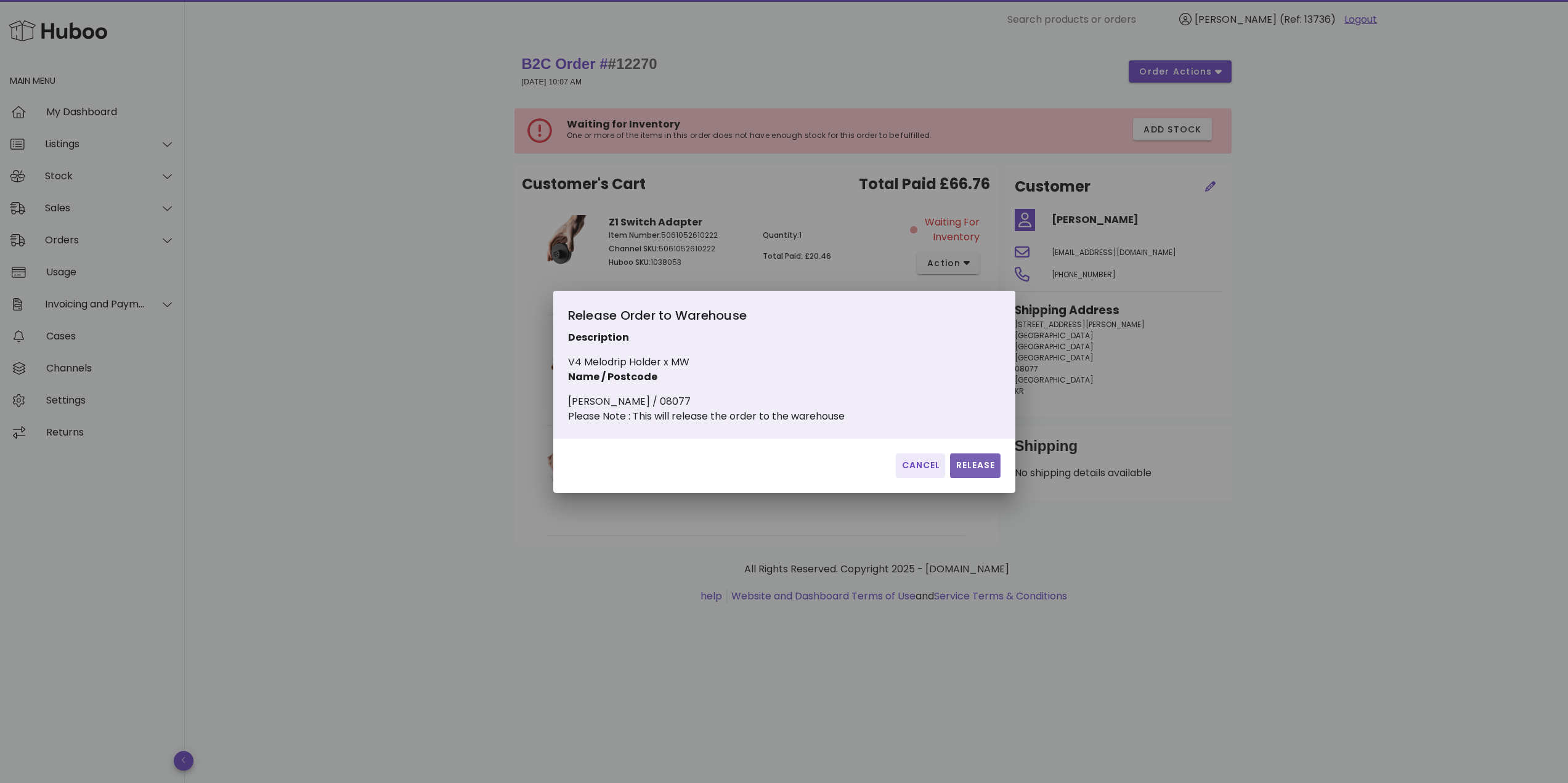
click at [980, 461] on button "Release" at bounding box center [974, 466] width 50 height 25
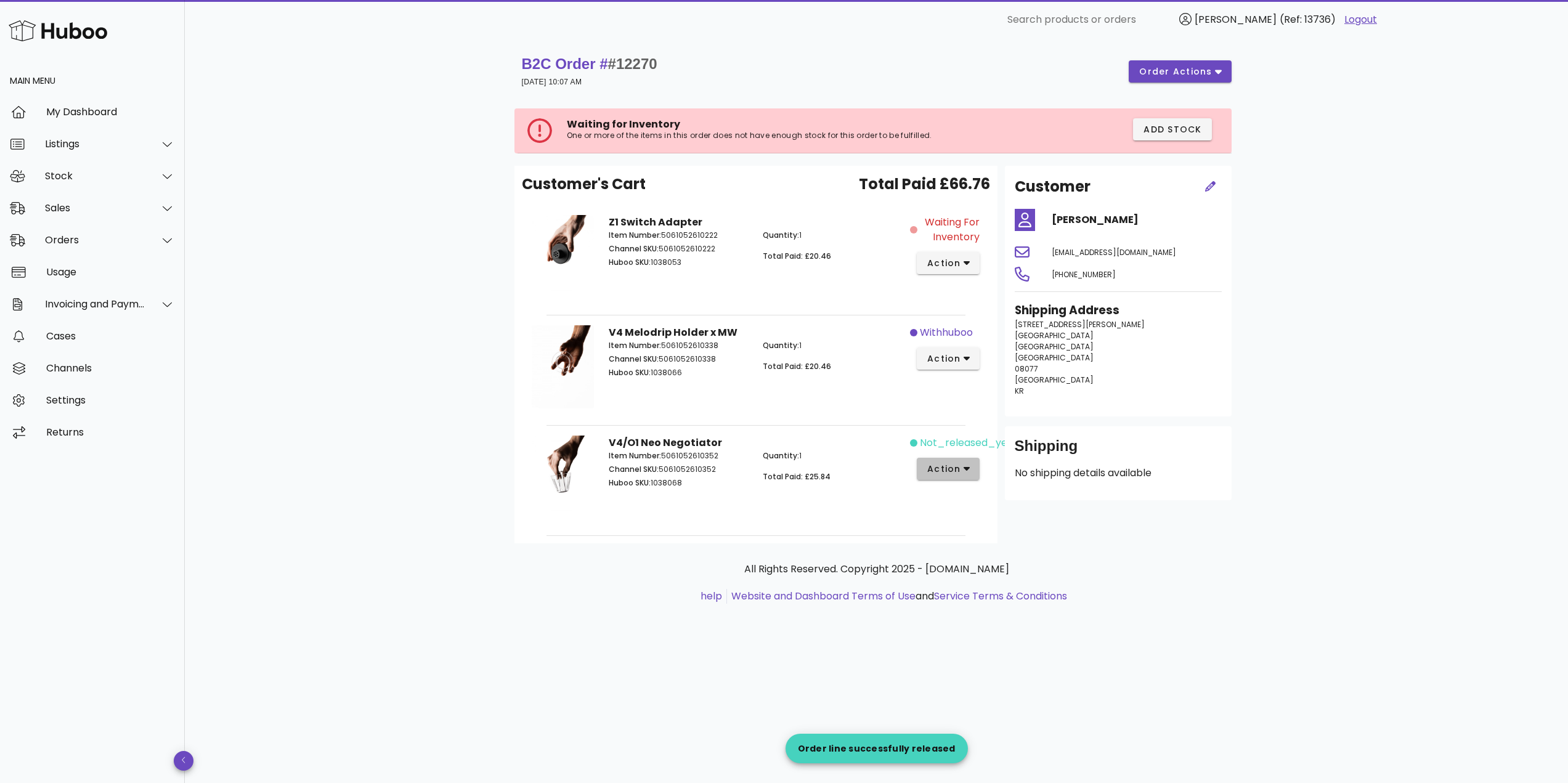
click at [947, 471] on span "action" at bounding box center [943, 469] width 34 height 13
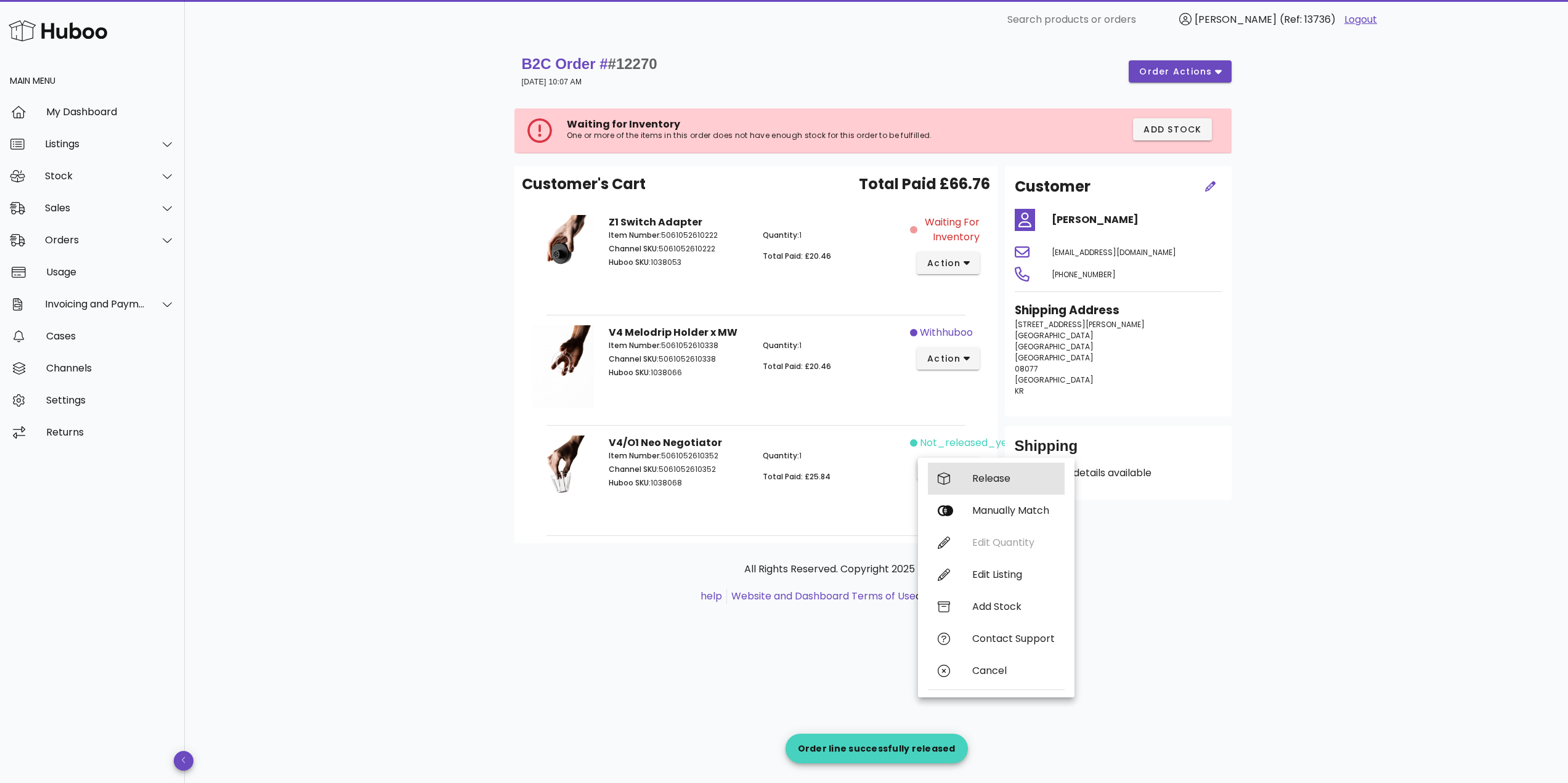
click at [990, 475] on div "Release" at bounding box center [1014, 478] width 83 height 12
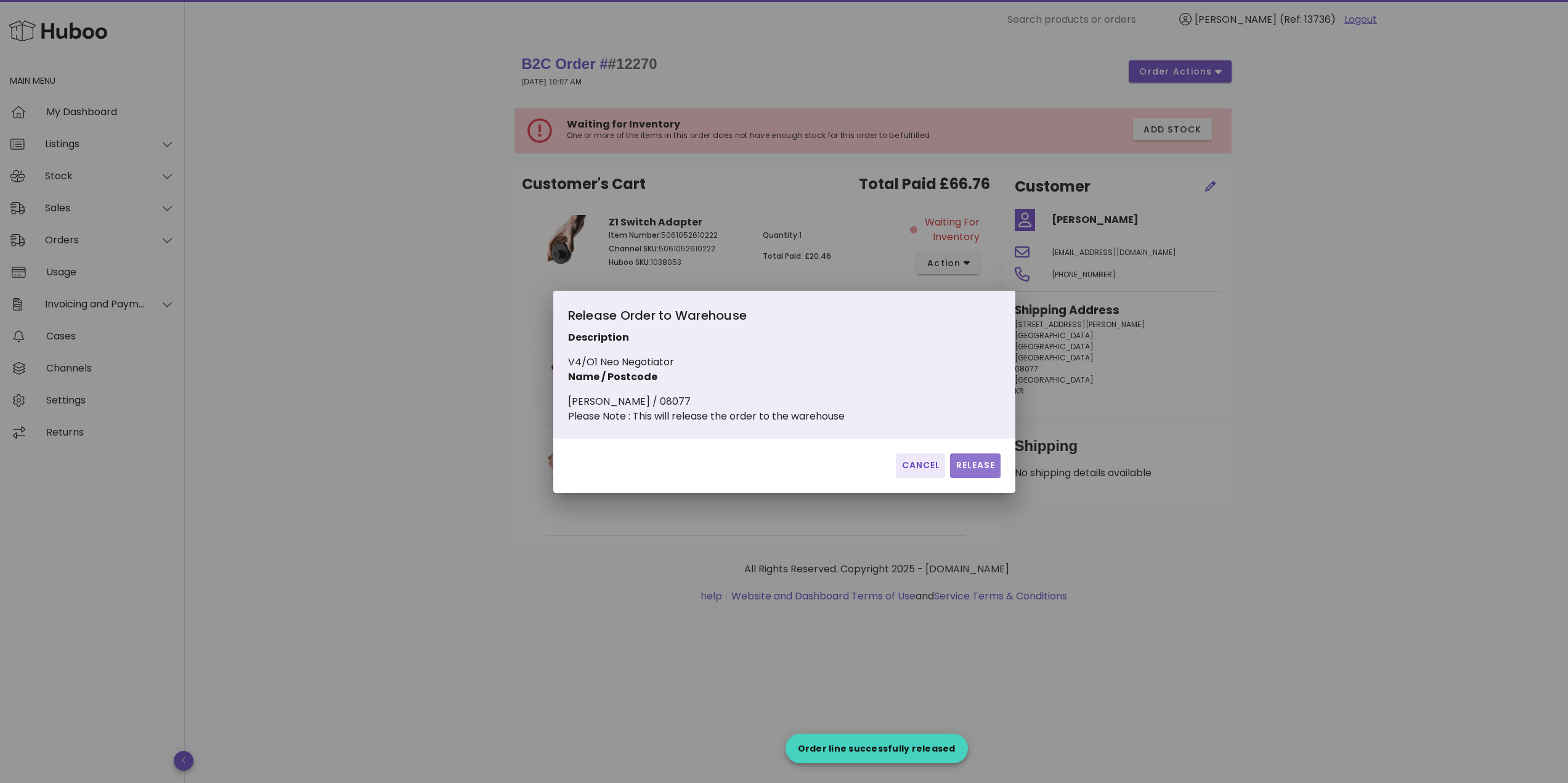
click at [972, 478] on button "Release" at bounding box center [974, 466] width 50 height 25
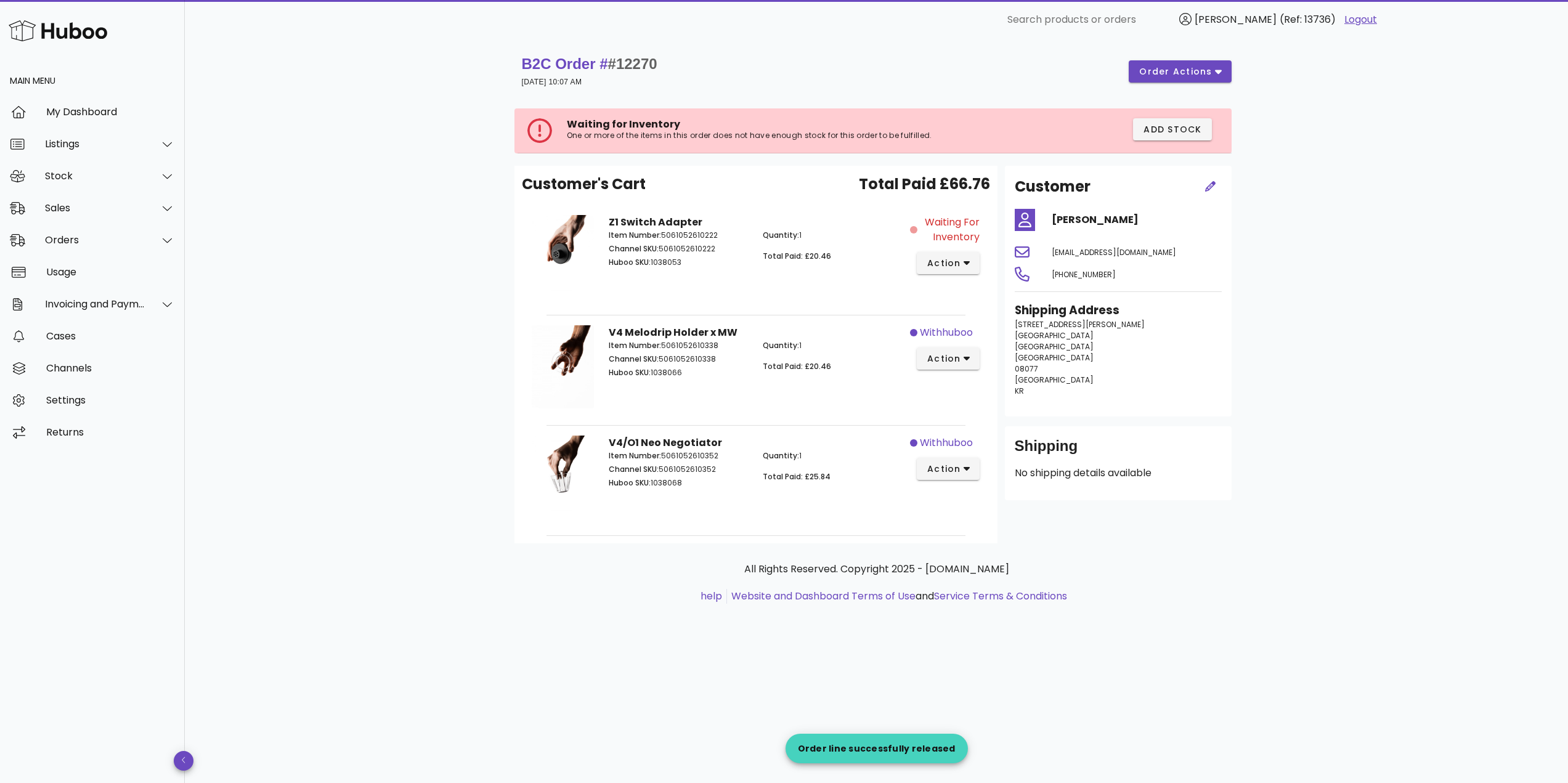
click at [405, 409] on div "B2C Order # #12270 25 July 2025 at 10:07 AM order actions Waiting for Inventory…" at bounding box center [876, 411] width 1383 height 743
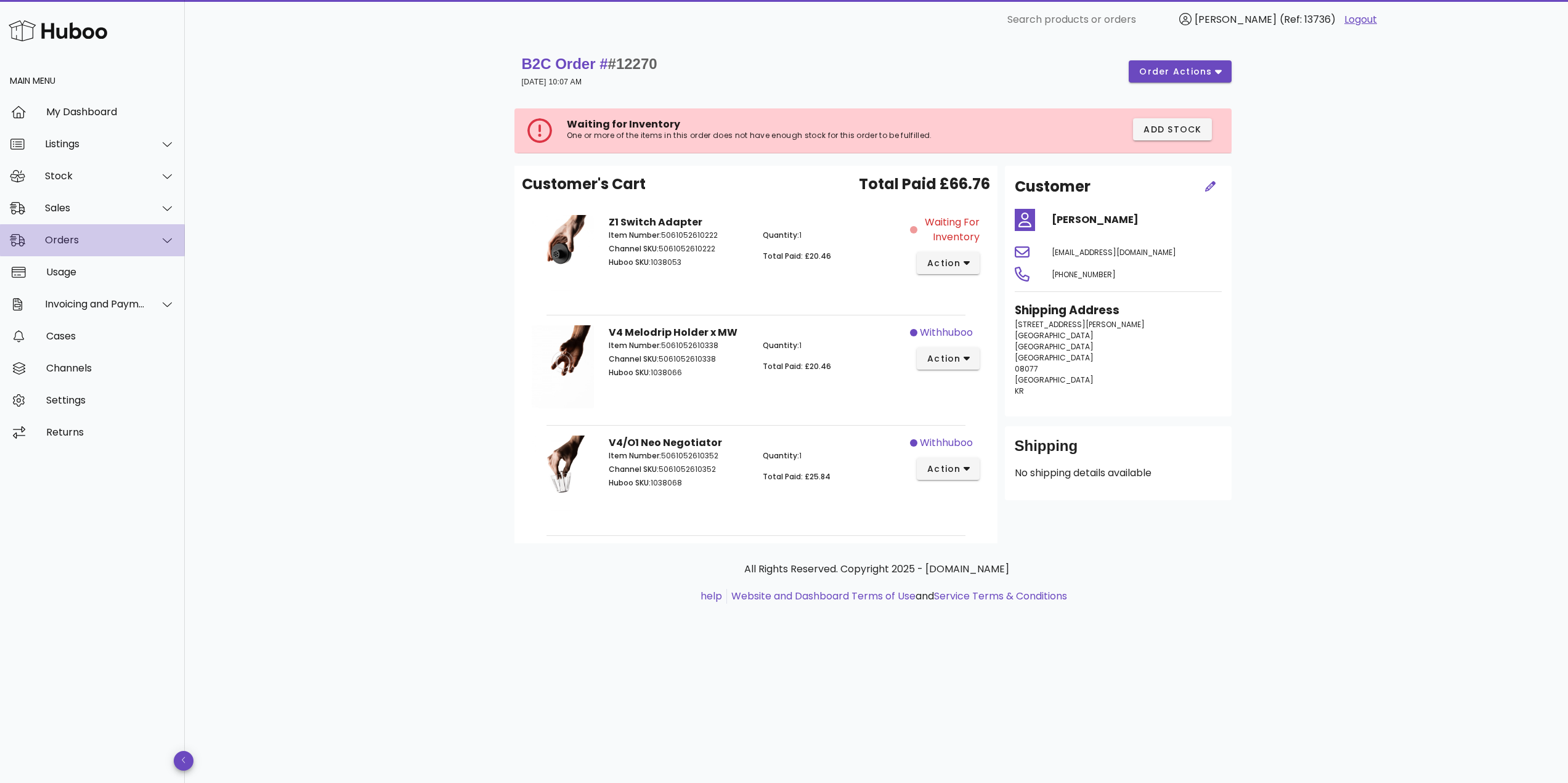
click at [99, 235] on div "Orders" at bounding box center [95, 240] width 101 height 12
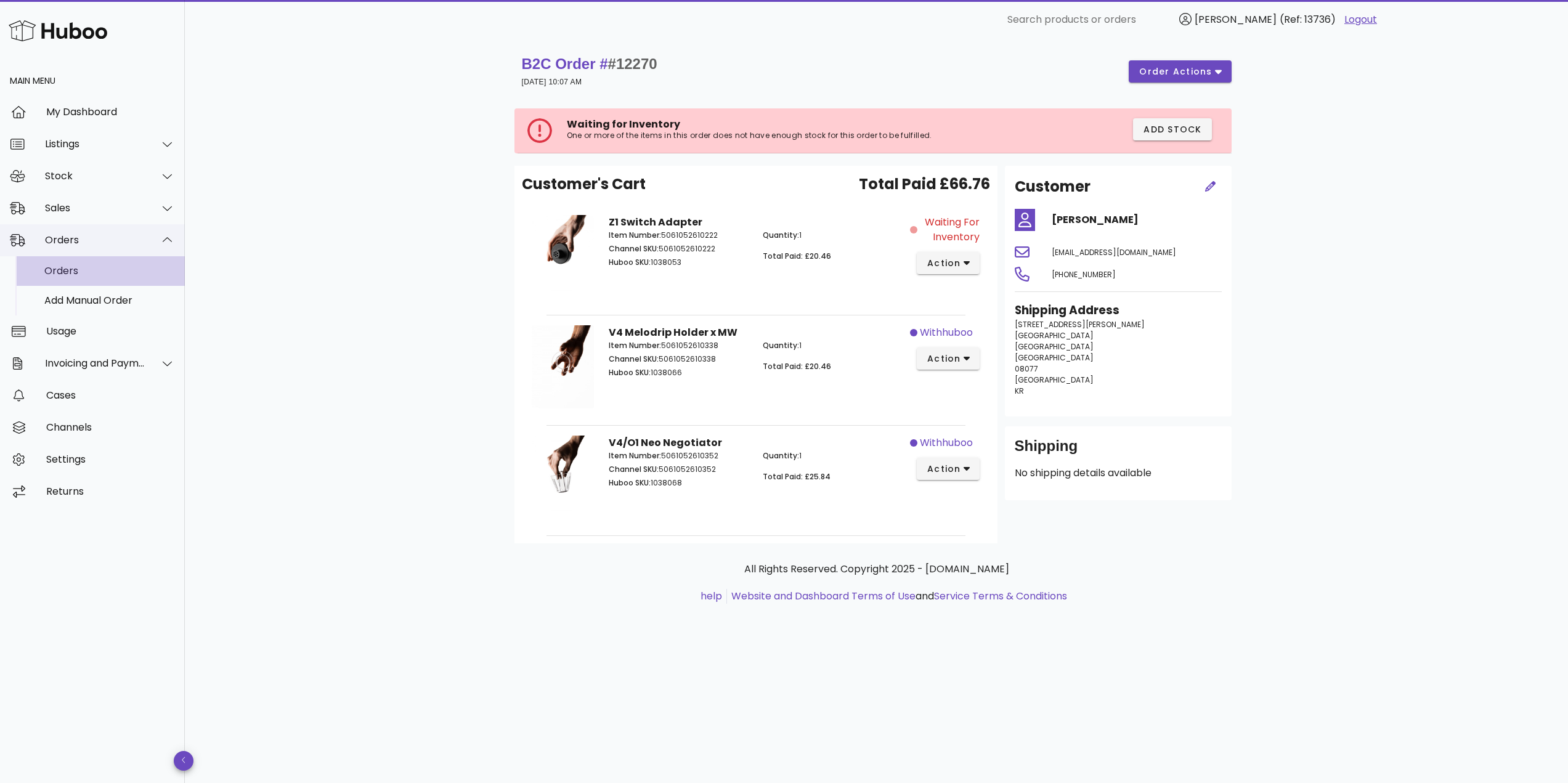
click at [100, 281] on div "Orders" at bounding box center [110, 270] width 130 height 26
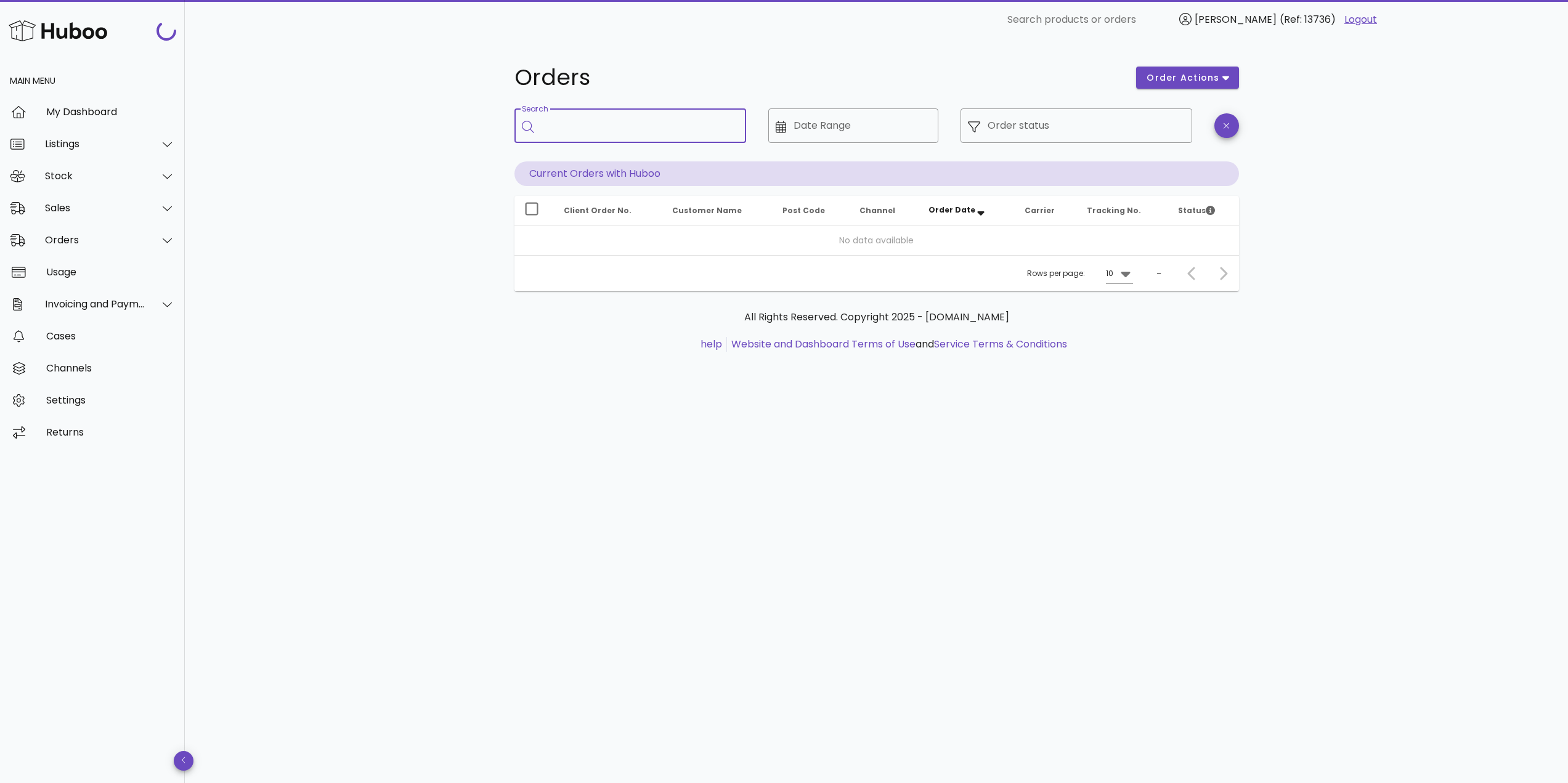
click at [618, 125] on input "Search" at bounding box center [639, 125] width 195 height 20
paste input "*****"
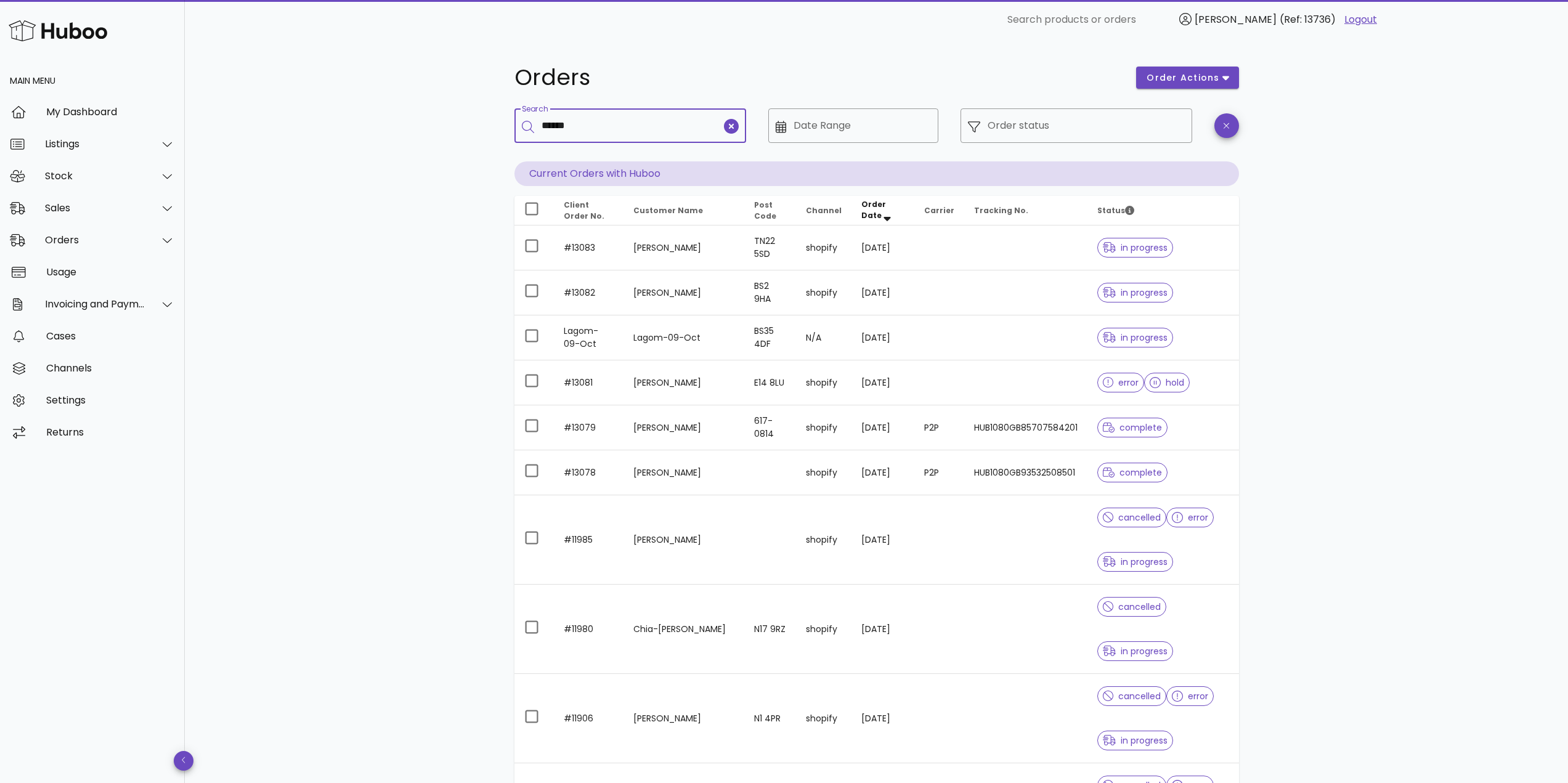
type input "*****"
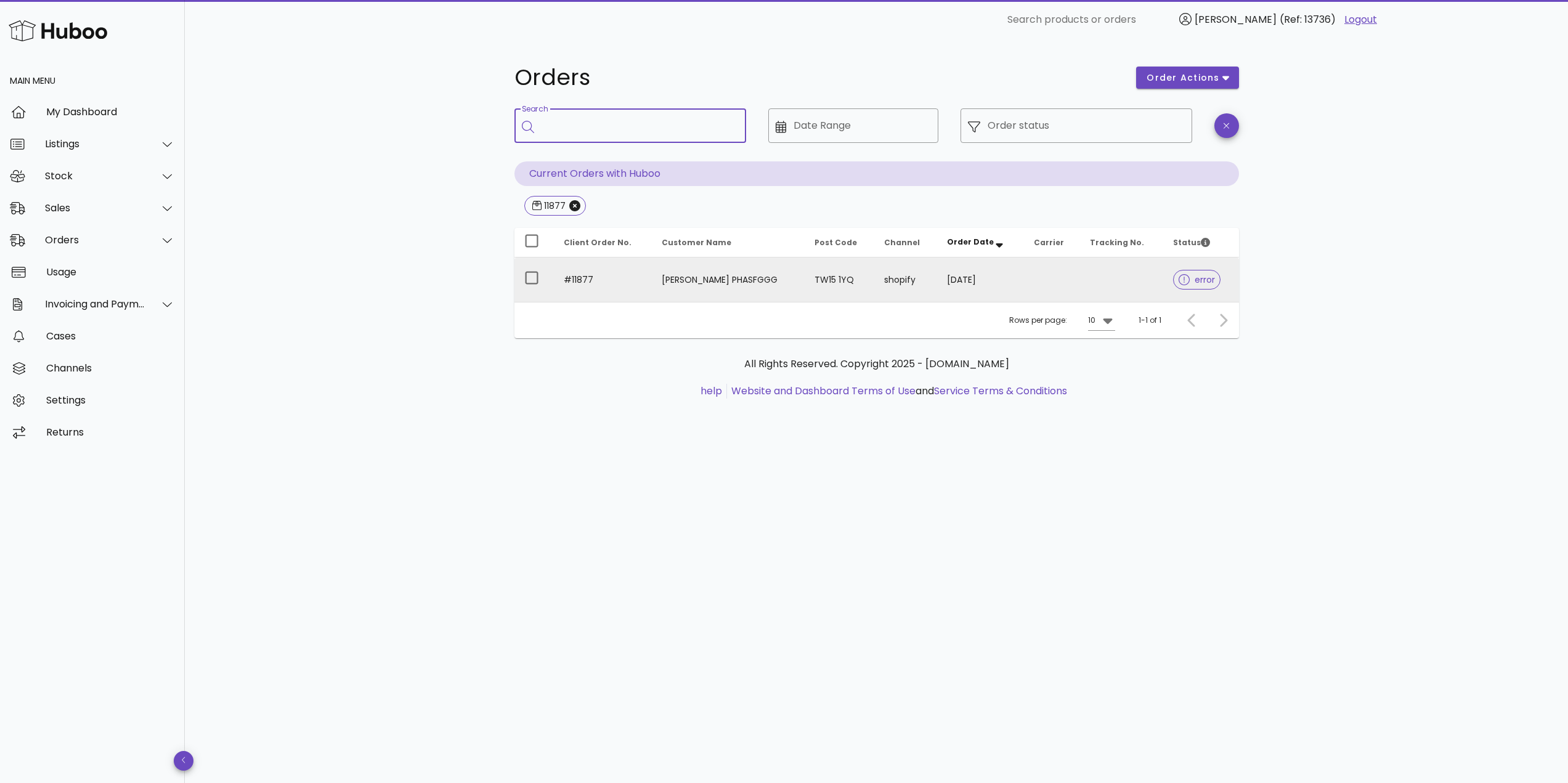
click at [612, 279] on td "#11877" at bounding box center [603, 279] width 99 height 45
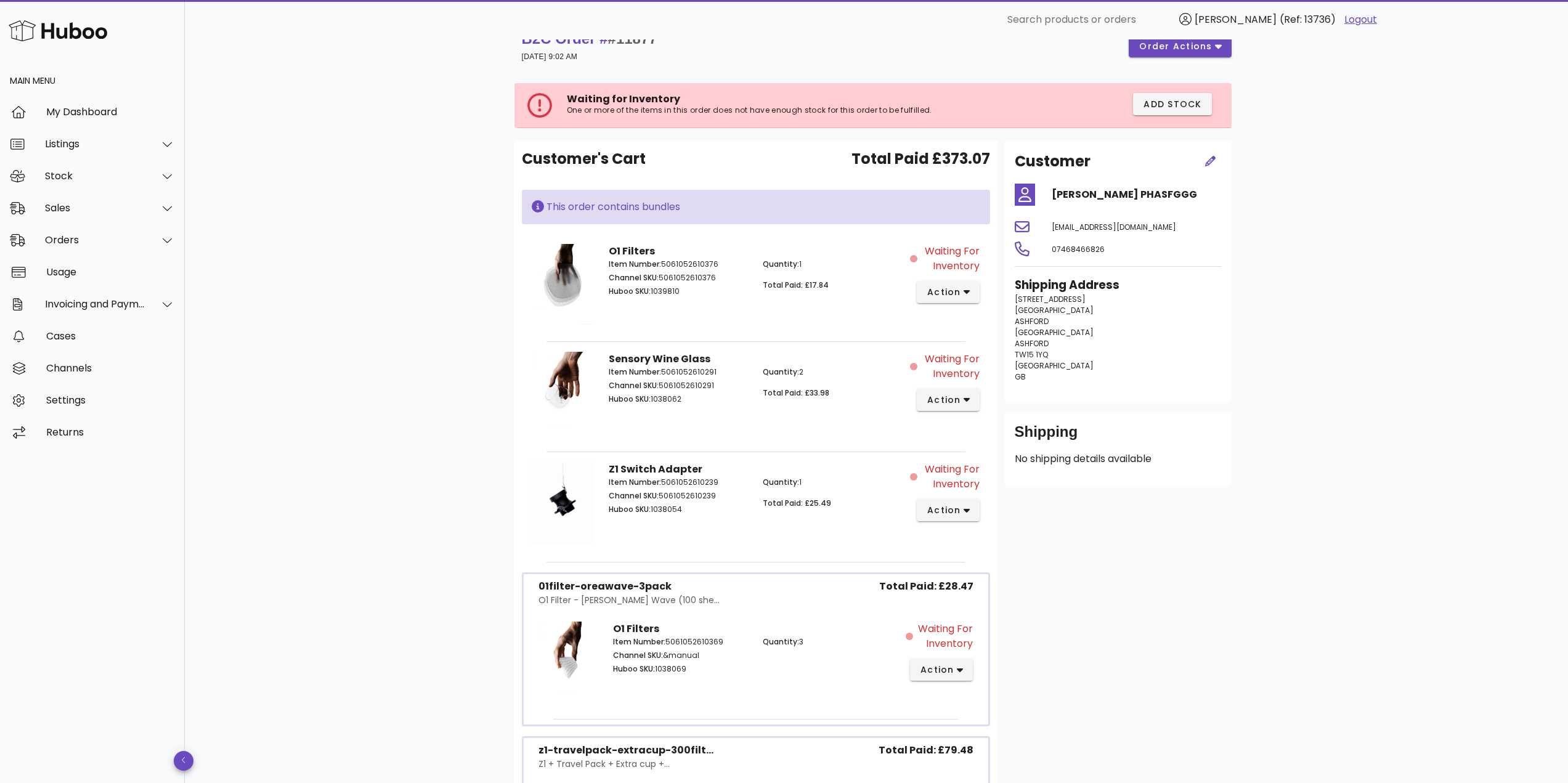
scroll to position [18, 0]
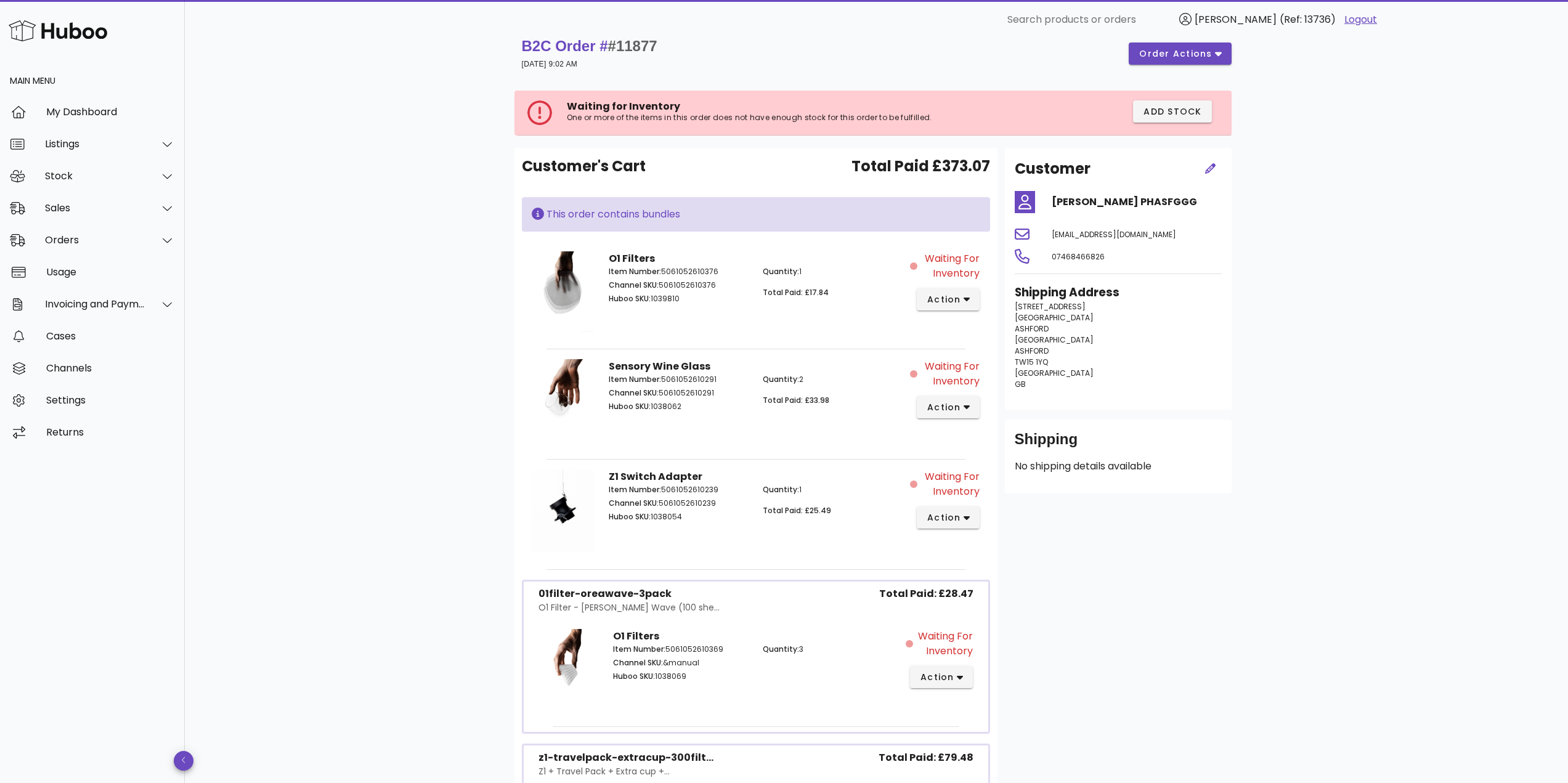
click at [625, 48] on span "#11877" at bounding box center [632, 46] width 49 height 17
copy span "11877"
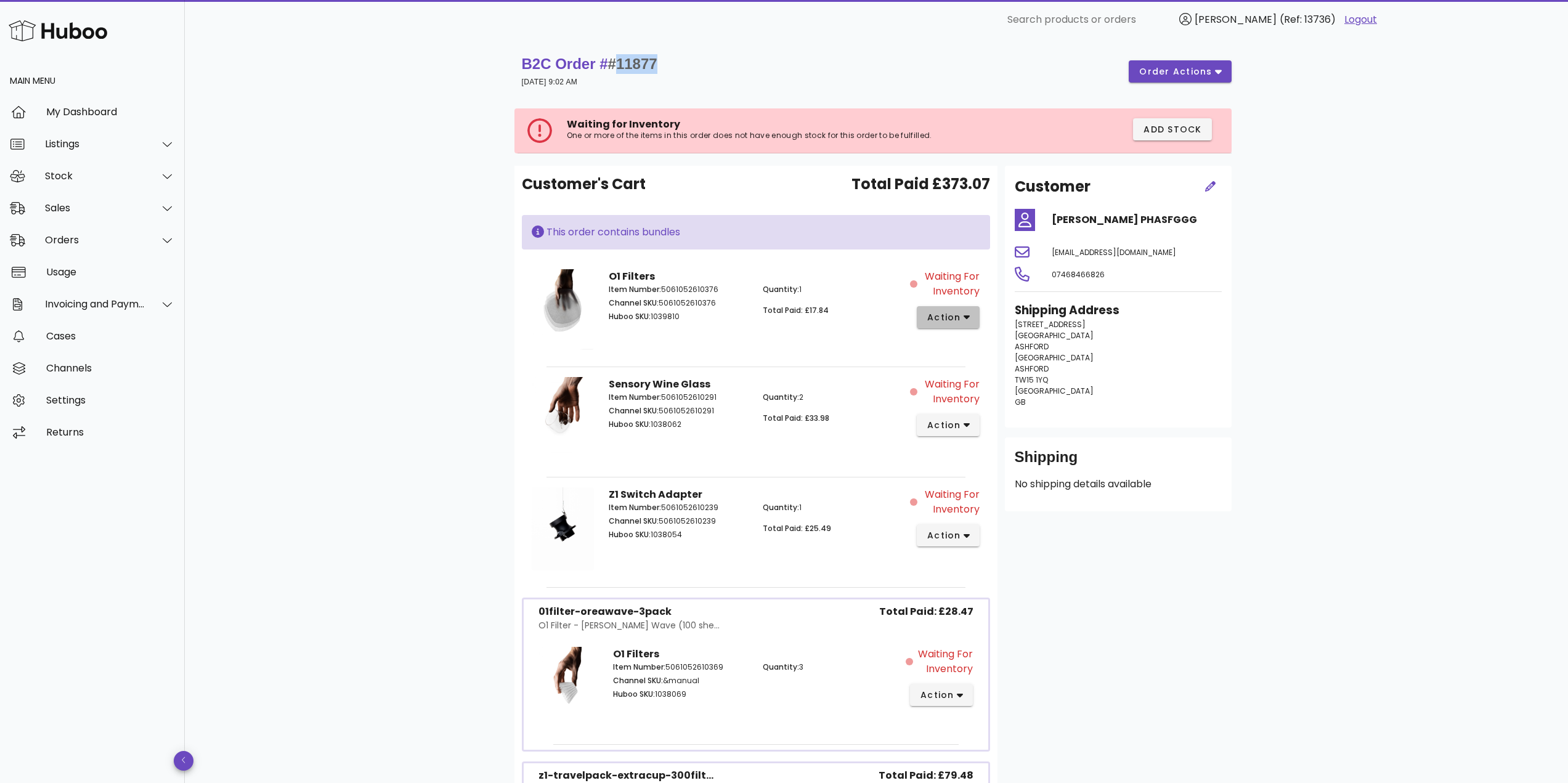
click at [952, 311] on span "action" at bounding box center [943, 317] width 34 height 13
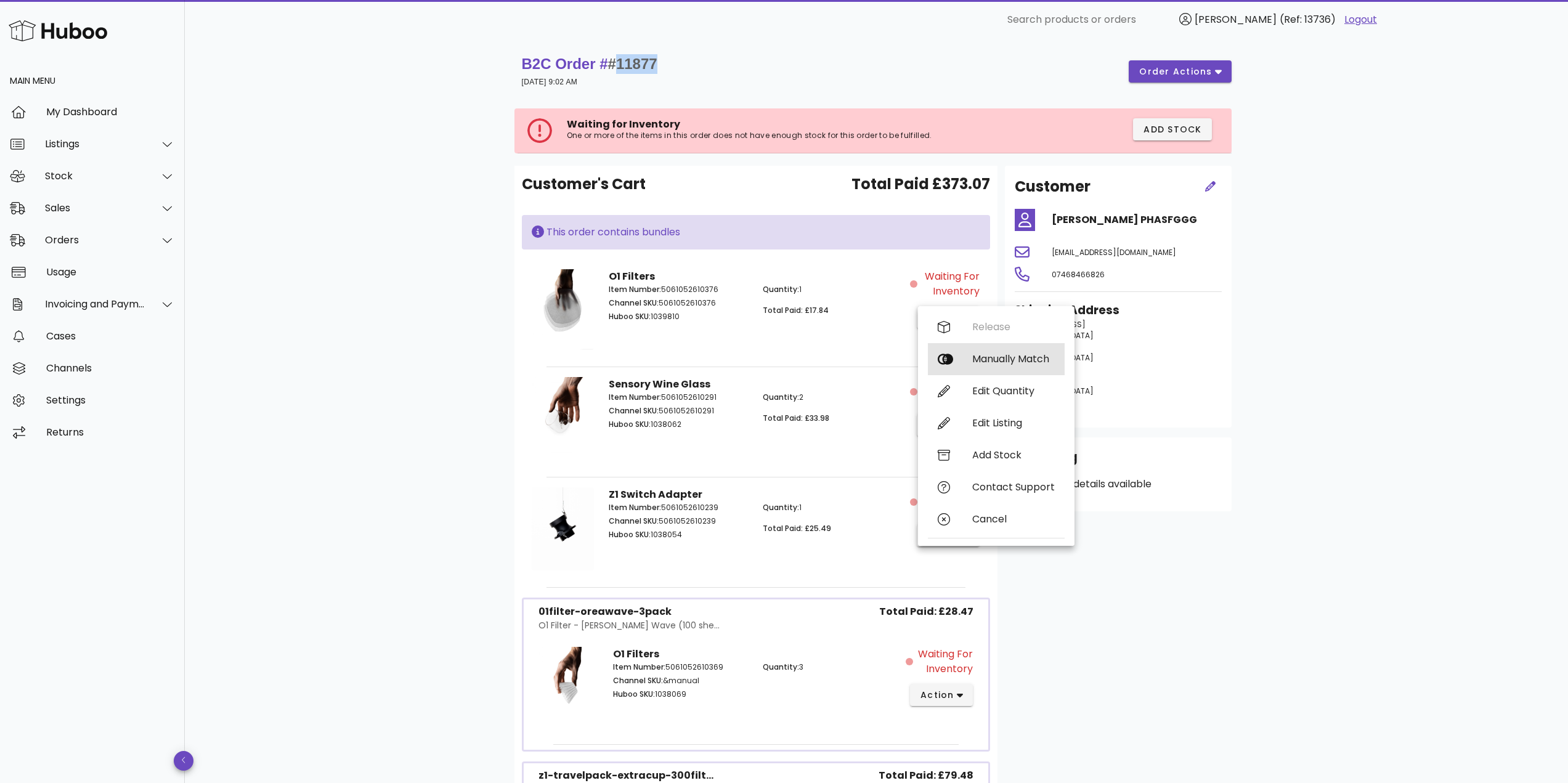
click at [980, 356] on div "Manually Match" at bounding box center [1014, 359] width 83 height 12
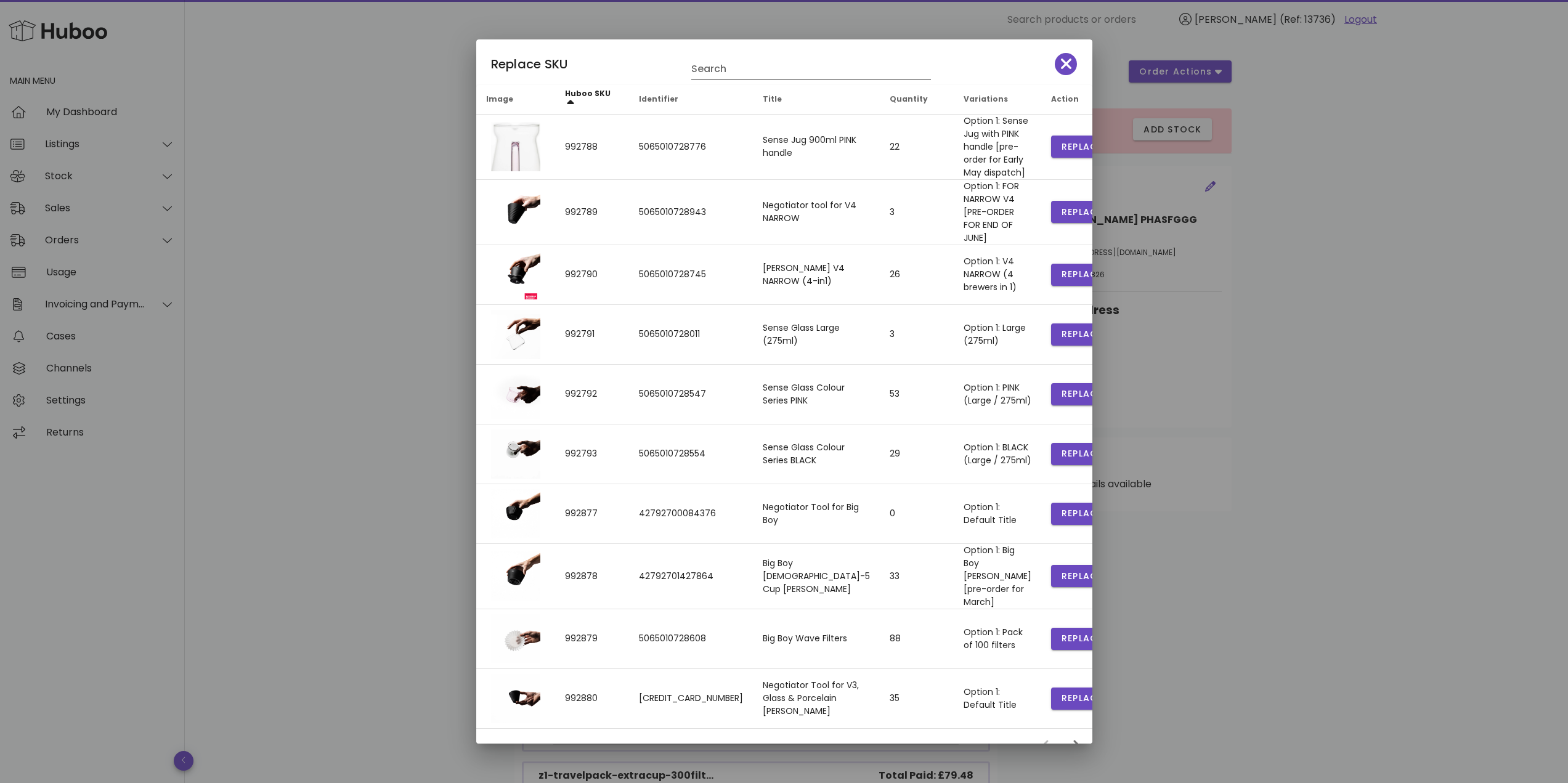
click at [709, 70] on input "Search" at bounding box center [802, 69] width 223 height 20
type input "**"
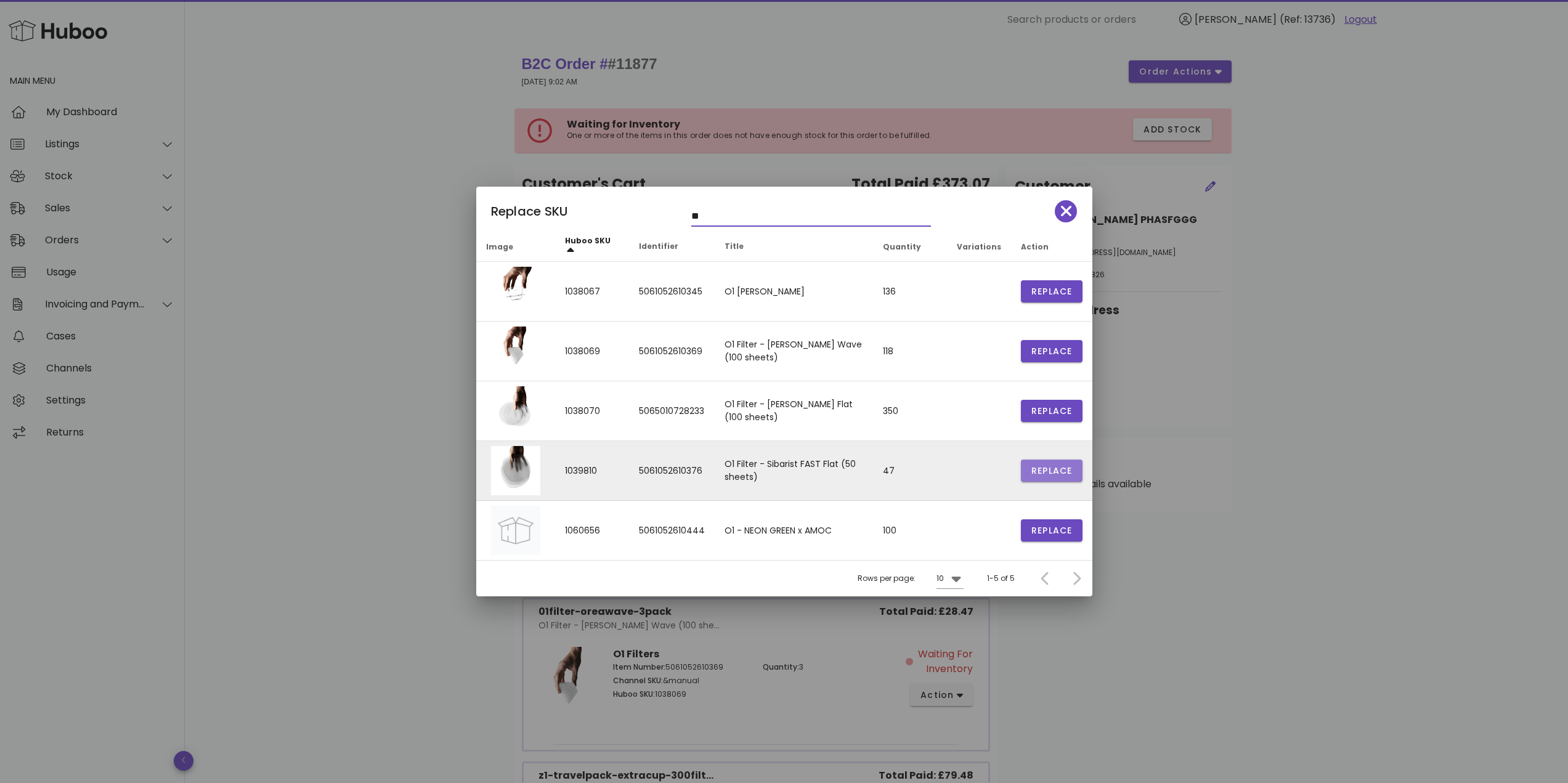
click at [1038, 466] on span "Replace" at bounding box center [1051, 471] width 42 height 13
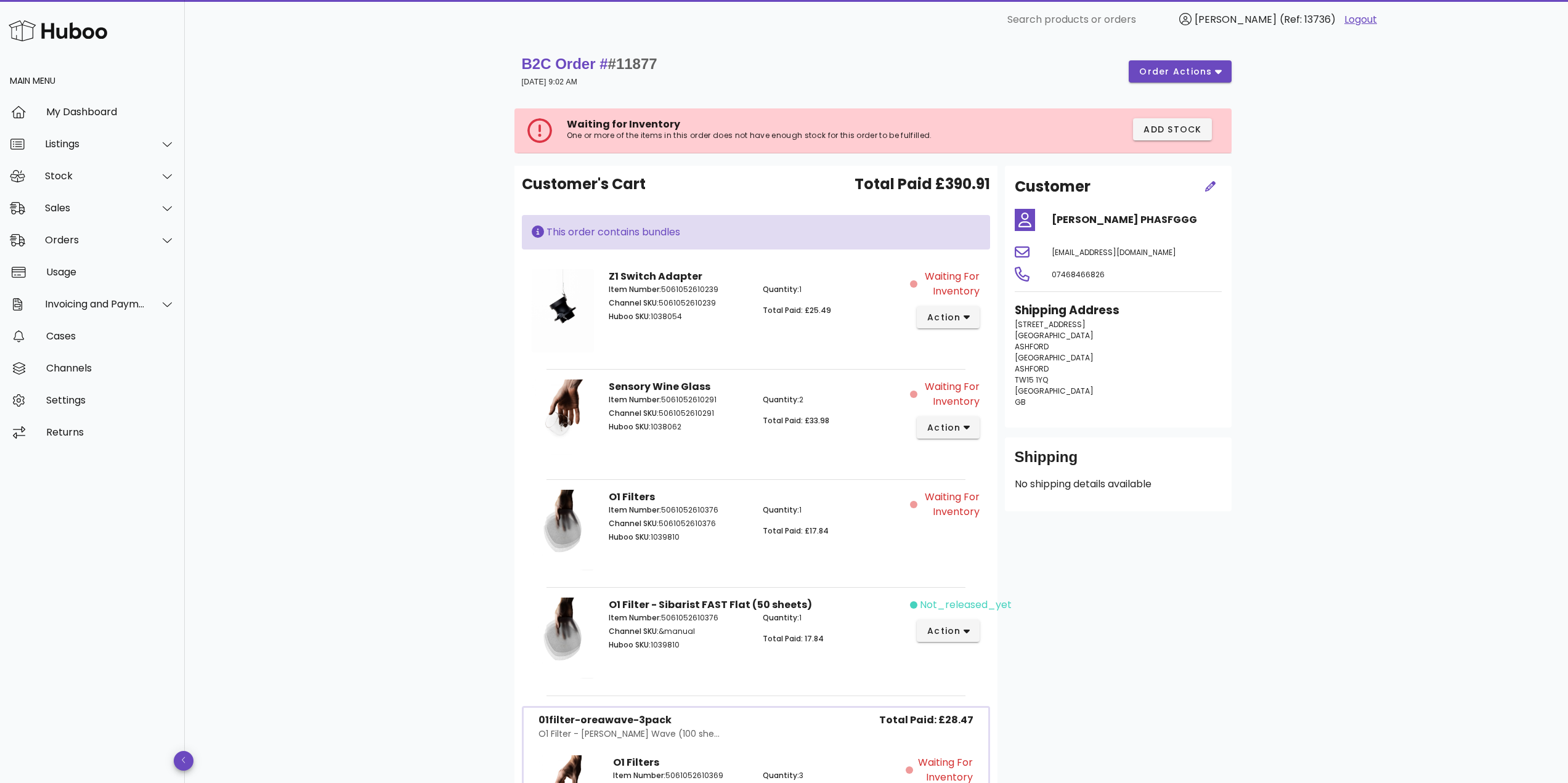
scroll to position [61, 0]
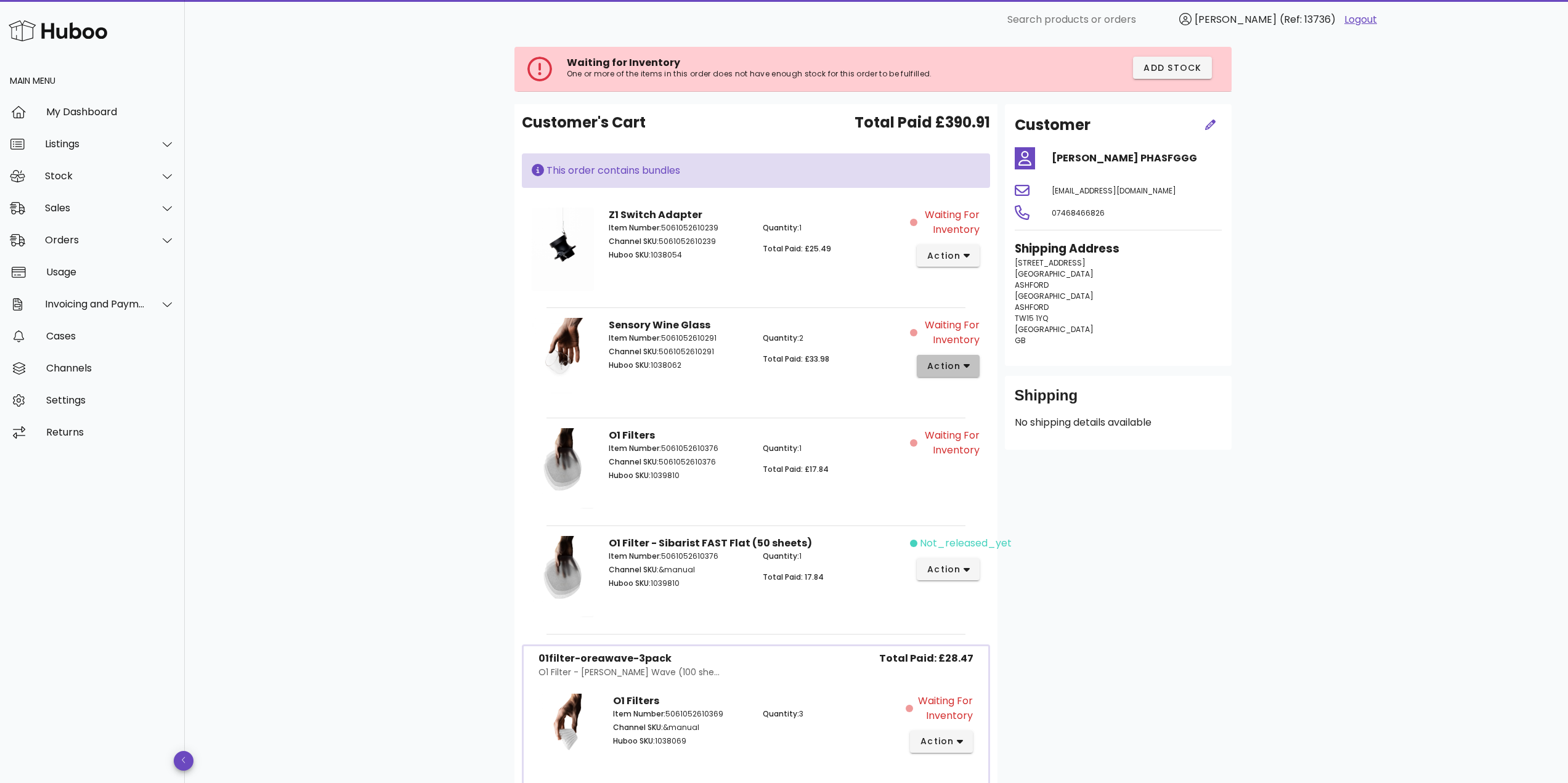
click at [952, 372] on span "action" at bounding box center [943, 366] width 34 height 13
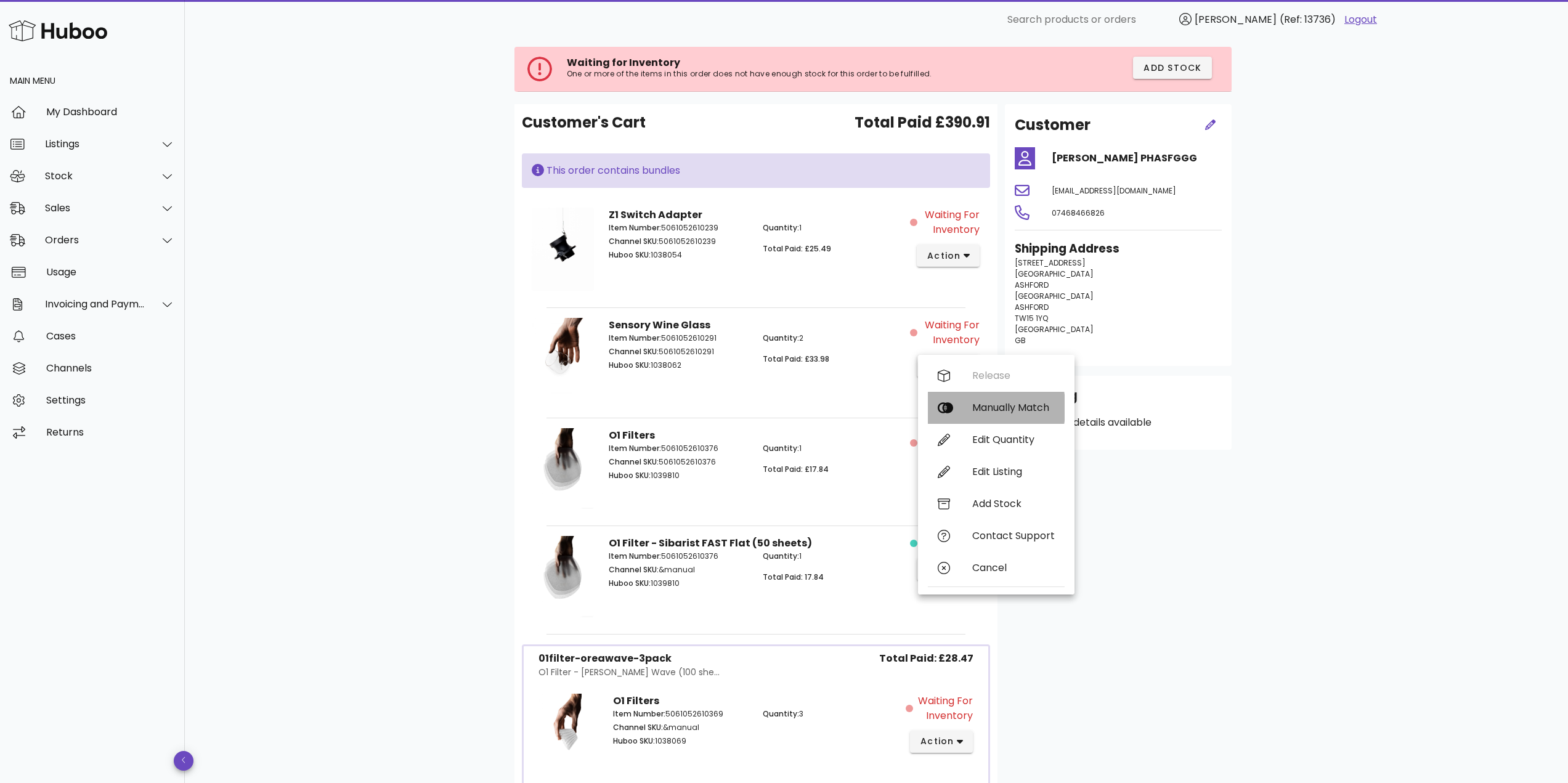
click at [983, 403] on div "Manually Match" at bounding box center [1014, 408] width 83 height 12
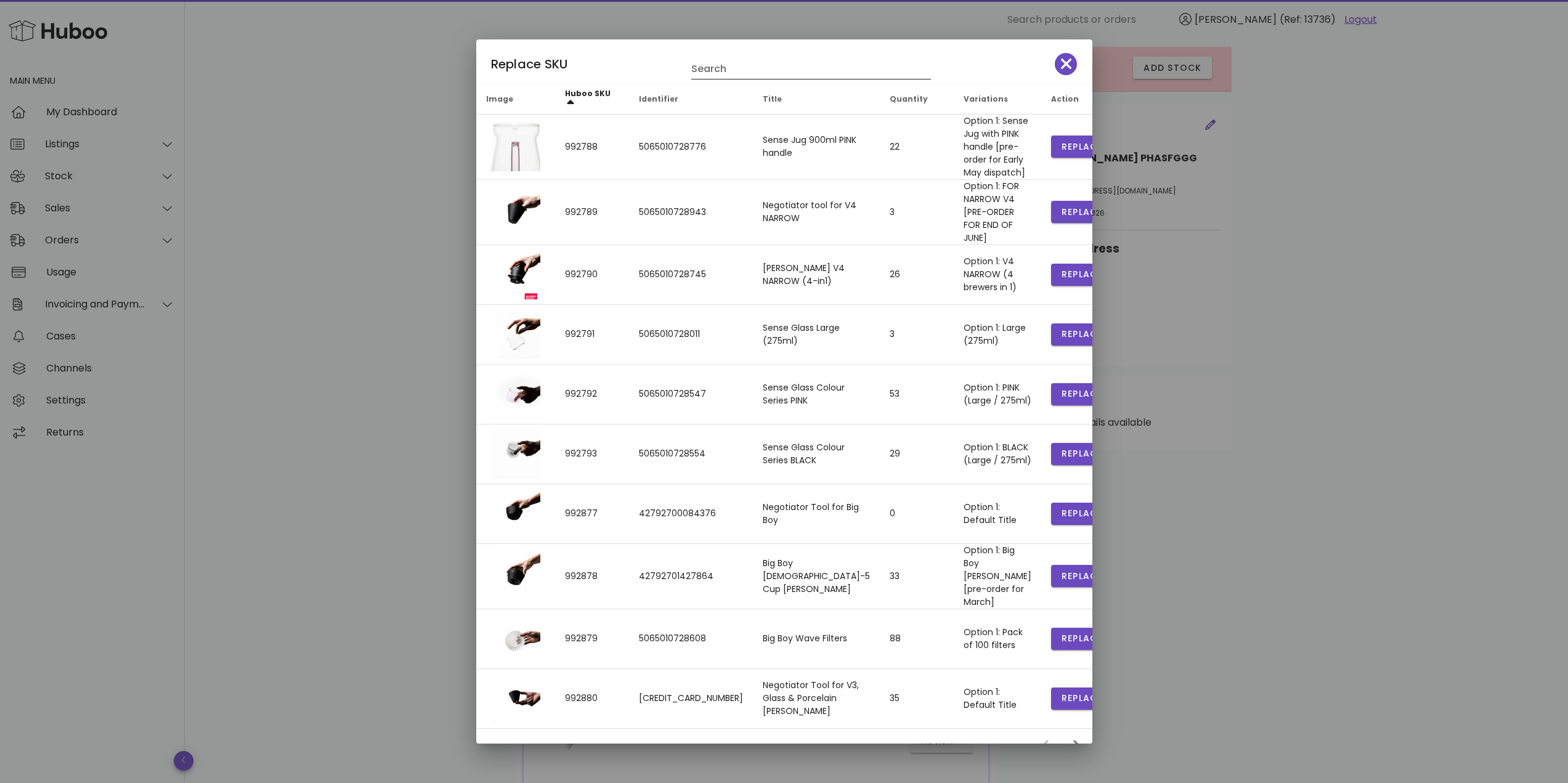
click at [737, 73] on input "Search" at bounding box center [802, 69] width 223 height 20
type input "*******"
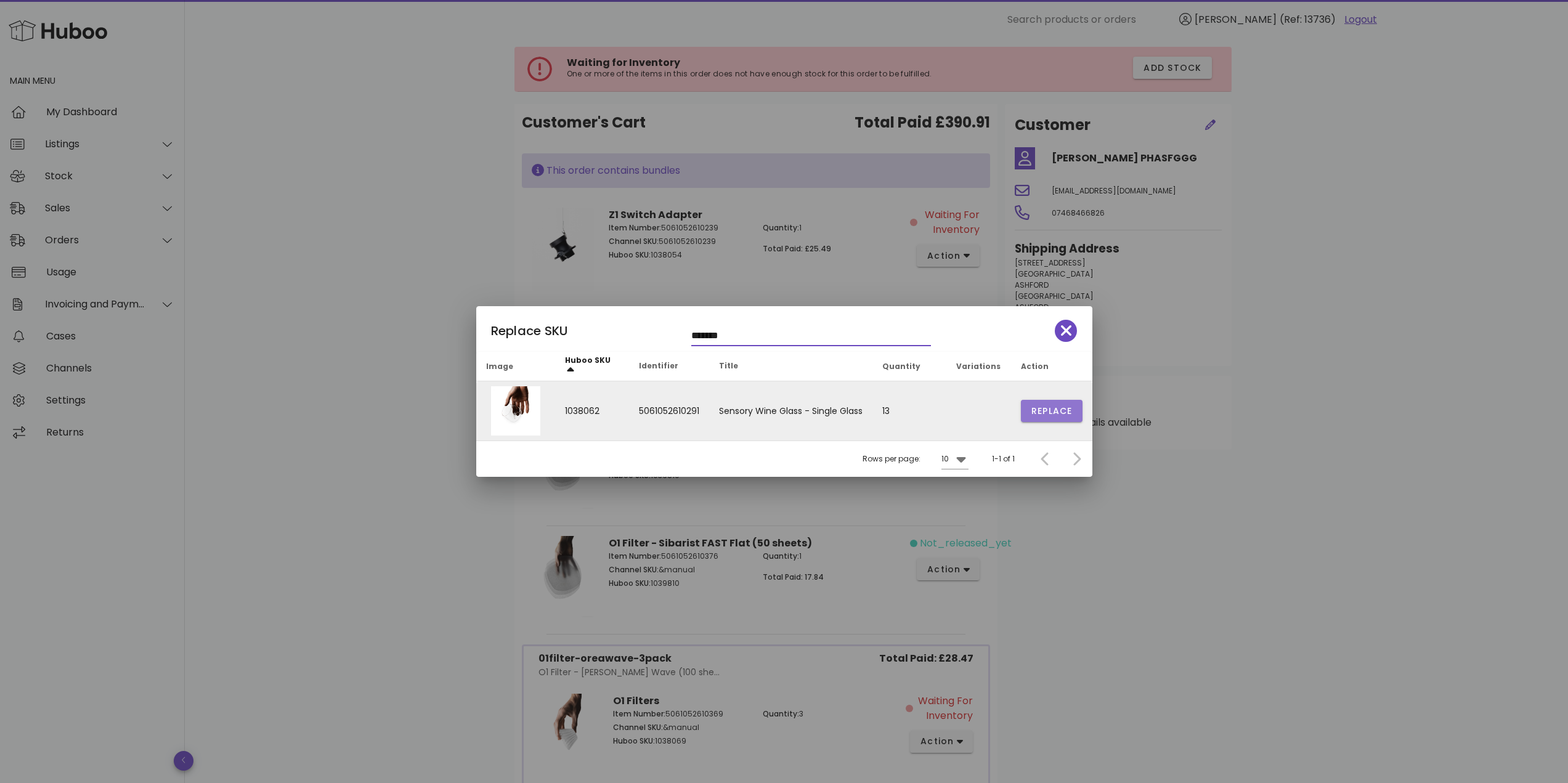
click at [1047, 406] on span "Replace" at bounding box center [1051, 411] width 42 height 13
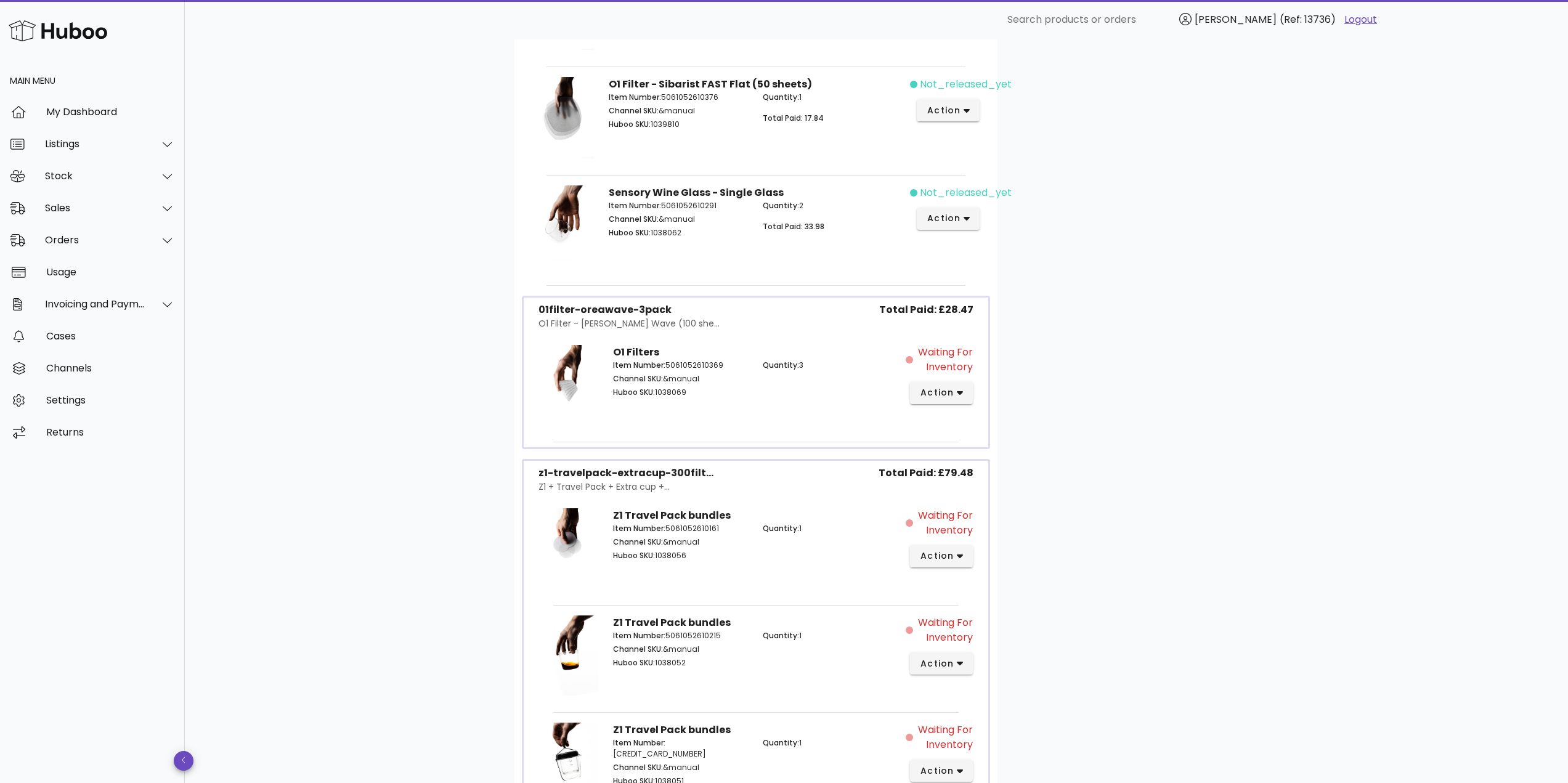
scroll to position [554, 0]
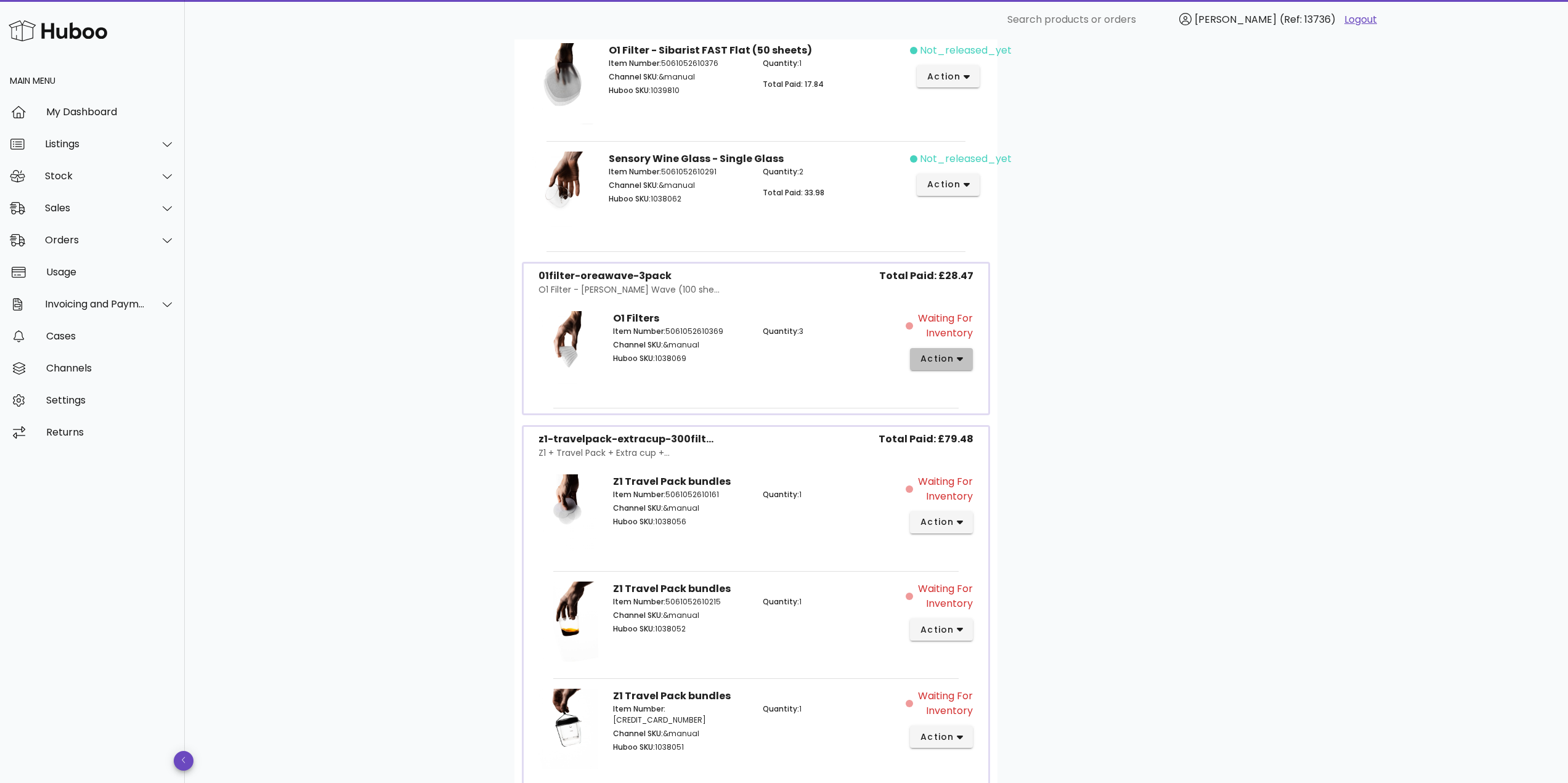
click at [938, 359] on span "action" at bounding box center [936, 359] width 34 height 13
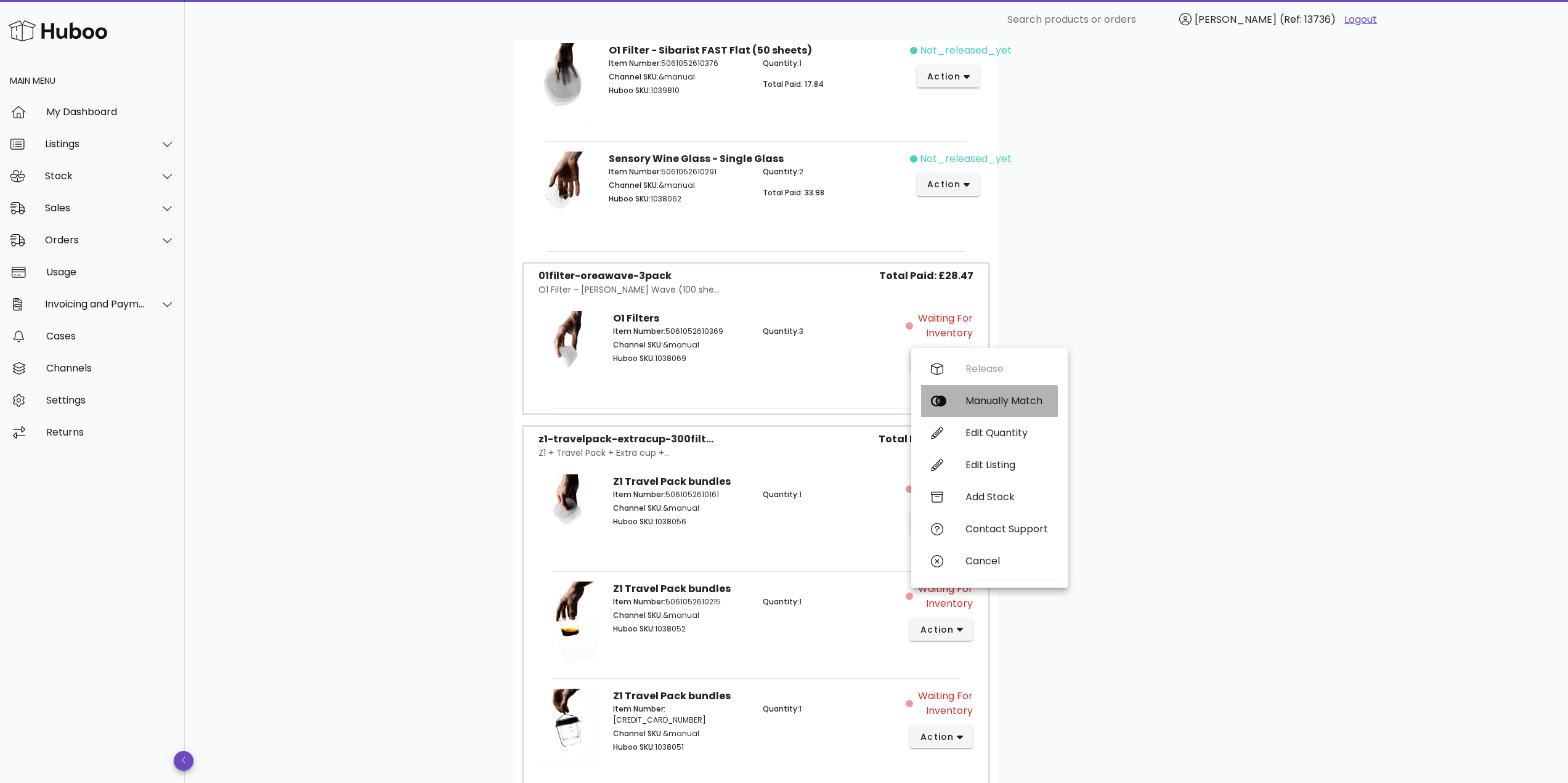
click at [978, 404] on div "Manually Match" at bounding box center [1007, 401] width 83 height 12
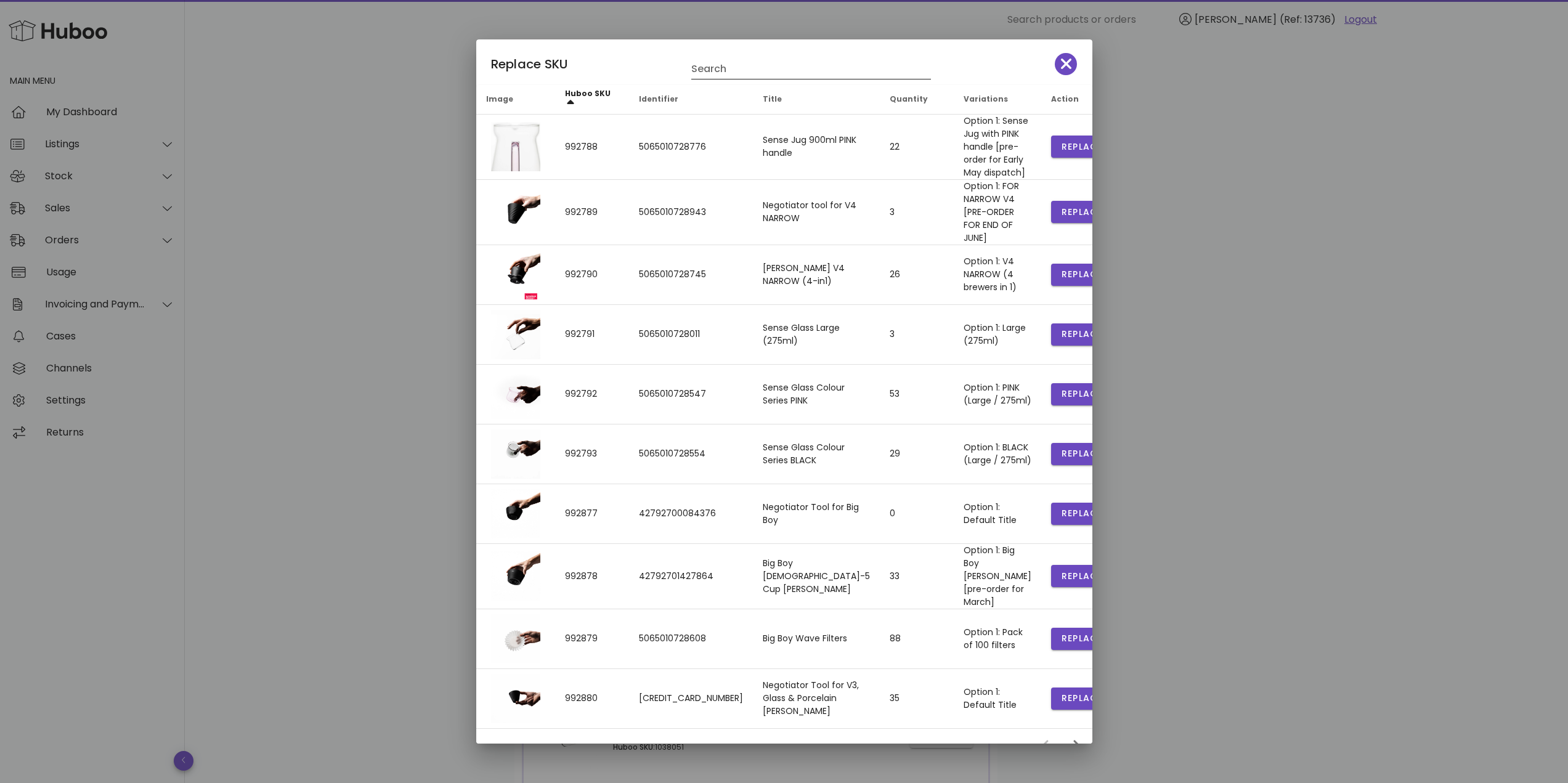
click at [730, 72] on input "Search" at bounding box center [802, 69] width 223 height 20
type input "*******"
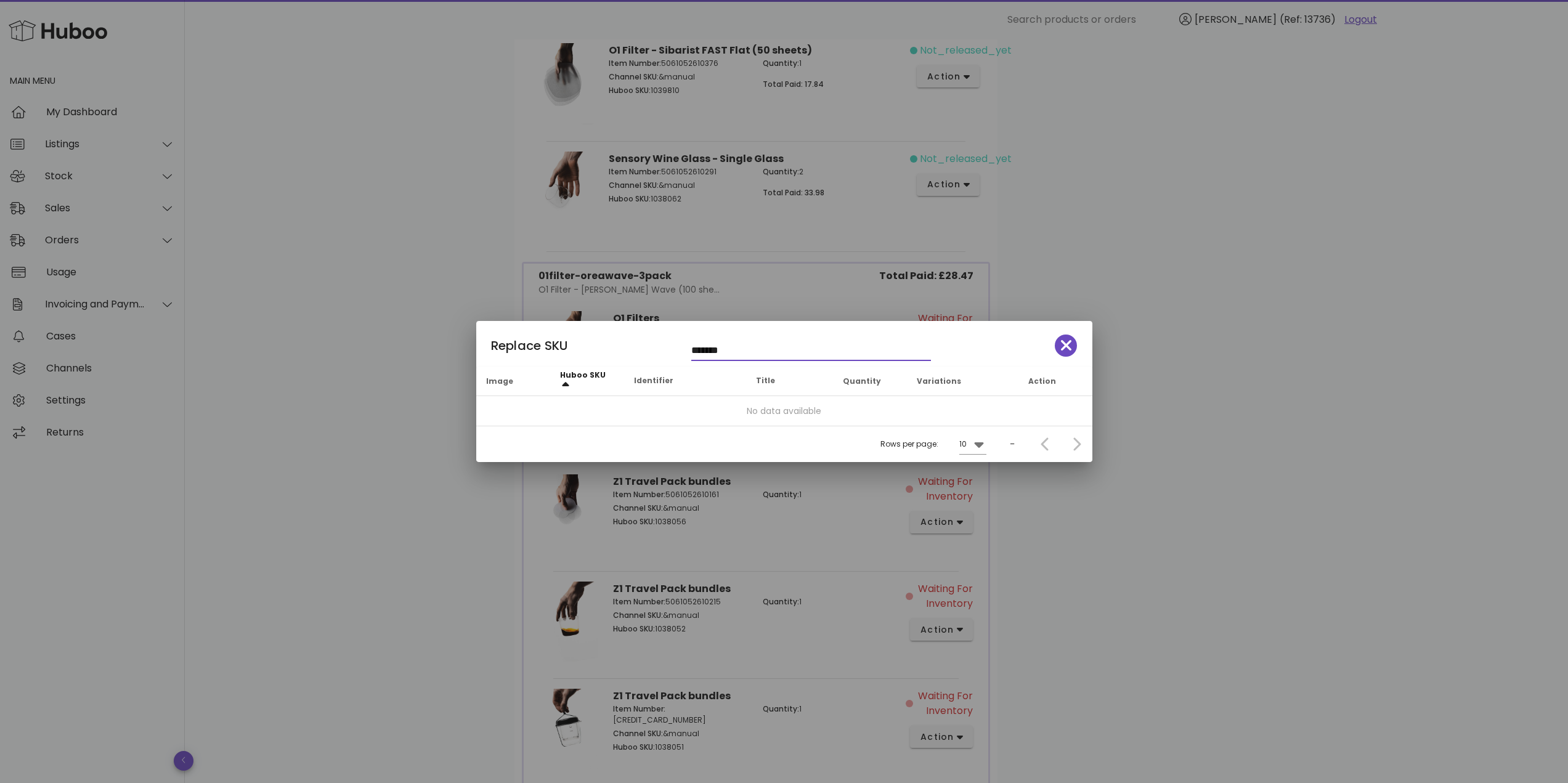
click at [787, 348] on input "*******" at bounding box center [802, 350] width 223 height 20
type input "*******"
click at [787, 348] on input "*******" at bounding box center [802, 350] width 223 height 20
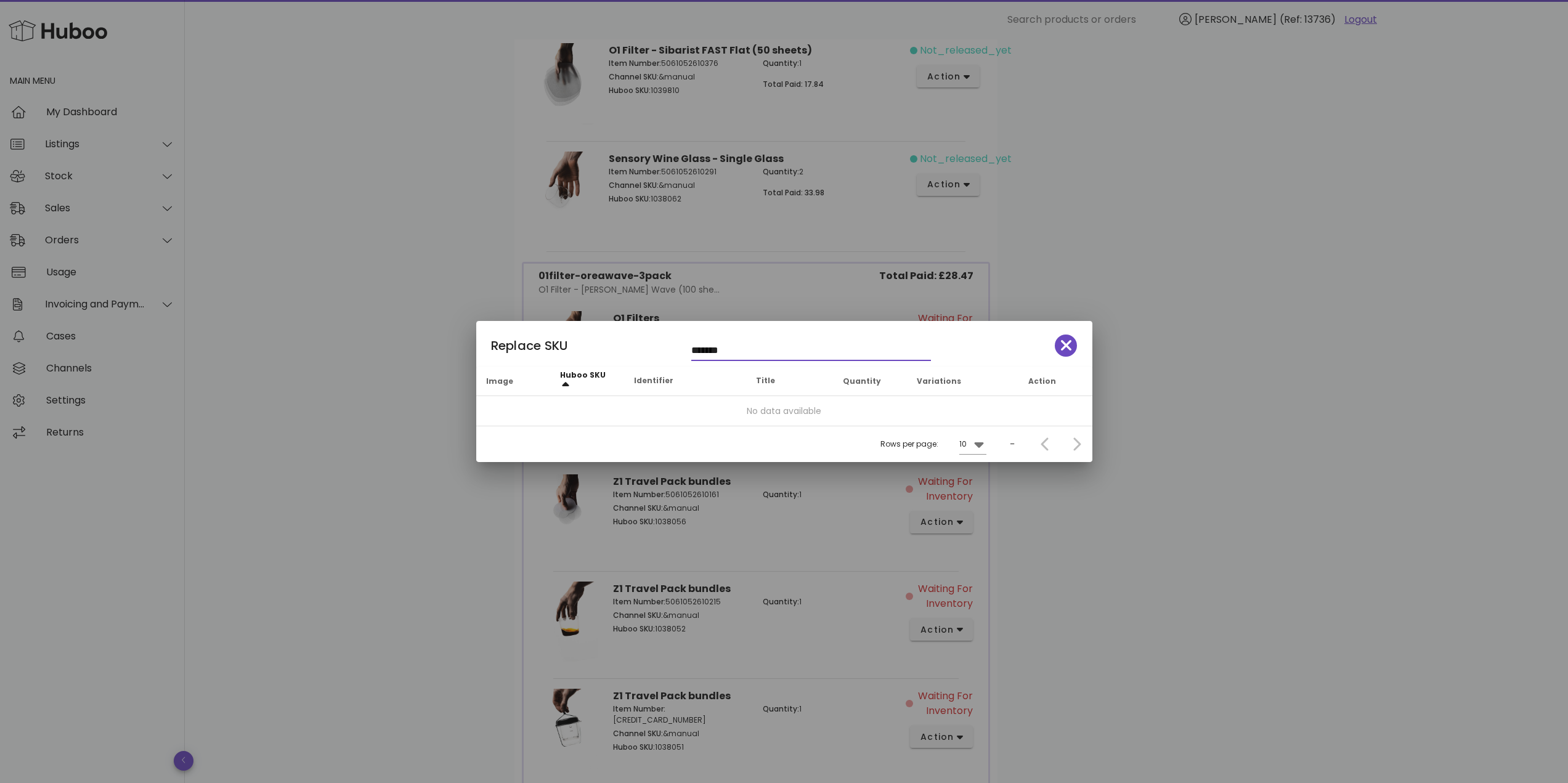
click at [787, 348] on input "*******" at bounding box center [802, 350] width 223 height 20
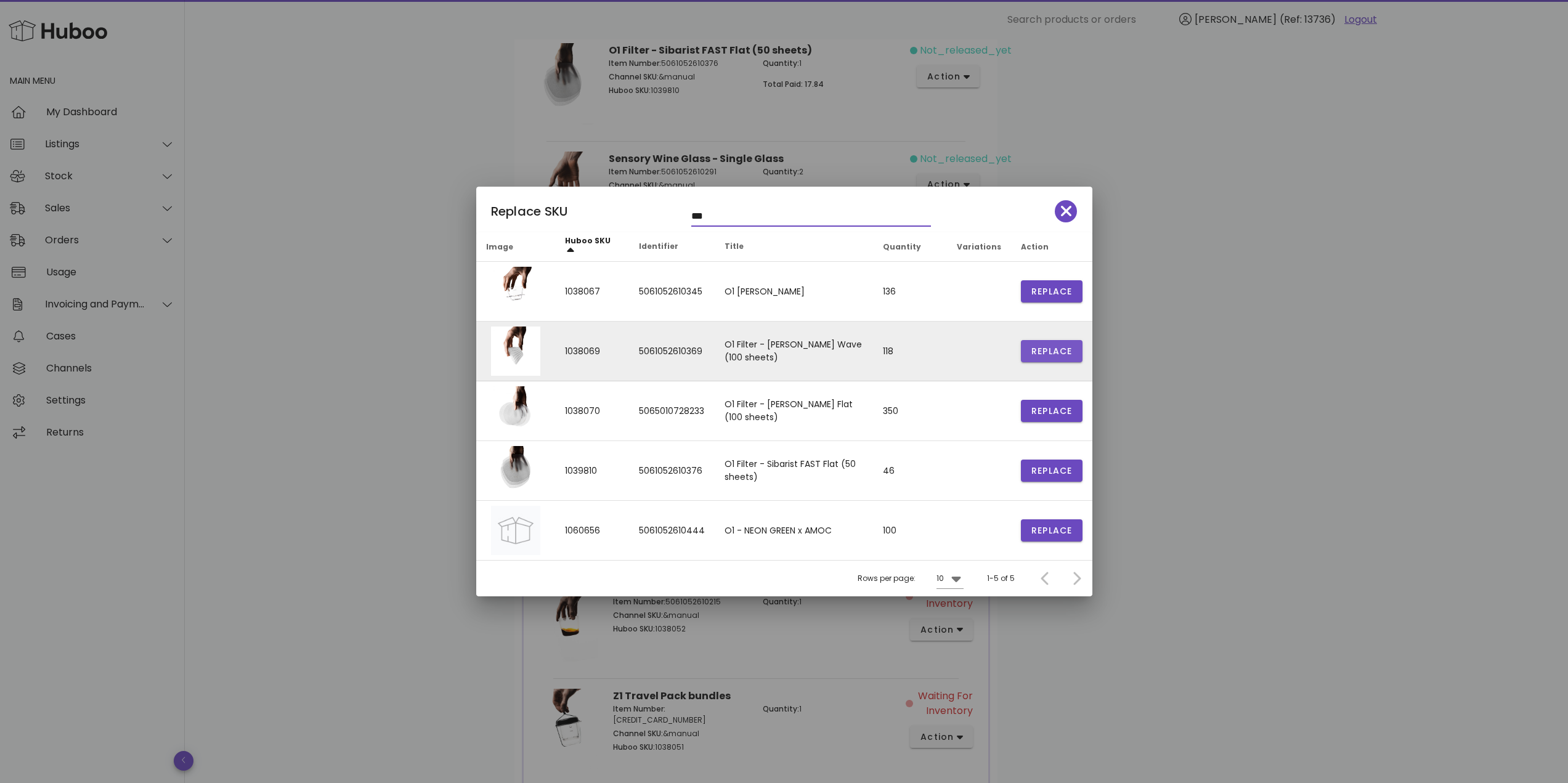
type input "**"
click at [1038, 351] on span "Replace" at bounding box center [1051, 352] width 42 height 13
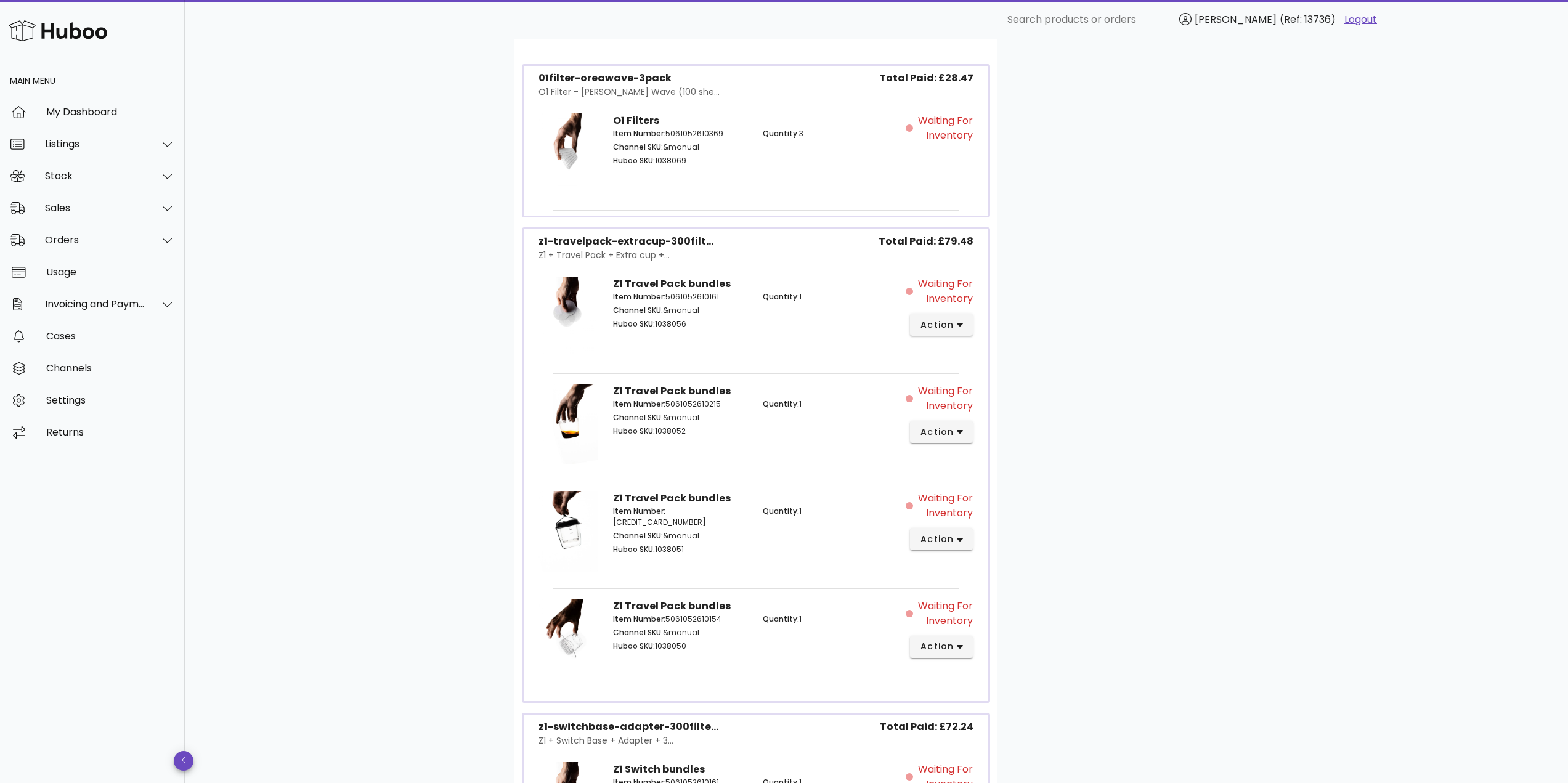
scroll to position [924, 0]
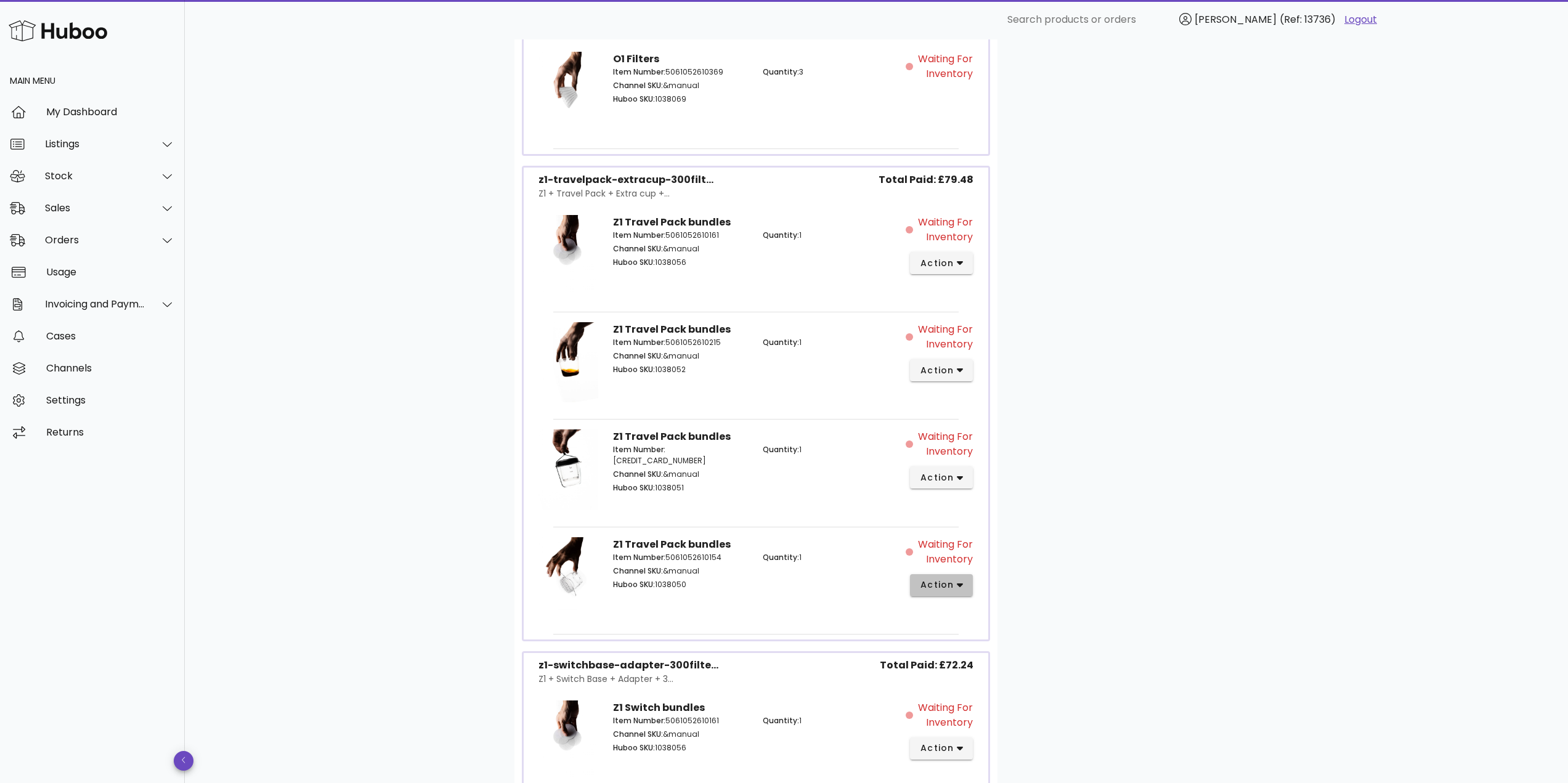
click at [947, 584] on span "action" at bounding box center [936, 585] width 34 height 13
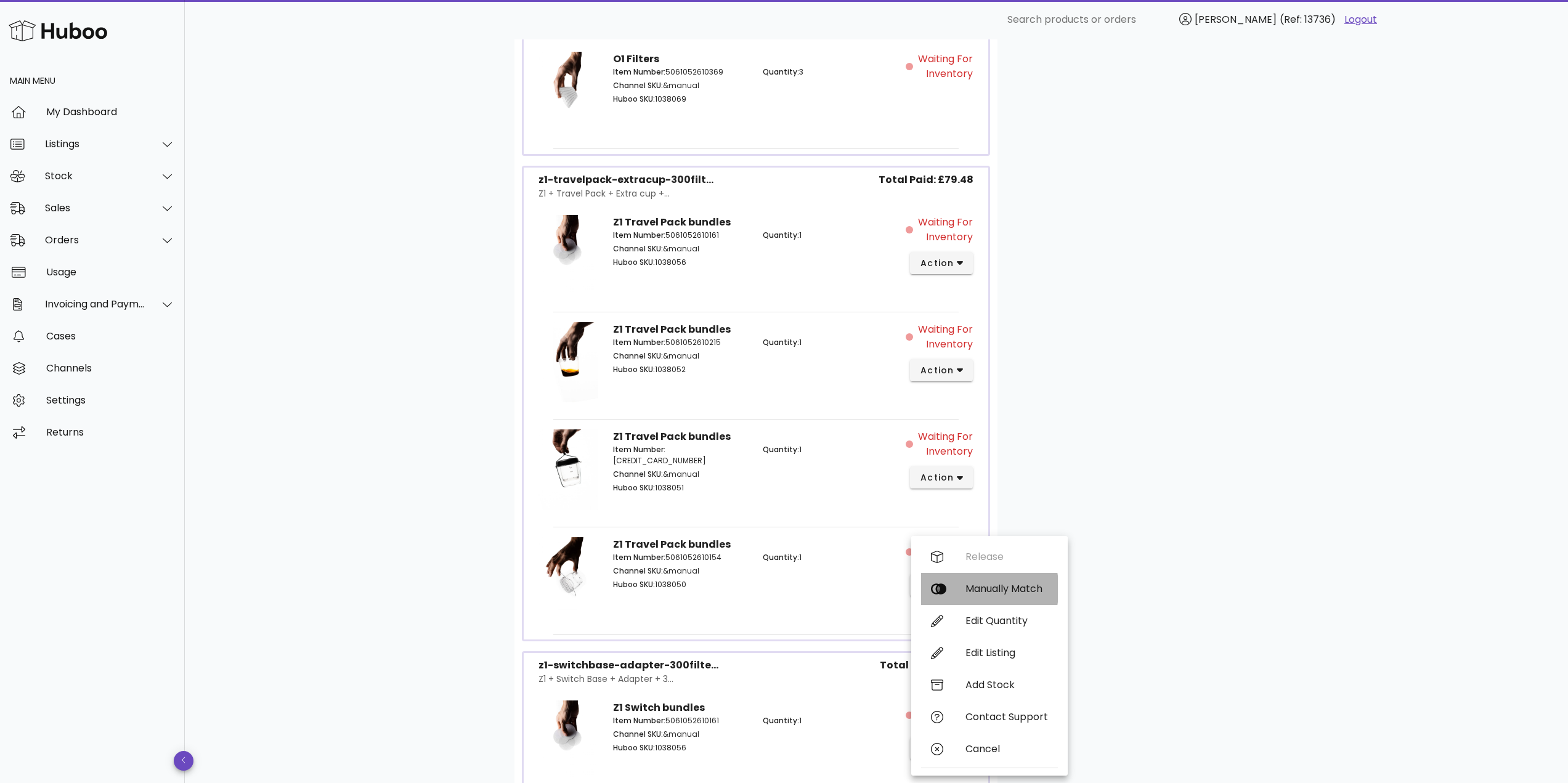
click at [981, 588] on div "Manually Match" at bounding box center [1007, 588] width 83 height 12
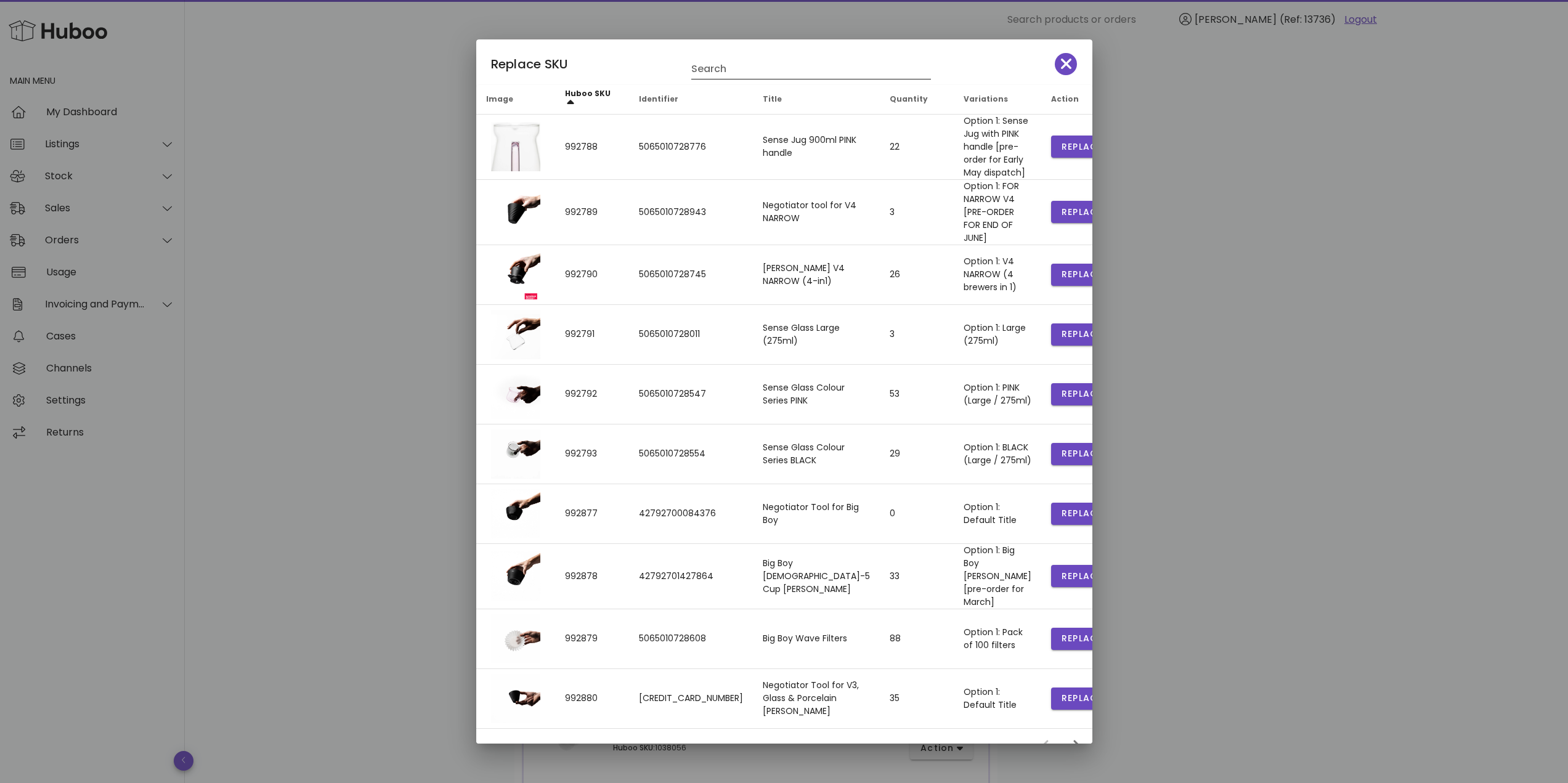
click at [735, 68] on input "Search" at bounding box center [802, 69] width 223 height 20
type input "*****"
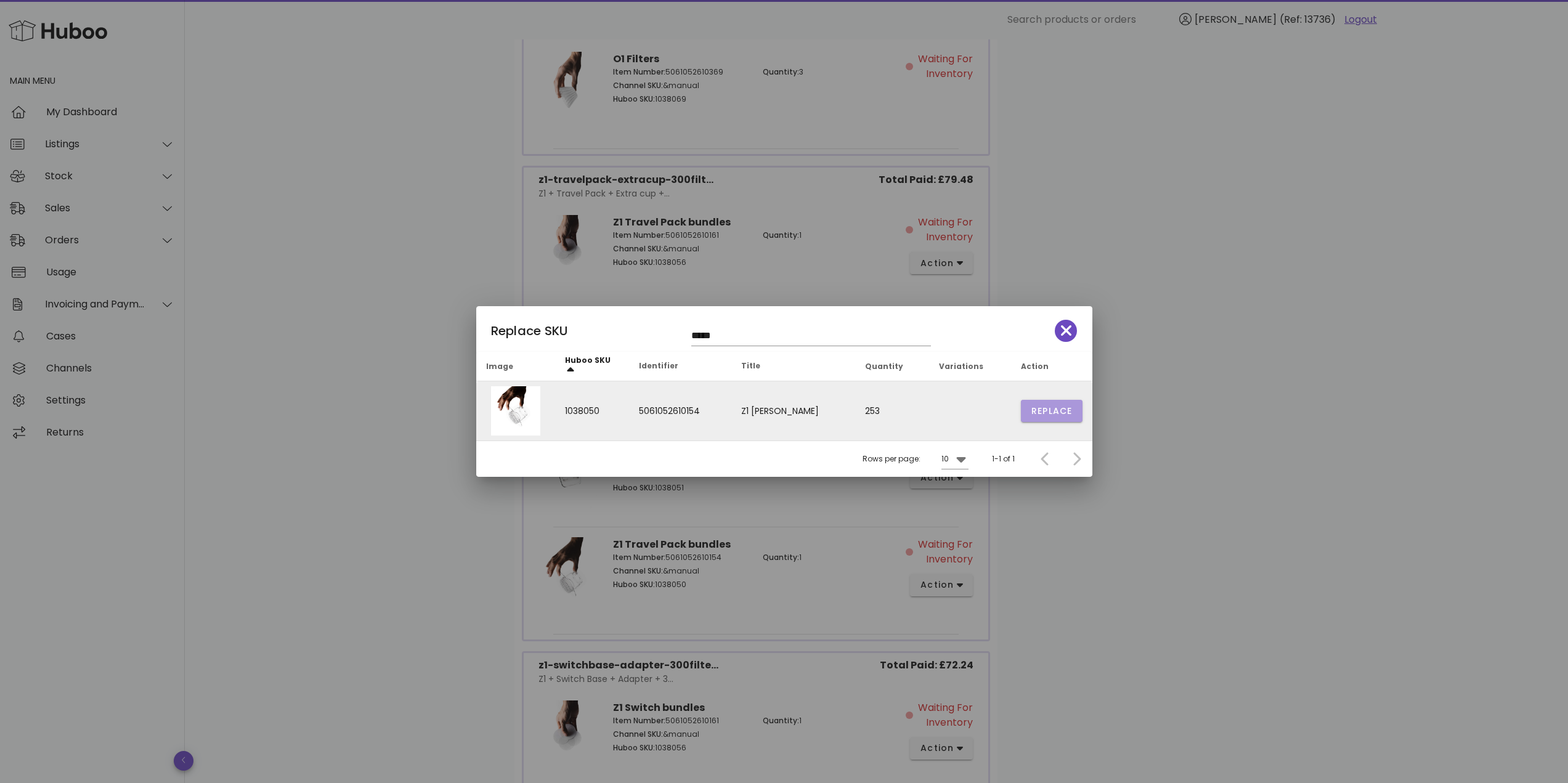
click at [1029, 406] on button "Replace" at bounding box center [1051, 411] width 61 height 22
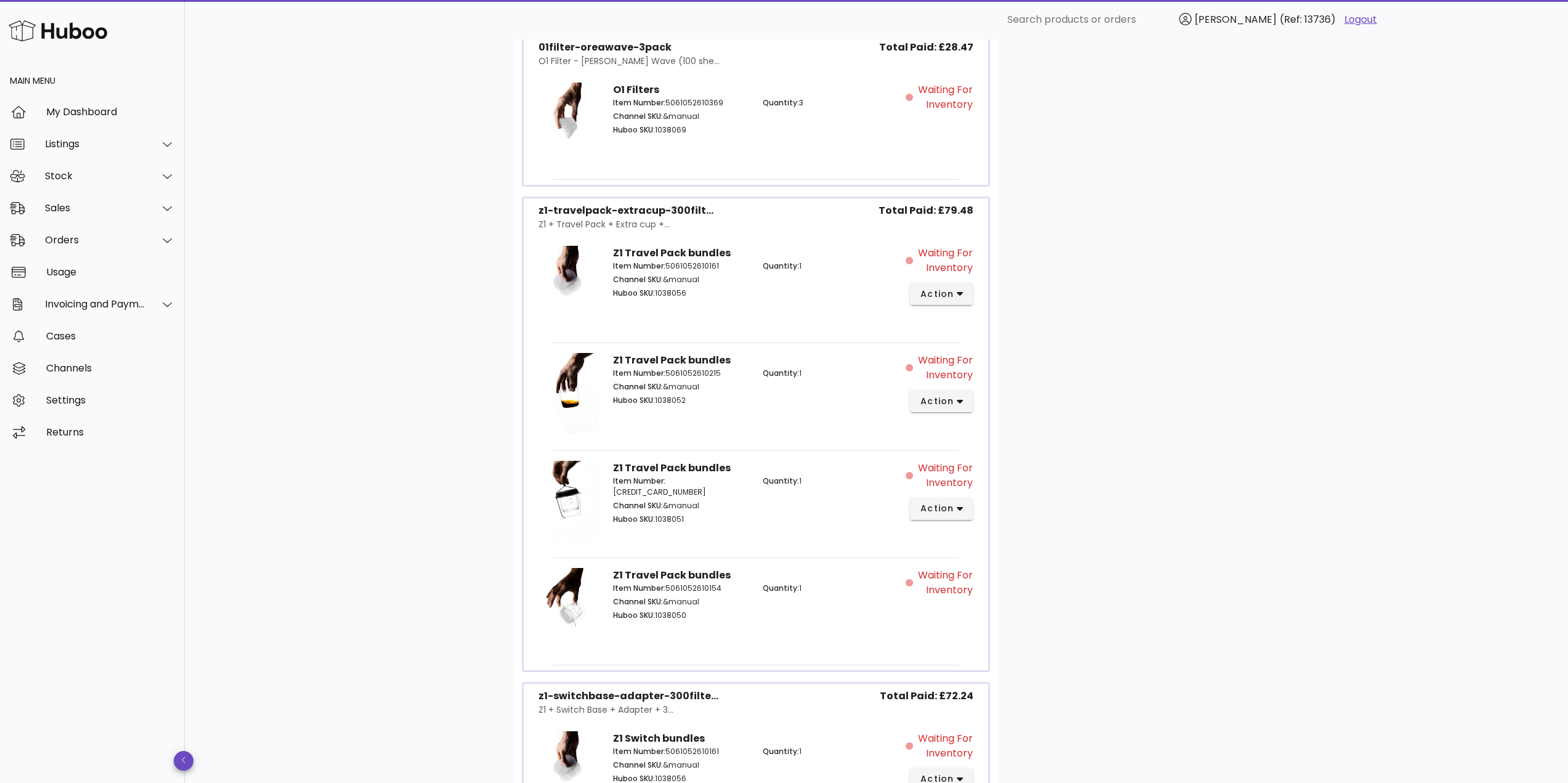
scroll to position [973, 0]
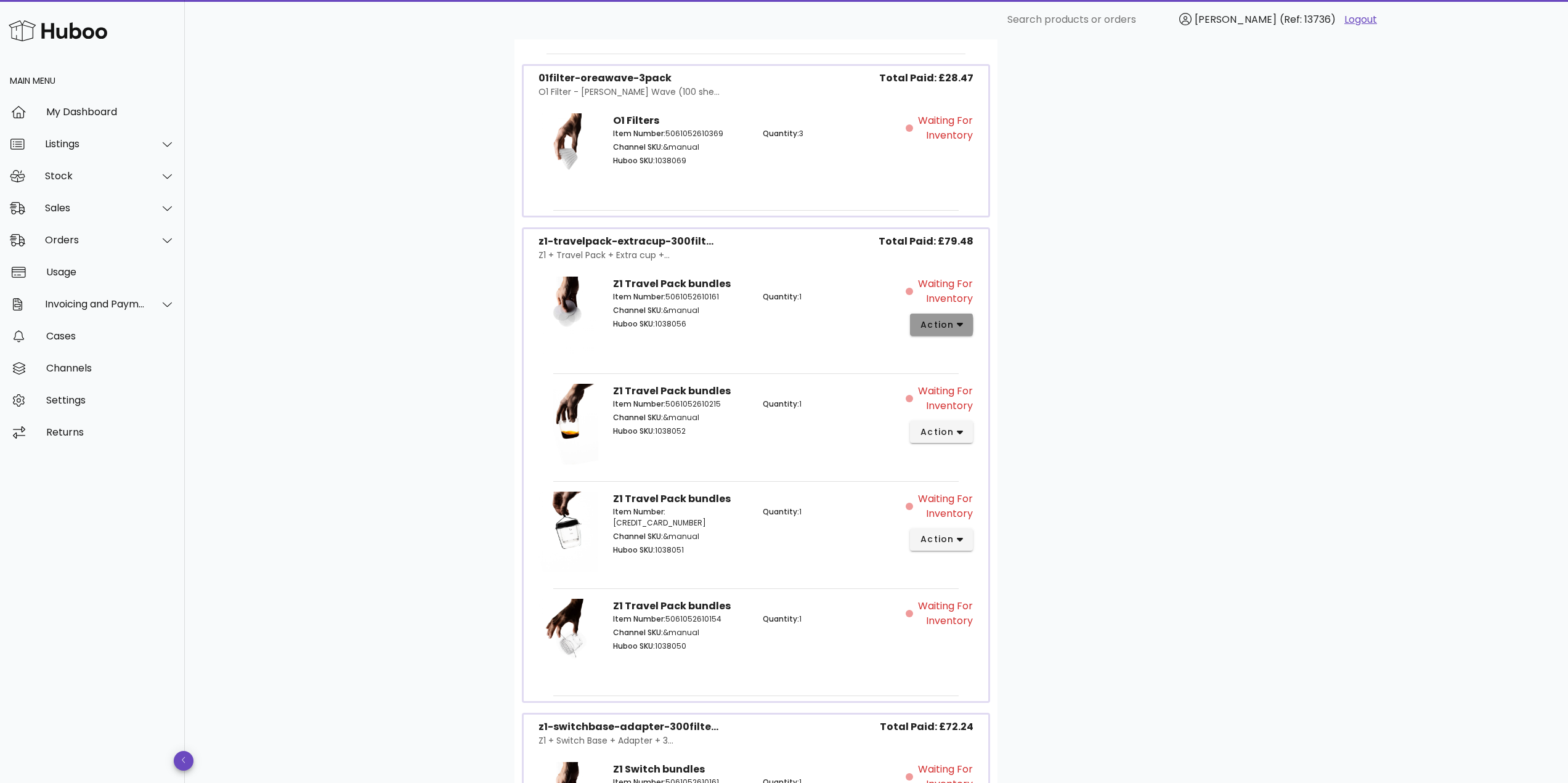
click at [952, 333] on button "action" at bounding box center [941, 324] width 63 height 22
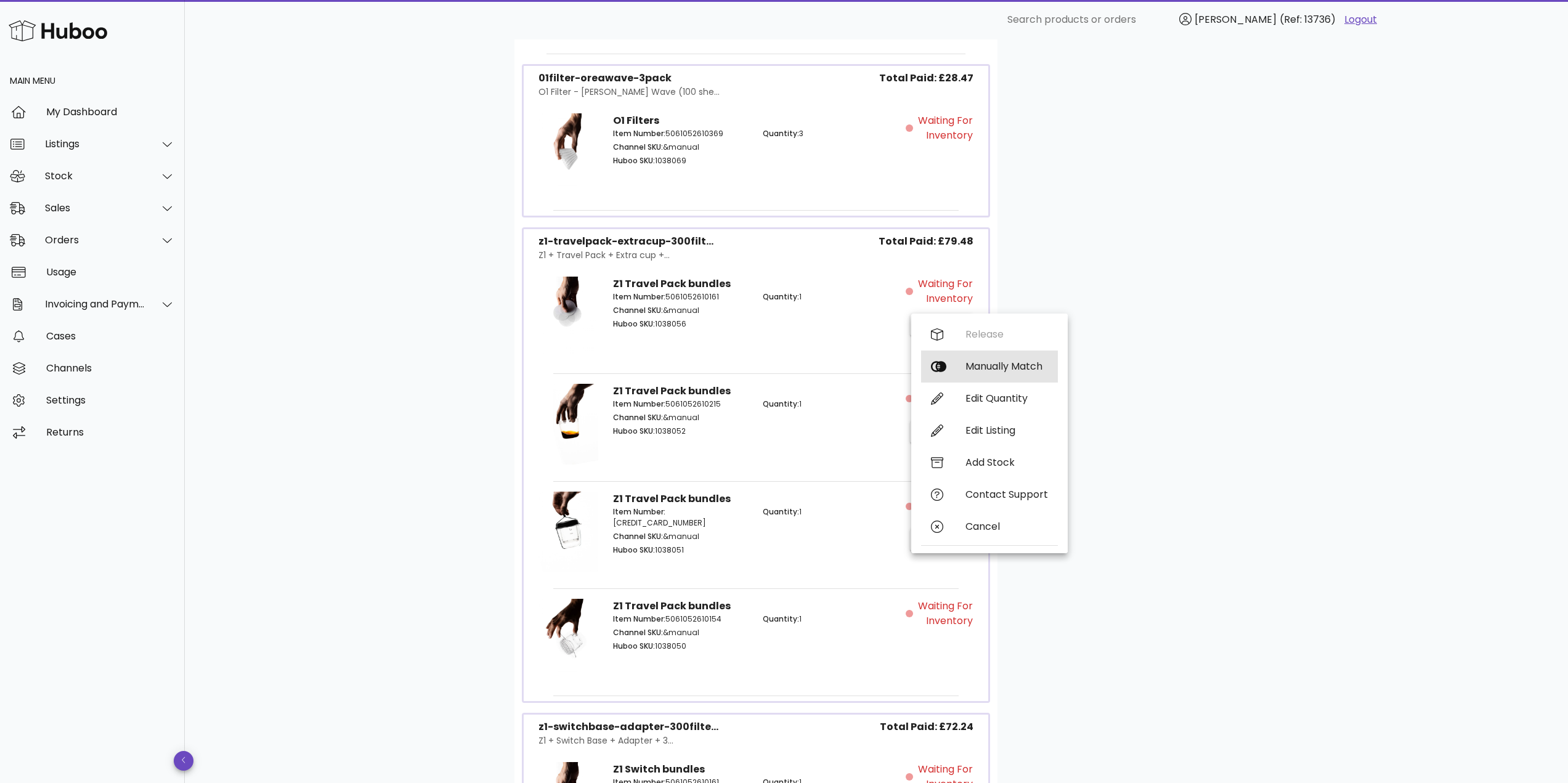
click at [997, 362] on div "Manually Match" at bounding box center [1007, 366] width 83 height 12
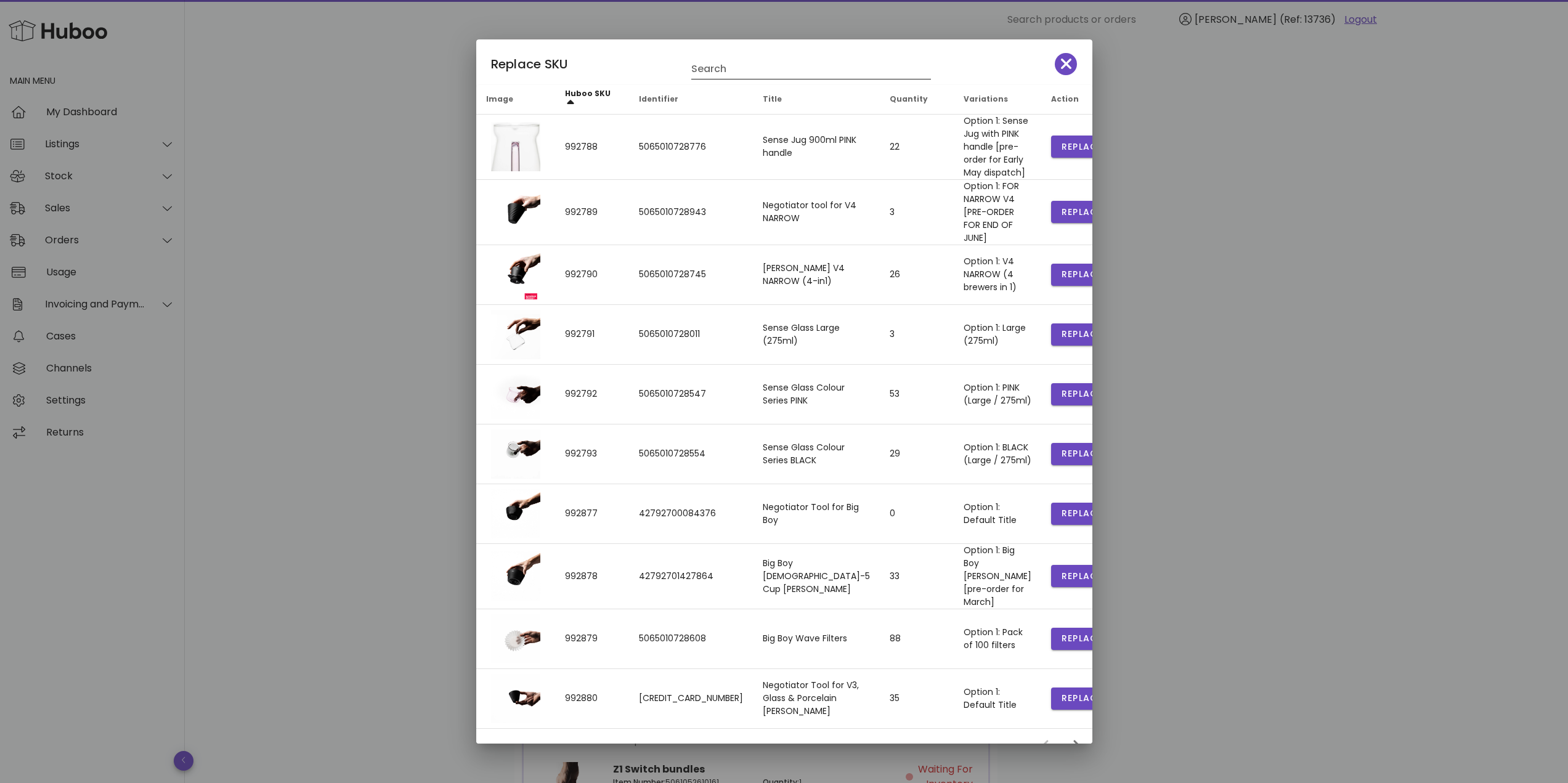
click at [745, 72] on input "Search" at bounding box center [802, 69] width 223 height 20
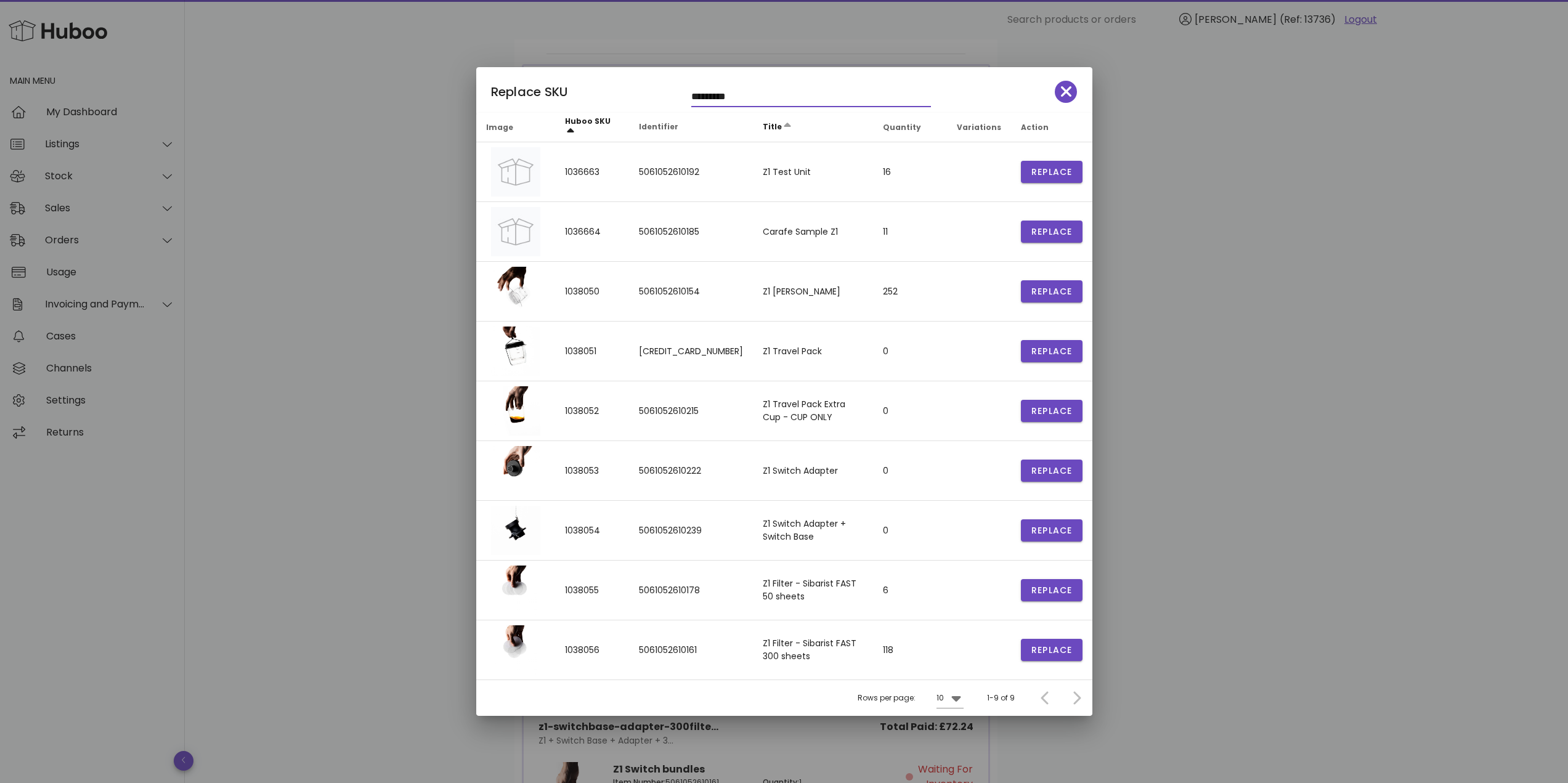
type input "*********"
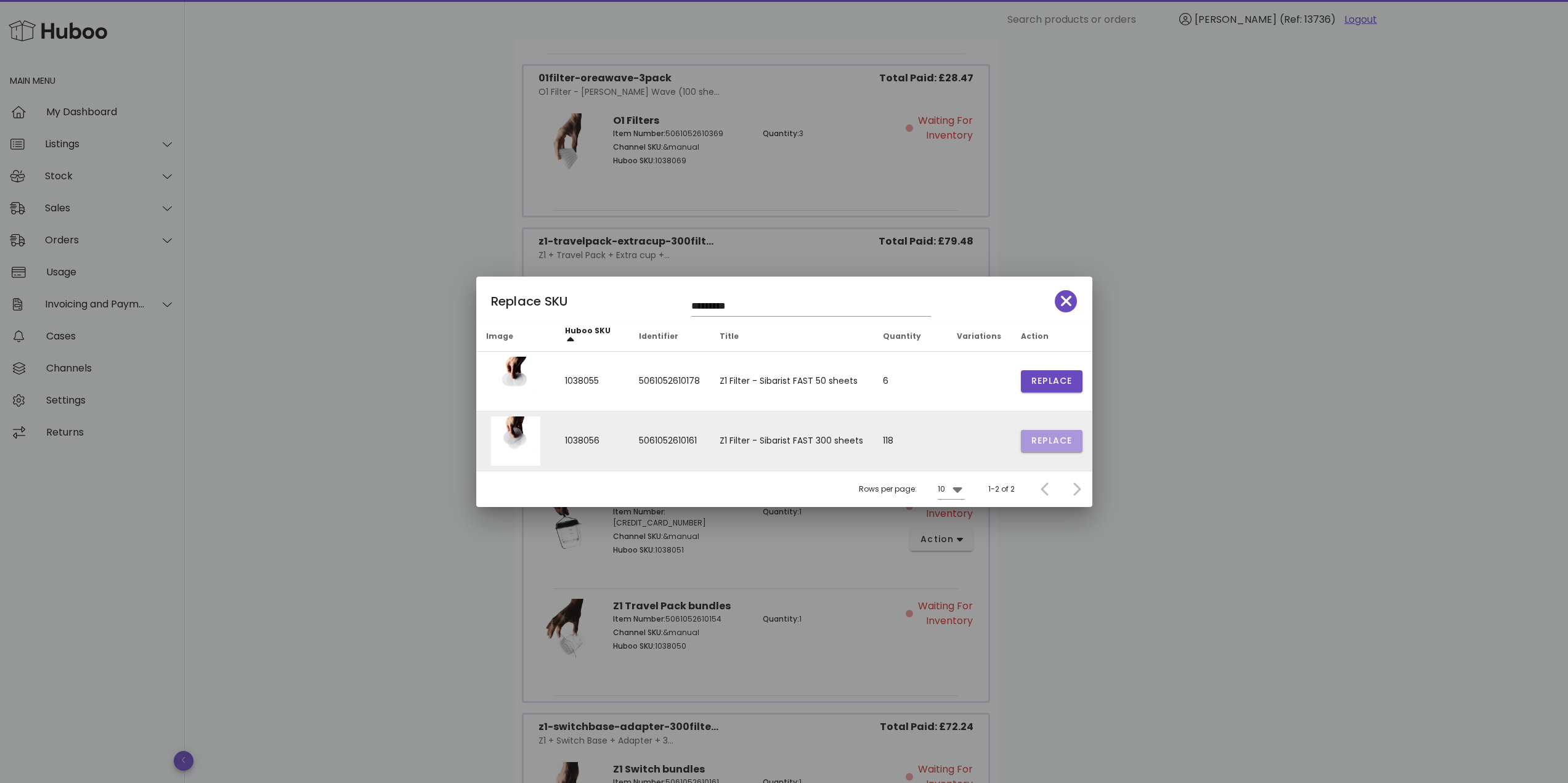
click at [1037, 441] on span "Replace" at bounding box center [1051, 441] width 42 height 13
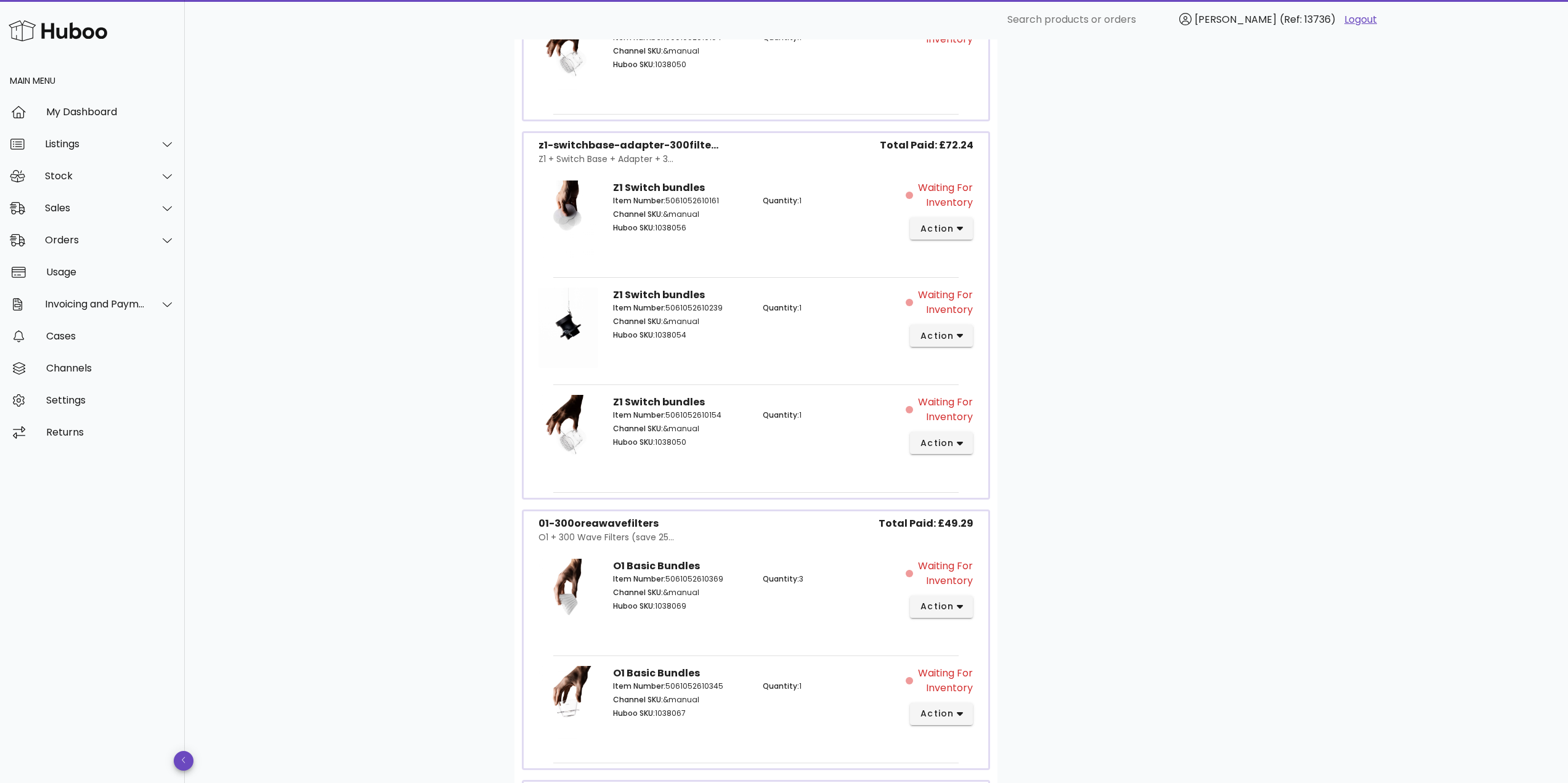
scroll to position [1588, 0]
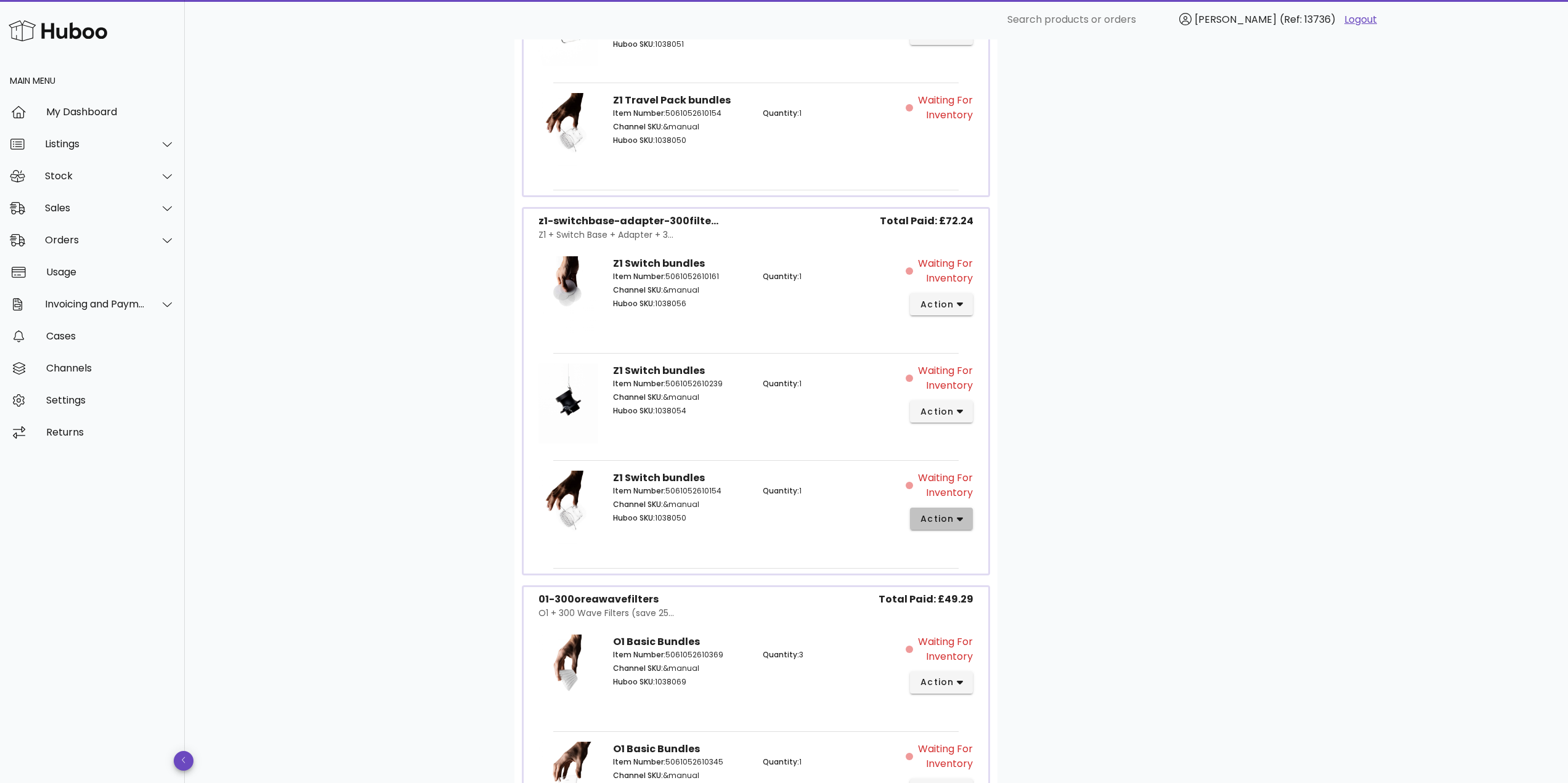
click at [951, 518] on span "action" at bounding box center [936, 519] width 34 height 13
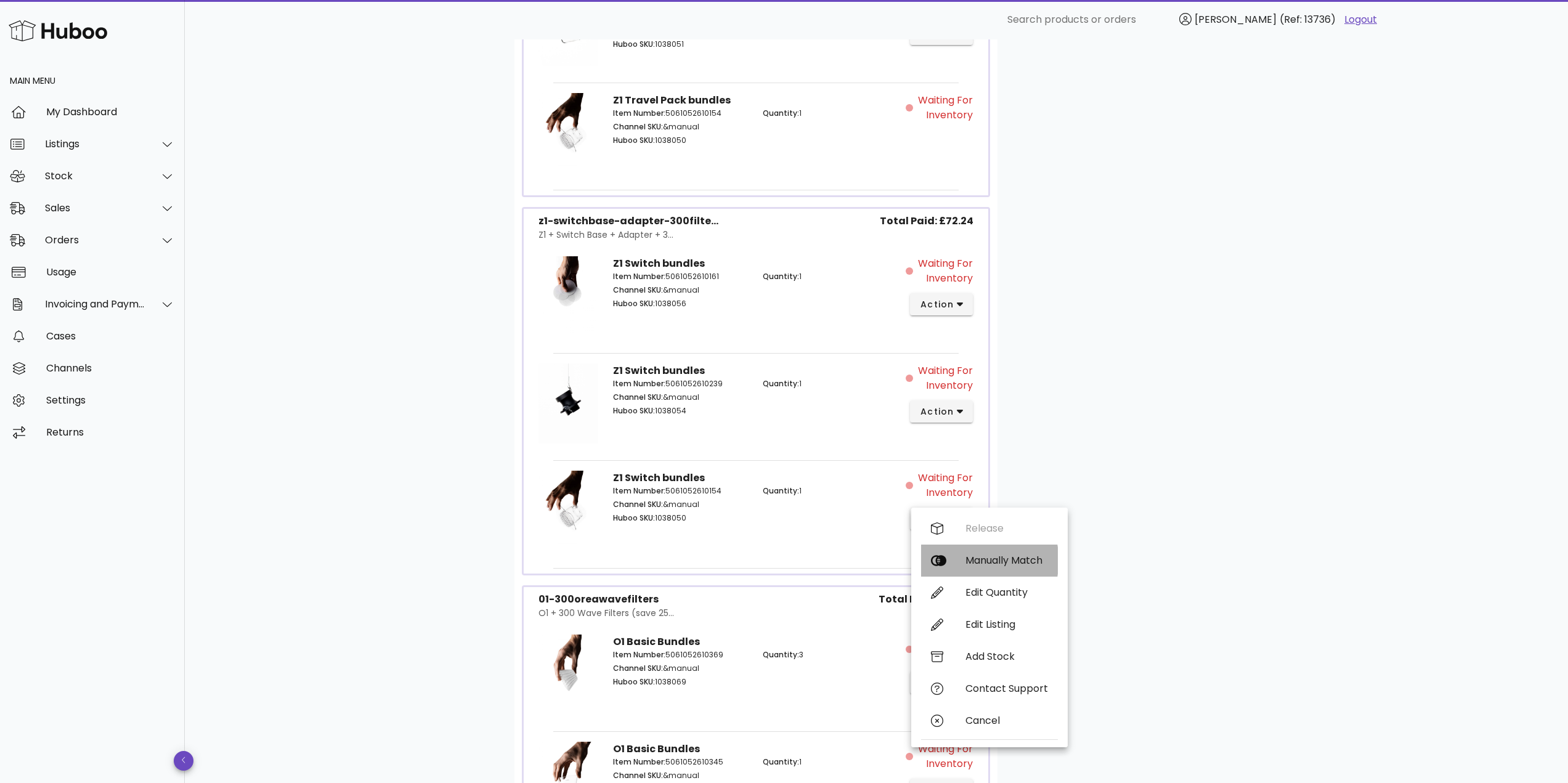
click at [992, 551] on div "Manually Match" at bounding box center [989, 560] width 137 height 32
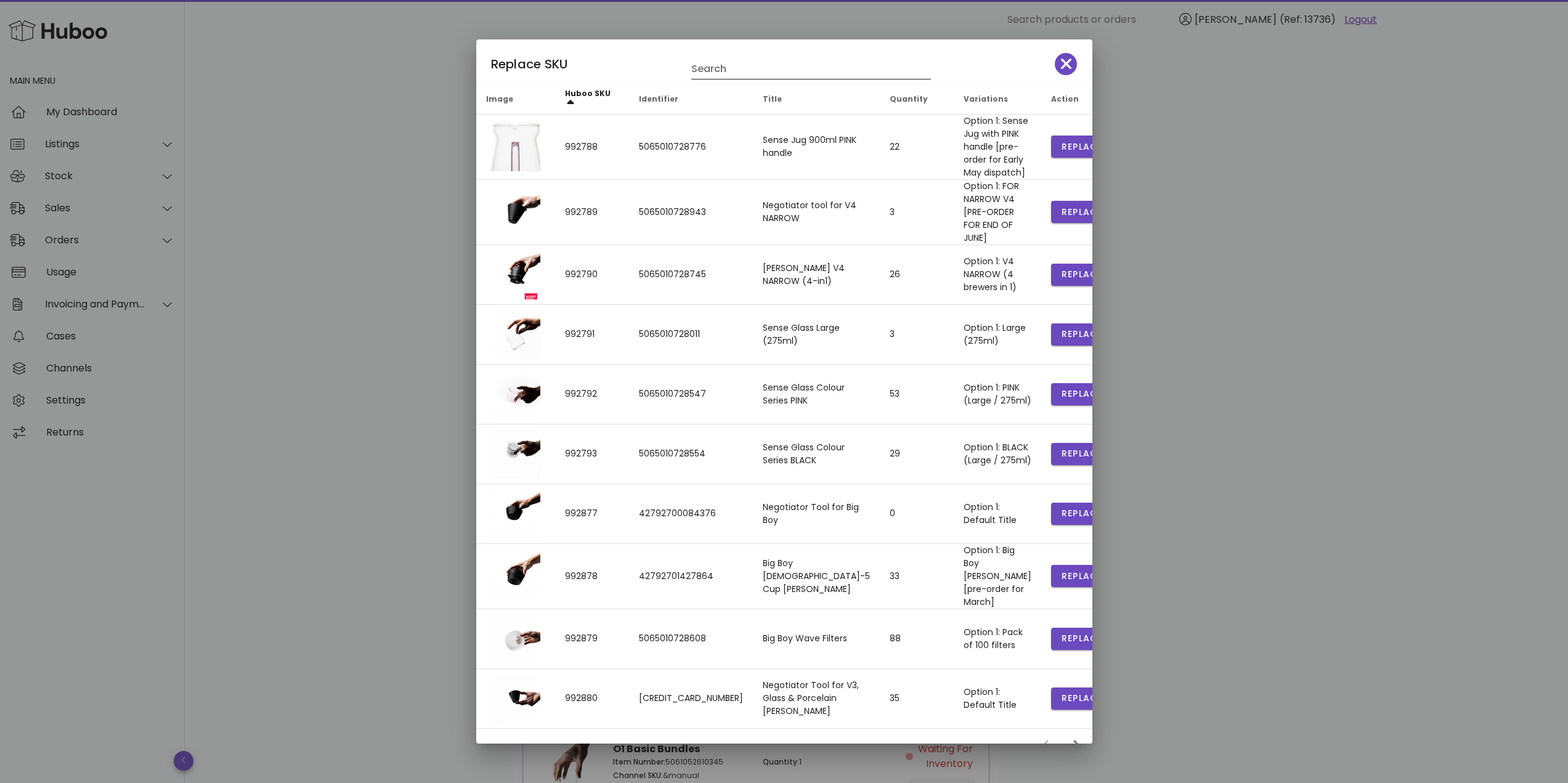
click at [719, 75] on input "Search" at bounding box center [802, 69] width 223 height 20
type input "**"
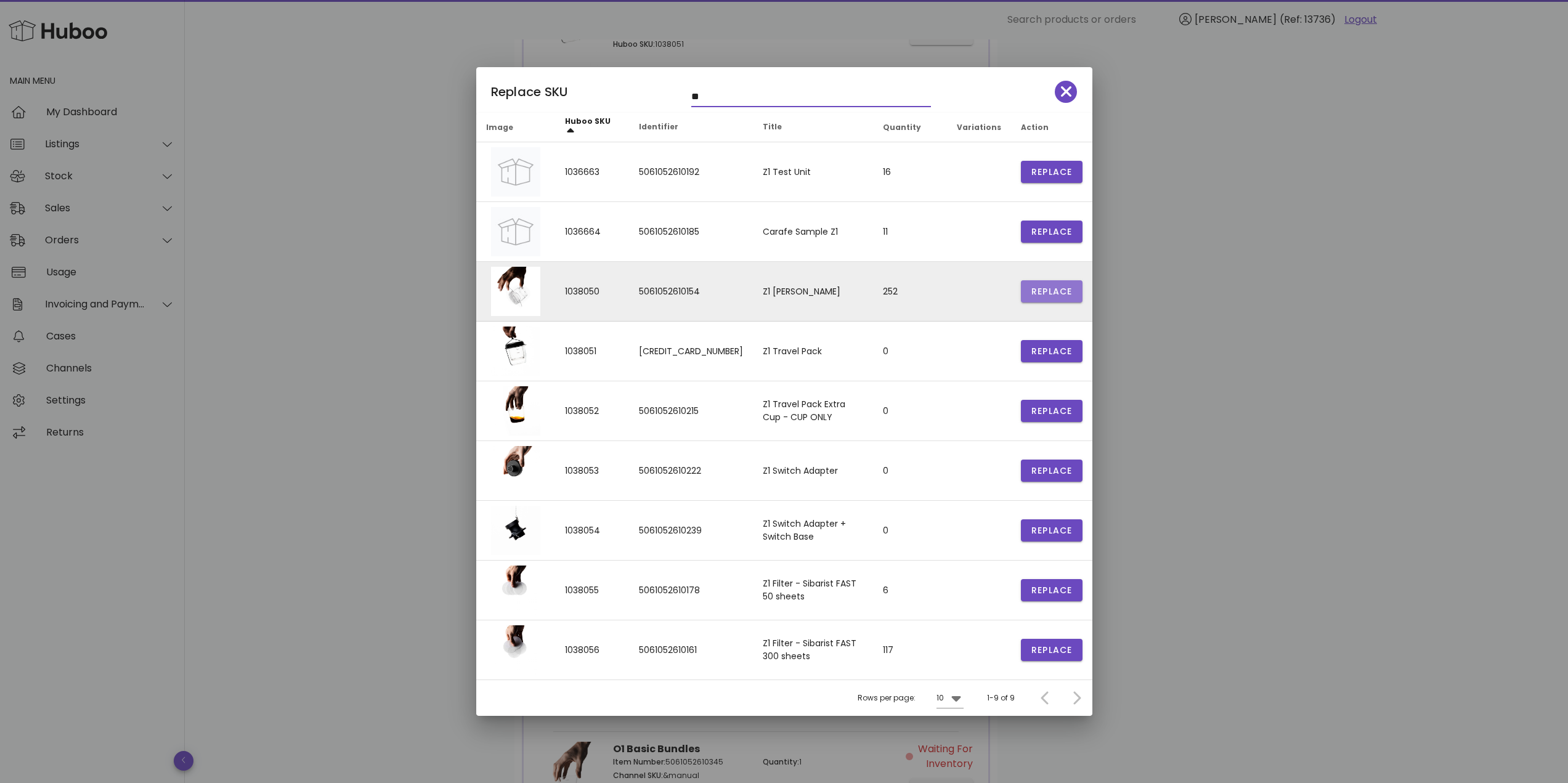
click at [1047, 293] on span "Replace" at bounding box center [1051, 292] width 42 height 13
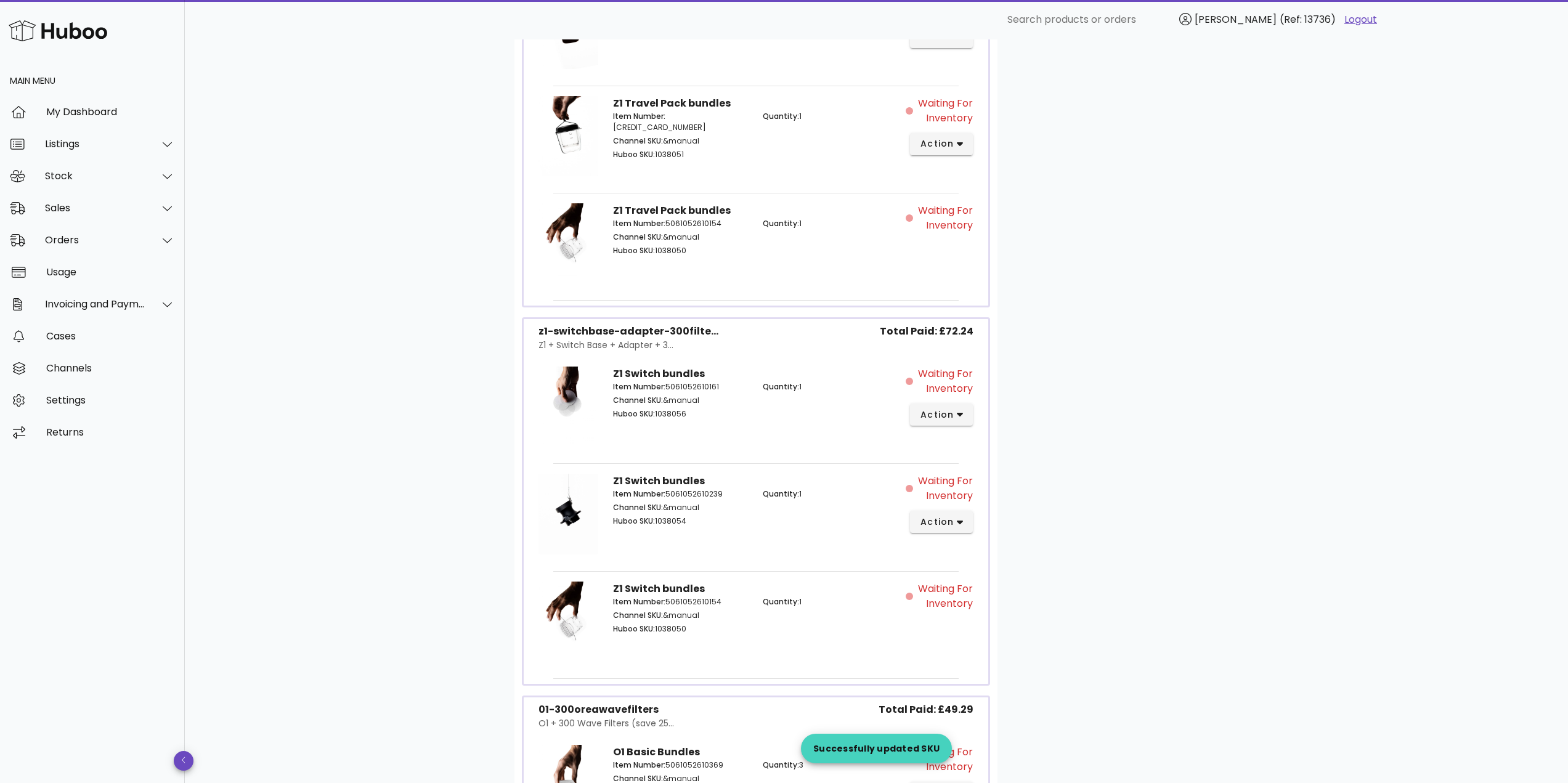
scroll to position [1698, 0]
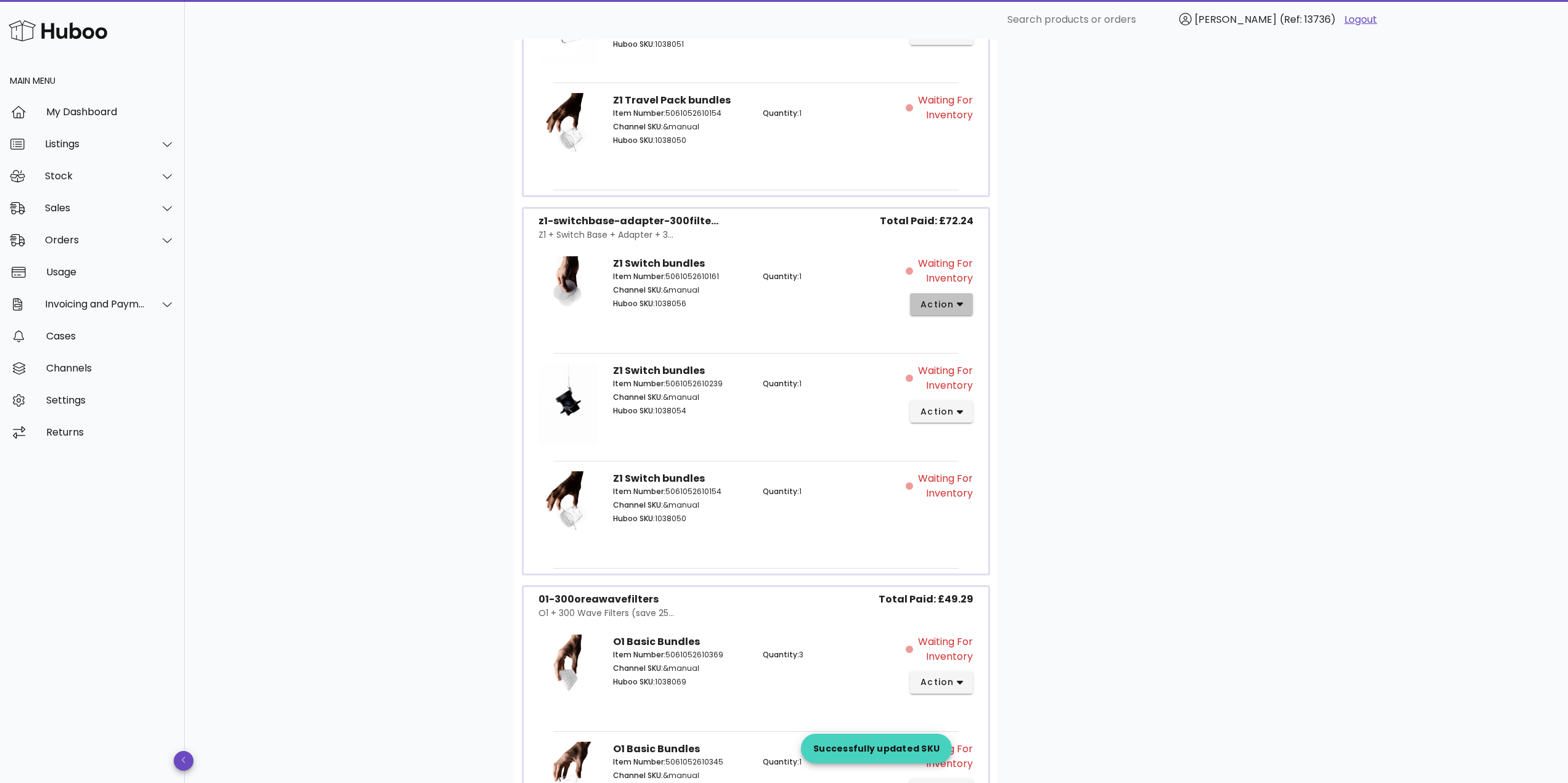
click at [942, 303] on span "action" at bounding box center [936, 304] width 34 height 13
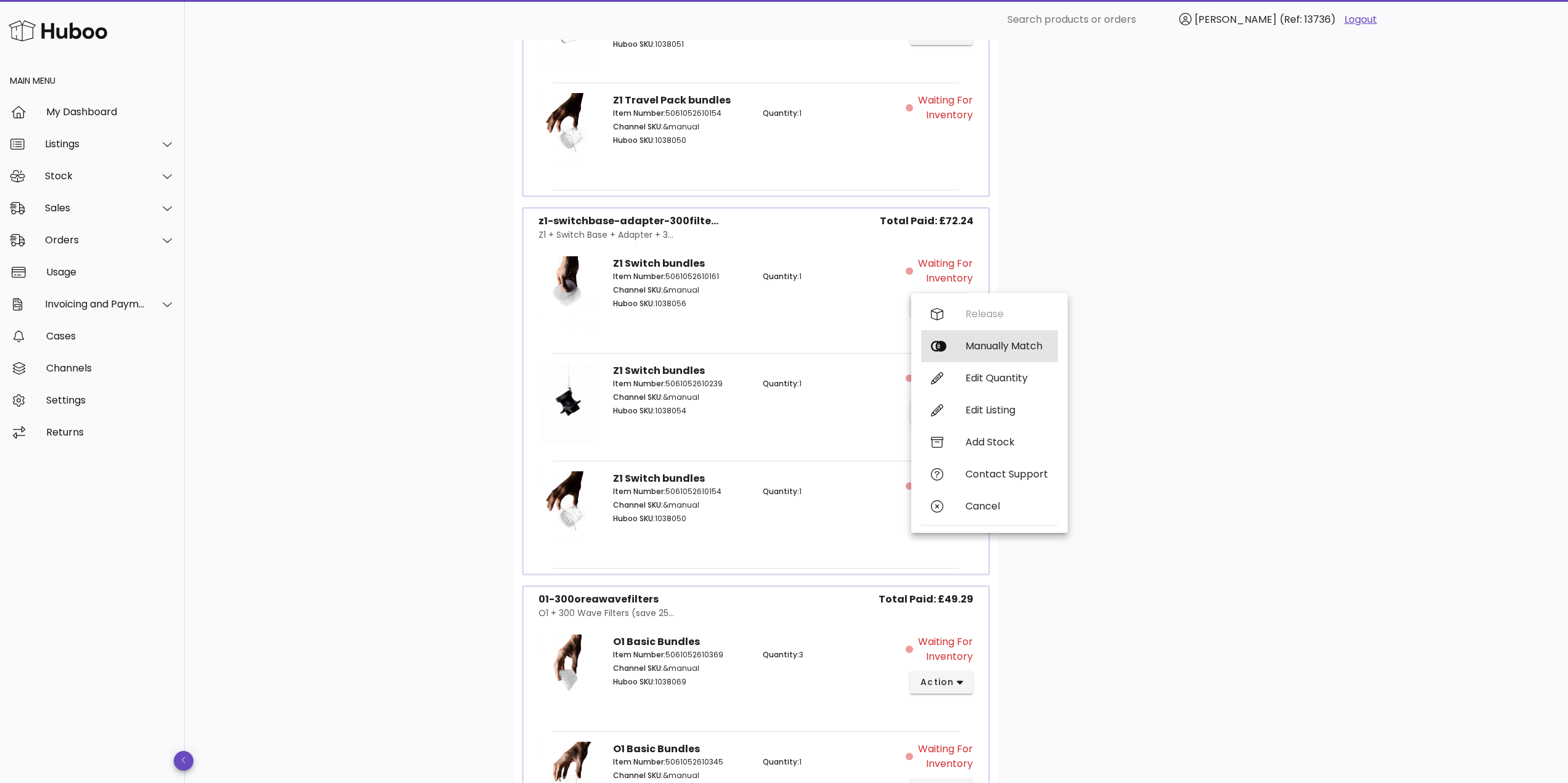
click at [973, 342] on div "Manually Match" at bounding box center [1007, 346] width 83 height 12
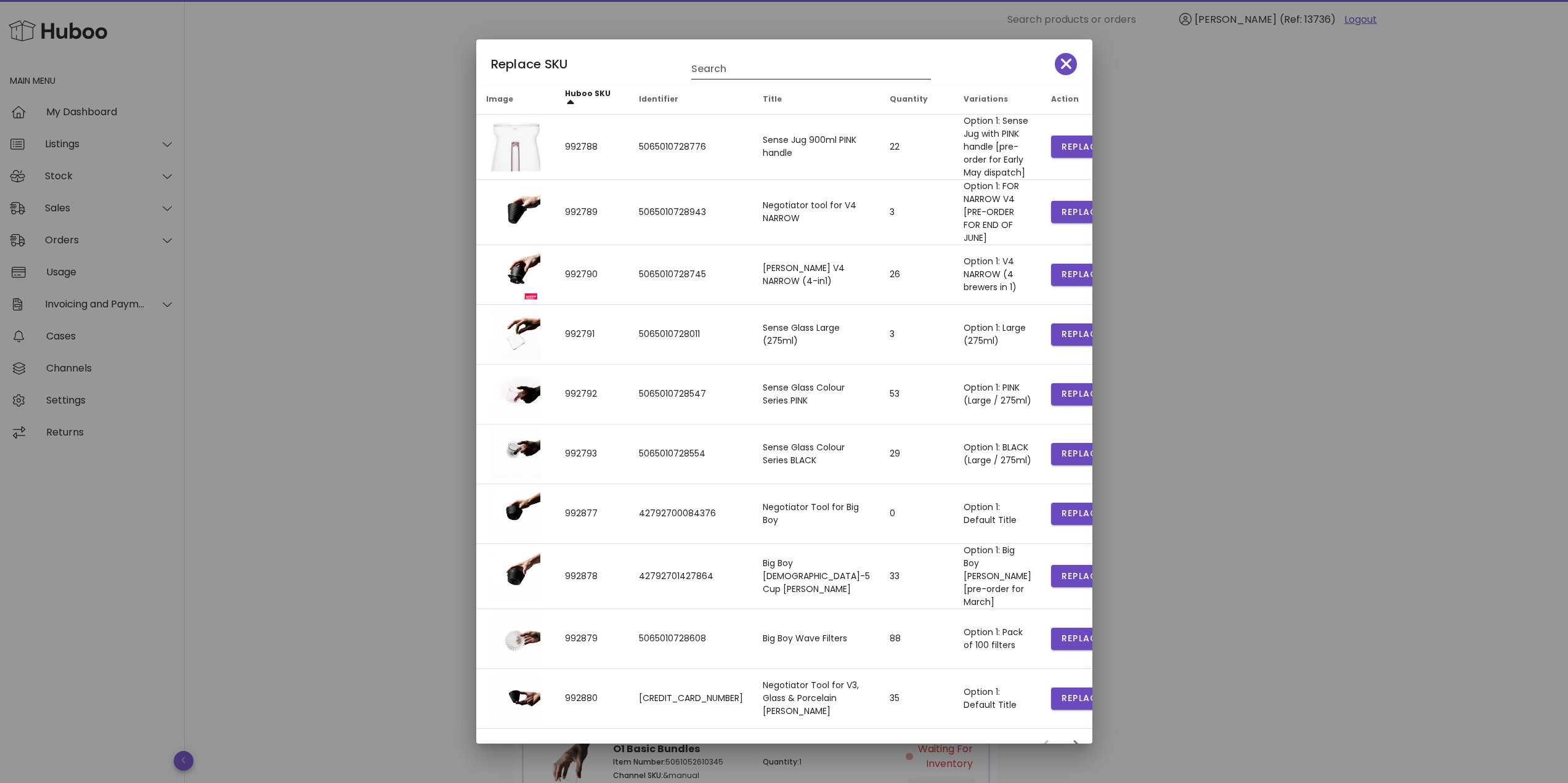
click at [725, 55] on div "Search" at bounding box center [810, 65] width 239 height 27
click at [724, 61] on input "Search" at bounding box center [802, 69] width 223 height 20
type input "*********"
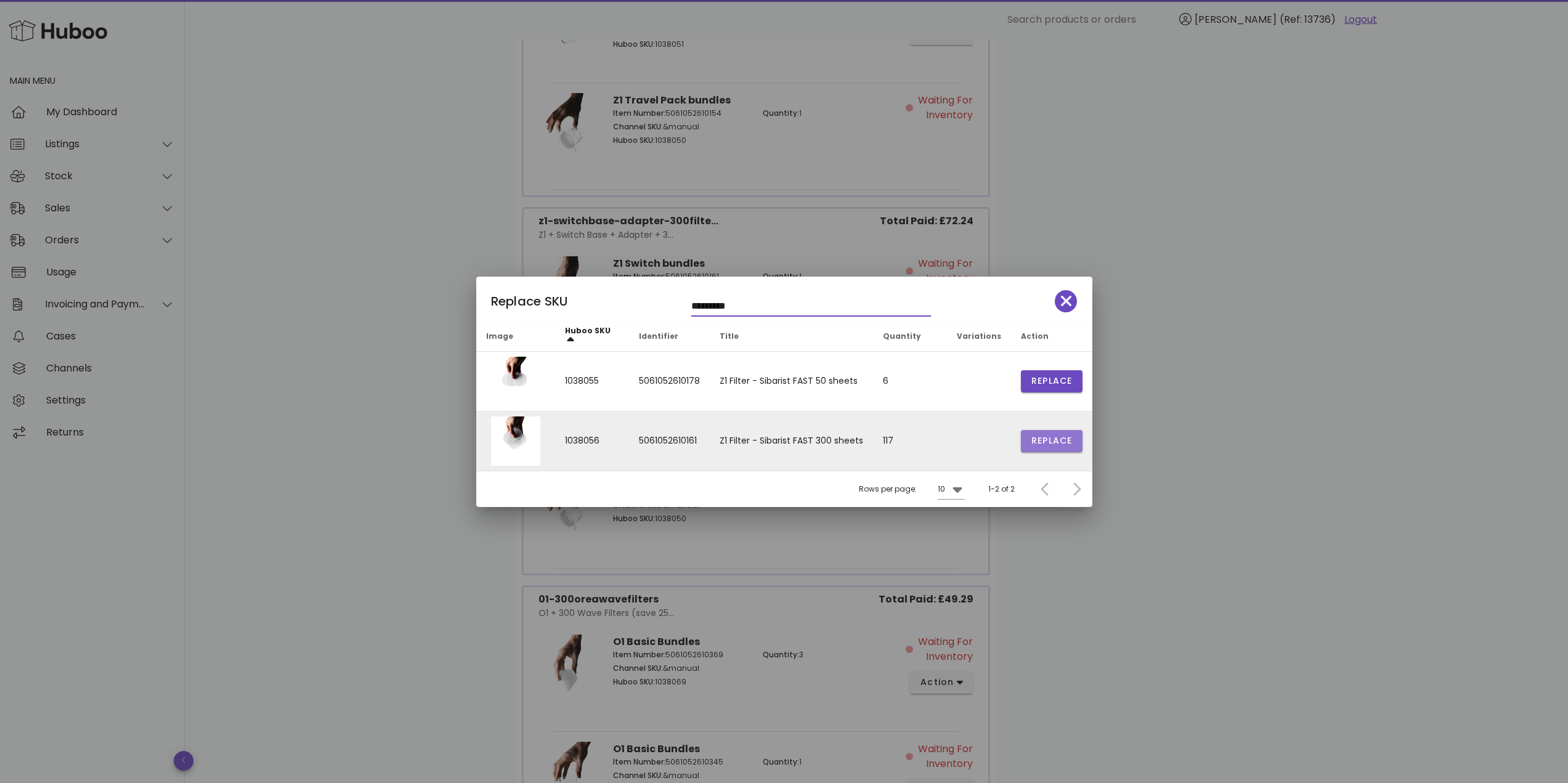
click at [1041, 439] on span "Replace" at bounding box center [1051, 441] width 42 height 13
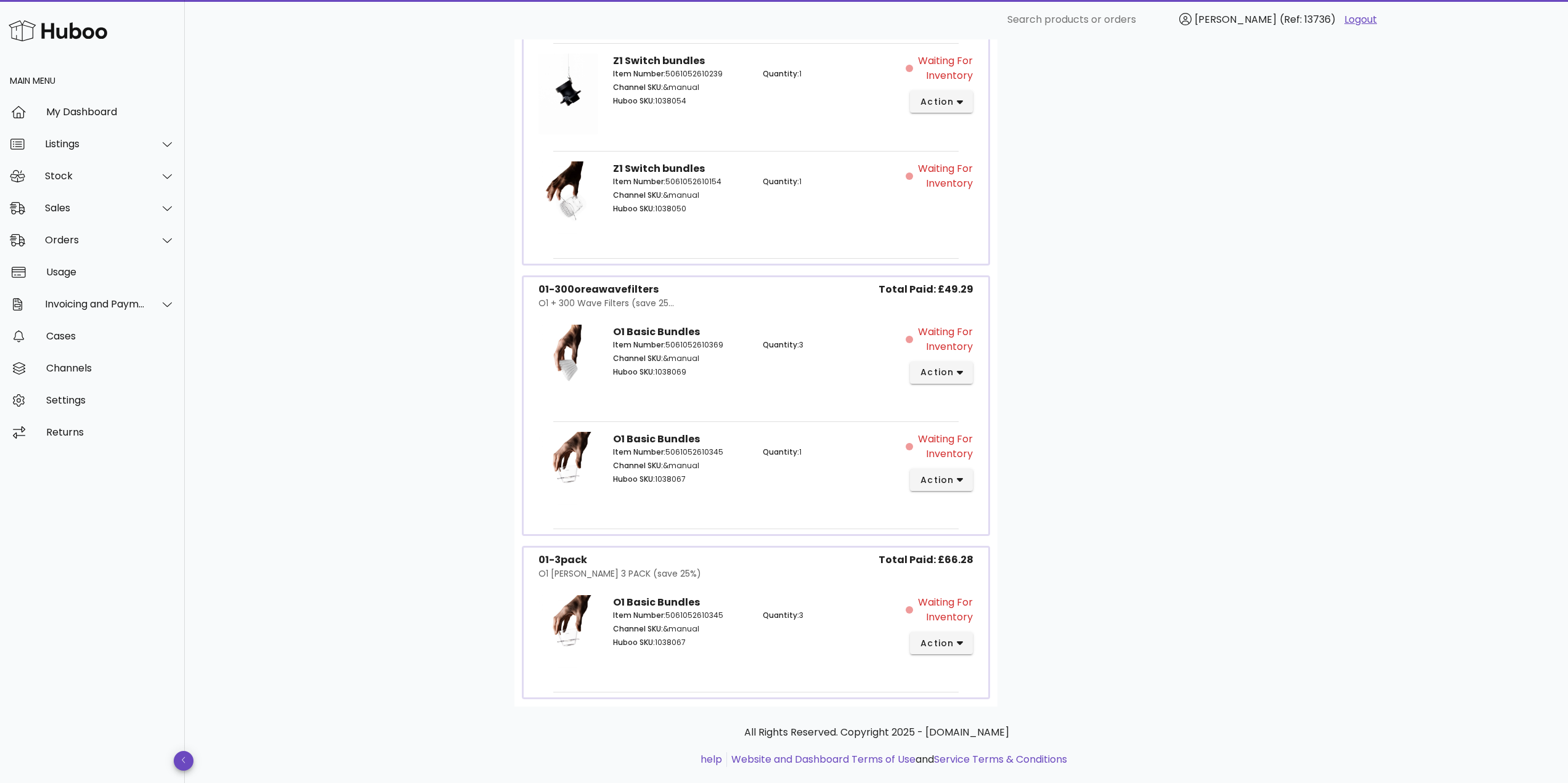
scroll to position [2142, 0]
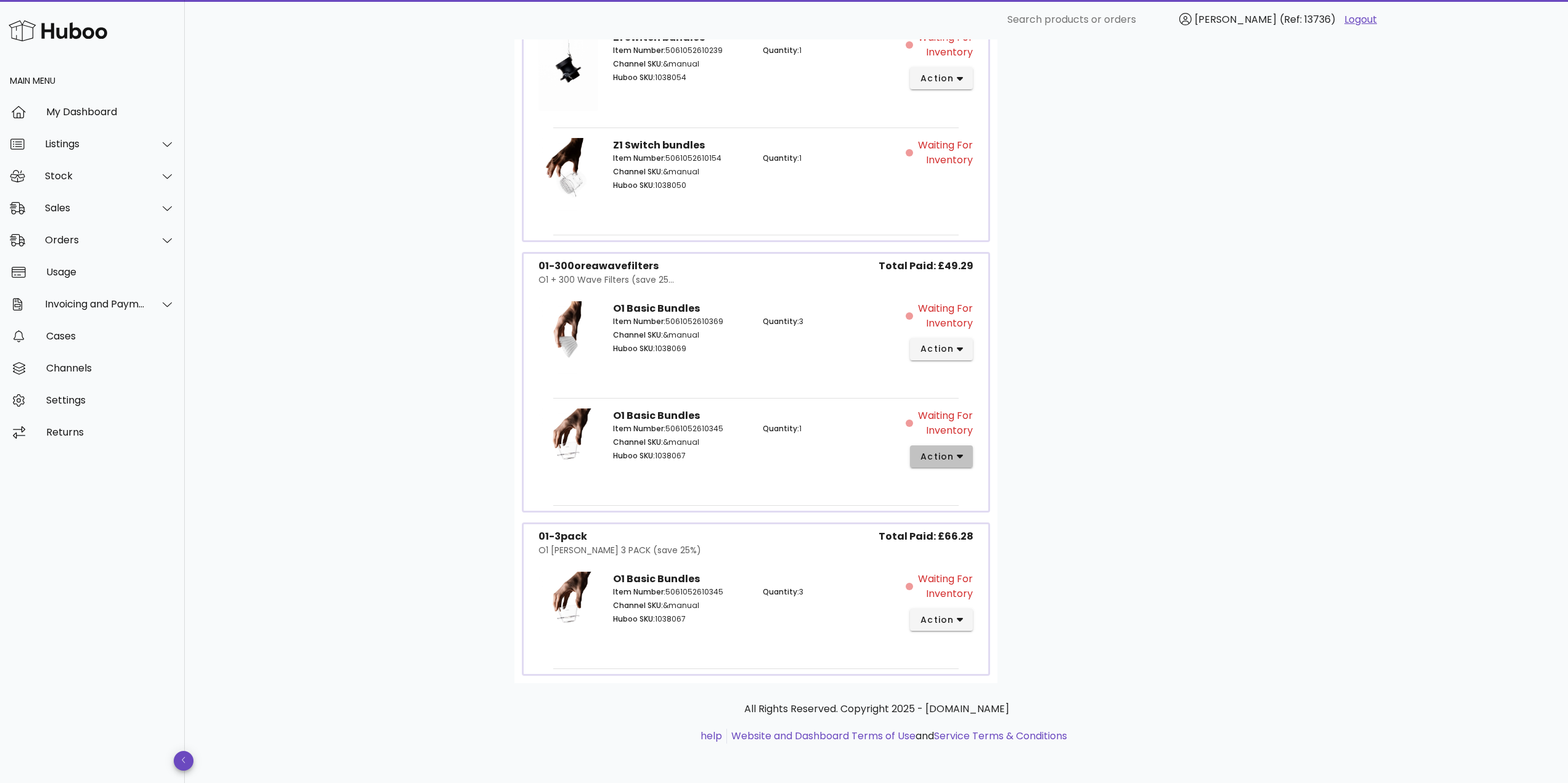
click at [943, 454] on span "action" at bounding box center [936, 457] width 34 height 13
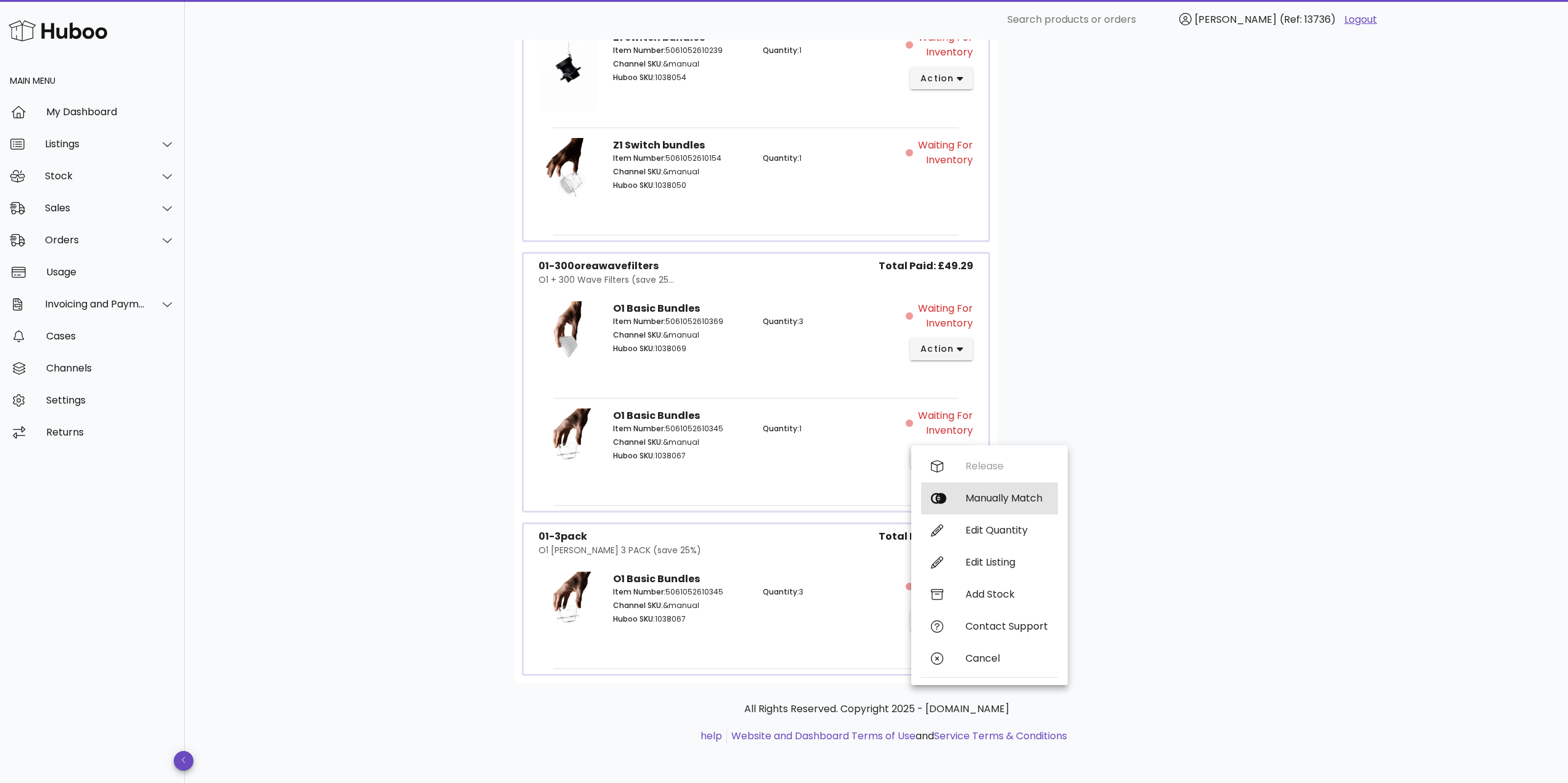
click at [985, 496] on div "Manually Match" at bounding box center [1007, 498] width 83 height 12
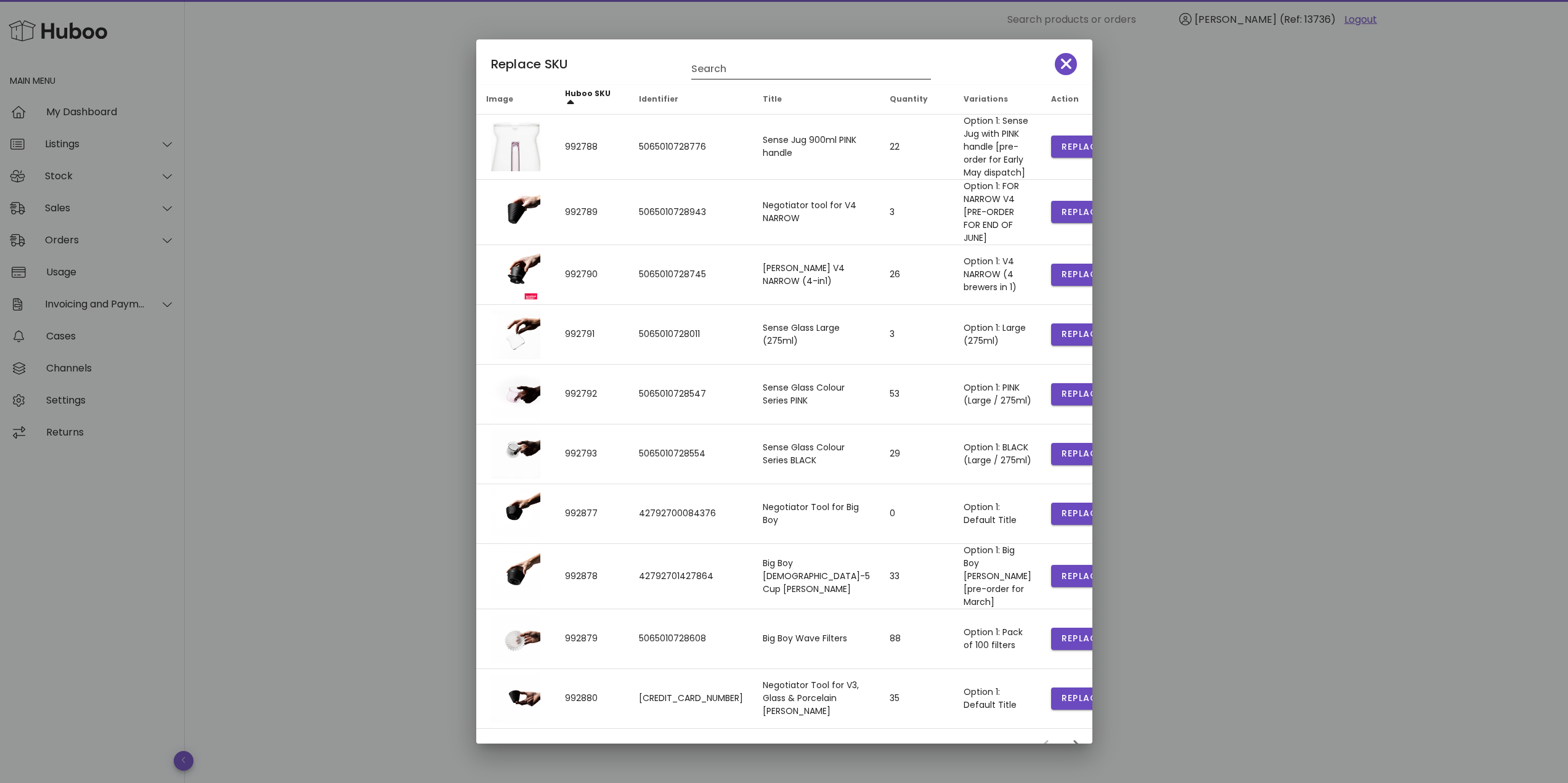
click at [713, 66] on input "Search" at bounding box center [802, 69] width 223 height 20
type input "**"
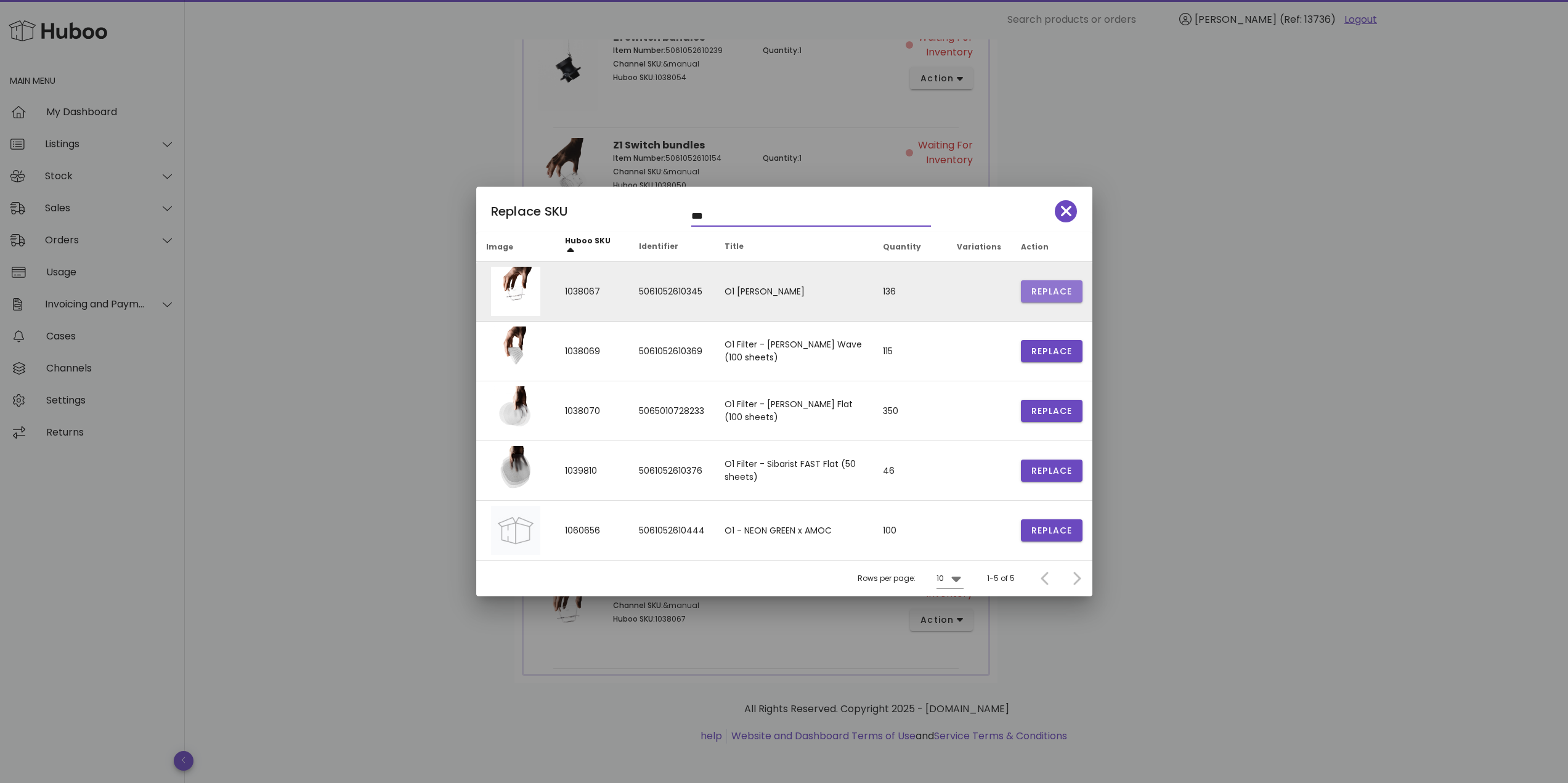
click at [1060, 286] on span "Replace" at bounding box center [1051, 292] width 42 height 13
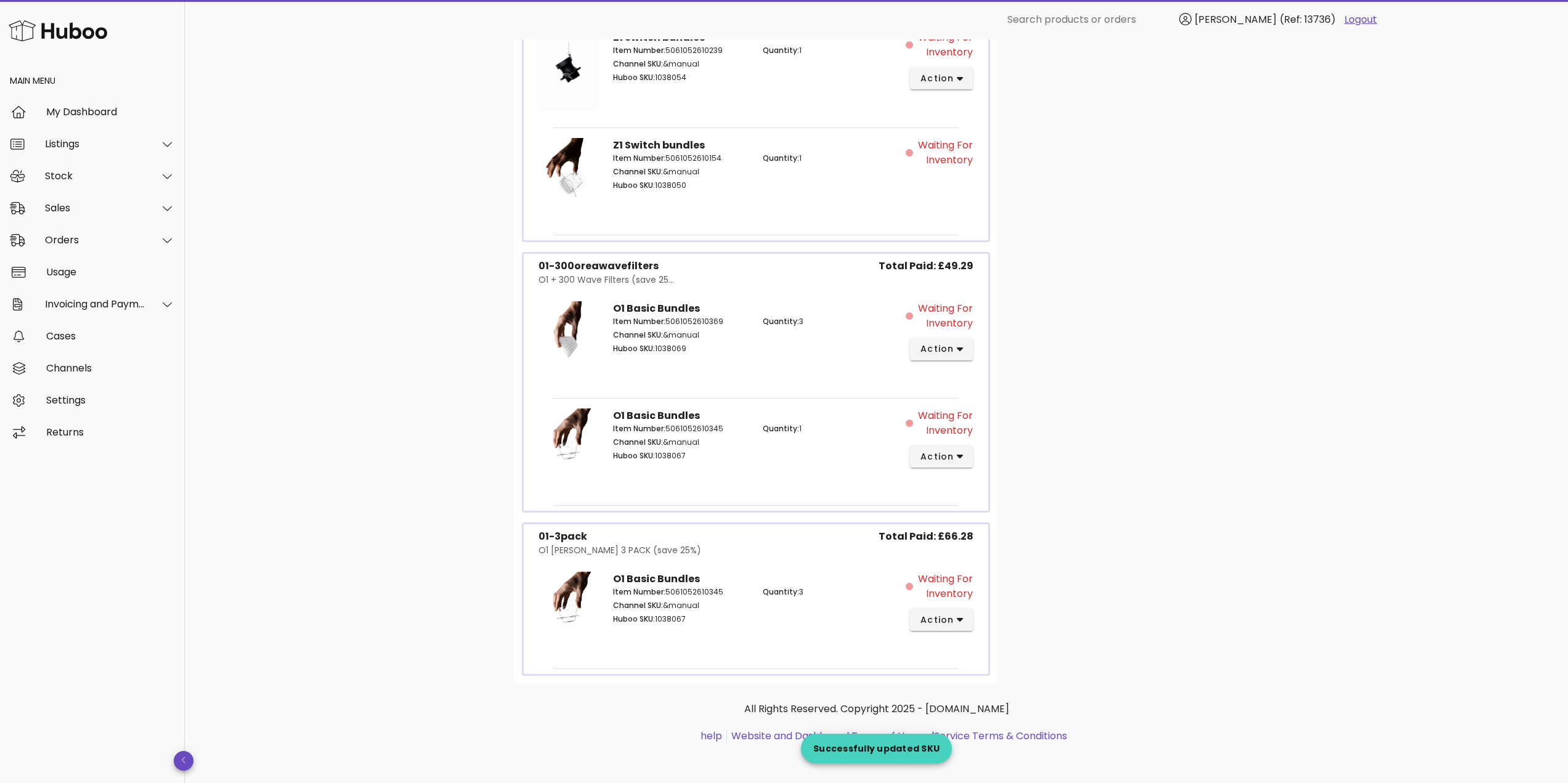
scroll to position [2252, 0]
click at [950, 457] on span "action" at bounding box center [936, 457] width 34 height 13
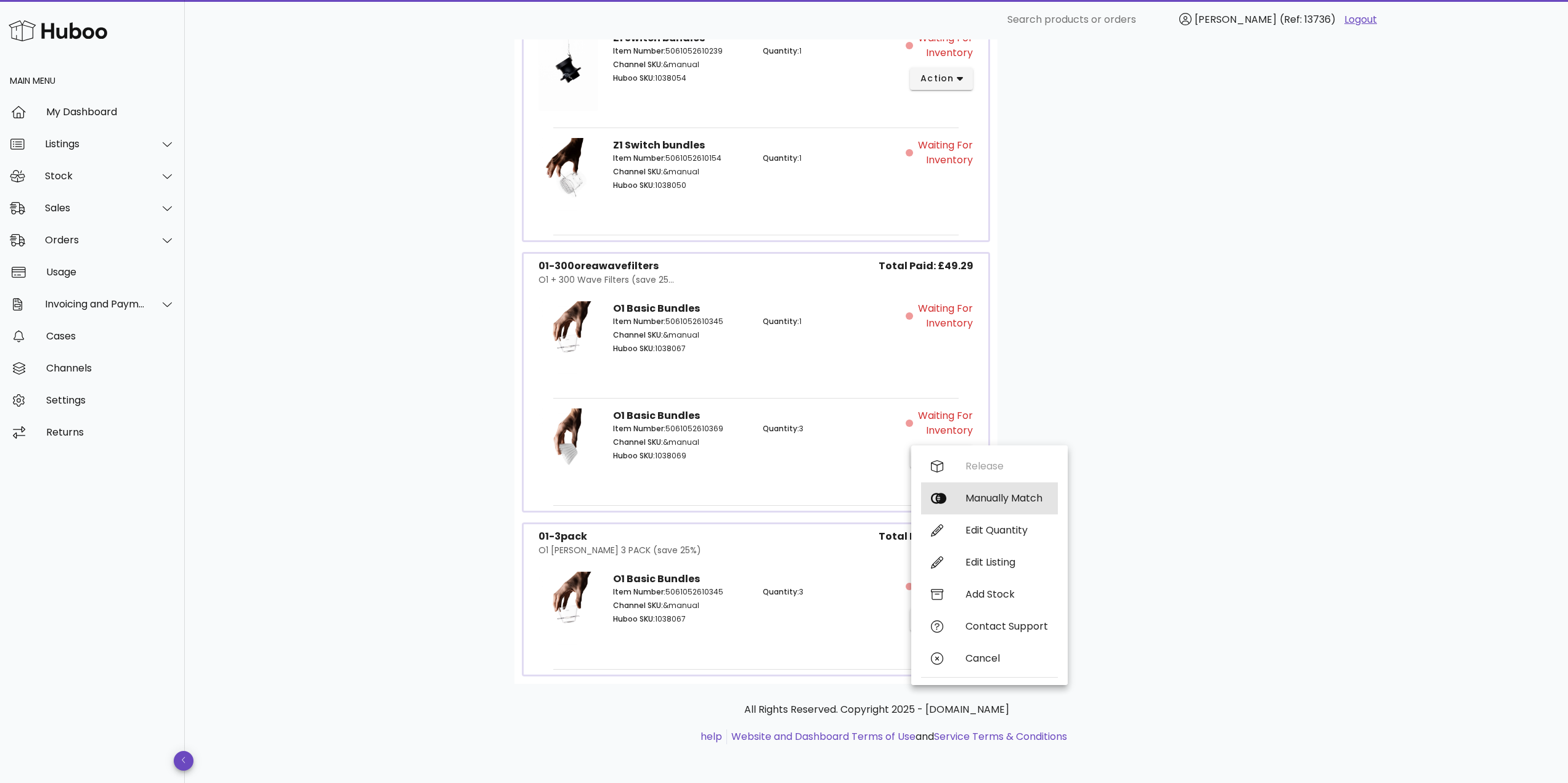
click at [996, 491] on div "Manually Match" at bounding box center [989, 499] width 137 height 32
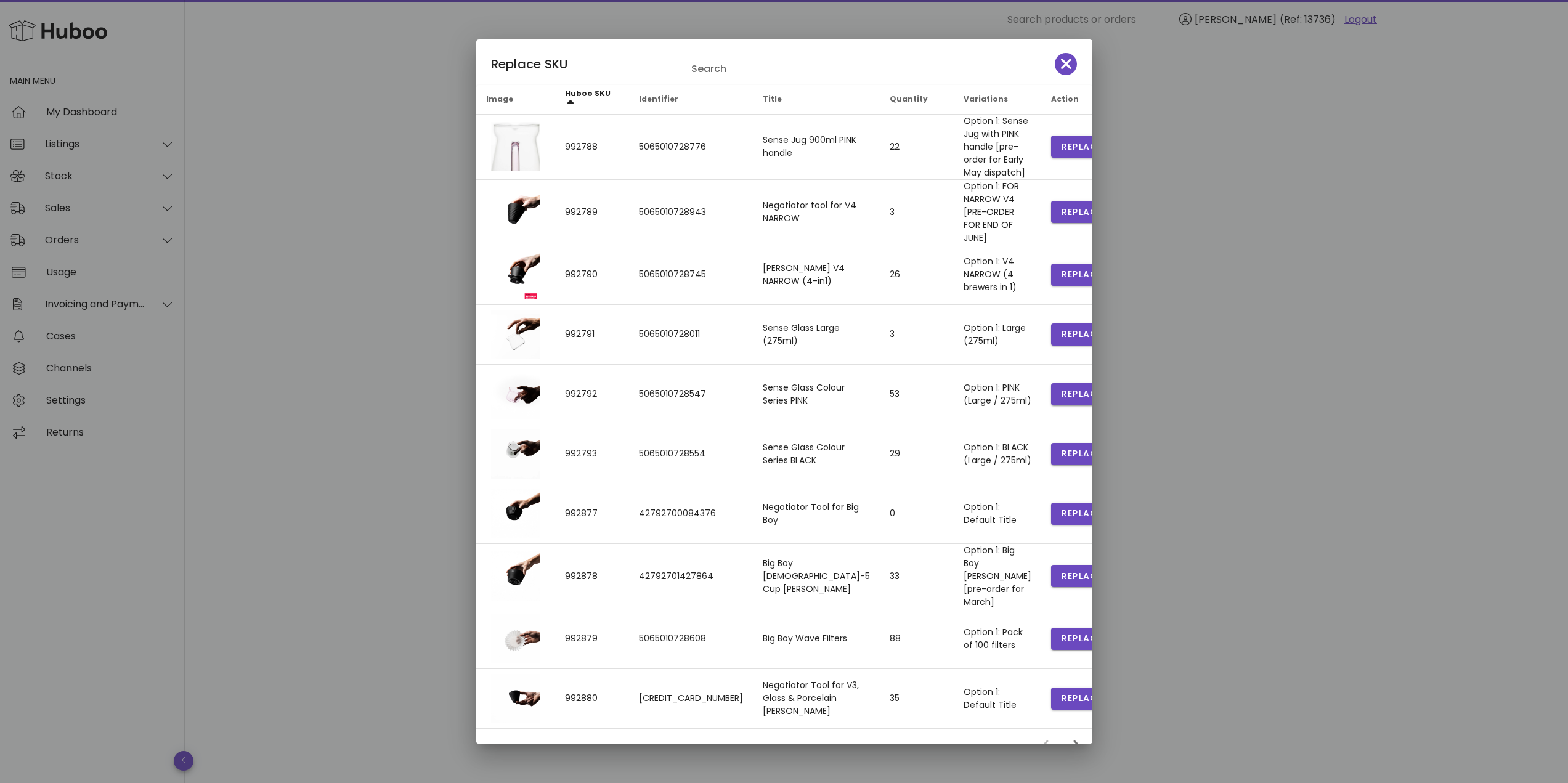
click at [751, 63] on input "Search" at bounding box center [802, 69] width 223 height 20
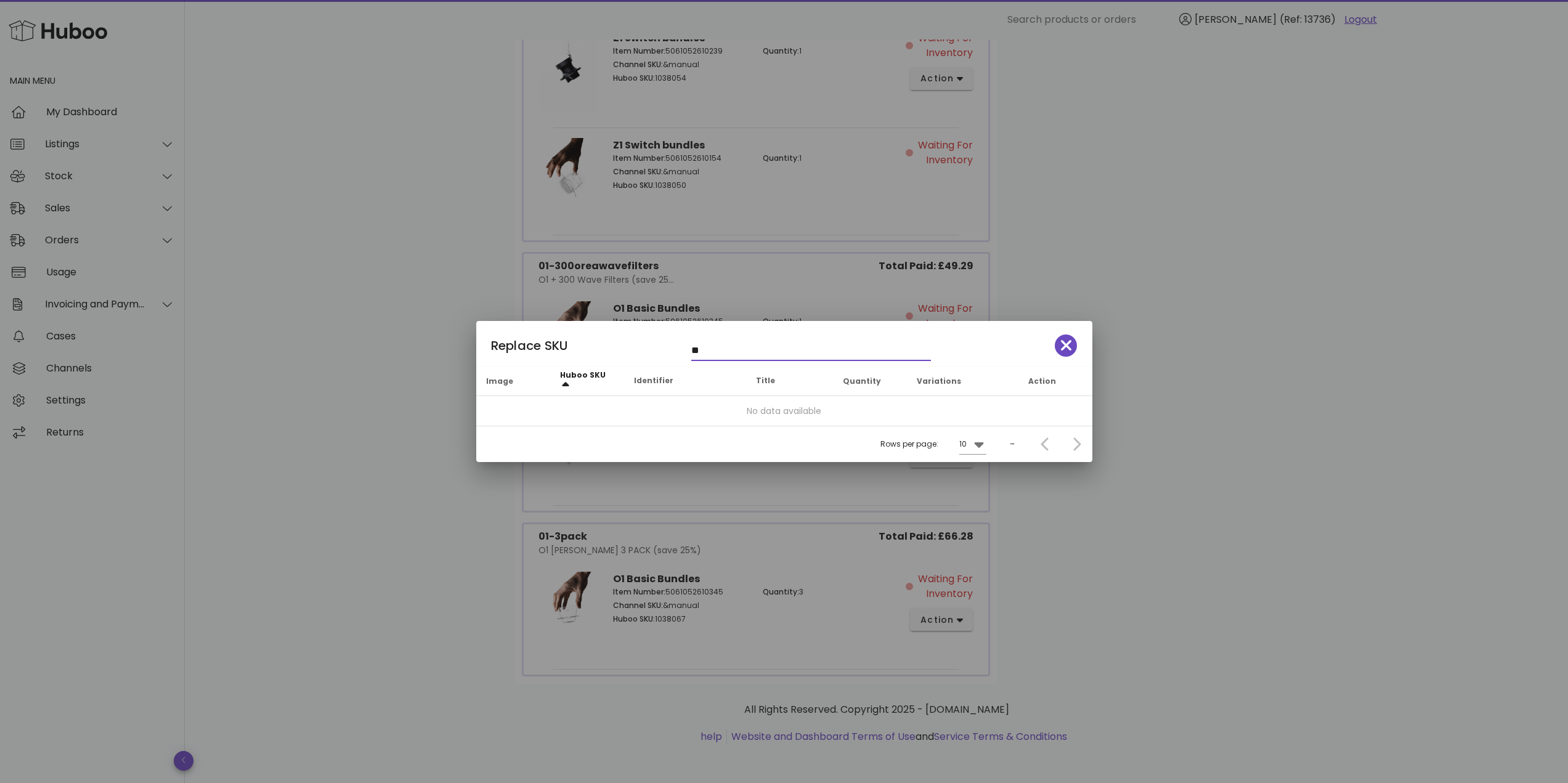
type input "*"
type input "*******"
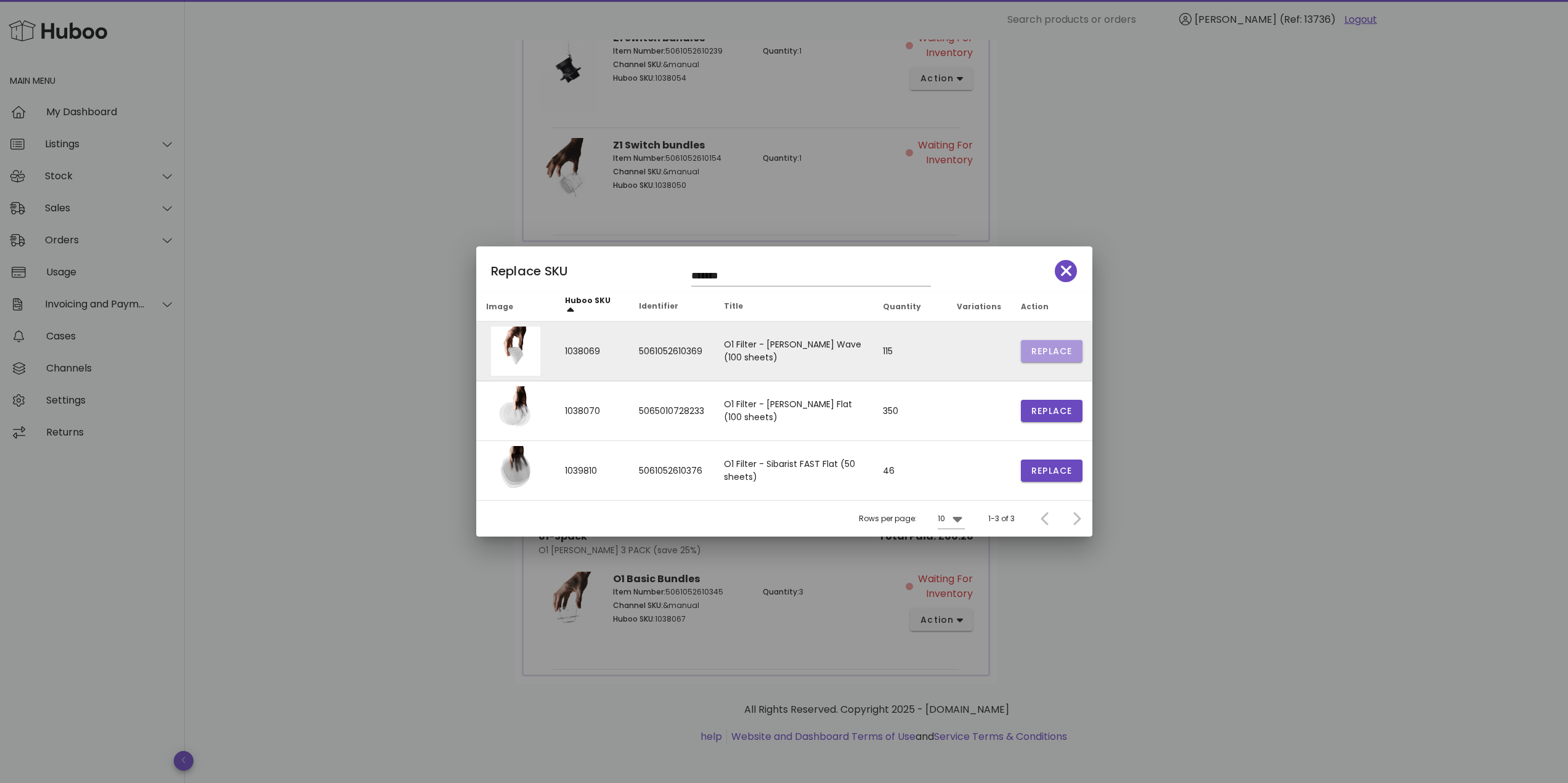
click at [1038, 352] on span "Replace" at bounding box center [1051, 352] width 42 height 13
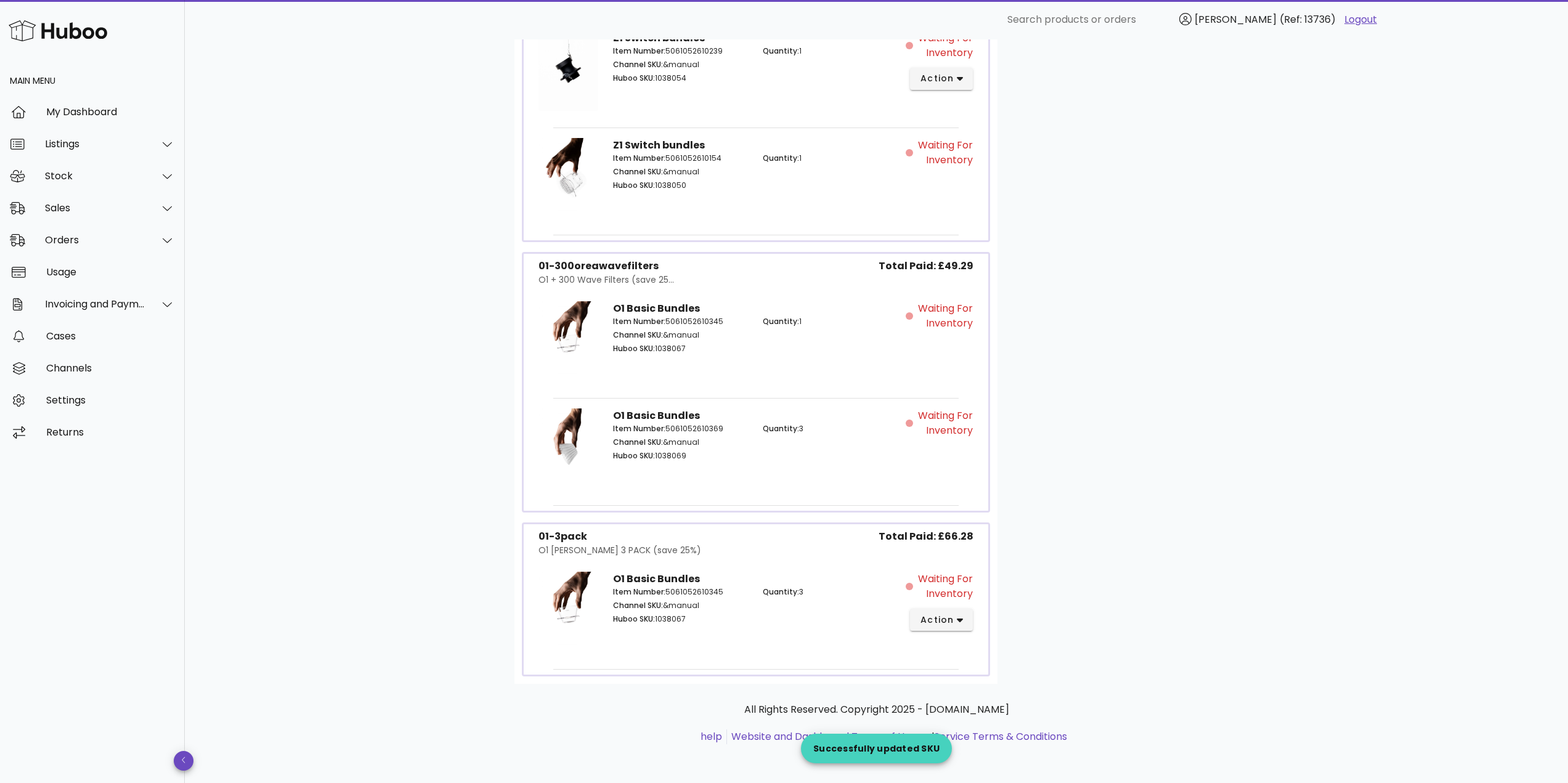
scroll to position [2363, 0]
click at [947, 613] on span "action" at bounding box center [936, 619] width 34 height 13
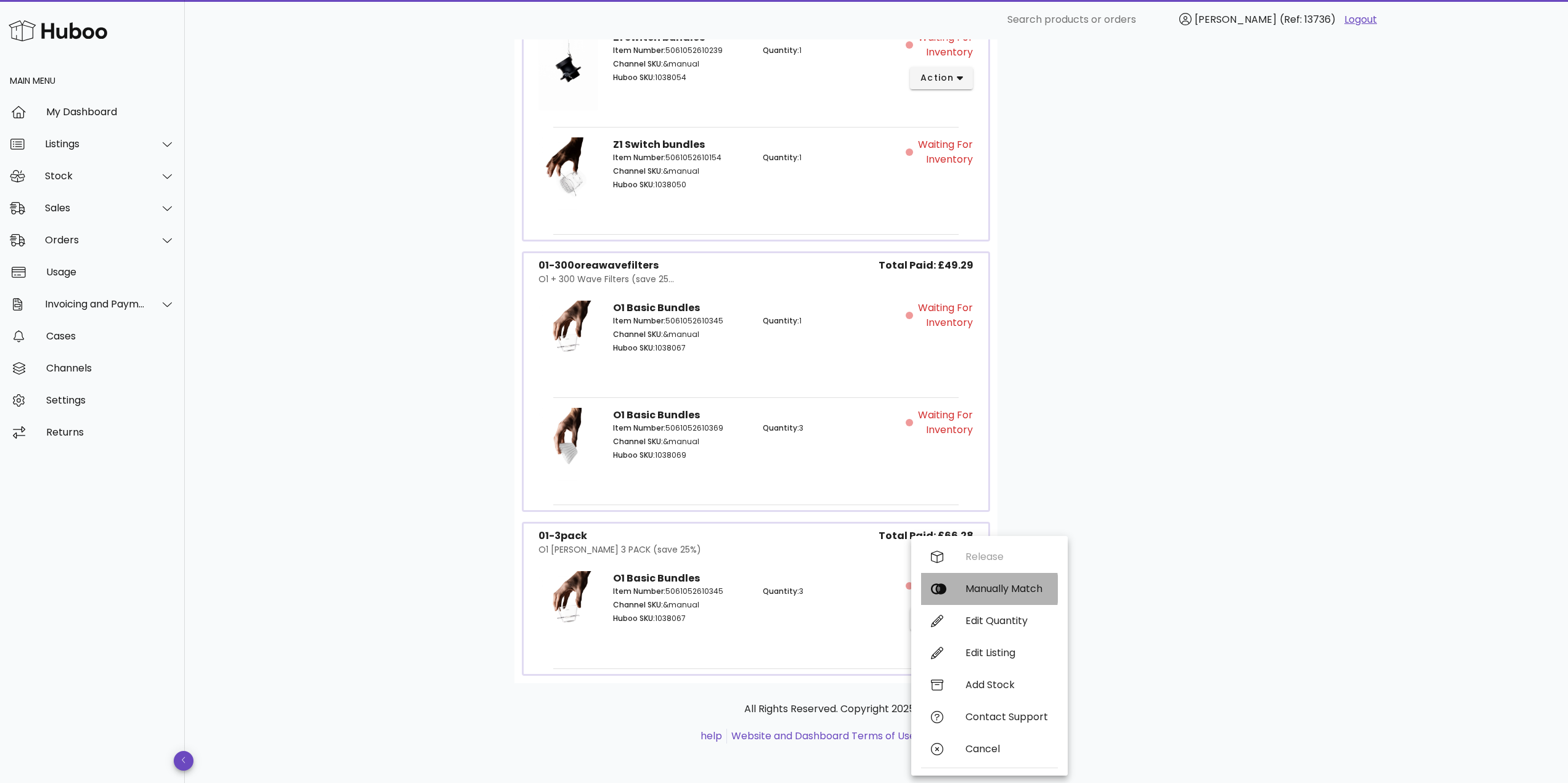
click at [981, 593] on div "Manually Match" at bounding box center [1007, 588] width 83 height 12
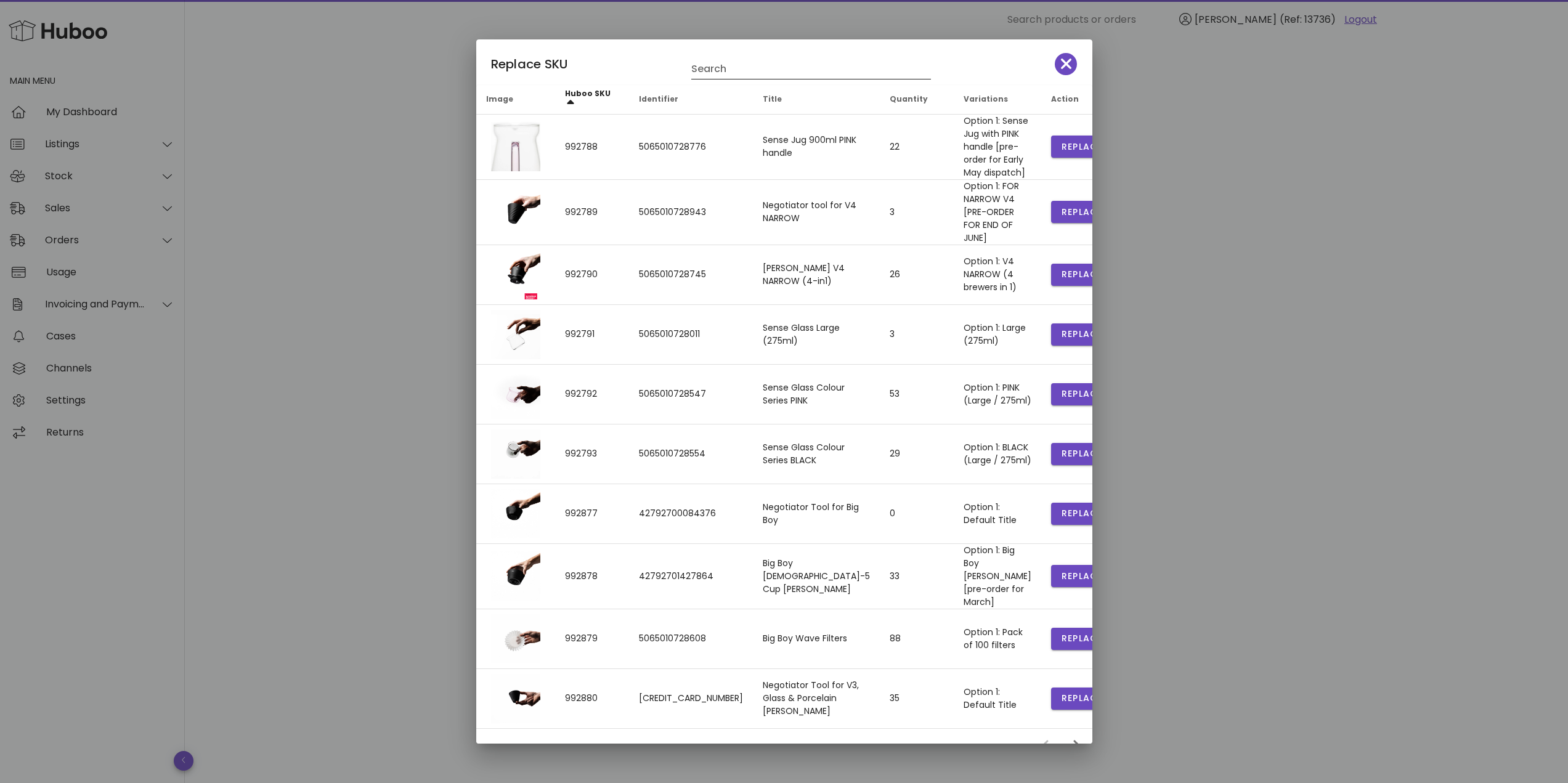
click at [746, 70] on input "Search" at bounding box center [802, 69] width 223 height 20
type input "**"
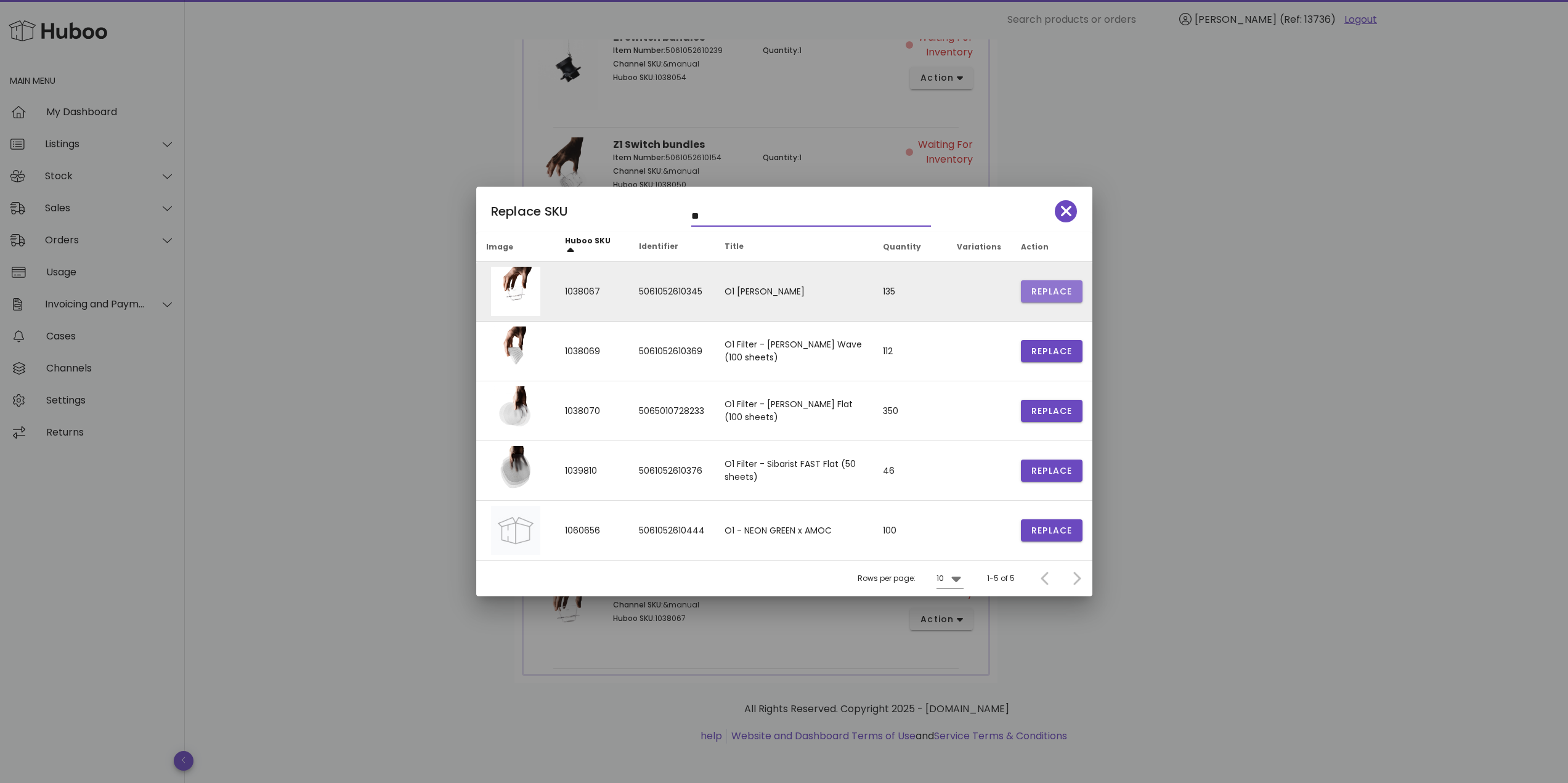
click at [1045, 294] on span "Replace" at bounding box center [1051, 292] width 42 height 13
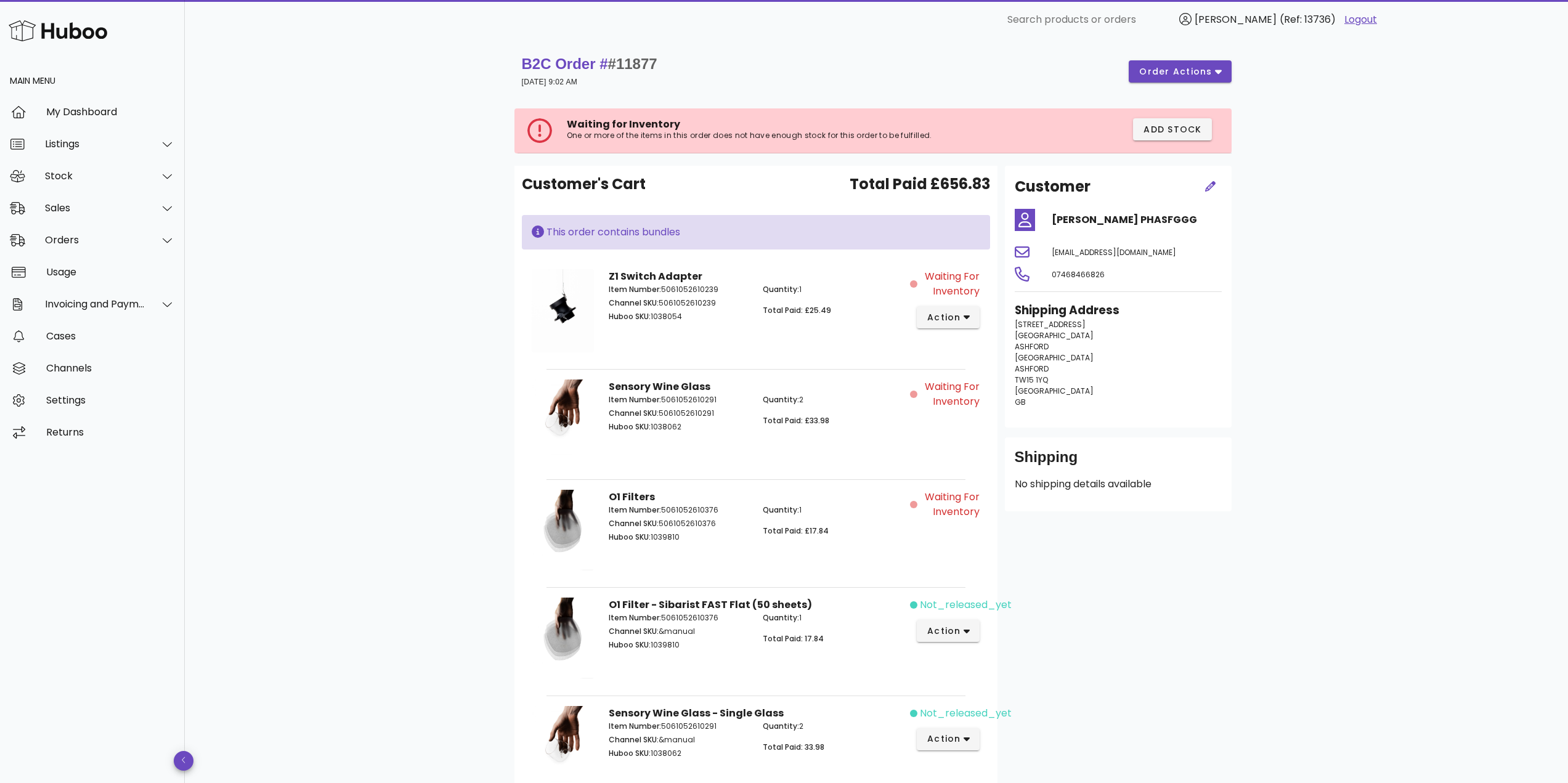
scroll to position [370, 0]
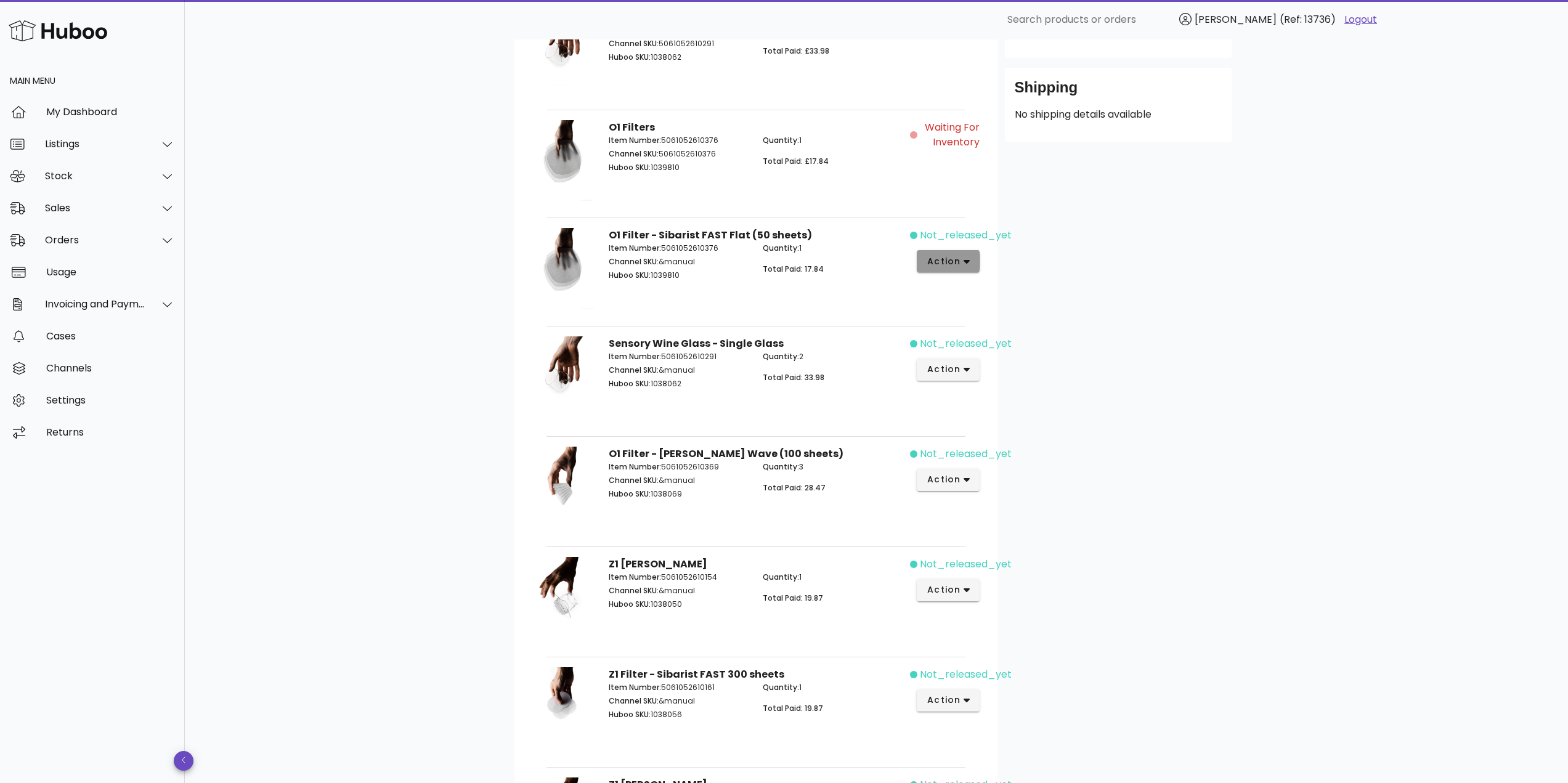
click at [940, 263] on span "action" at bounding box center [943, 261] width 34 height 13
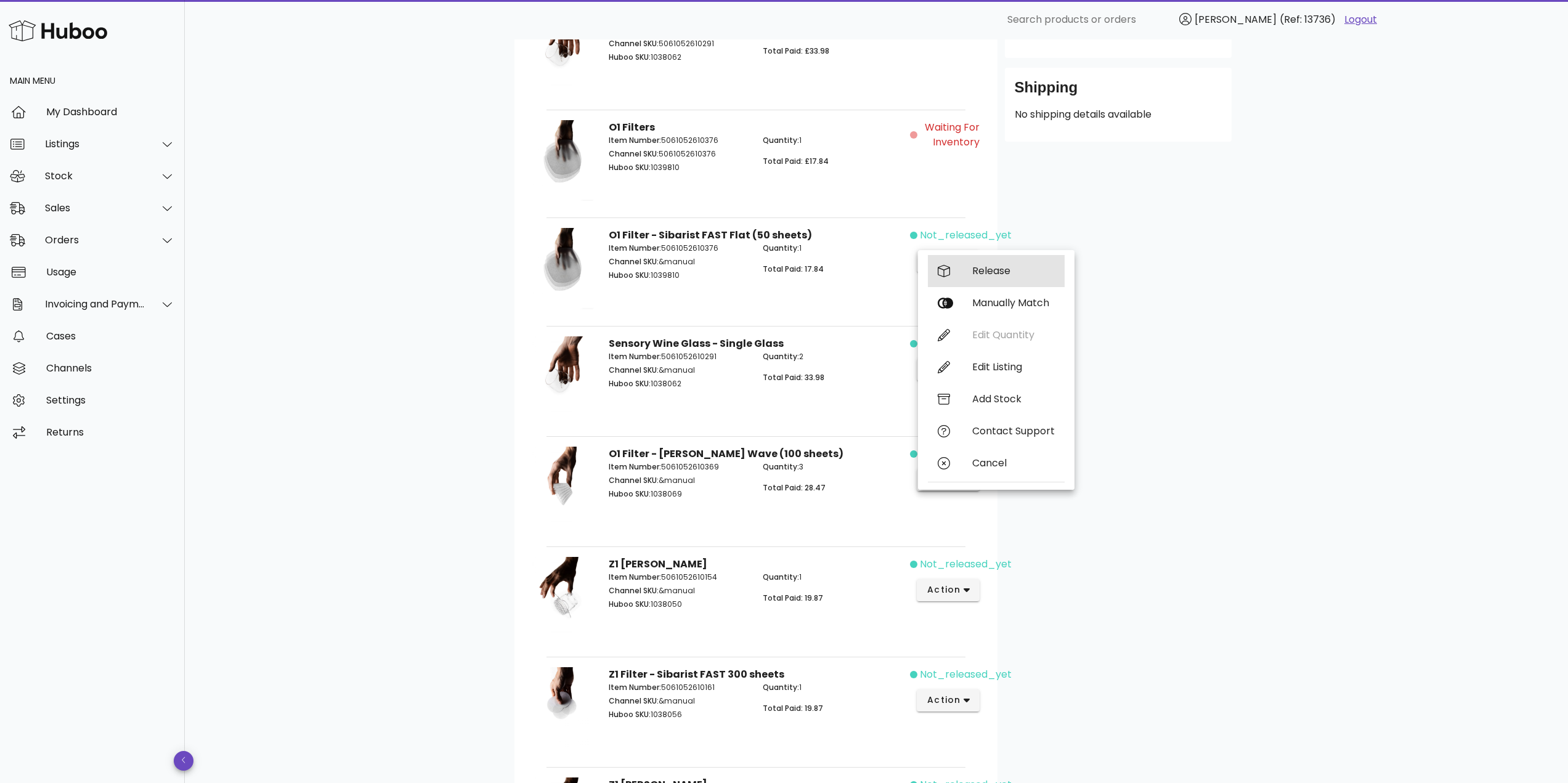
click at [965, 275] on div "Release" at bounding box center [996, 271] width 137 height 32
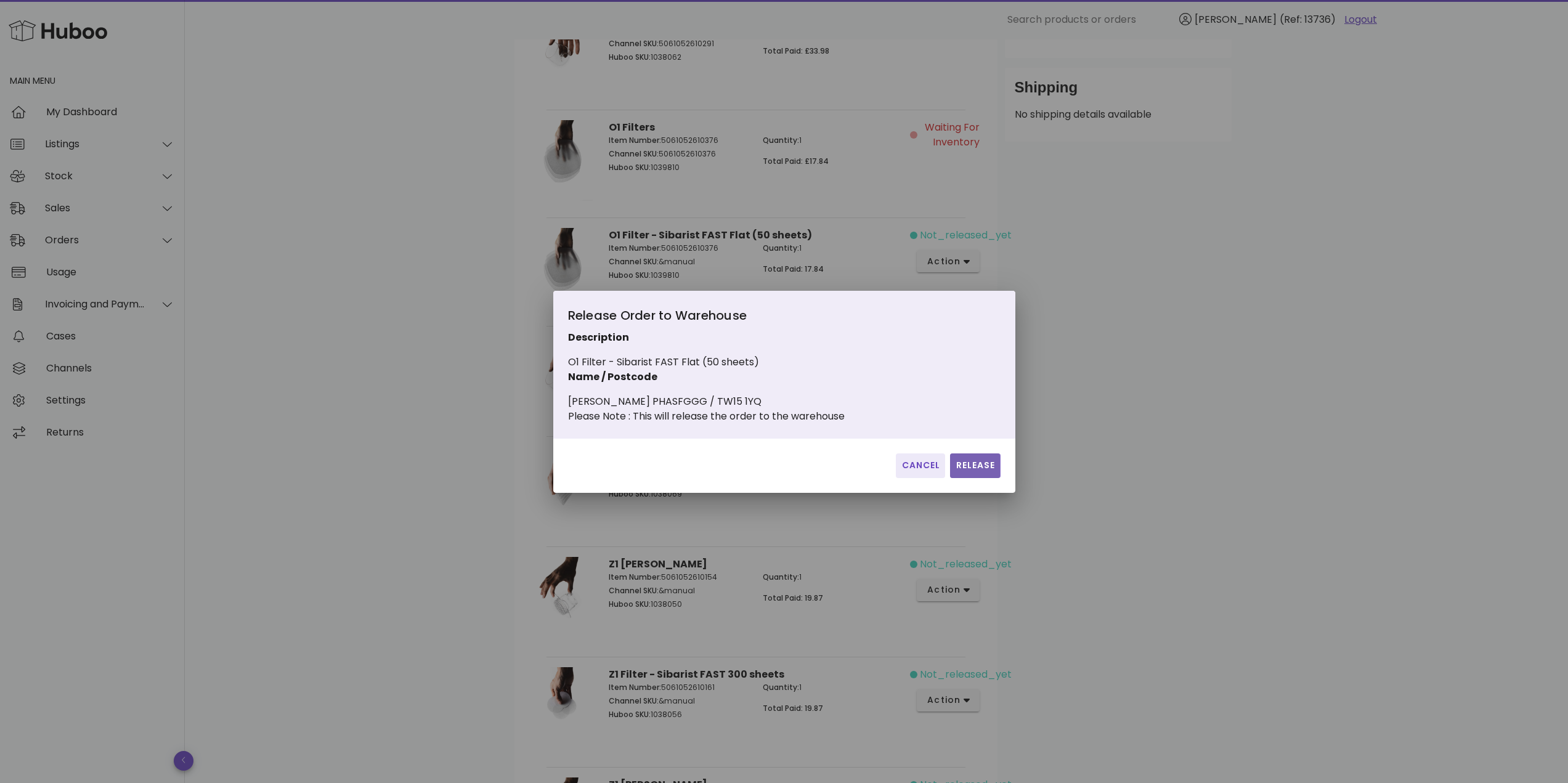
click at [981, 471] on span "Release" at bounding box center [975, 465] width 40 height 13
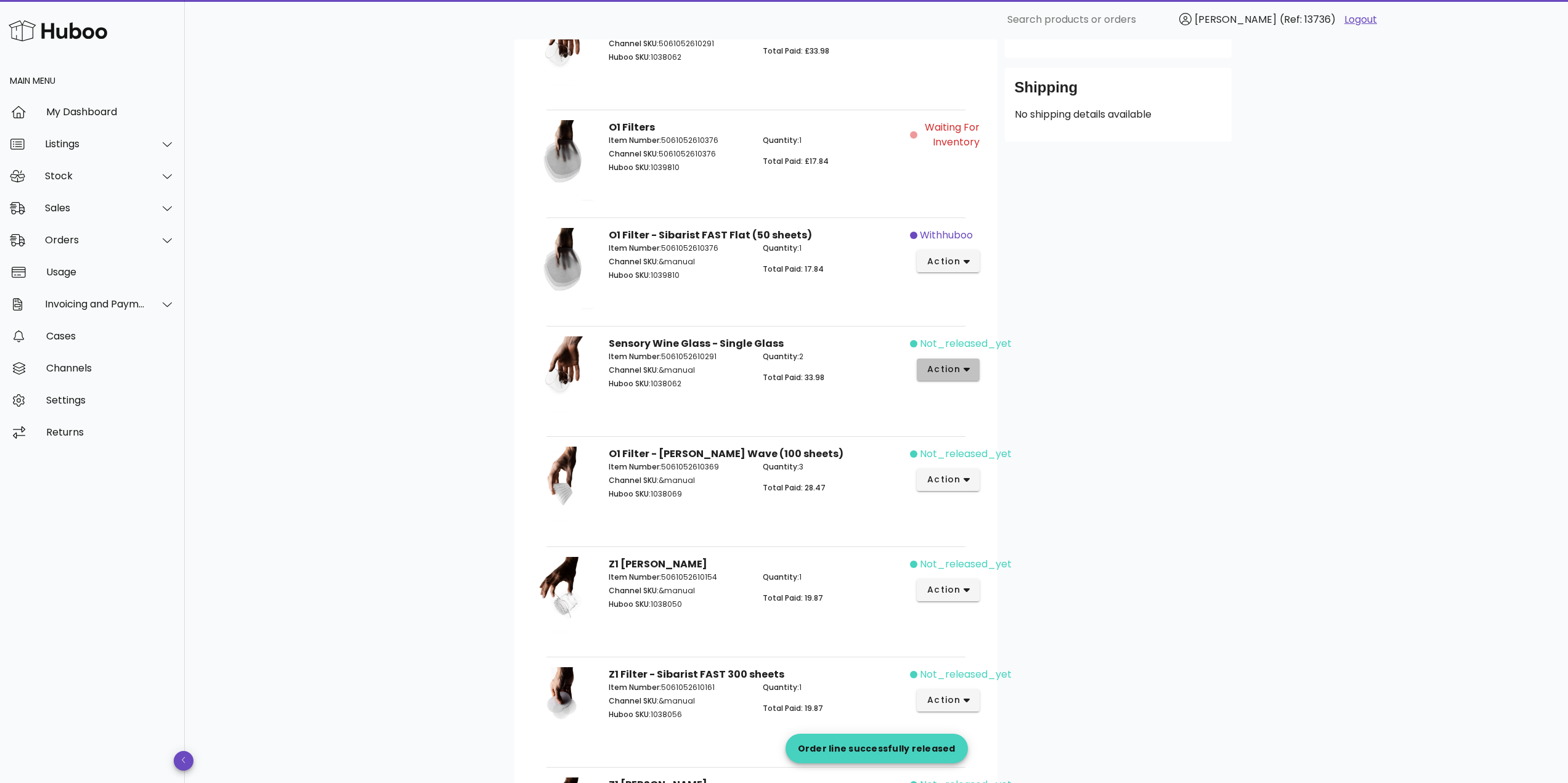
click at [953, 368] on span "action" at bounding box center [943, 369] width 34 height 13
click at [992, 377] on div "Release" at bounding box center [1014, 379] width 83 height 12
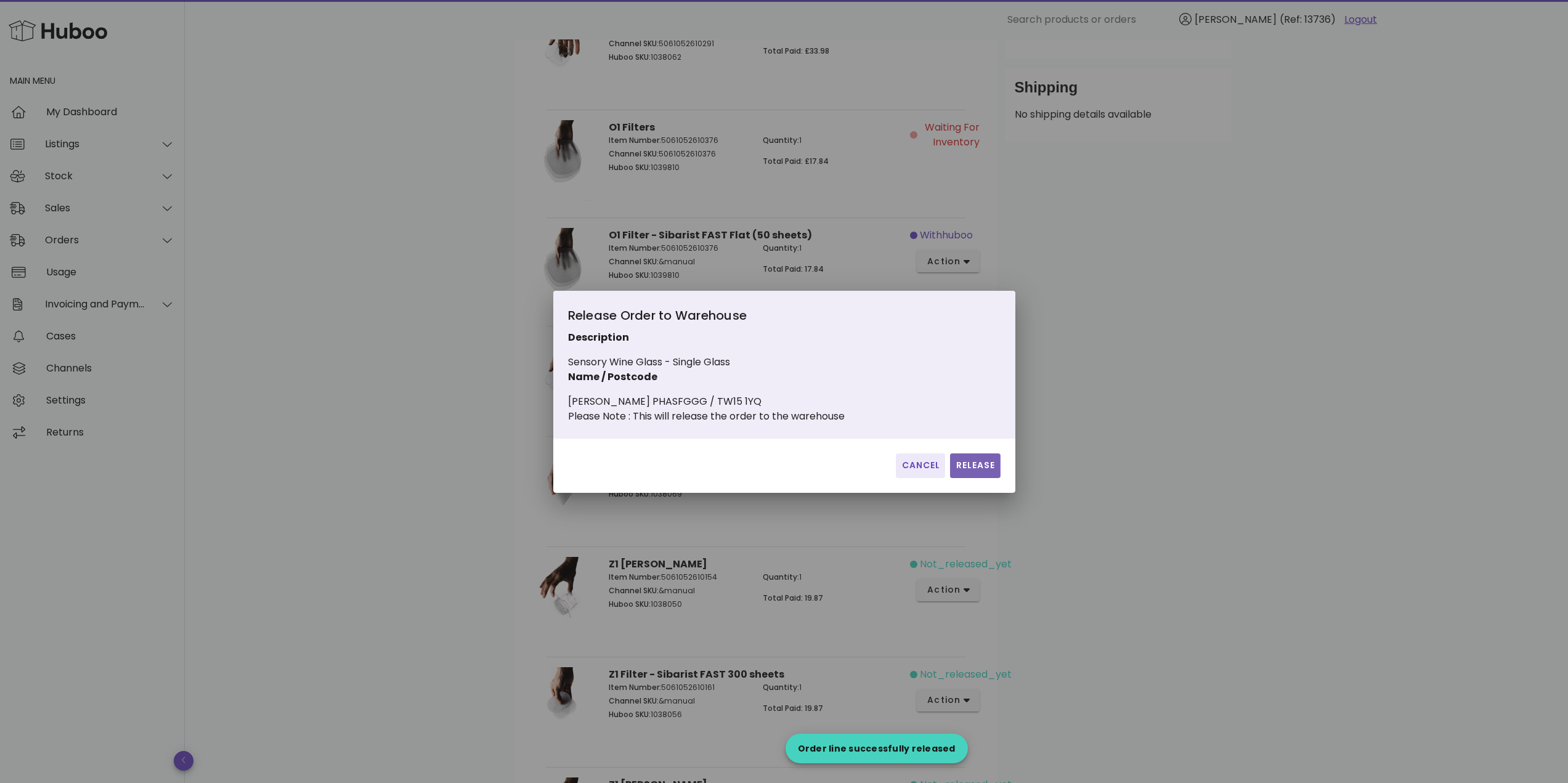
click at [996, 462] on button "Release" at bounding box center [974, 466] width 50 height 25
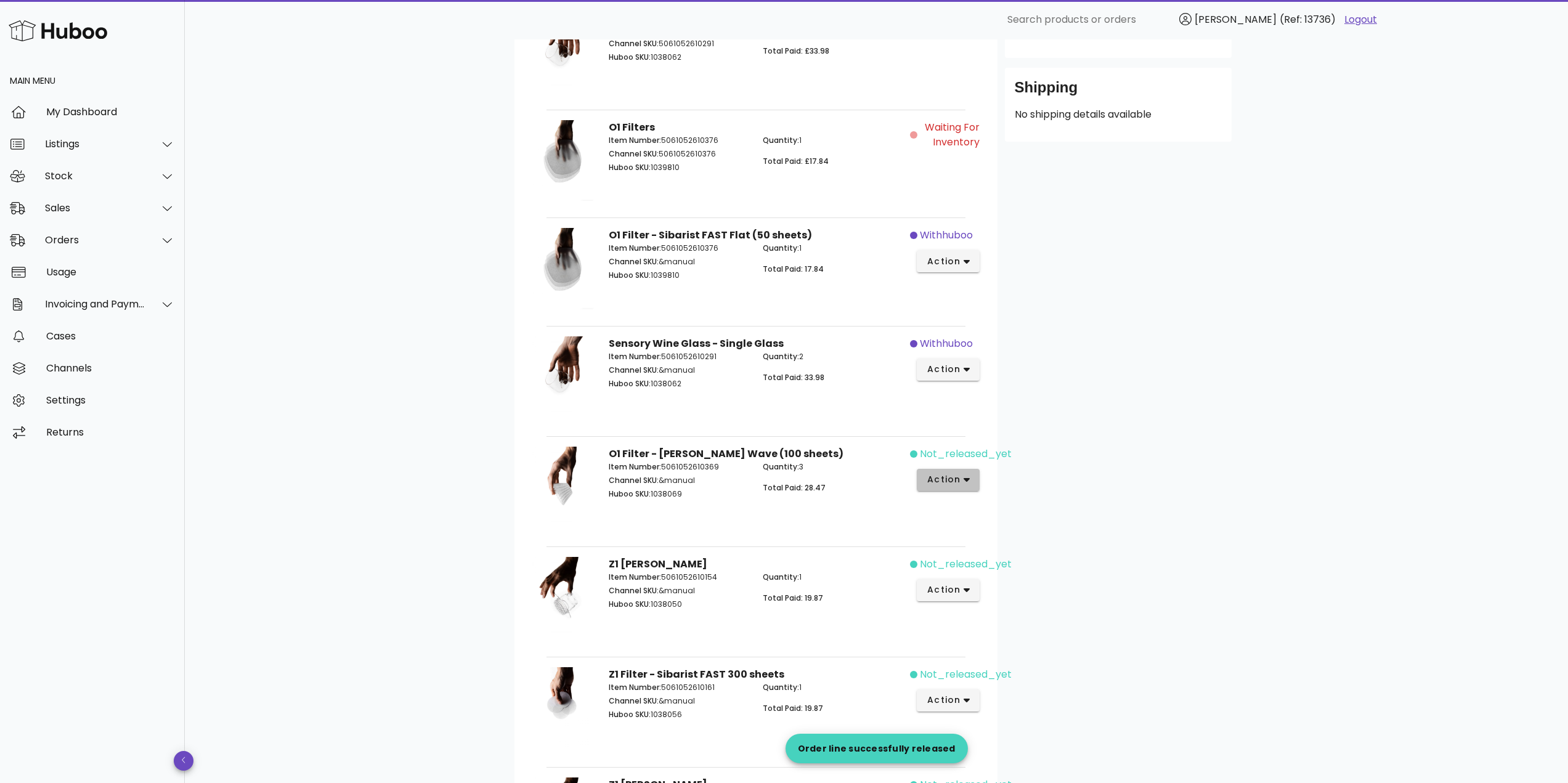
click at [961, 480] on span "action" at bounding box center [949, 479] width 44 height 13
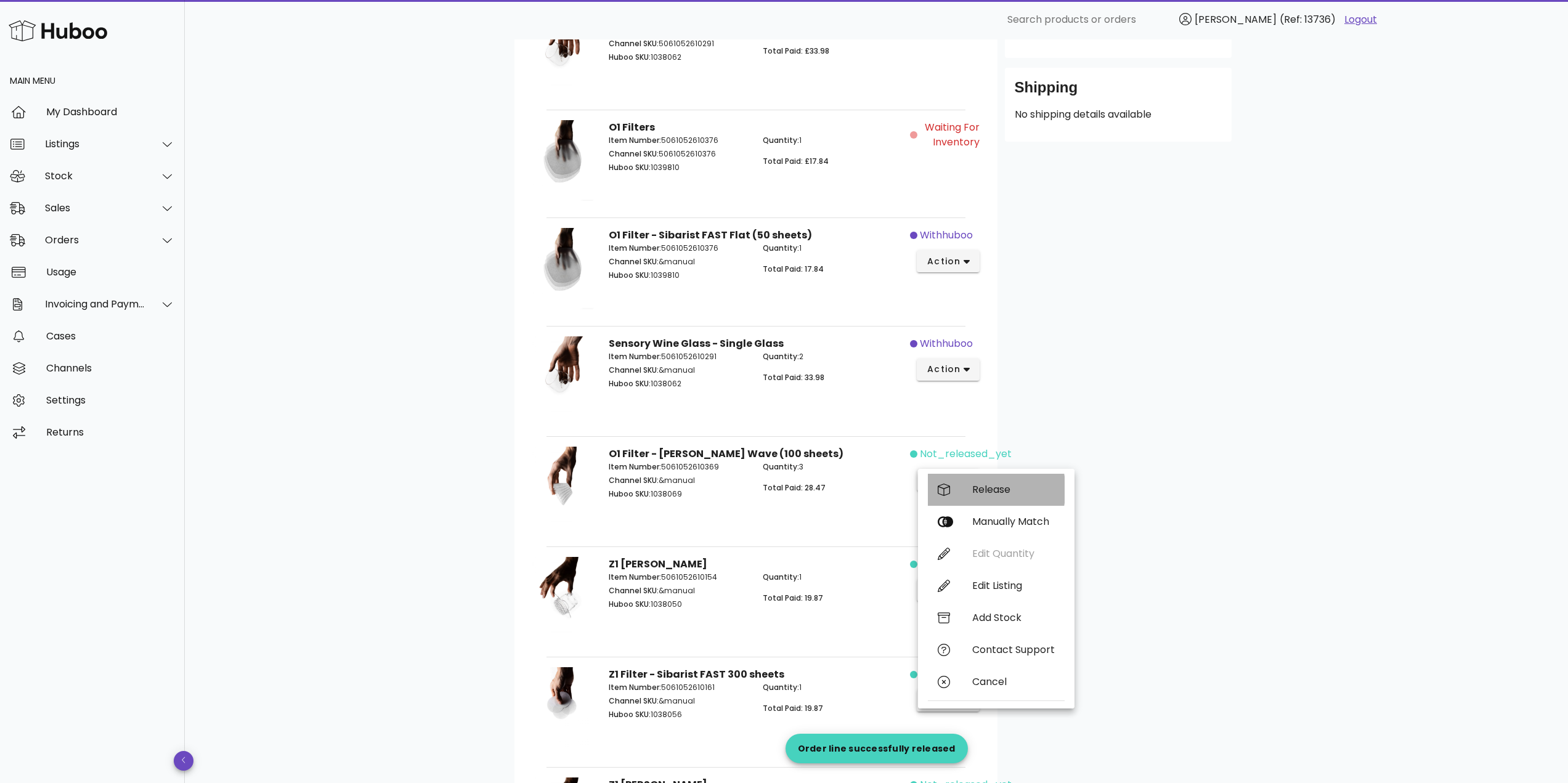
click at [983, 481] on div "Release" at bounding box center [996, 490] width 137 height 32
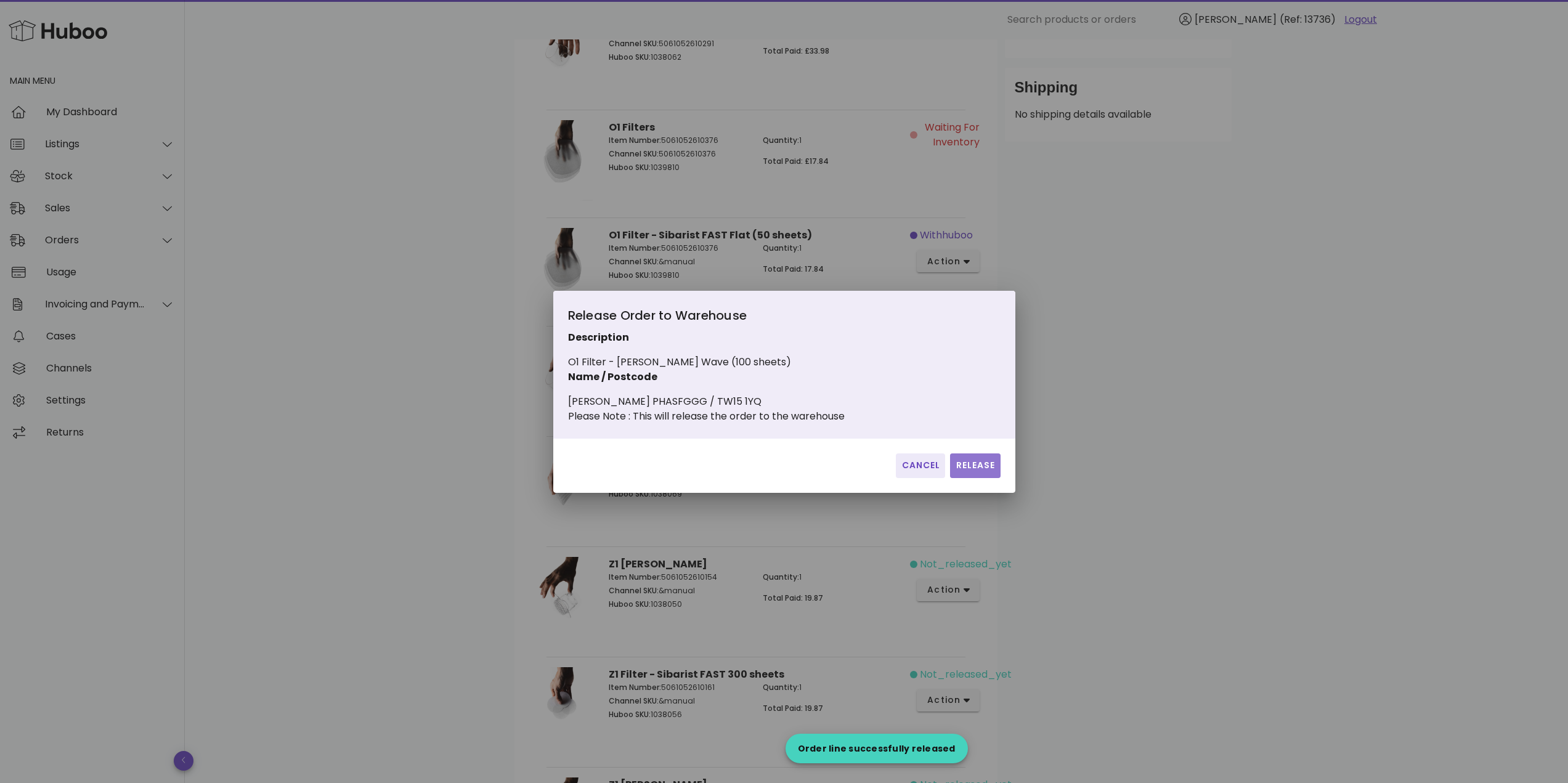
click at [979, 471] on span "Release" at bounding box center [975, 465] width 40 height 13
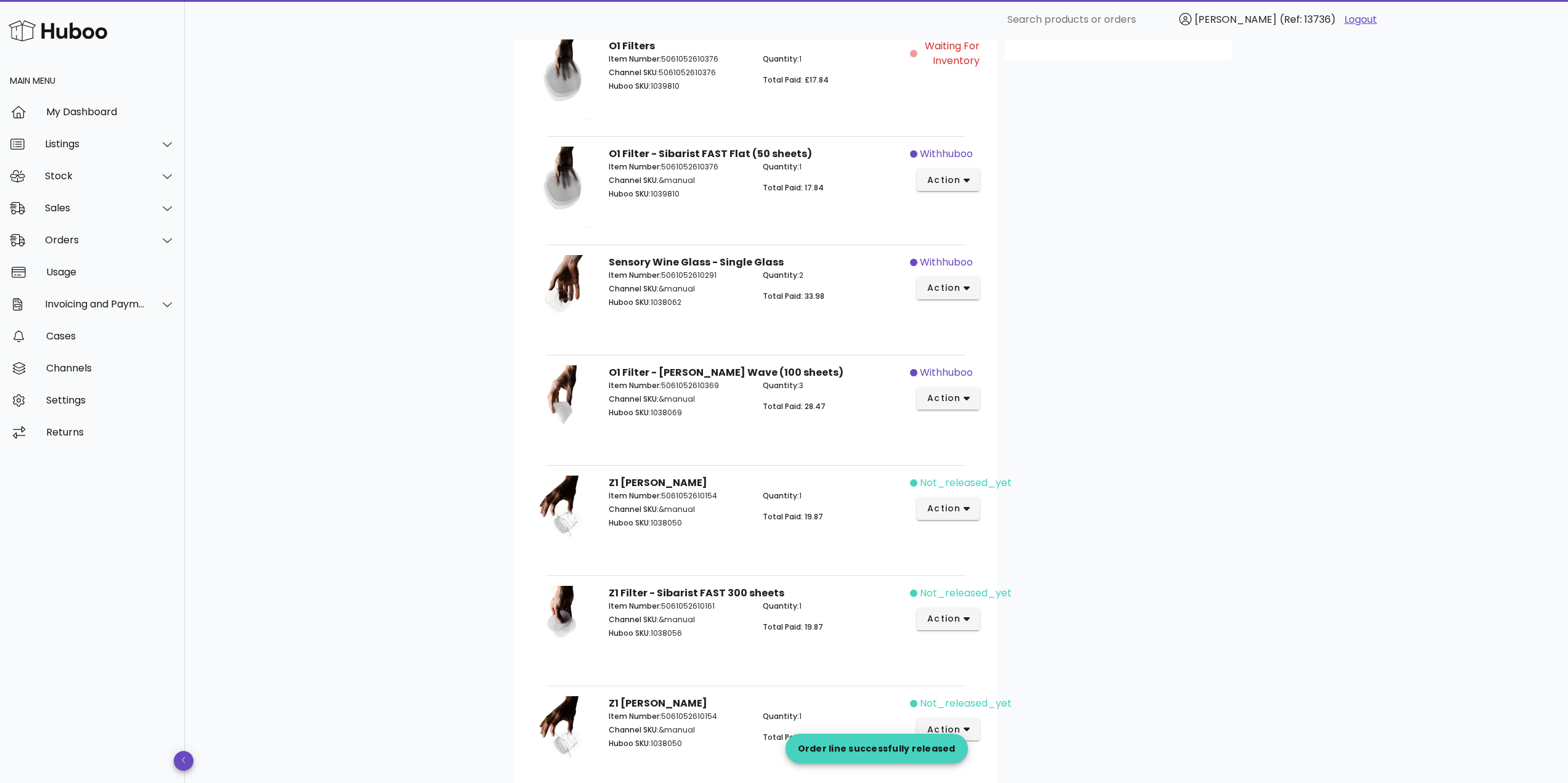
scroll to position [616, 0]
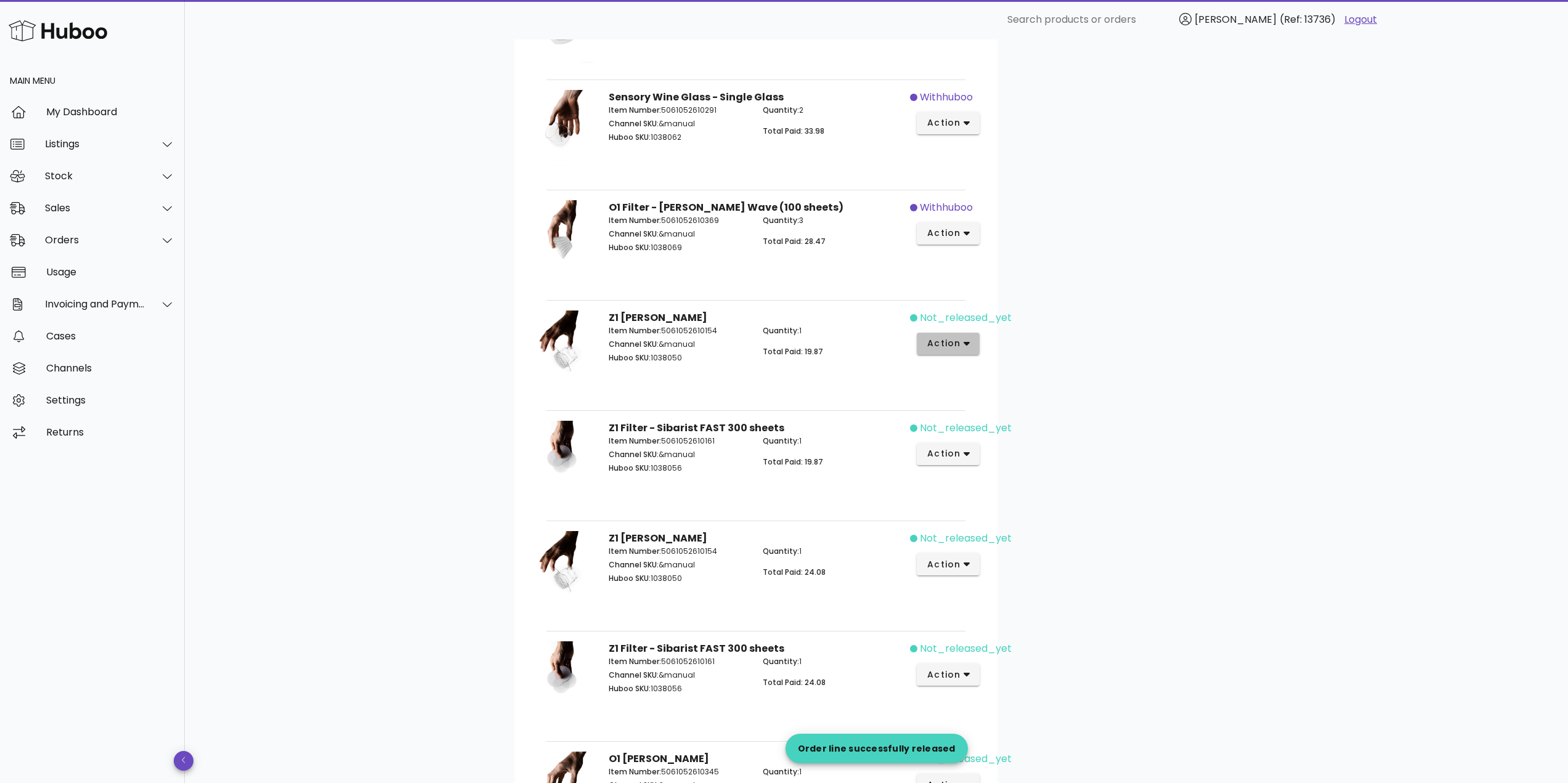
click at [941, 352] on button "action" at bounding box center [949, 344] width 63 height 22
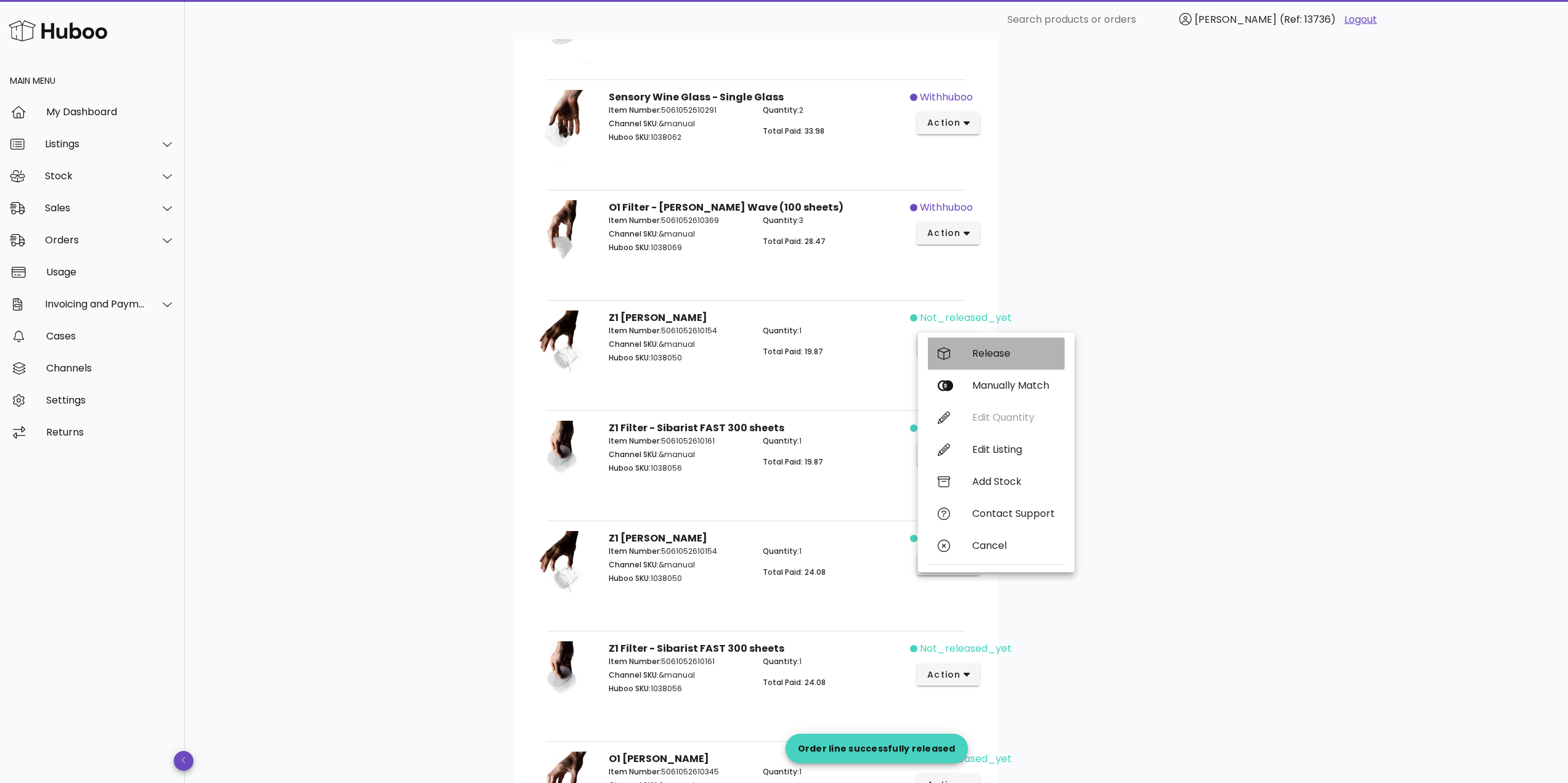
click at [965, 358] on div "Release" at bounding box center [996, 353] width 137 height 32
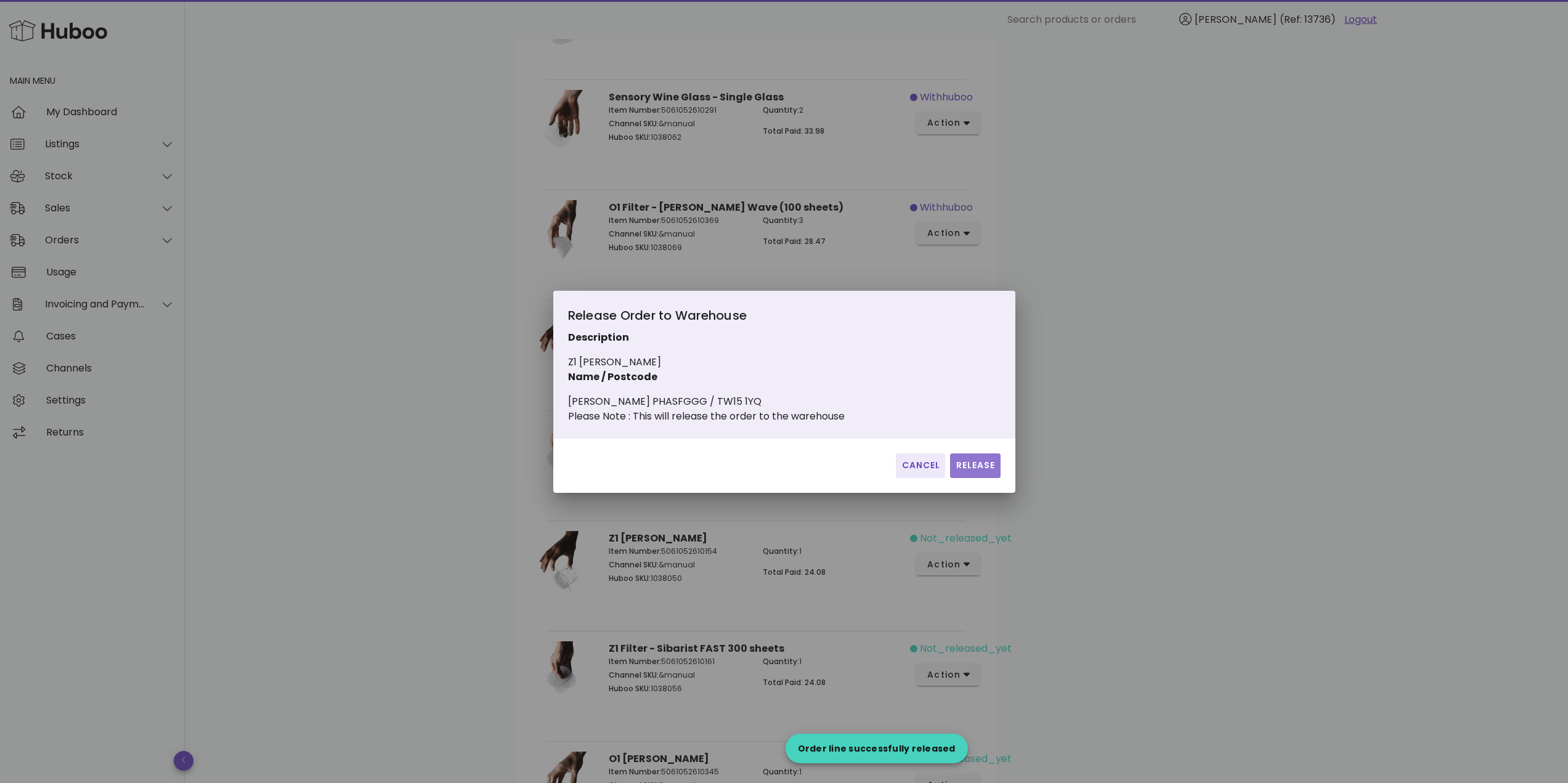
click at [990, 471] on span "Release" at bounding box center [975, 465] width 40 height 13
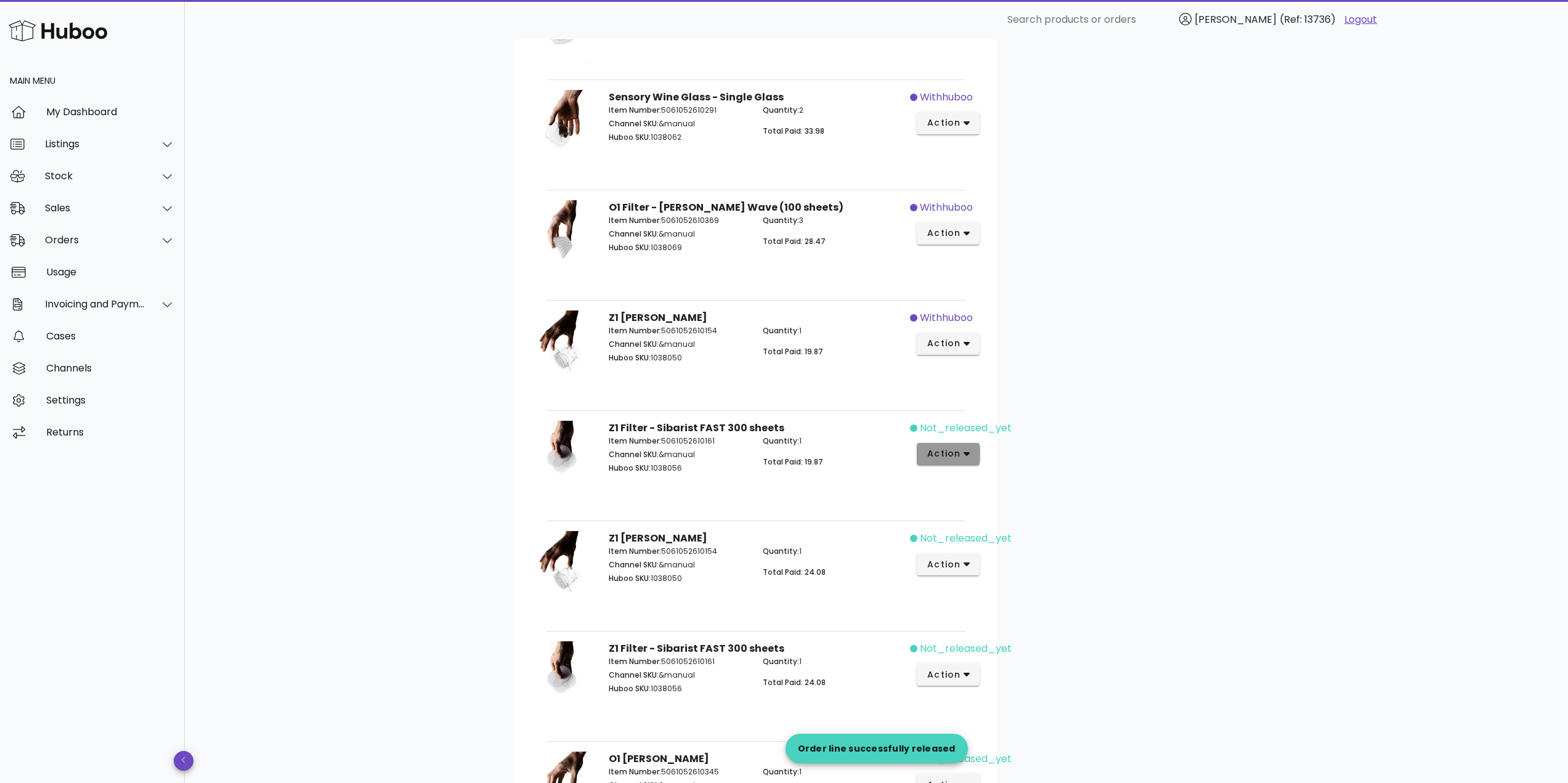
click at [959, 452] on span "action" at bounding box center [943, 453] width 34 height 13
click at [1000, 463] on div "Release" at bounding box center [1014, 463] width 83 height 12
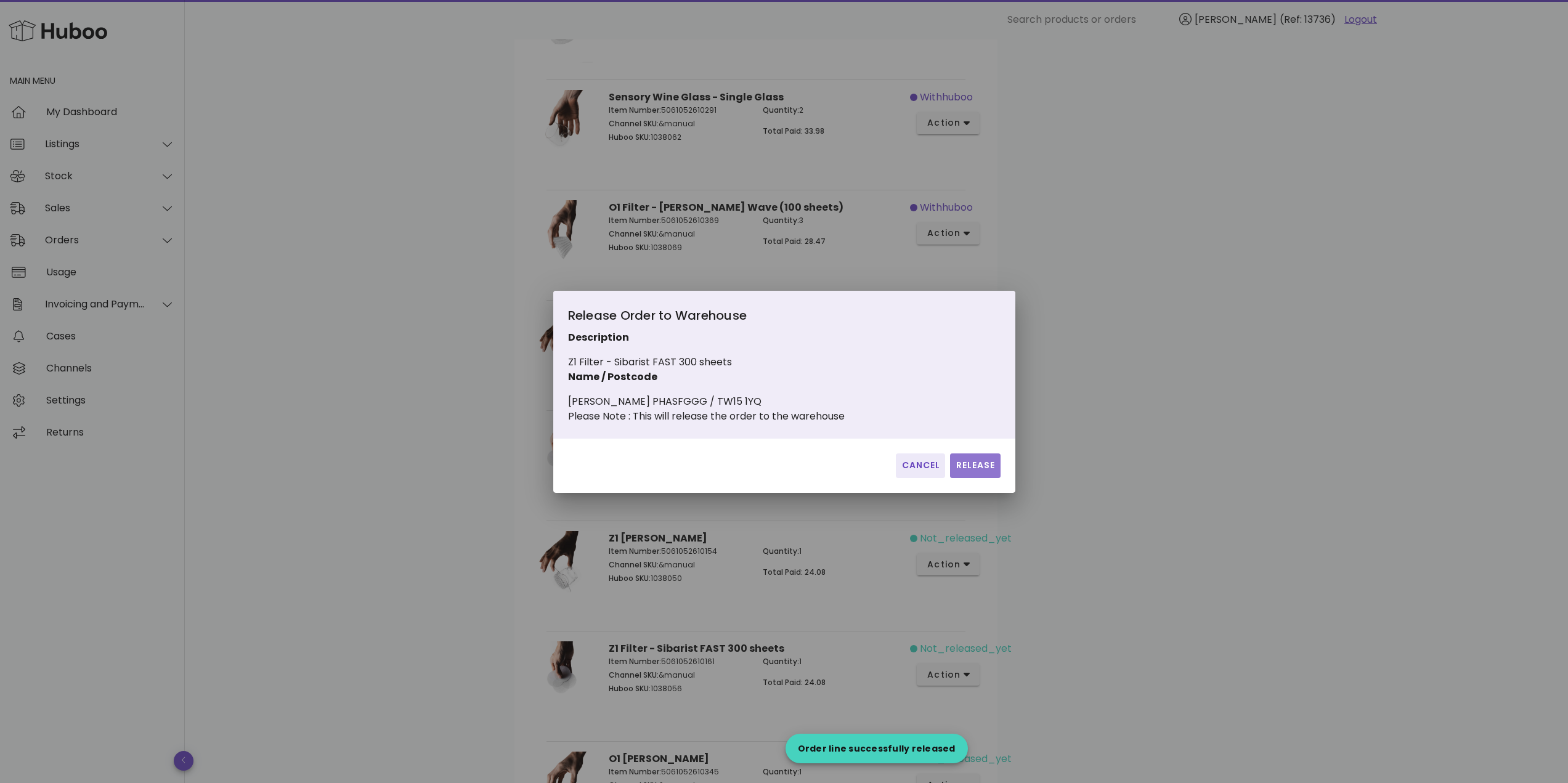
click at [985, 467] on span "Release" at bounding box center [975, 465] width 40 height 13
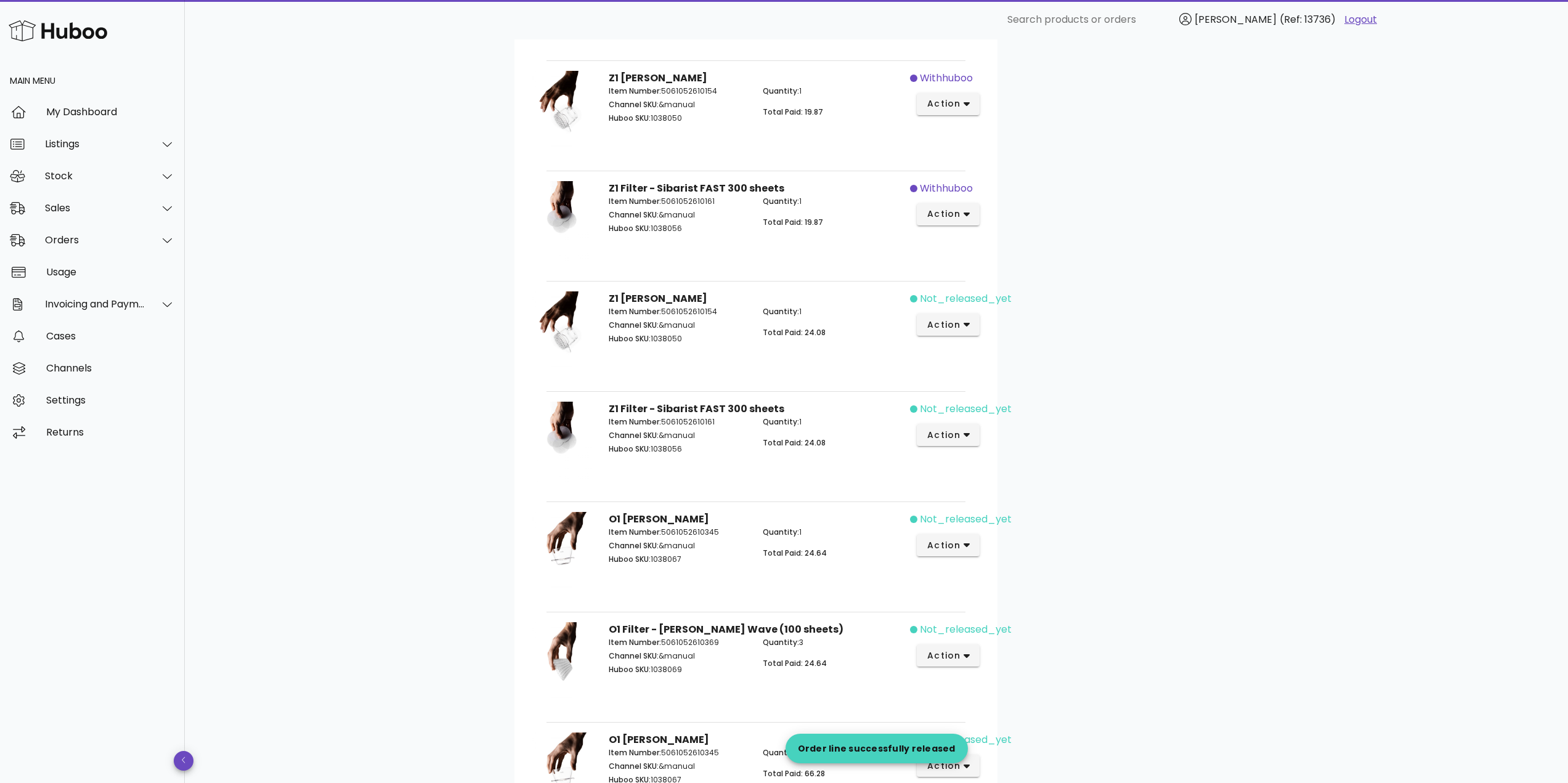
scroll to position [924, 0]
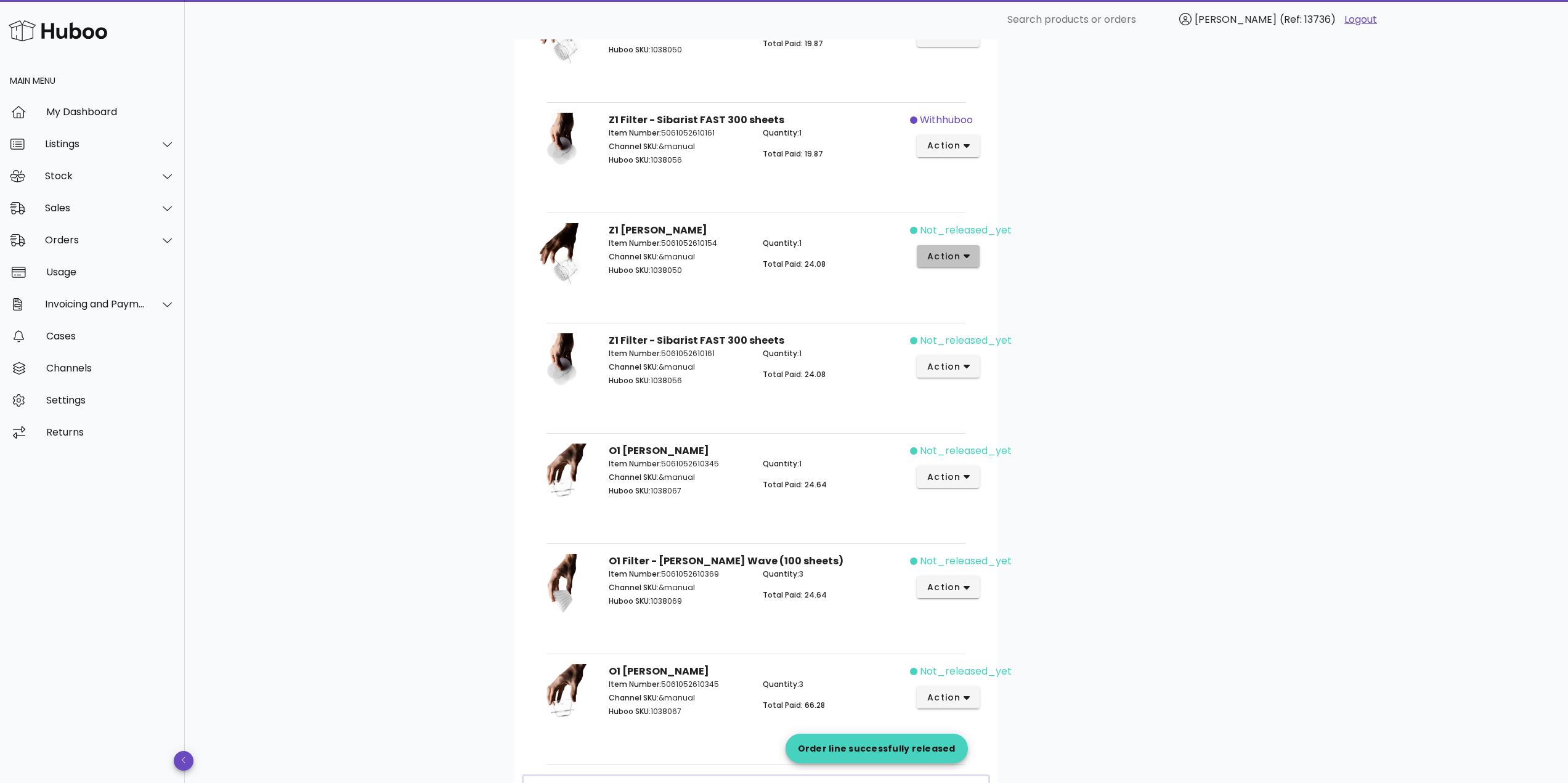
click at [952, 266] on button "action" at bounding box center [949, 256] width 63 height 22
click at [960, 275] on div "Release" at bounding box center [996, 266] width 137 height 32
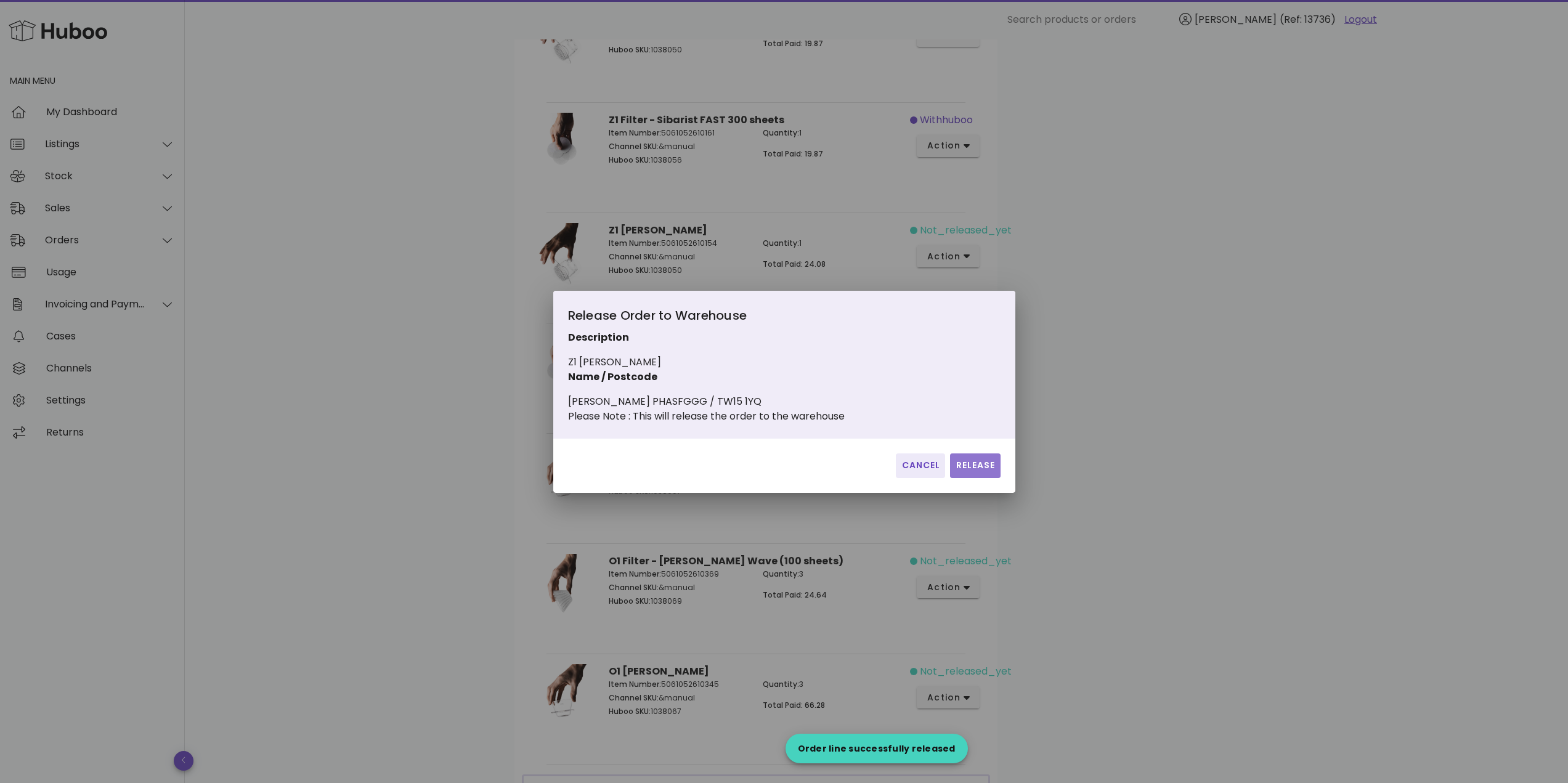
click at [980, 470] on span "Release" at bounding box center [975, 465] width 40 height 13
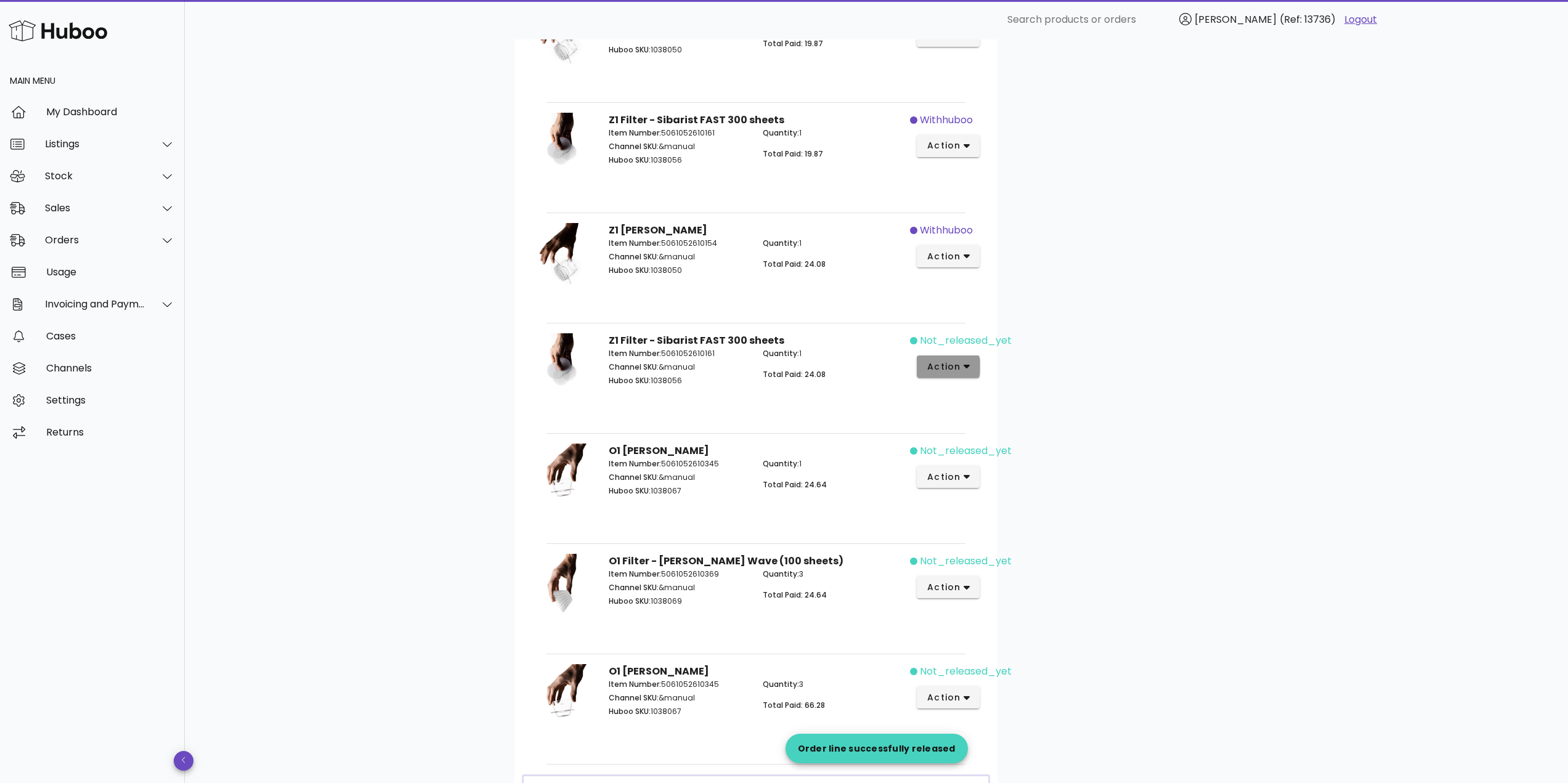
click at [950, 361] on span "action" at bounding box center [943, 367] width 34 height 13
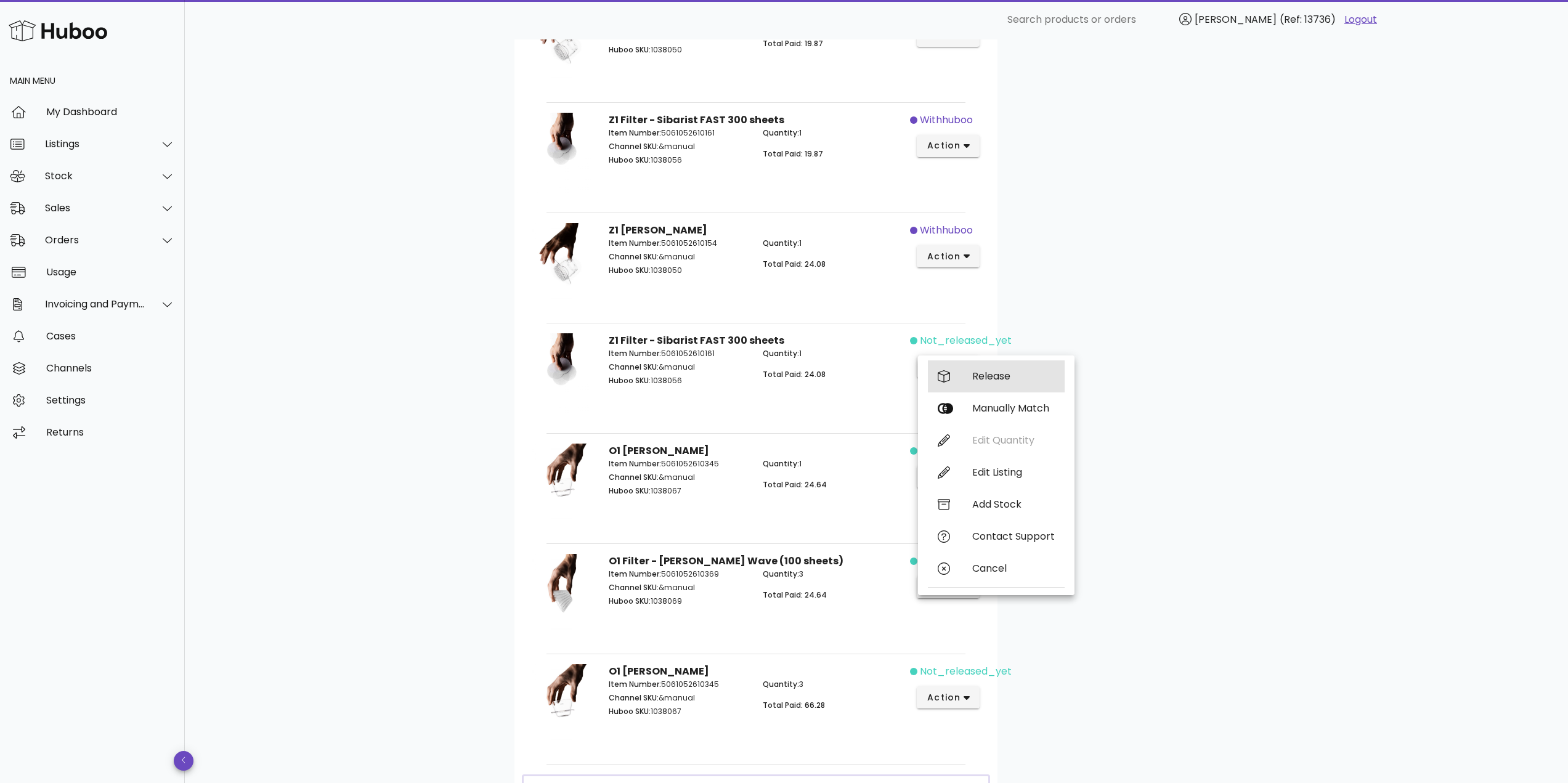
click at [956, 379] on div "Release" at bounding box center [996, 377] width 137 height 32
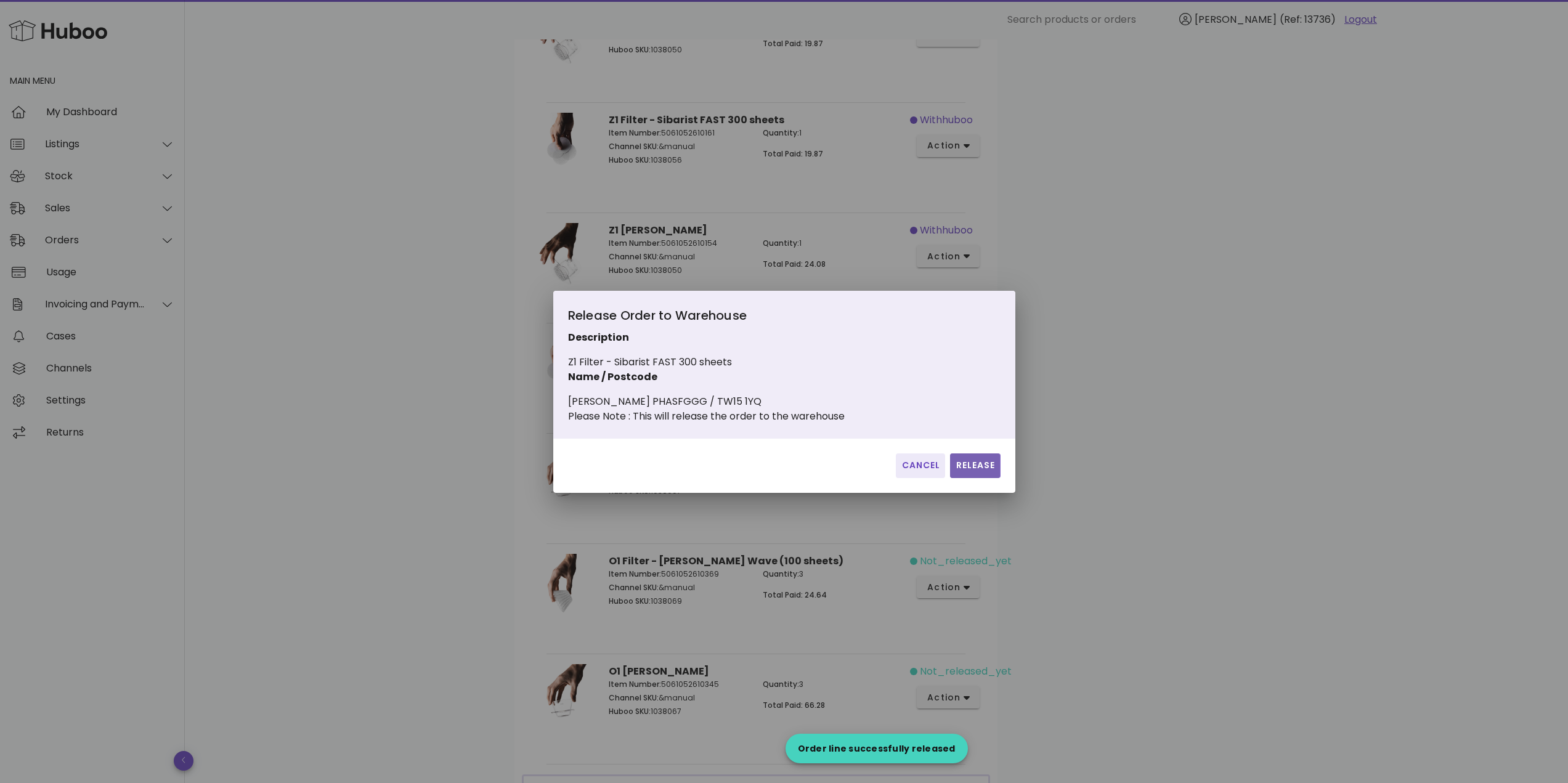
click at [969, 460] on button "Release" at bounding box center [974, 466] width 50 height 25
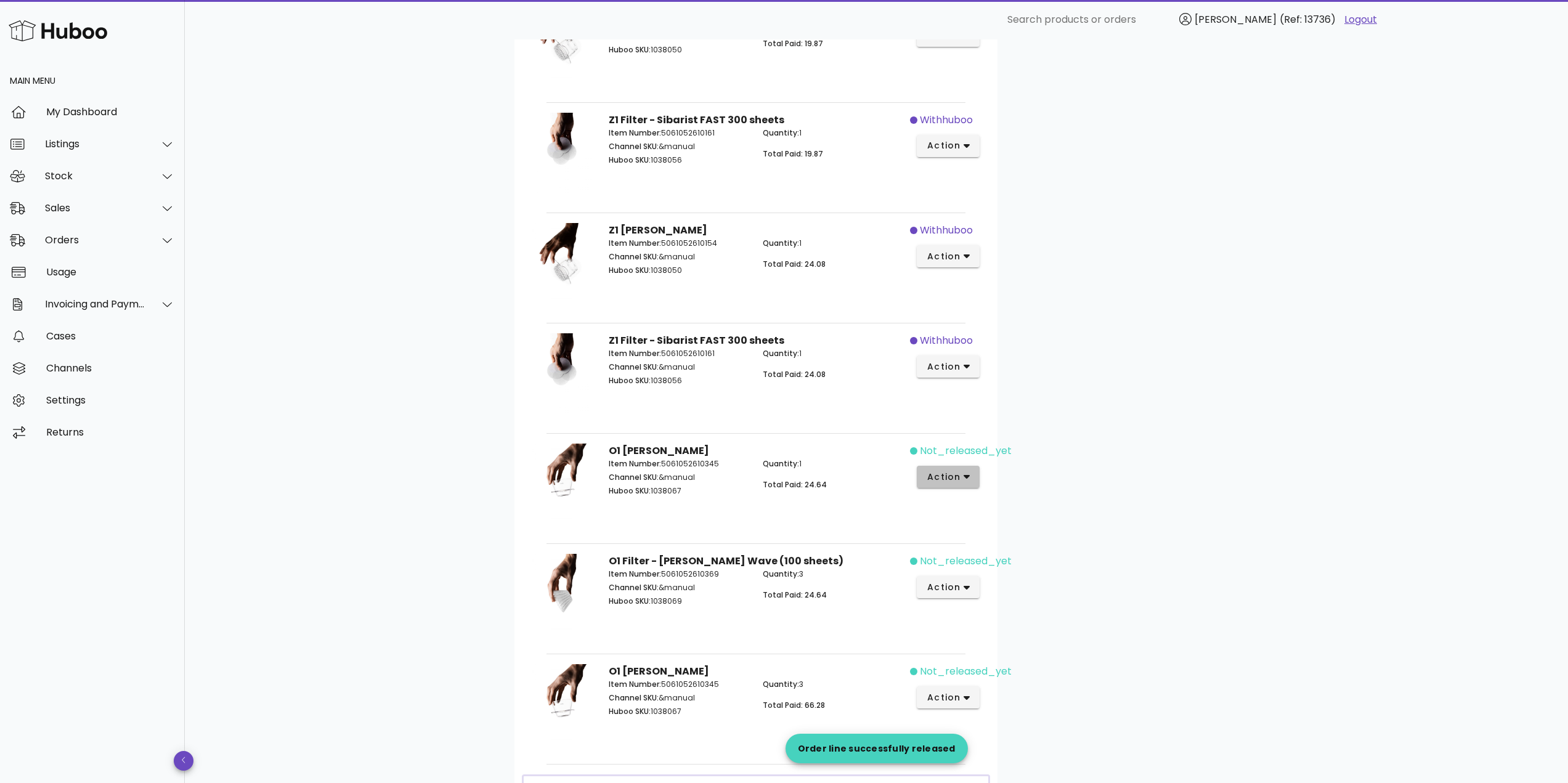
click at [967, 473] on icon "button" at bounding box center [967, 476] width 7 height 11
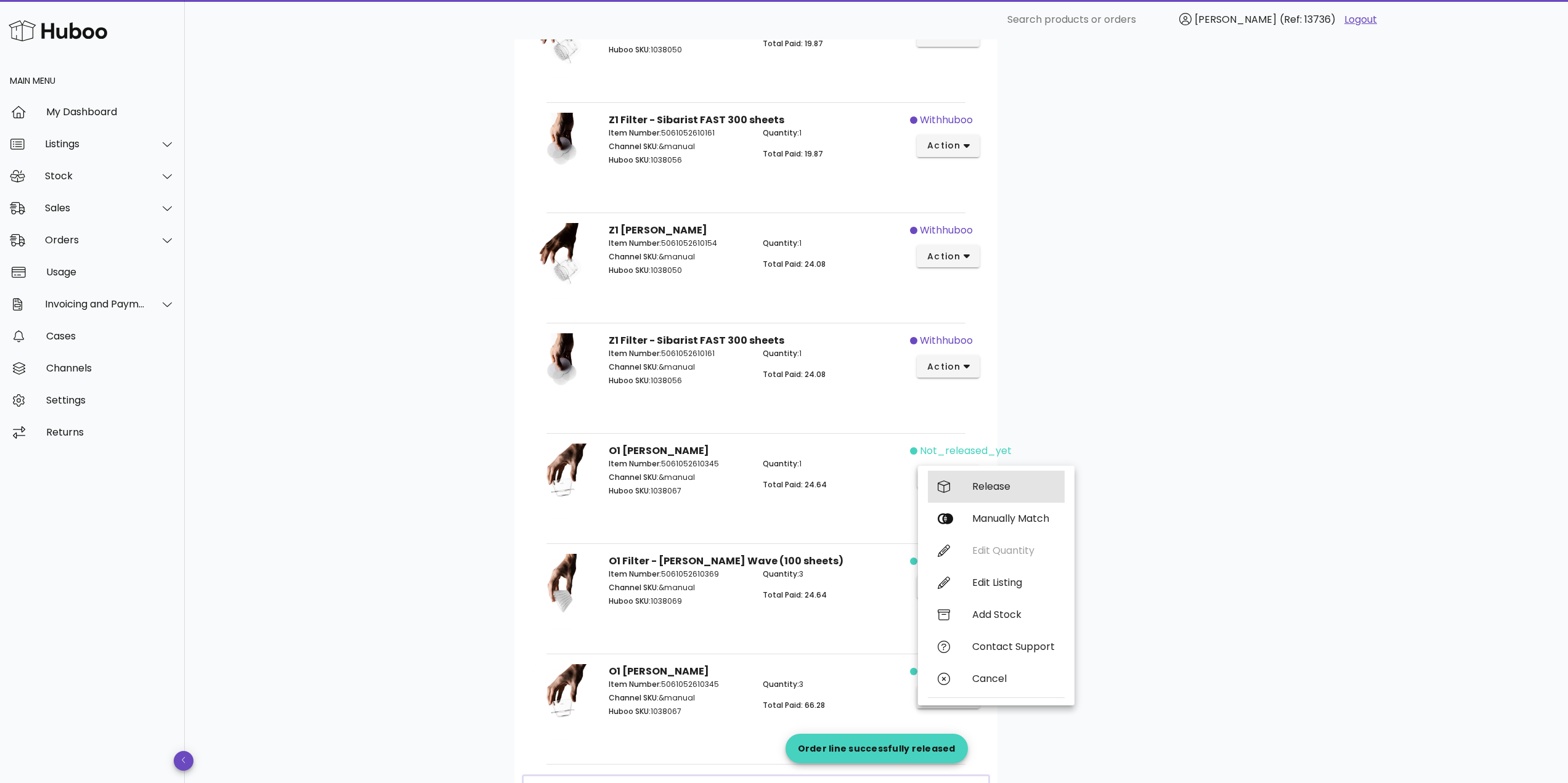
click at [967, 476] on div "Release" at bounding box center [996, 486] width 137 height 32
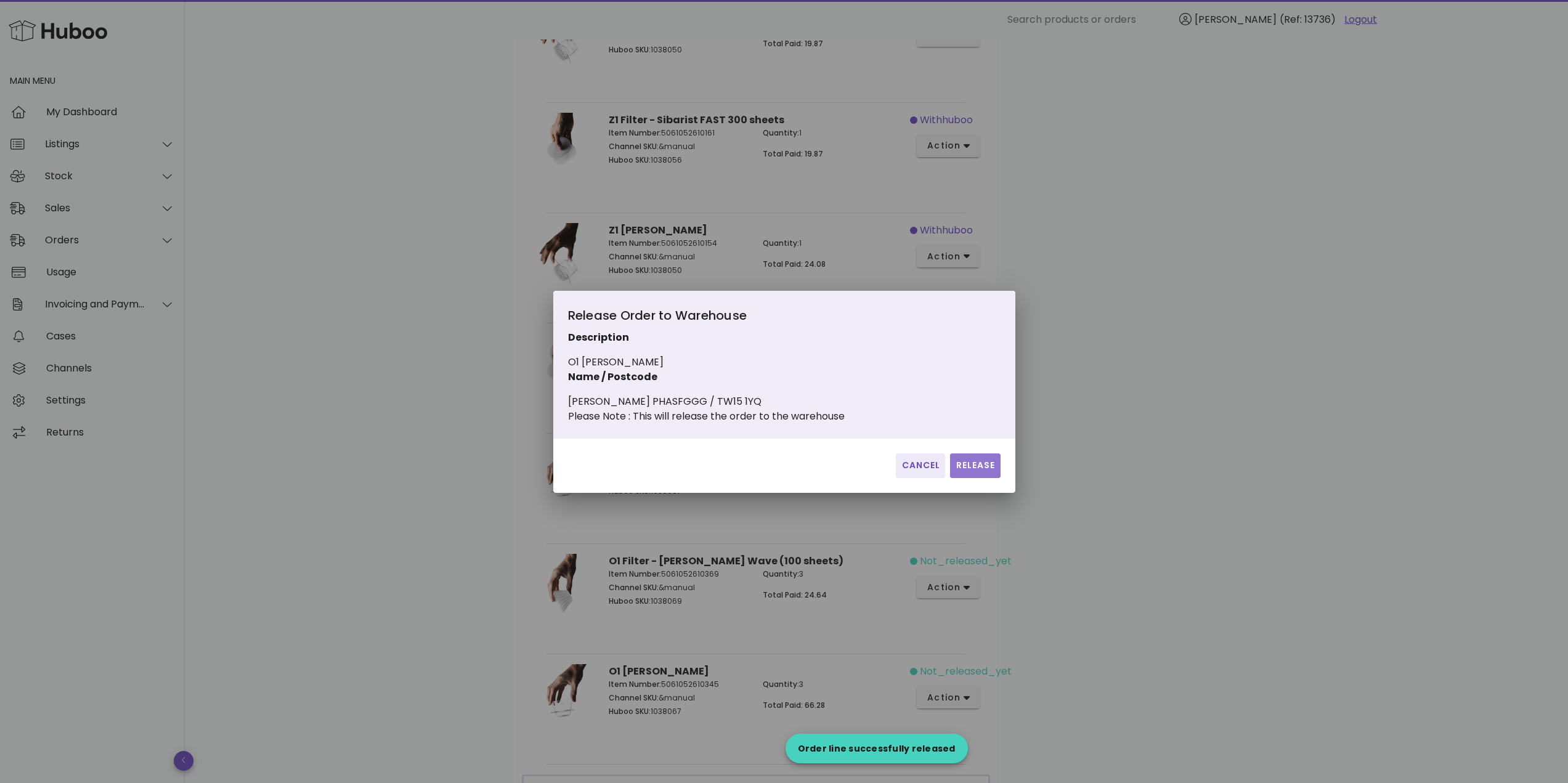
click at [976, 478] on button "Release" at bounding box center [974, 466] width 50 height 25
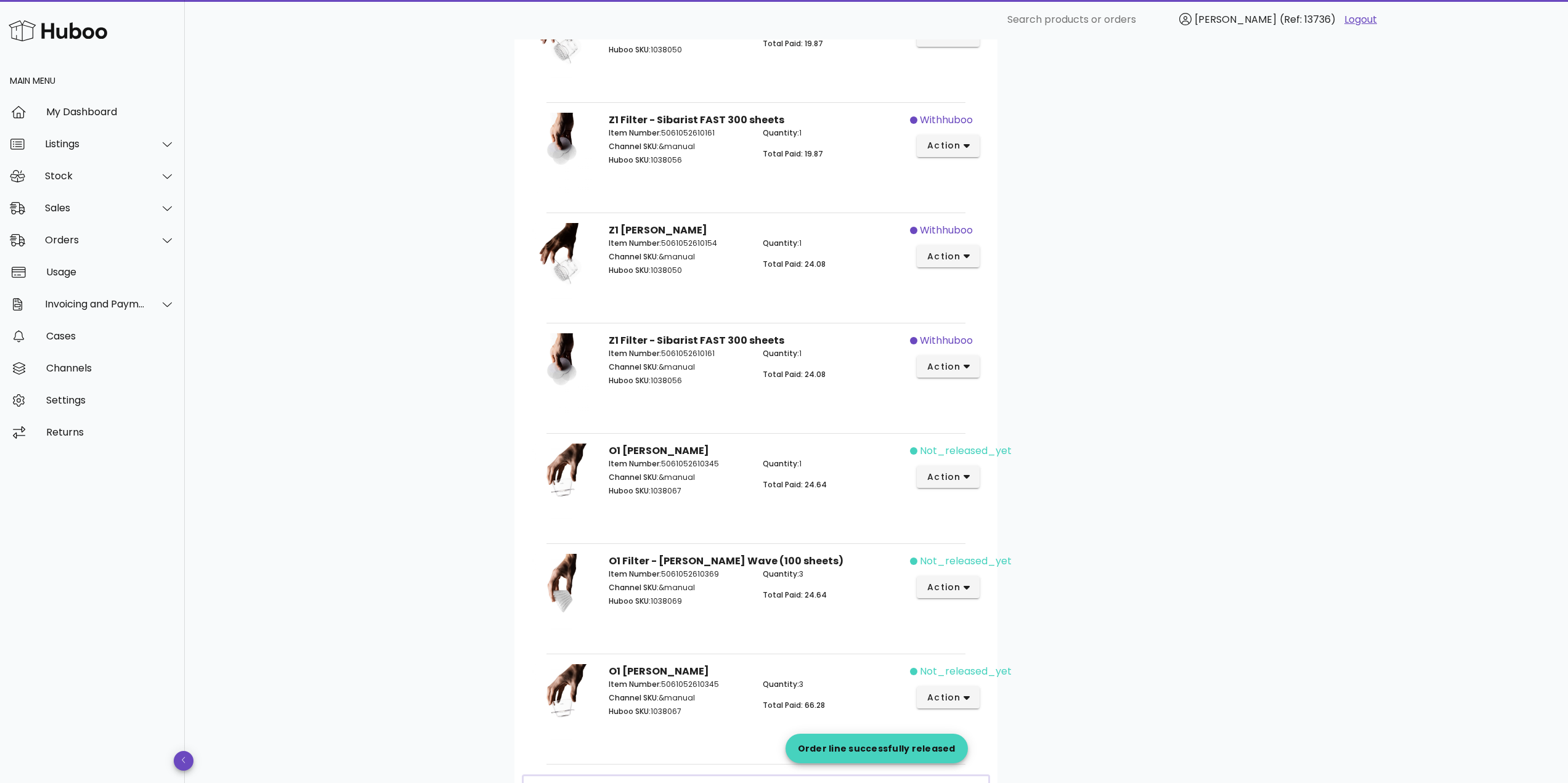
click at [962, 572] on div "not_released_yet action" at bounding box center [948, 597] width 77 height 102
click at [962, 580] on span "action" at bounding box center [949, 587] width 44 height 13
click at [974, 553] on div "Release" at bounding box center [1014, 557] width 83 height 12
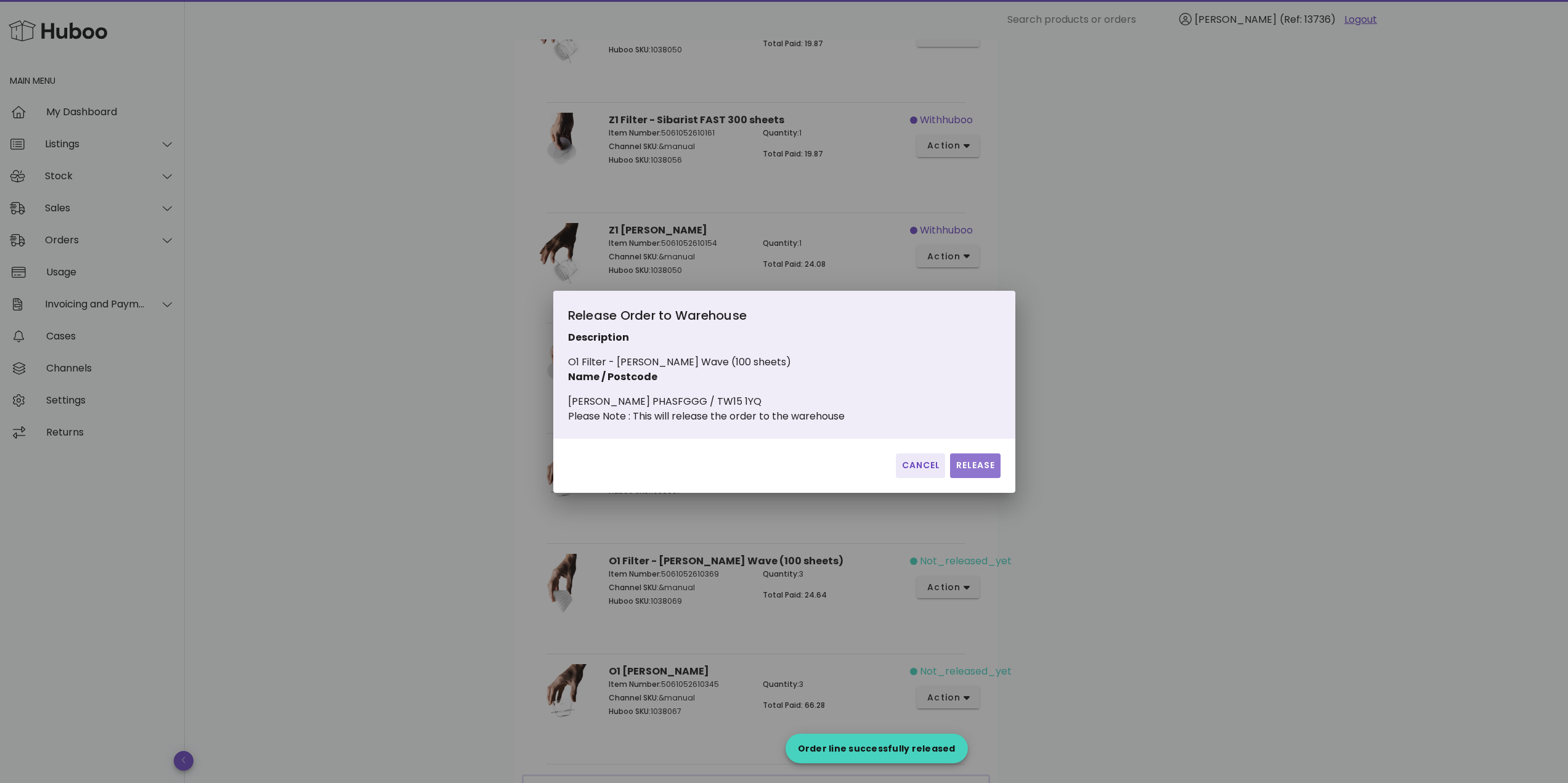
click at [958, 478] on button "Release" at bounding box center [974, 466] width 50 height 25
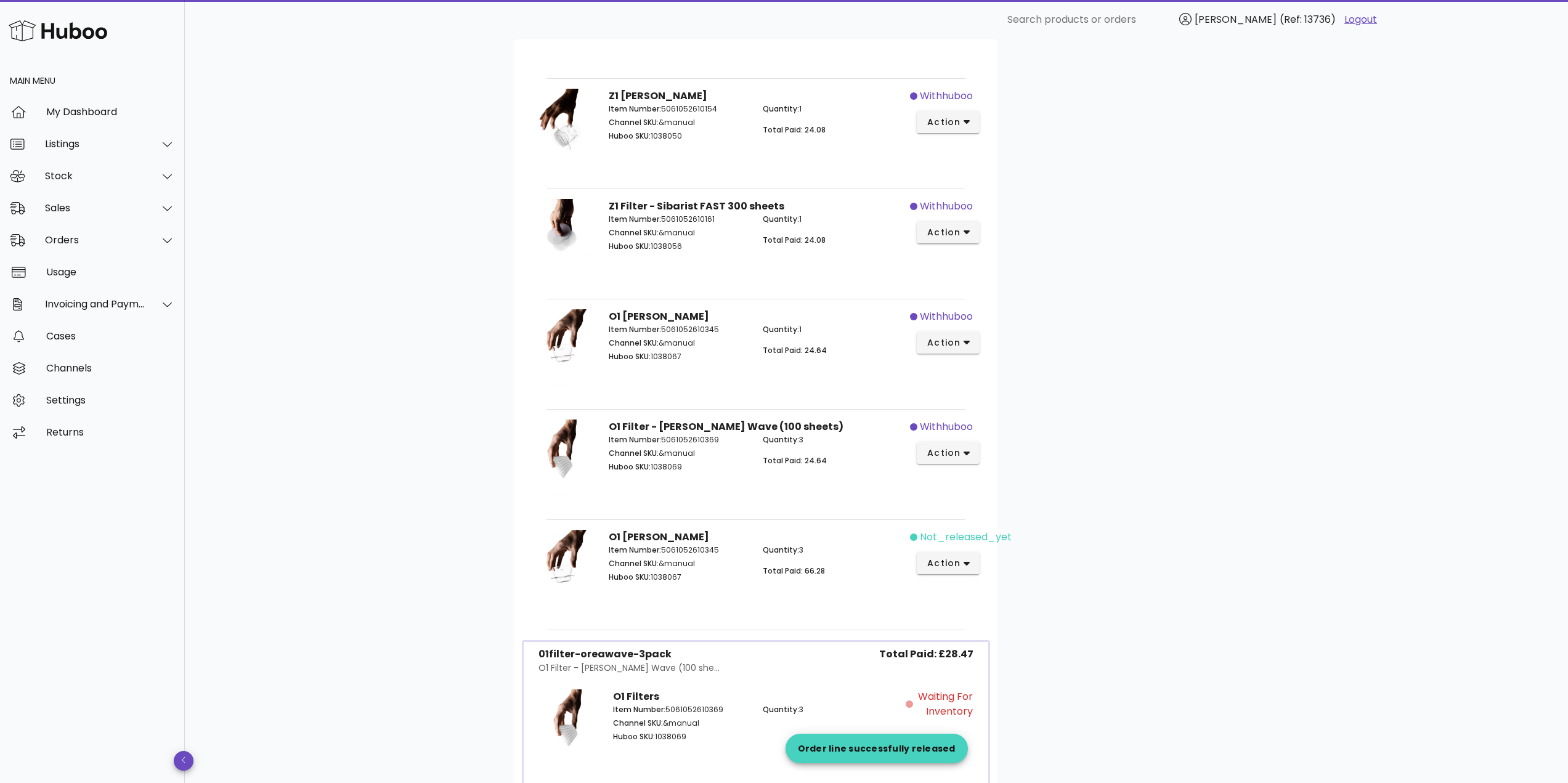
scroll to position [1170, 0]
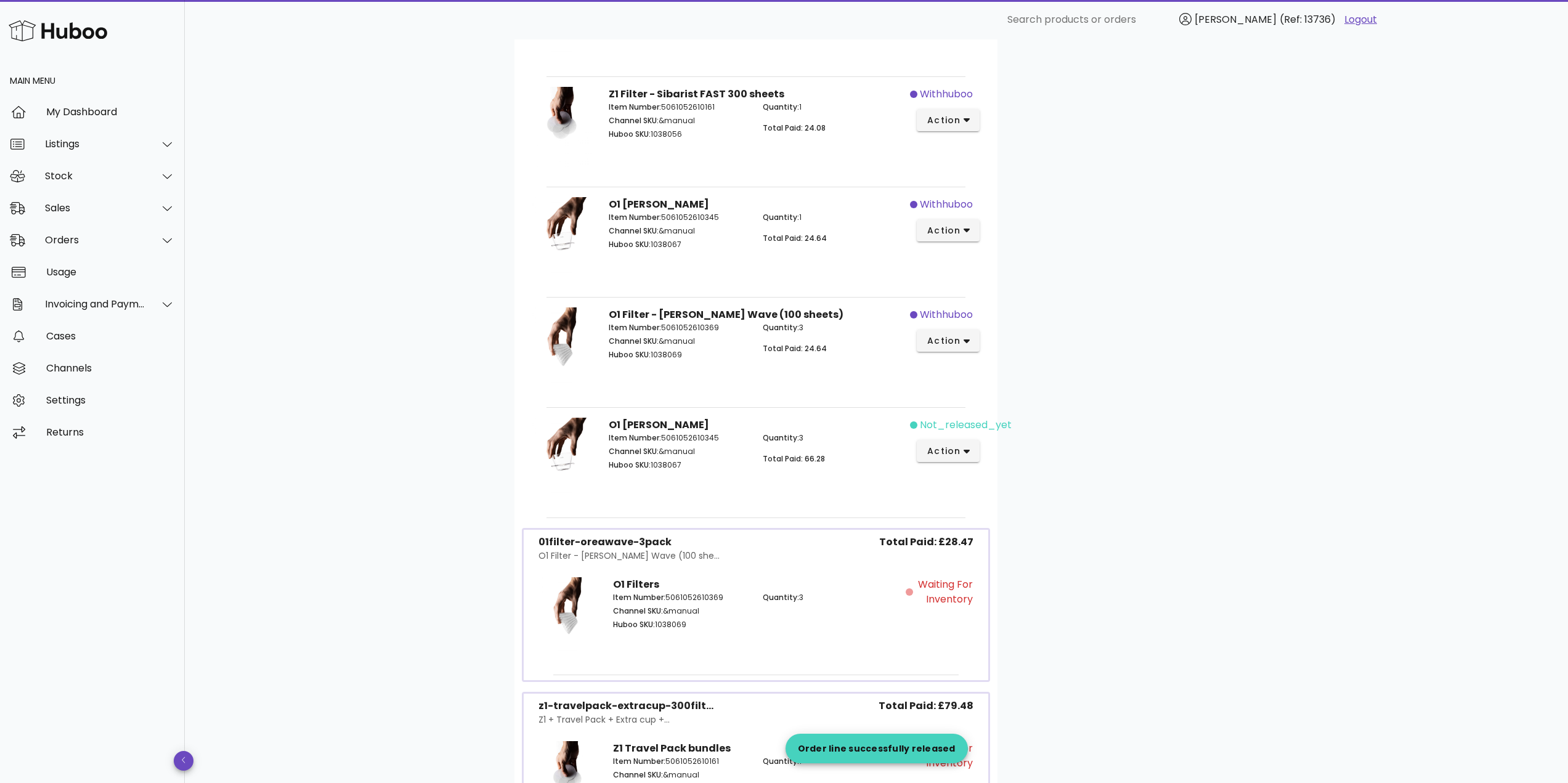
click at [954, 437] on div "not_released_yet action" at bounding box center [948, 461] width 77 height 102
click at [956, 445] on span "action" at bounding box center [943, 451] width 34 height 13
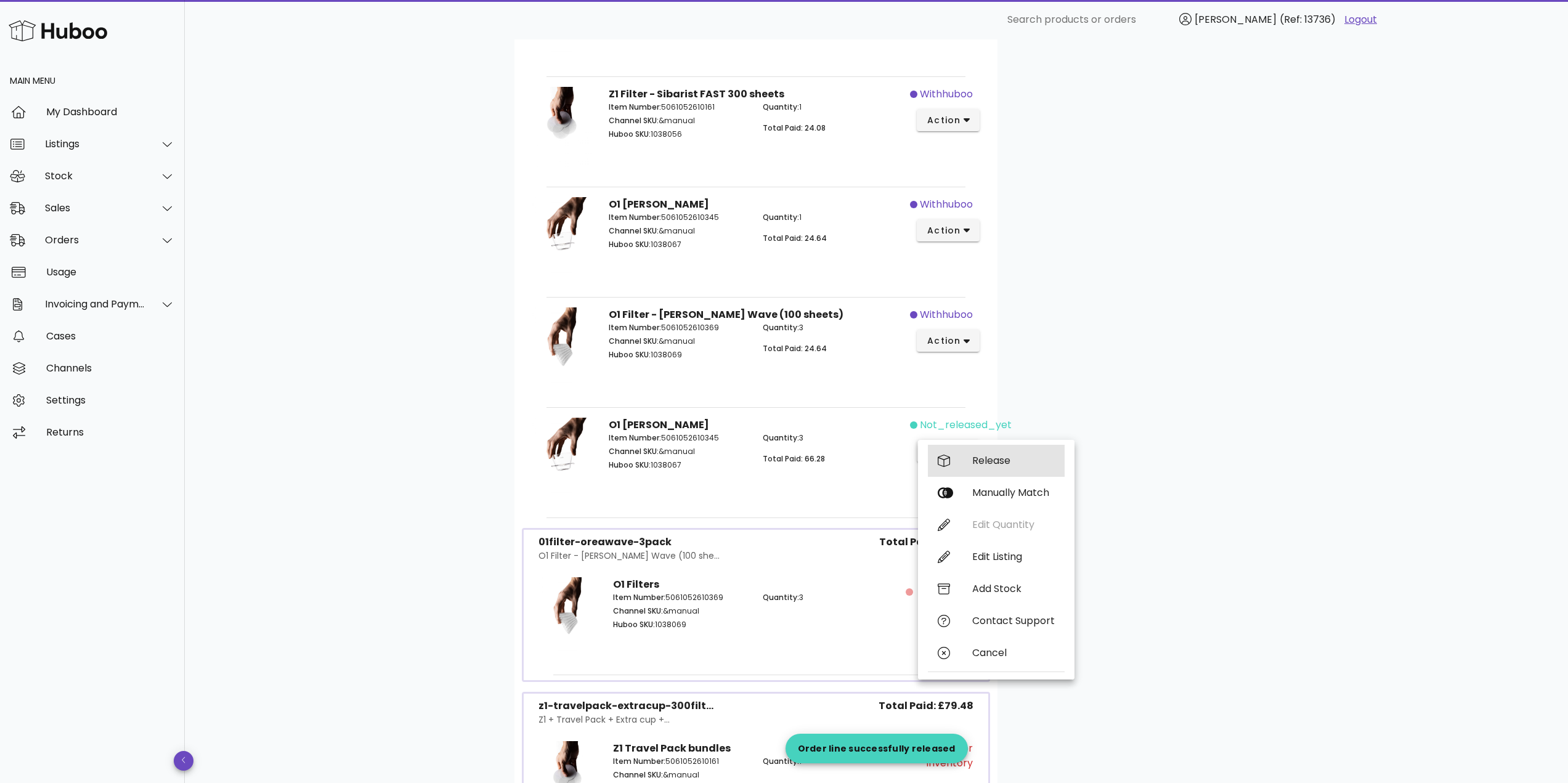
click at [992, 450] on div "Release" at bounding box center [996, 461] width 137 height 32
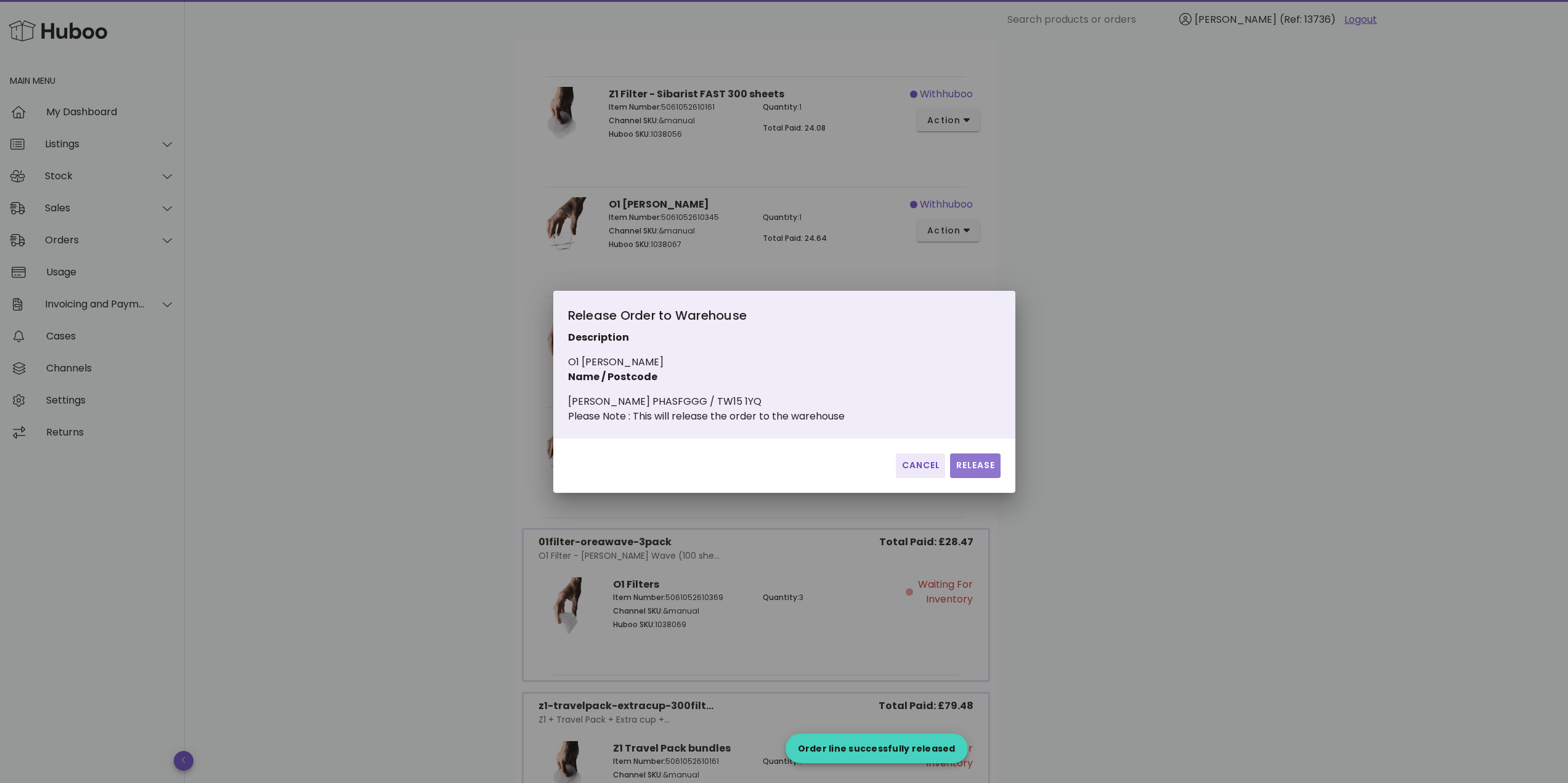
click at [980, 471] on span "Release" at bounding box center [975, 465] width 40 height 13
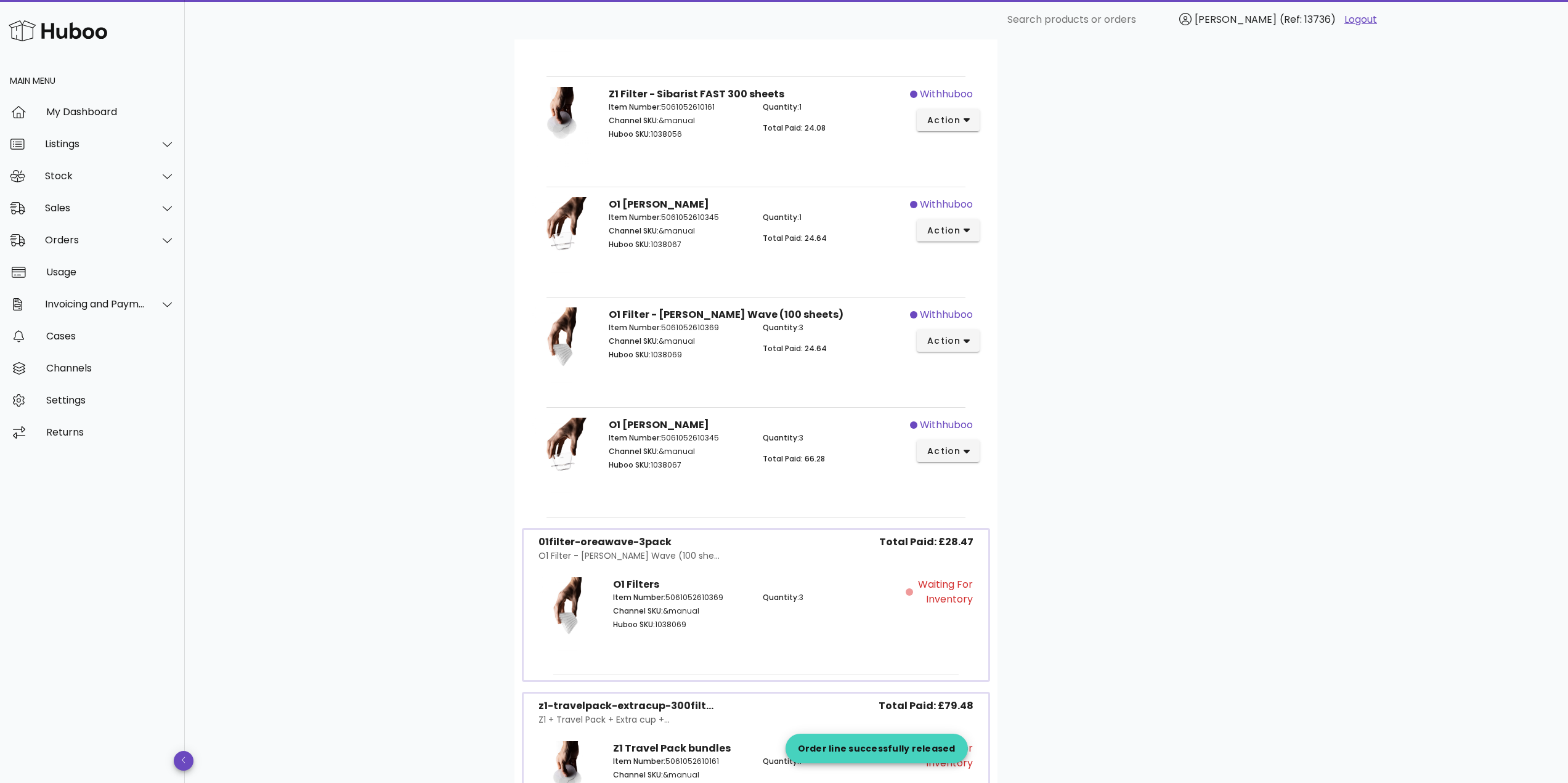
click at [1129, 486] on div "Customer Kyle Lopez PHASFGGG knplopez@gmail.com 07468466826 Shipping Address UN…" at bounding box center [1118, 491] width 241 height 2990
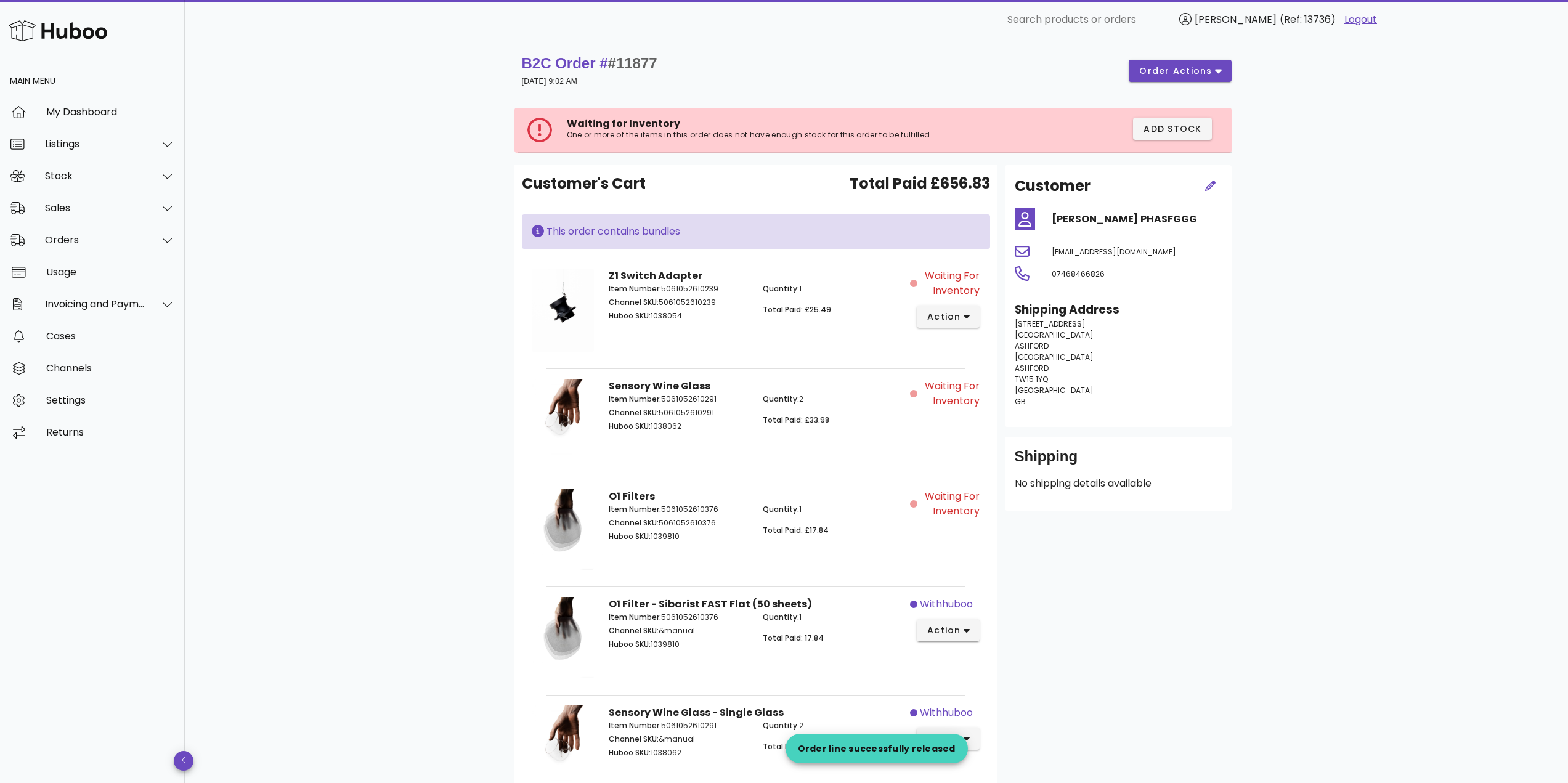
scroll to position [0, 0]
click at [86, 238] on div "Orders" at bounding box center [95, 240] width 101 height 12
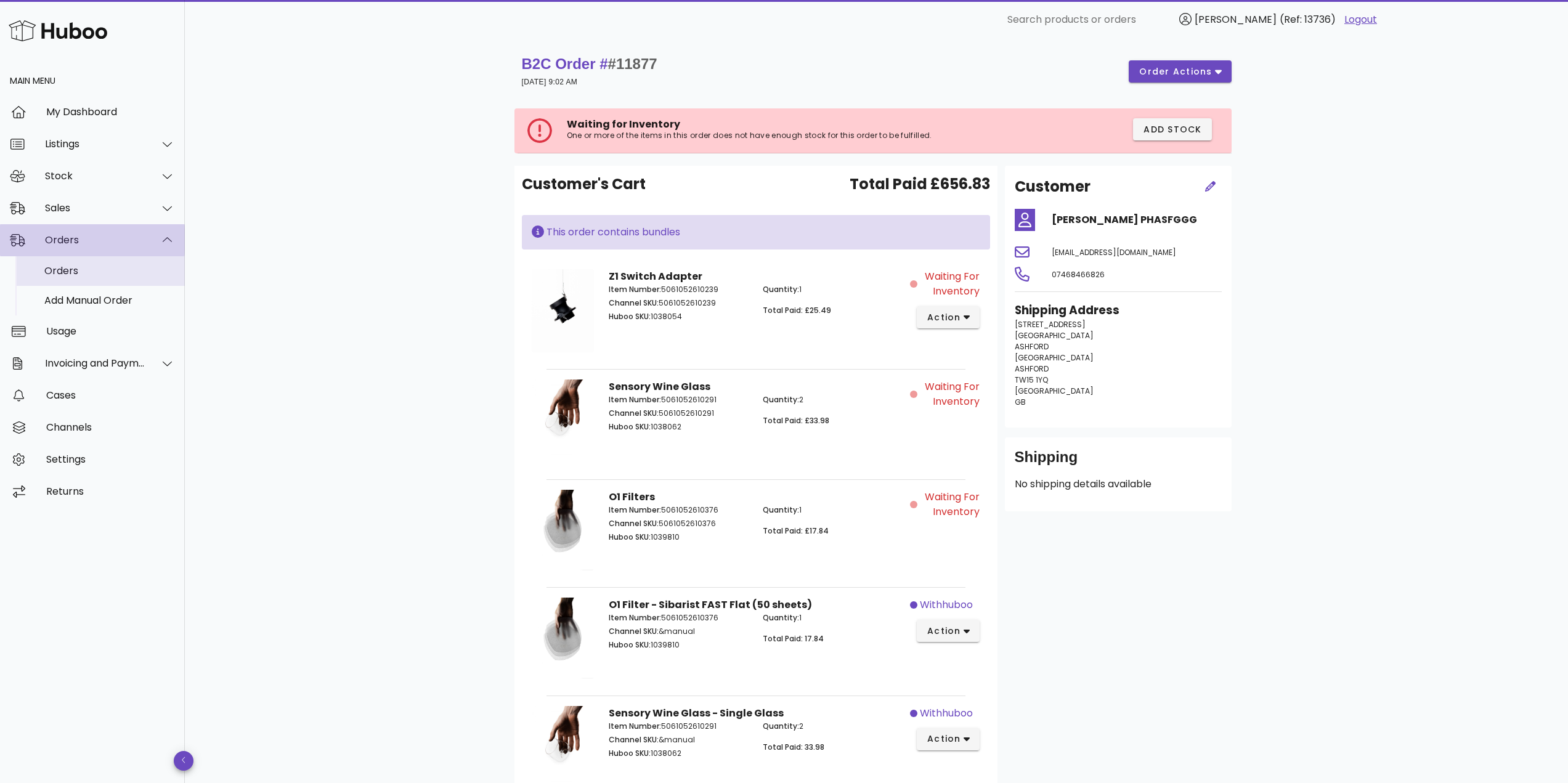
click at [86, 257] on div "Orders" at bounding box center [110, 270] width 130 height 26
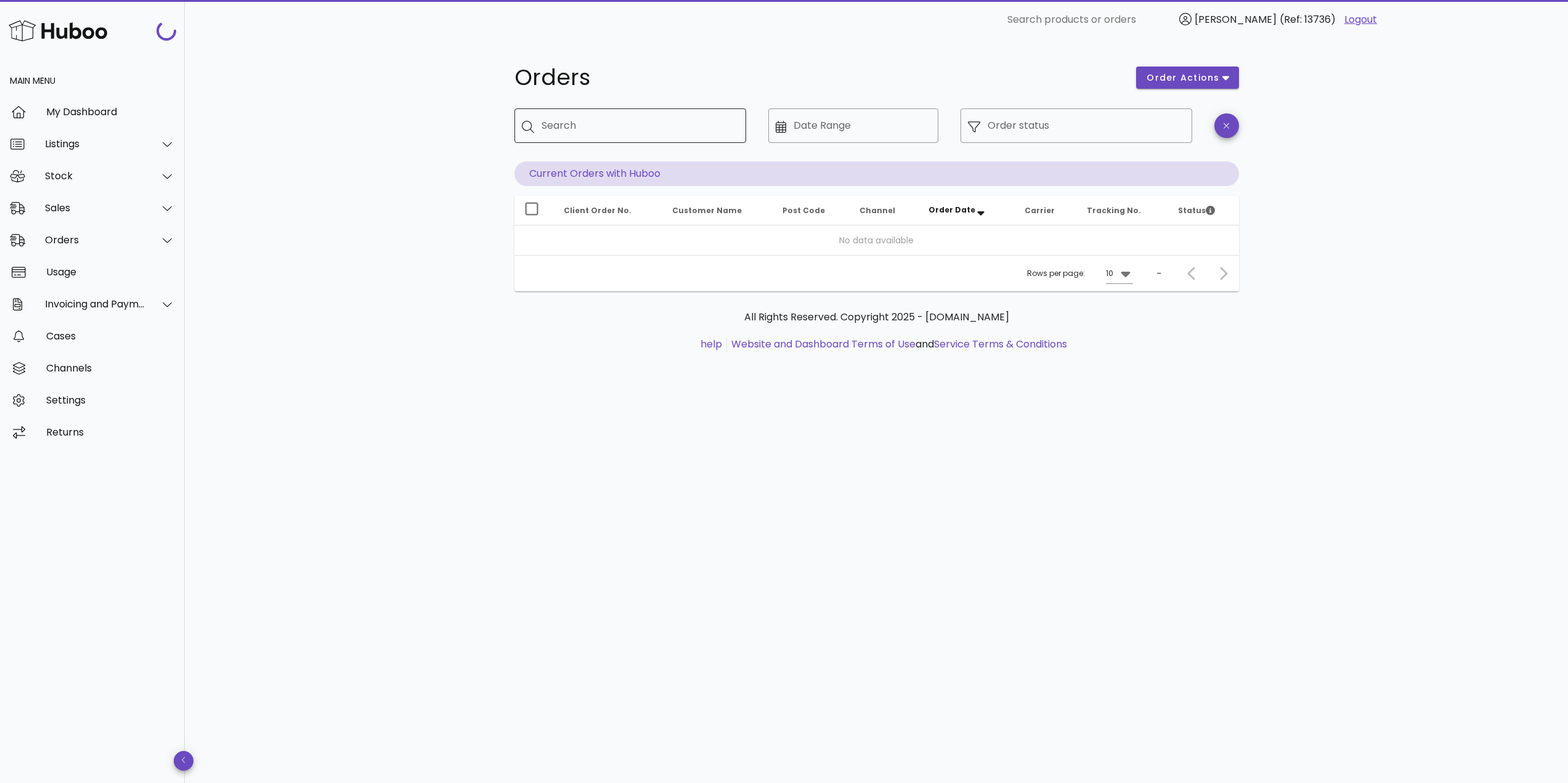
click at [594, 133] on input "Search" at bounding box center [639, 125] width 195 height 20
paste input "*****"
type input "*****"
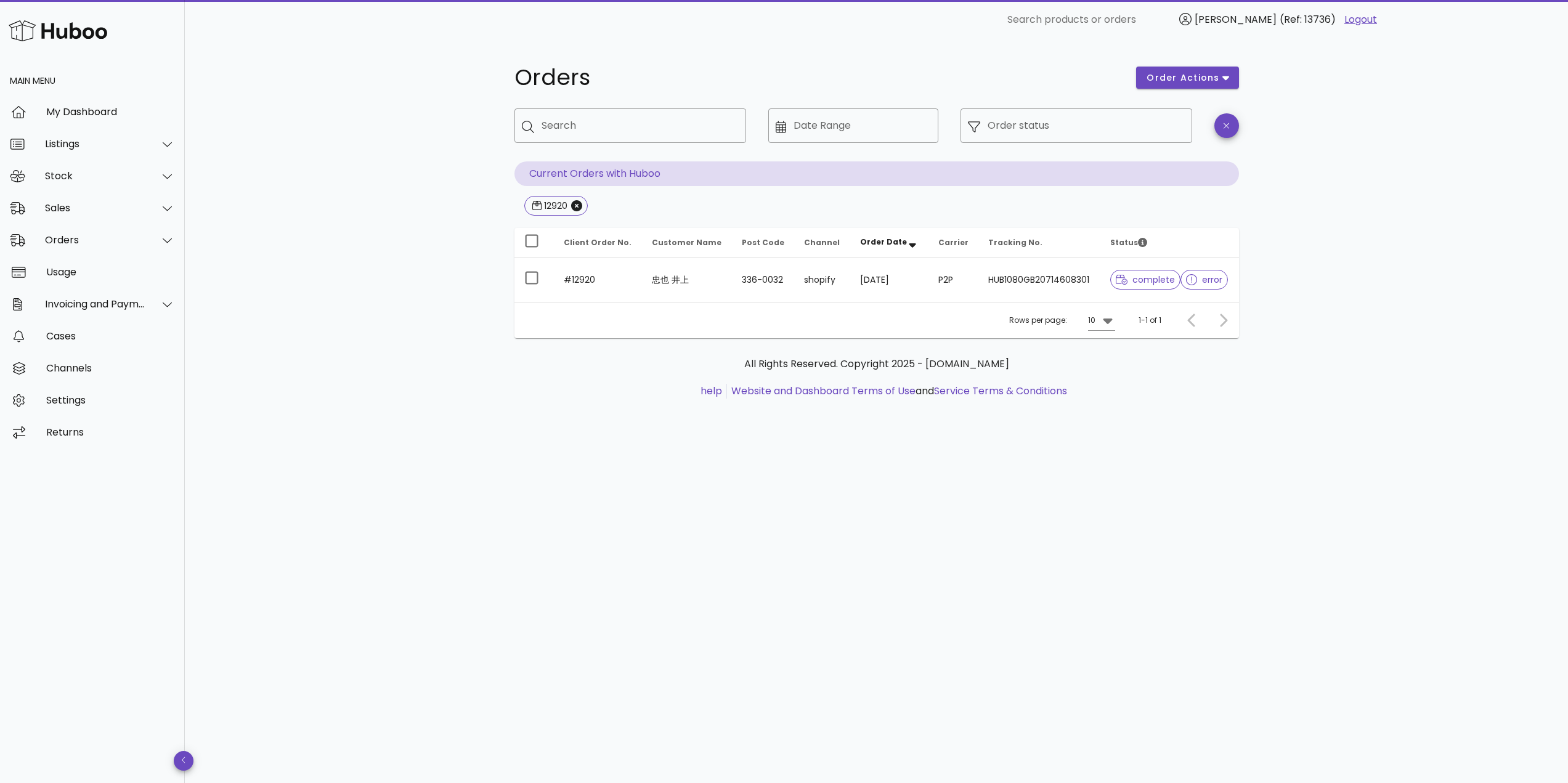
click at [633, 277] on td "#12920" at bounding box center [598, 279] width 88 height 45
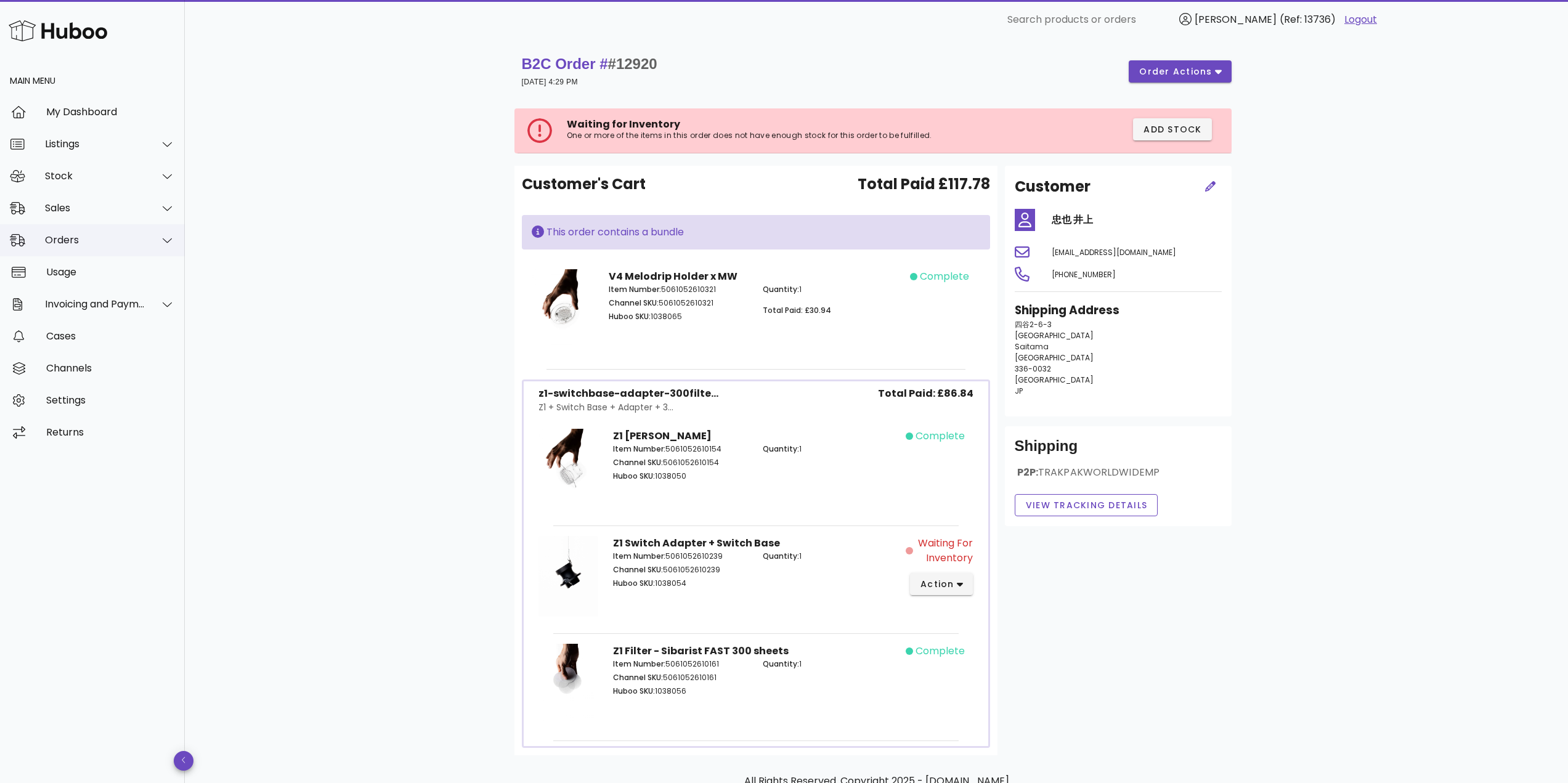
click at [97, 243] on div "Orders" at bounding box center [95, 240] width 101 height 12
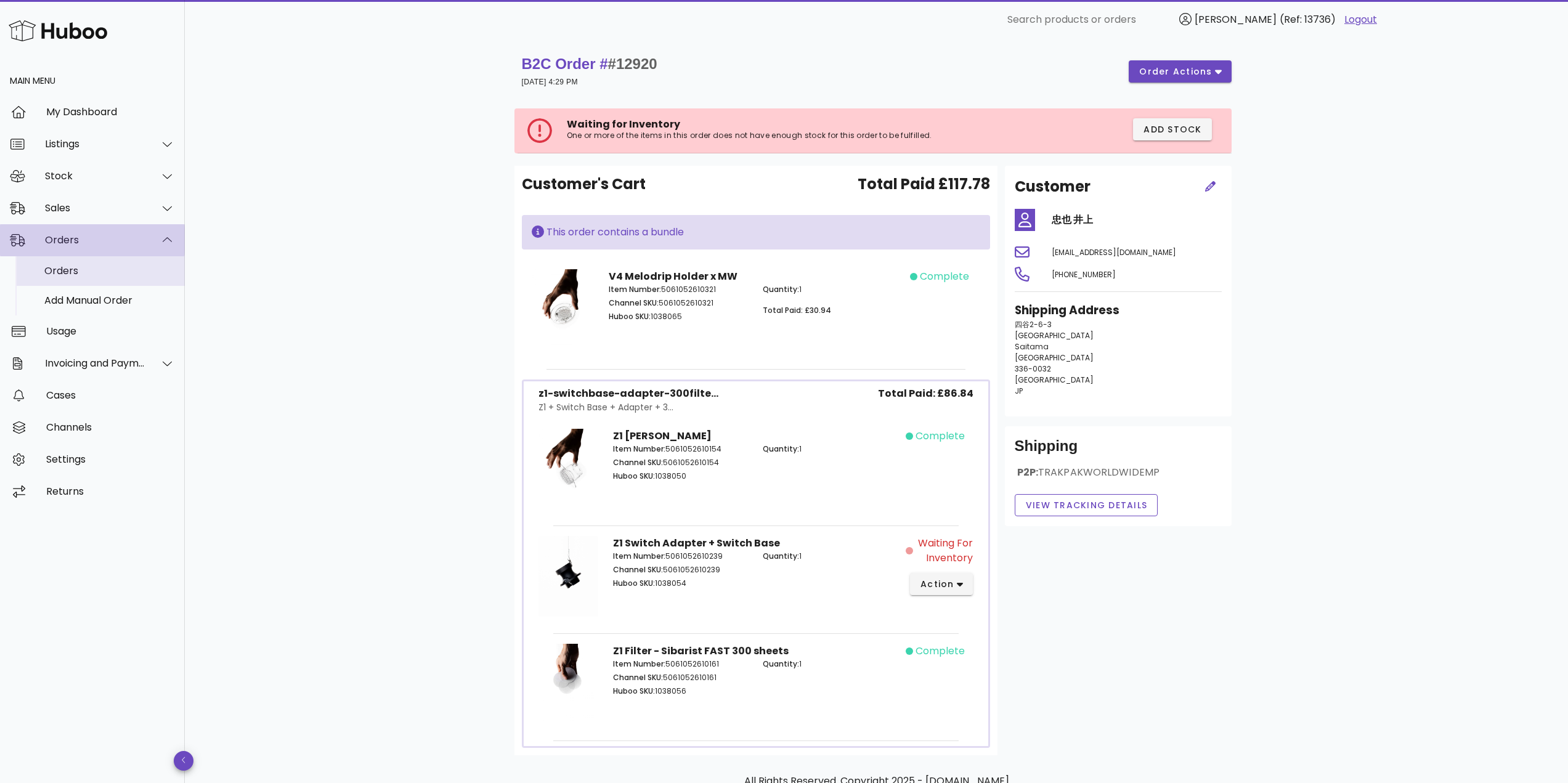
click at [101, 269] on div "Orders" at bounding box center [110, 271] width 130 height 12
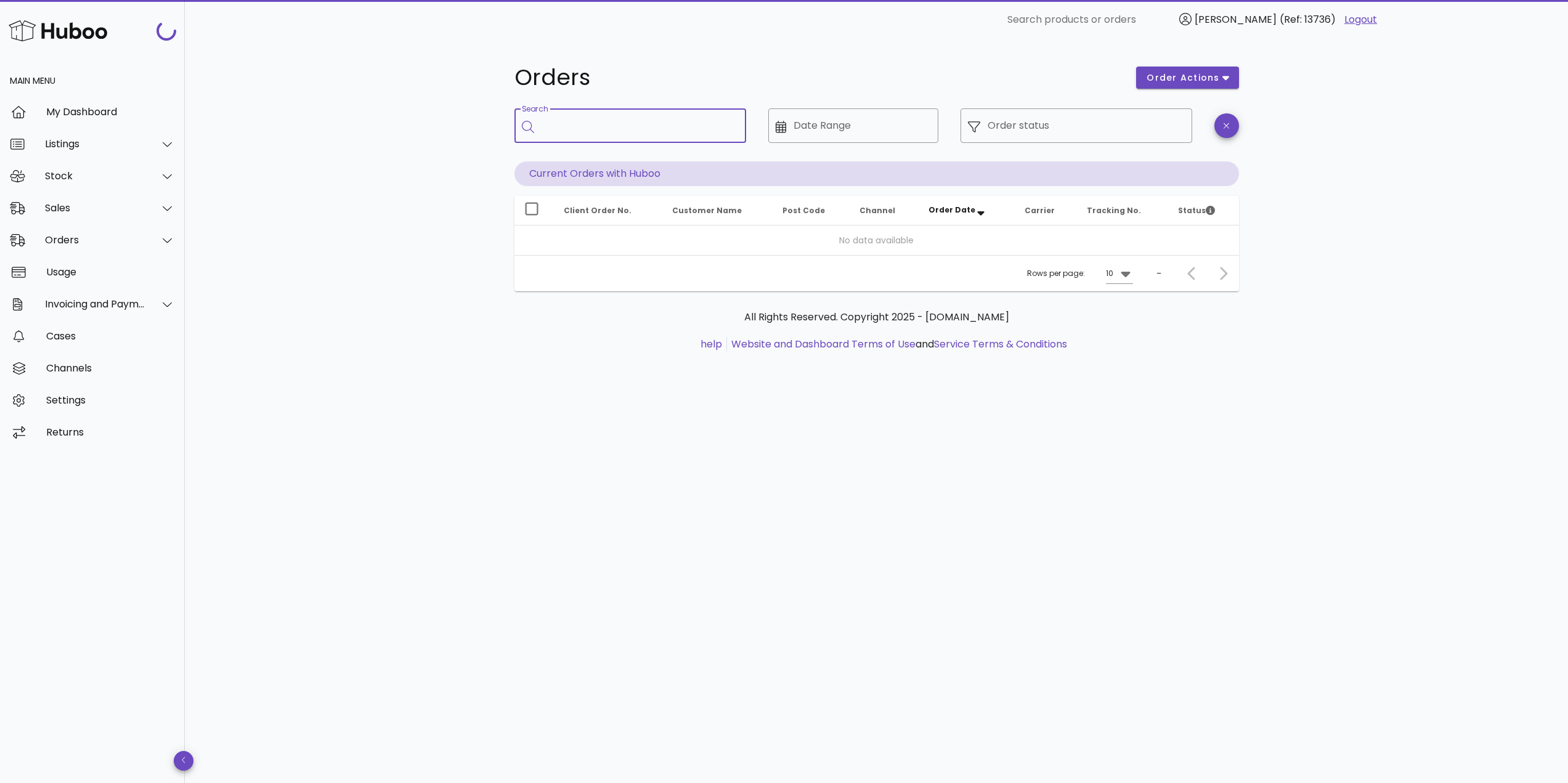
click at [590, 133] on input "Search" at bounding box center [639, 125] width 195 height 20
paste input "*****"
type input "*****"
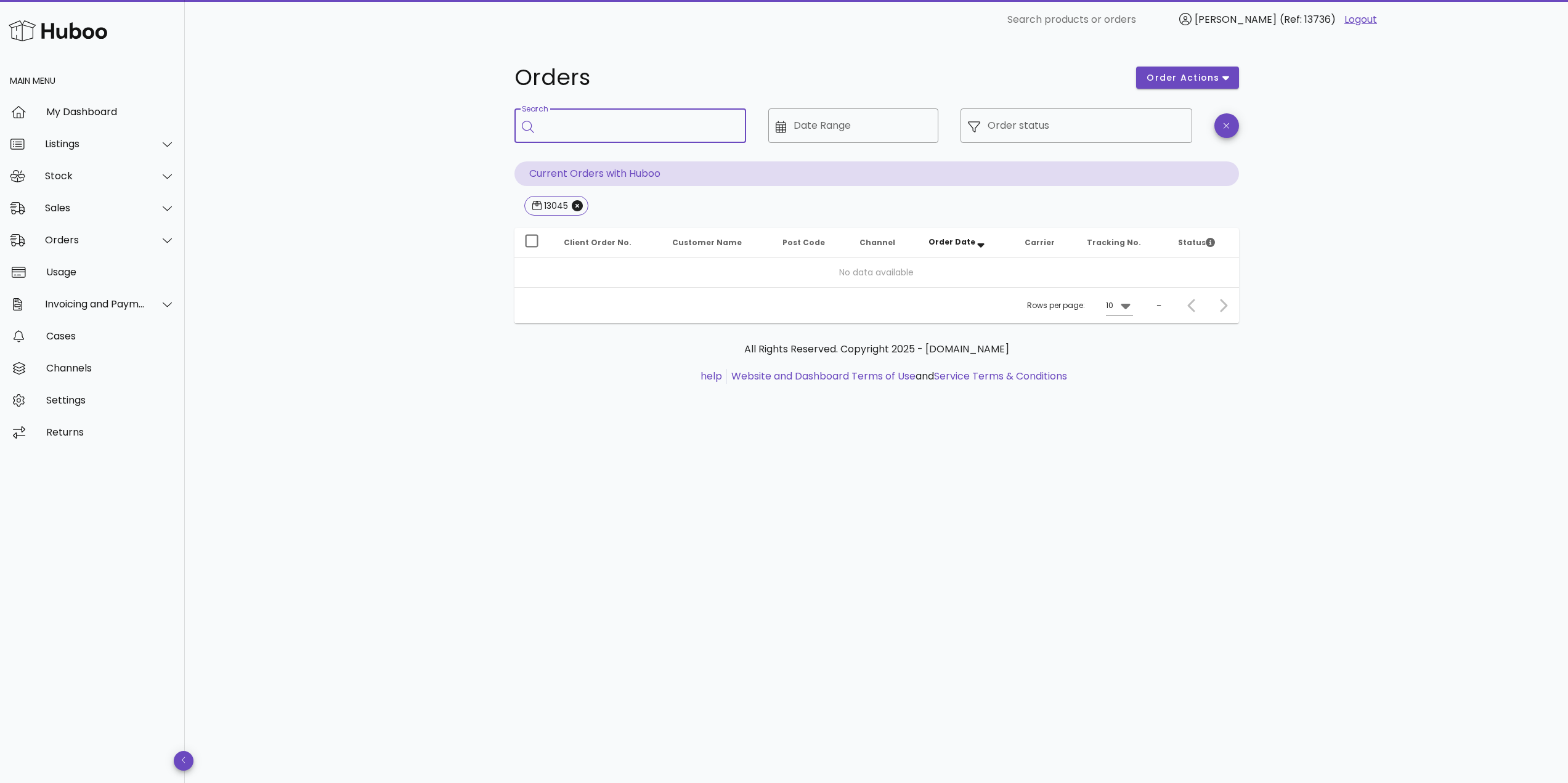
click at [626, 136] on div "Search" at bounding box center [639, 125] width 195 height 34
paste input "*****"
type input "*****"
click at [576, 204] on icon "Close" at bounding box center [577, 205] width 11 height 11
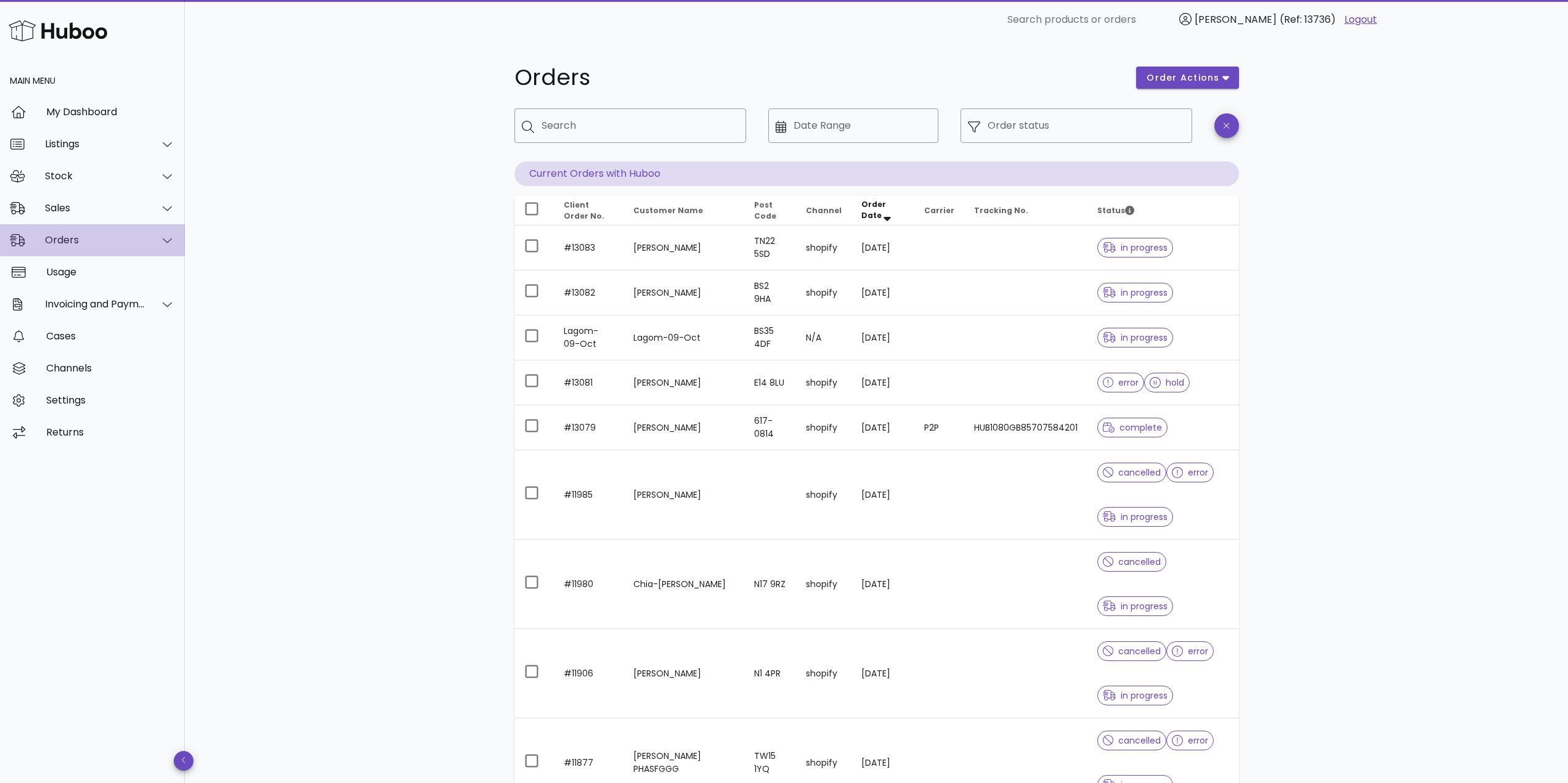
click at [69, 241] on div "Orders" at bounding box center [95, 240] width 101 height 12
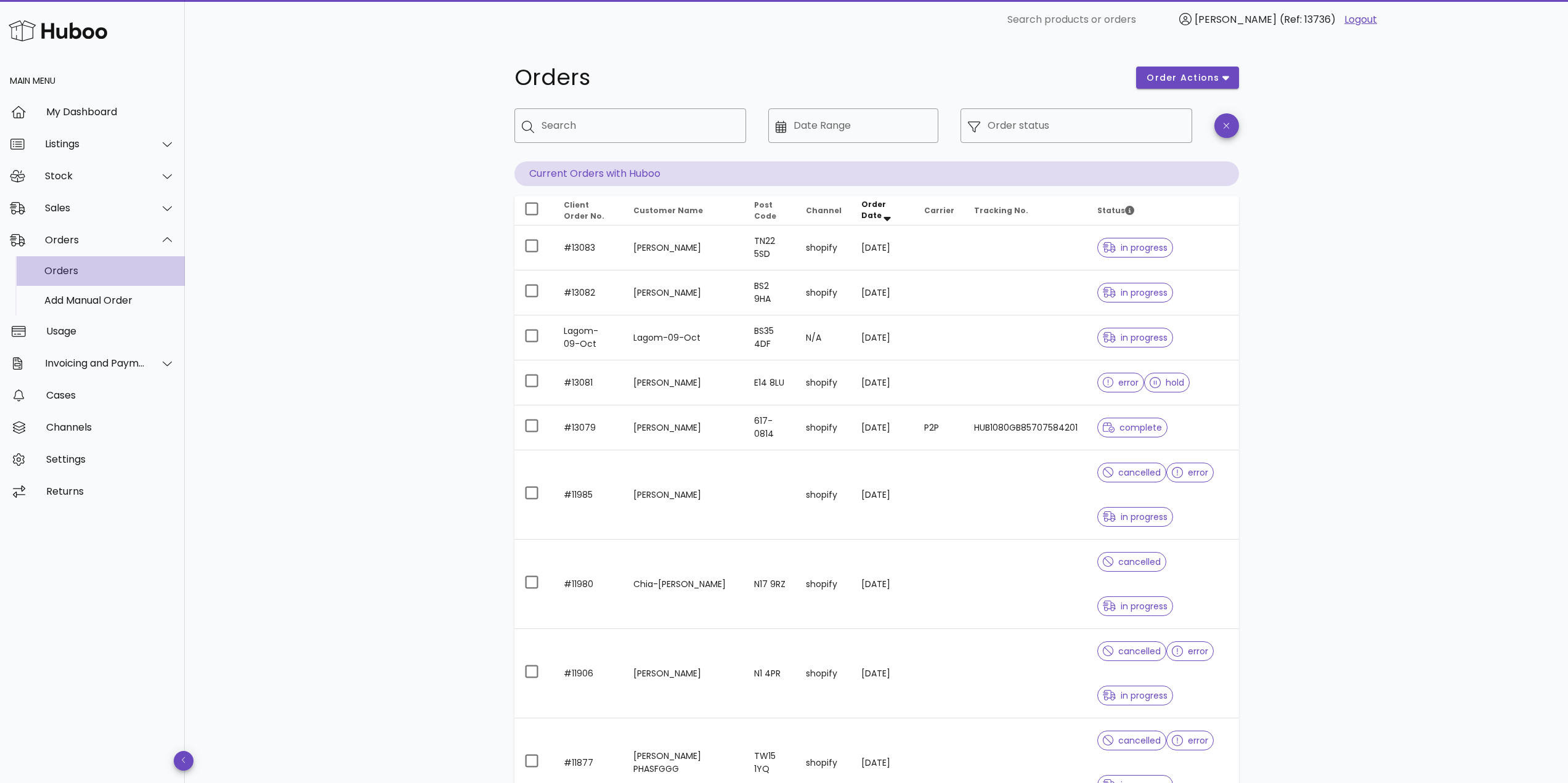
click at [83, 279] on div "Orders" at bounding box center [110, 270] width 130 height 26
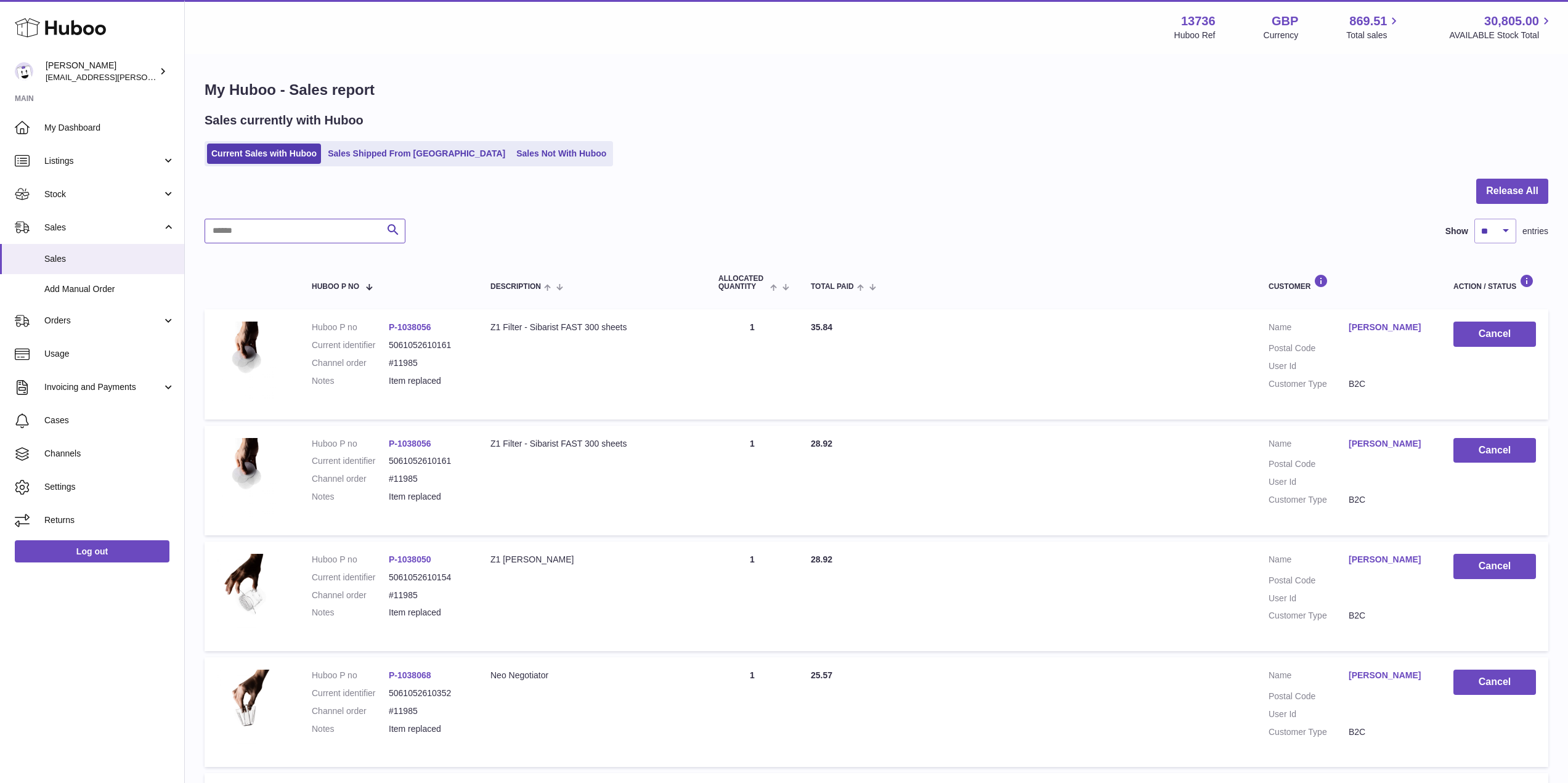
click at [265, 221] on input "text" at bounding box center [305, 231] width 201 height 25
paste input "*****"
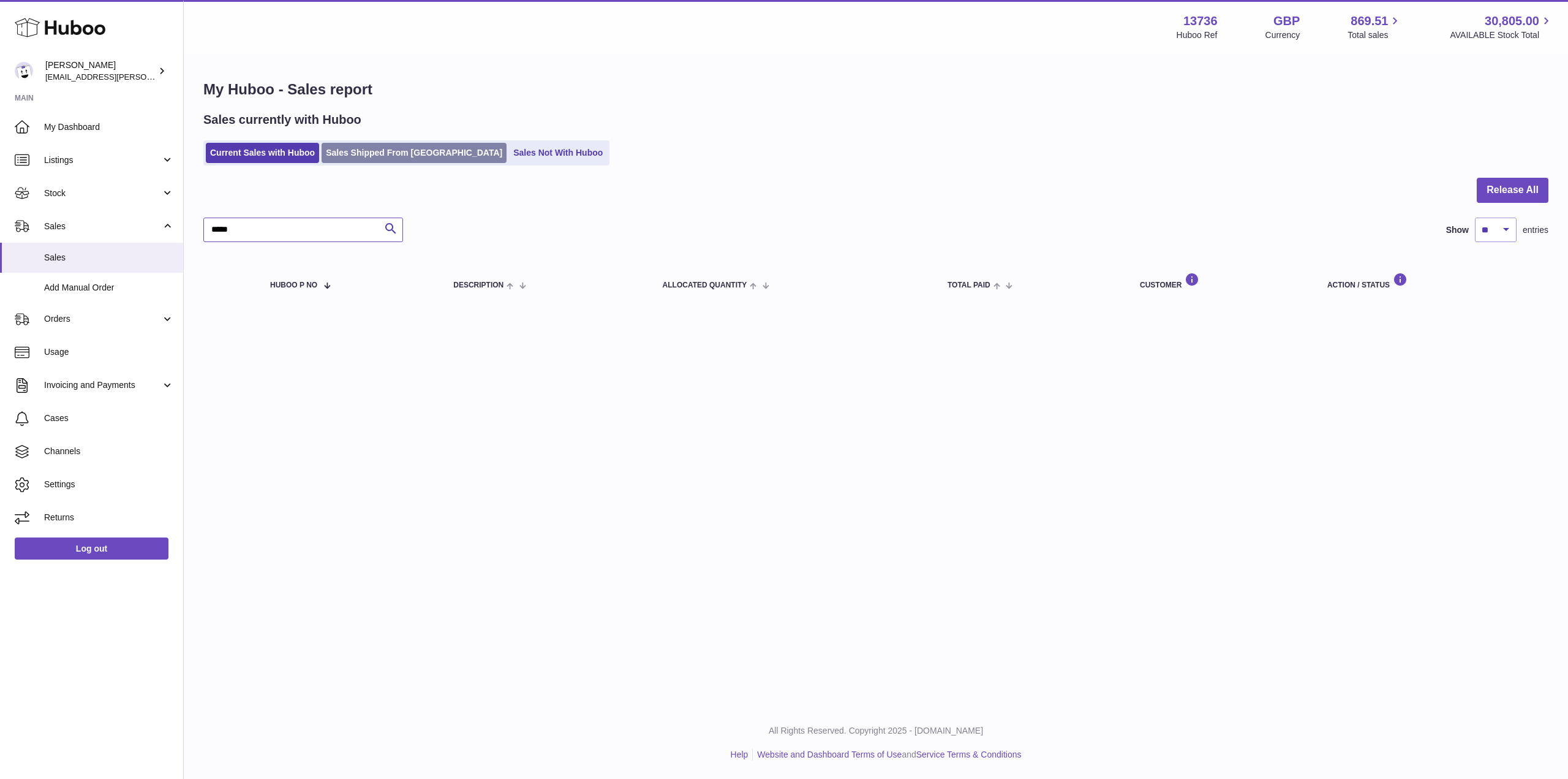
type input "*****"
click at [345, 157] on link "Sales Shipped From [GEOGRAPHIC_DATA]" at bounding box center [414, 153] width 185 height 21
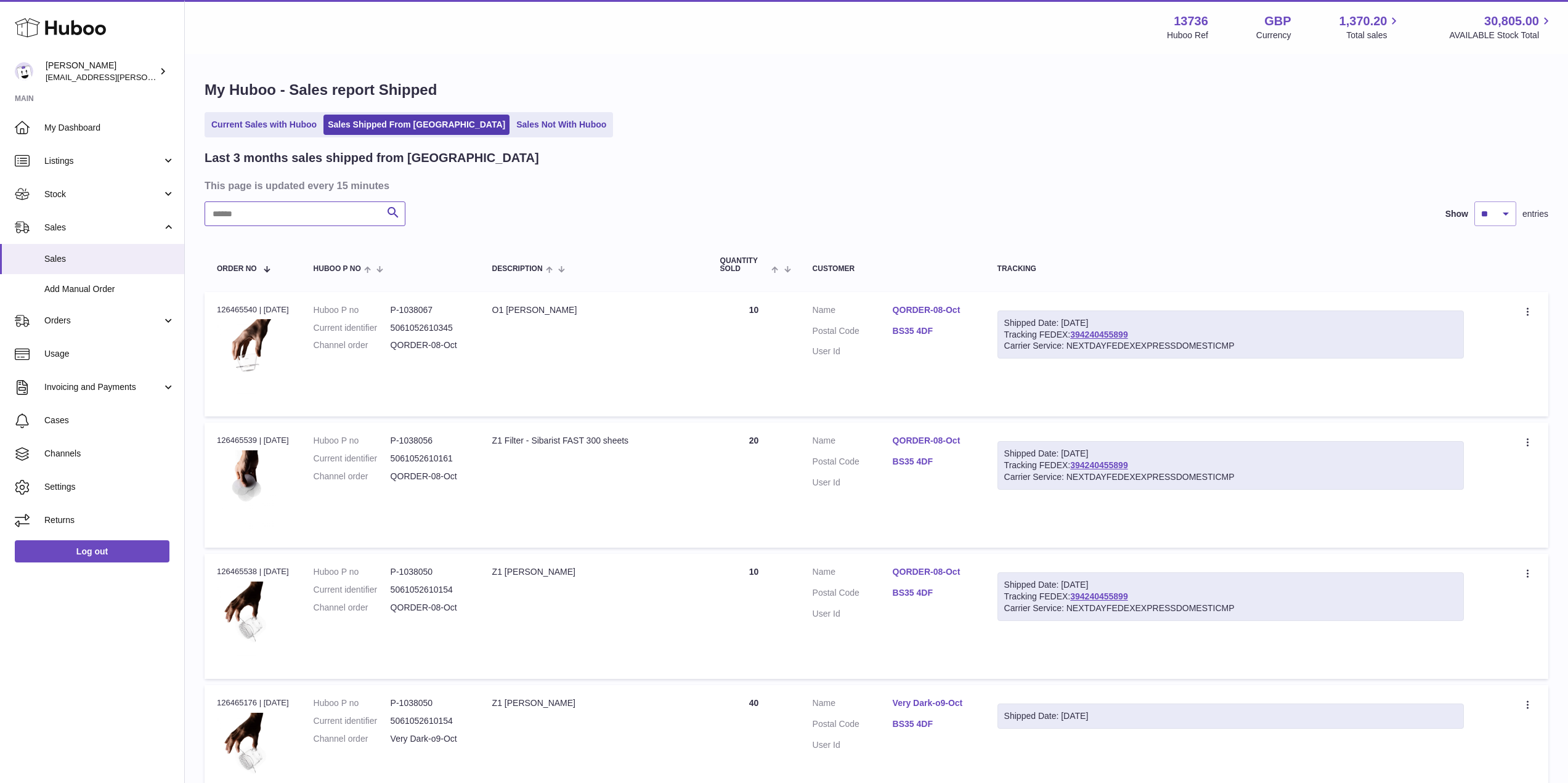
click at [264, 210] on input "text" at bounding box center [305, 213] width 201 height 25
paste input "*****"
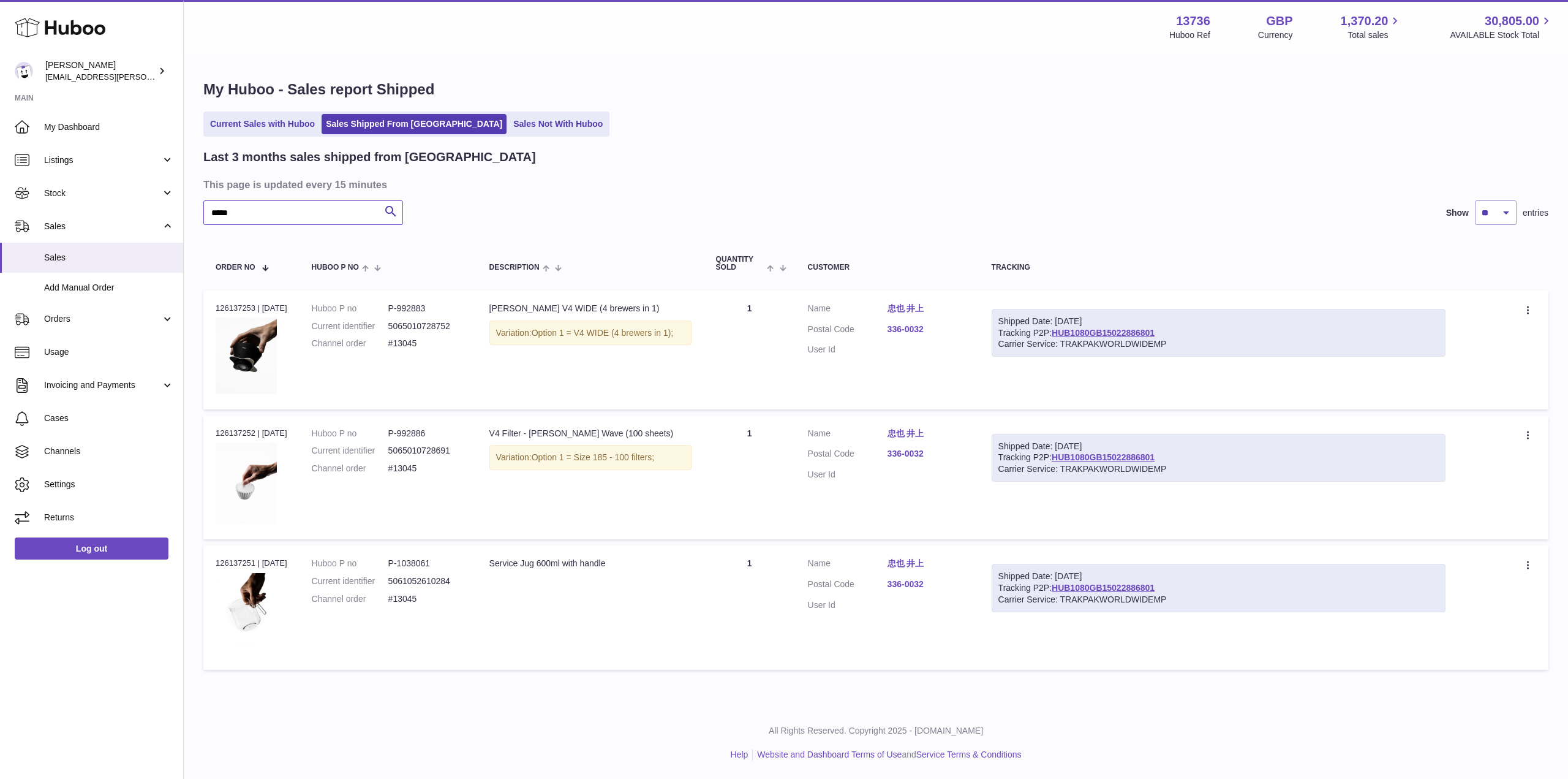
type input "*****"
click at [1111, 338] on div "Shipped Date: [DATE] Tracking P2P: HUB1080GB15022886801 Carrier Service: TRAKPA…" at bounding box center [1218, 332] width 454 height 48
click at [1113, 333] on link "HUB1080GB15022886801" at bounding box center [1103, 332] width 103 height 10
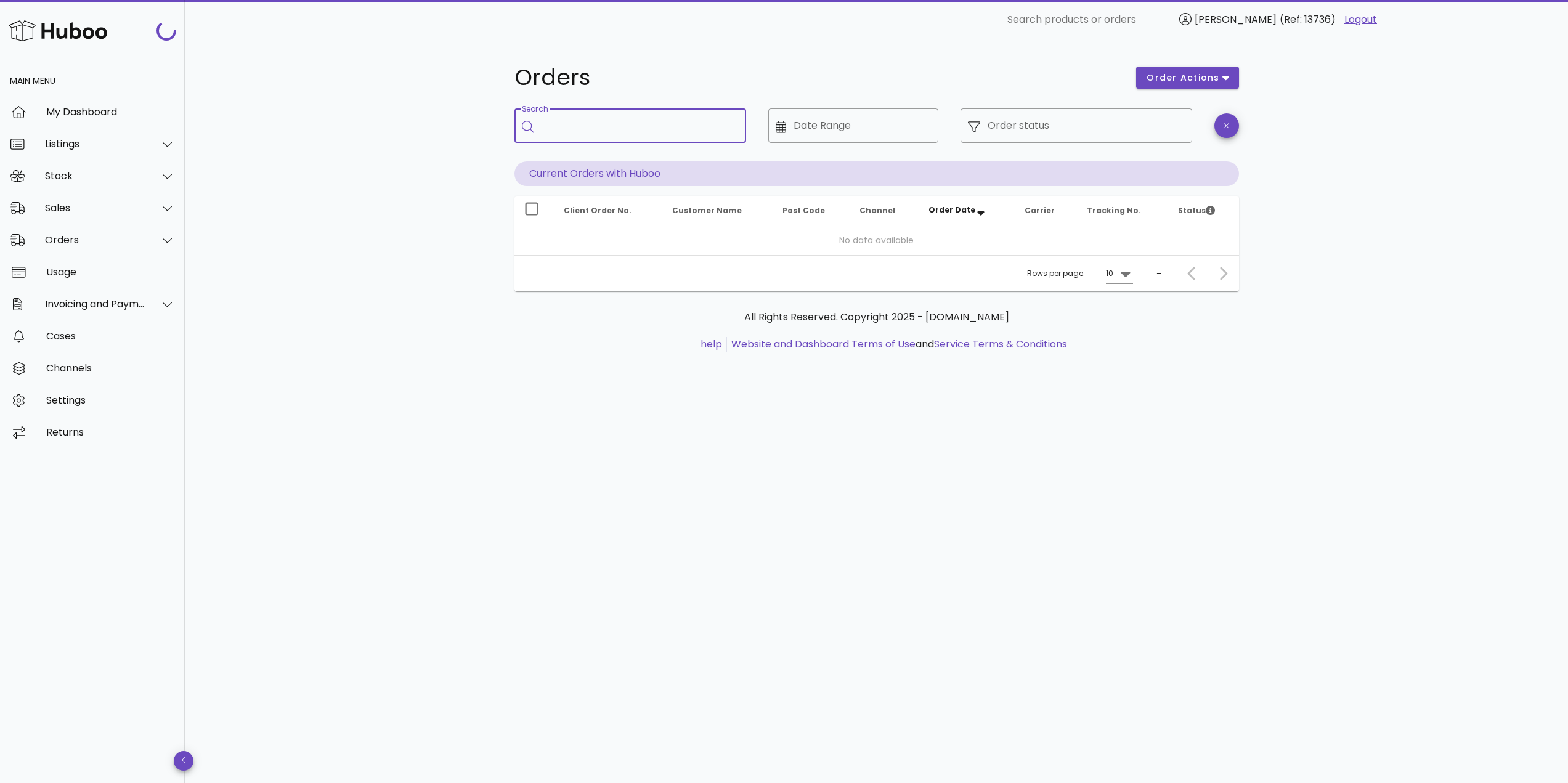
click at [567, 120] on div "Search" at bounding box center [639, 125] width 195 height 34
paste input "*****"
type input "*****"
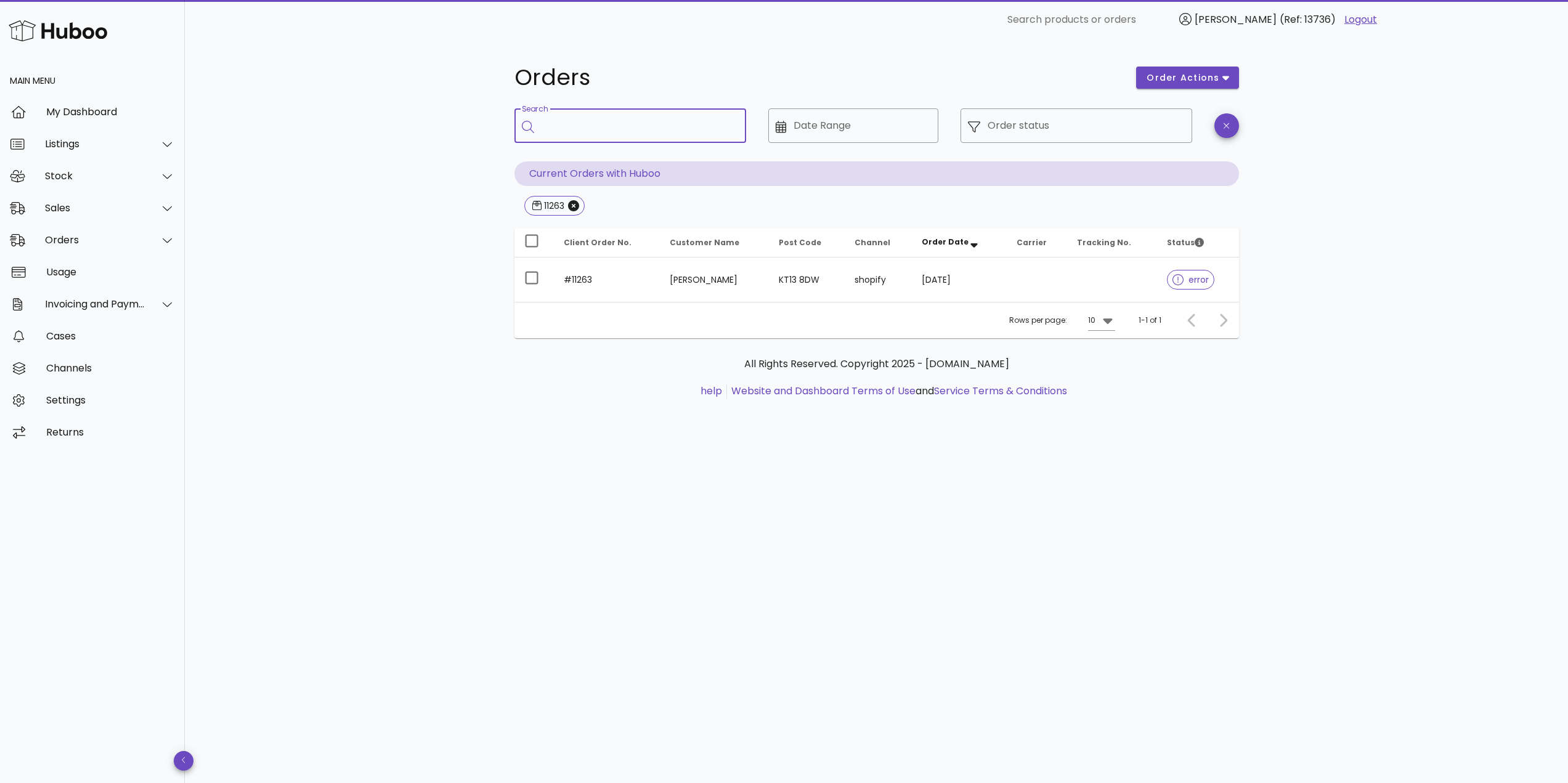
click at [623, 270] on td "#11263" at bounding box center [607, 279] width 106 height 45
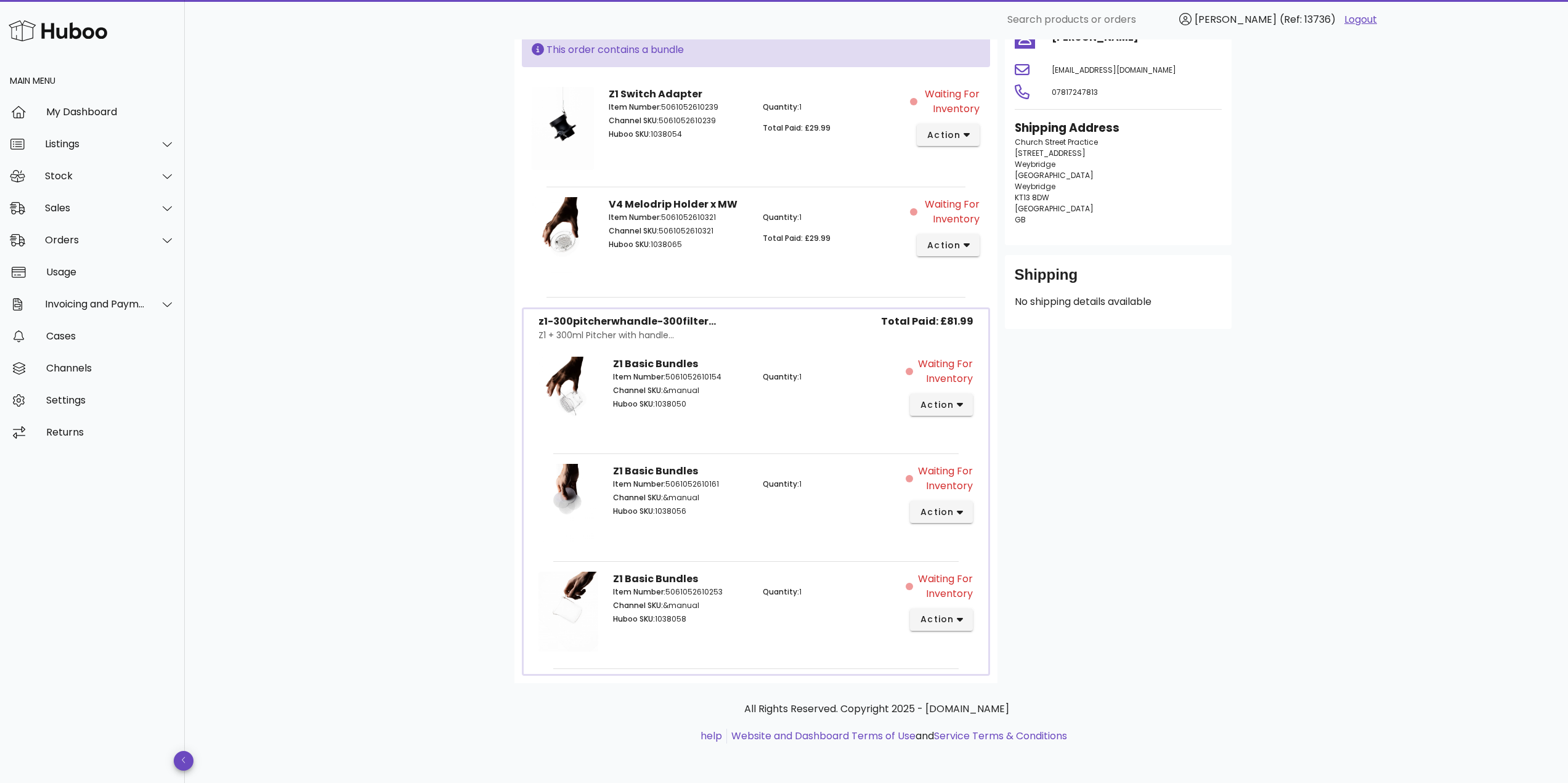
scroll to position [121, 0]
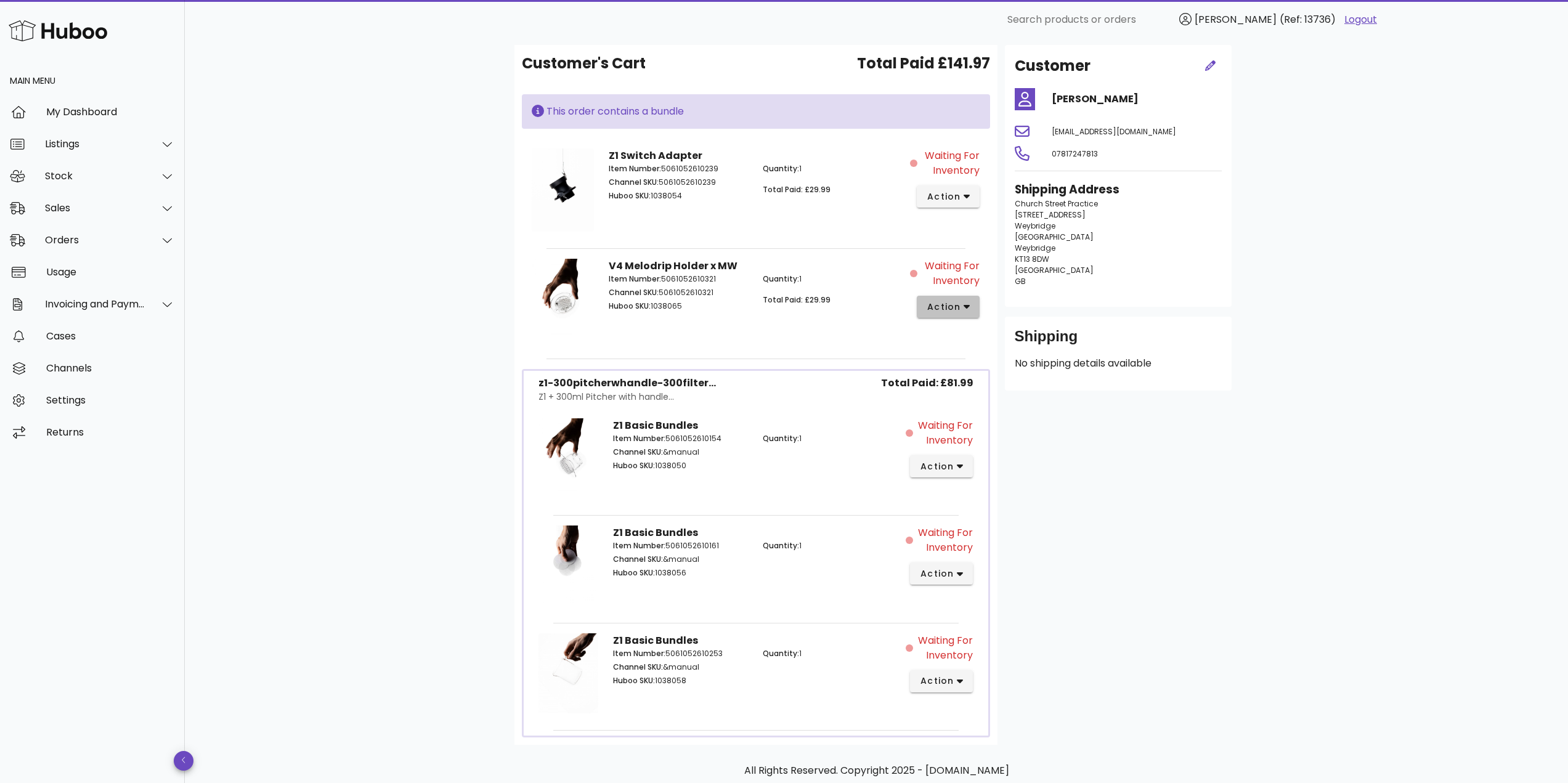
click at [954, 301] on span "action" at bounding box center [943, 307] width 34 height 13
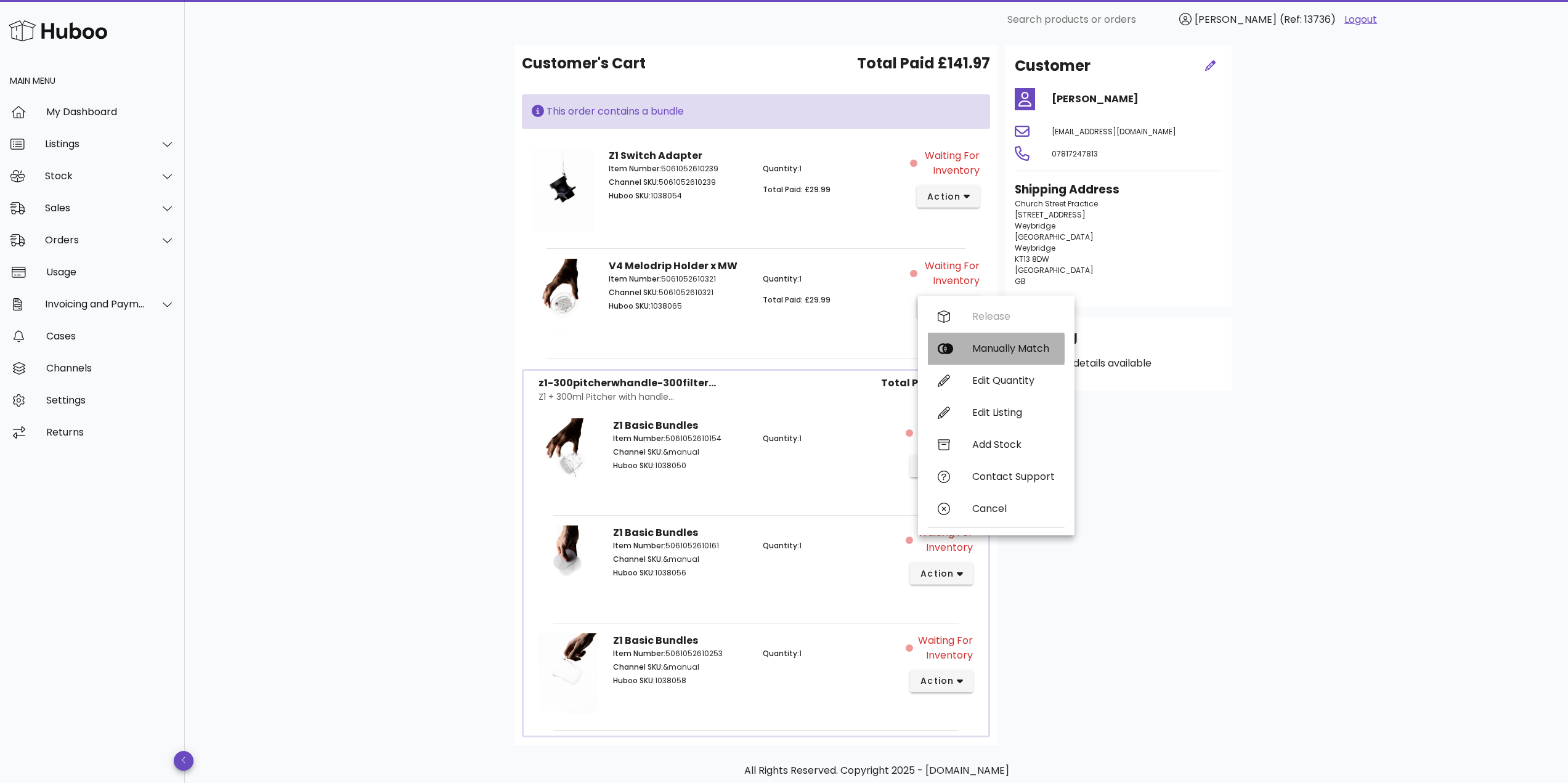
click at [974, 347] on div "Manually Match" at bounding box center [1014, 348] width 83 height 12
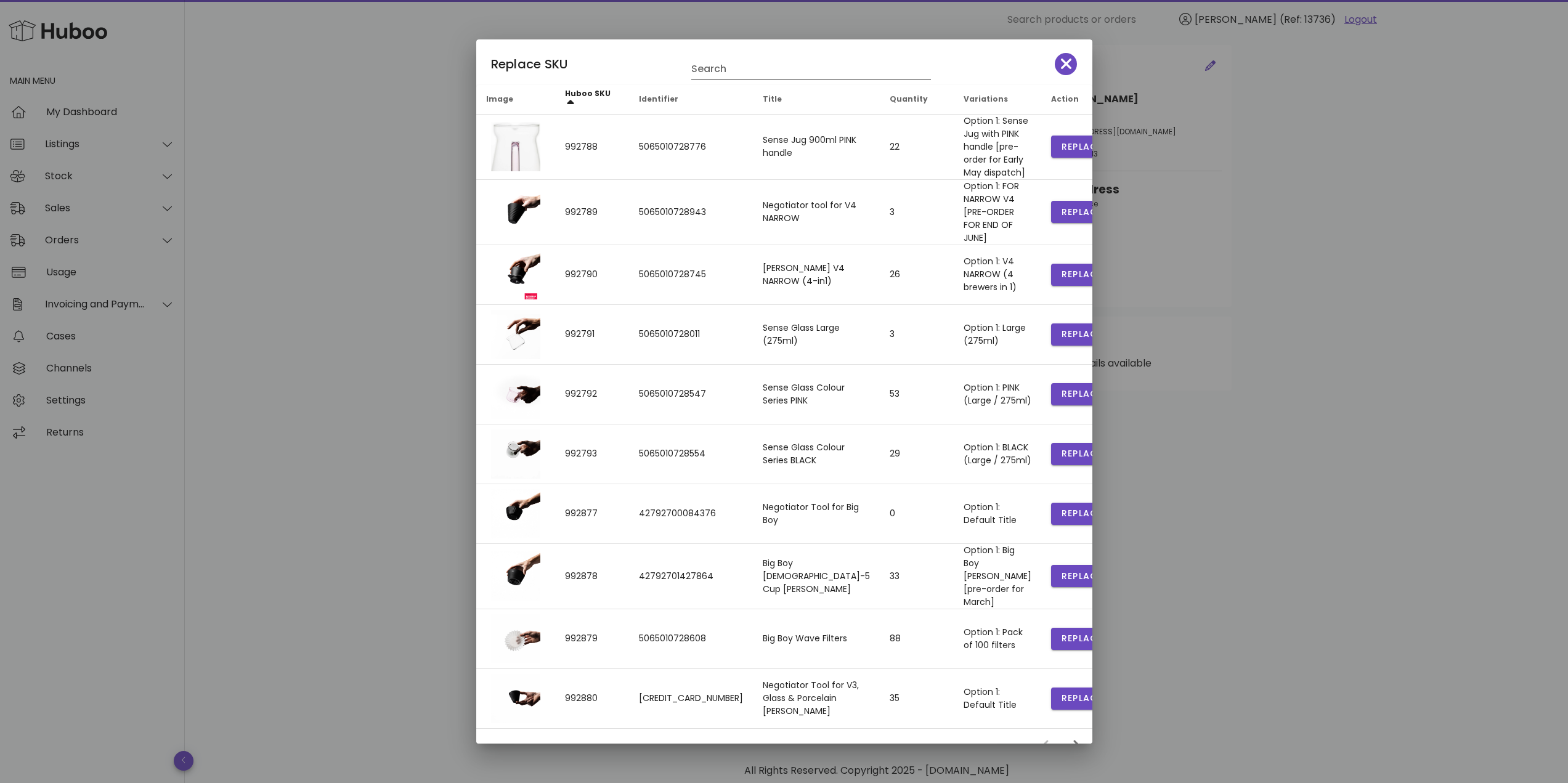
click at [823, 66] on input "Search" at bounding box center [802, 69] width 223 height 20
type input "********"
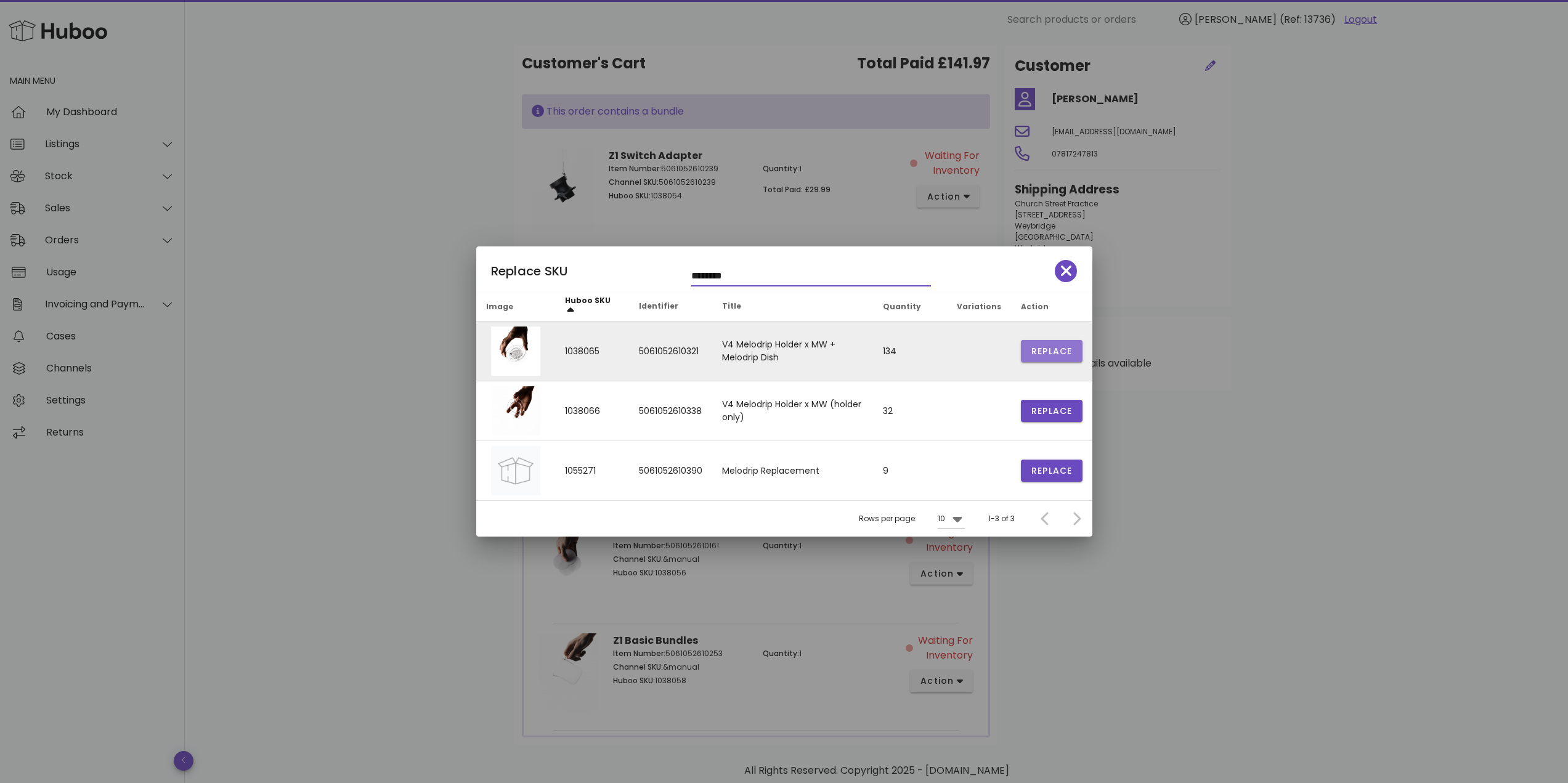
click at [1052, 354] on span "Replace" at bounding box center [1051, 352] width 42 height 13
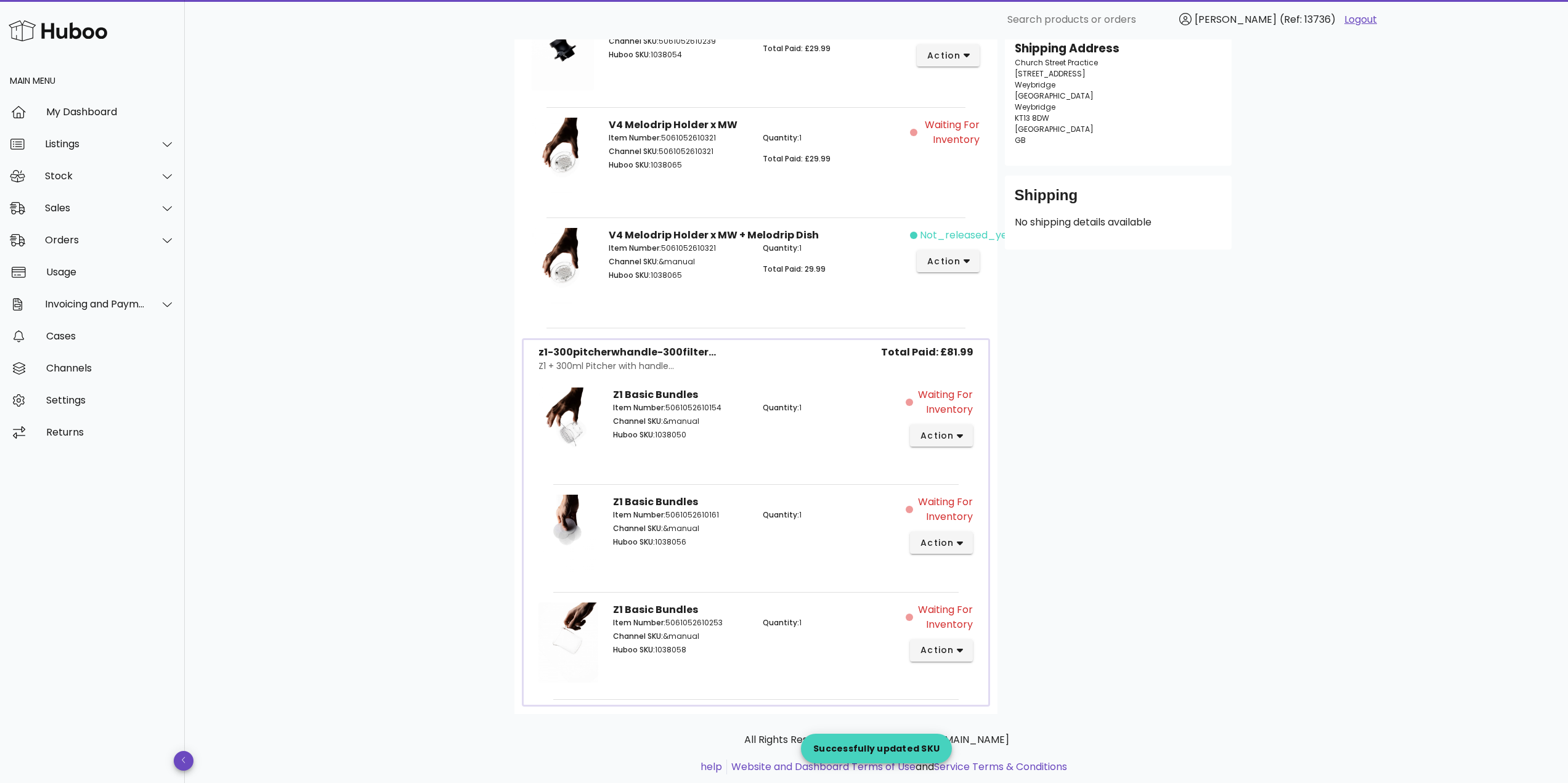
scroll to position [293, 0]
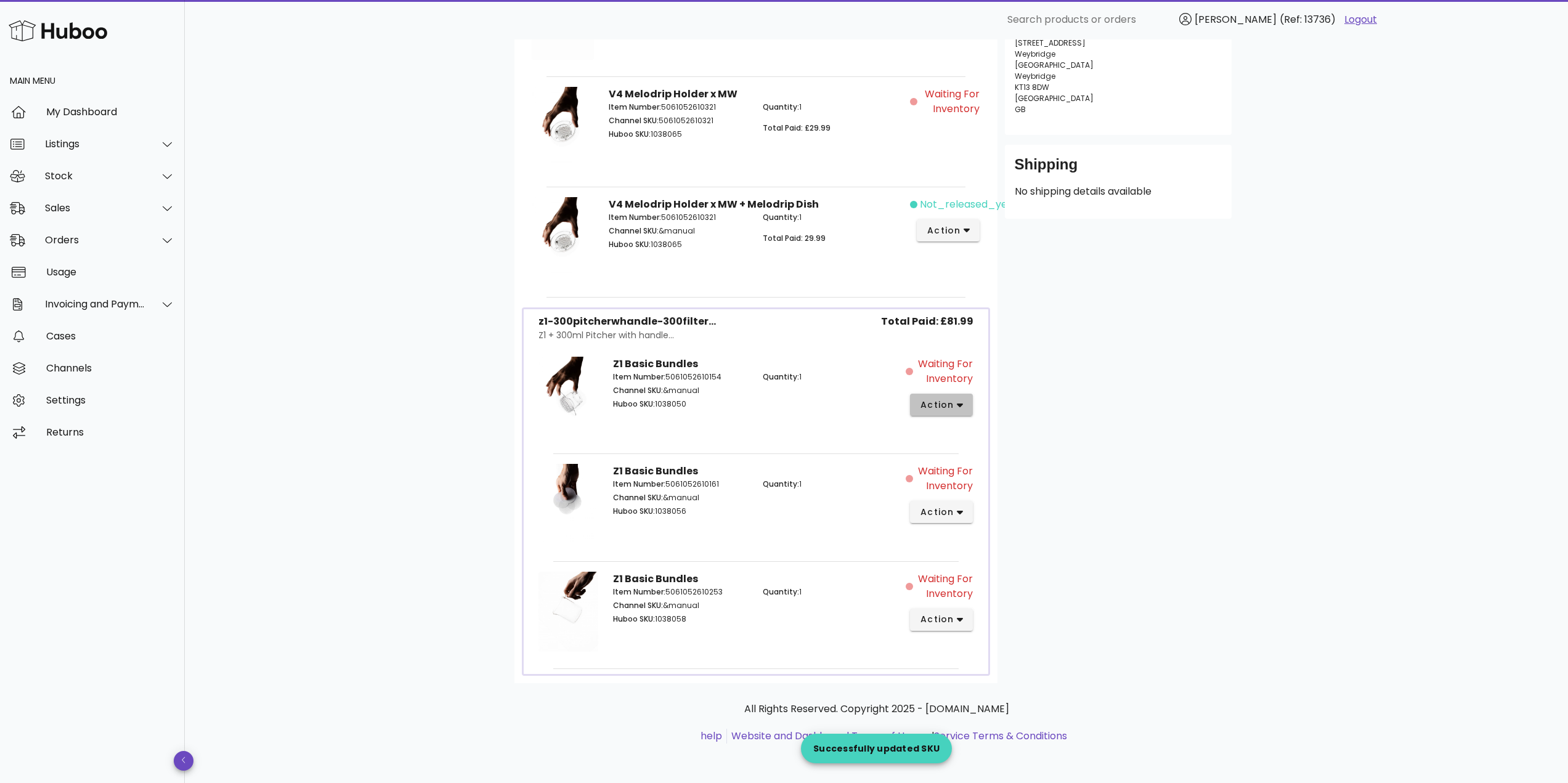
click at [938, 401] on span "action" at bounding box center [936, 405] width 34 height 13
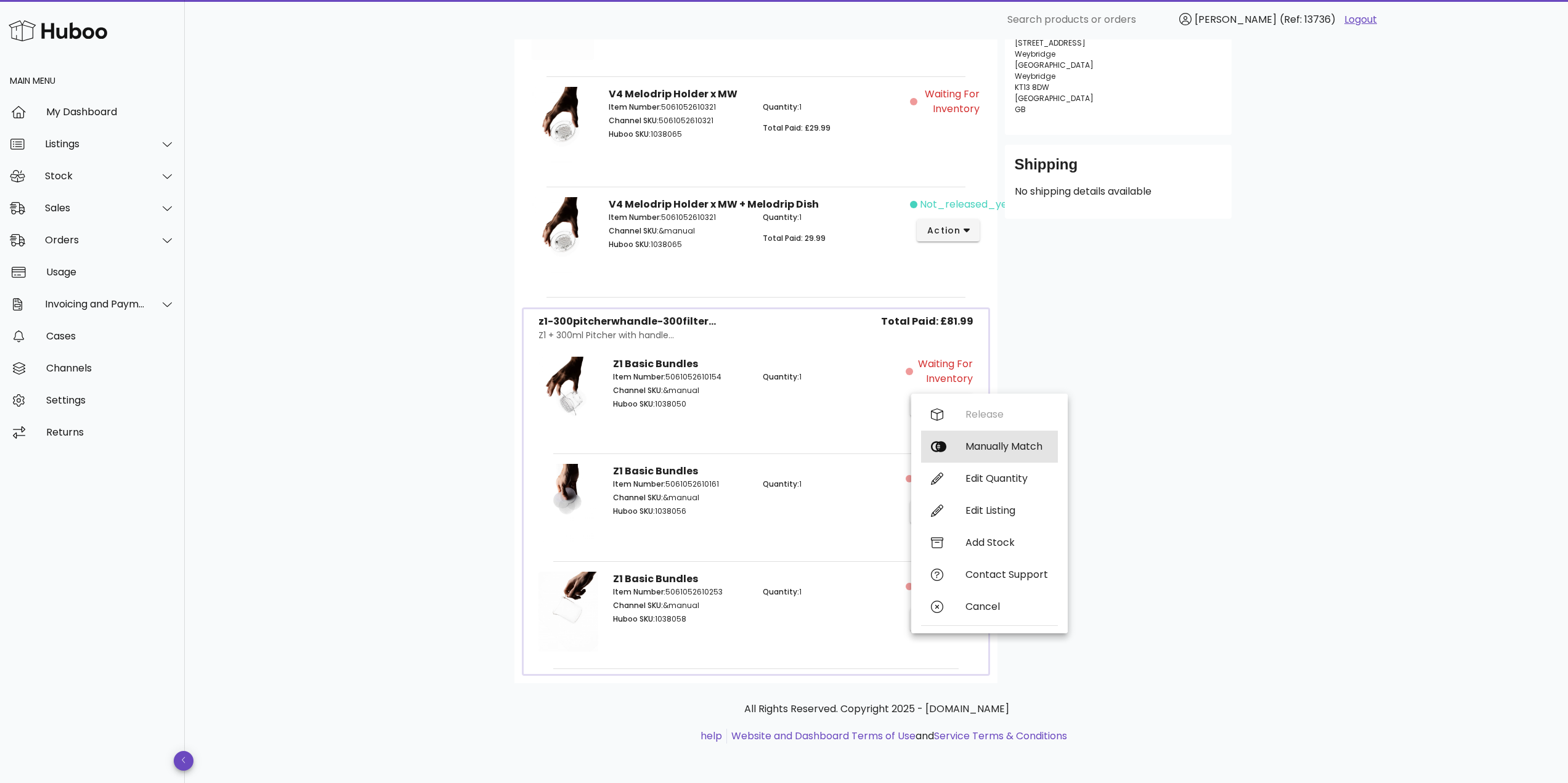
click at [960, 454] on div "Manually Match" at bounding box center [989, 446] width 137 height 32
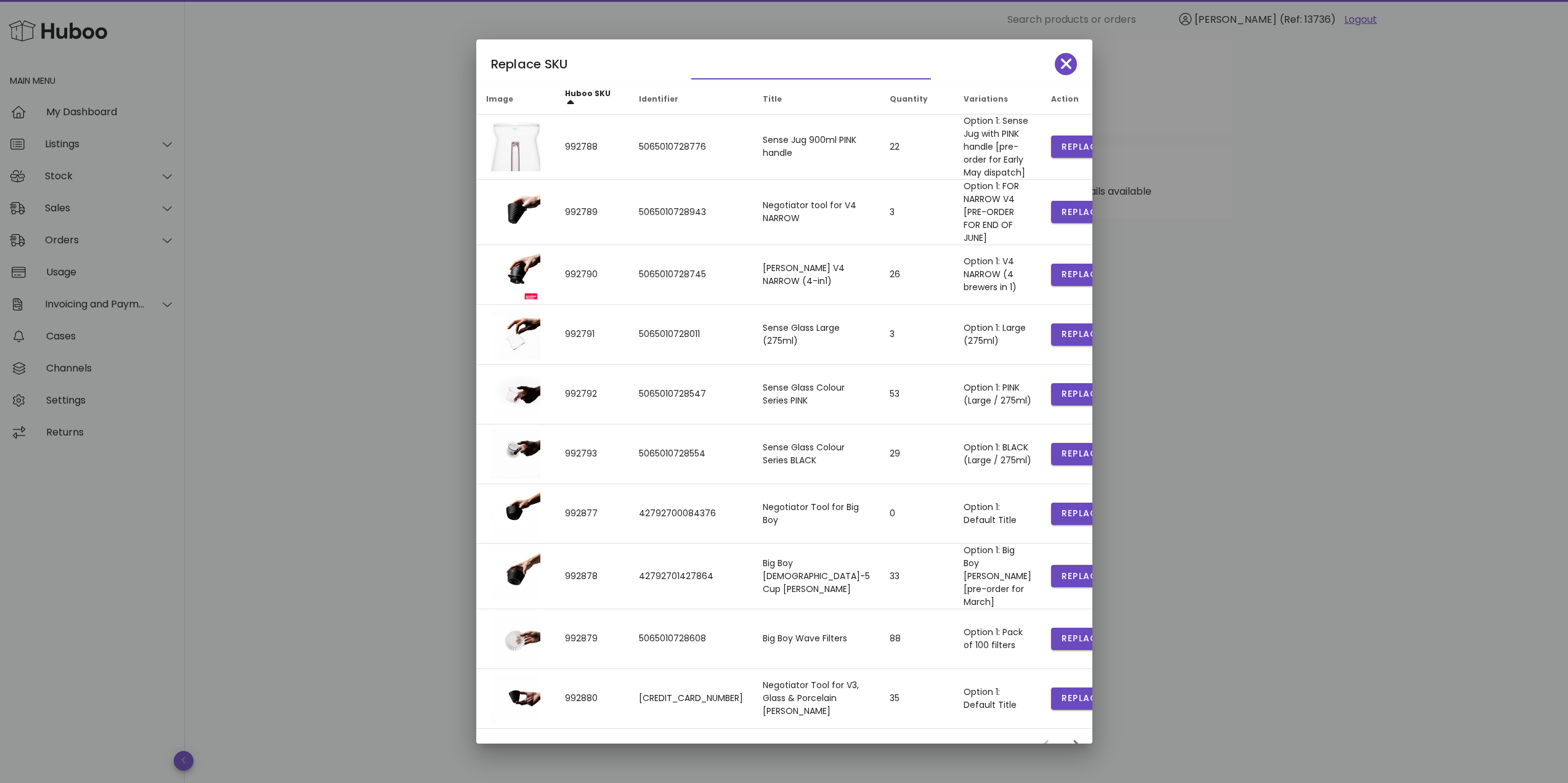
click at [721, 61] on input "text" at bounding box center [802, 69] width 223 height 20
type input "****"
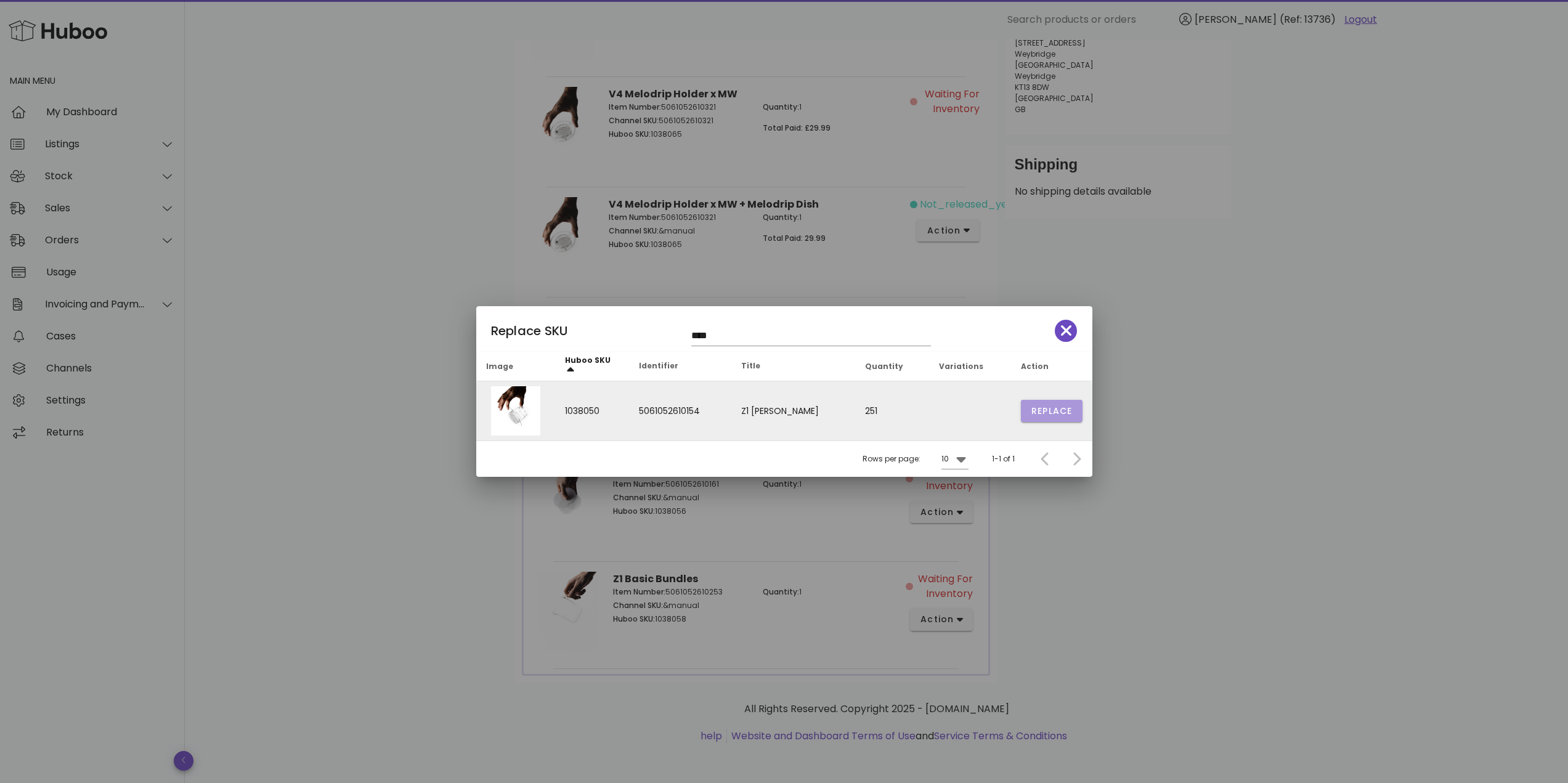
click at [1039, 409] on span "Replace" at bounding box center [1051, 411] width 42 height 13
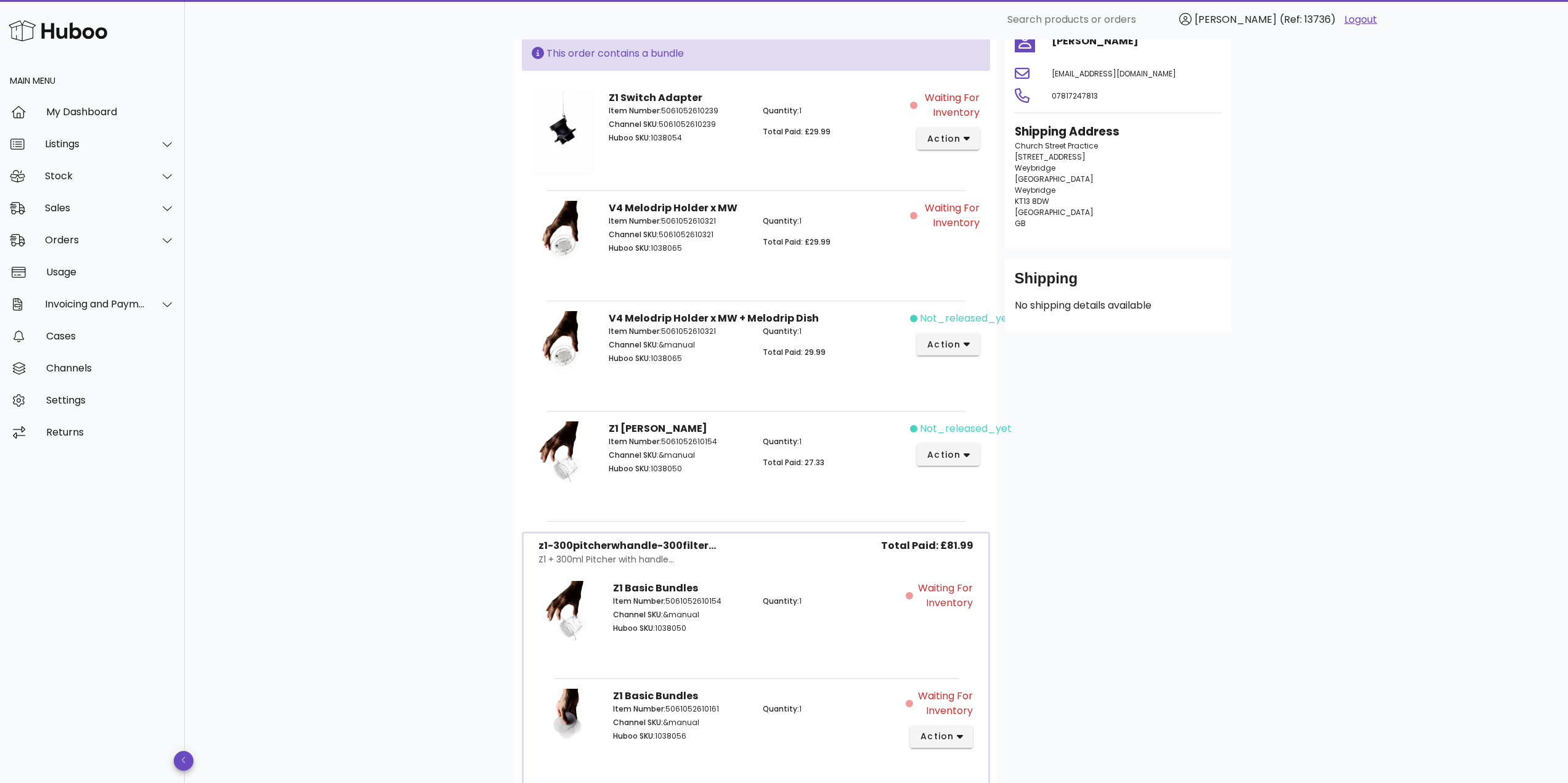
scroll to position [0, 0]
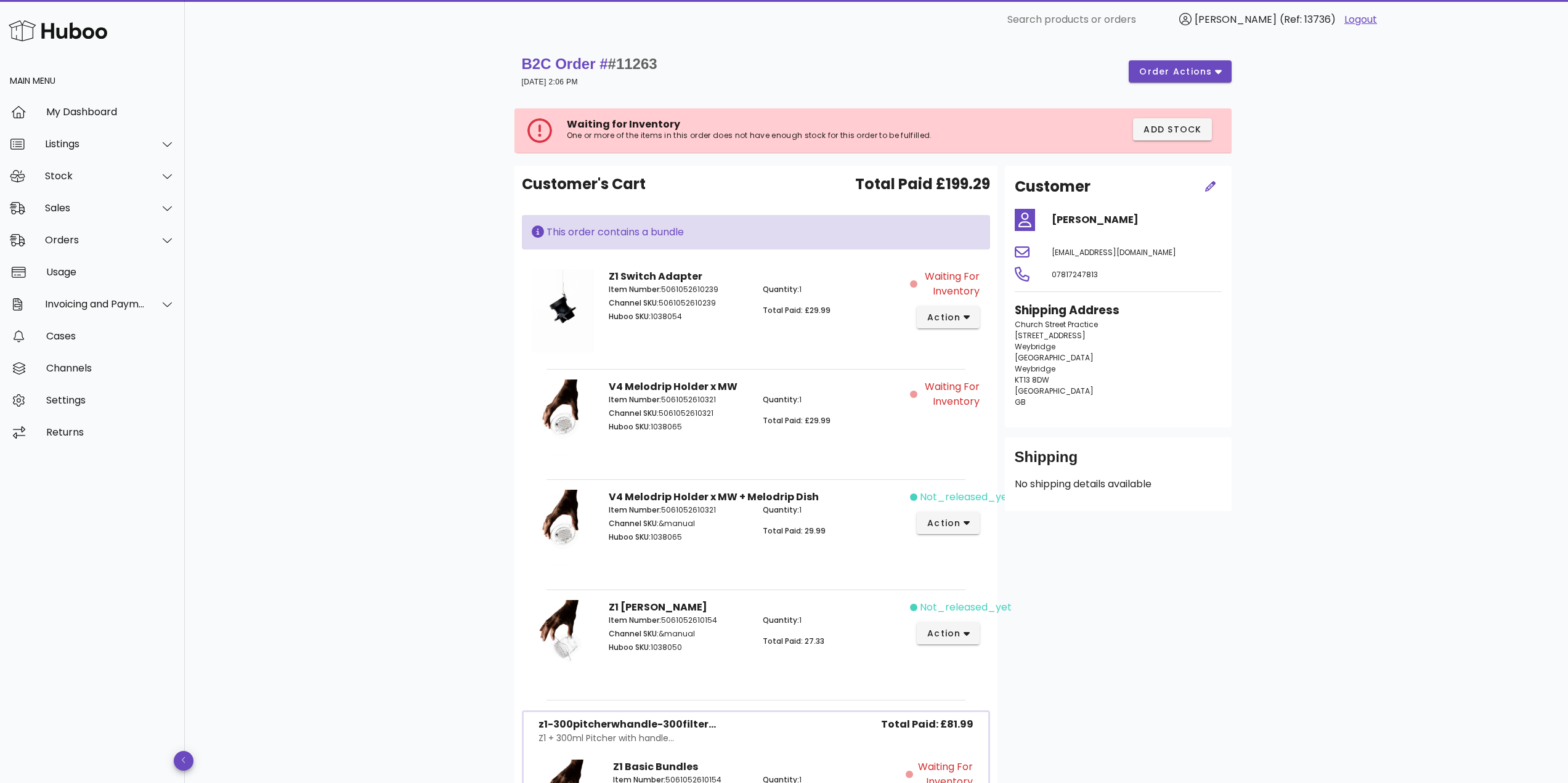
click at [647, 62] on span "#11263" at bounding box center [632, 64] width 49 height 17
copy span "11263"
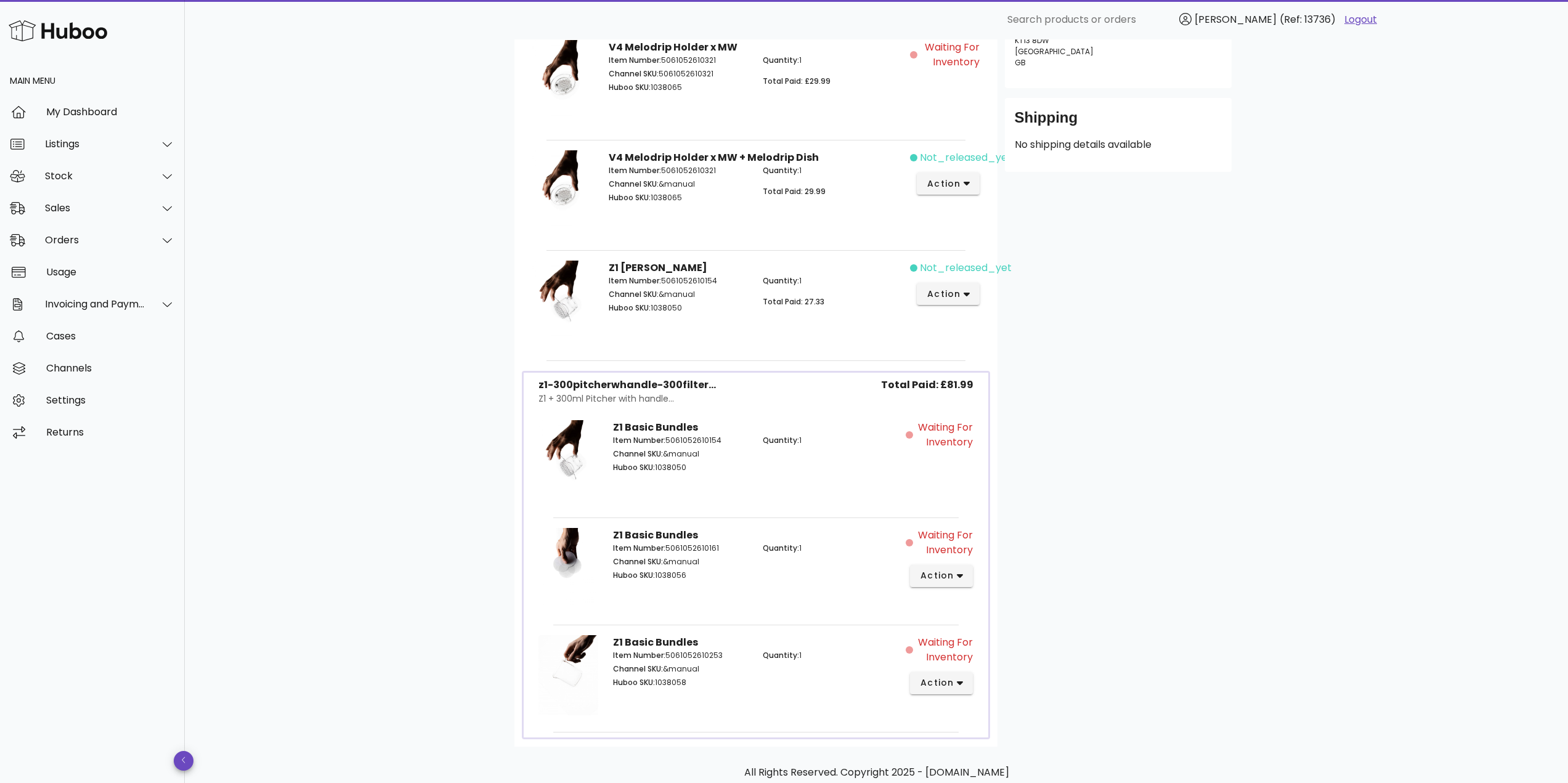
scroll to position [402, 0]
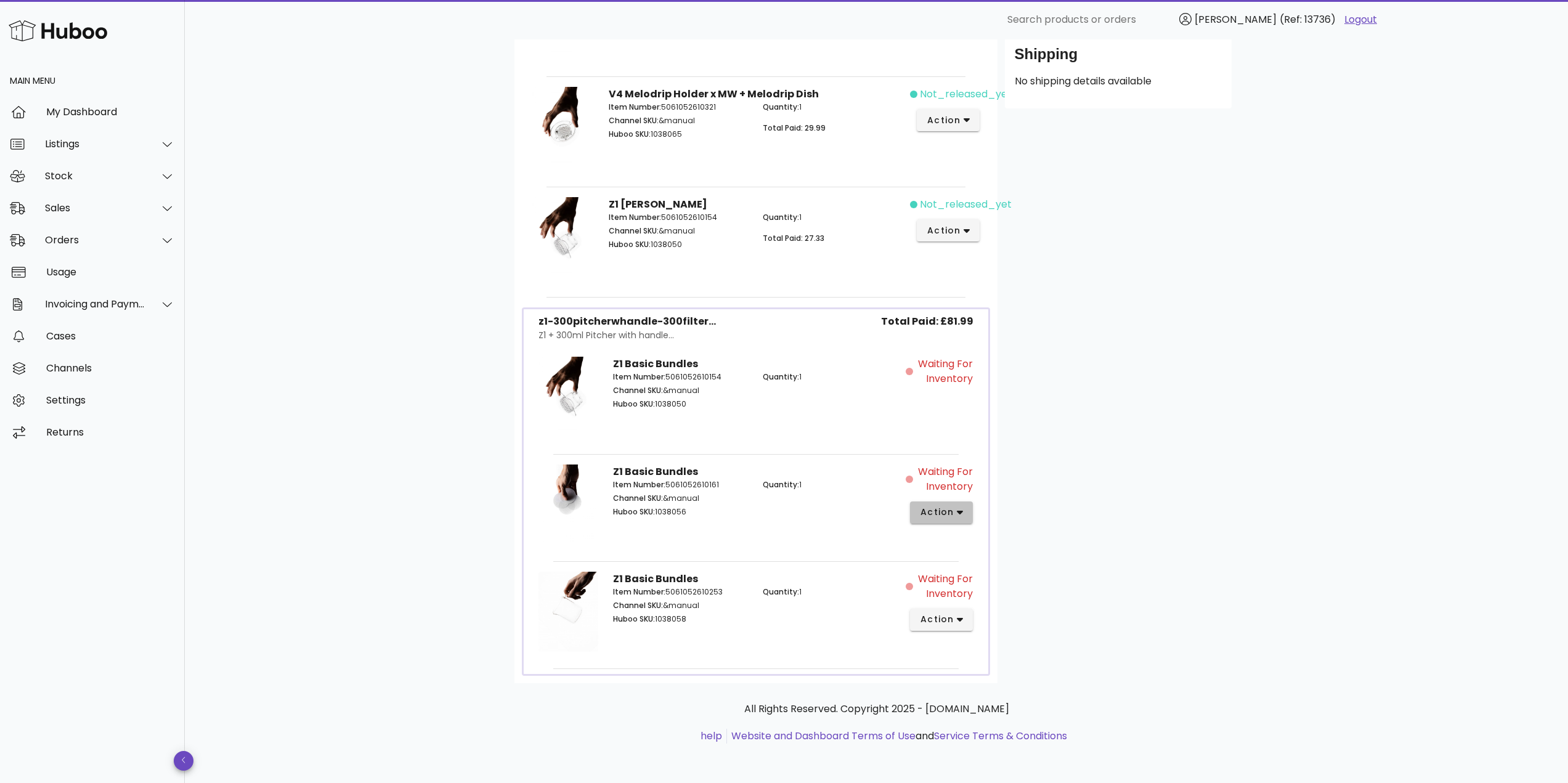
click at [941, 515] on span "action" at bounding box center [936, 512] width 34 height 13
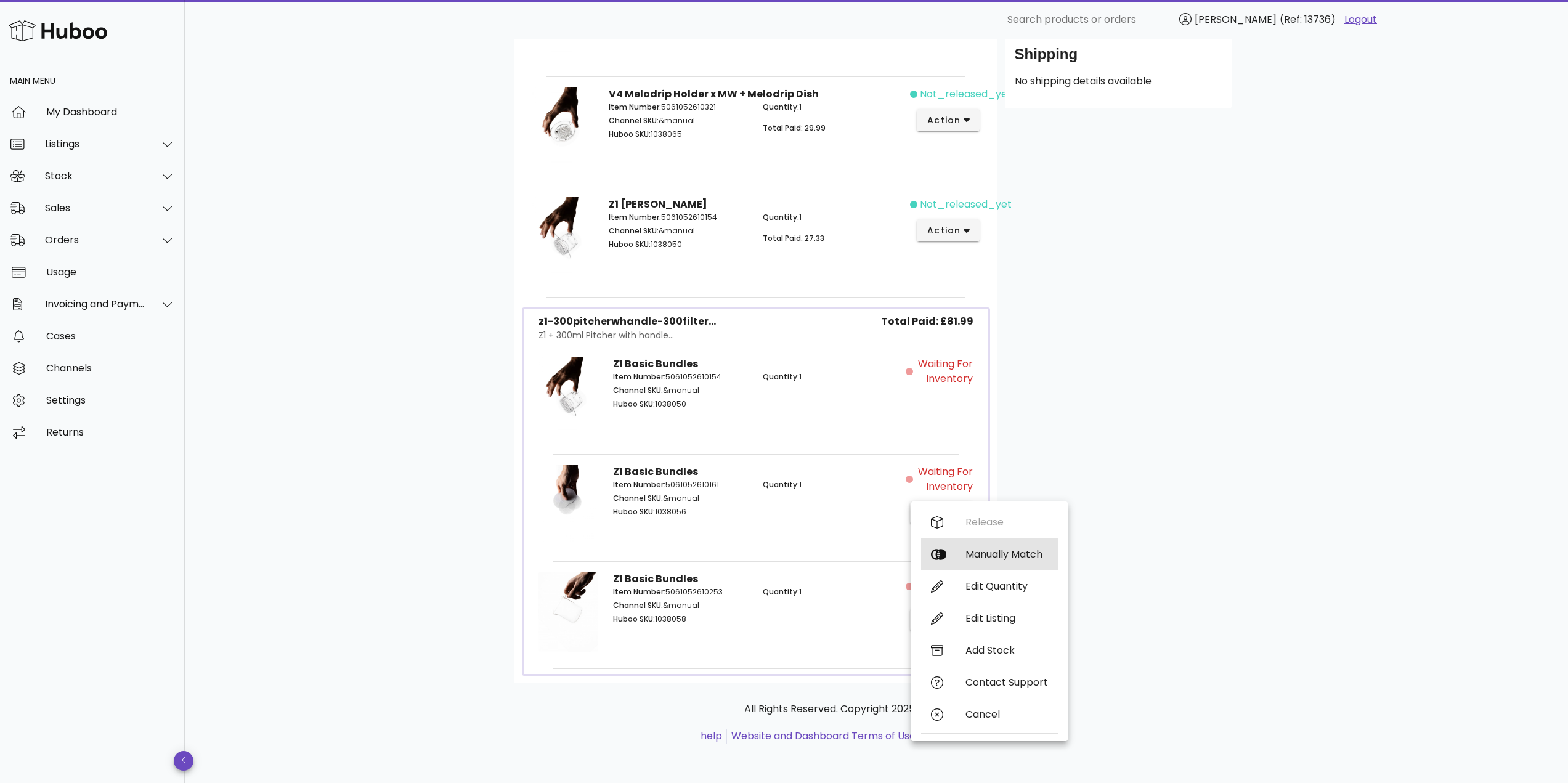
click at [983, 554] on div "Manually Match" at bounding box center [1007, 554] width 83 height 12
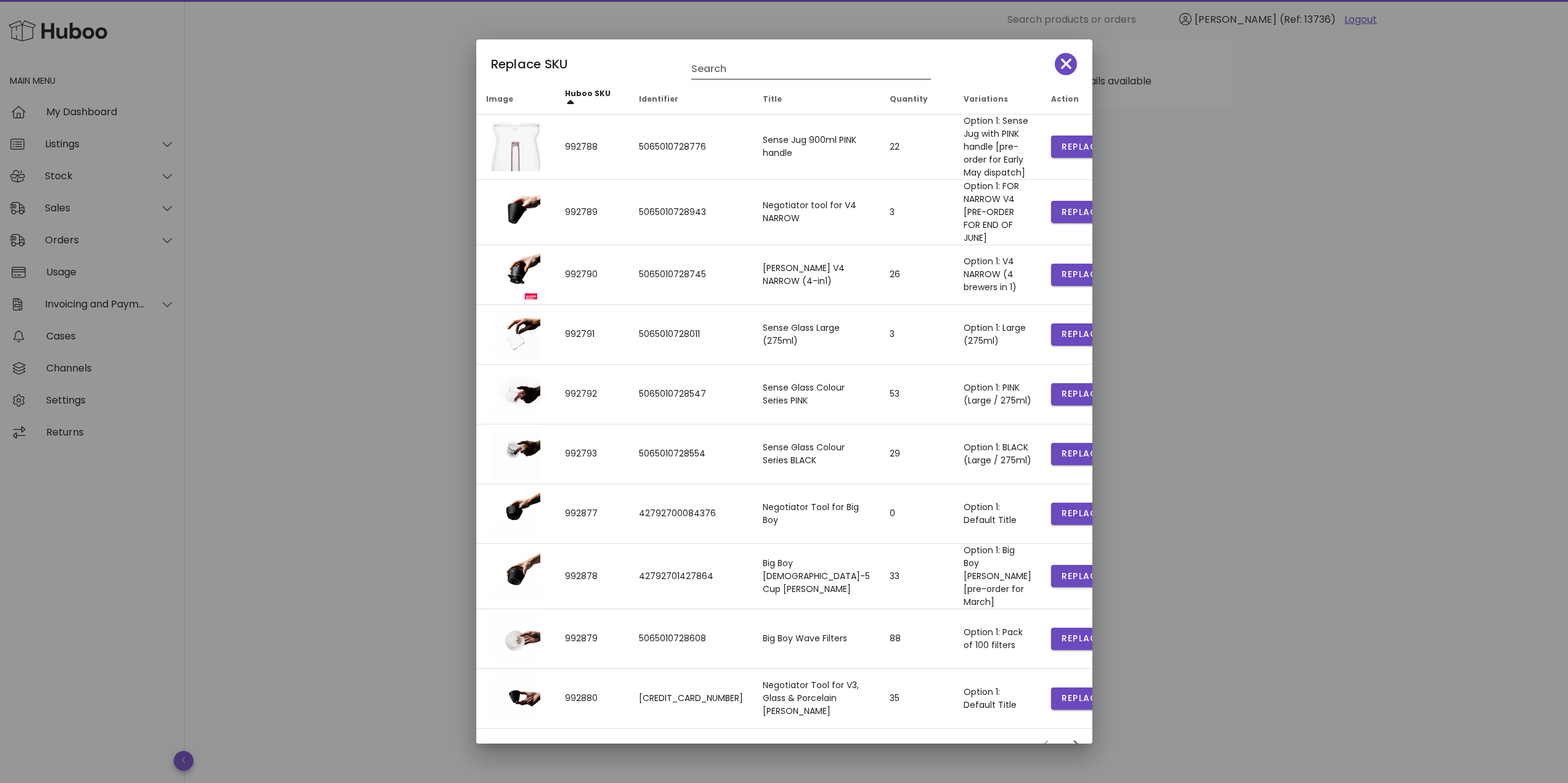
click at [711, 71] on input "Search" at bounding box center [802, 69] width 223 height 20
type input "*******"
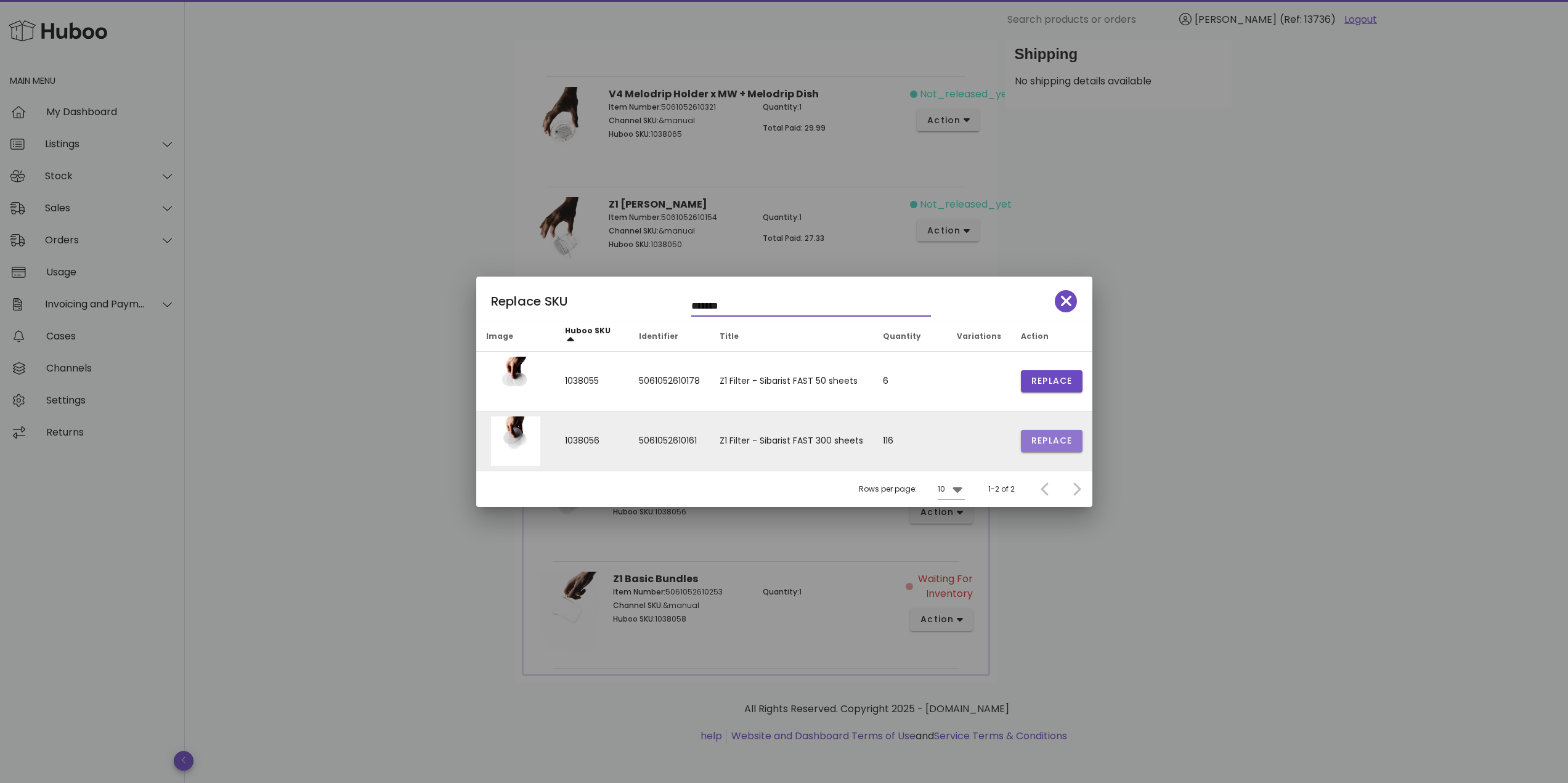
click at [1042, 439] on span "Replace" at bounding box center [1051, 441] width 42 height 13
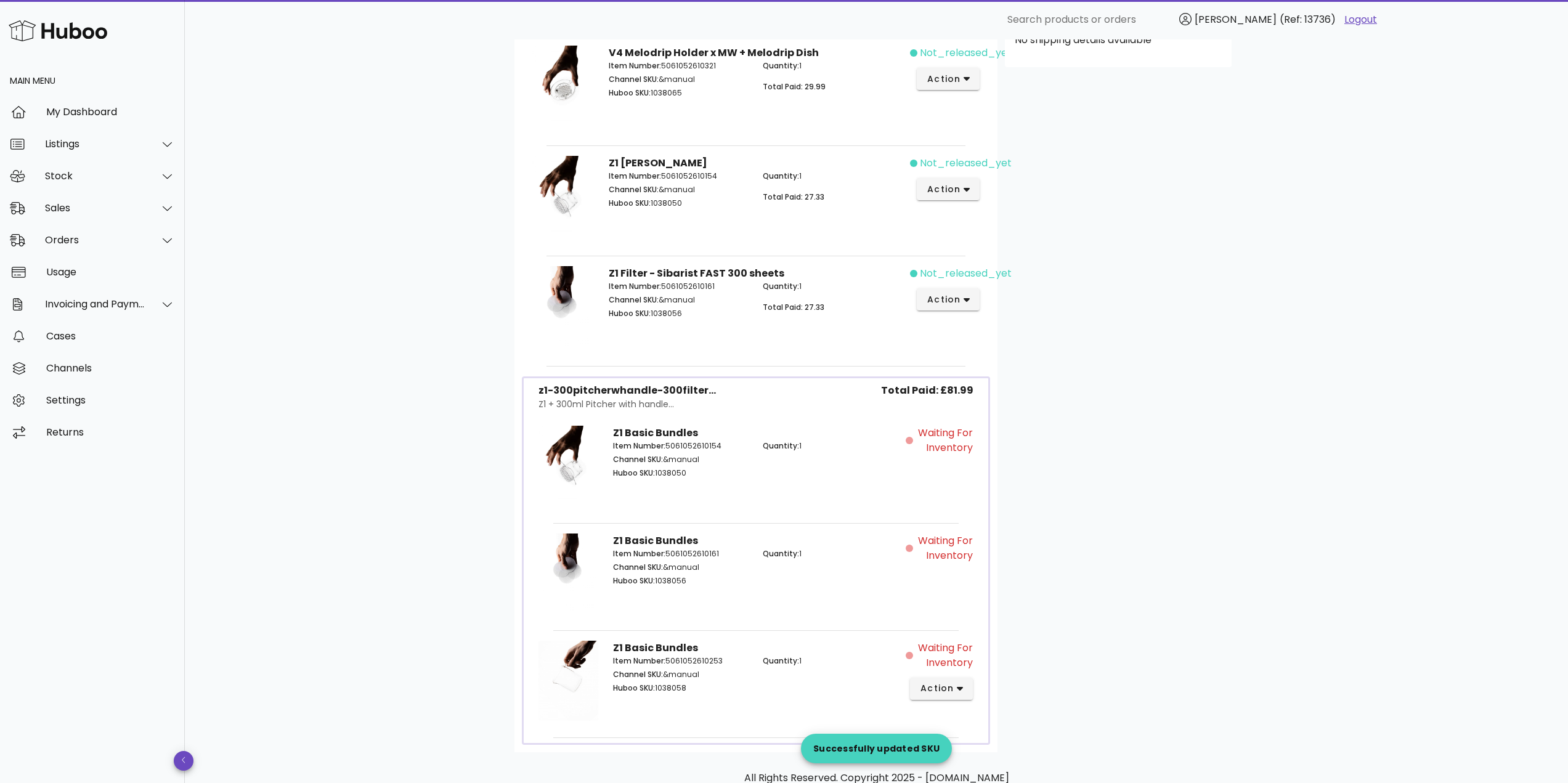
scroll to position [513, 0]
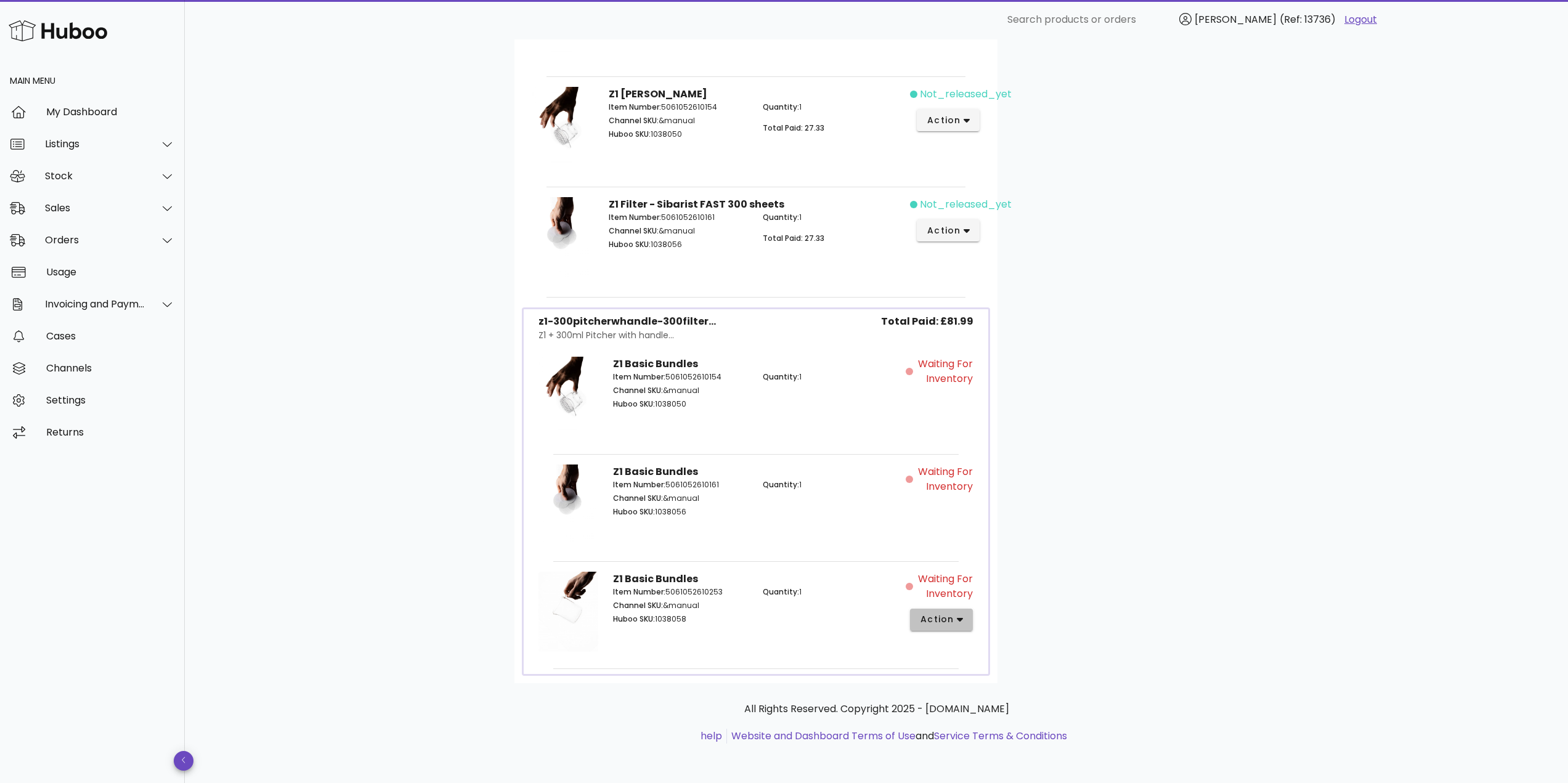
click at [943, 620] on span "action" at bounding box center [936, 619] width 34 height 13
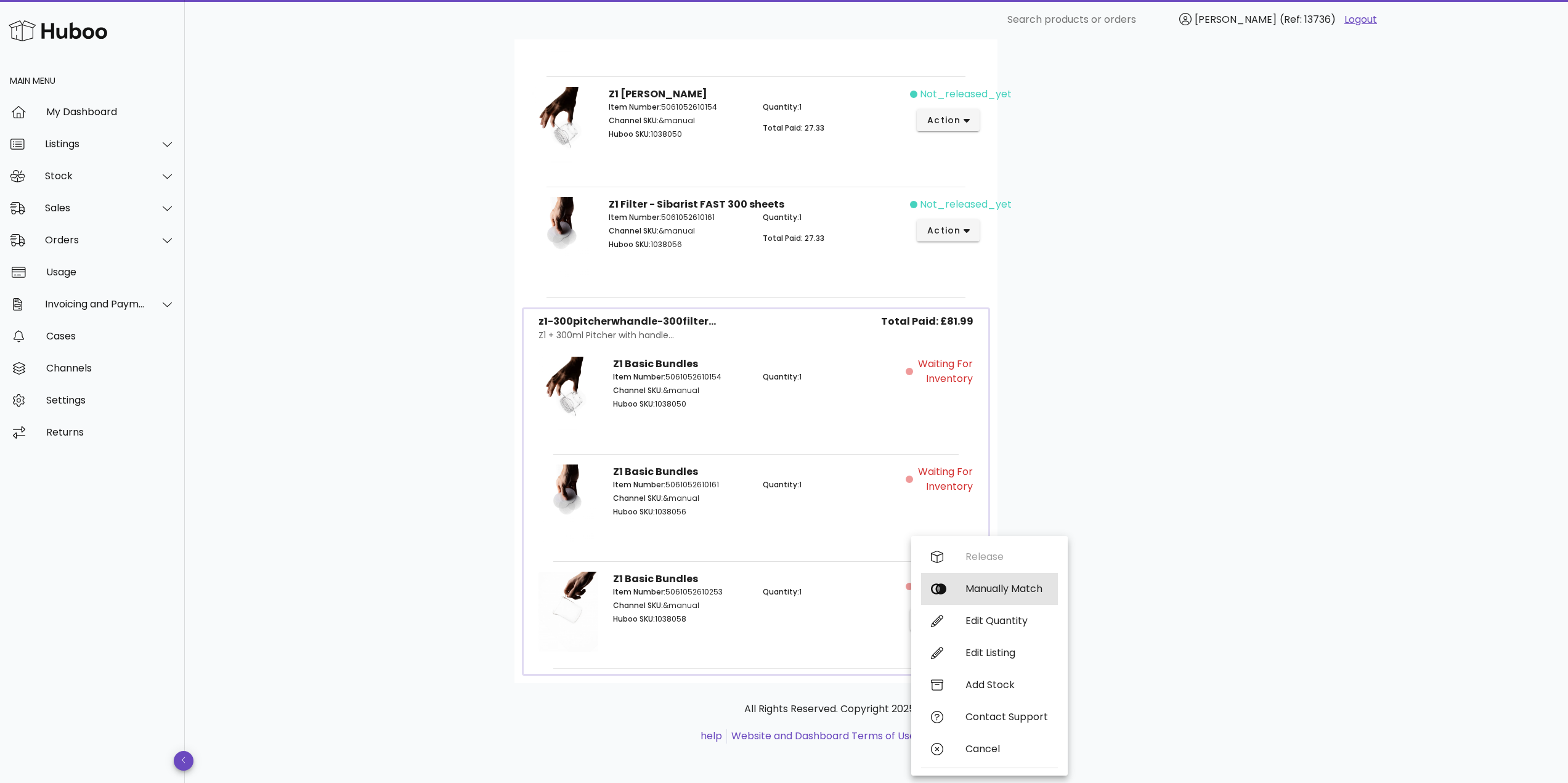
click at [995, 590] on div "Manually Match" at bounding box center [1007, 588] width 83 height 12
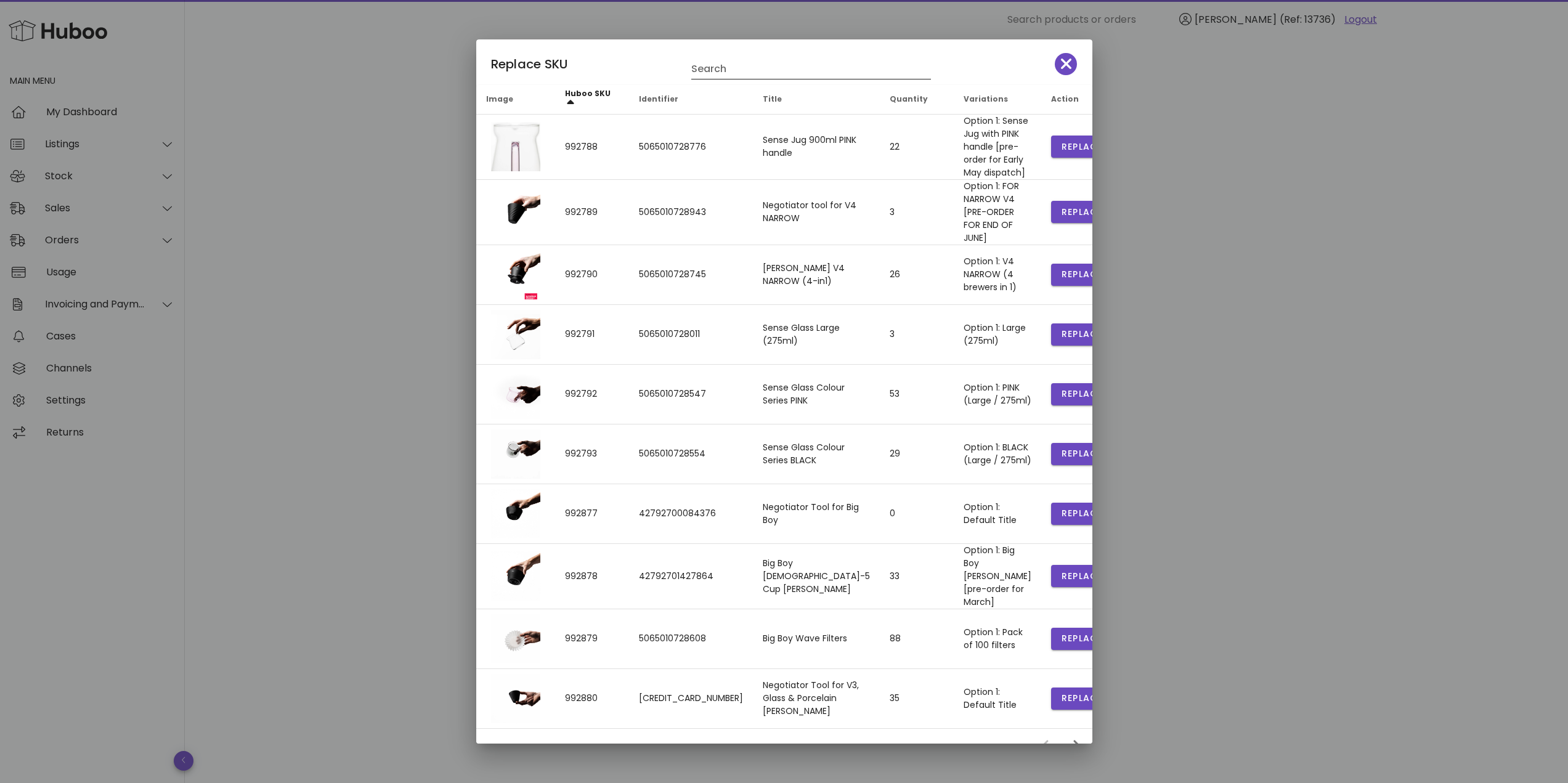
click at [730, 63] on input "Search" at bounding box center [802, 69] width 223 height 20
click at [774, 72] on input "text" at bounding box center [802, 69] width 223 height 20
type input "****"
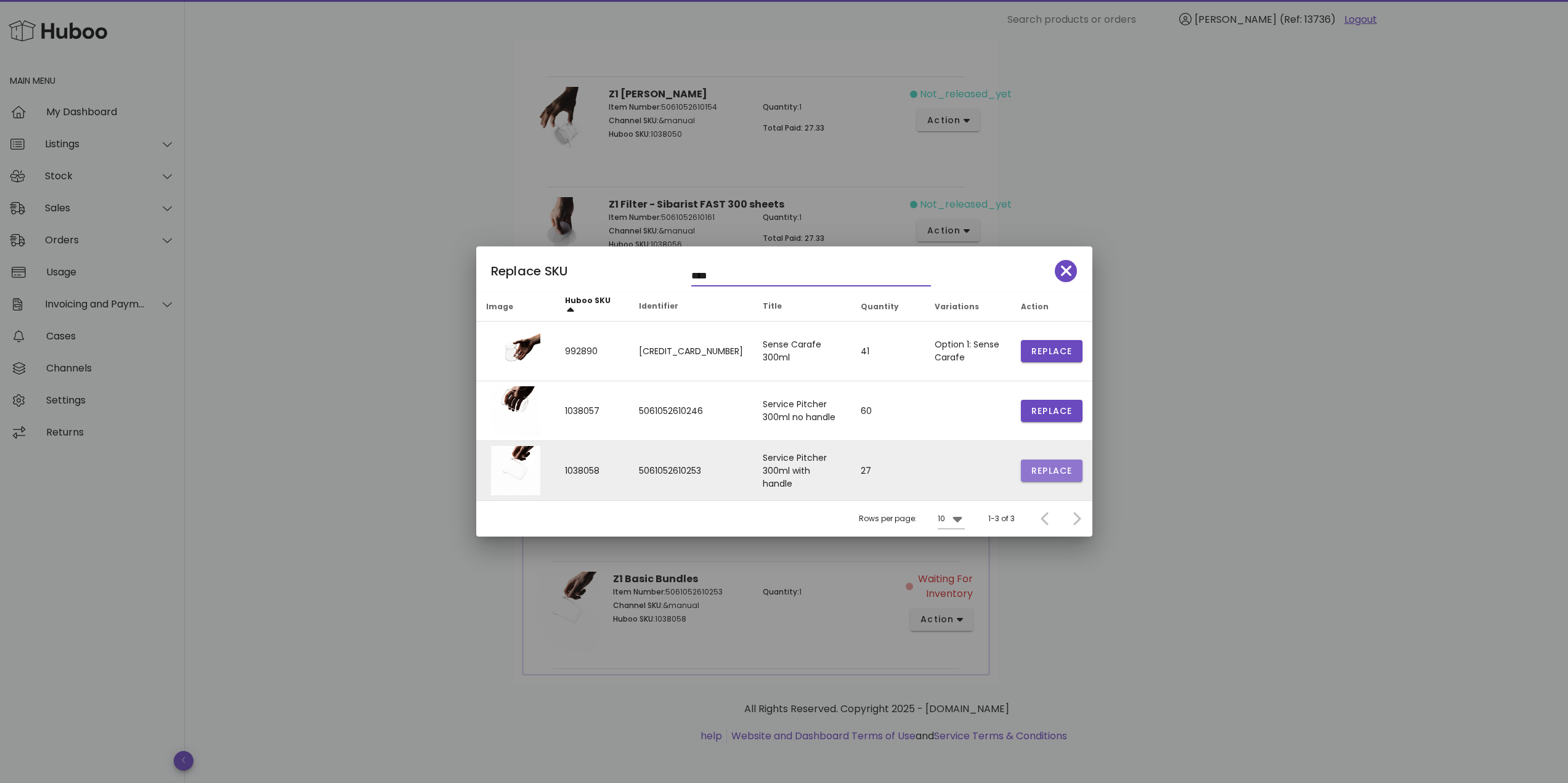
click at [1065, 473] on span "Replace" at bounding box center [1051, 471] width 42 height 13
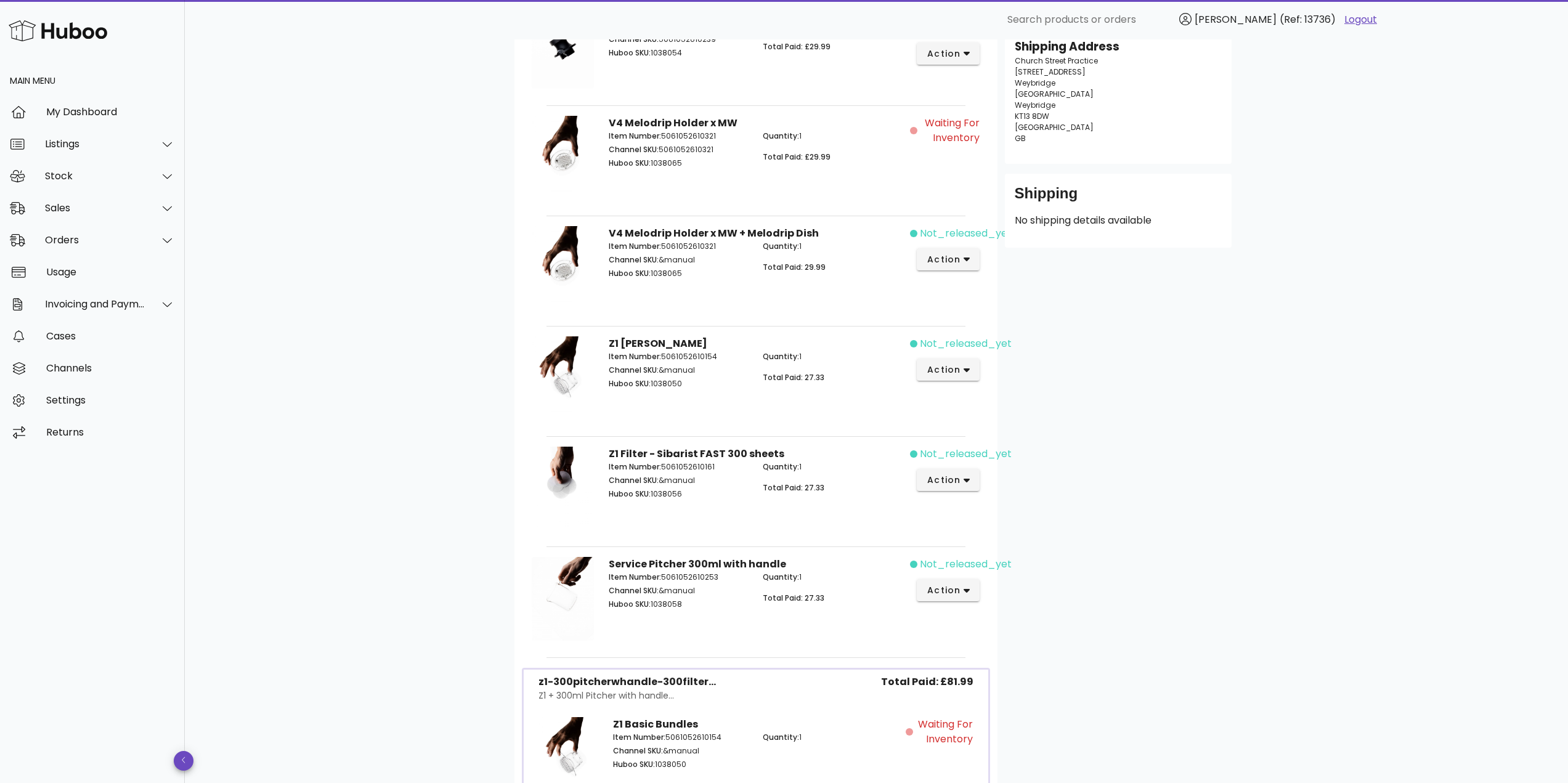
scroll to position [192, 0]
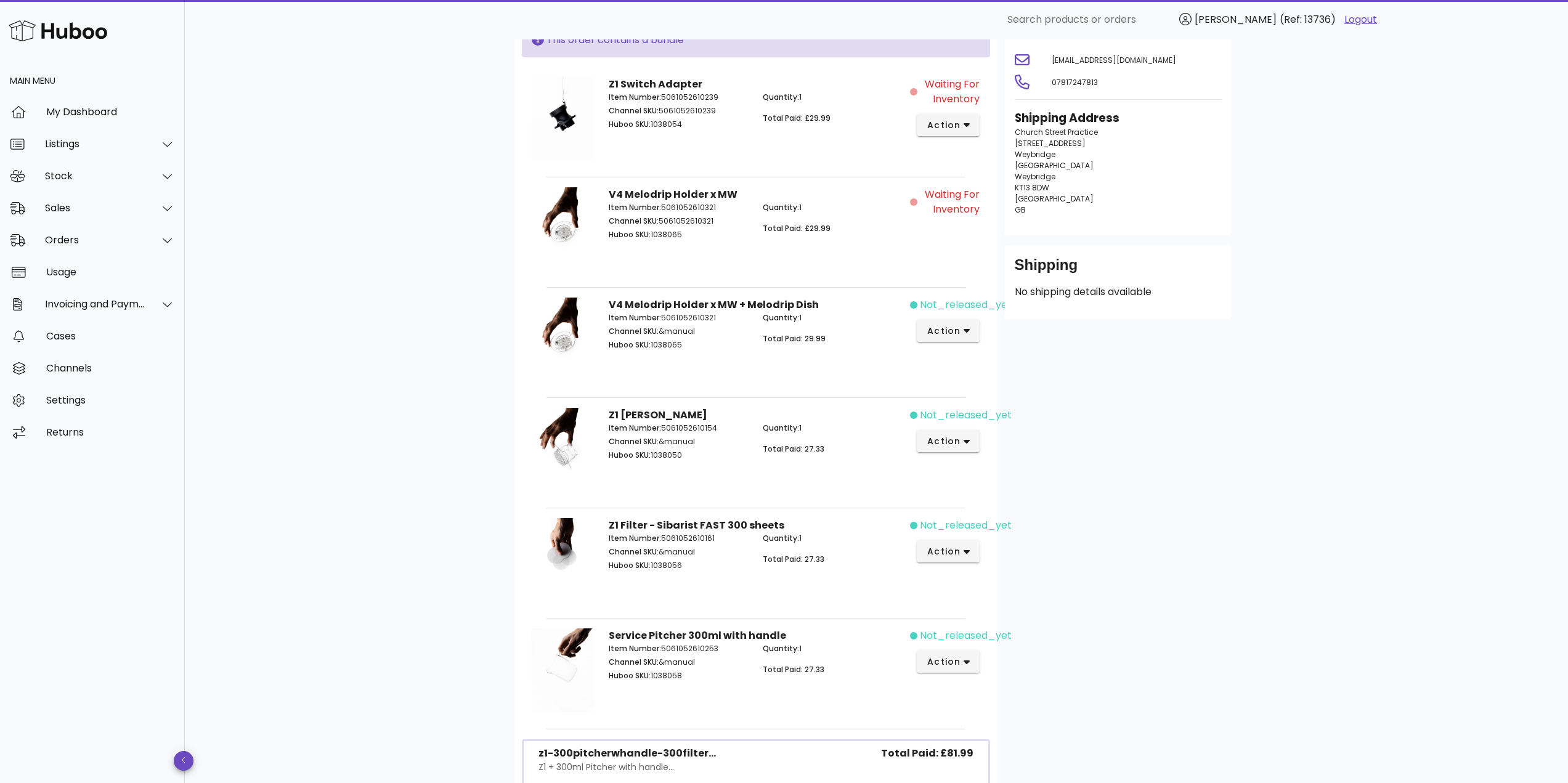
click at [960, 344] on div "not_released_yet action" at bounding box center [948, 341] width 77 height 102
click at [957, 334] on span "action" at bounding box center [943, 331] width 34 height 13
click at [966, 344] on div "Release" at bounding box center [996, 341] width 137 height 32
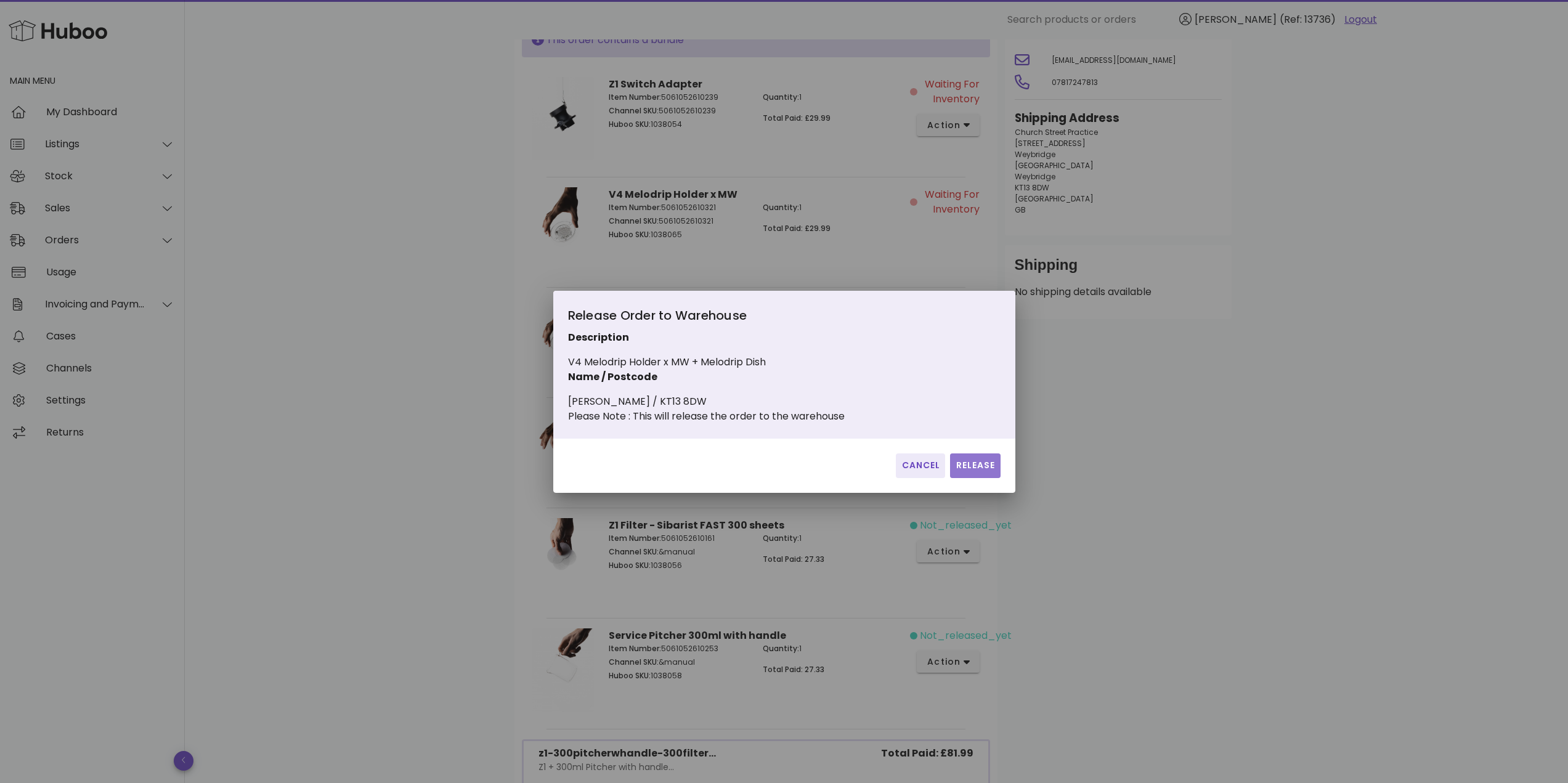
click at [969, 471] on span "Release" at bounding box center [975, 465] width 40 height 13
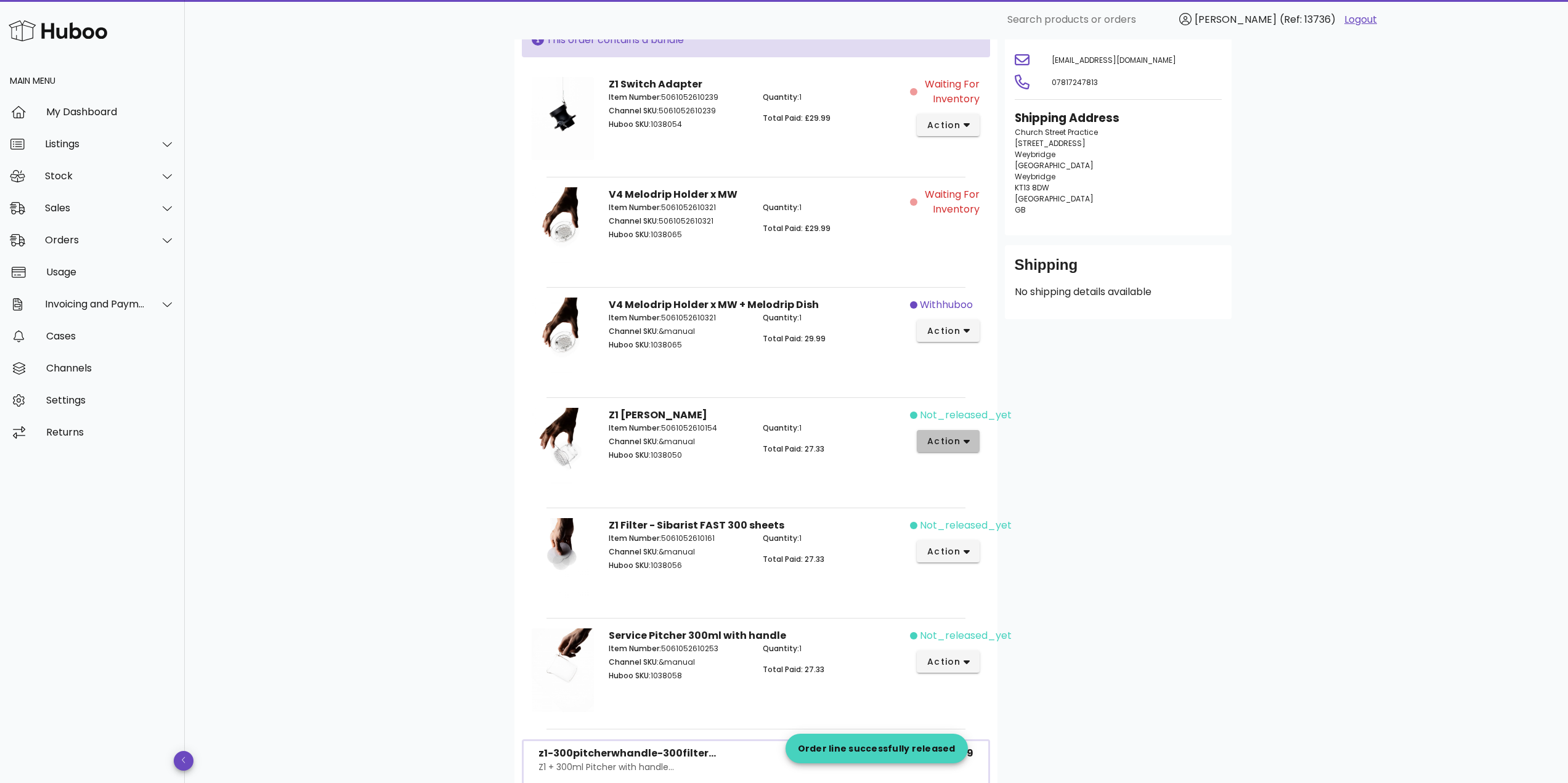
click at [957, 437] on span "action" at bounding box center [943, 441] width 34 height 13
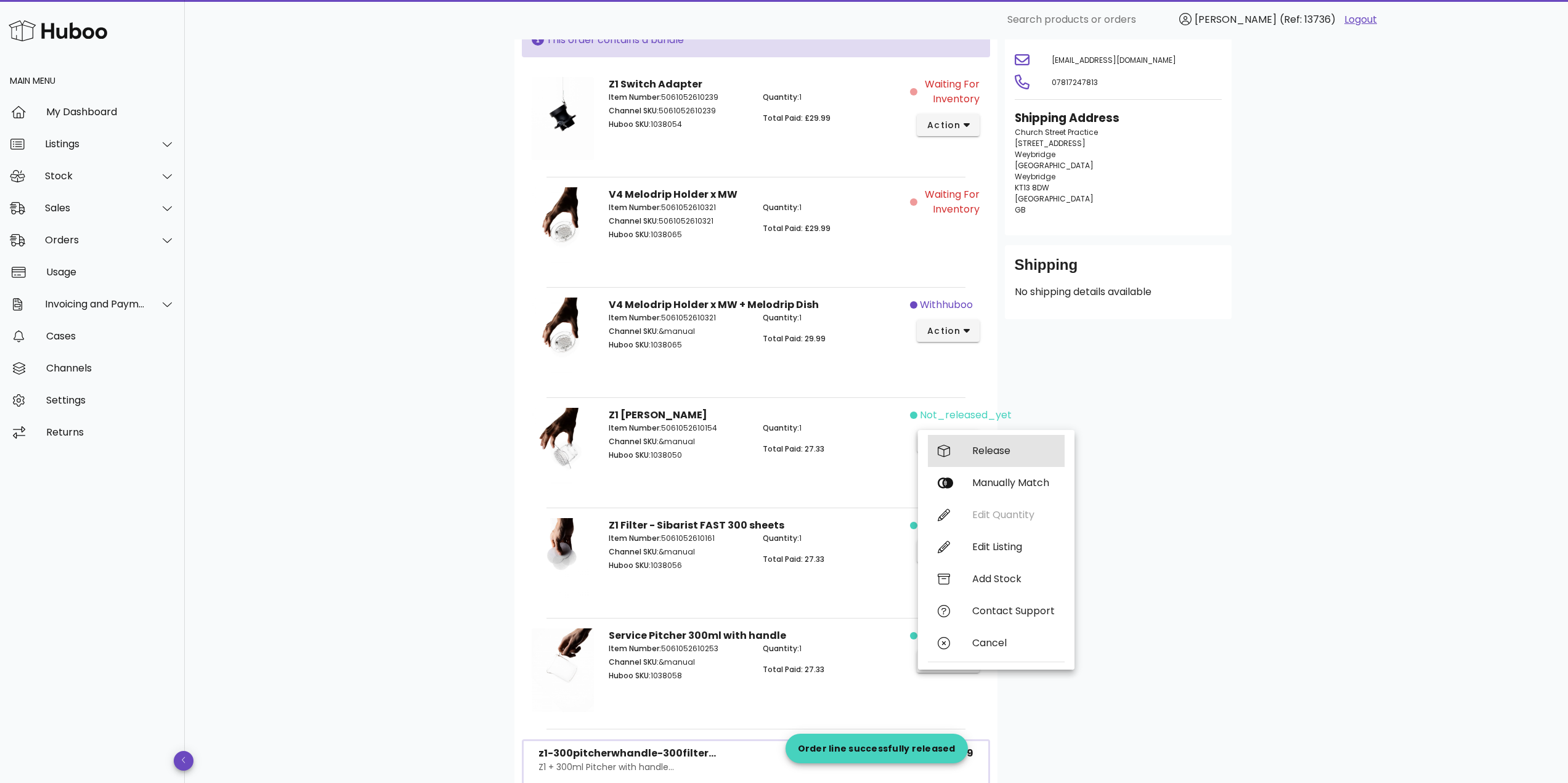
click at [980, 447] on div "Release" at bounding box center [1014, 450] width 83 height 12
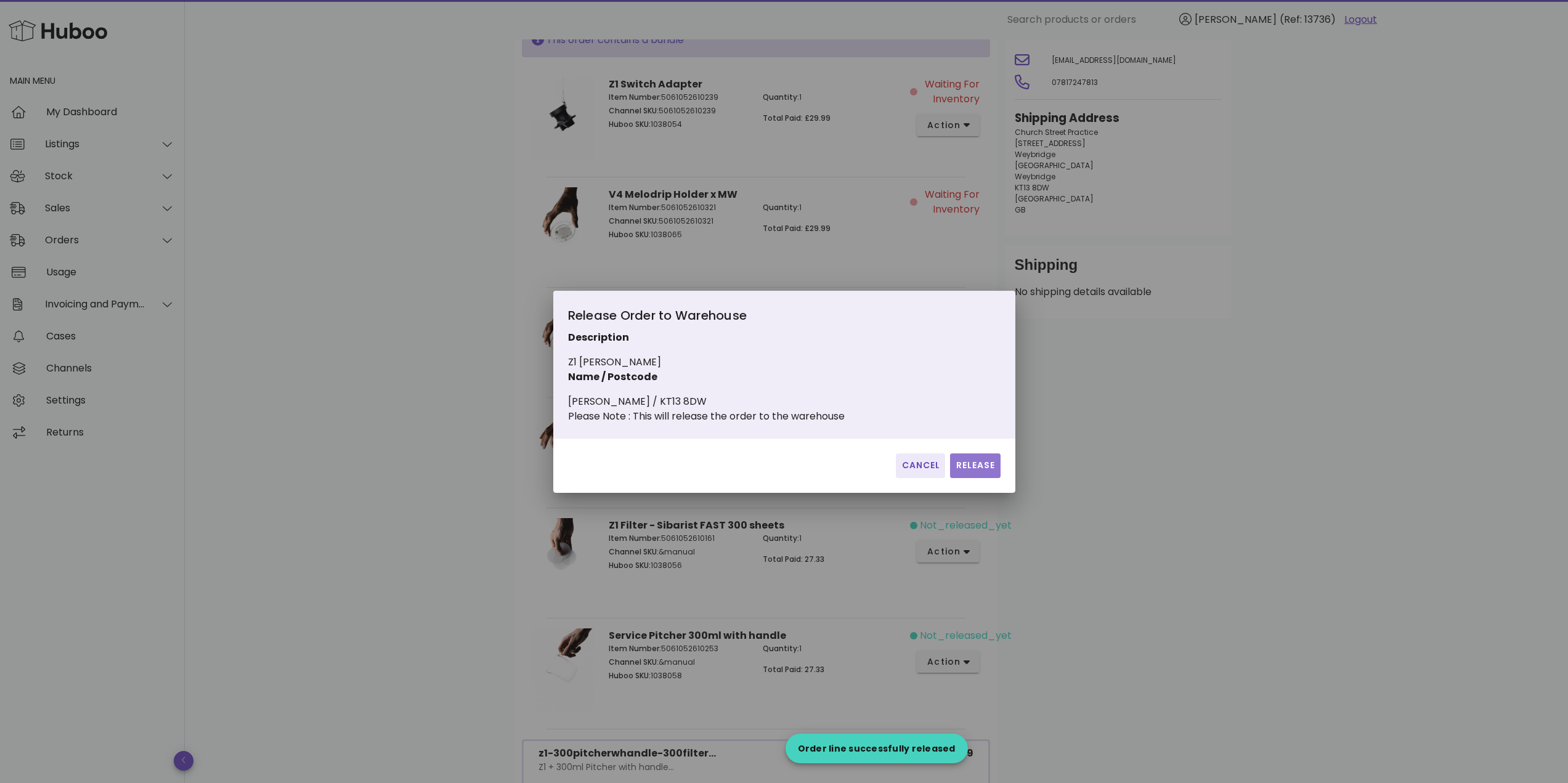
click at [980, 471] on span "Release" at bounding box center [975, 465] width 40 height 13
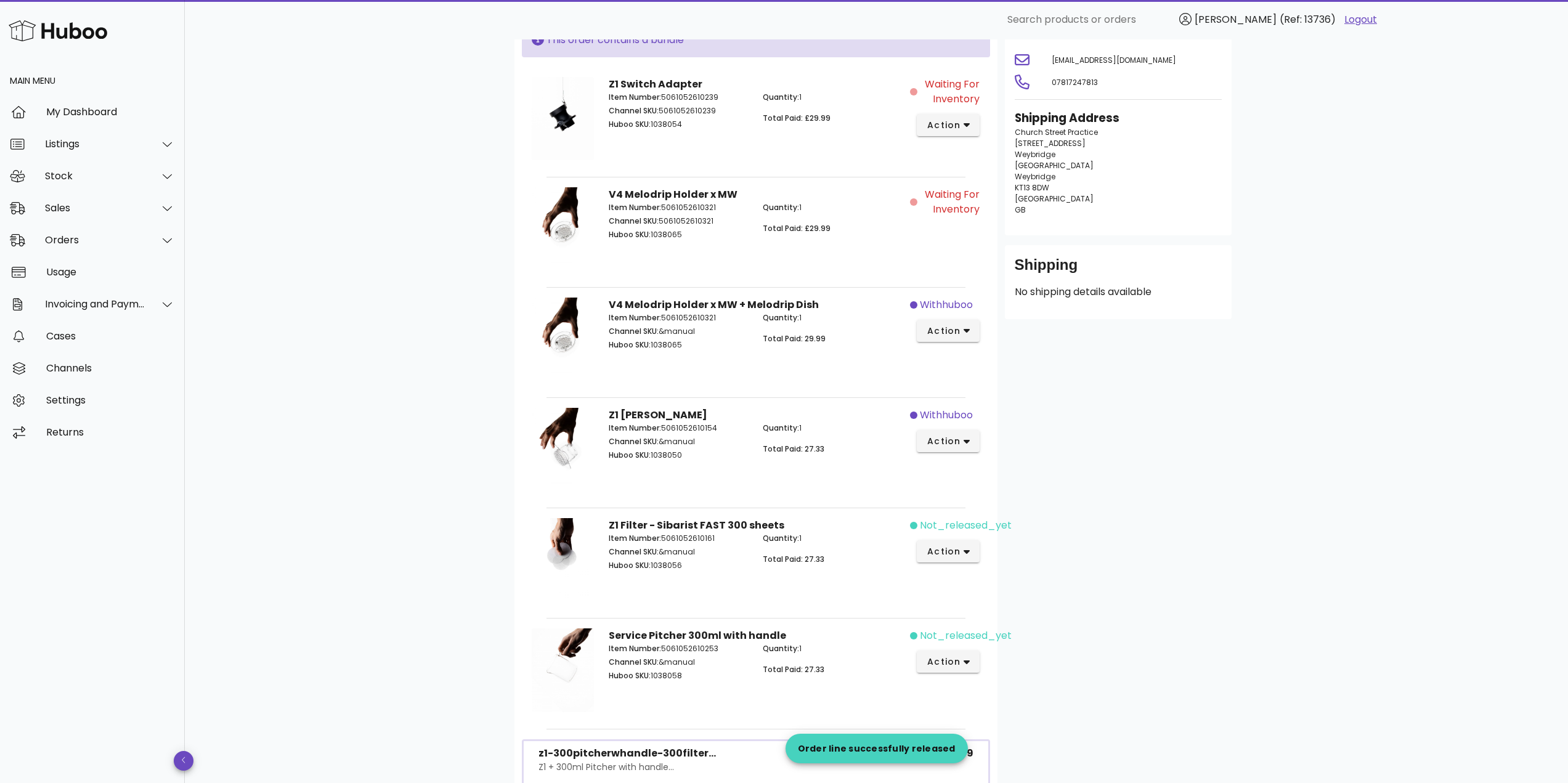
click at [960, 539] on div "not_released_yet action" at bounding box center [948, 561] width 77 height 102
click at [960, 550] on span "action" at bounding box center [943, 551] width 34 height 13
click at [987, 553] on div "Release" at bounding box center [996, 561] width 137 height 32
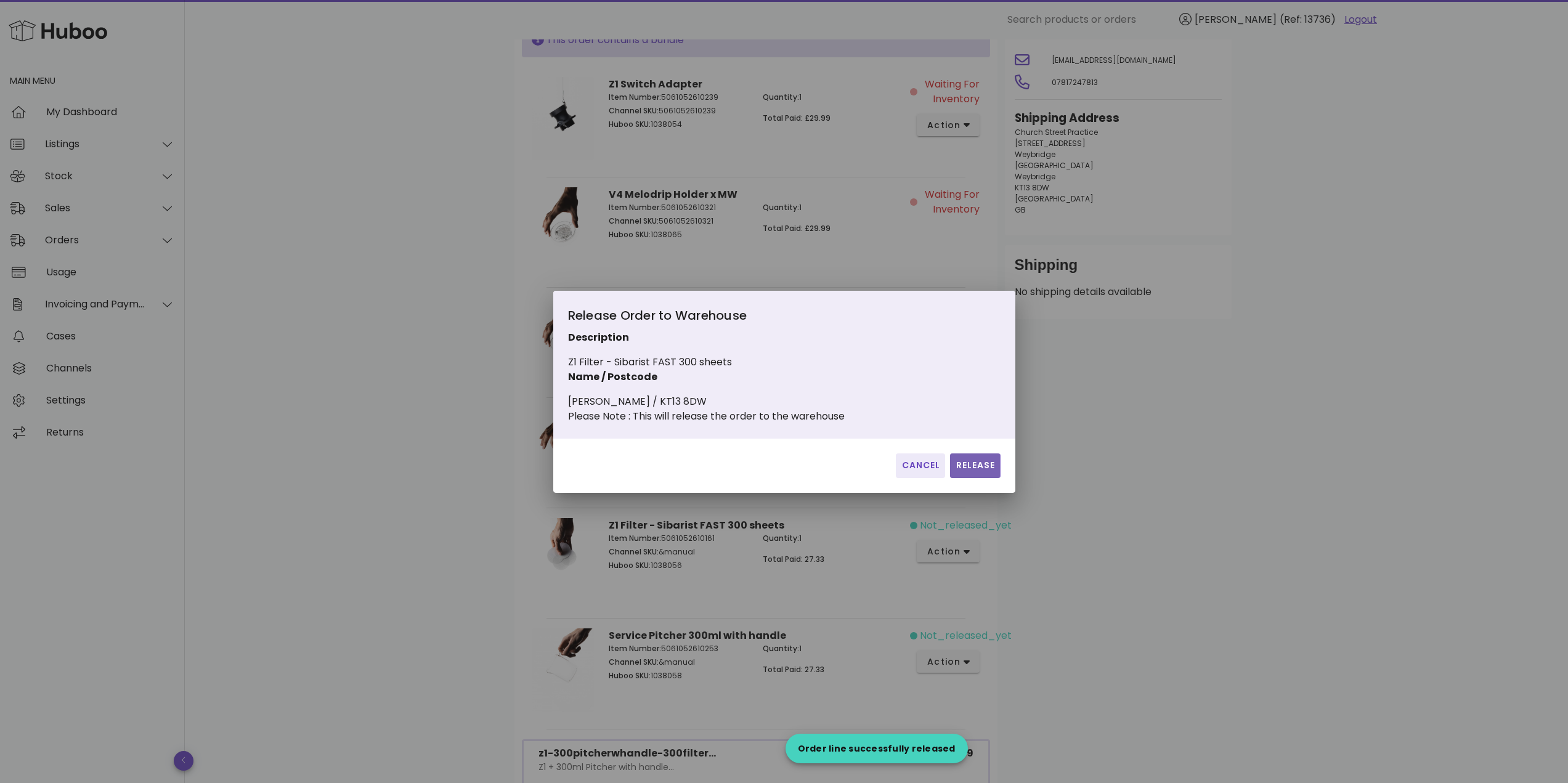
click at [987, 464] on button "Release" at bounding box center [974, 466] width 50 height 25
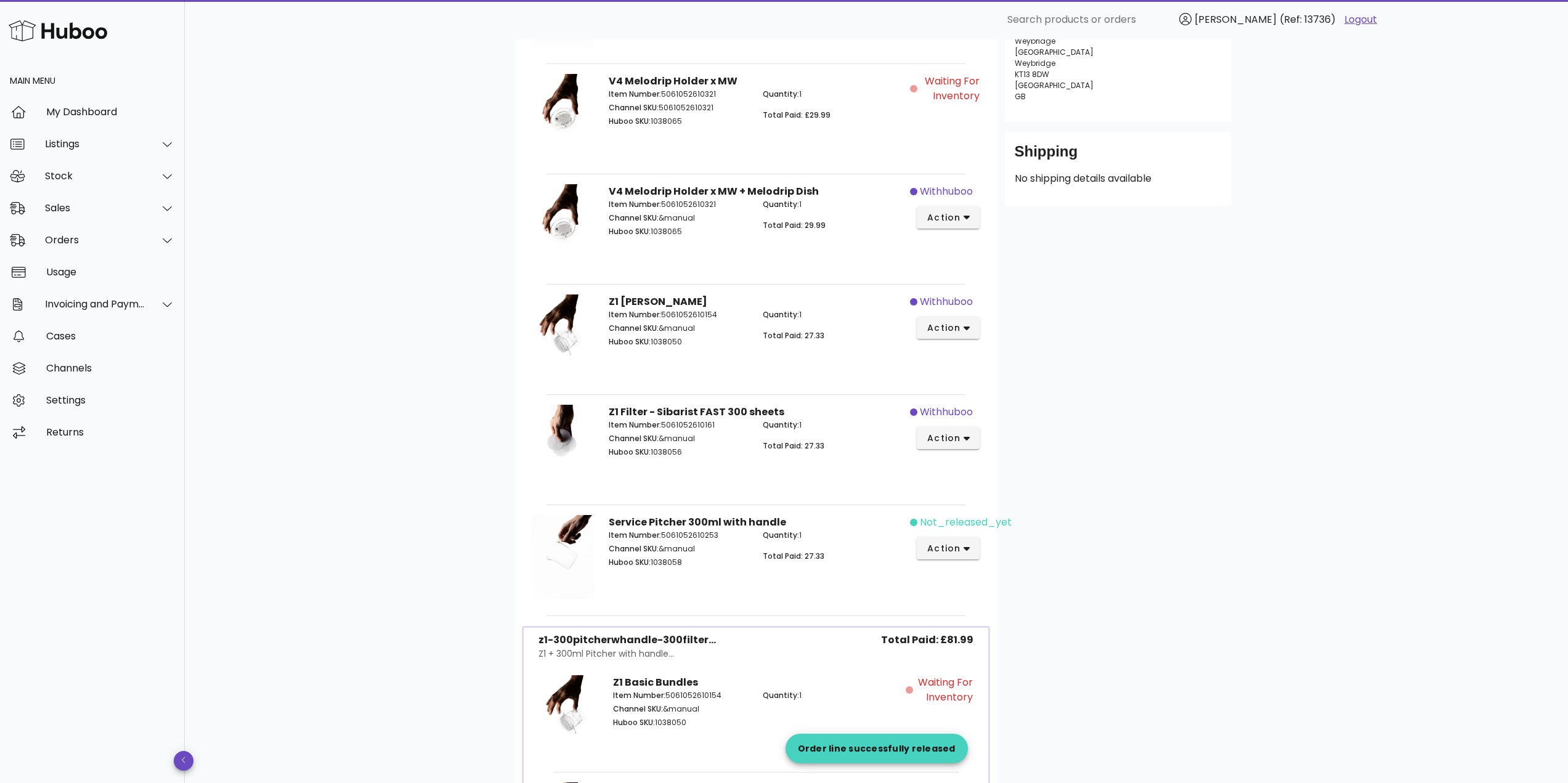
scroll to position [377, 0]
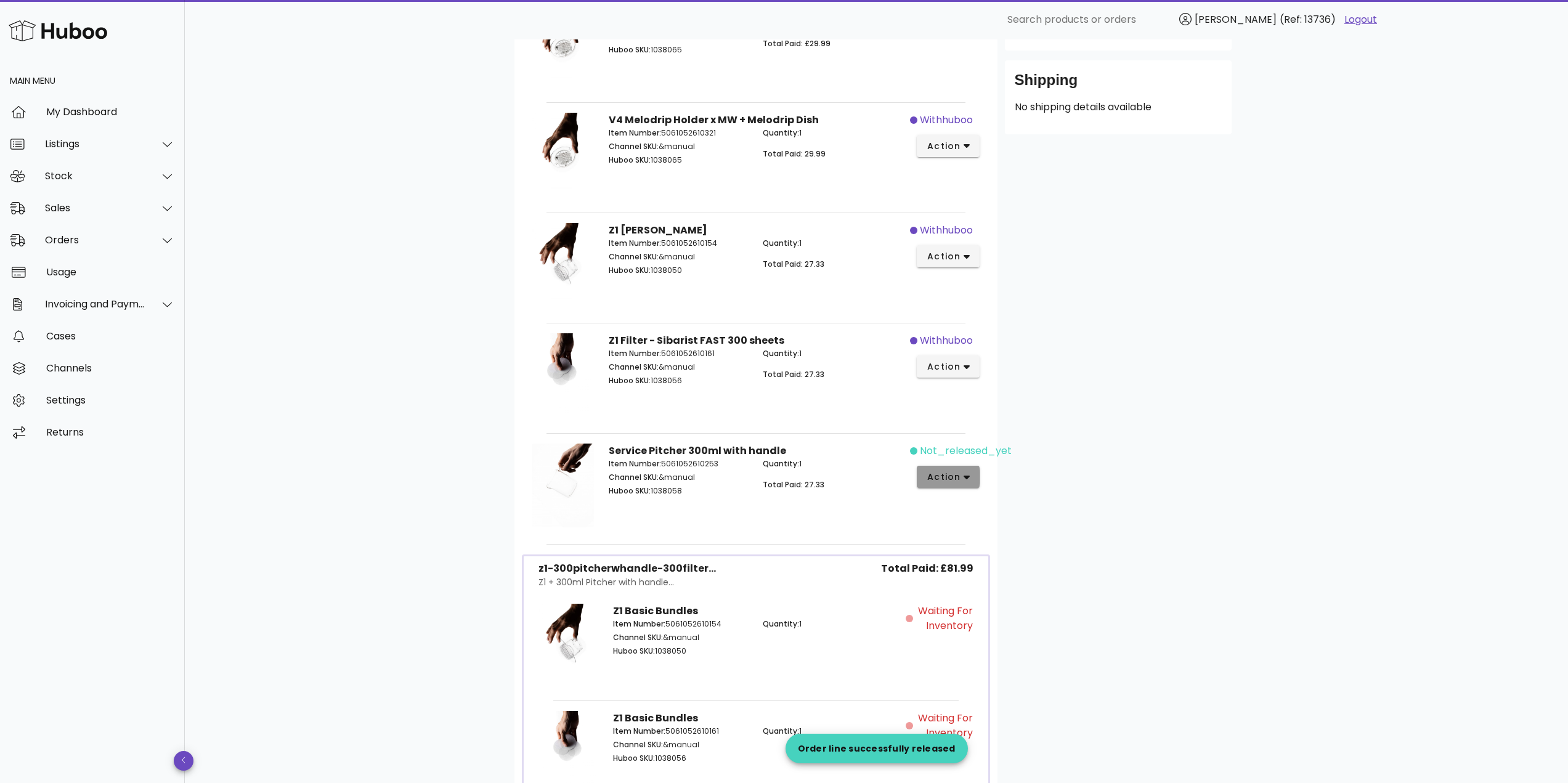
click at [956, 484] on button "action" at bounding box center [949, 477] width 63 height 22
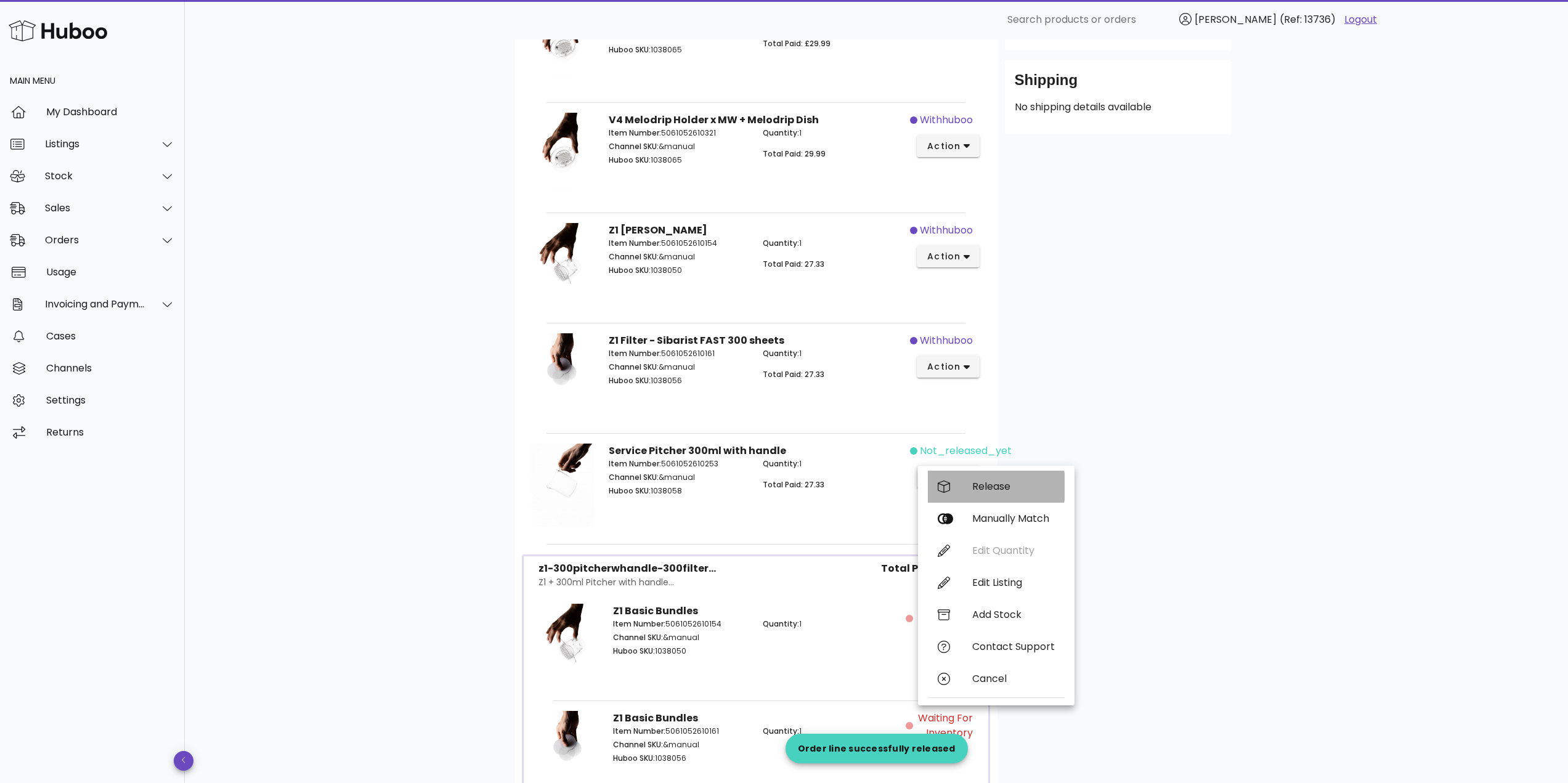
click at [996, 481] on div "Release" at bounding box center [1014, 486] width 83 height 12
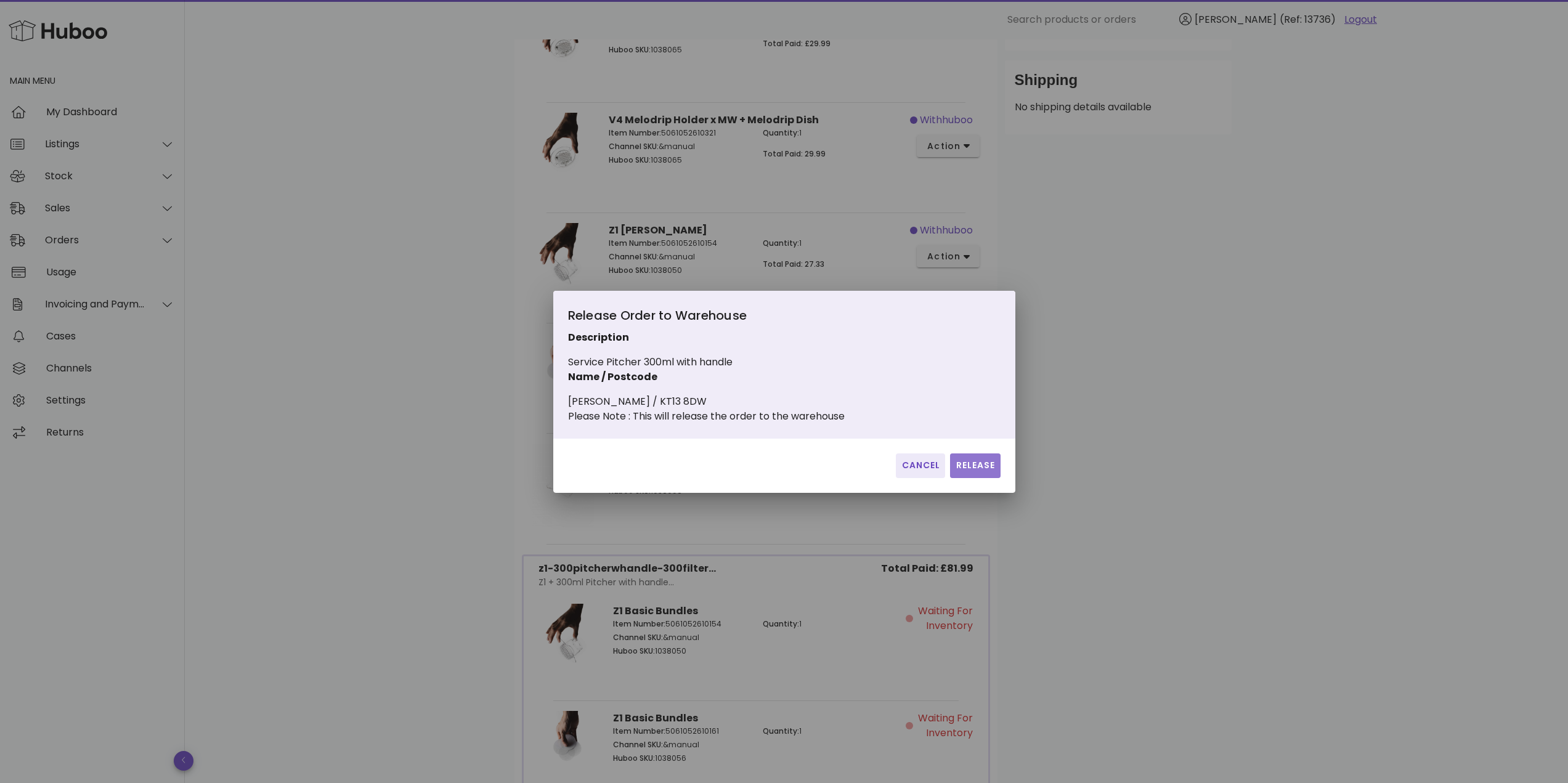
click at [981, 464] on button "Release" at bounding box center [974, 466] width 50 height 25
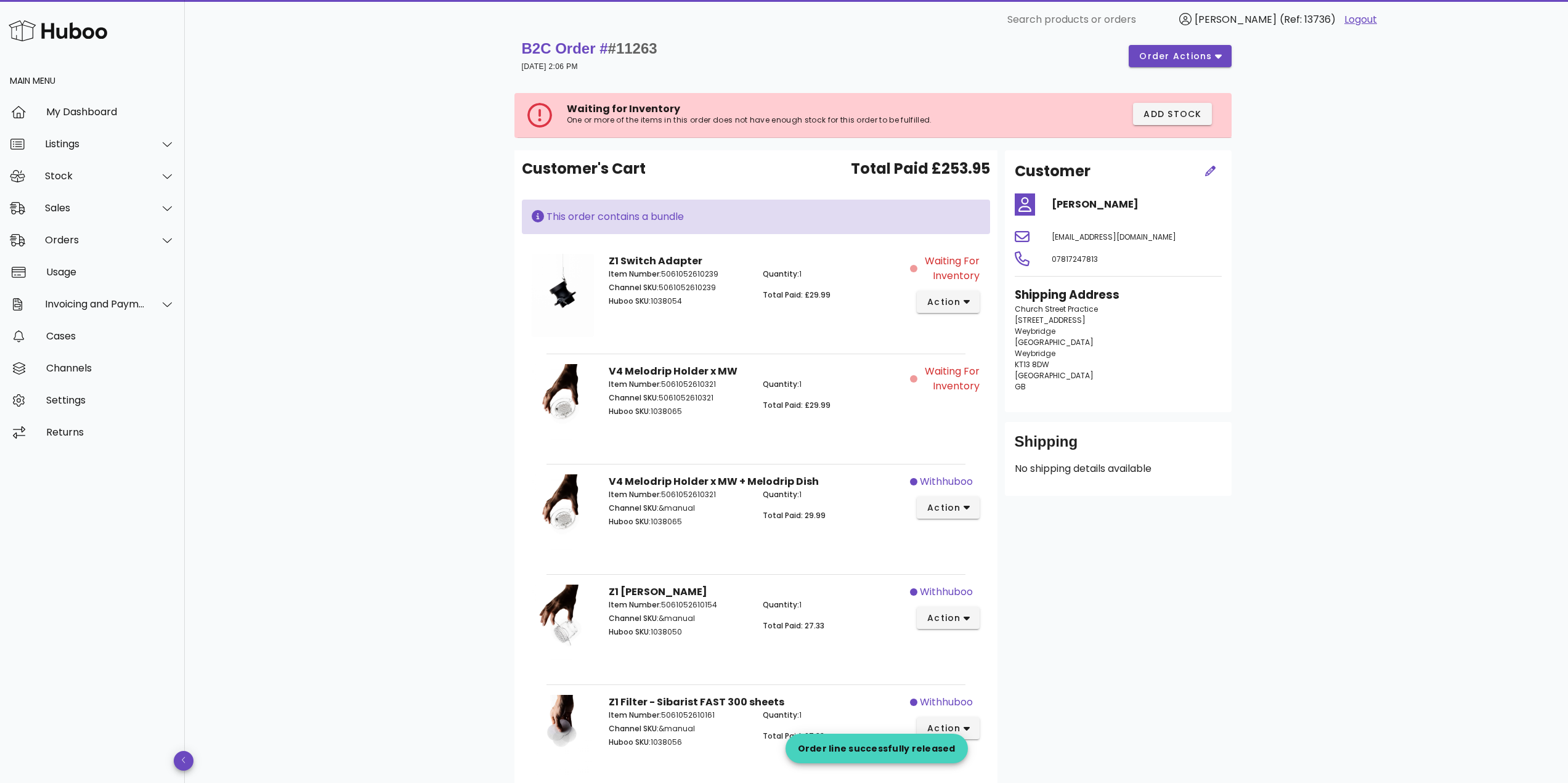
scroll to position [0, 0]
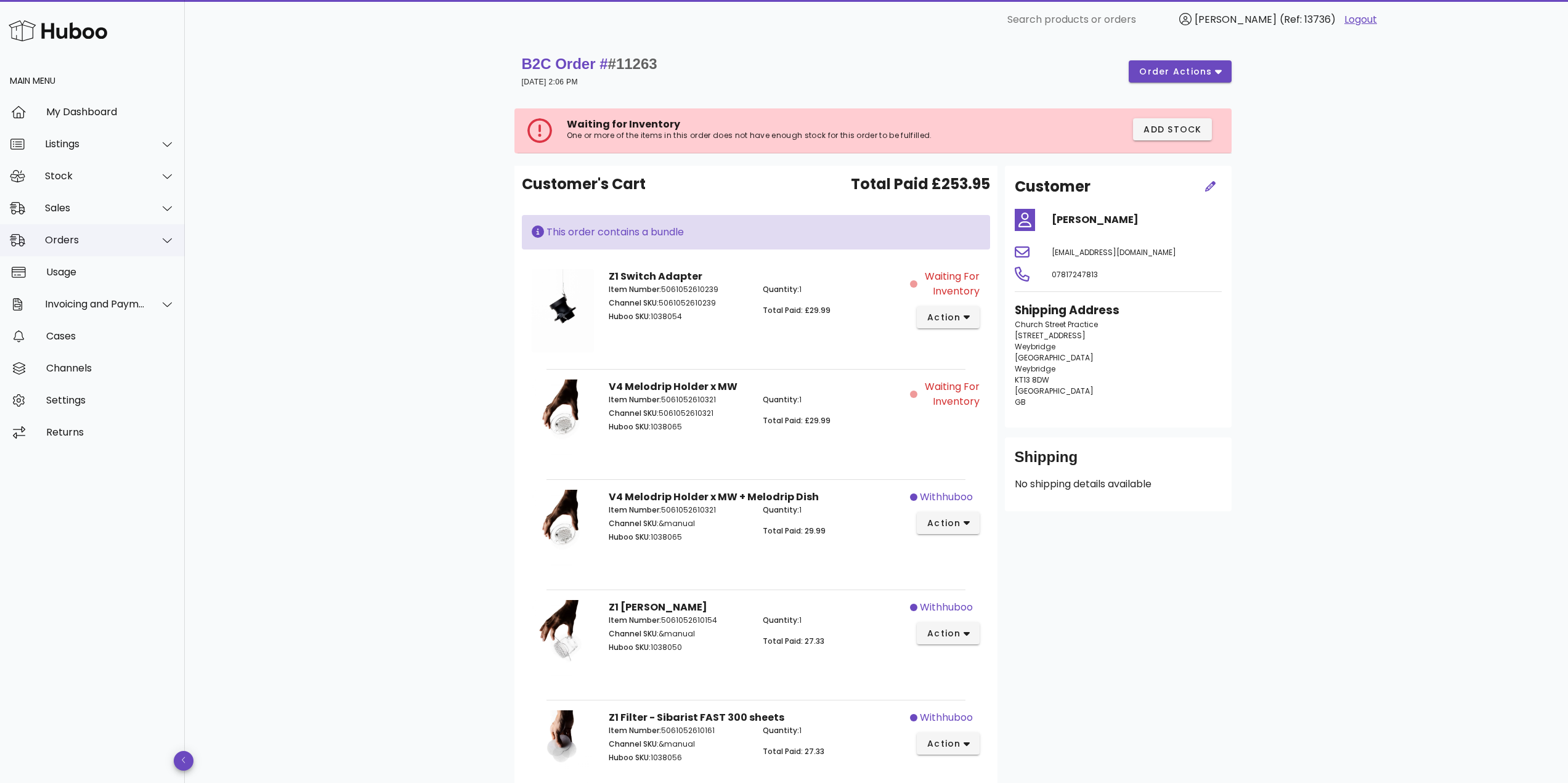
click at [103, 238] on div "Orders" at bounding box center [95, 240] width 101 height 12
click at [97, 267] on div "Orders" at bounding box center [110, 271] width 130 height 12
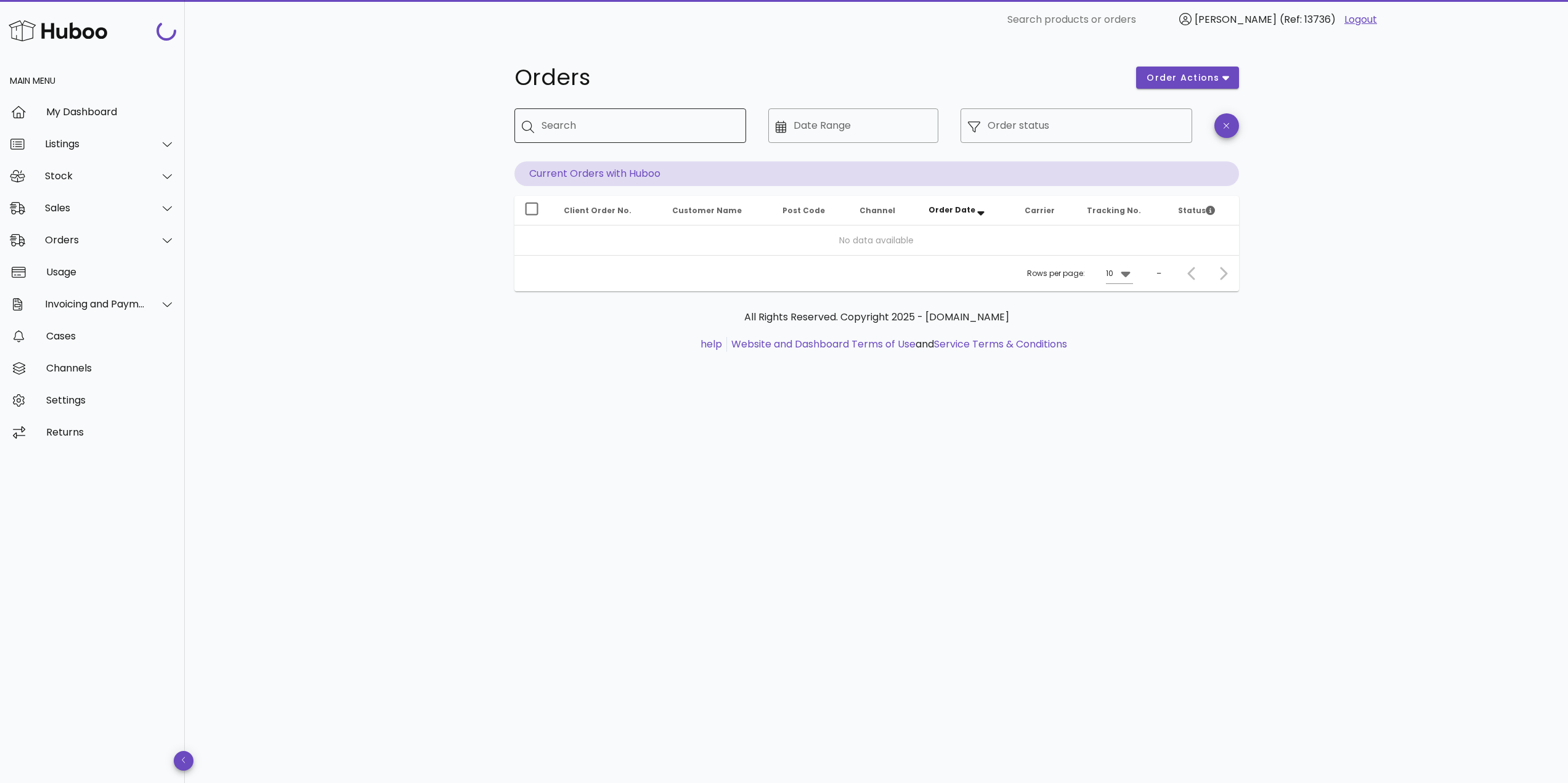
click at [568, 132] on input "Search" at bounding box center [639, 125] width 195 height 20
paste input "*****"
type input "*****"
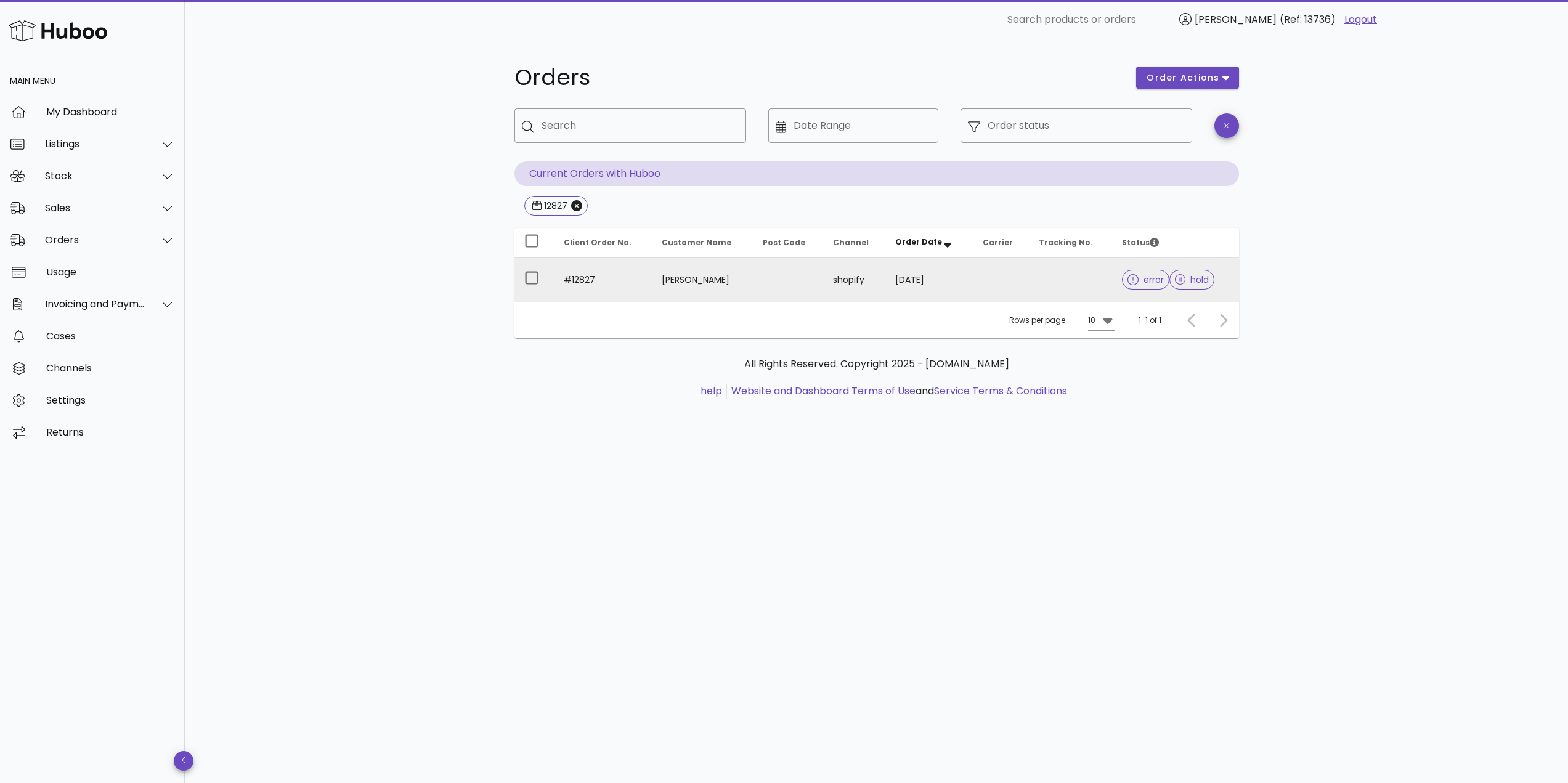
click at [606, 272] on td "#12827" at bounding box center [603, 279] width 99 height 45
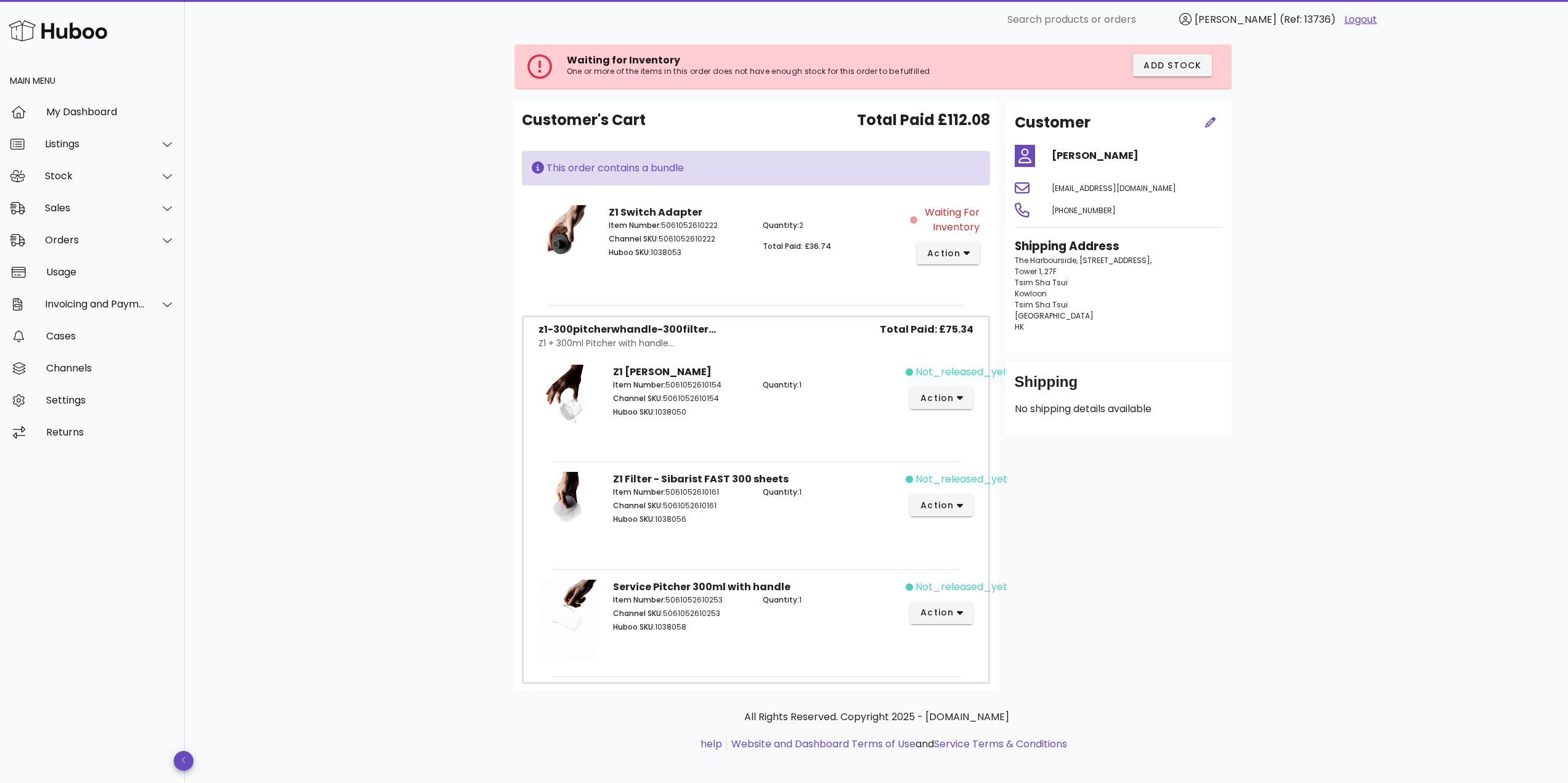
scroll to position [72, 0]
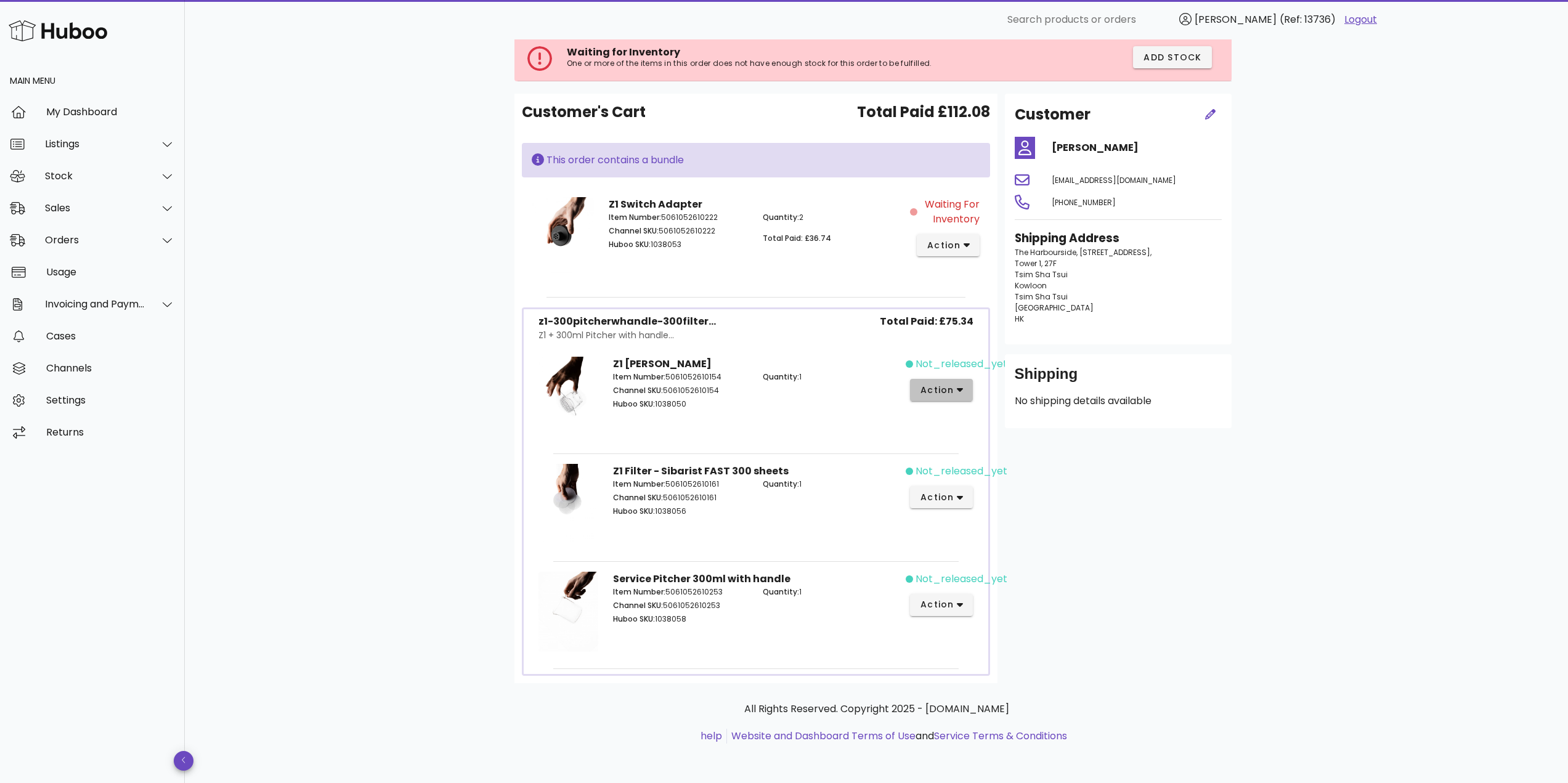
click at [948, 388] on span "action" at bounding box center [936, 390] width 34 height 13
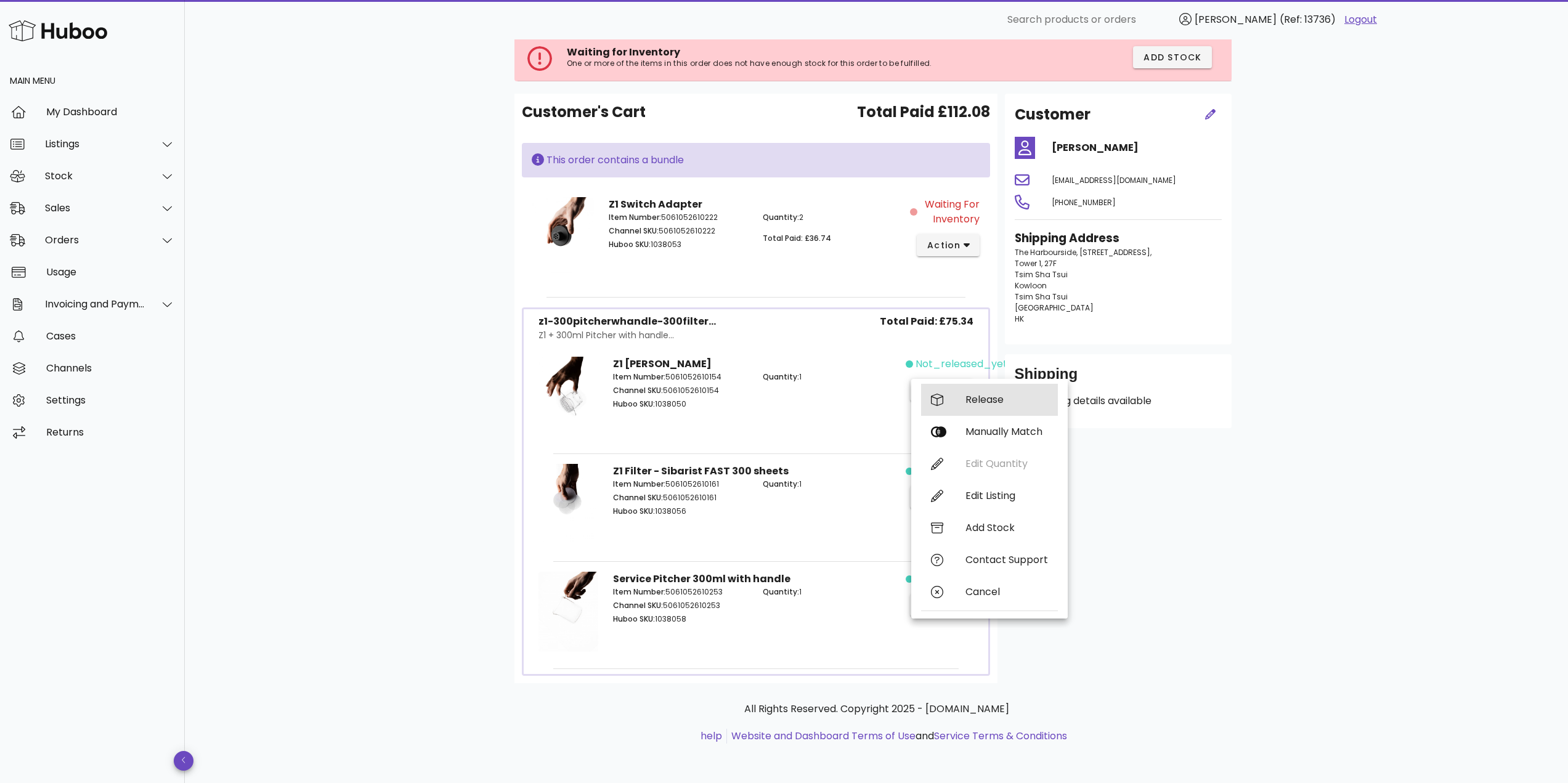
click at [956, 402] on div "Release" at bounding box center [989, 400] width 137 height 32
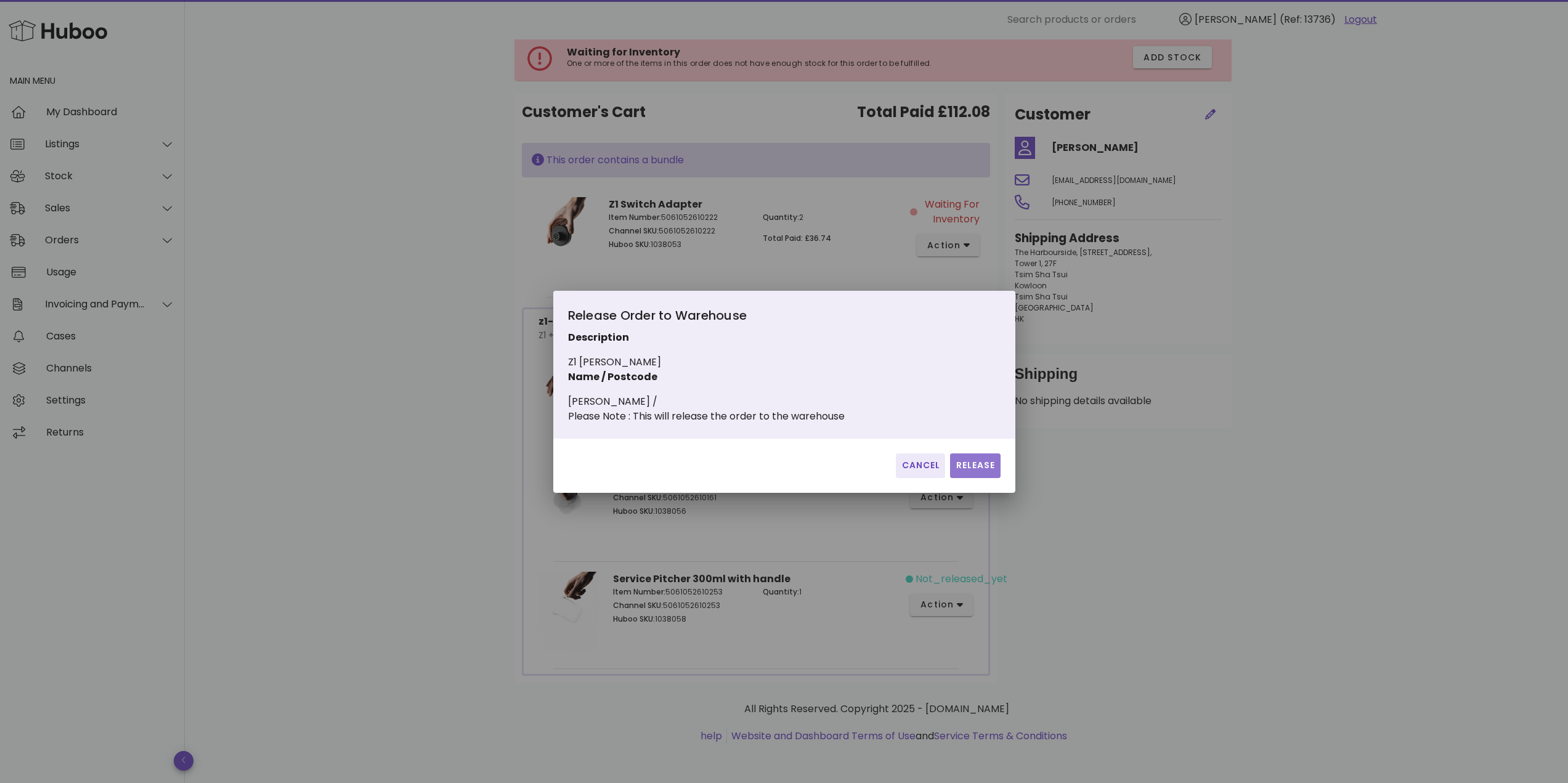
click at [970, 478] on button "Release" at bounding box center [974, 466] width 50 height 25
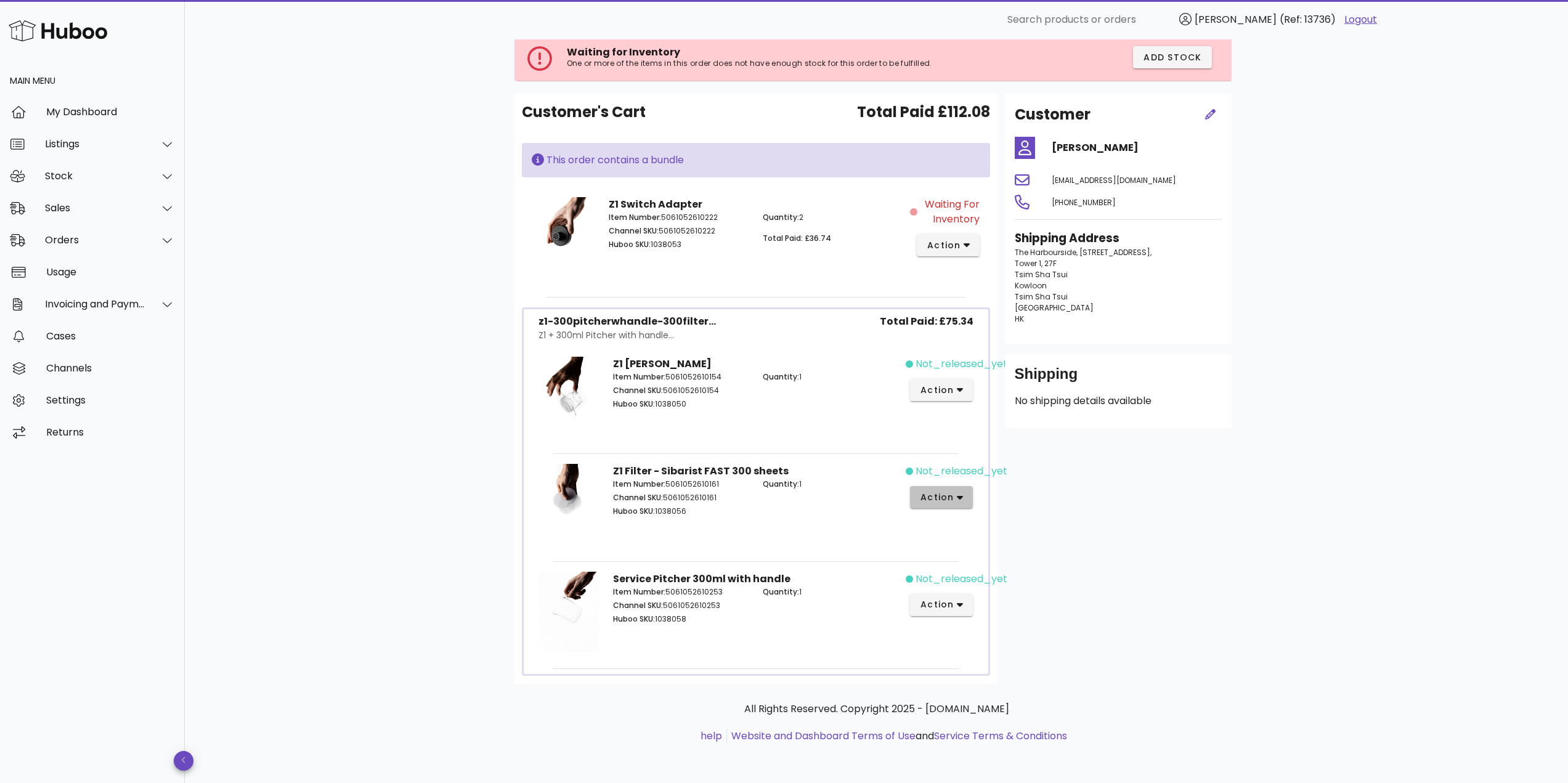
click at [931, 497] on span "action" at bounding box center [936, 497] width 34 height 13
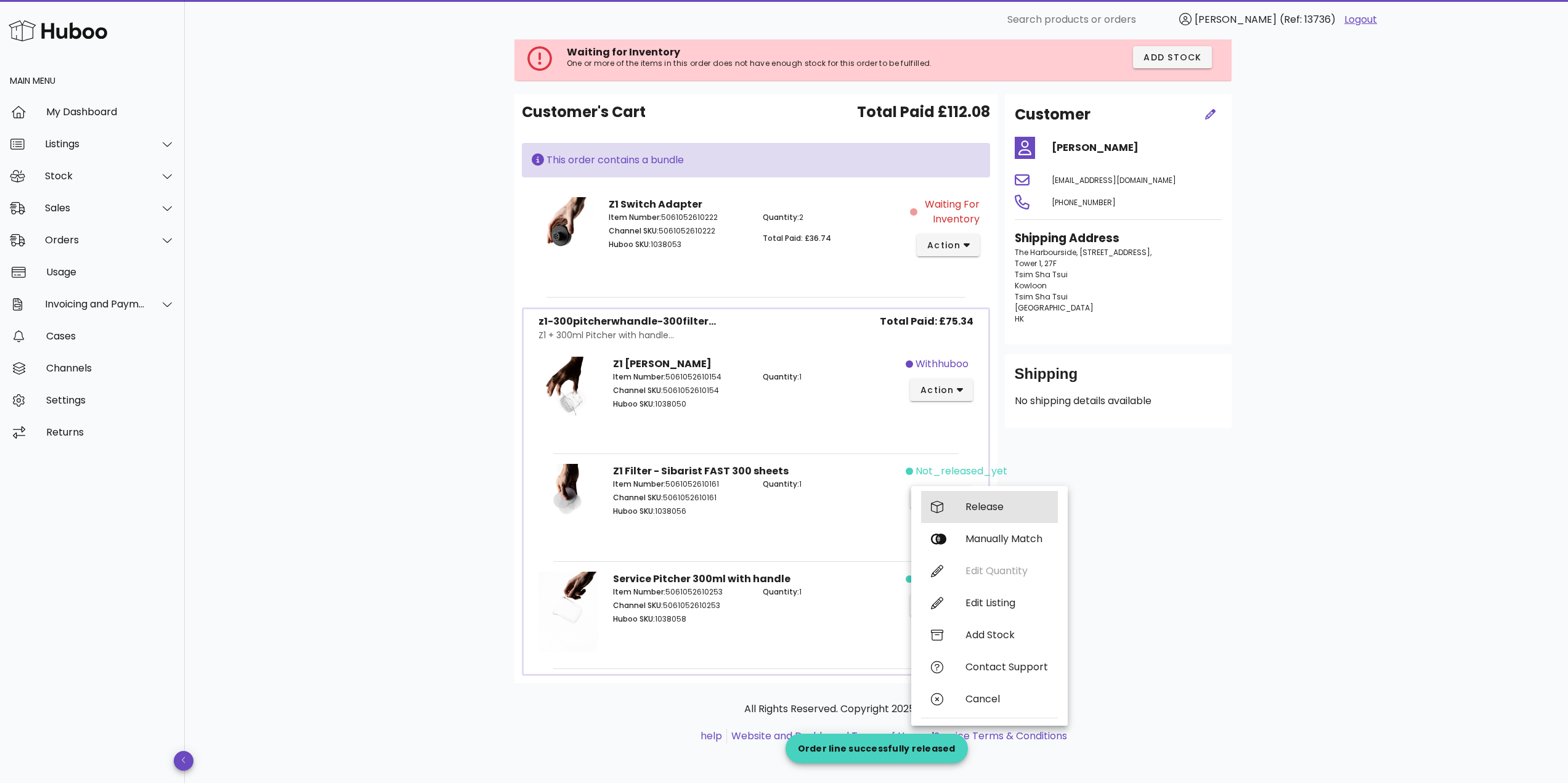
click at [975, 504] on div "Release" at bounding box center [1007, 506] width 83 height 12
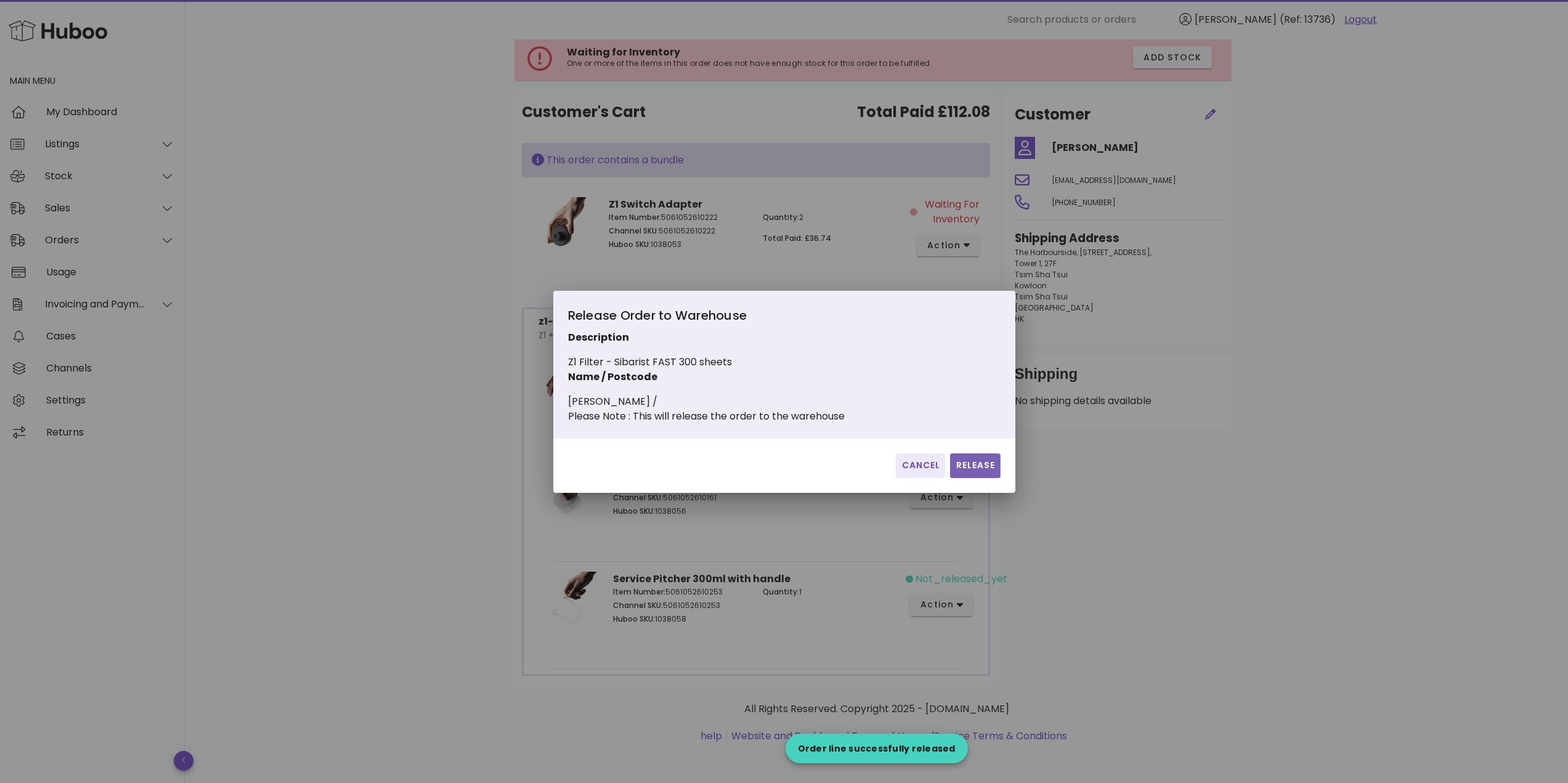
click at [972, 470] on span "Release" at bounding box center [975, 465] width 40 height 13
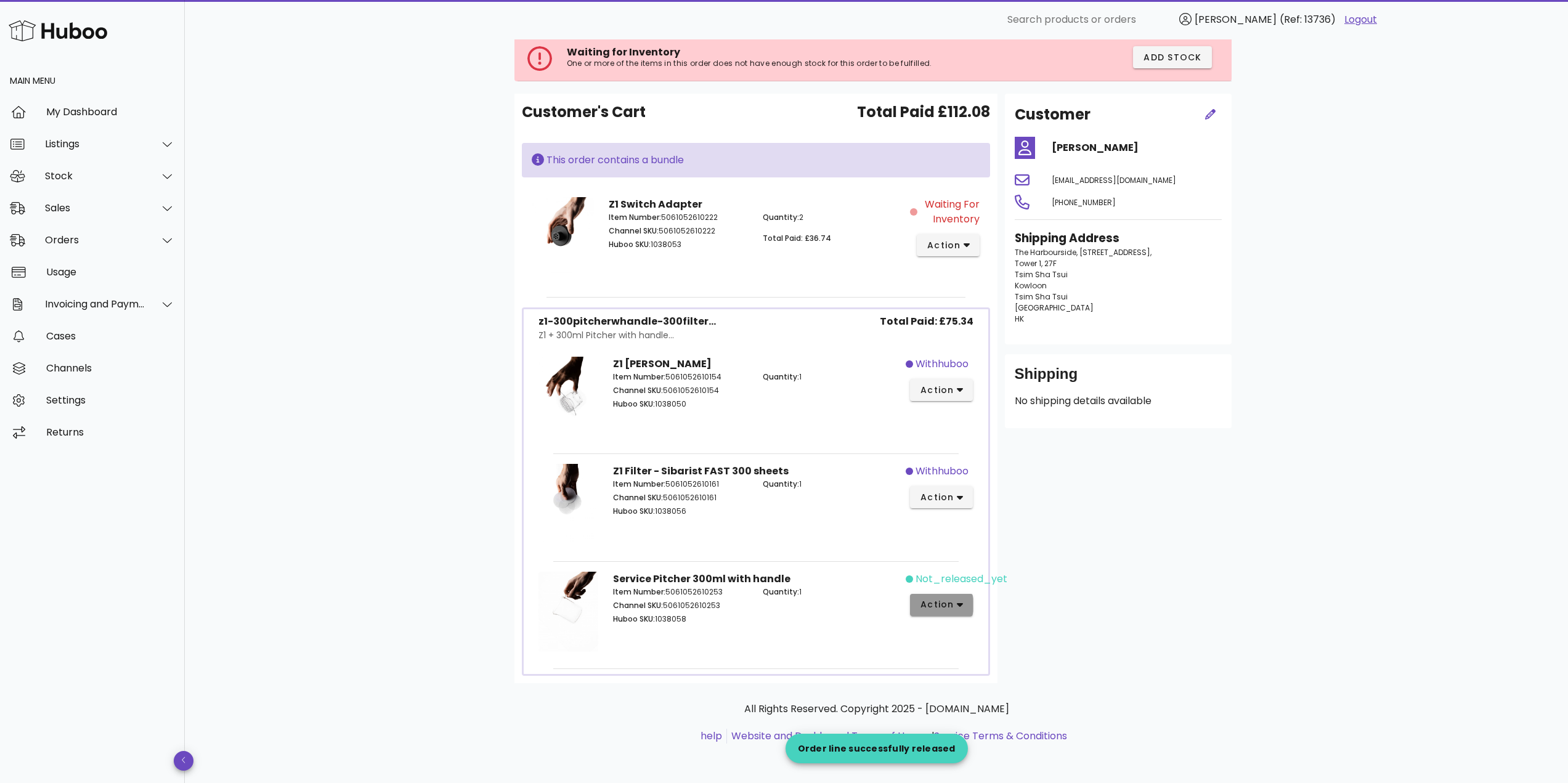
click at [949, 613] on button "action" at bounding box center [941, 604] width 63 height 22
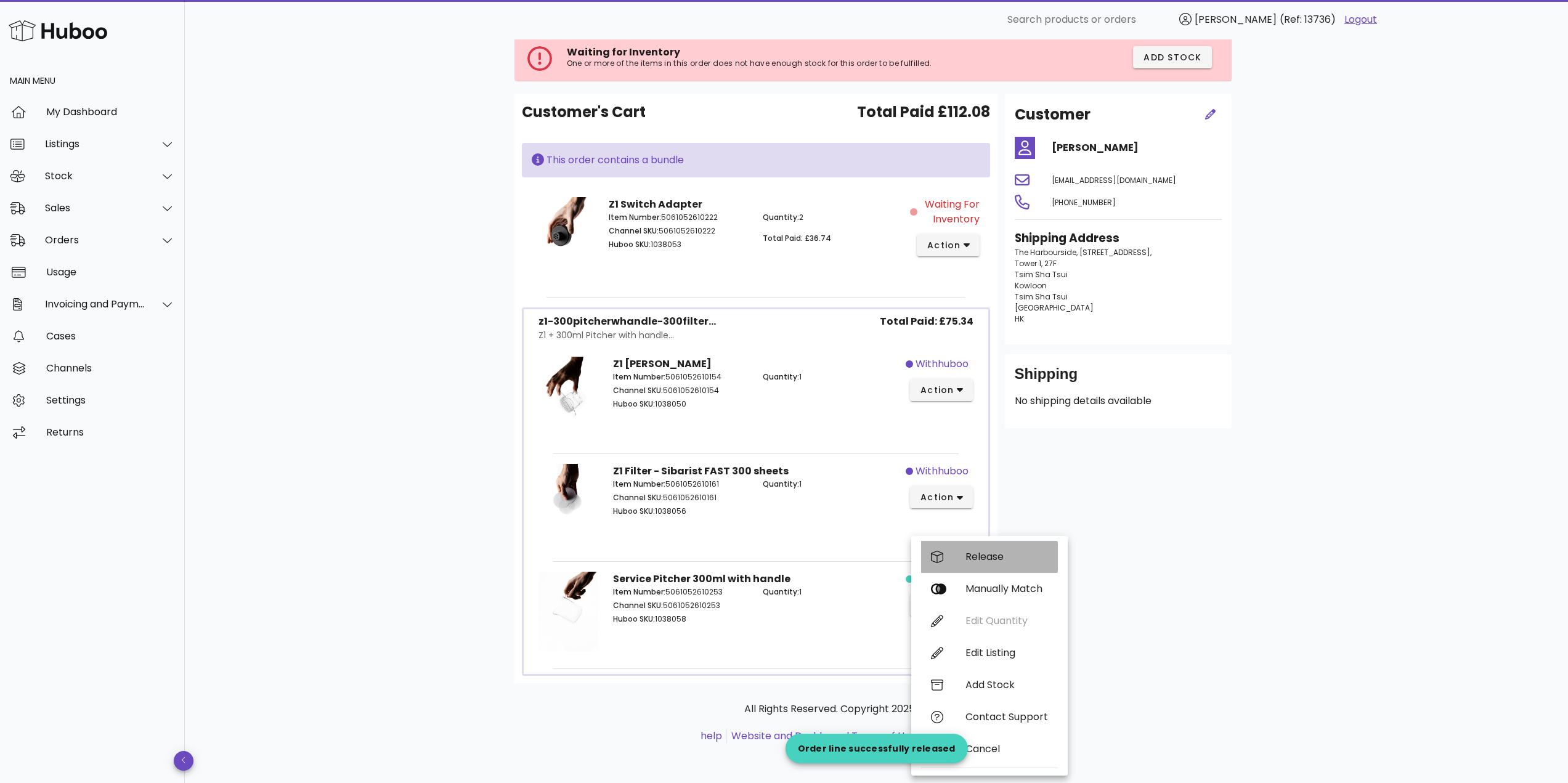
click at [983, 551] on div "Release" at bounding box center [1007, 557] width 83 height 12
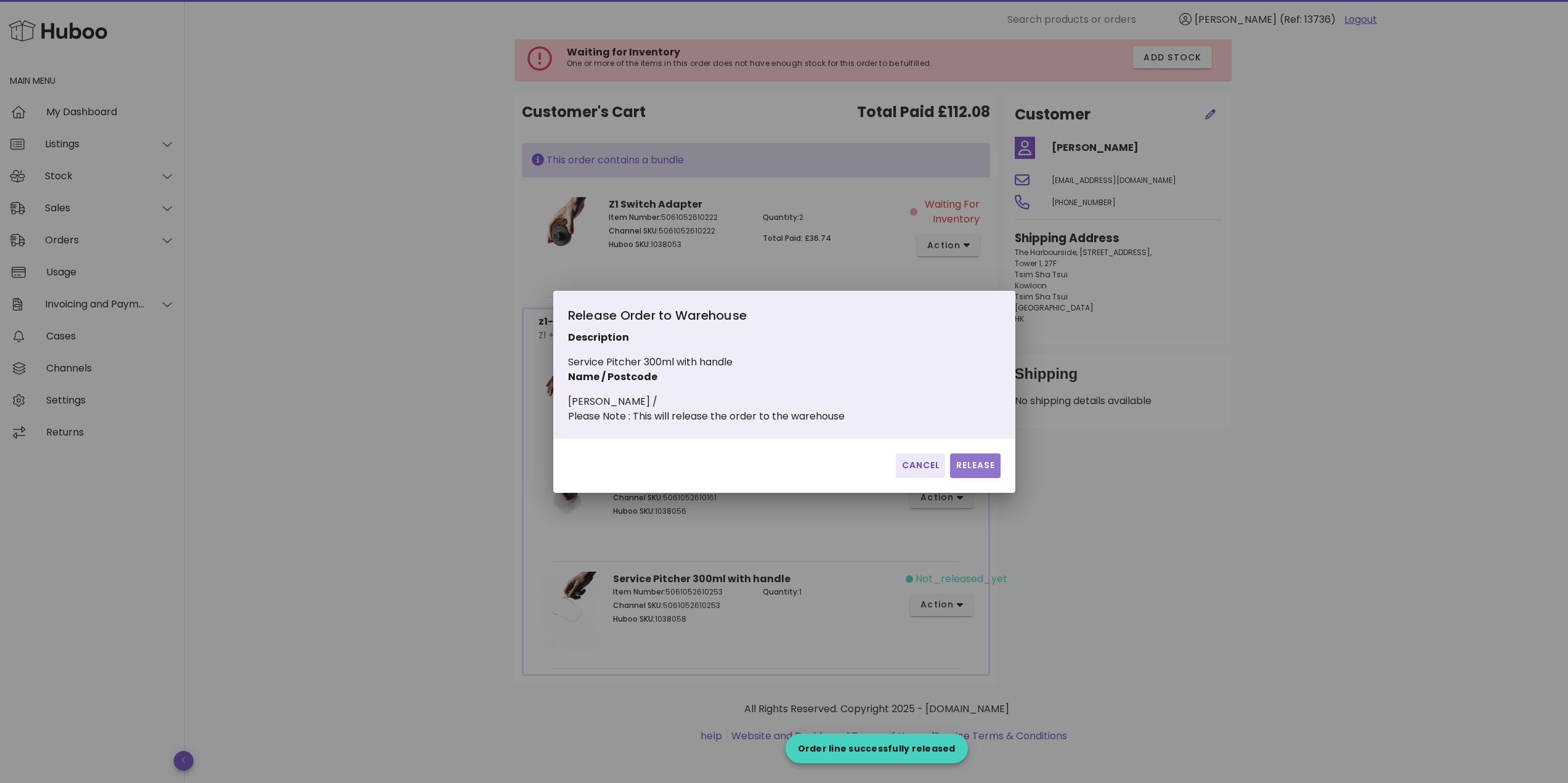
click at [983, 470] on span "Release" at bounding box center [975, 465] width 40 height 13
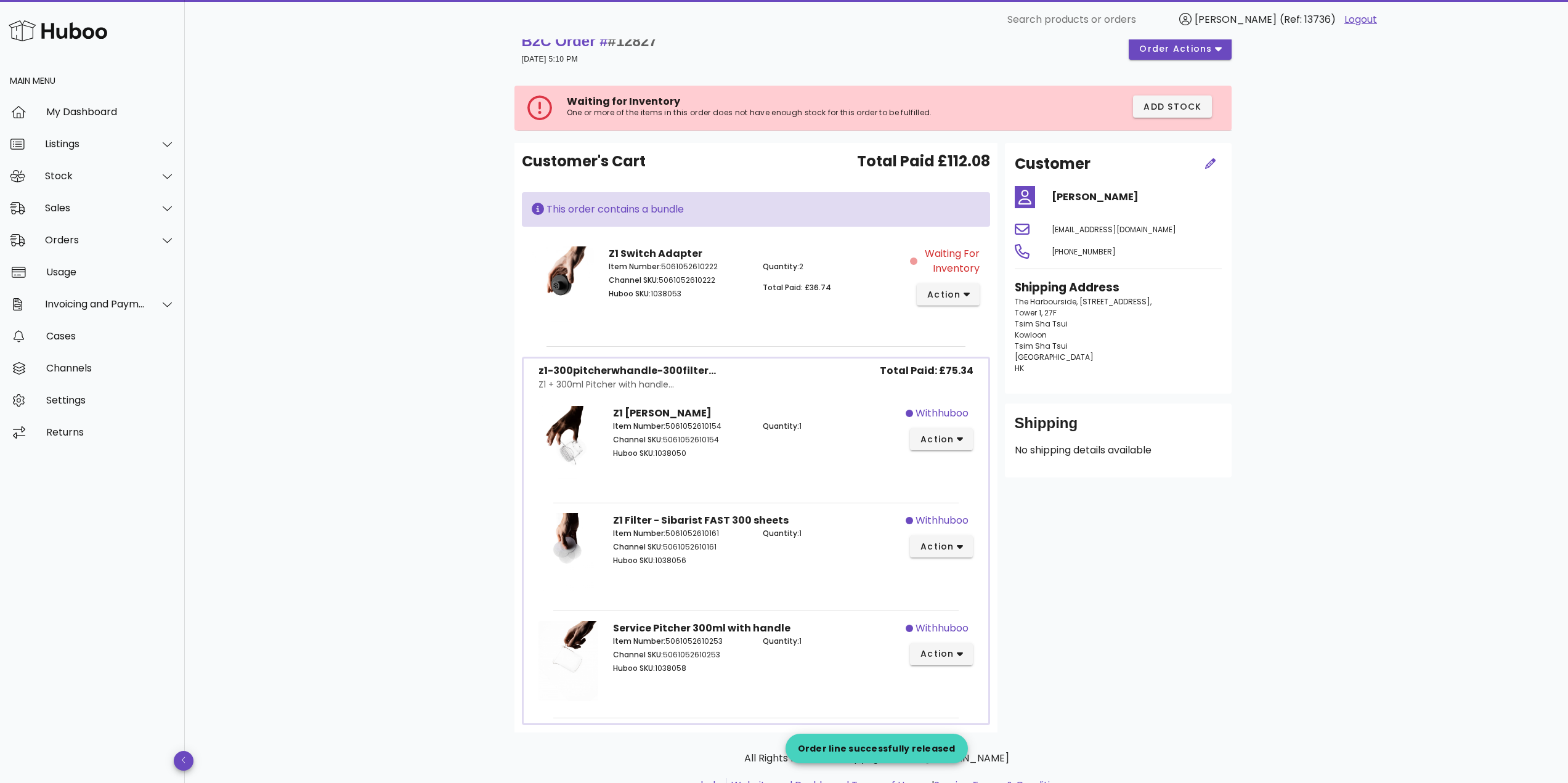
scroll to position [0, 0]
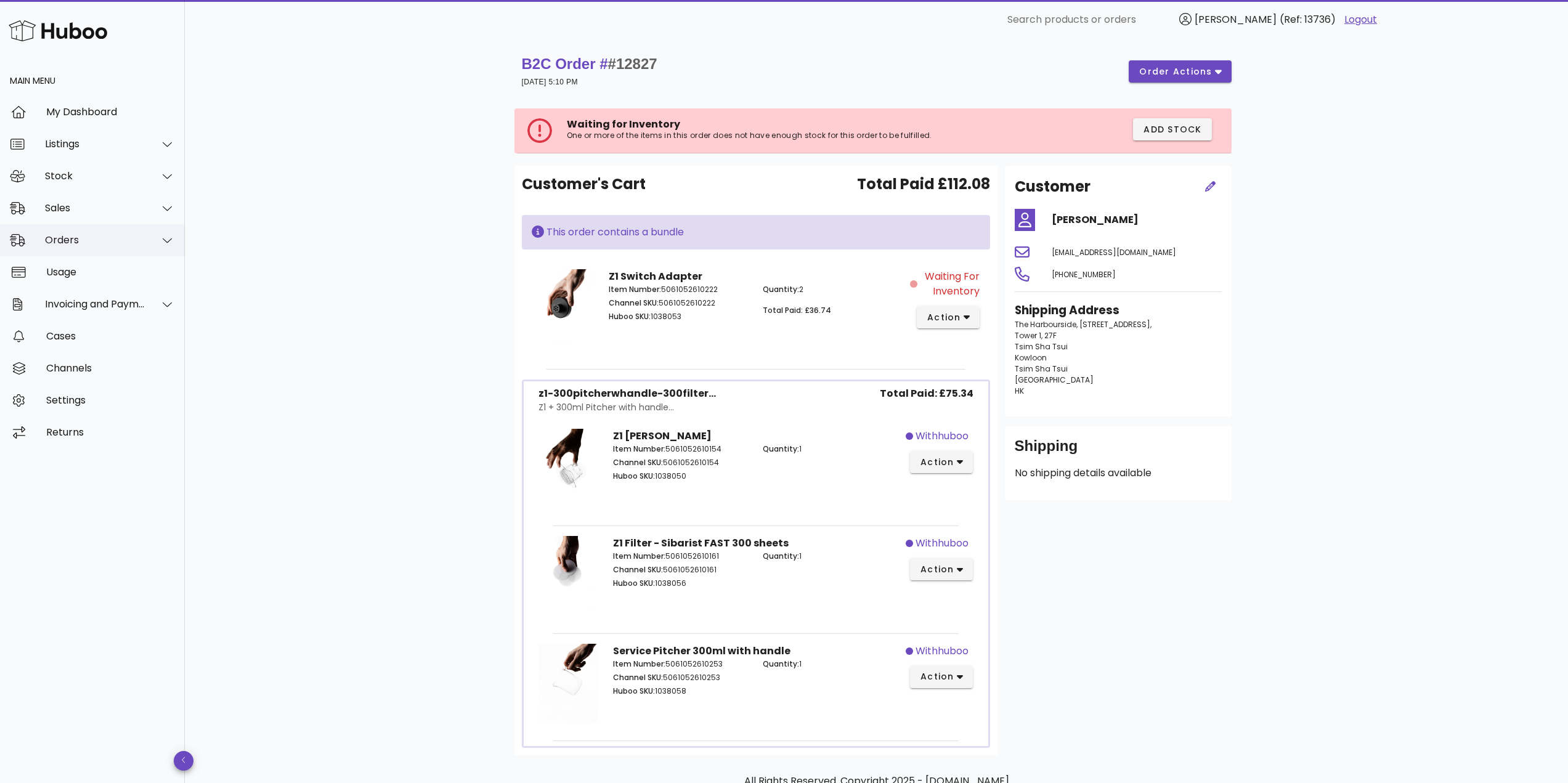
click at [90, 242] on div "Orders" at bounding box center [95, 240] width 101 height 12
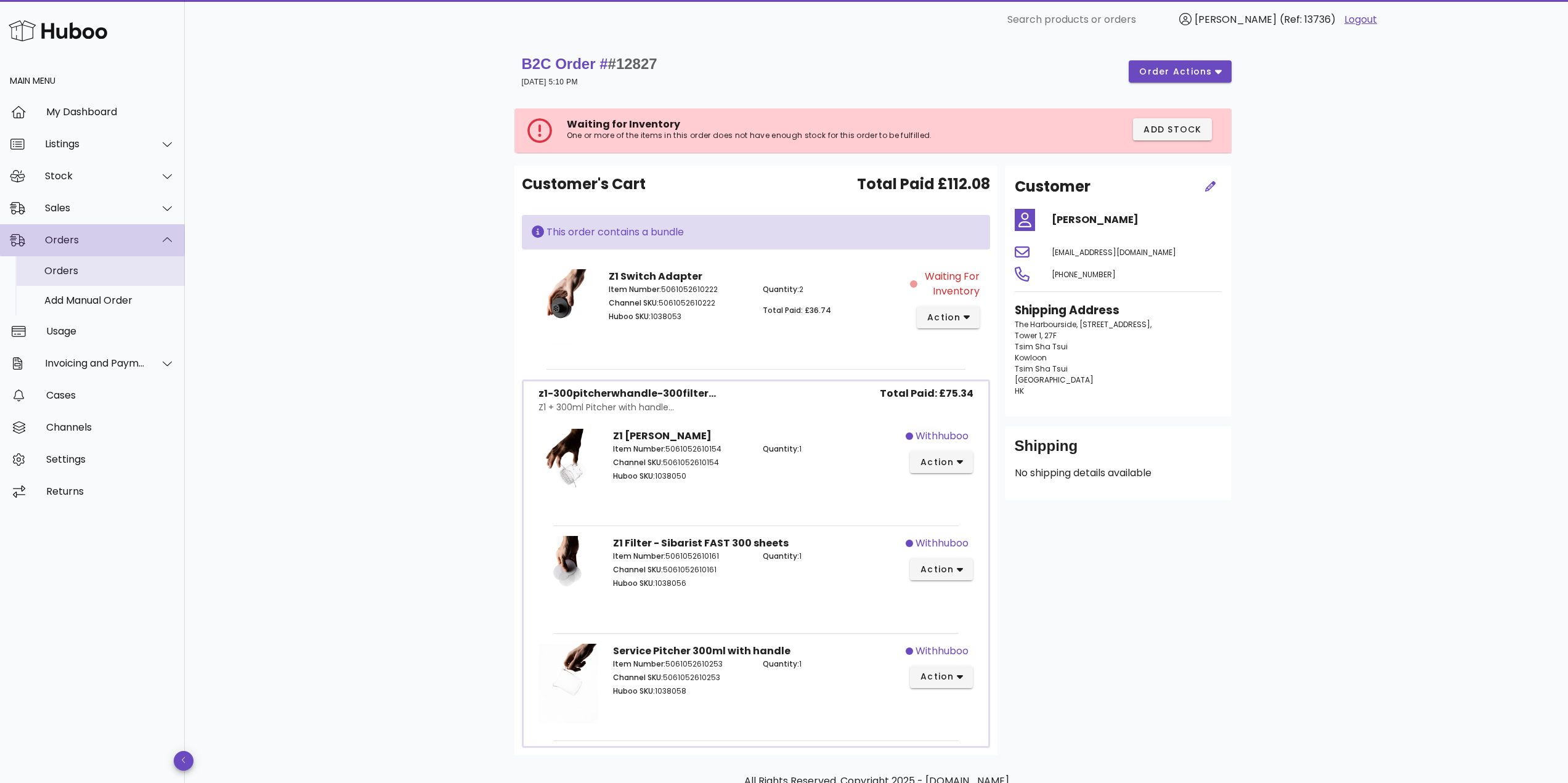
drag, startPoint x: 89, startPoint y: 253, endPoint x: 88, endPoint y: 266, distance: 13.0
click at [88, 266] on div "Orders" at bounding box center [110, 271] width 130 height 12
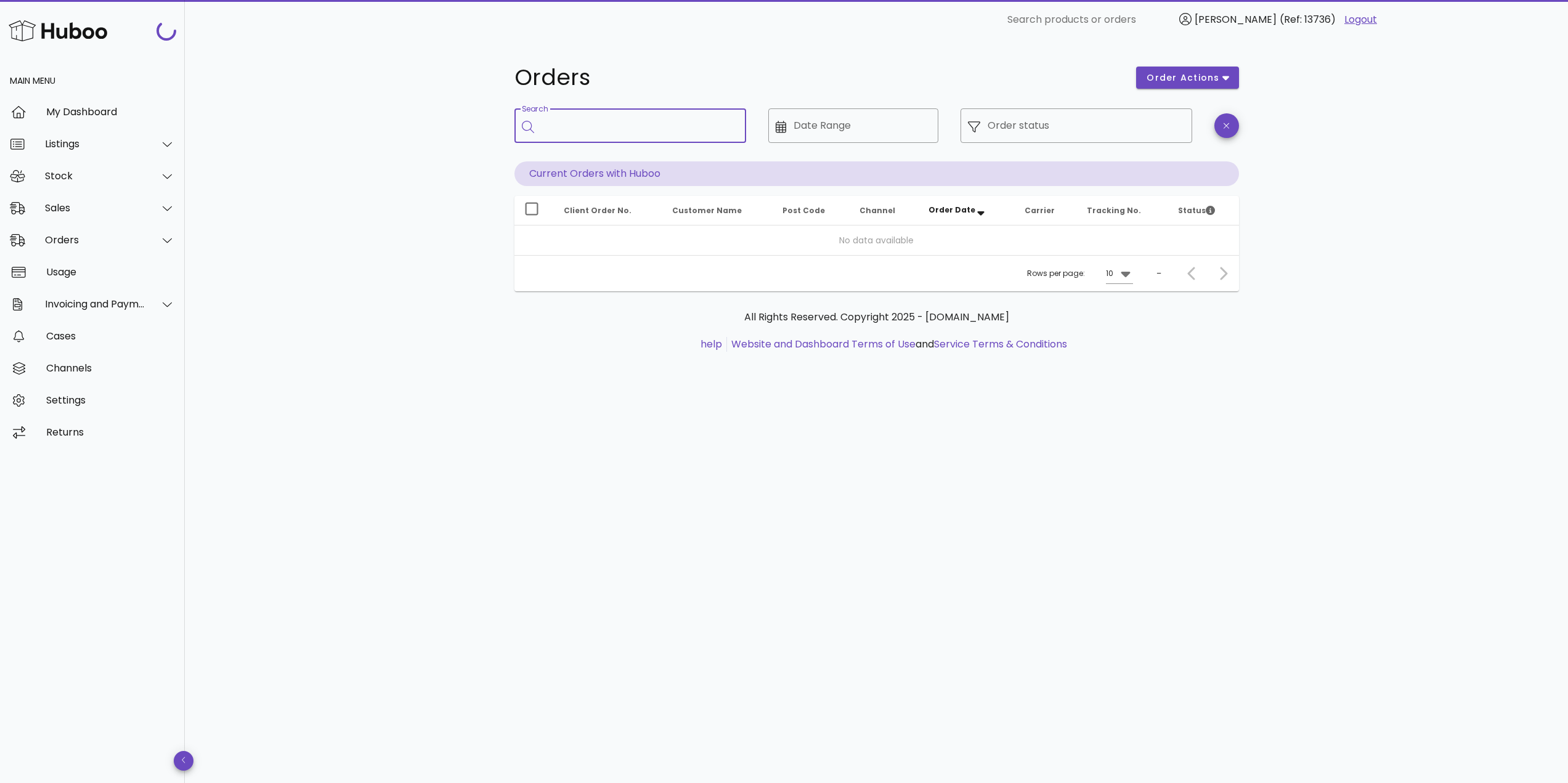
click at [583, 132] on input "Search" at bounding box center [639, 125] width 195 height 20
paste input "*****"
type input "*****"
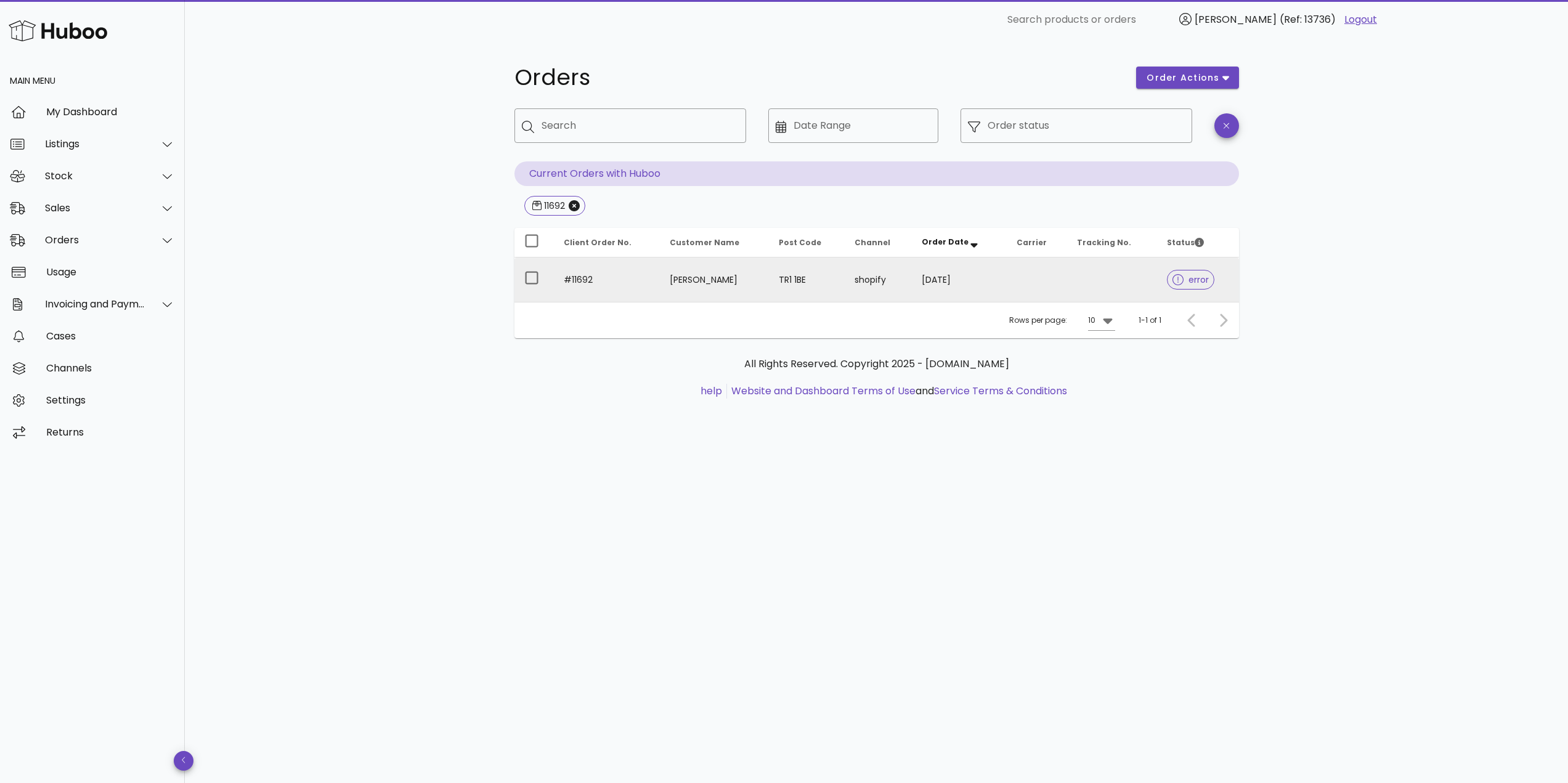
click at [612, 288] on td "#11692" at bounding box center [607, 279] width 106 height 45
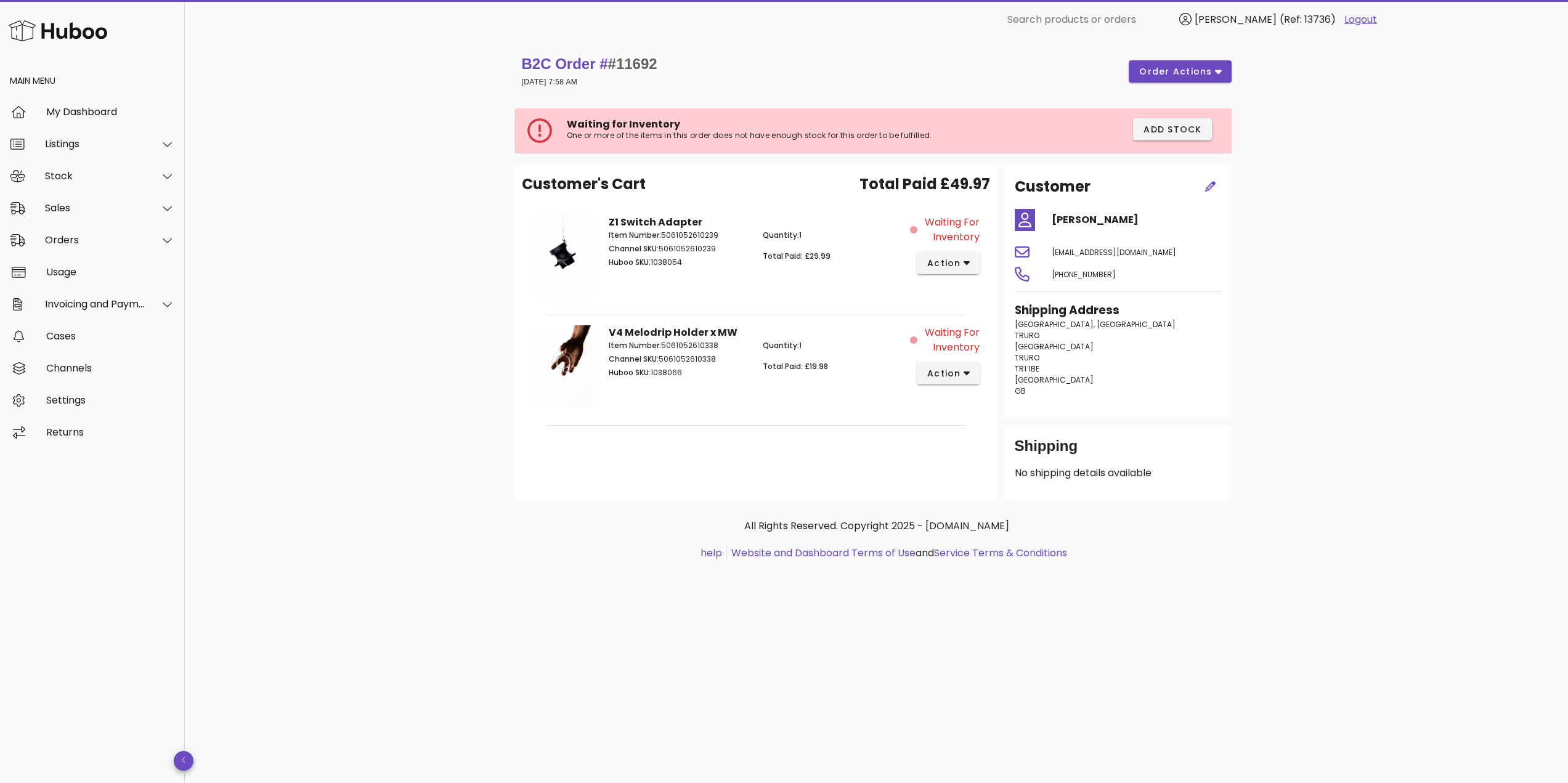
click at [431, 303] on div "B2C Order # #11692 [DATE] 7:58 AM order actions Waiting for Inventory One or mo…" at bounding box center [876, 411] width 1383 height 743
click at [955, 372] on span "action" at bounding box center [943, 373] width 34 height 13
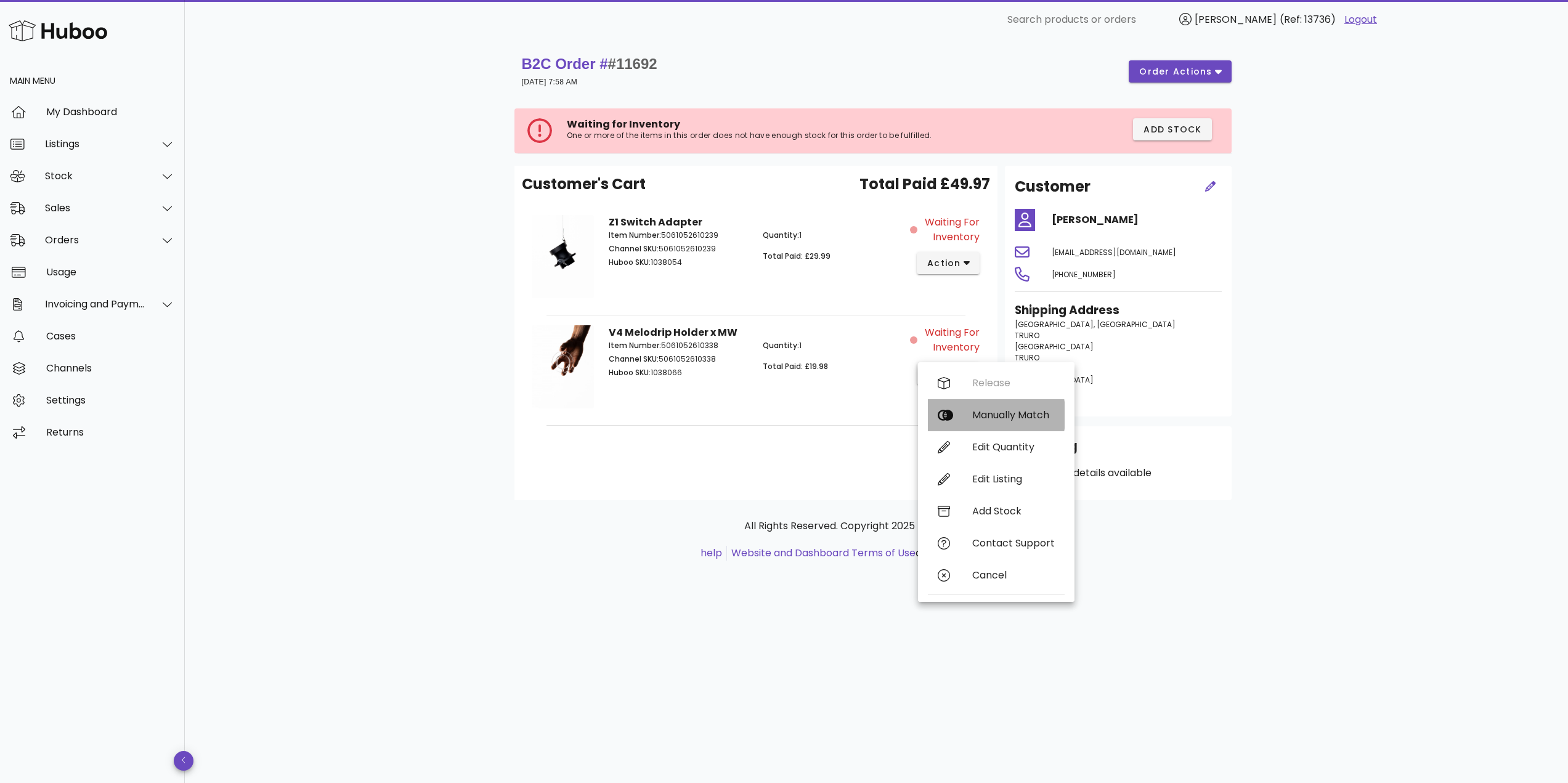
click at [990, 411] on div "Manually Match" at bounding box center [1014, 415] width 83 height 12
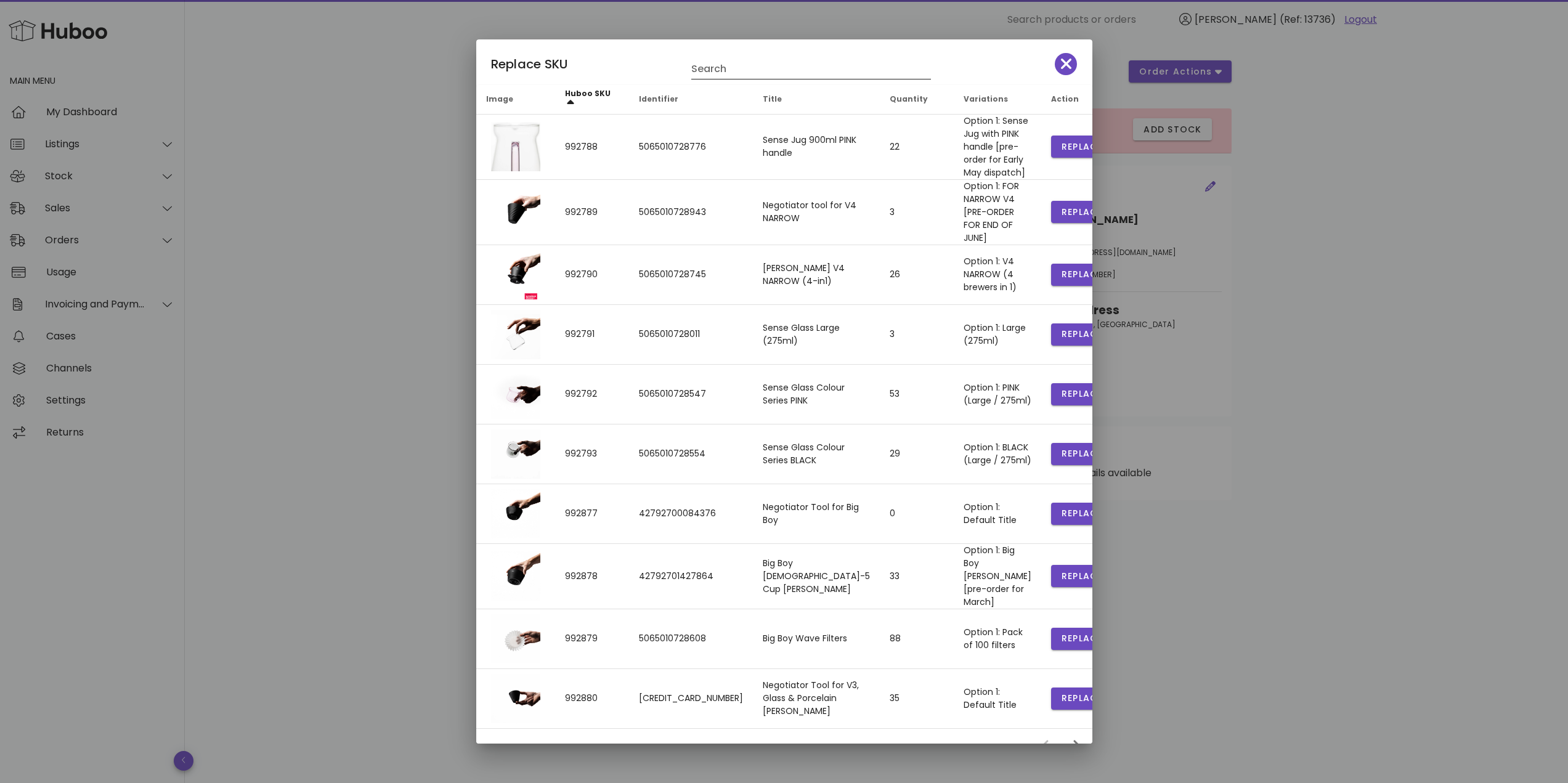
click at [823, 75] on input "Search" at bounding box center [802, 69] width 223 height 20
type input "********"
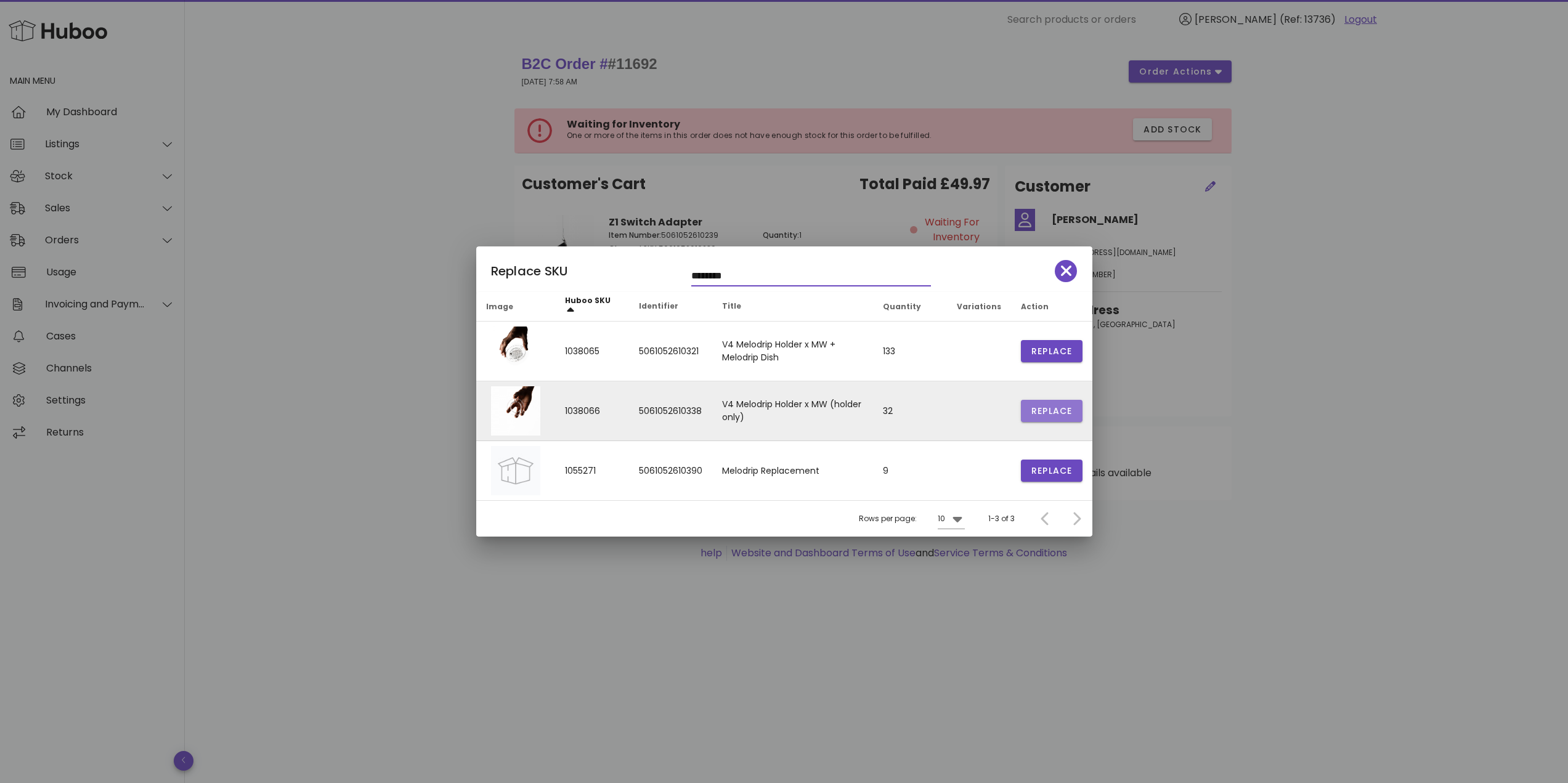
click at [1049, 411] on span "Replace" at bounding box center [1051, 411] width 42 height 13
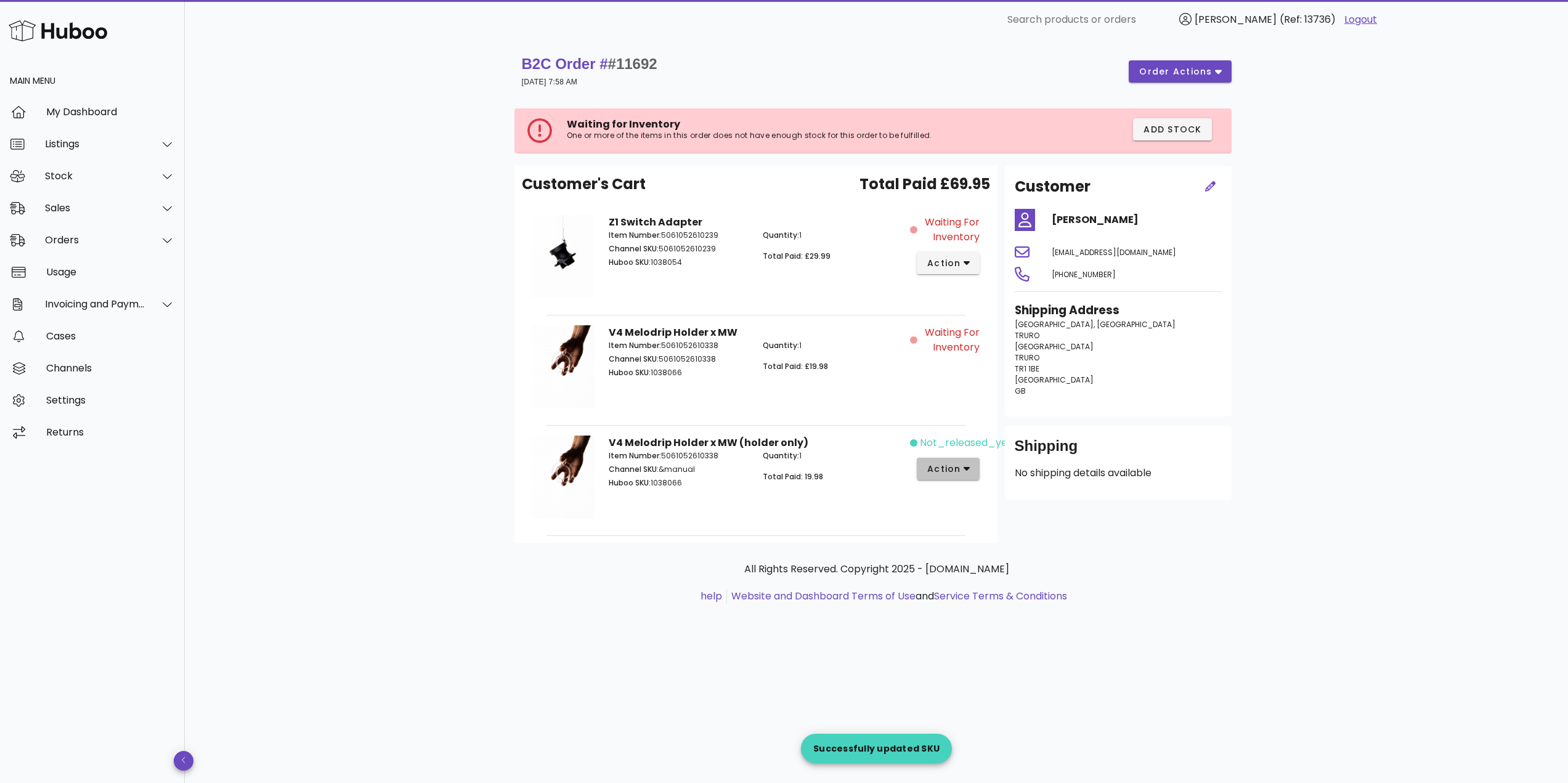
click at [950, 470] on span "action" at bounding box center [943, 469] width 34 height 13
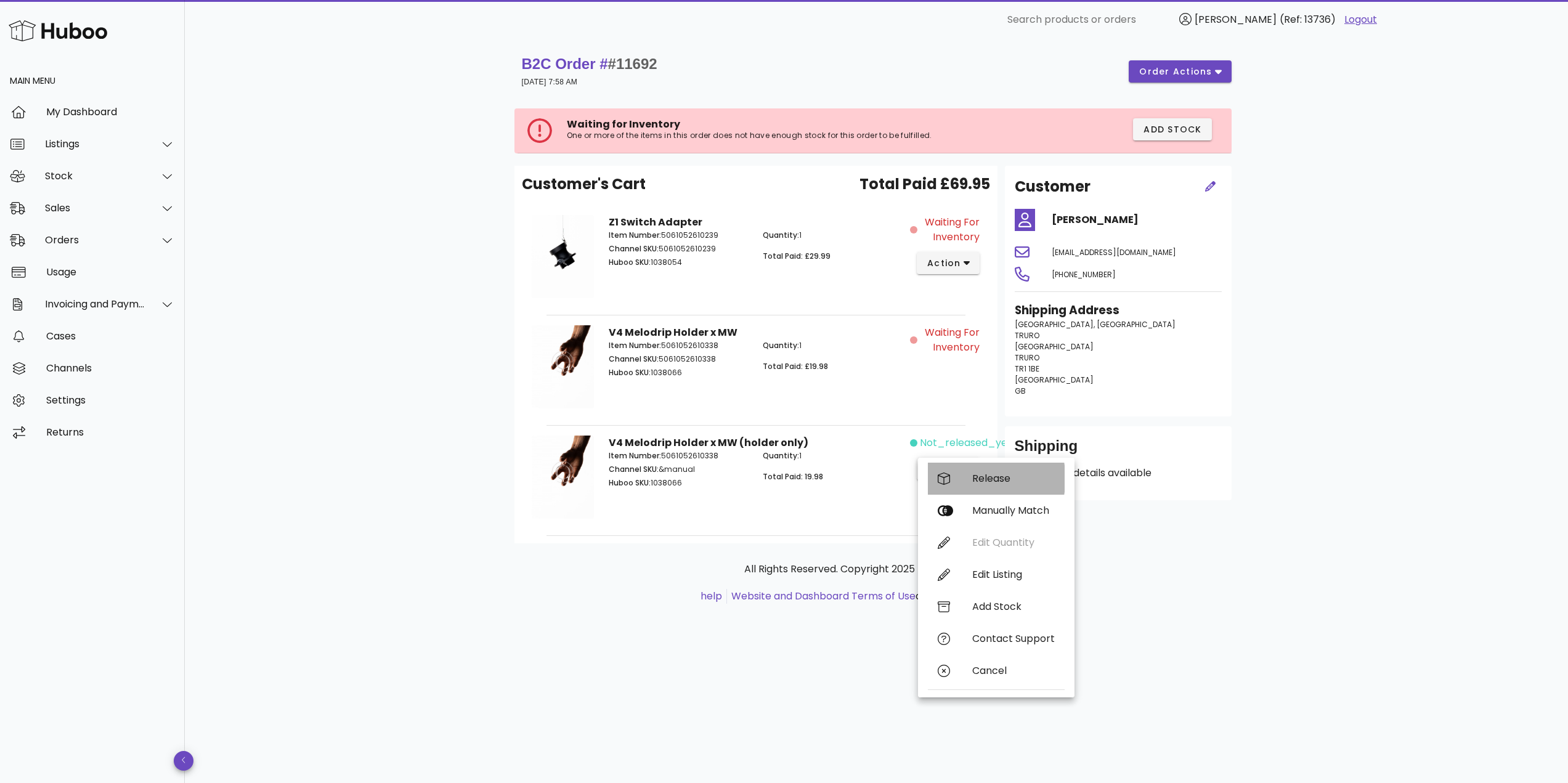
click at [978, 480] on div "Release" at bounding box center [1014, 478] width 83 height 12
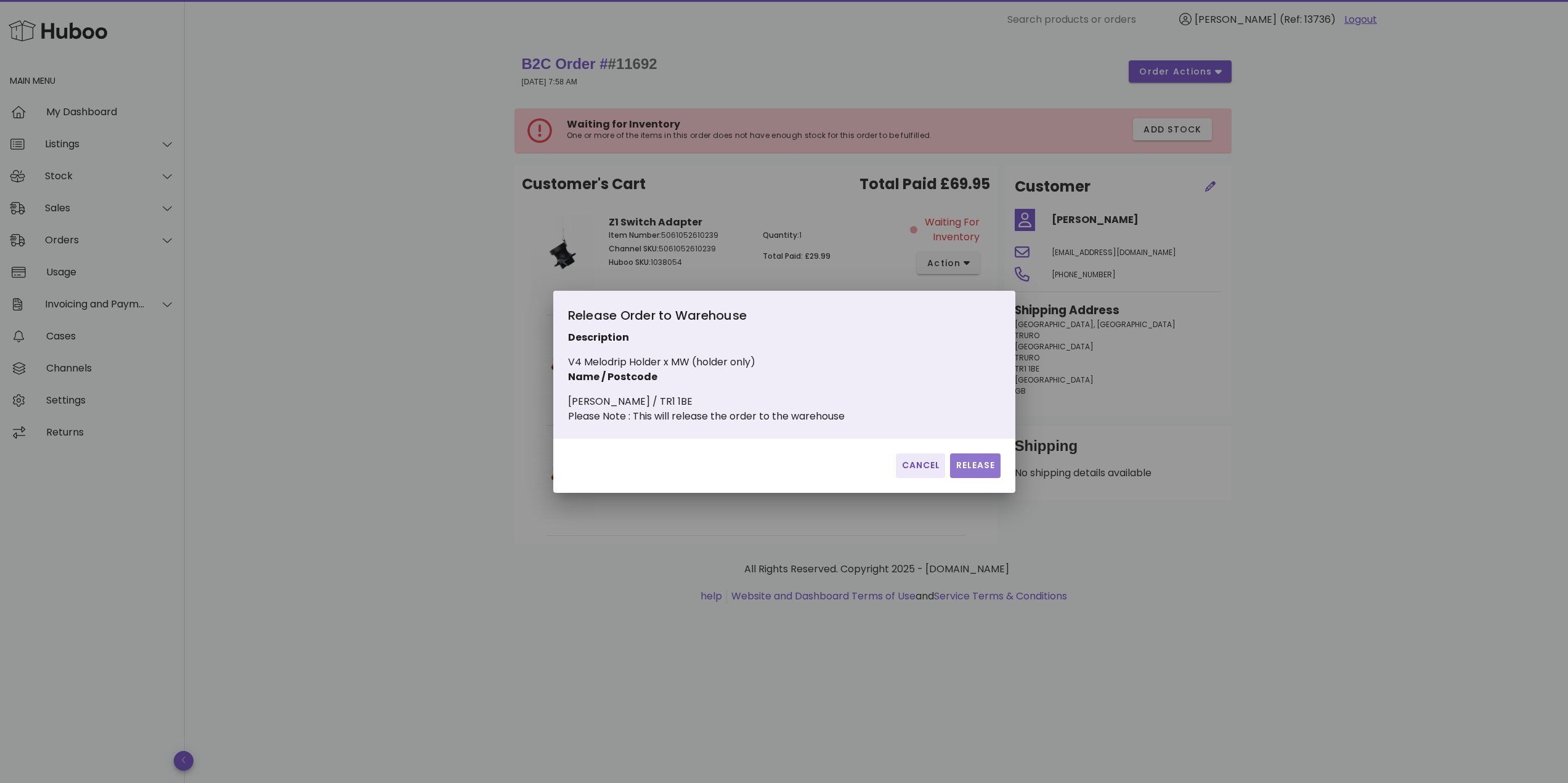
click at [972, 462] on button "Release" at bounding box center [974, 466] width 50 height 25
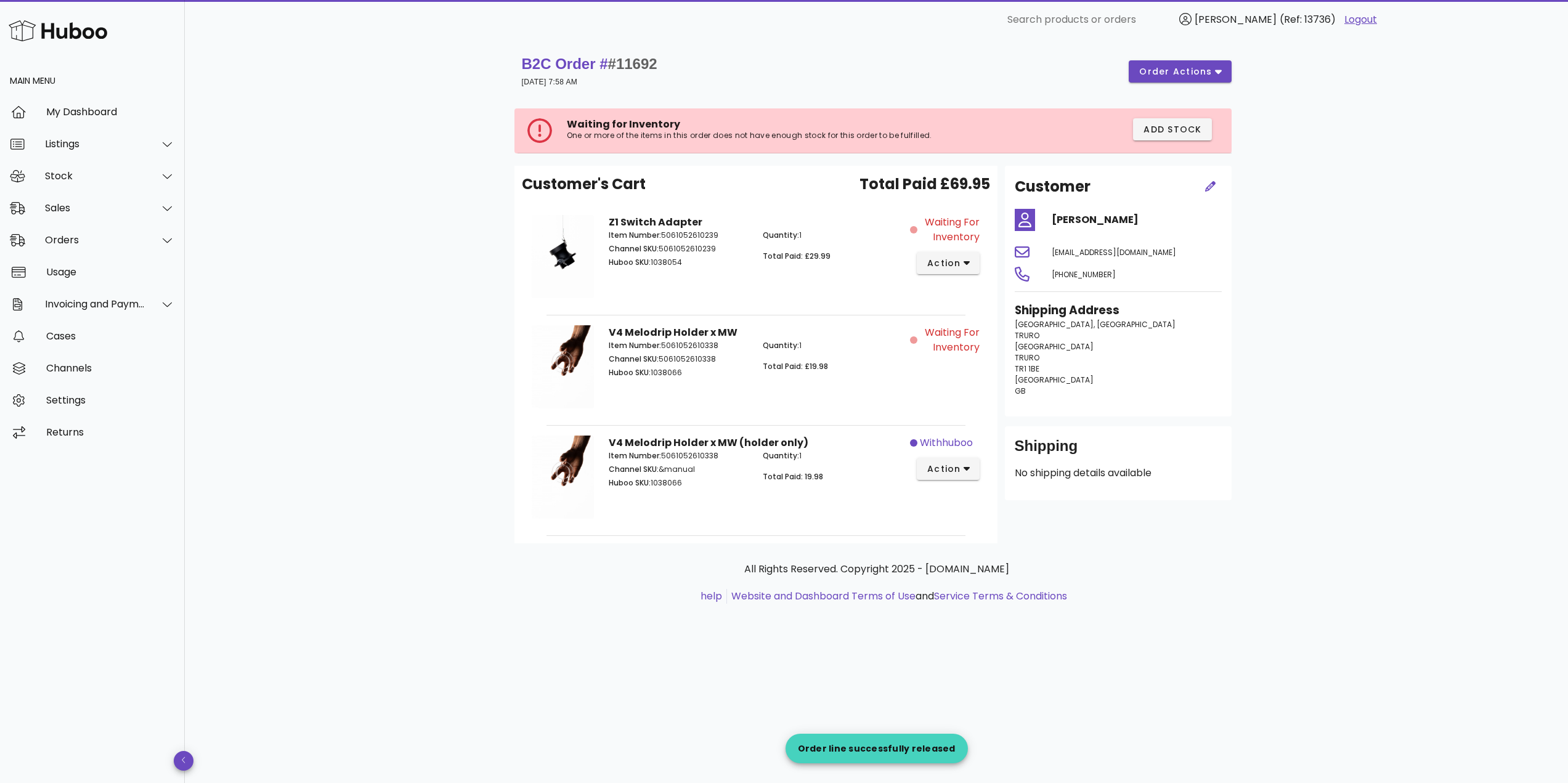
click at [446, 384] on div "B2C Order # #11692 [DATE] 7:58 AM order actions Waiting for Inventory One or mo…" at bounding box center [876, 411] width 1383 height 743
click at [112, 250] on div "Orders" at bounding box center [92, 241] width 185 height 32
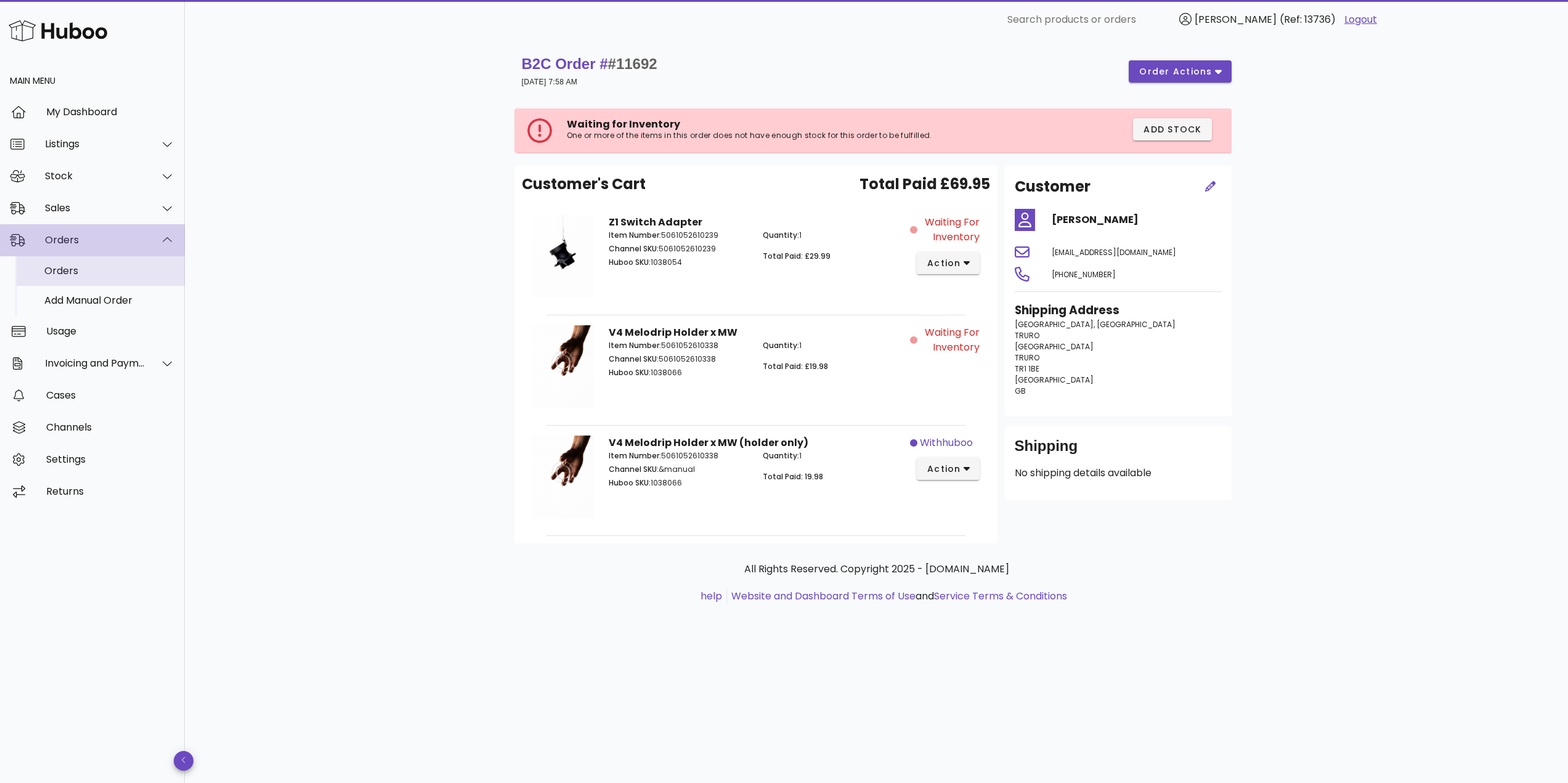
click at [110, 268] on div "Orders" at bounding box center [110, 271] width 130 height 12
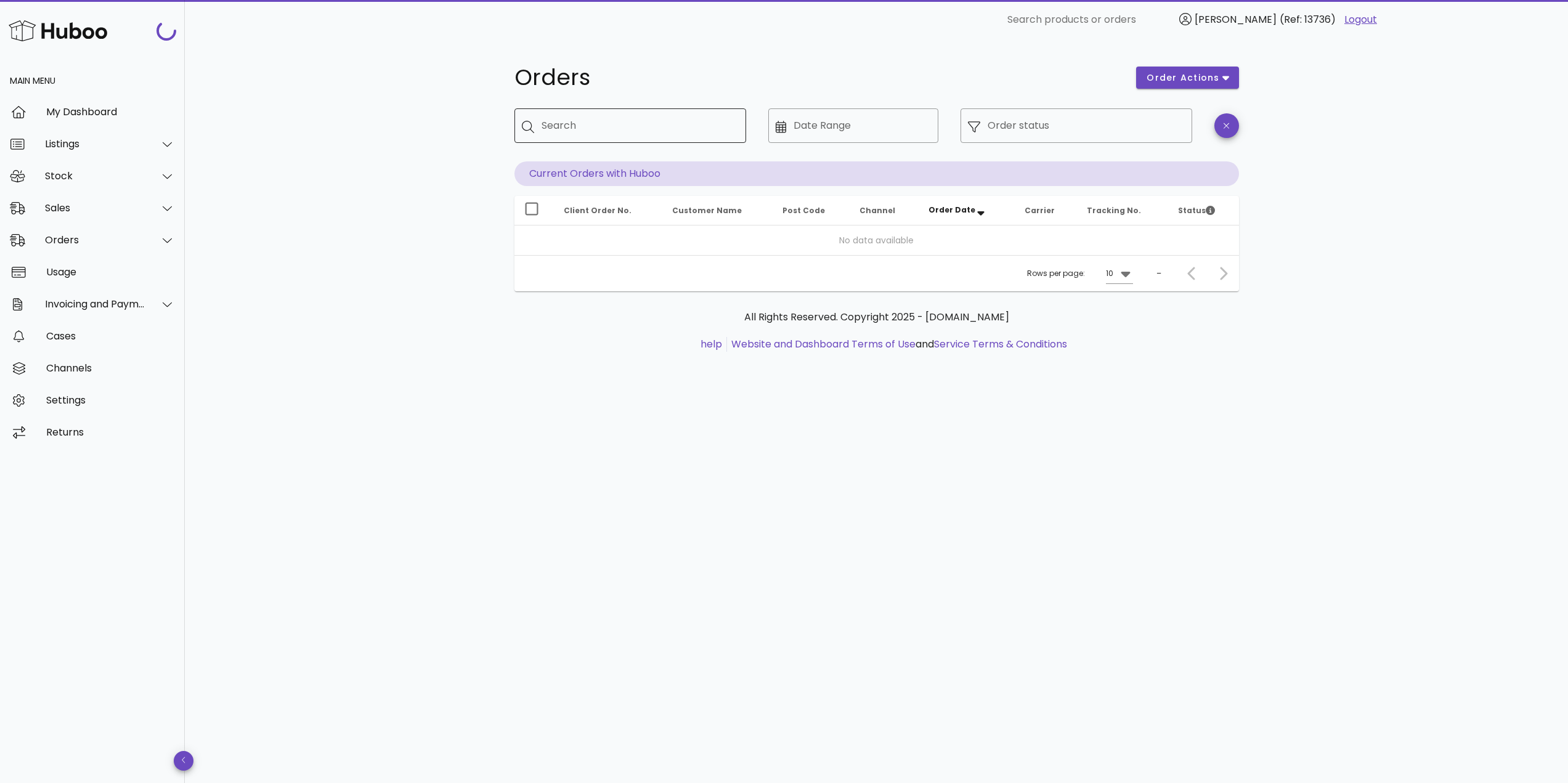
click at [611, 117] on input "Search" at bounding box center [639, 125] width 195 height 20
paste input "*****"
type input "*****"
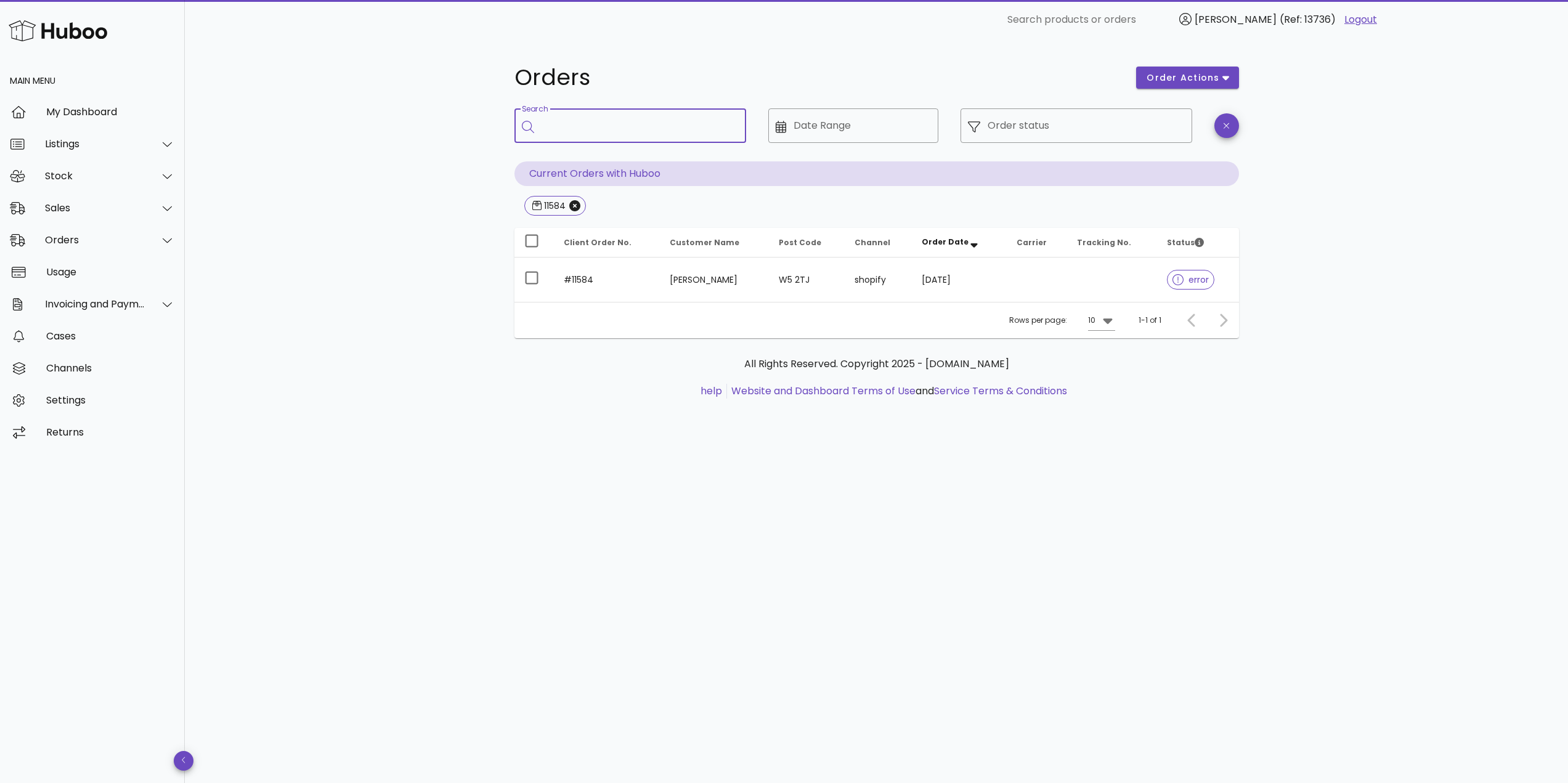
click at [639, 286] on td "#11584" at bounding box center [607, 279] width 106 height 45
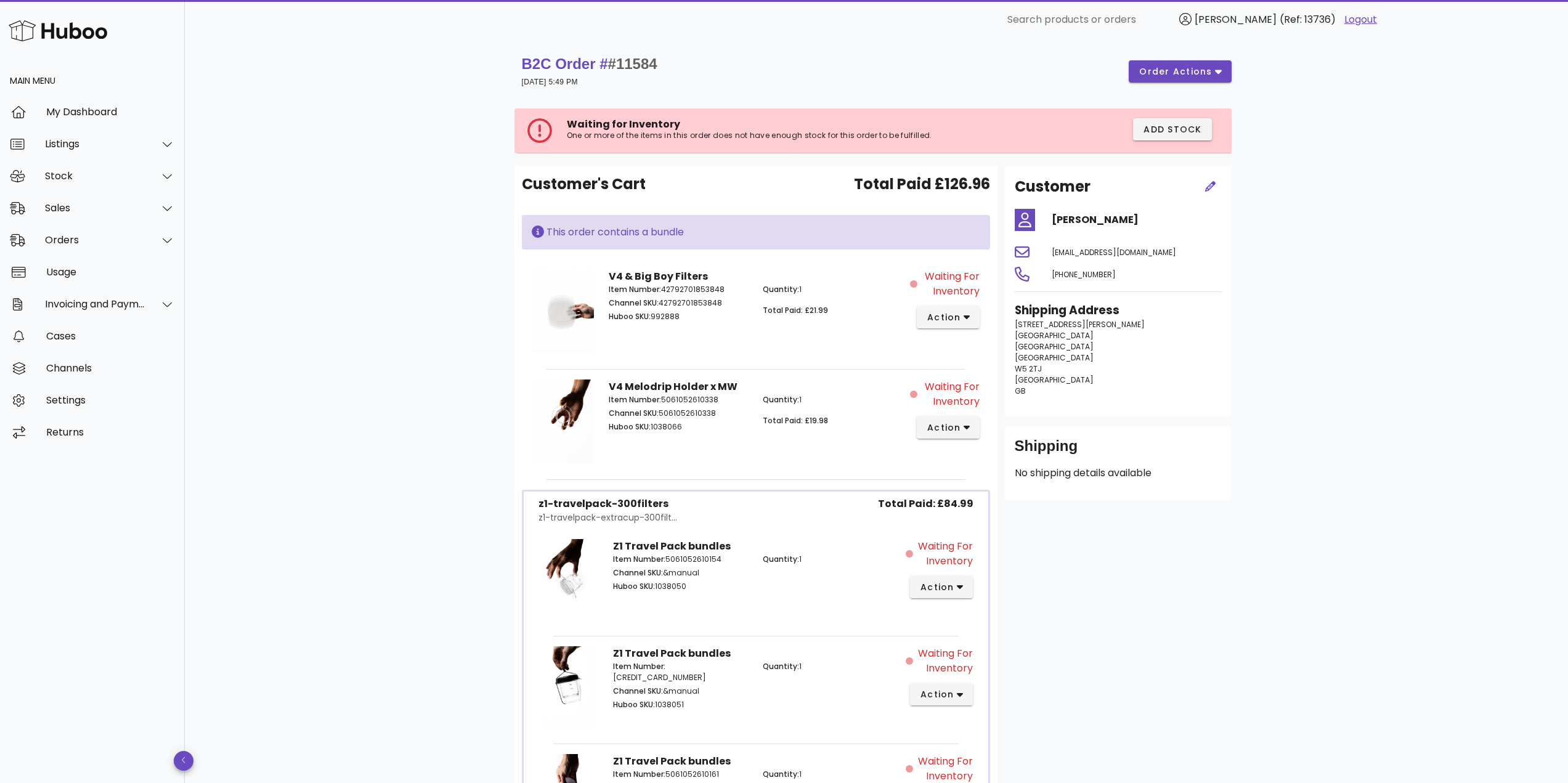
click at [402, 310] on div "B2C Order # #11584 [DATE] 5:49 PM order actions Waiting for Inventory One or mo…" at bounding box center [876, 502] width 1383 height 926
click at [640, 64] on span "#11584" at bounding box center [632, 64] width 49 height 17
copy span "11584"
click at [955, 320] on span "action" at bounding box center [943, 317] width 34 height 13
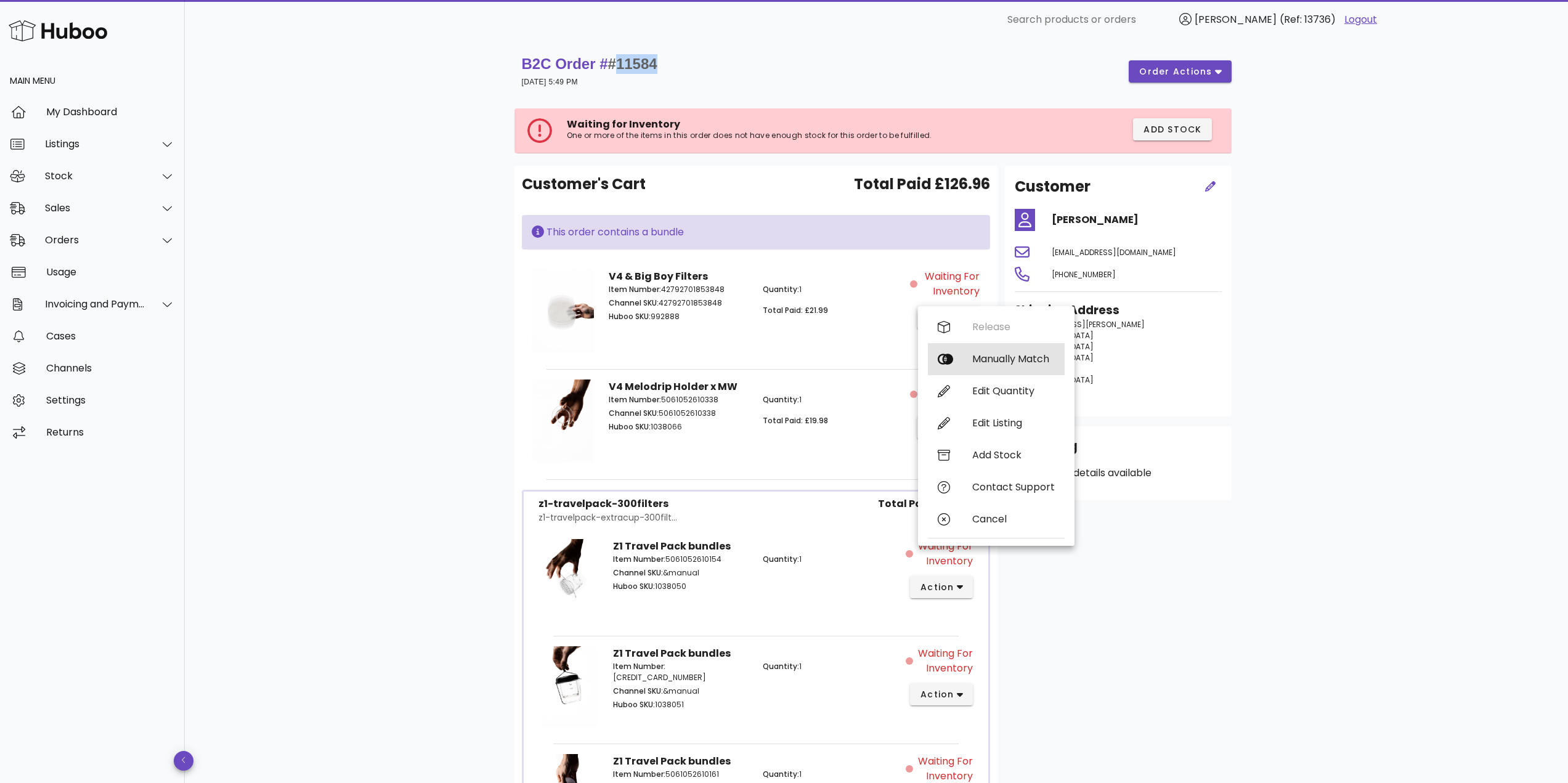
click at [970, 357] on div "Manually Match" at bounding box center [996, 359] width 137 height 32
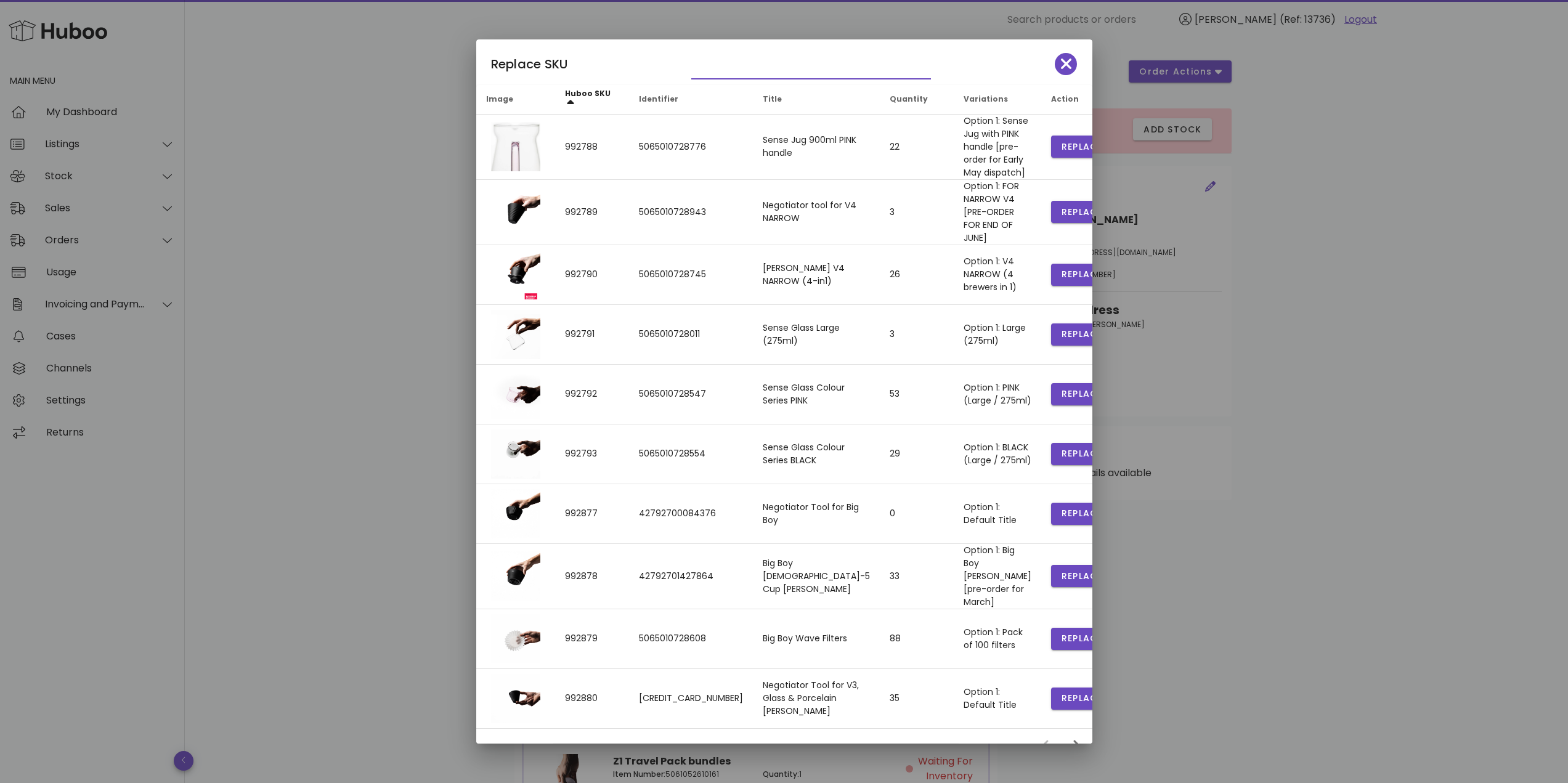
click at [714, 66] on input "text" at bounding box center [802, 69] width 223 height 20
type input "**********"
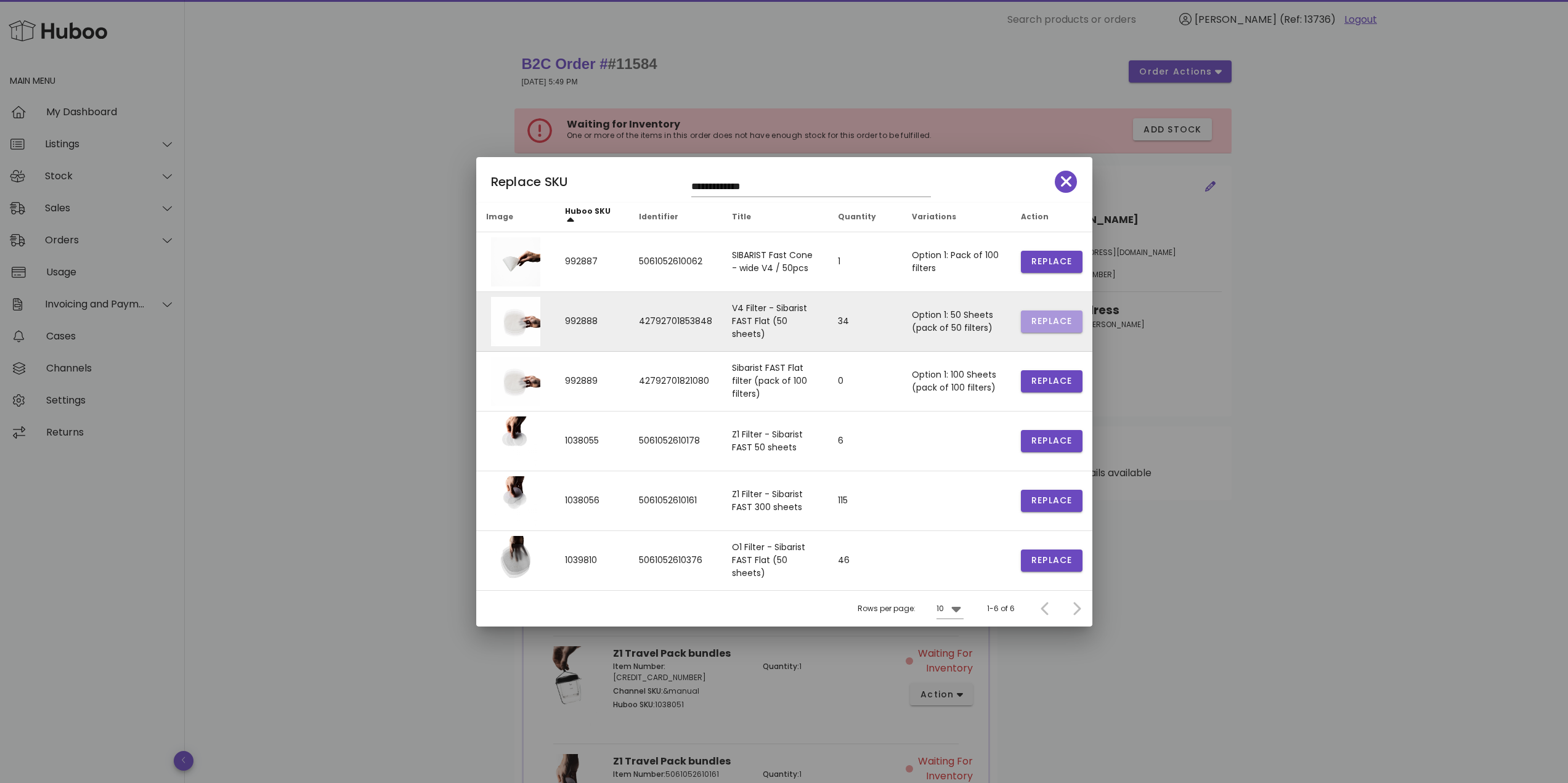
click at [1036, 325] on span "Replace" at bounding box center [1051, 321] width 42 height 13
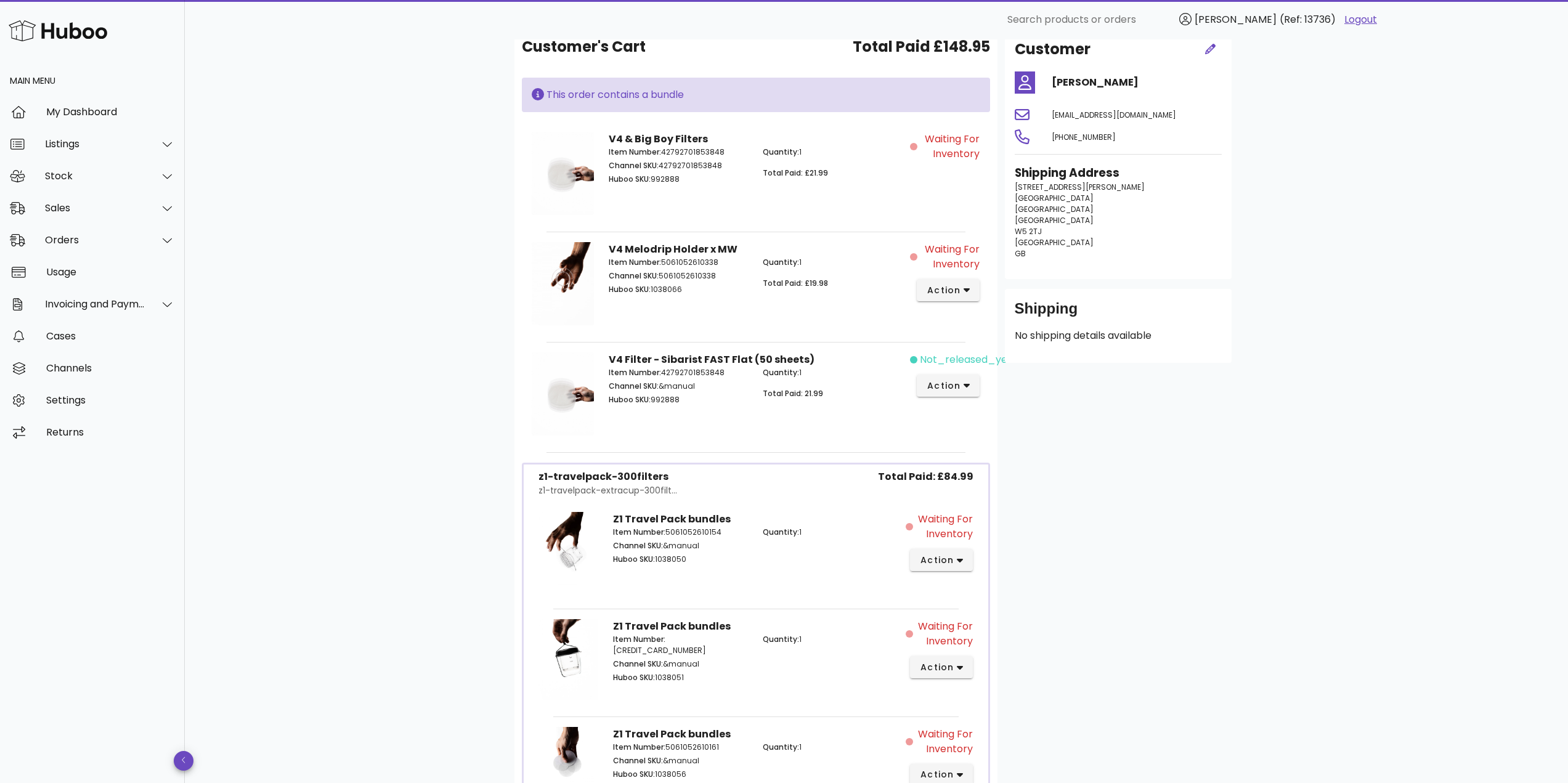
scroll to position [123, 0]
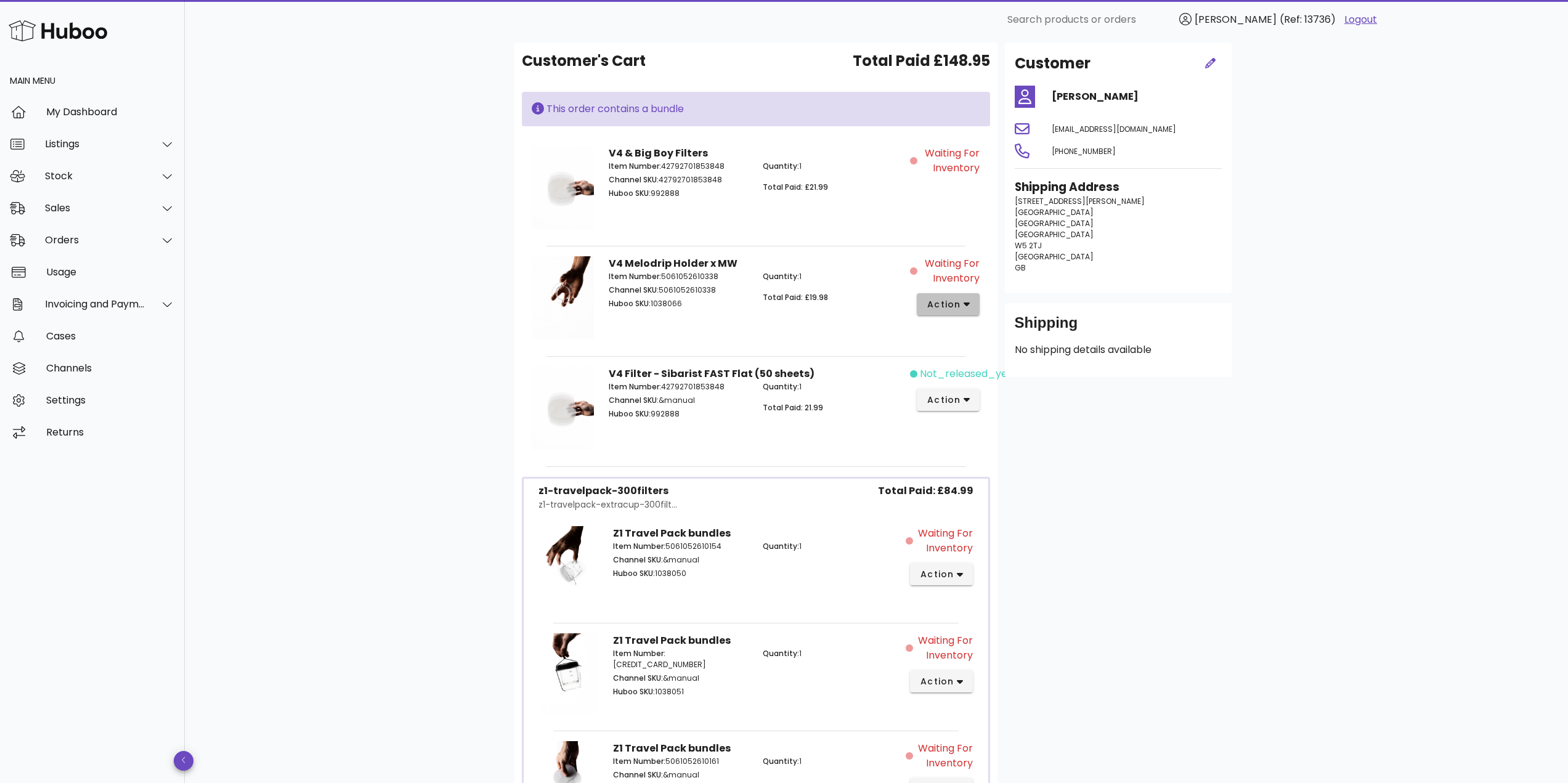
click at [945, 299] on span "action" at bounding box center [943, 304] width 34 height 13
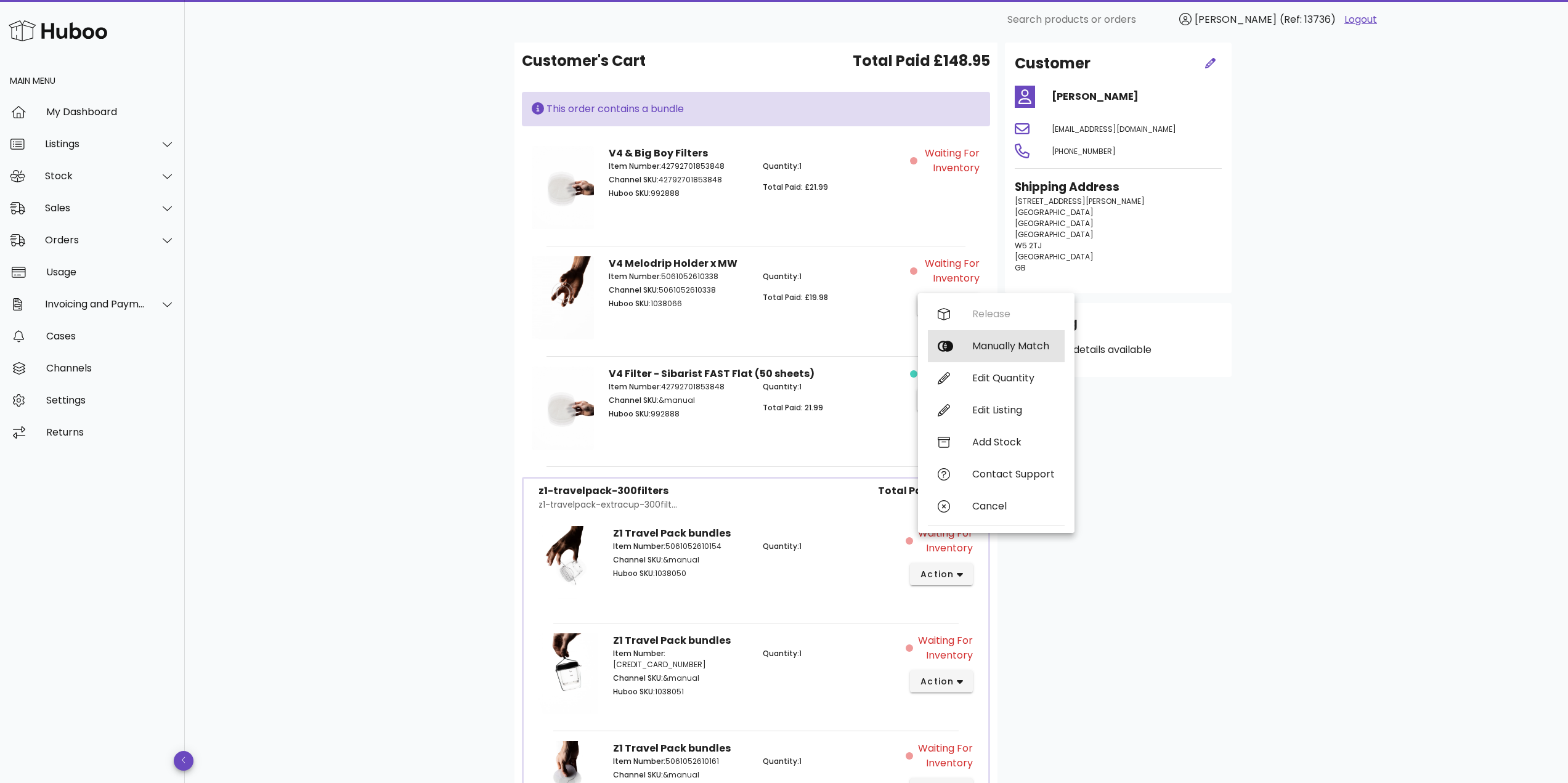
click at [978, 348] on div "Manually Match" at bounding box center [1014, 346] width 83 height 12
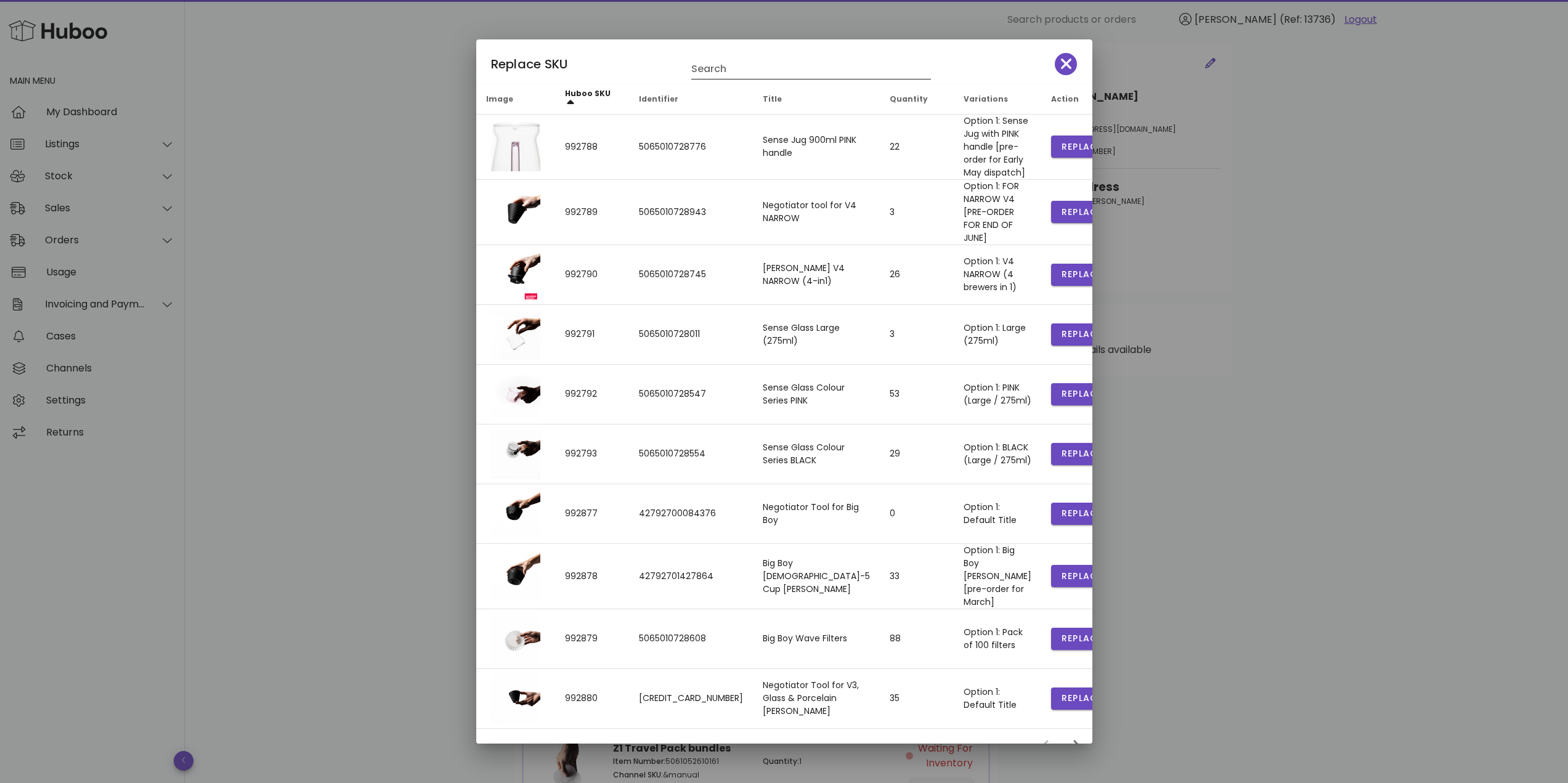
click at [724, 64] on input "Search" at bounding box center [802, 69] width 223 height 20
type input "********"
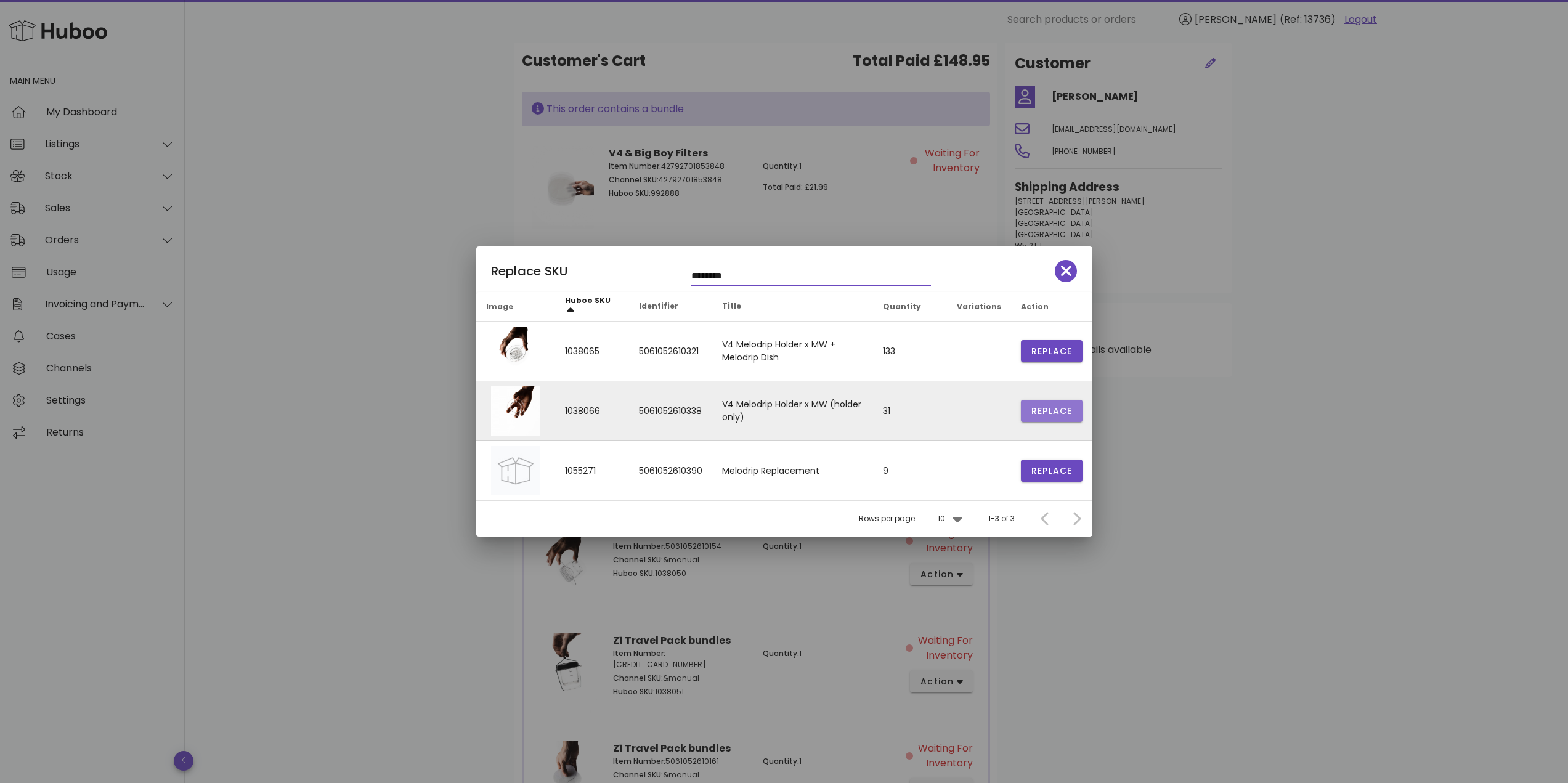
click at [1056, 408] on span "Replace" at bounding box center [1051, 411] width 42 height 13
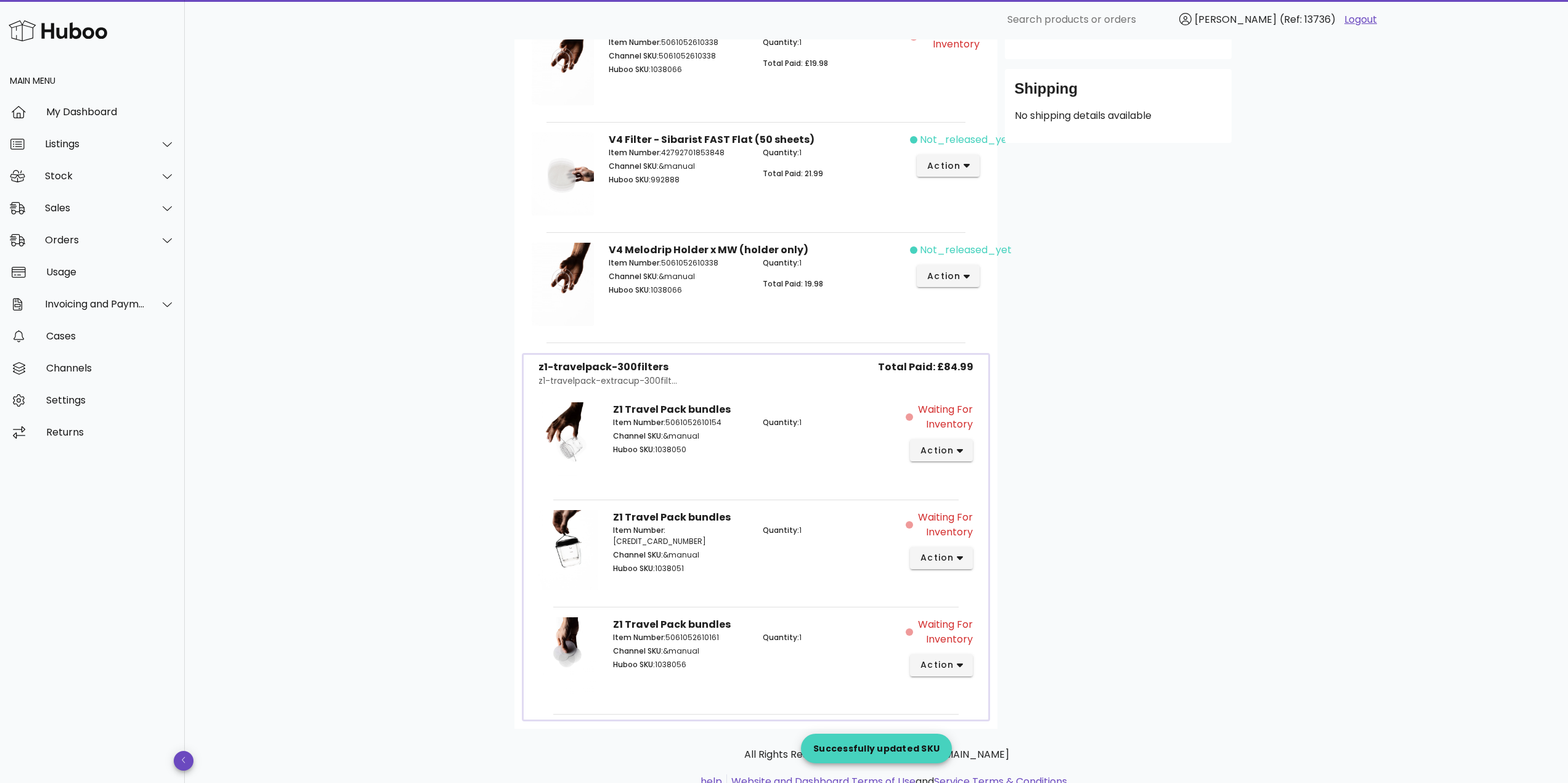
scroll to position [402, 0]
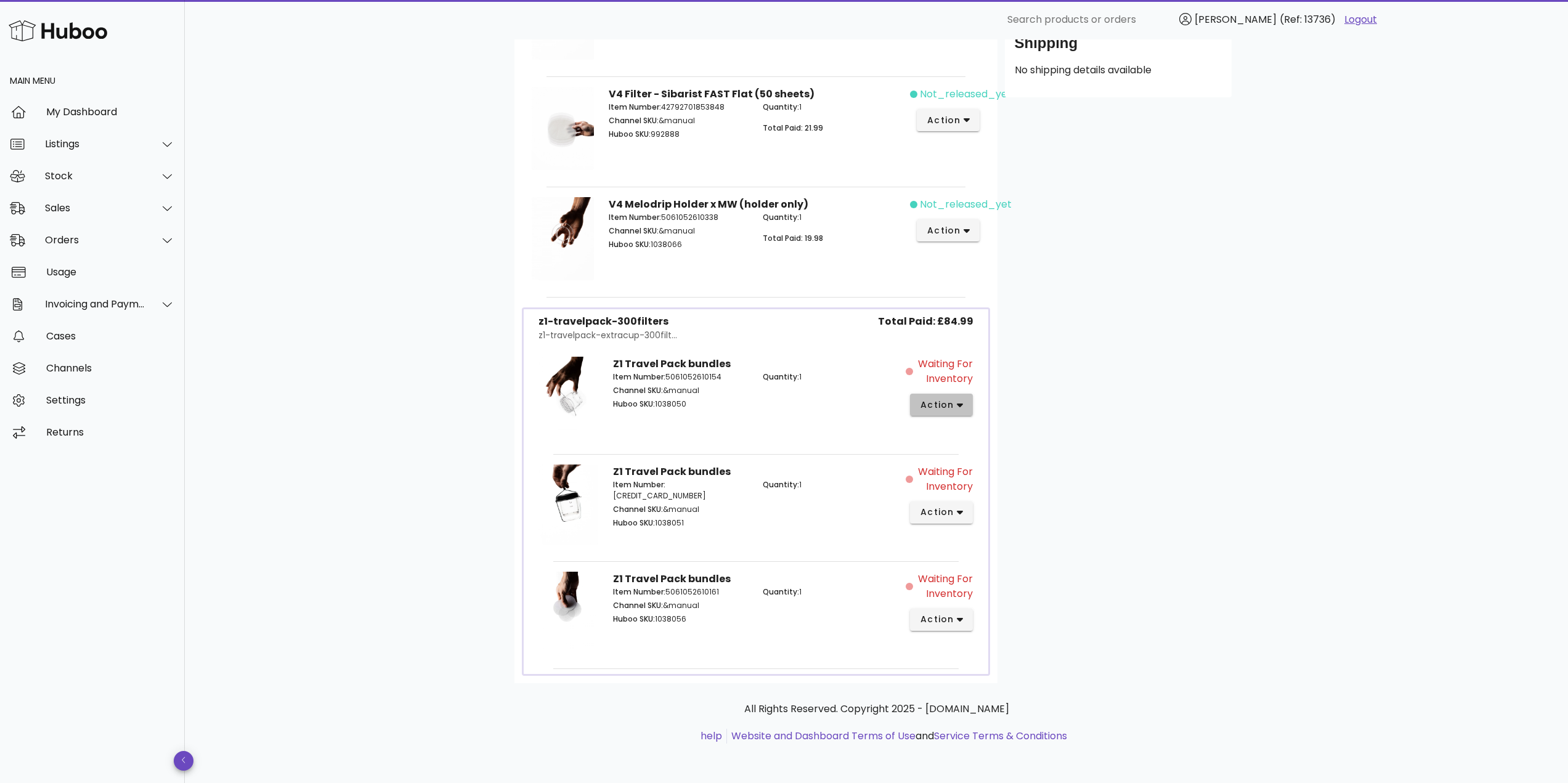
click at [955, 402] on span "action" at bounding box center [941, 405] width 44 height 13
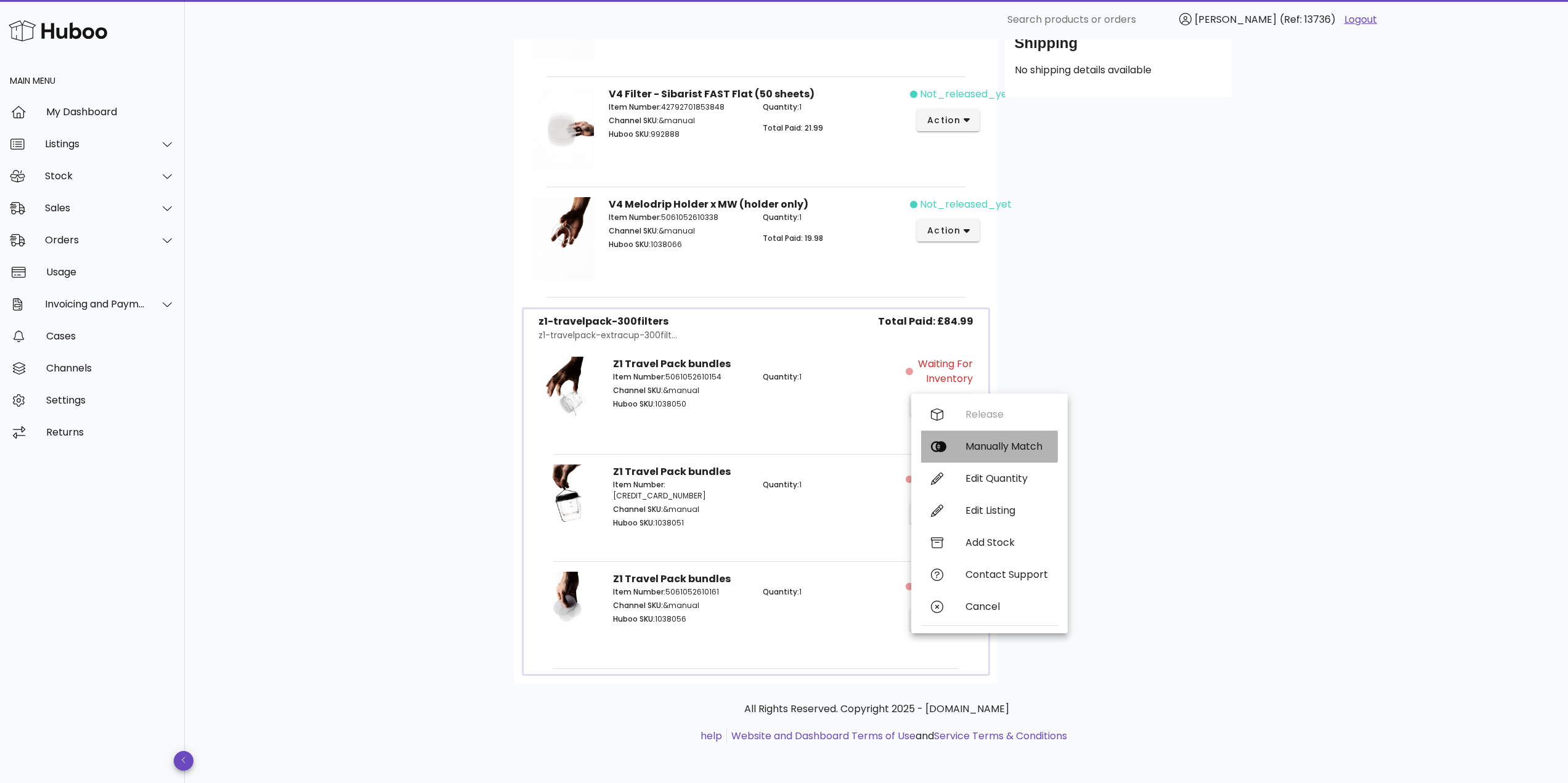
click at [976, 446] on div "Manually Match" at bounding box center [1007, 446] width 83 height 12
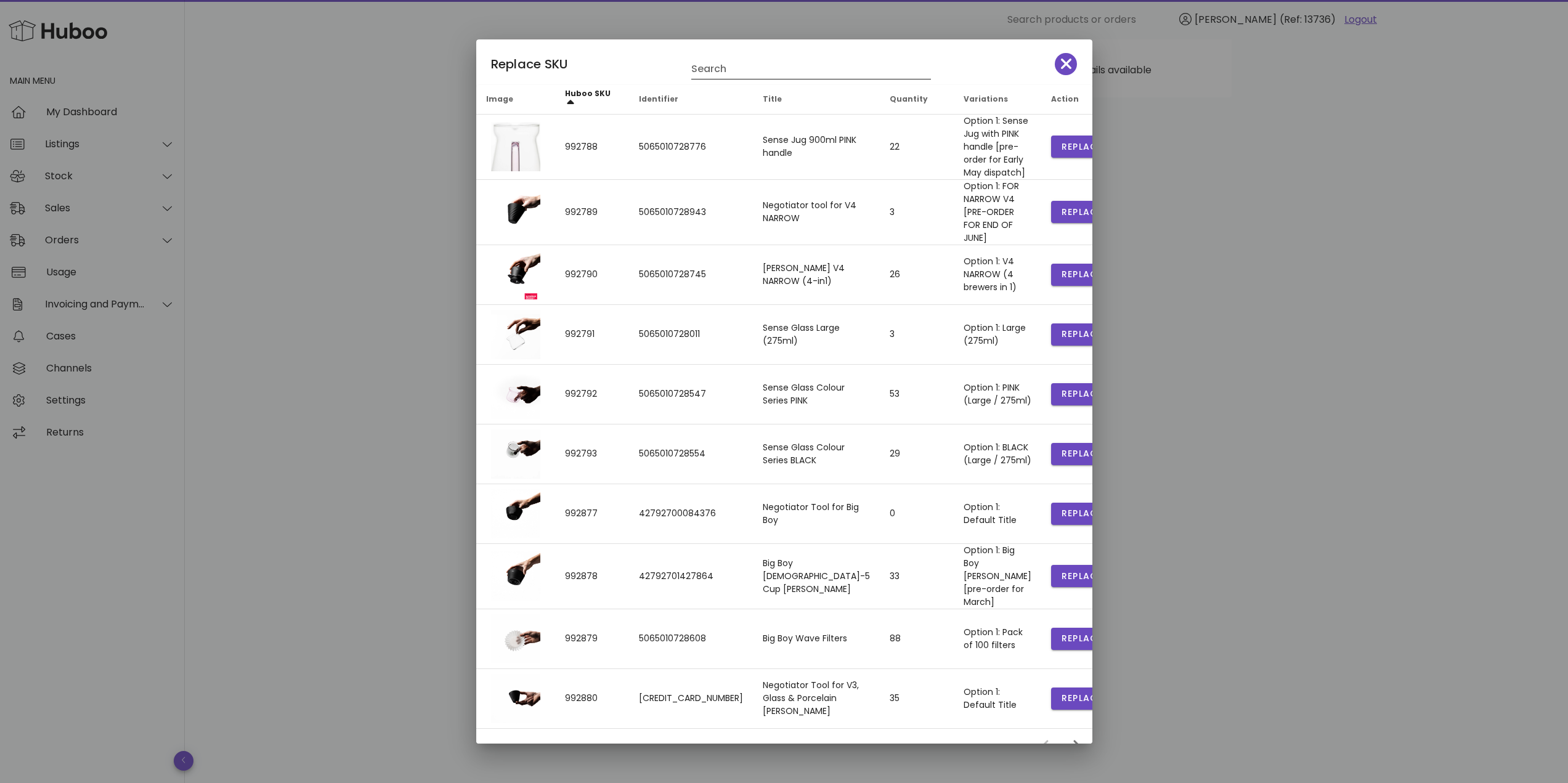
click at [705, 68] on input "Search" at bounding box center [802, 69] width 223 height 20
type input "*****"
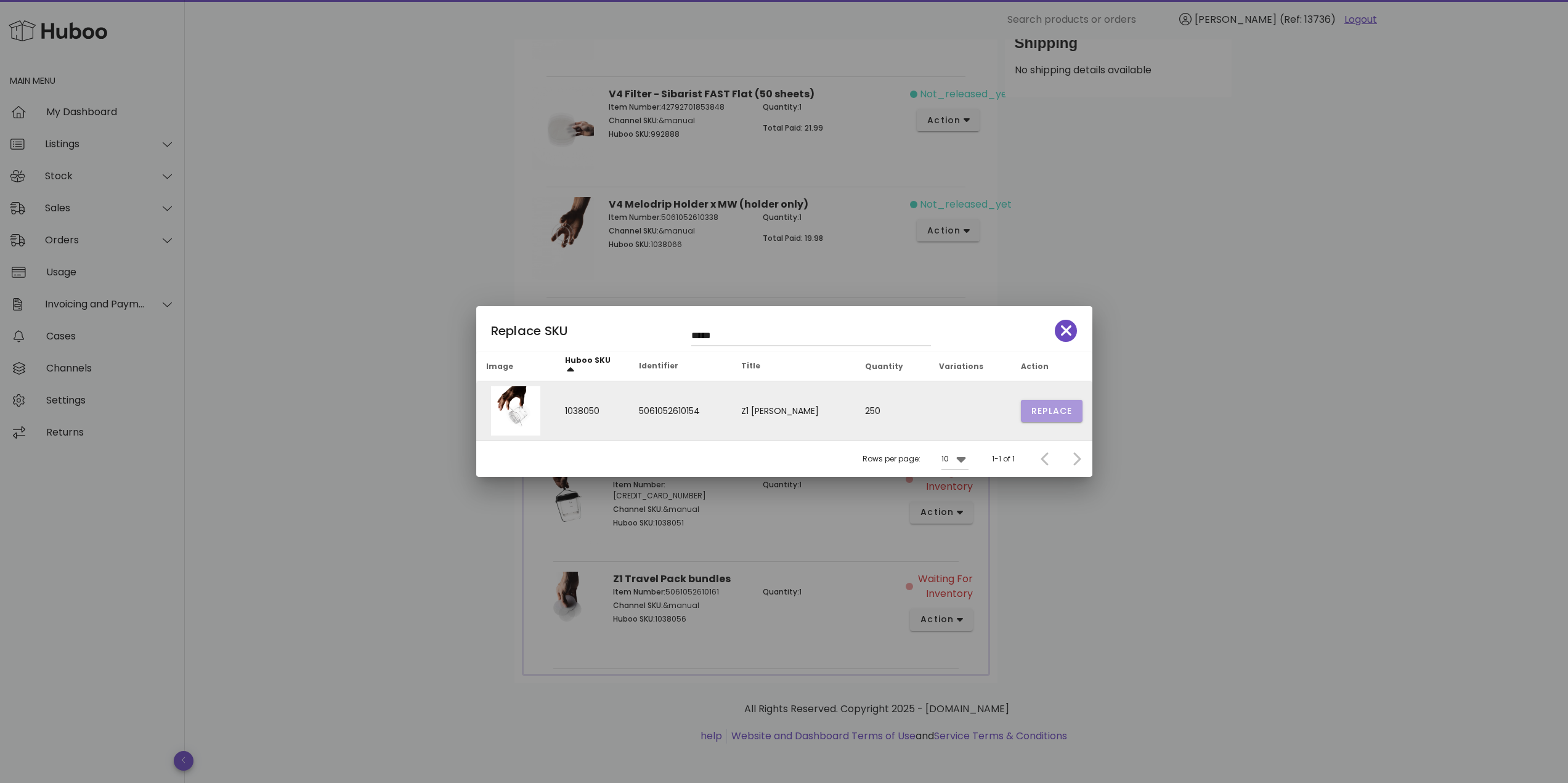
click at [1037, 409] on span "Replace" at bounding box center [1051, 411] width 42 height 13
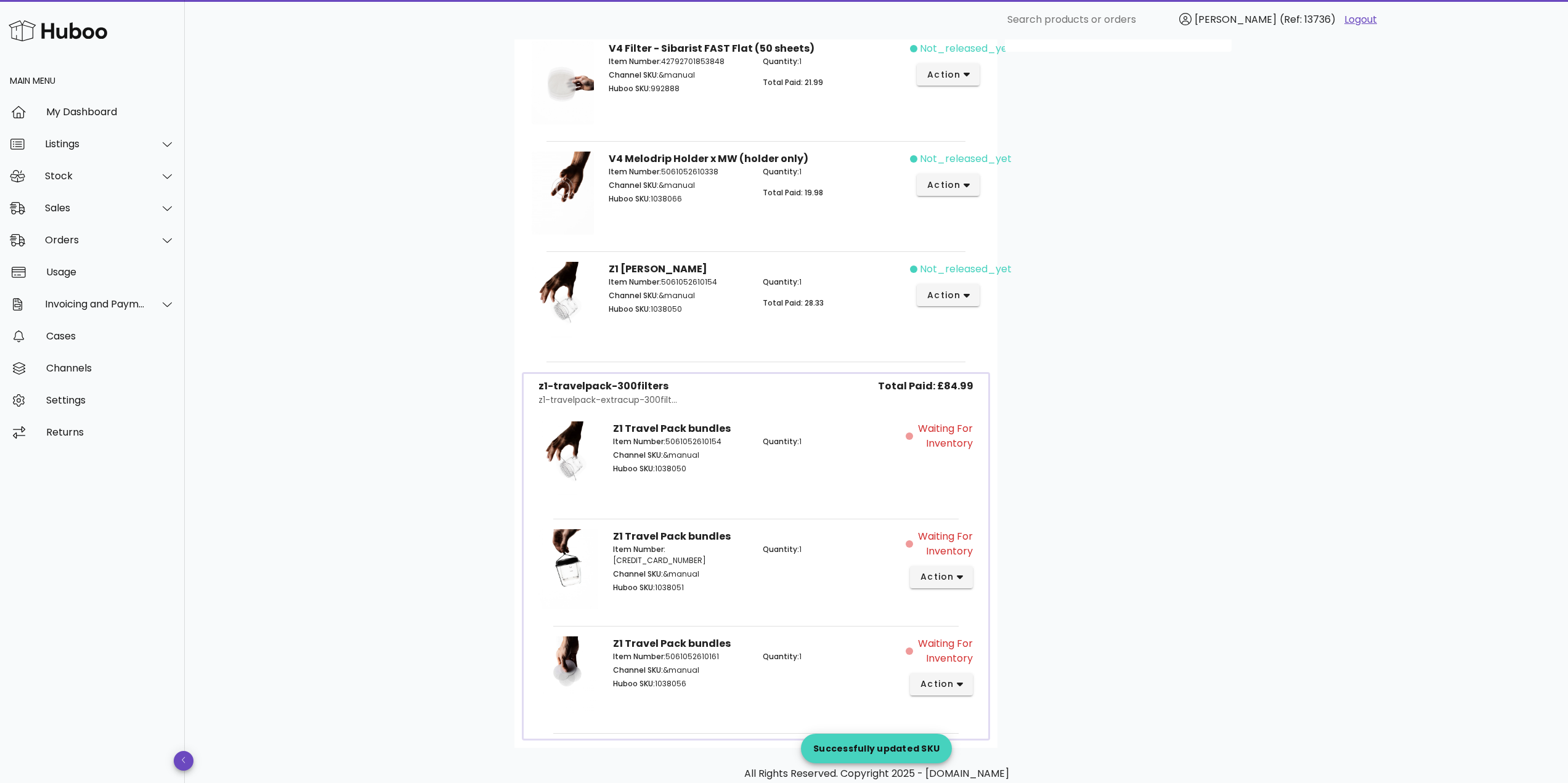
scroll to position [513, 0]
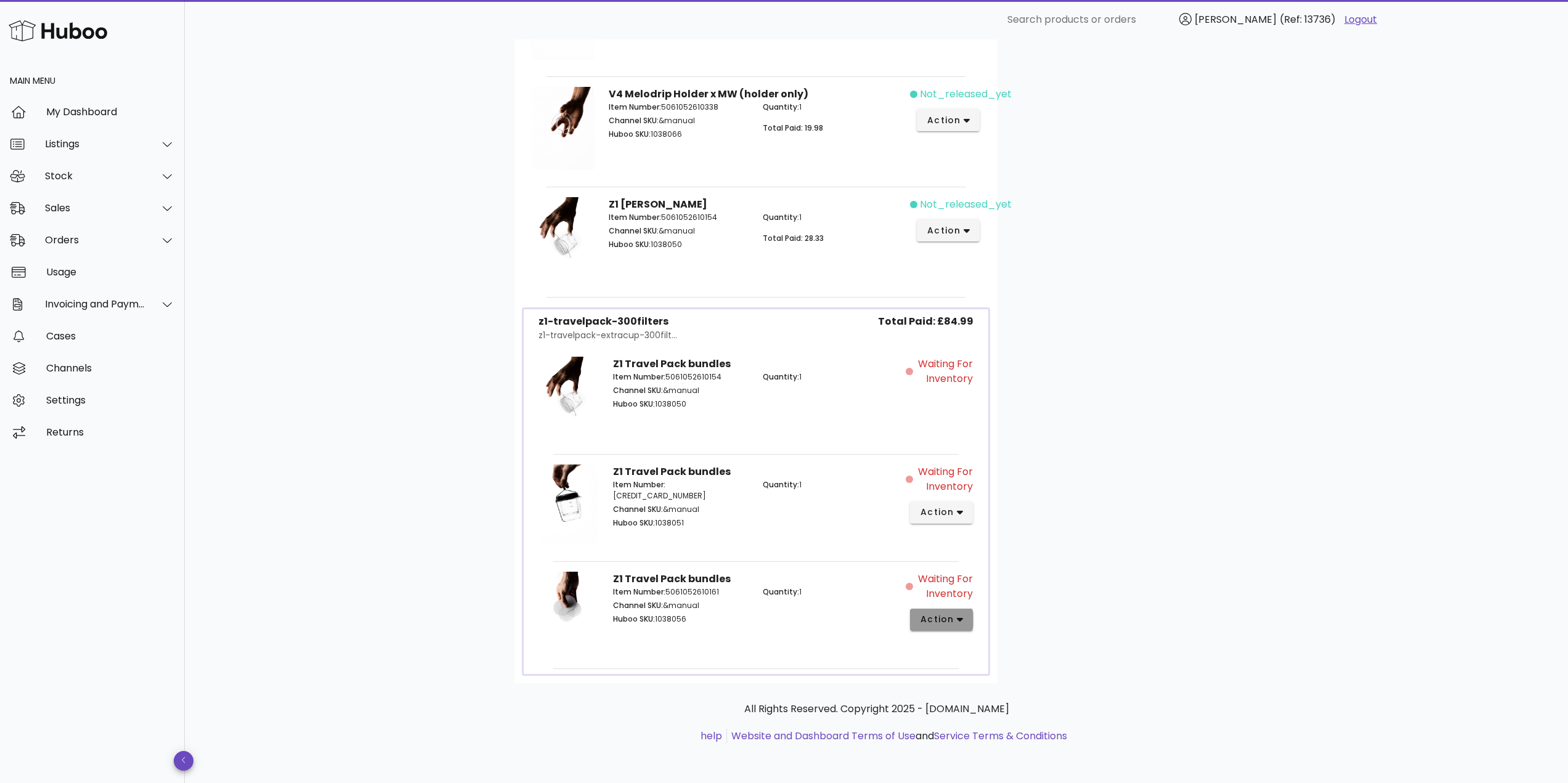
click at [958, 617] on icon "button" at bounding box center [960, 619] width 7 height 11
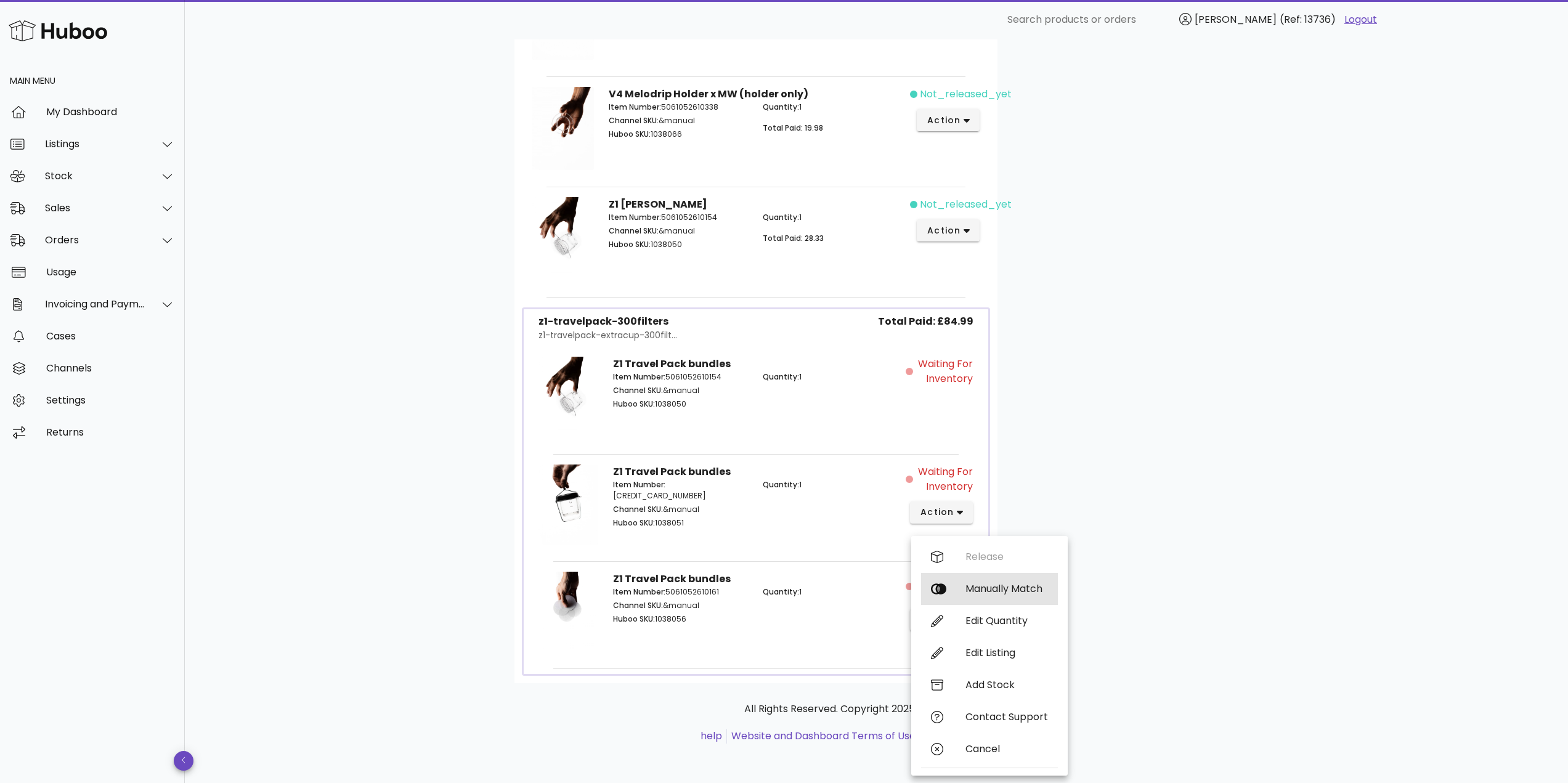
click at [980, 590] on div "Manually Match" at bounding box center [1007, 588] width 83 height 12
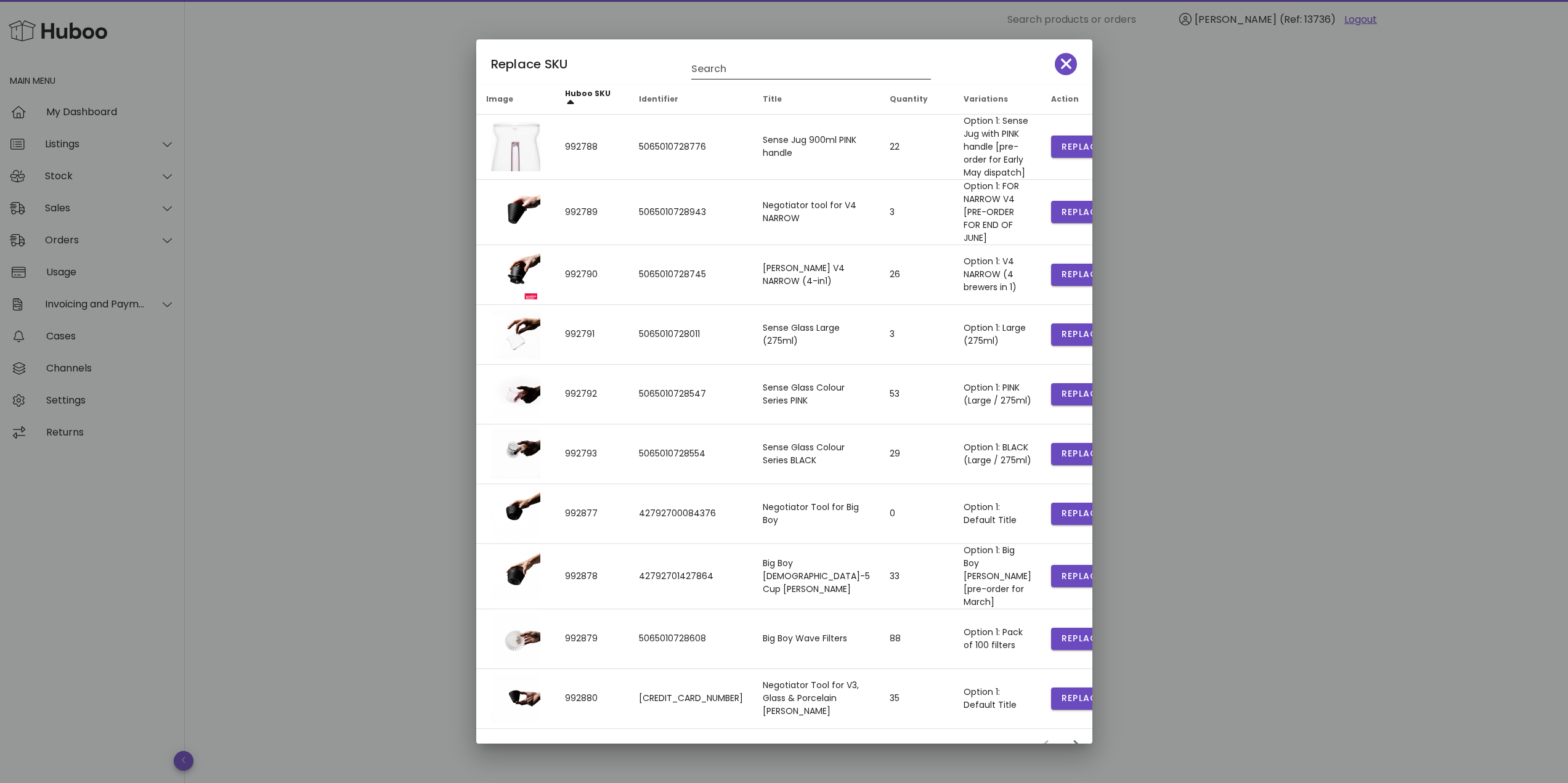
click at [710, 68] on input "Search" at bounding box center [802, 69] width 223 height 20
type input "******"
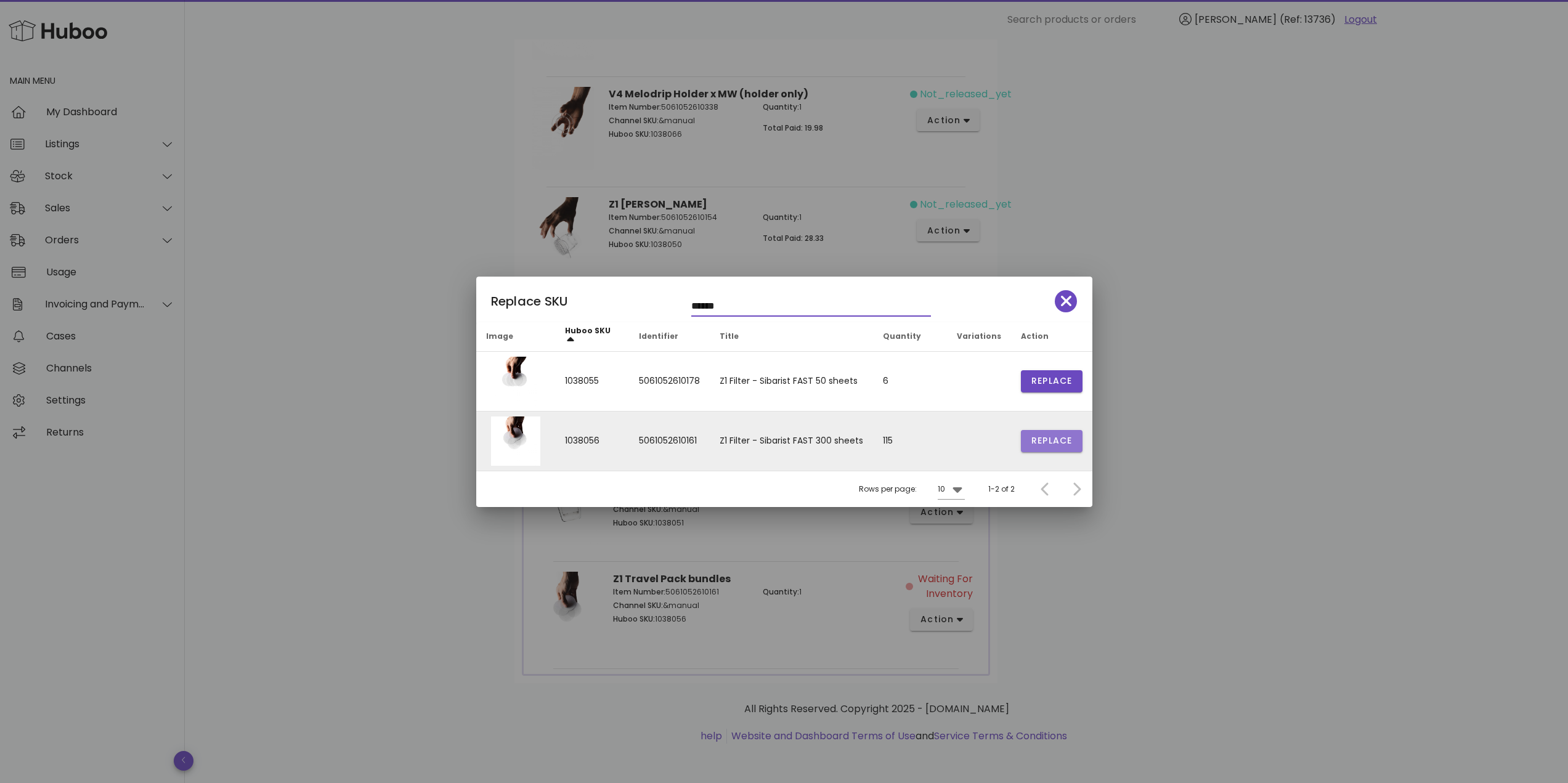
click at [1047, 439] on span "Replace" at bounding box center [1051, 441] width 42 height 13
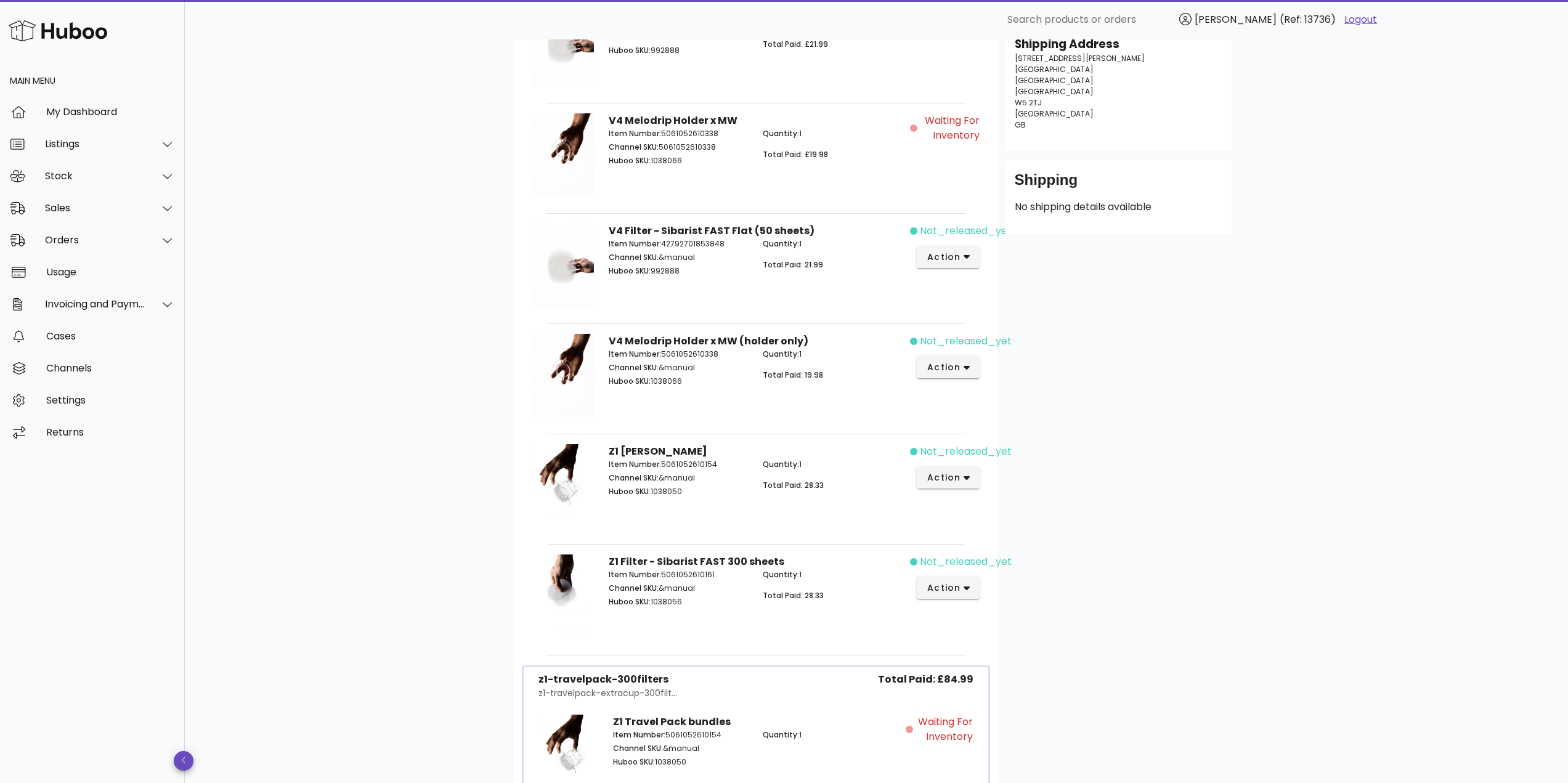
scroll to position [266, 0]
click at [927, 257] on button "action" at bounding box center [949, 256] width 63 height 22
click at [956, 264] on div "Release" at bounding box center [996, 266] width 137 height 32
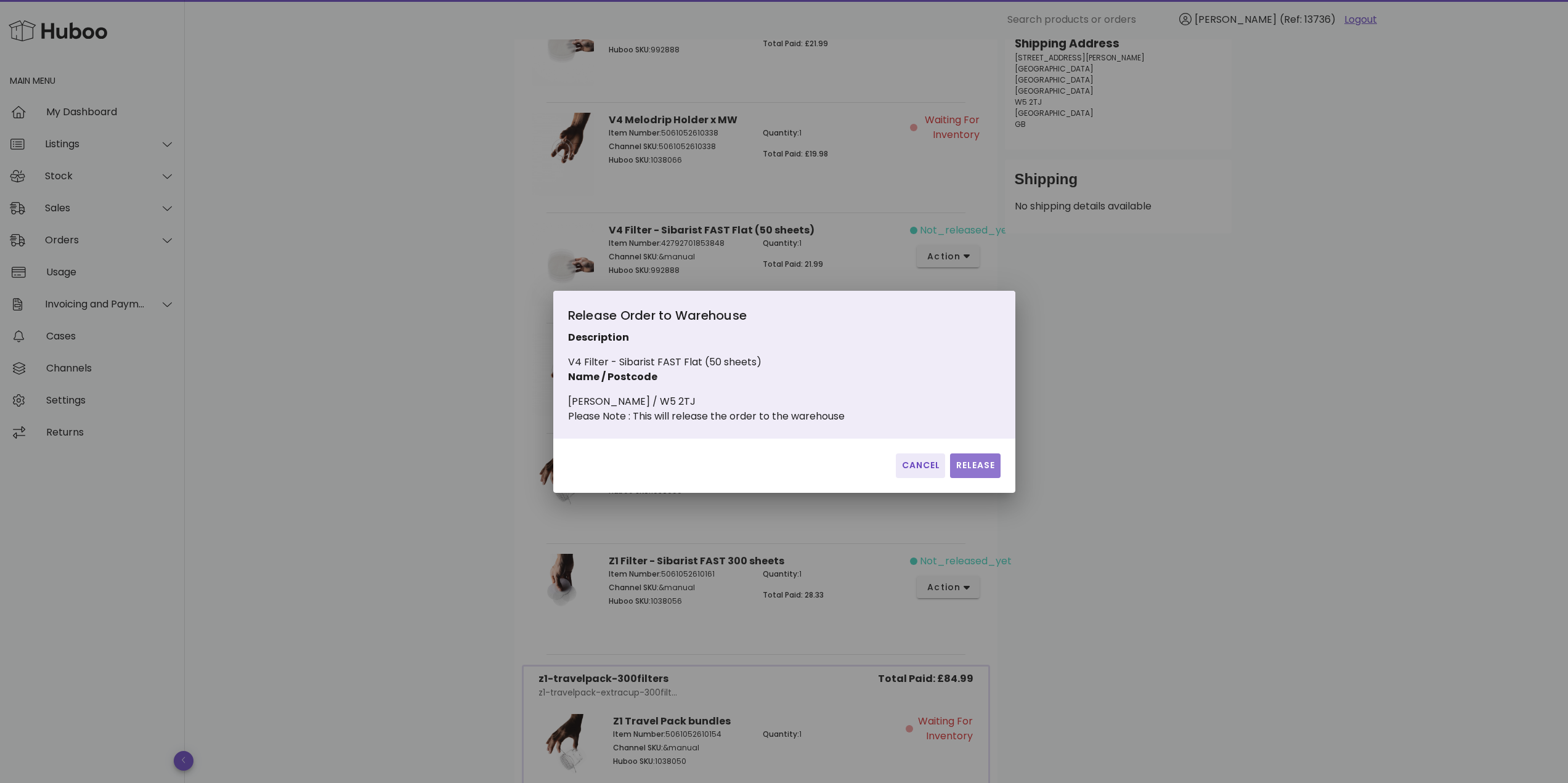
click at [962, 471] on span "Release" at bounding box center [975, 465] width 40 height 13
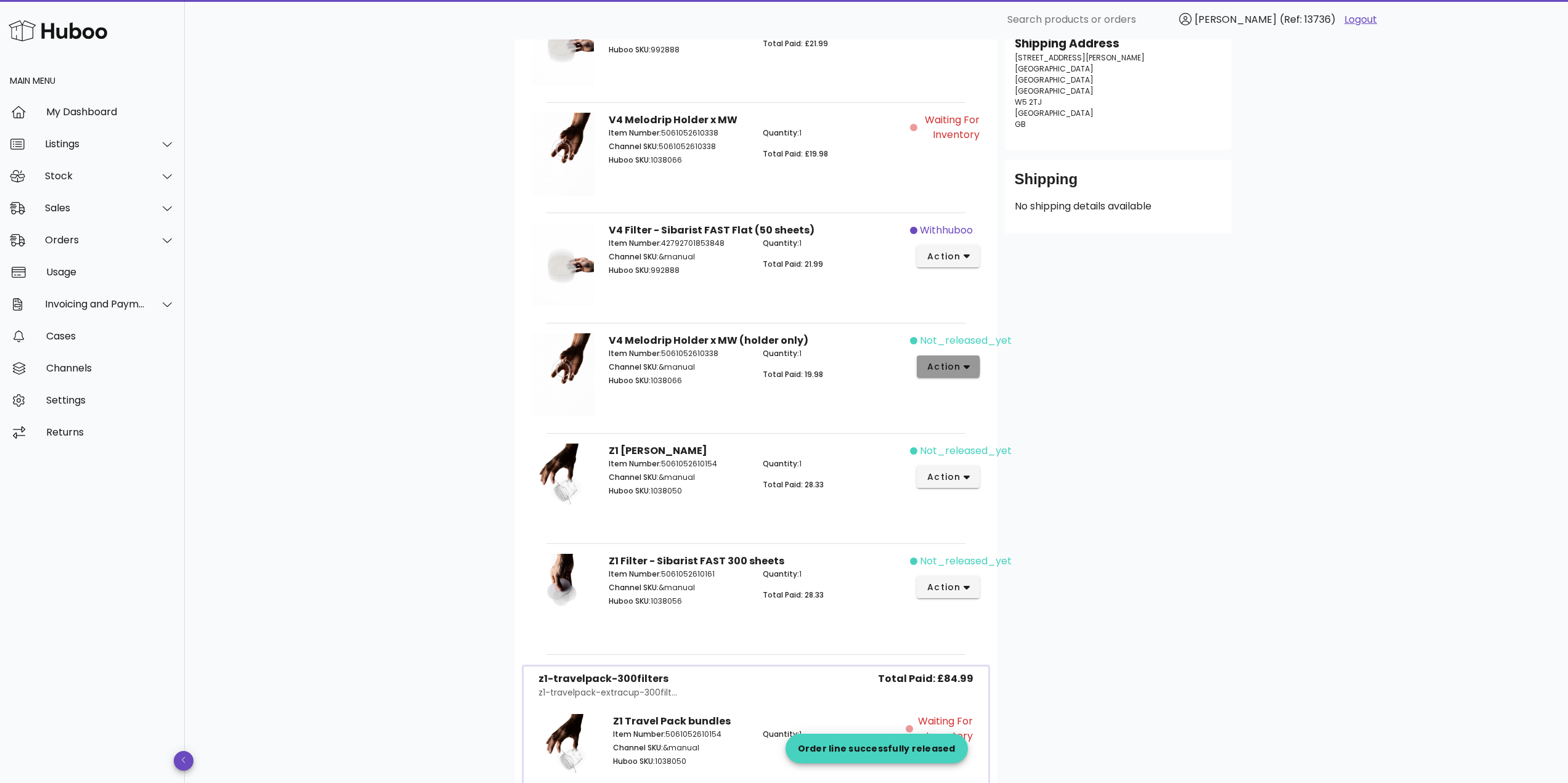
click at [940, 368] on span "action" at bounding box center [943, 367] width 34 height 13
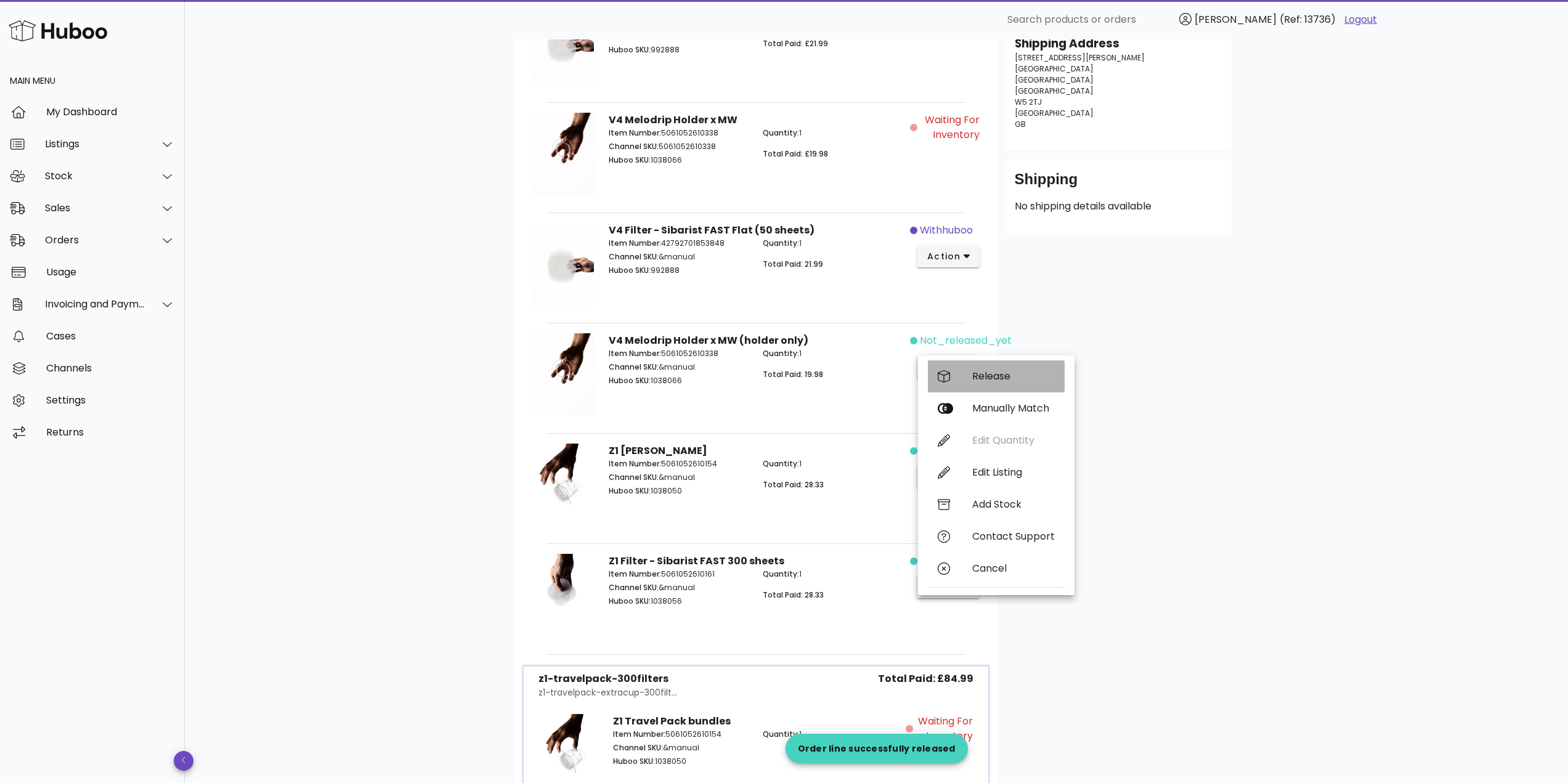
click at [992, 379] on div "Release" at bounding box center [1014, 376] width 83 height 12
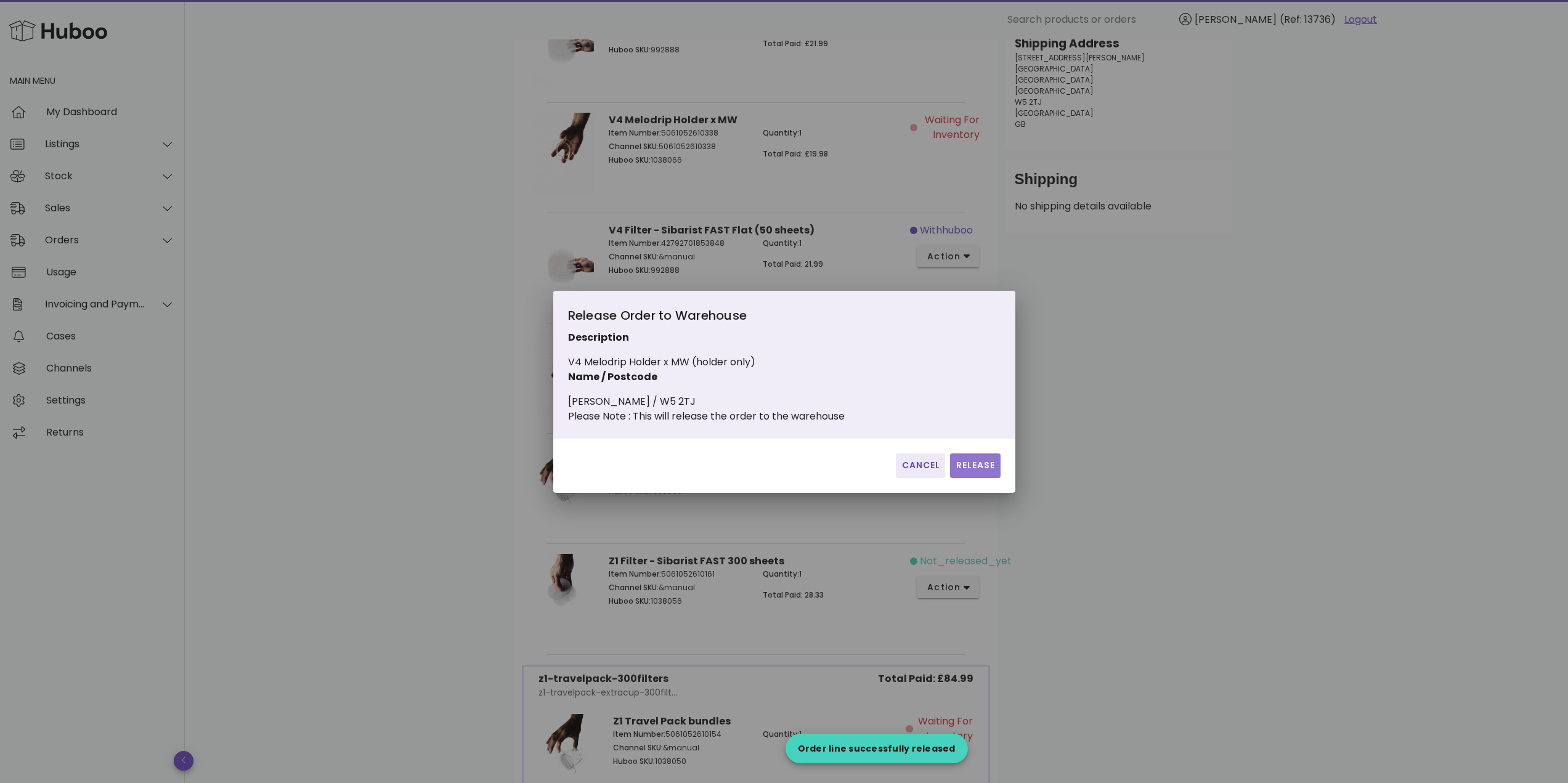
click at [987, 468] on span "Release" at bounding box center [975, 465] width 40 height 13
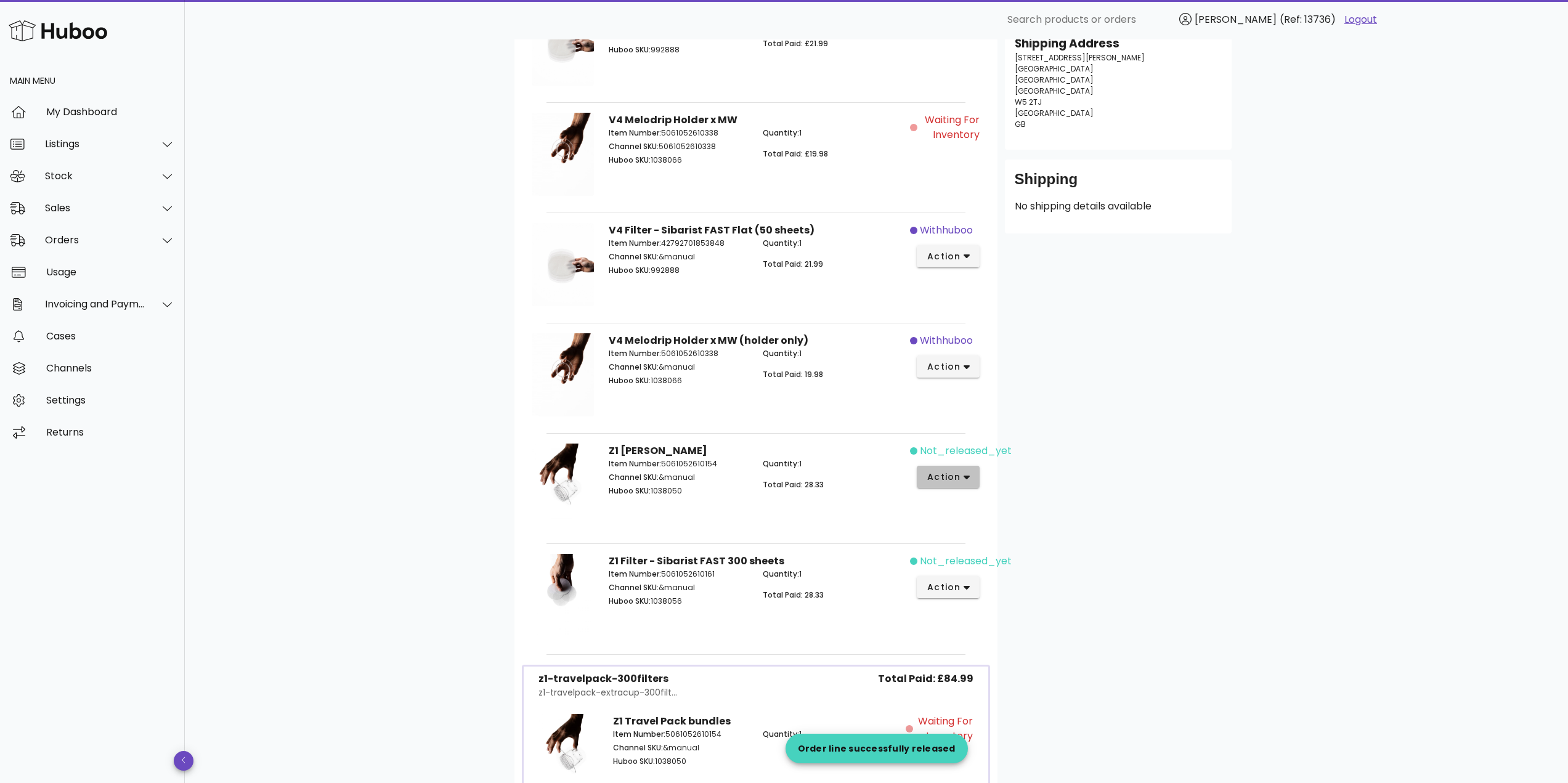
click at [956, 473] on span "action" at bounding box center [943, 477] width 34 height 13
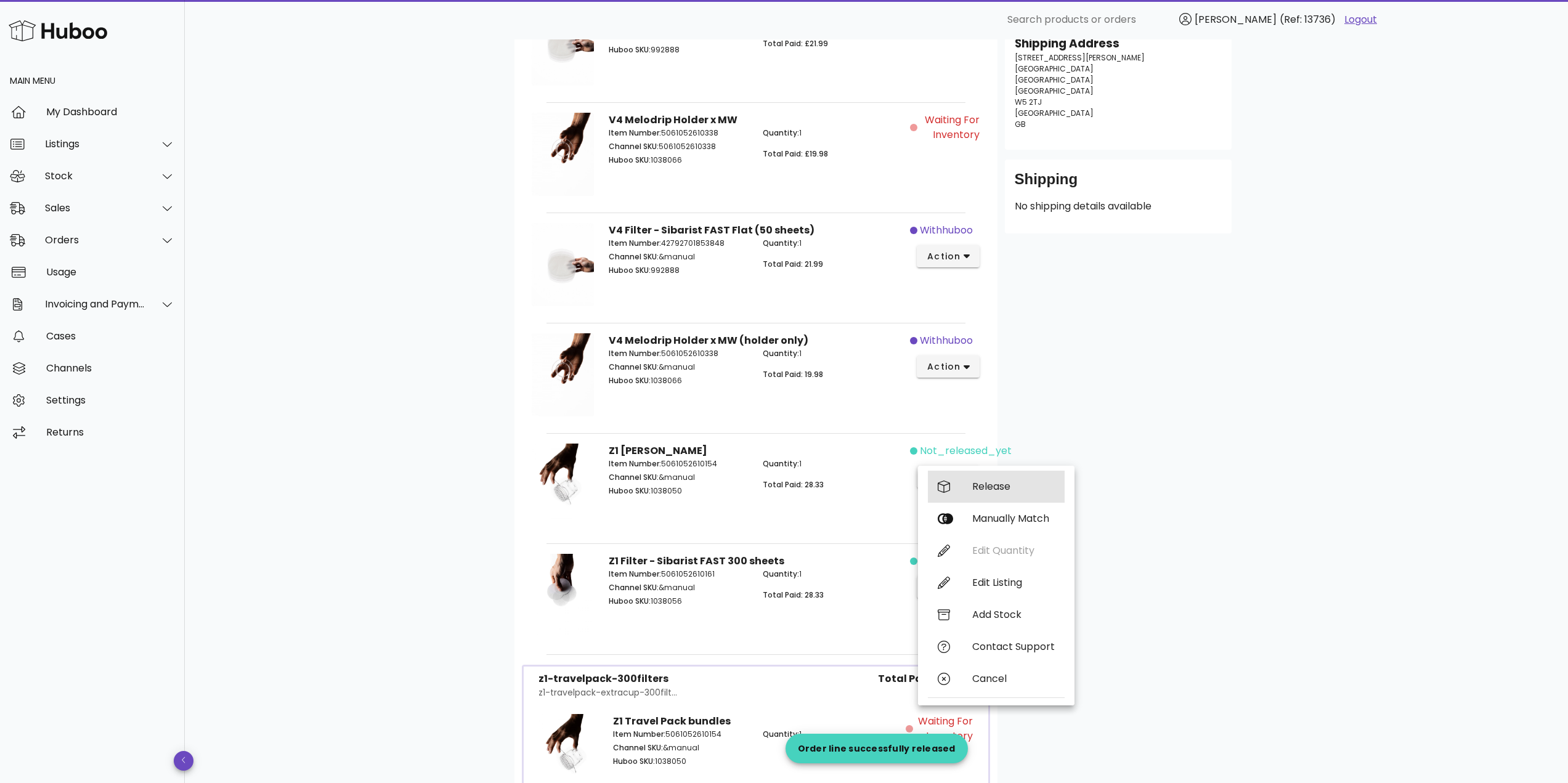
click at [971, 482] on div "Release" at bounding box center [996, 486] width 137 height 32
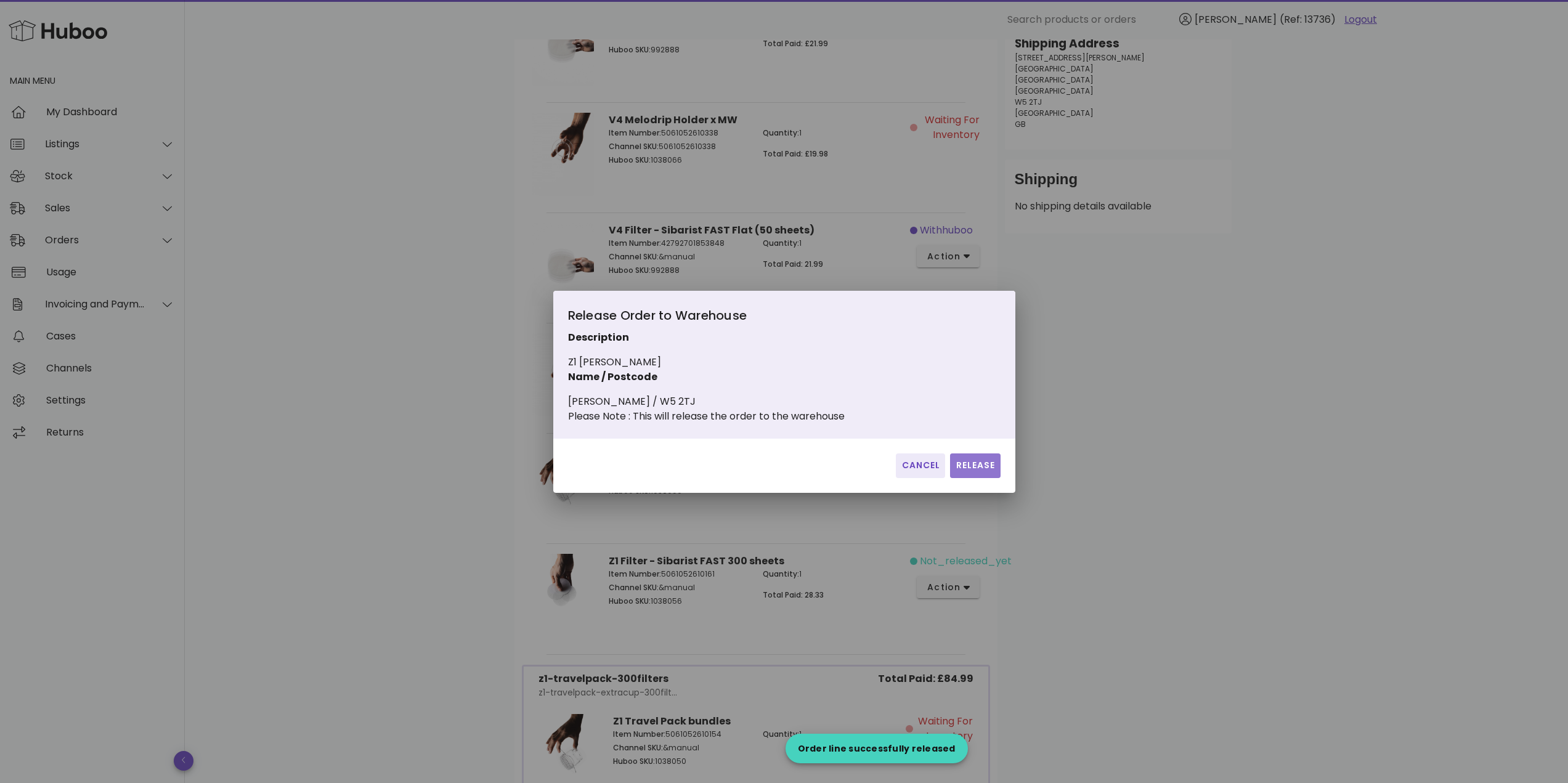
click at [987, 471] on span "Release" at bounding box center [975, 465] width 40 height 13
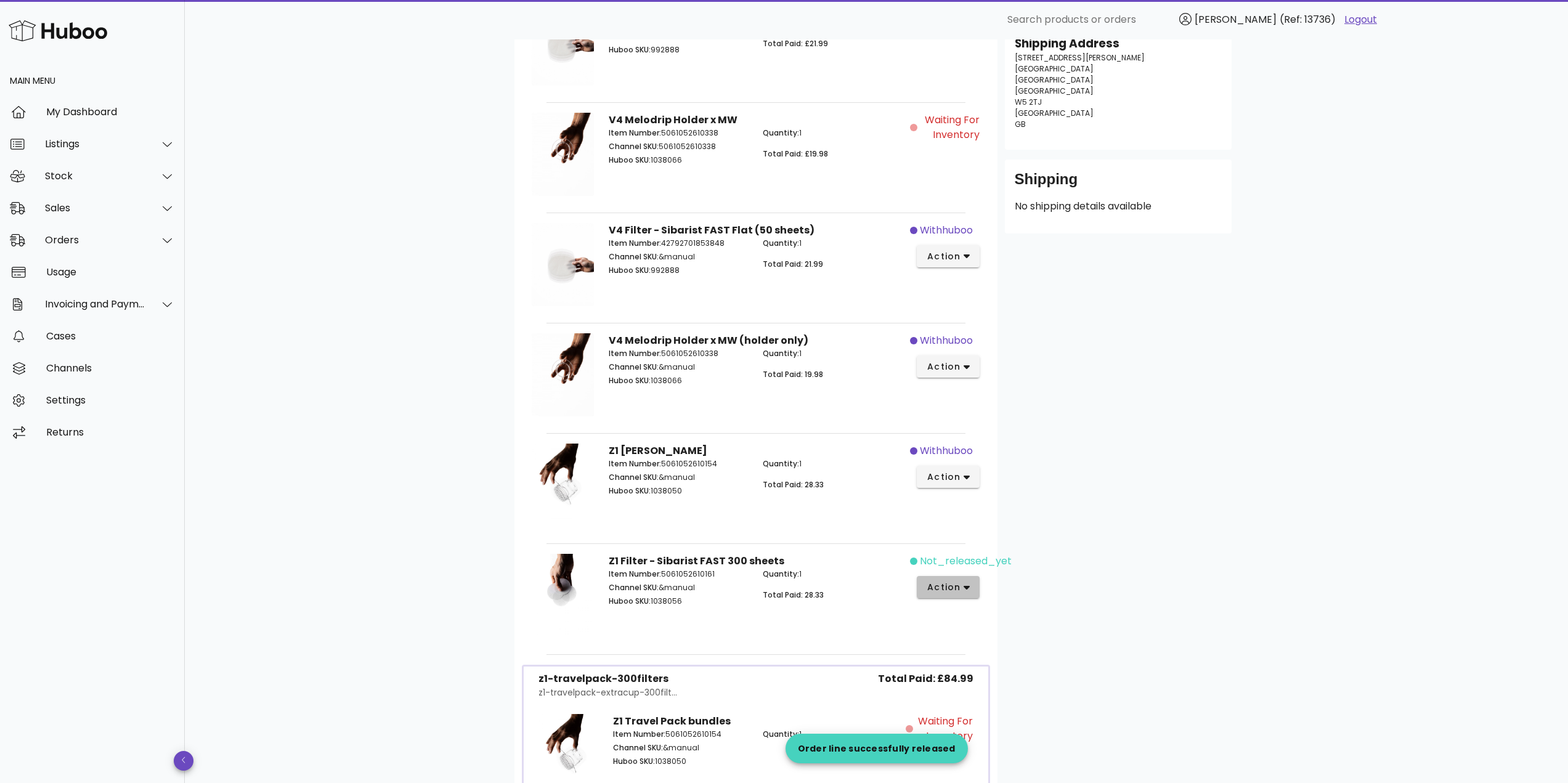
click at [956, 589] on span "action" at bounding box center [943, 587] width 34 height 13
click at [984, 553] on div "Release" at bounding box center [1014, 557] width 83 height 12
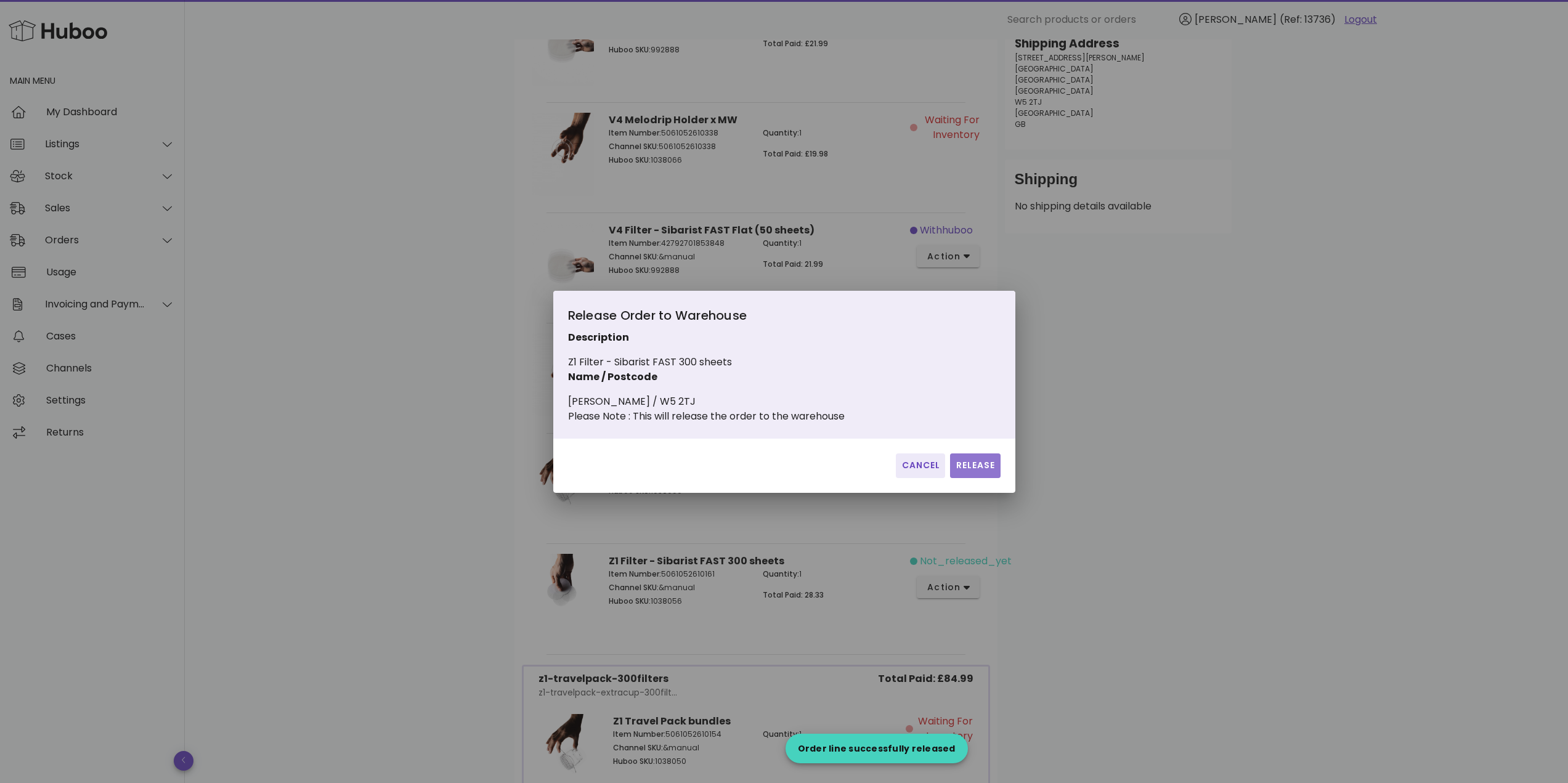
click at [977, 471] on span "Release" at bounding box center [975, 465] width 40 height 13
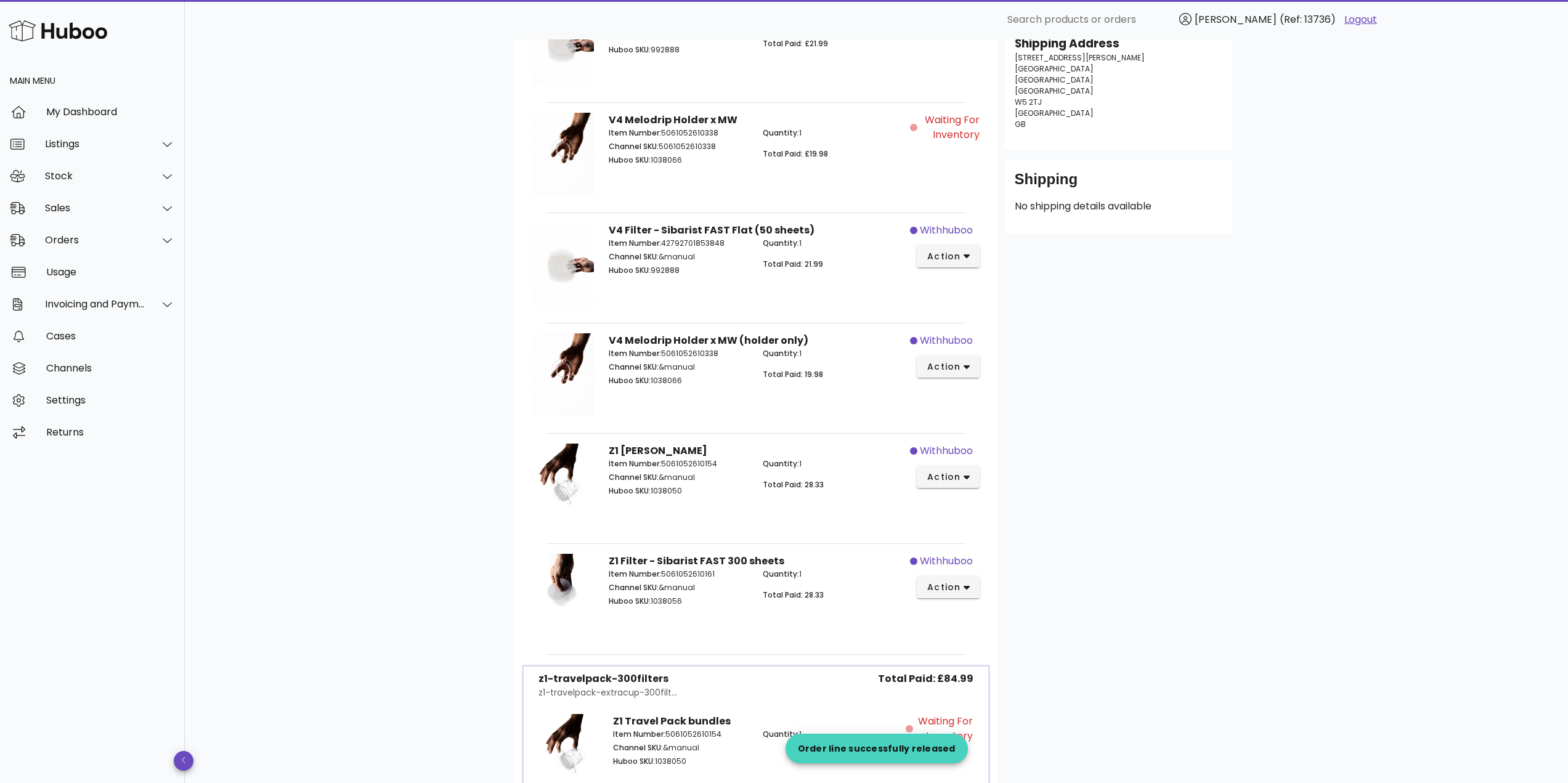
click at [1176, 484] on div "Customer Wen Jiang vanessajiangw@outlook.com +447516548945 Shipping Address Fla…" at bounding box center [1118, 469] width 241 height 1140
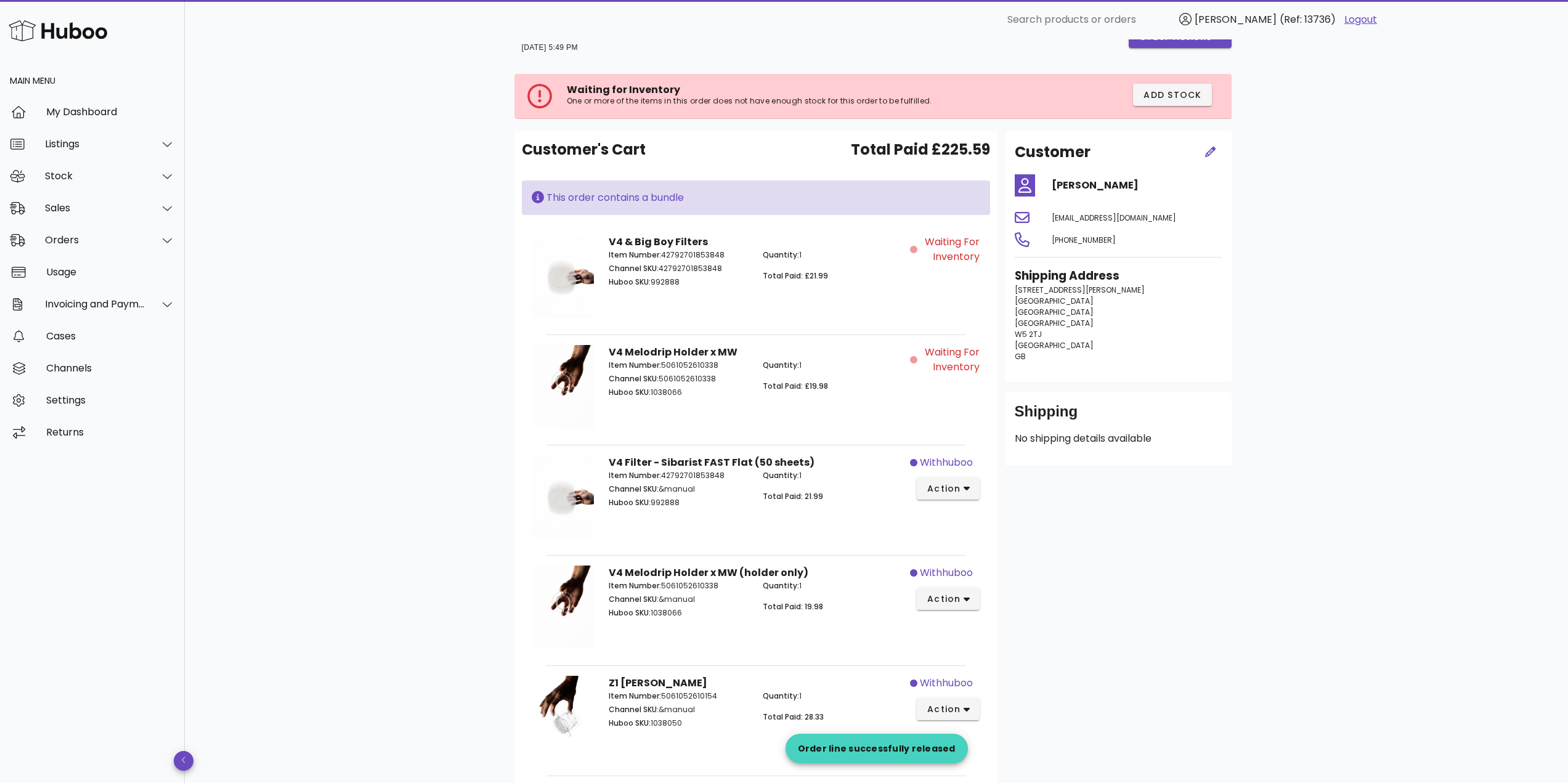
scroll to position [0, 0]
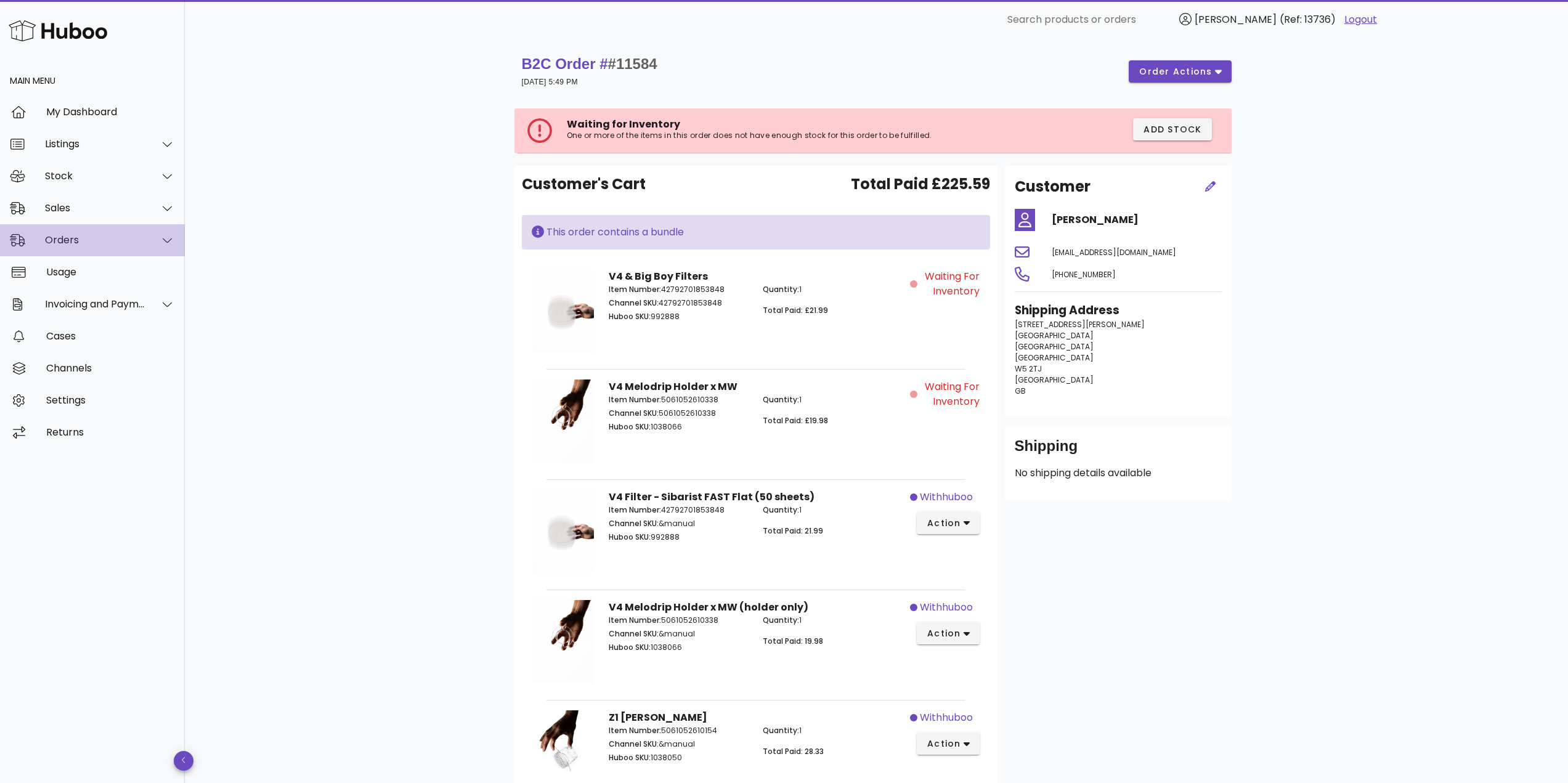
click at [75, 245] on div "Orders" at bounding box center [95, 240] width 101 height 12
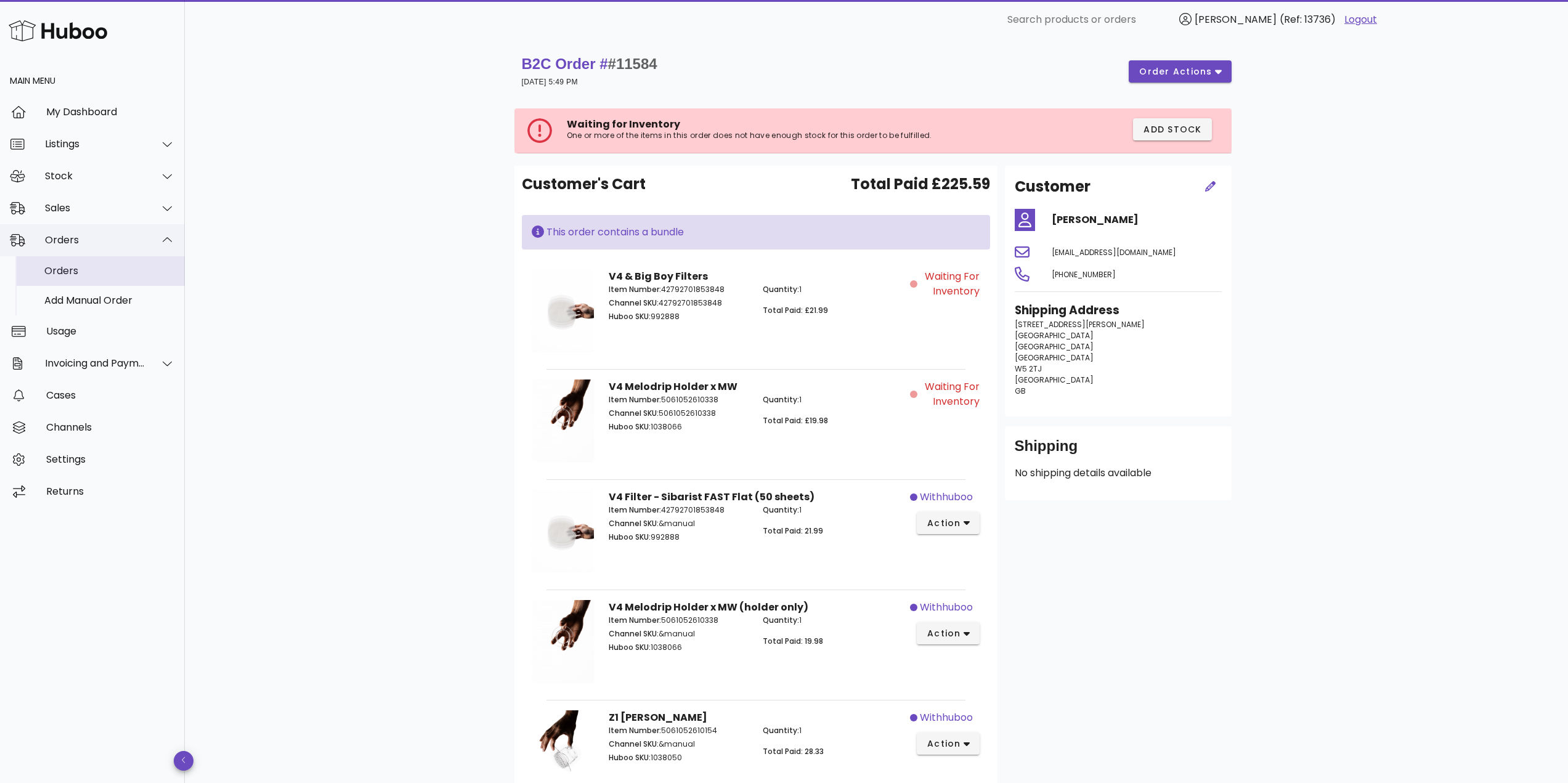
click at [77, 265] on div "Orders" at bounding box center [110, 271] width 130 height 12
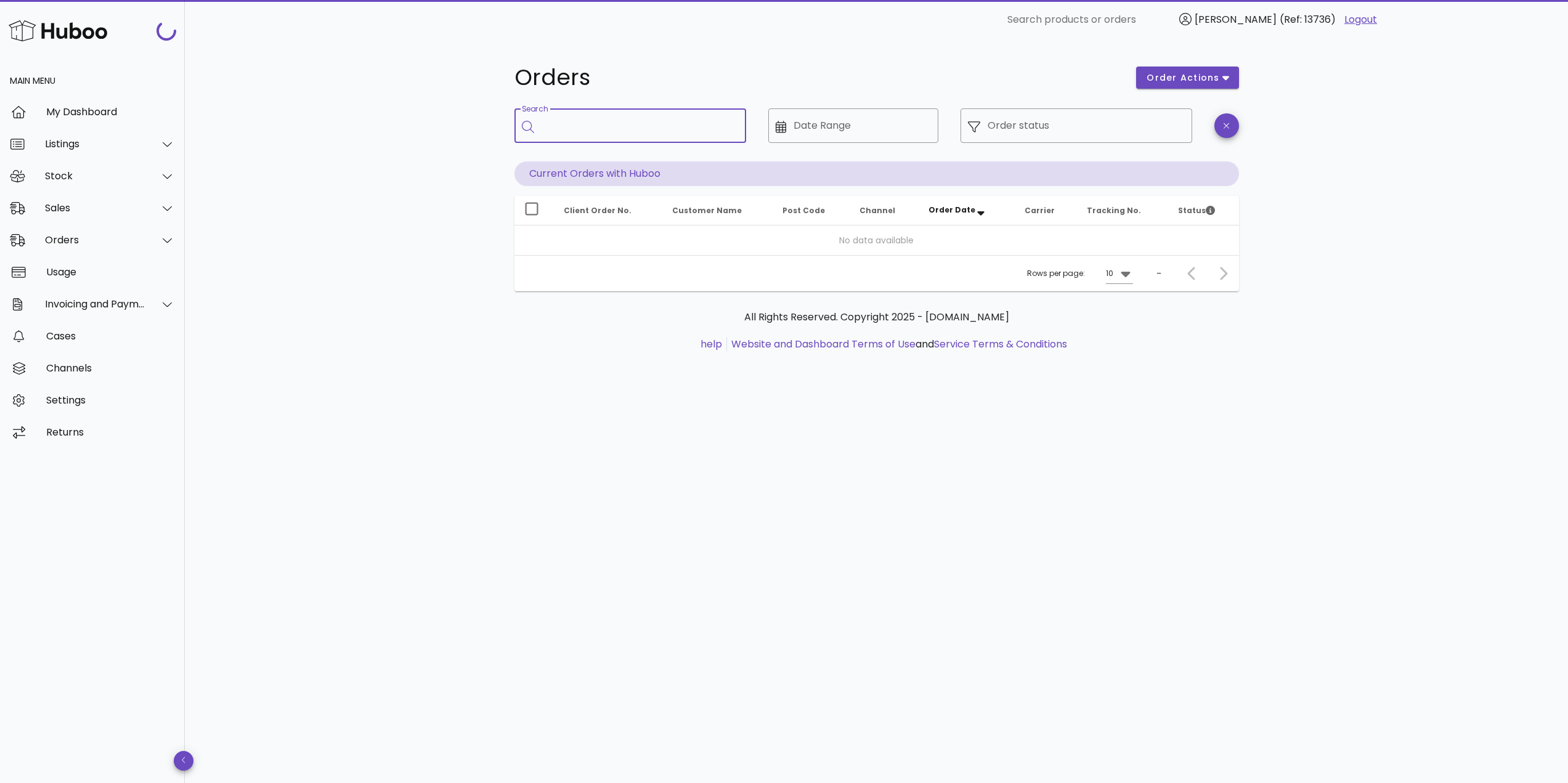
click at [572, 122] on input "Search" at bounding box center [639, 125] width 195 height 20
paste input "*****"
type input "*****"
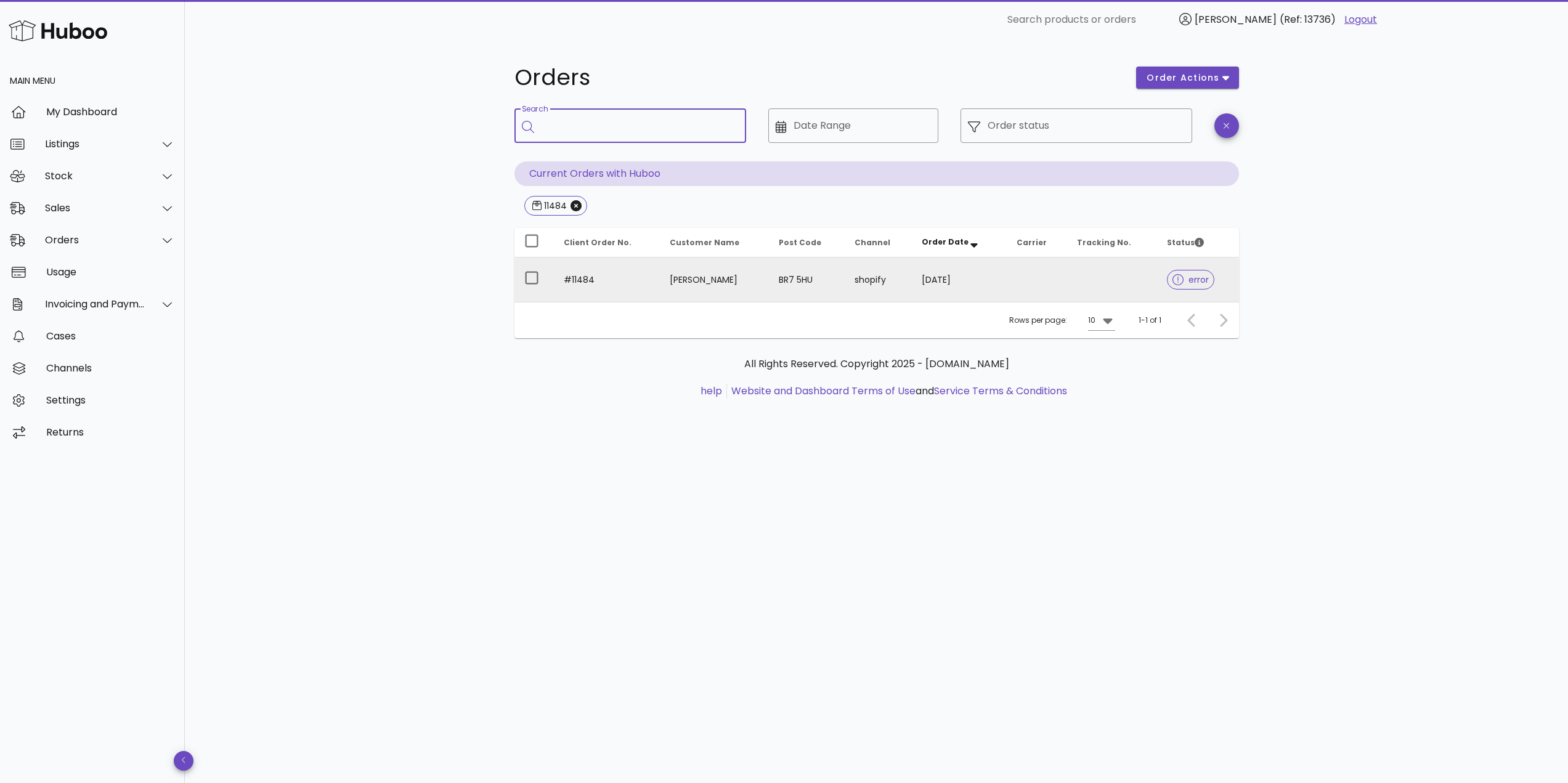
click at [616, 279] on td "#11484" at bounding box center [607, 279] width 106 height 45
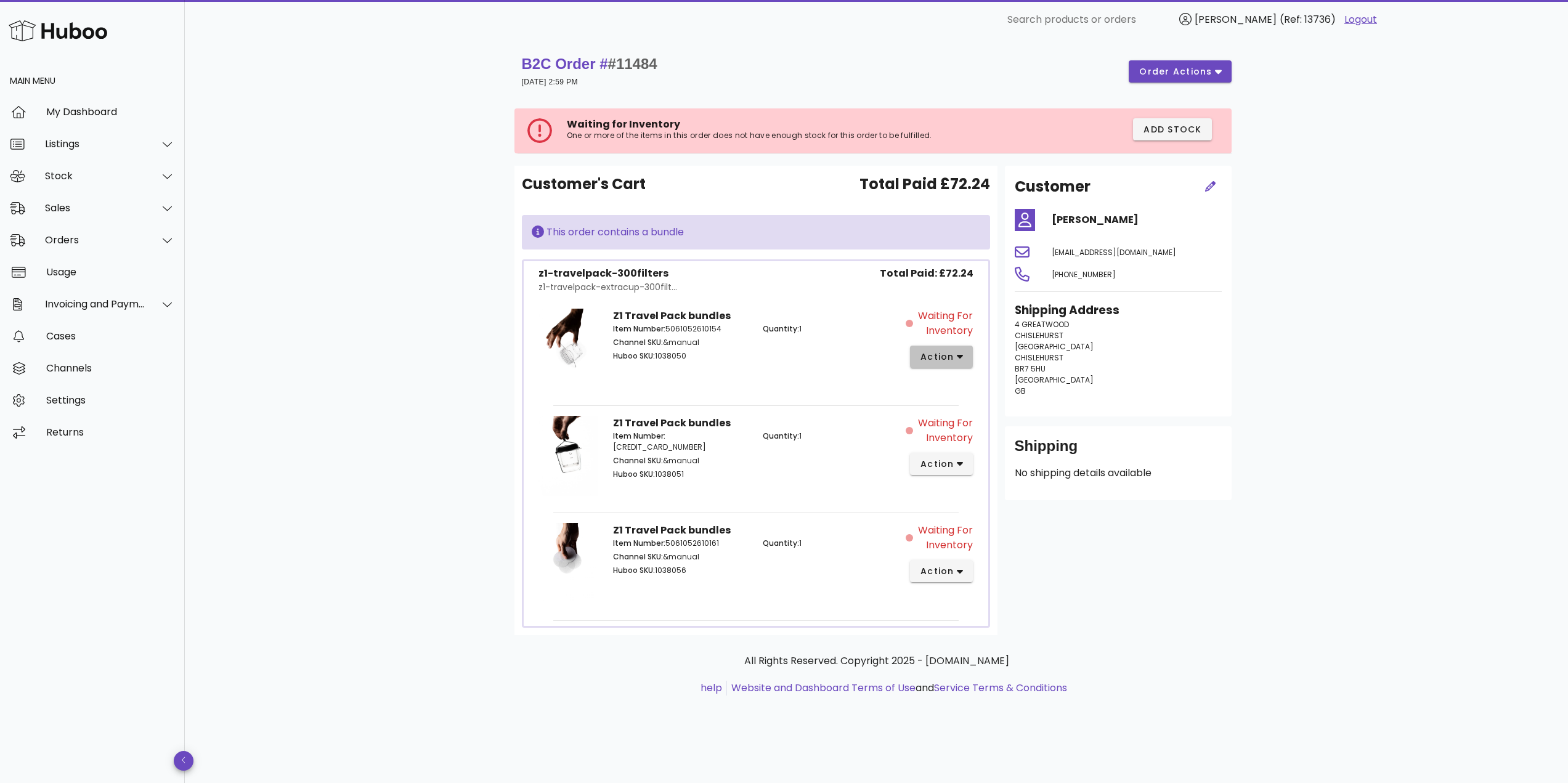
click at [943, 355] on span "action" at bounding box center [936, 357] width 34 height 13
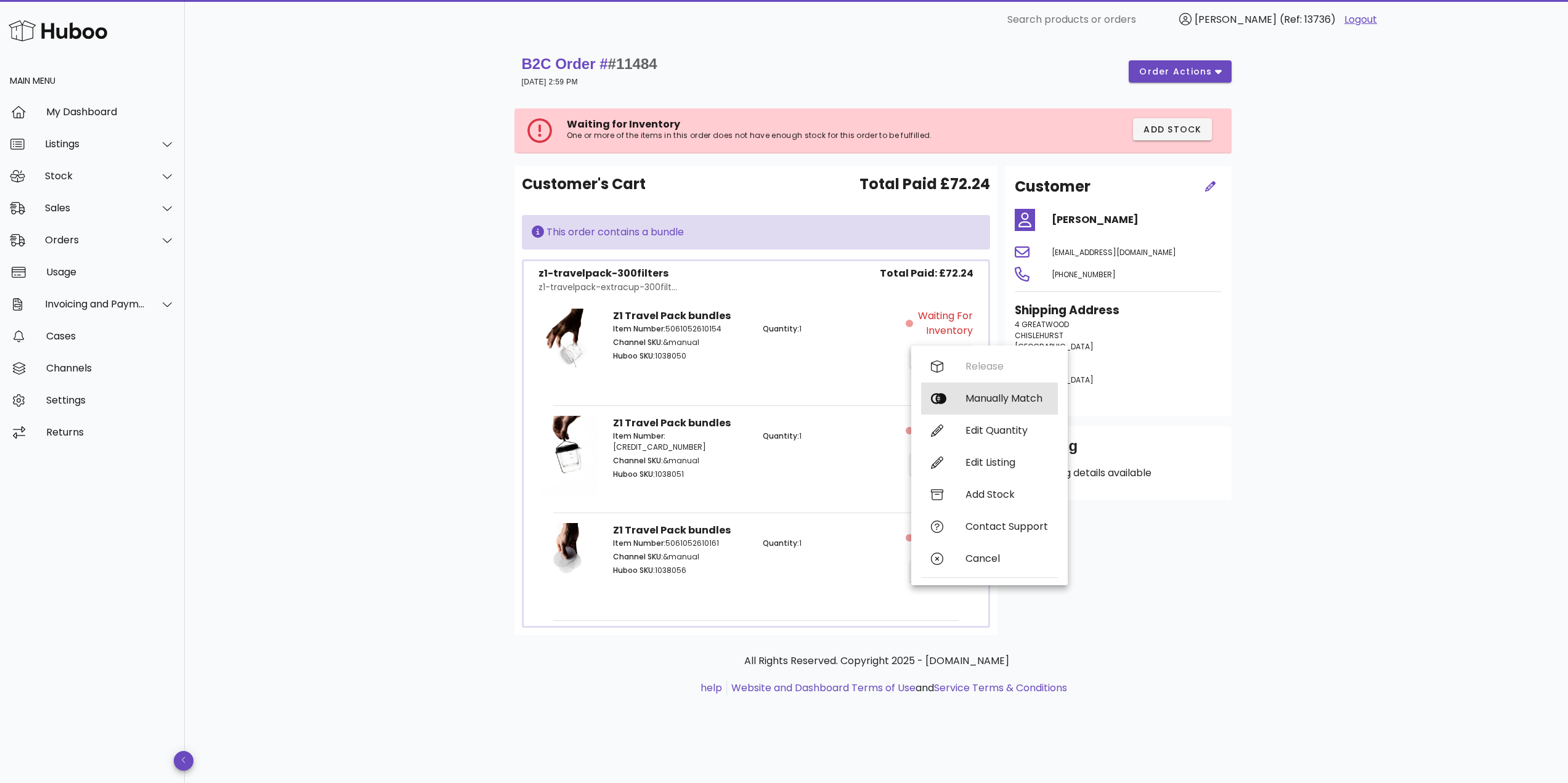
click at [958, 402] on div "Manually Match" at bounding box center [989, 399] width 137 height 32
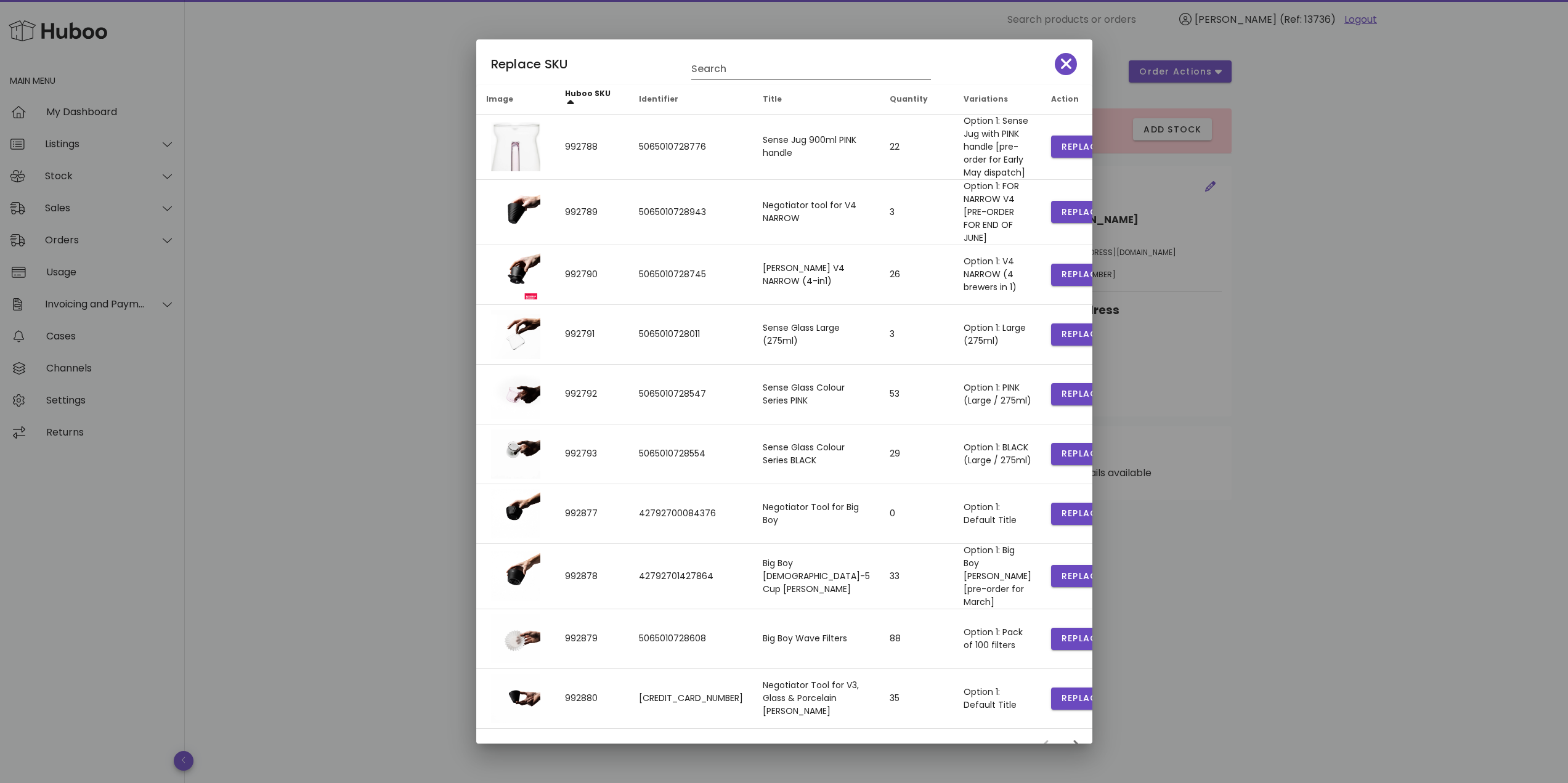
click at [718, 75] on input "Search" at bounding box center [802, 69] width 223 height 20
type input "****"
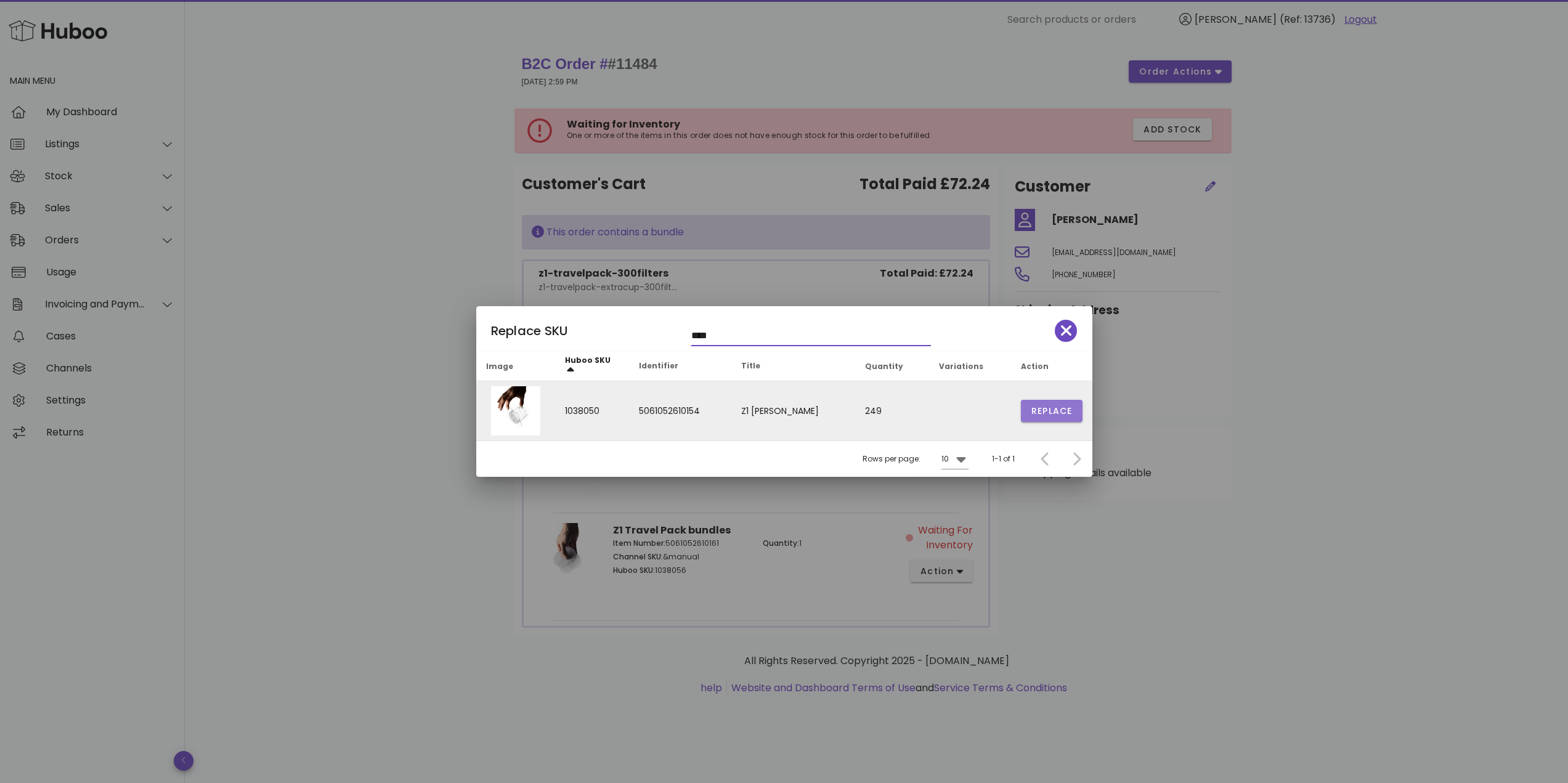
click at [1032, 402] on button "Replace" at bounding box center [1051, 411] width 61 height 22
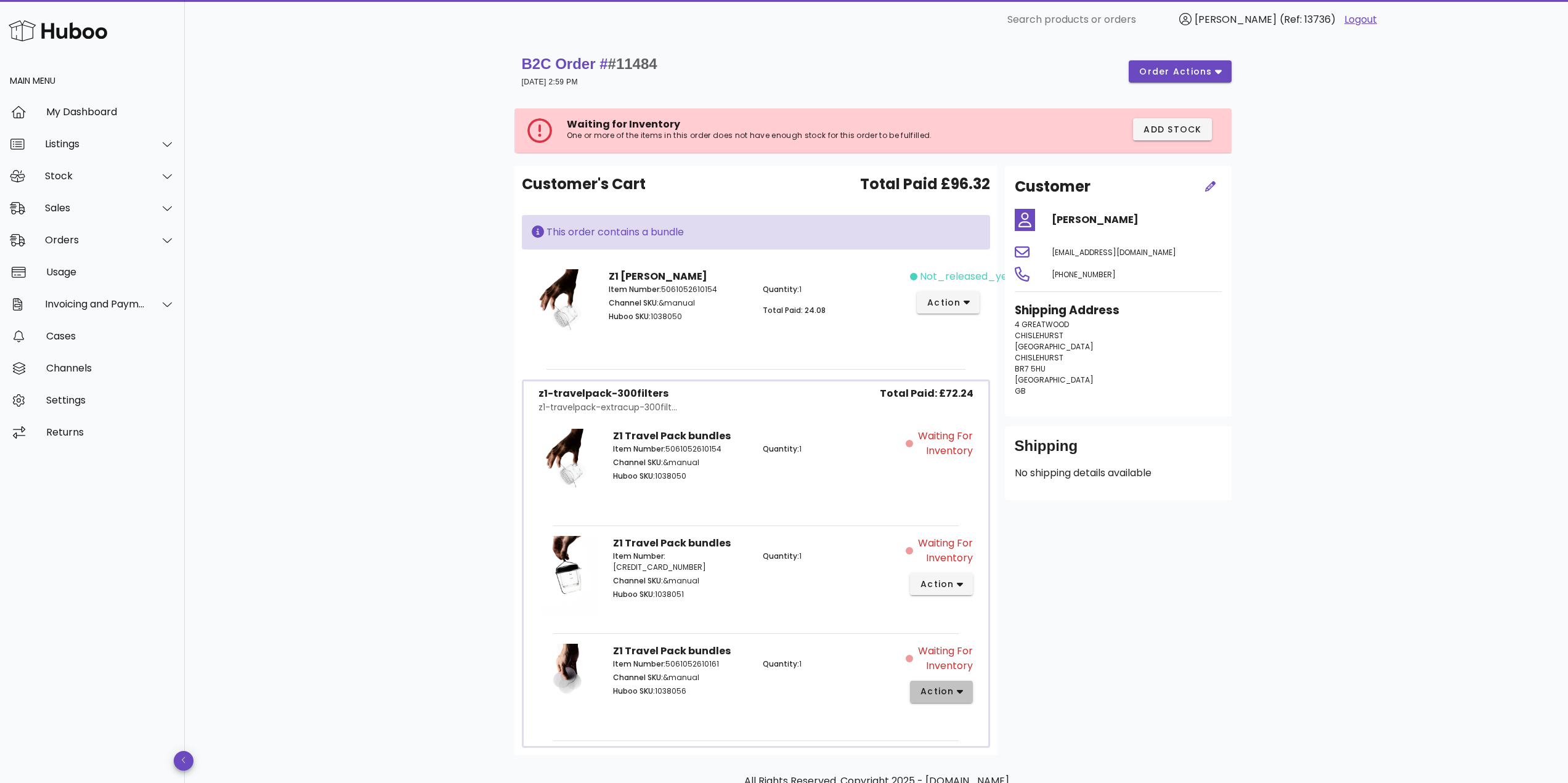
click at [934, 691] on span "action" at bounding box center [936, 691] width 34 height 13
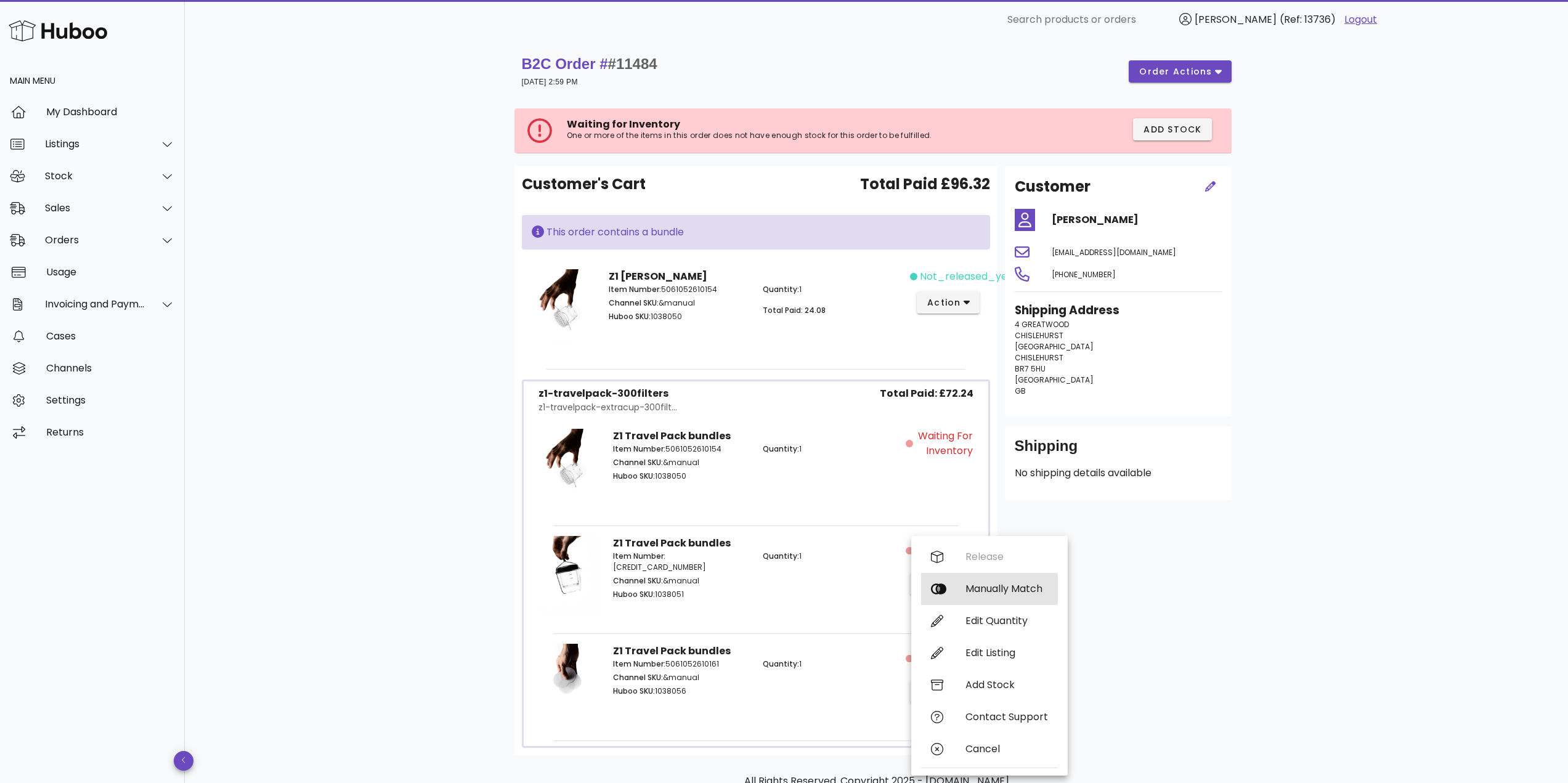
click at [982, 596] on div "Manually Match" at bounding box center [989, 589] width 137 height 32
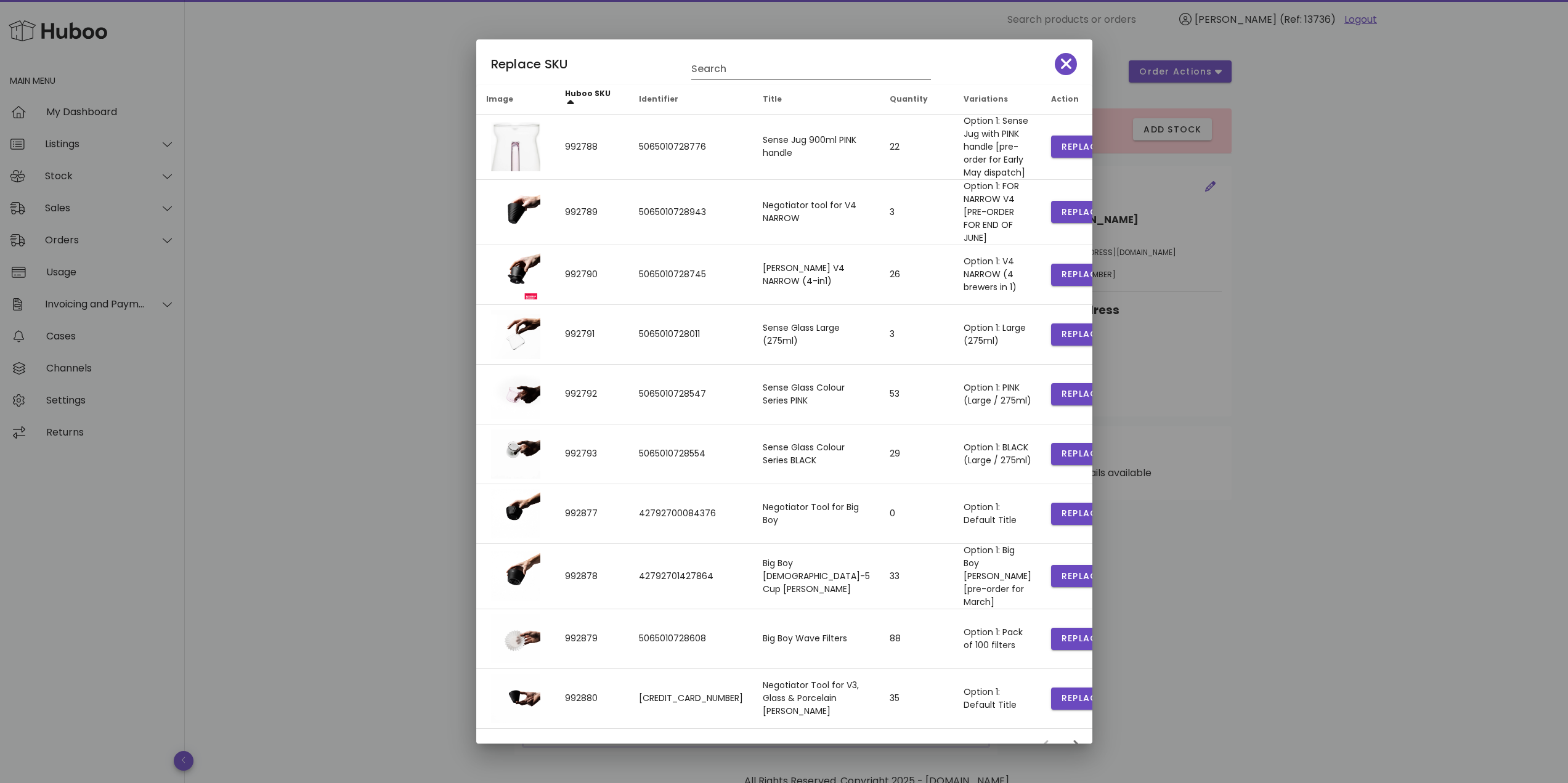
click at [734, 79] on div "Search" at bounding box center [810, 69] width 239 height 20
type input "******"
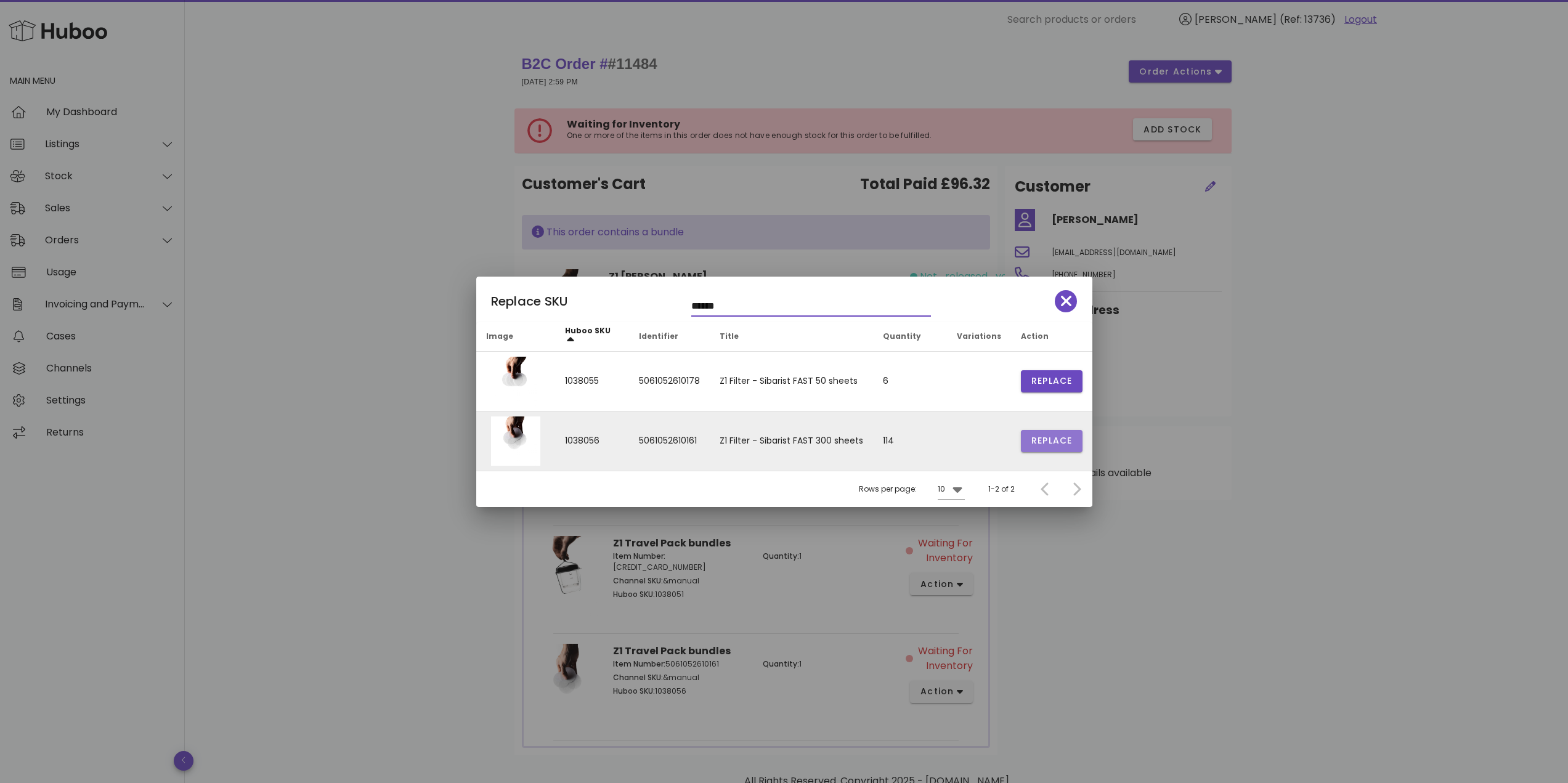
click at [1041, 439] on span "Replace" at bounding box center [1051, 441] width 42 height 13
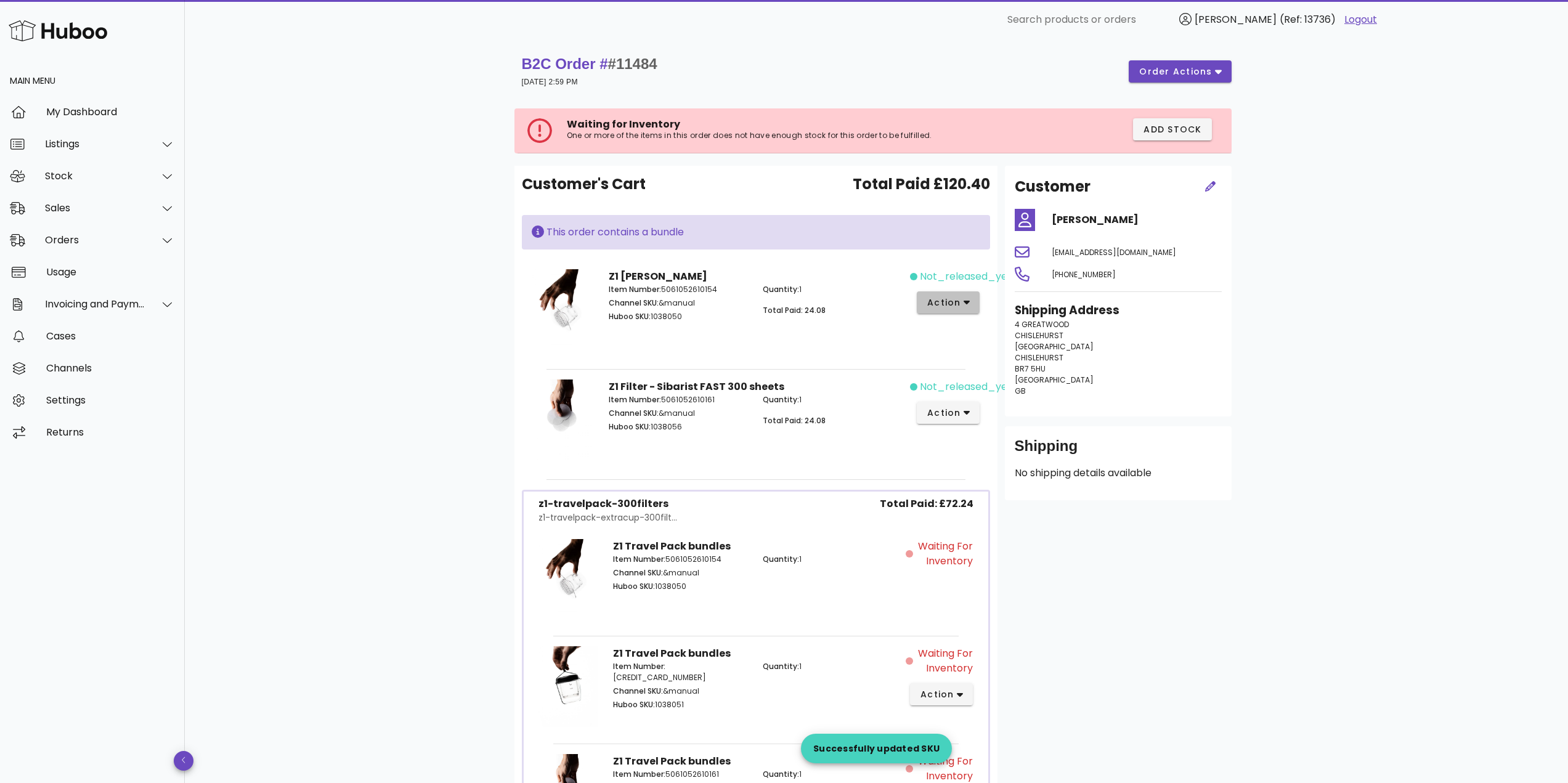
click at [969, 301] on icon "button" at bounding box center [967, 303] width 7 height 5
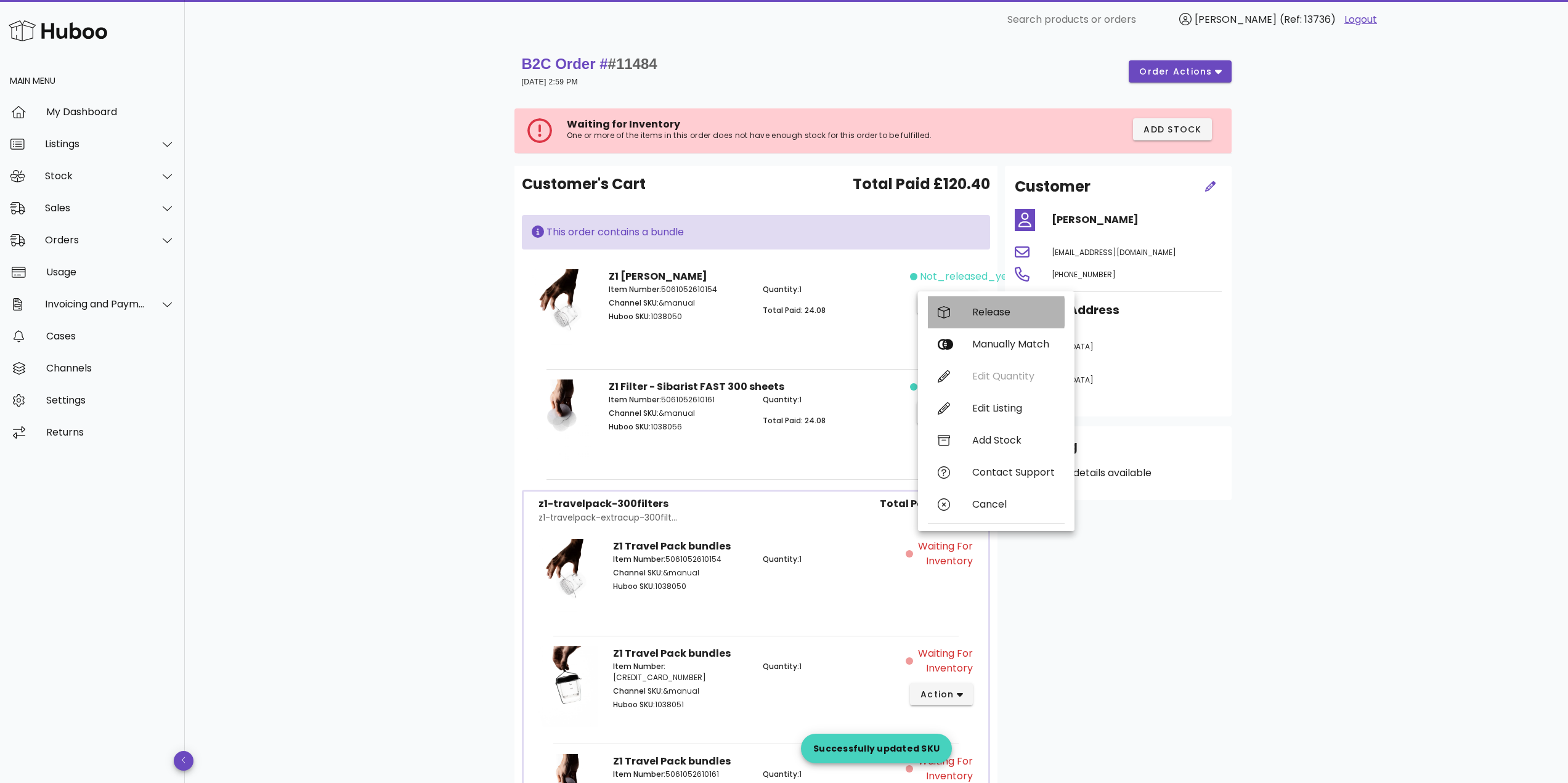
click at [974, 313] on div "Release" at bounding box center [1014, 312] width 83 height 12
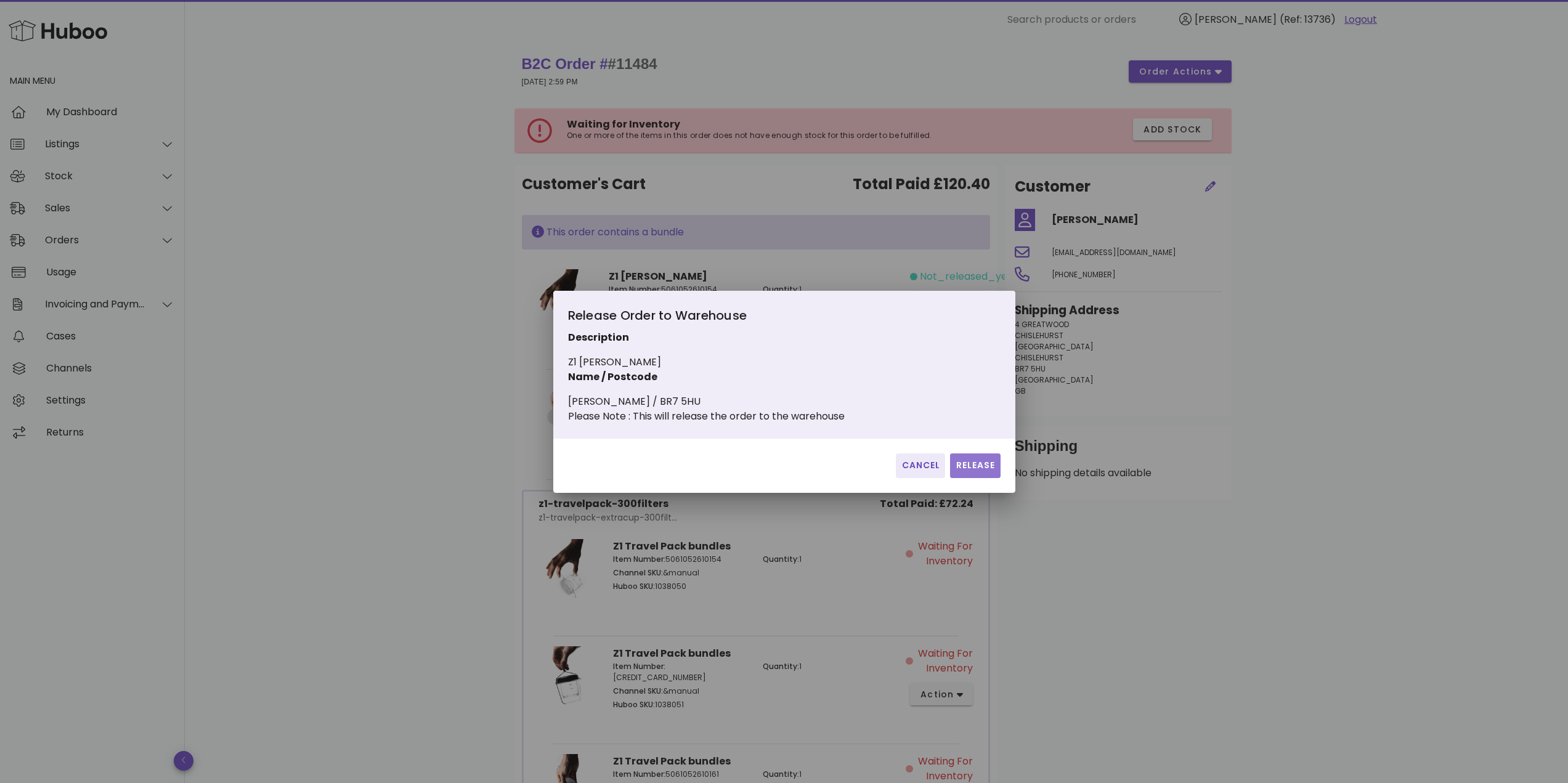
click at [981, 464] on button "Release" at bounding box center [974, 466] width 50 height 25
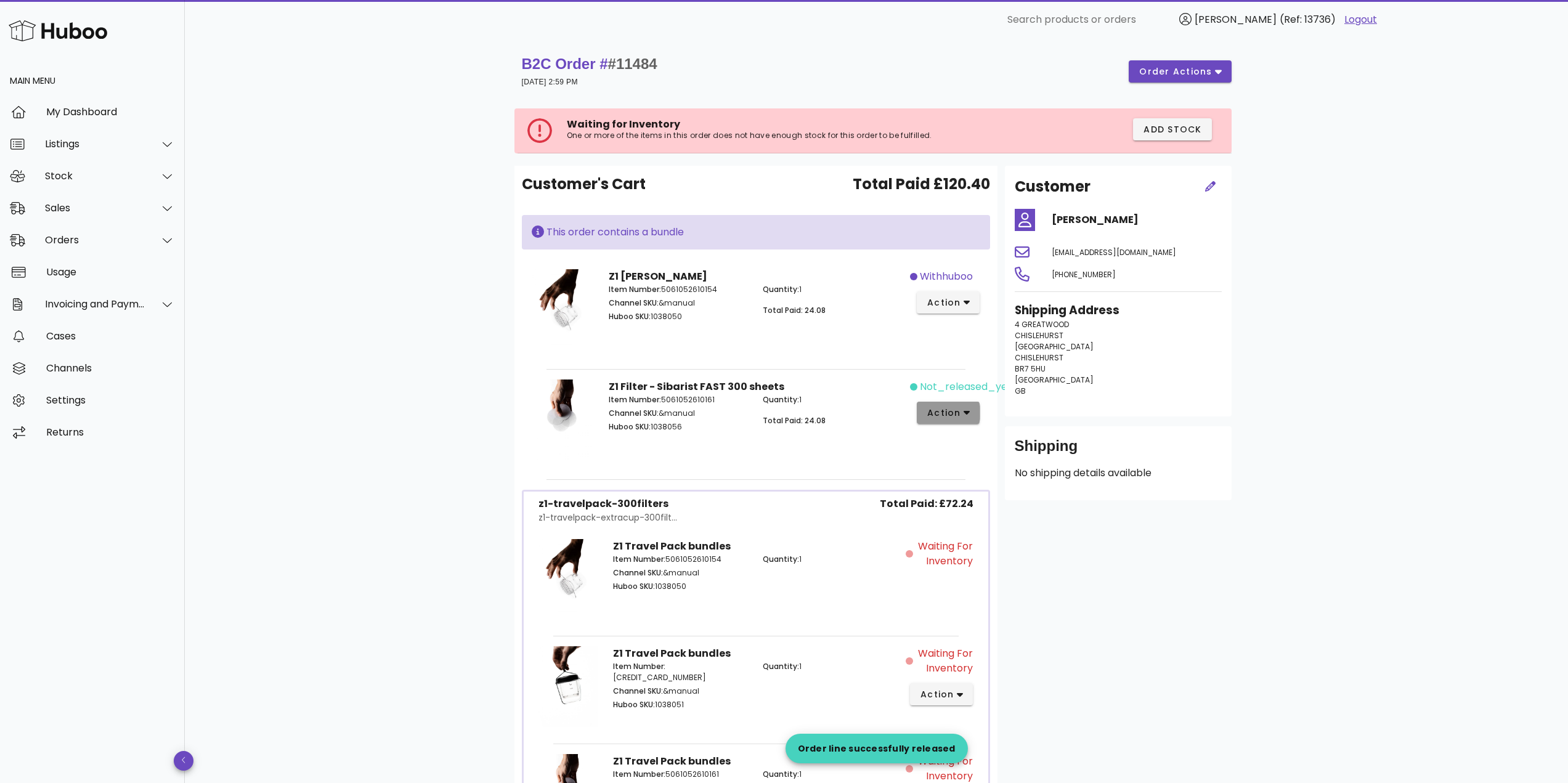
click at [954, 414] on span "action" at bounding box center [943, 413] width 34 height 13
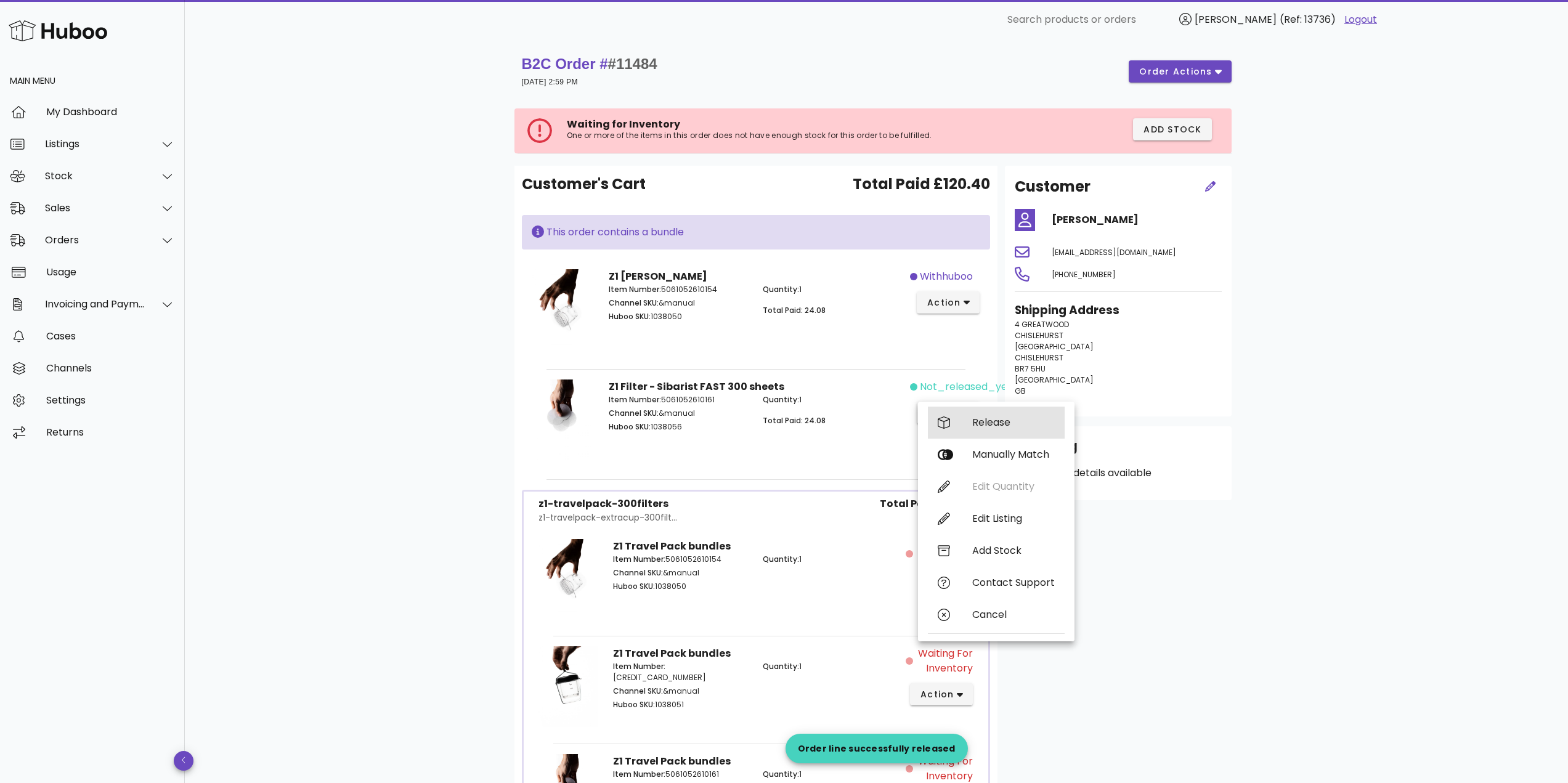
click at [987, 420] on div "Release" at bounding box center [1014, 422] width 83 height 12
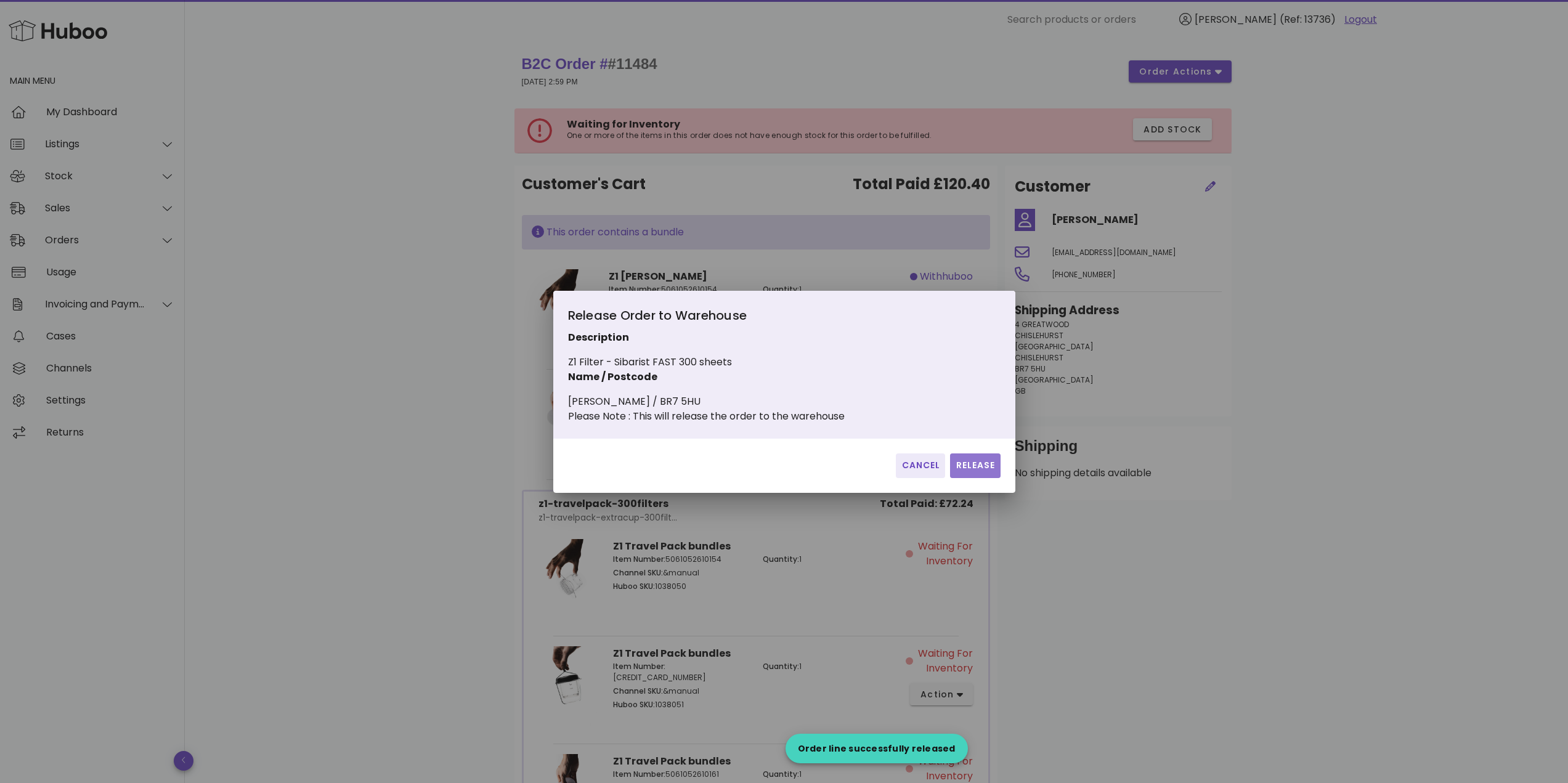
click at [989, 468] on span "Release" at bounding box center [975, 465] width 40 height 13
